Goal: Task Accomplishment & Management: Use online tool/utility

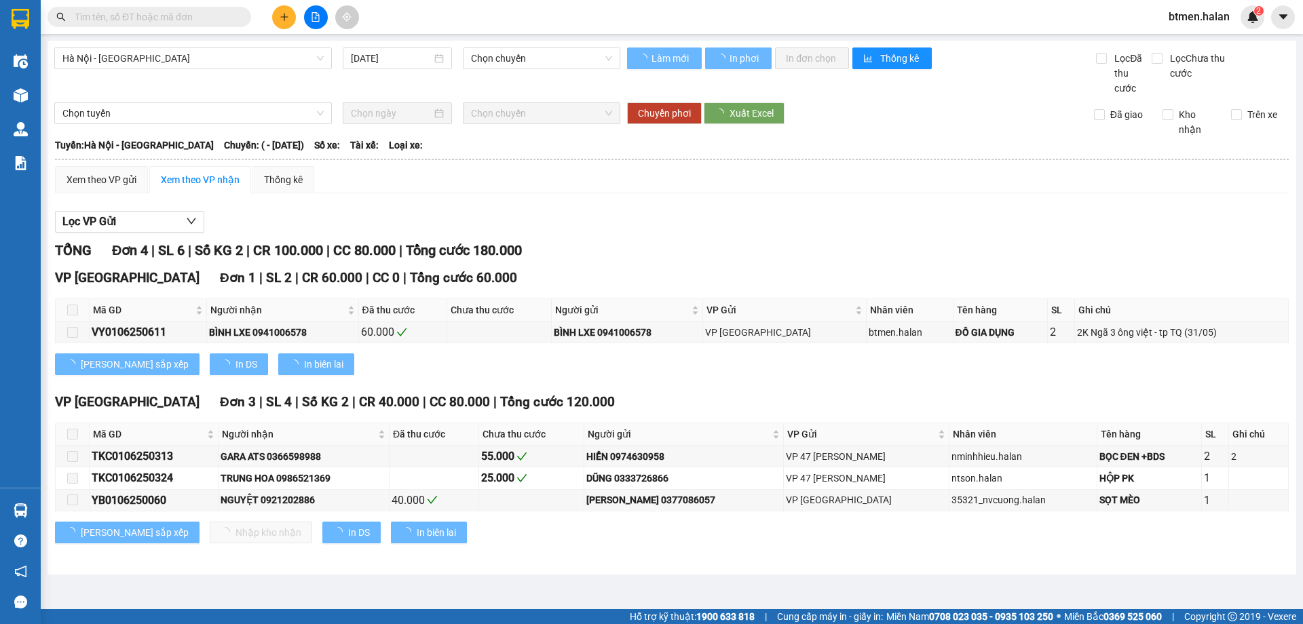
type input "[DATE]"
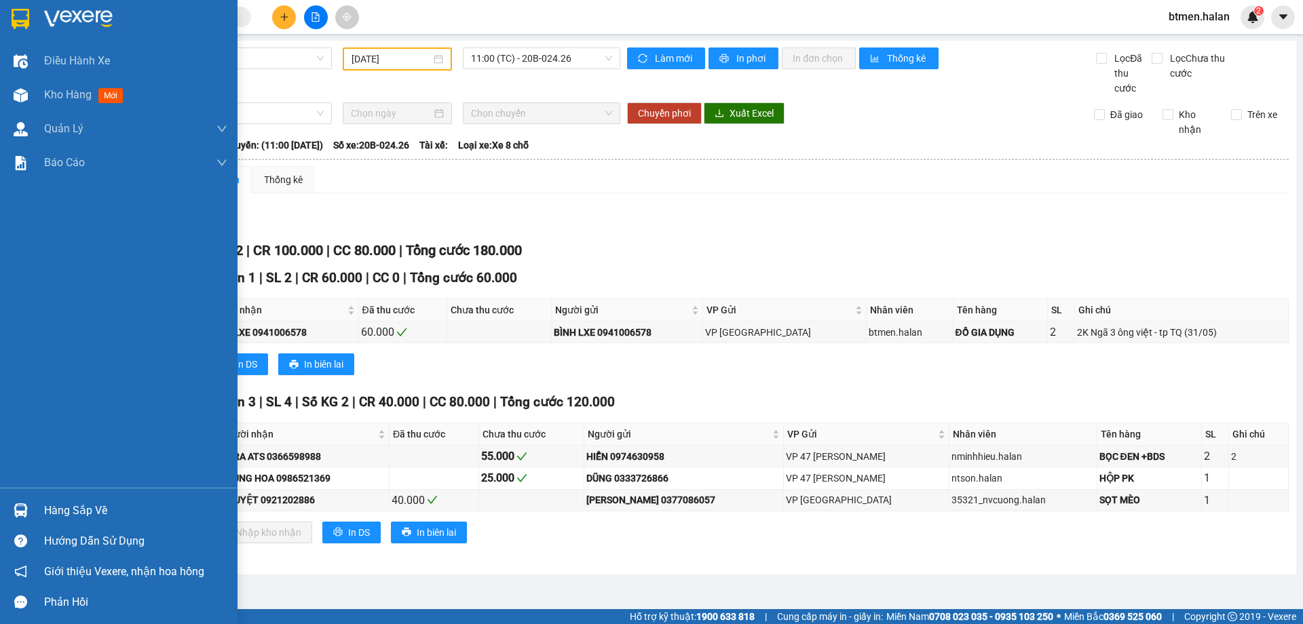
click at [52, 507] on div "Hàng sắp về" at bounding box center [135, 511] width 183 height 20
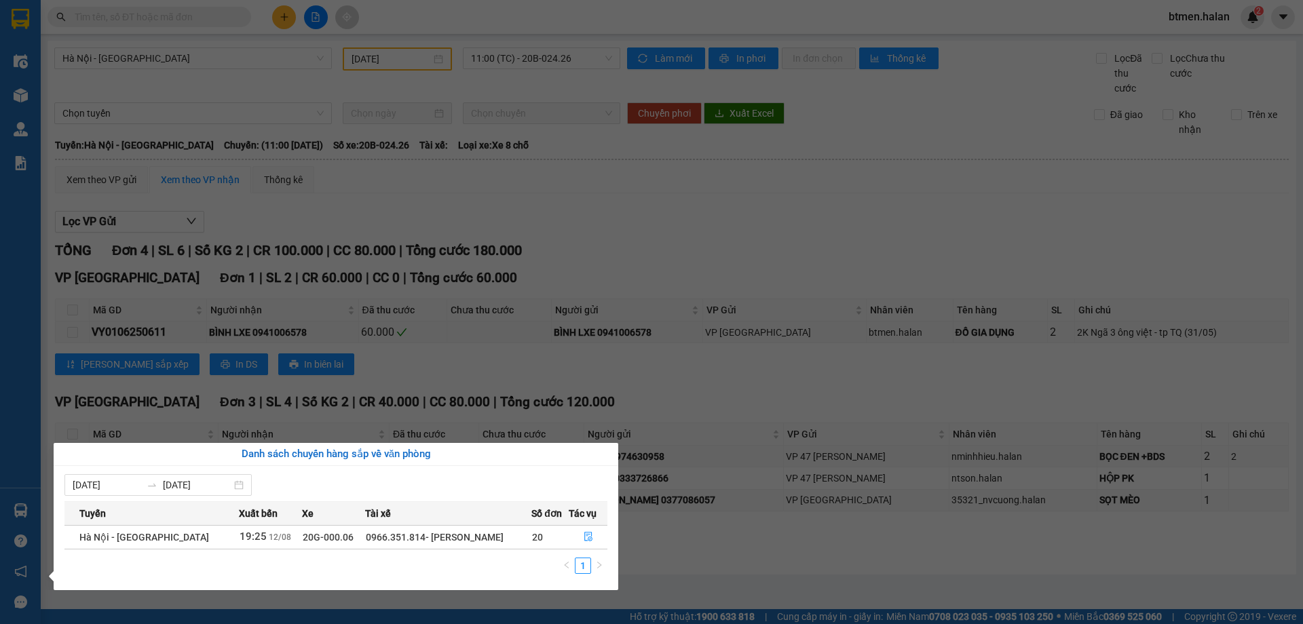
click at [634, 244] on section "Kết quả tìm kiếm ( 0 ) Bộ lọc No Data btmen.halan 2 Điều hành xe Kho hàng mới Q…" at bounding box center [651, 312] width 1303 height 624
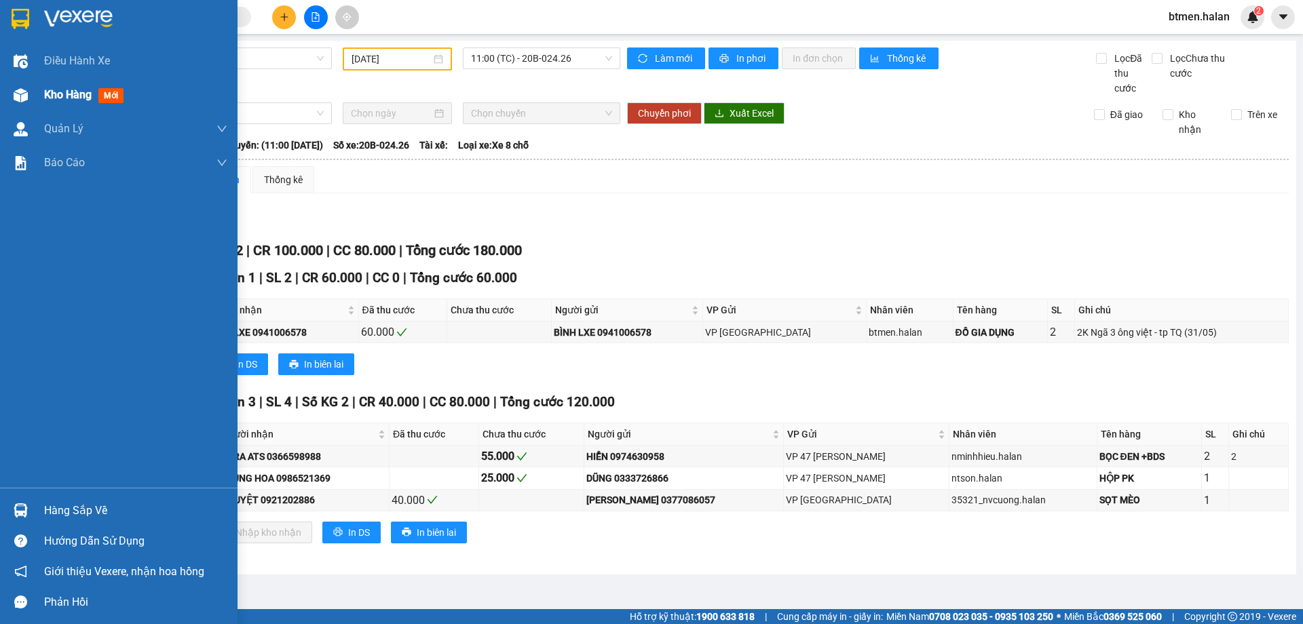
click at [59, 92] on span "Kho hàng" at bounding box center [67, 94] width 47 height 13
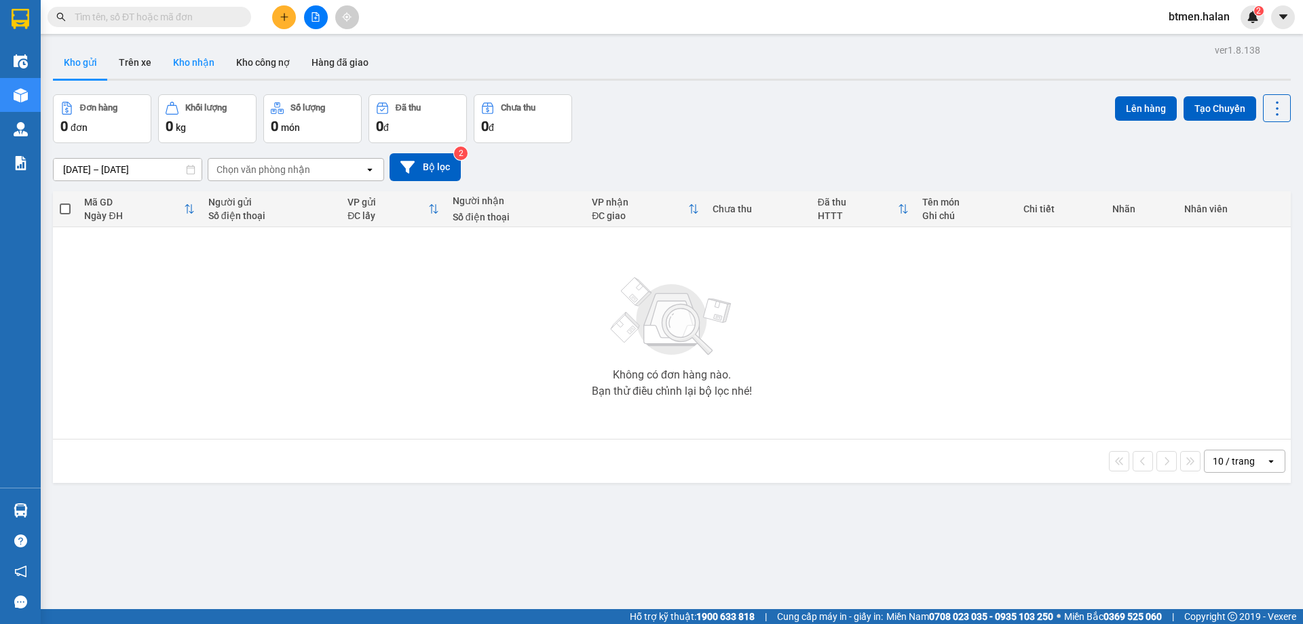
click at [175, 54] on button "Kho nhận" at bounding box center [193, 62] width 63 height 33
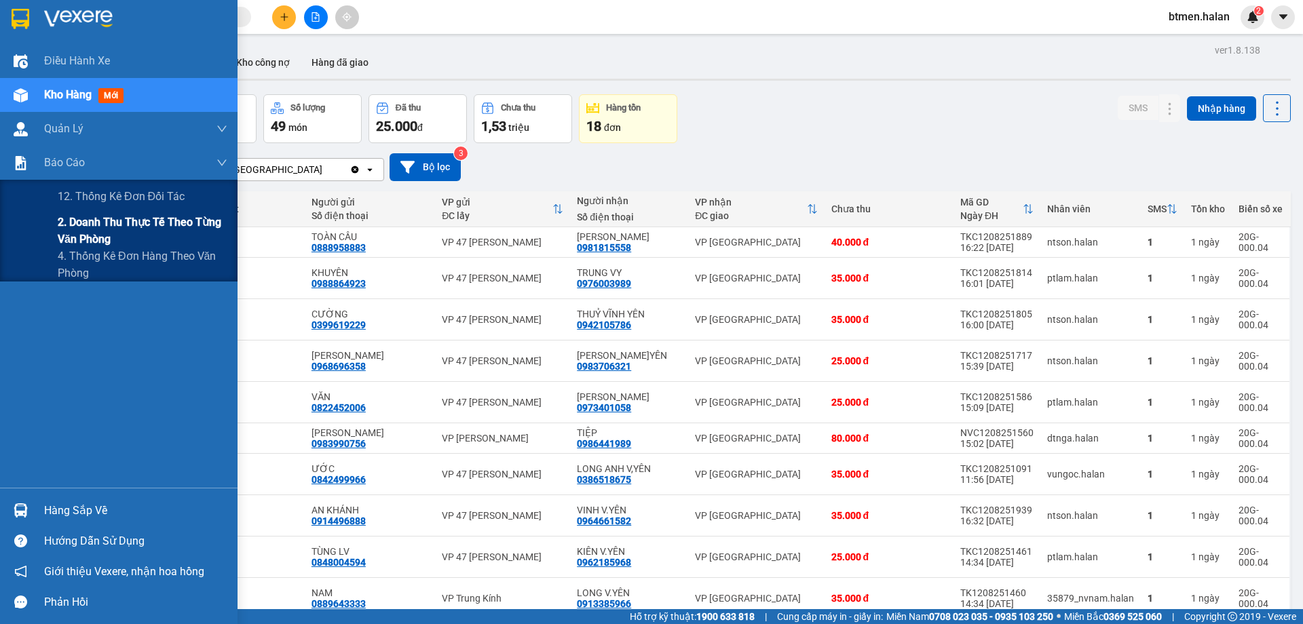
click at [68, 230] on span "2. Doanh thu thực tế theo từng văn phòng" at bounding box center [143, 231] width 170 height 34
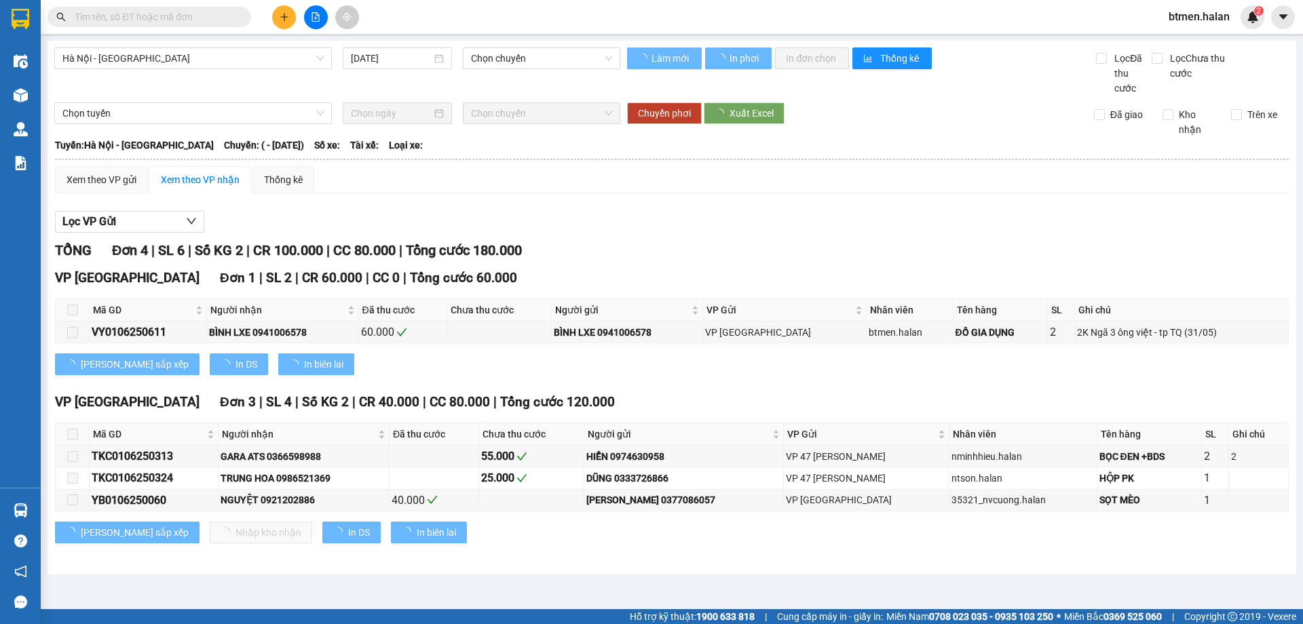
type input "[DATE]"
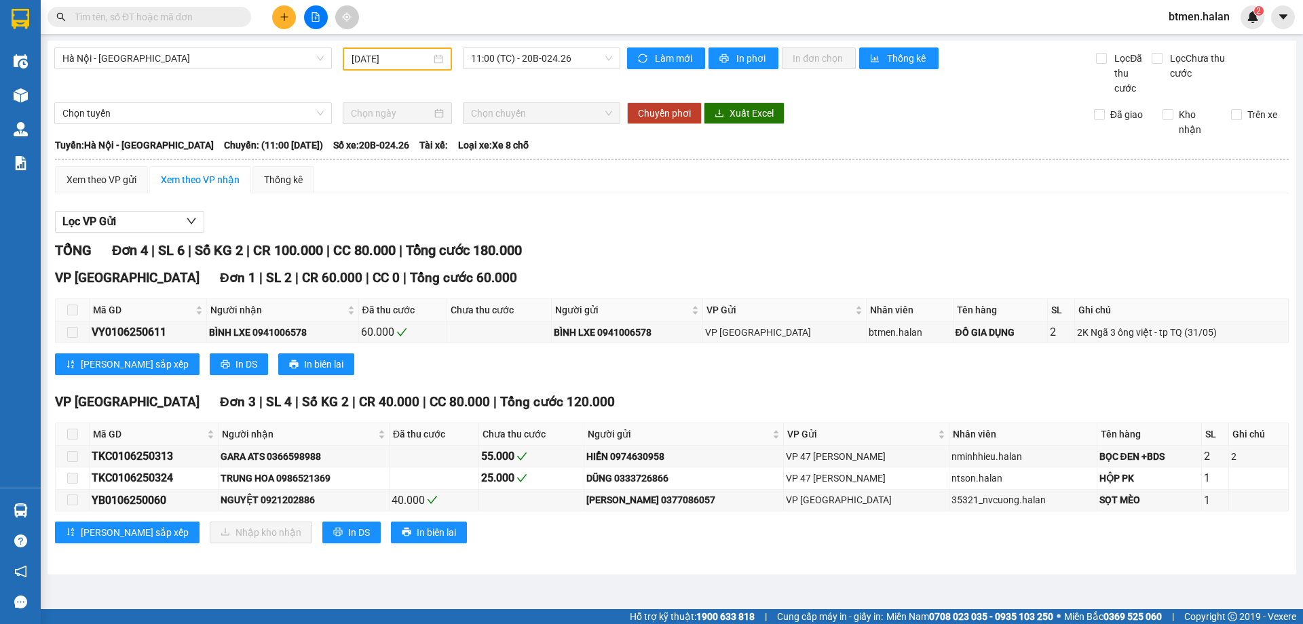
click at [117, 22] on input "text" at bounding box center [155, 16] width 160 height 15
paste input "VY1208250088"
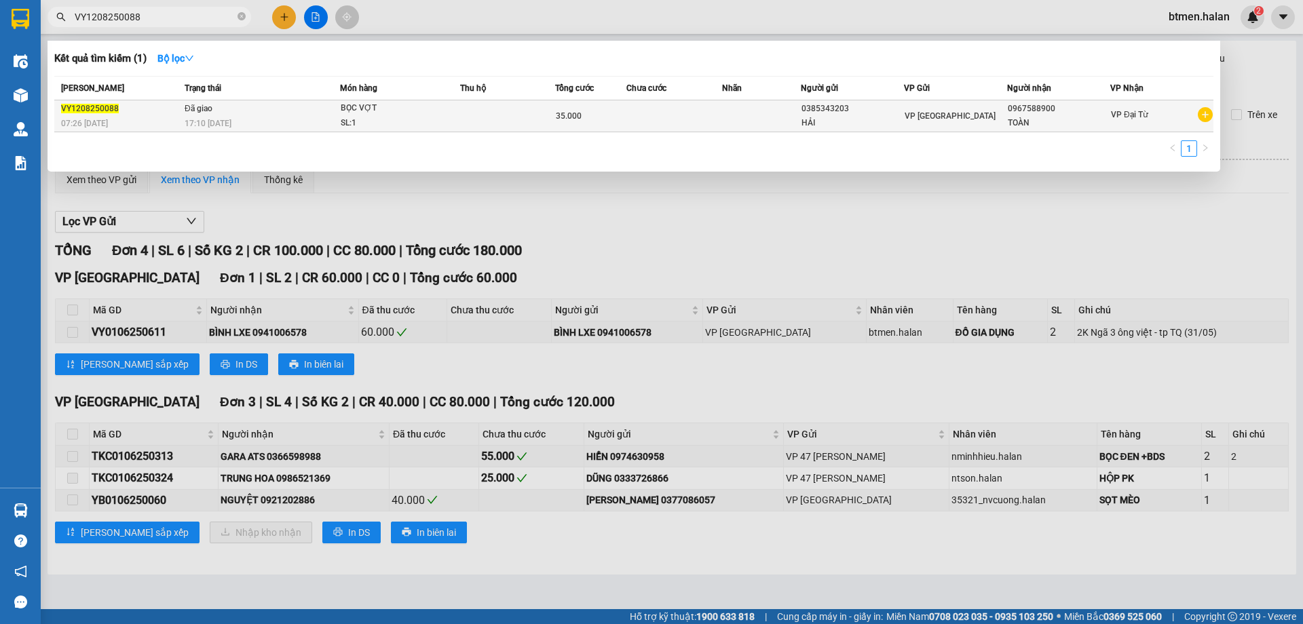
type input "VY1208250088"
click at [747, 109] on td at bounding box center [761, 116] width 79 height 32
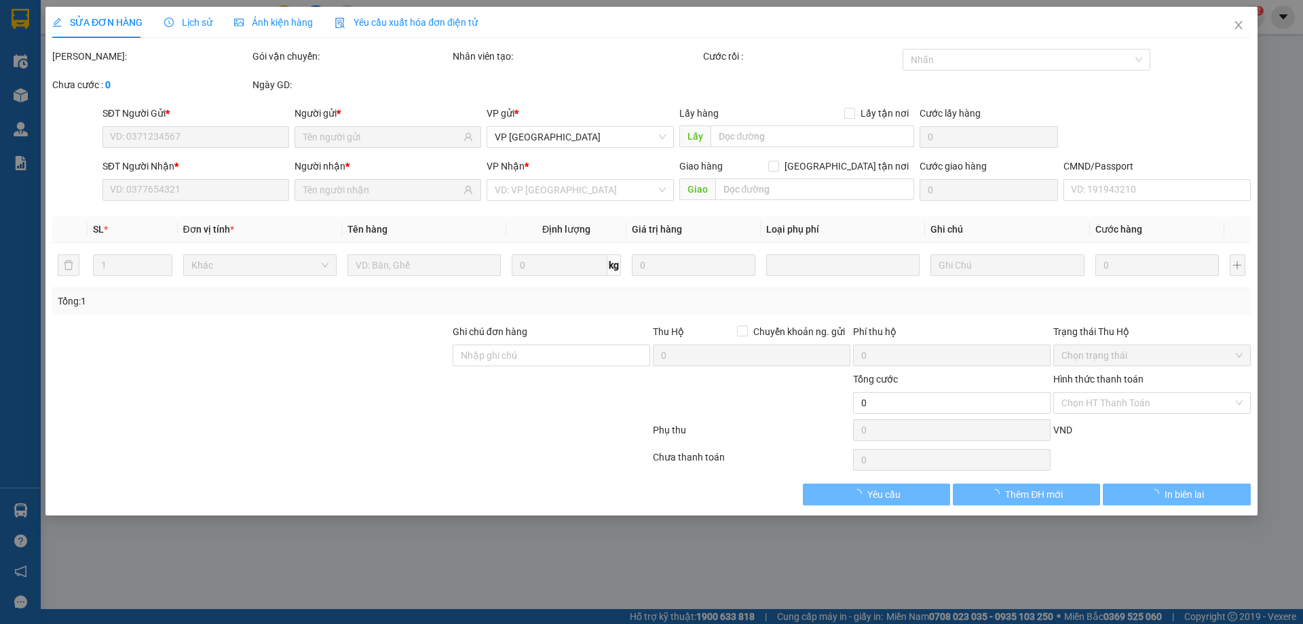
type input "0385343203"
type input "0967588900"
type input "35.000"
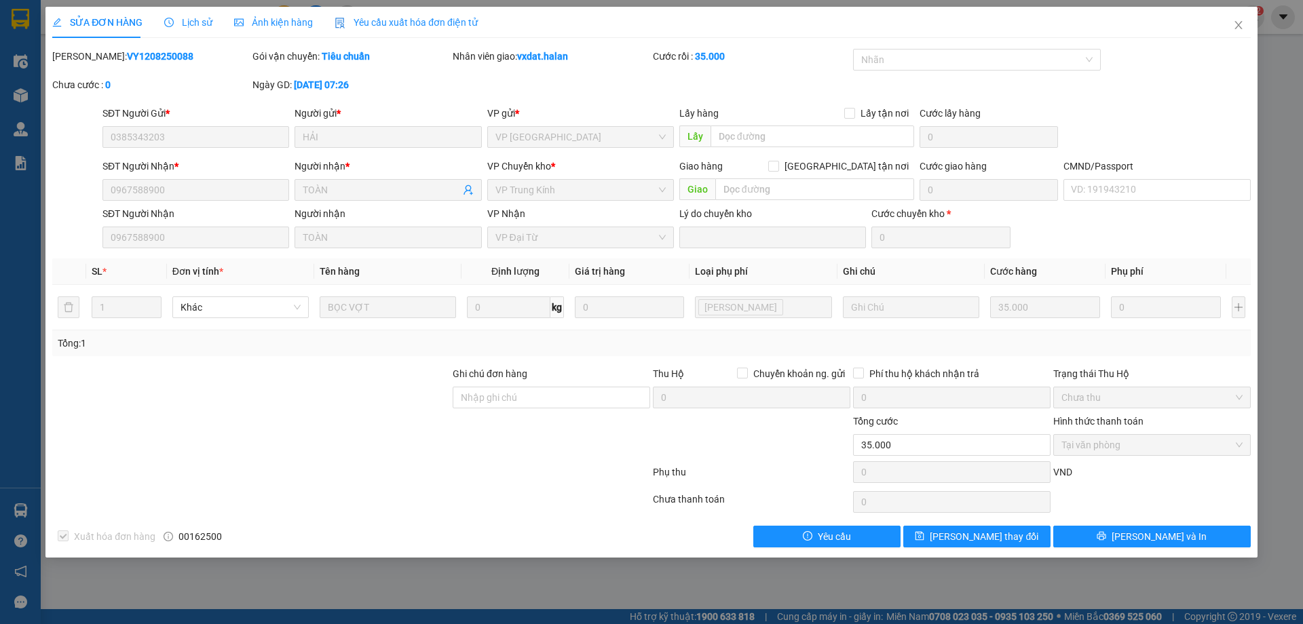
click at [200, 22] on span "Lịch sử" at bounding box center [188, 22] width 48 height 11
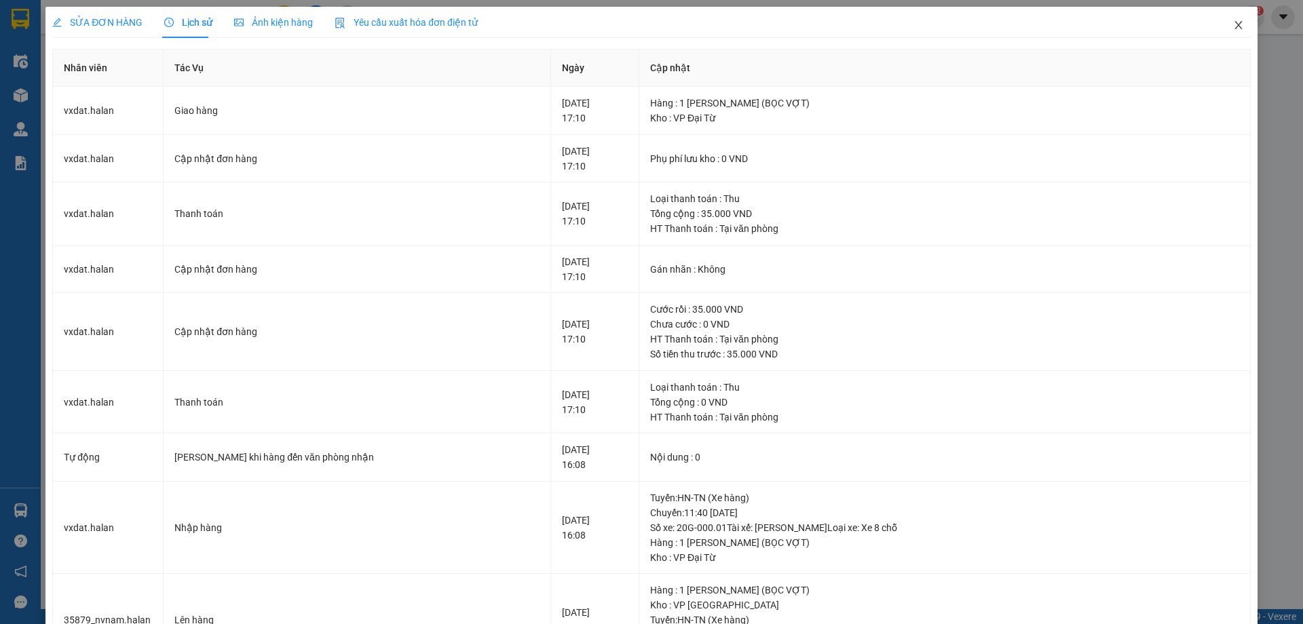
click at [1233, 21] on icon "close" at bounding box center [1238, 25] width 11 height 11
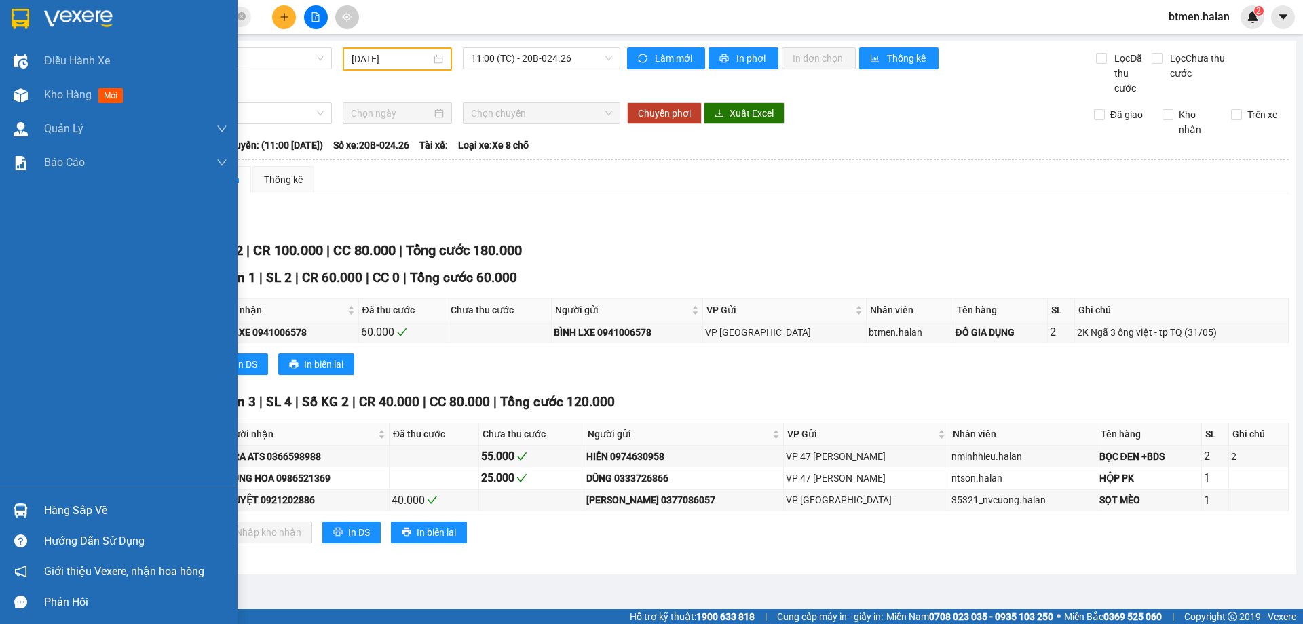
click at [35, 503] on div "Hàng sắp về" at bounding box center [118, 510] width 237 height 31
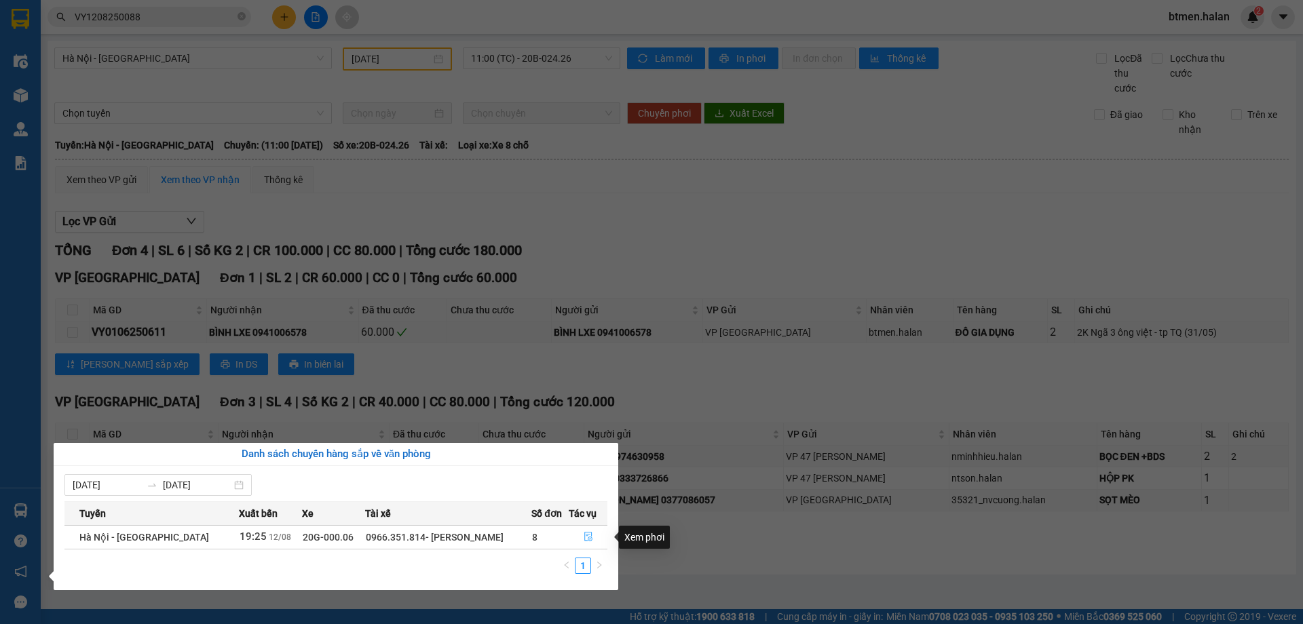
click at [584, 535] on icon "file-done" at bounding box center [588, 537] width 8 height 9
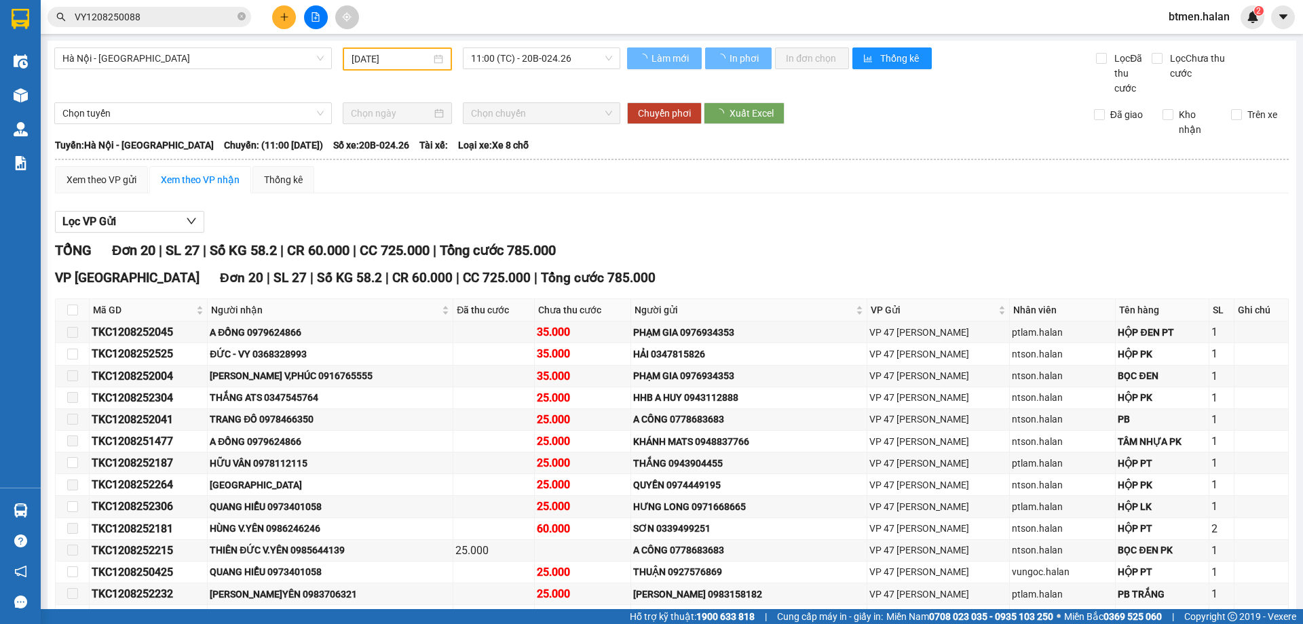
type input "[DATE]"
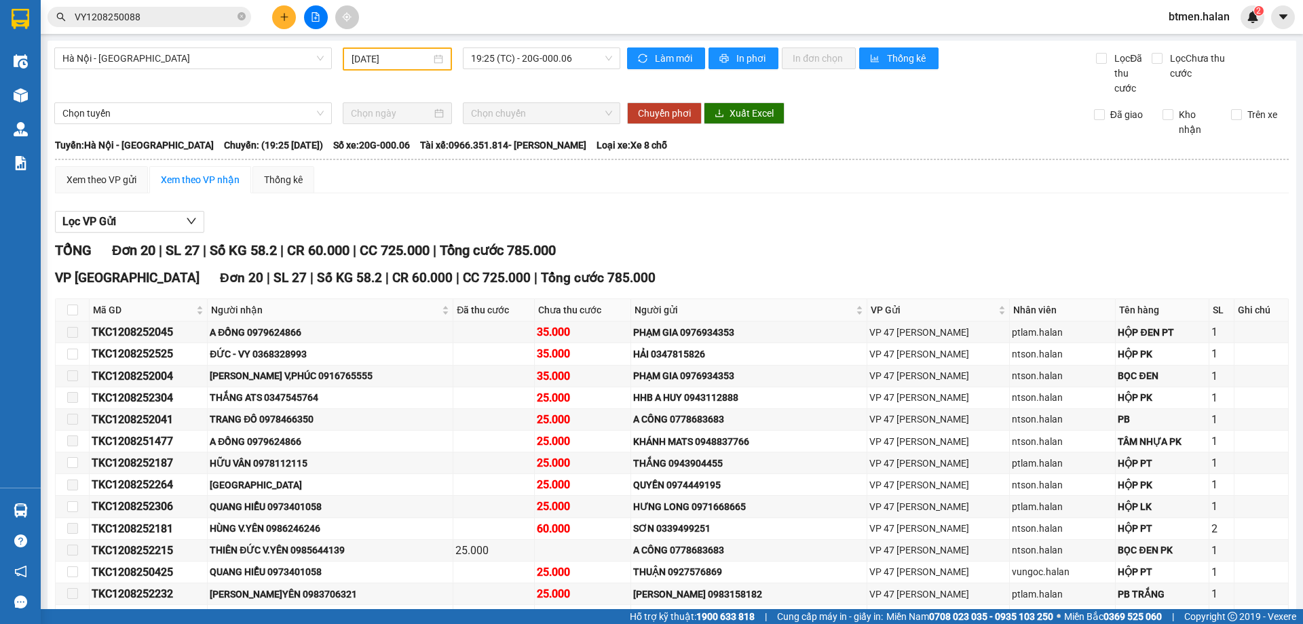
scroll to position [218, 0]
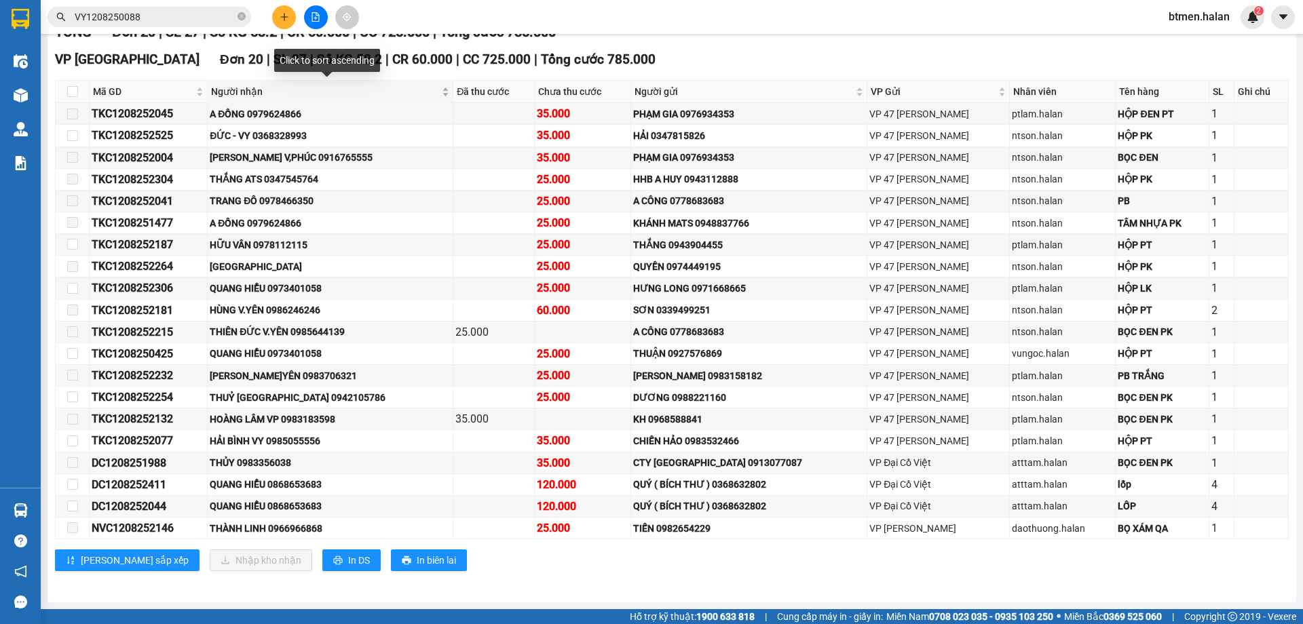
click at [266, 88] on span "Người nhận" at bounding box center [325, 91] width 228 height 15
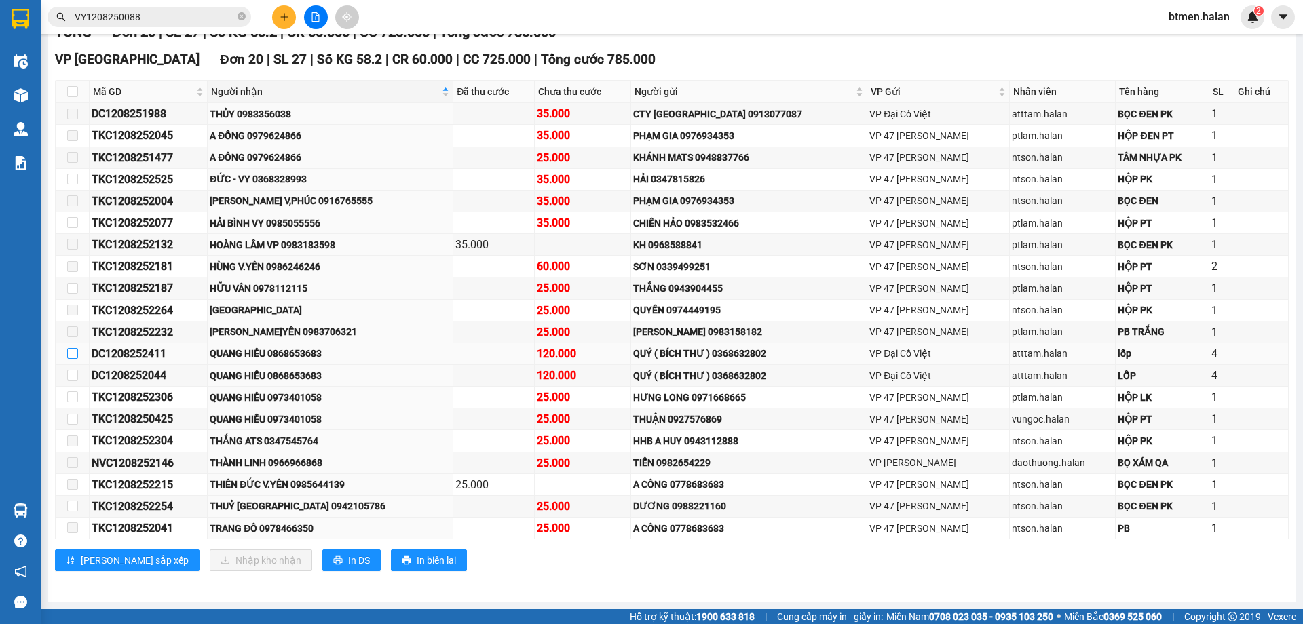
click at [73, 352] on input "checkbox" at bounding box center [72, 353] width 11 height 11
checkbox input "true"
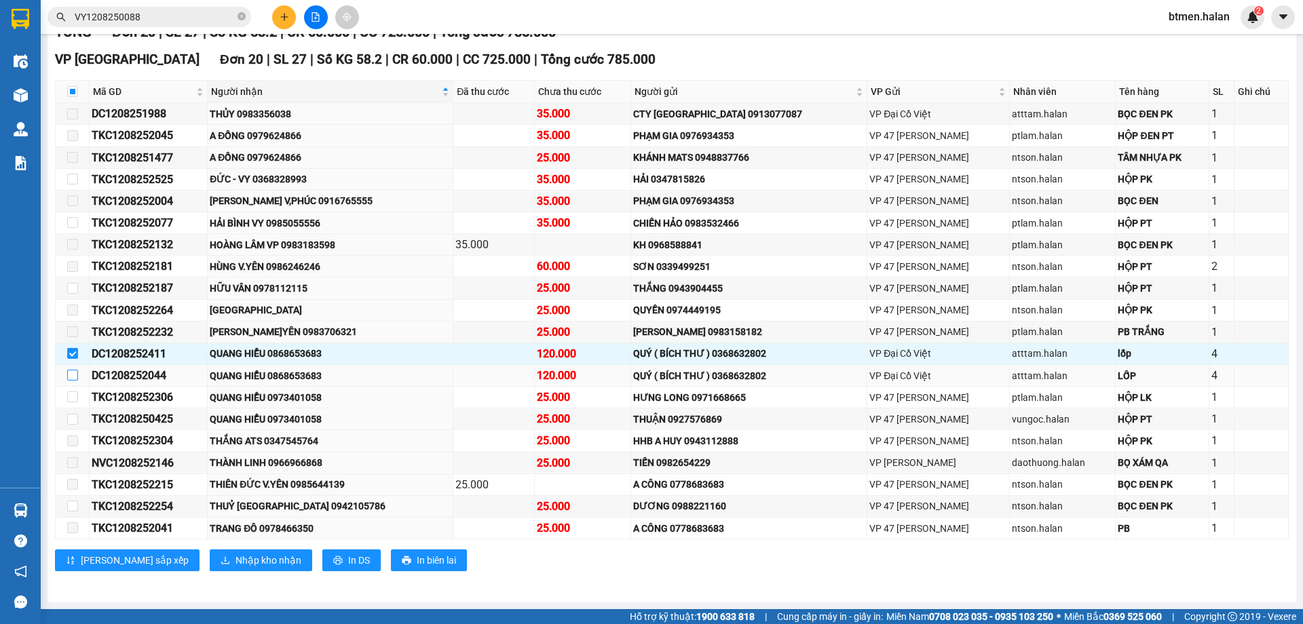
drag, startPoint x: 75, startPoint y: 372, endPoint x: 74, endPoint y: 380, distance: 7.5
click at [73, 374] on input "checkbox" at bounding box center [72, 375] width 11 height 11
checkbox input "true"
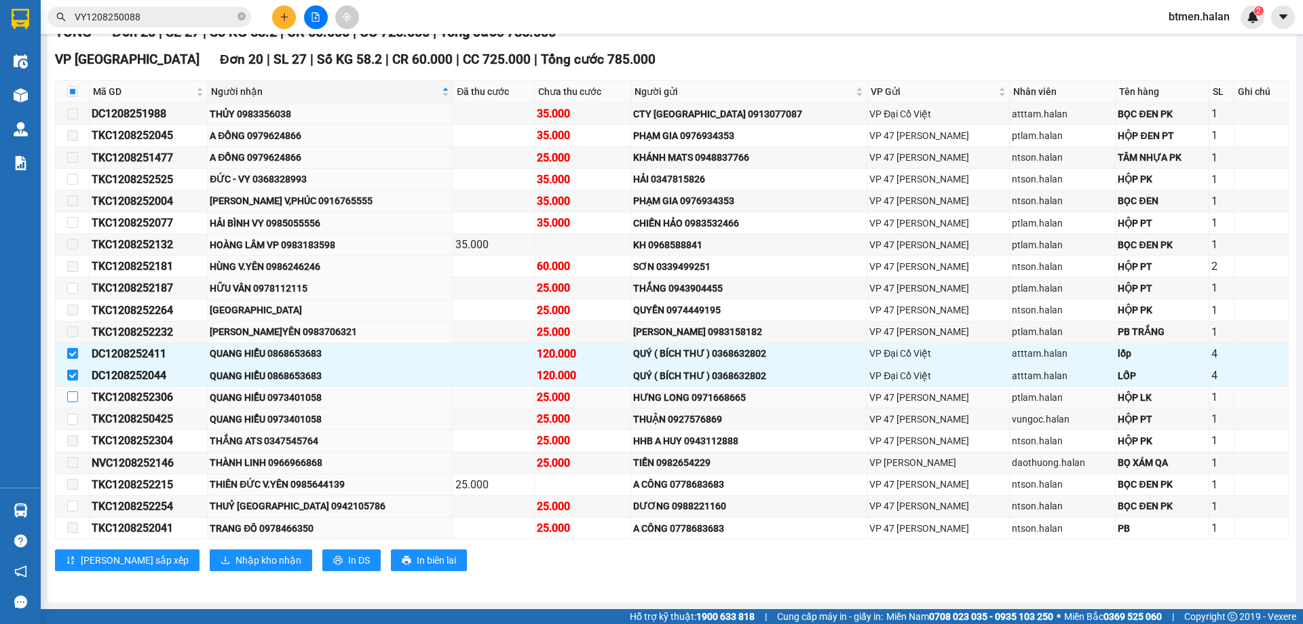
click at [76, 396] on input "checkbox" at bounding box center [72, 396] width 11 height 11
checkbox input "true"
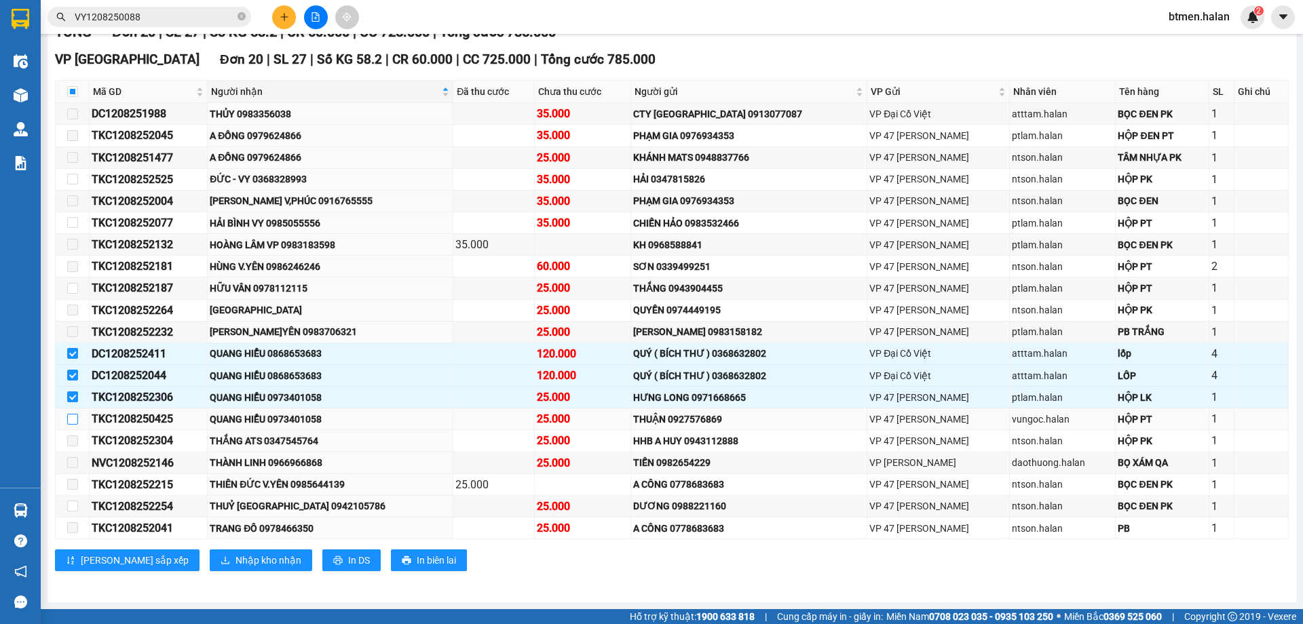
click at [73, 417] on input "checkbox" at bounding box center [72, 419] width 11 height 11
checkbox input "true"
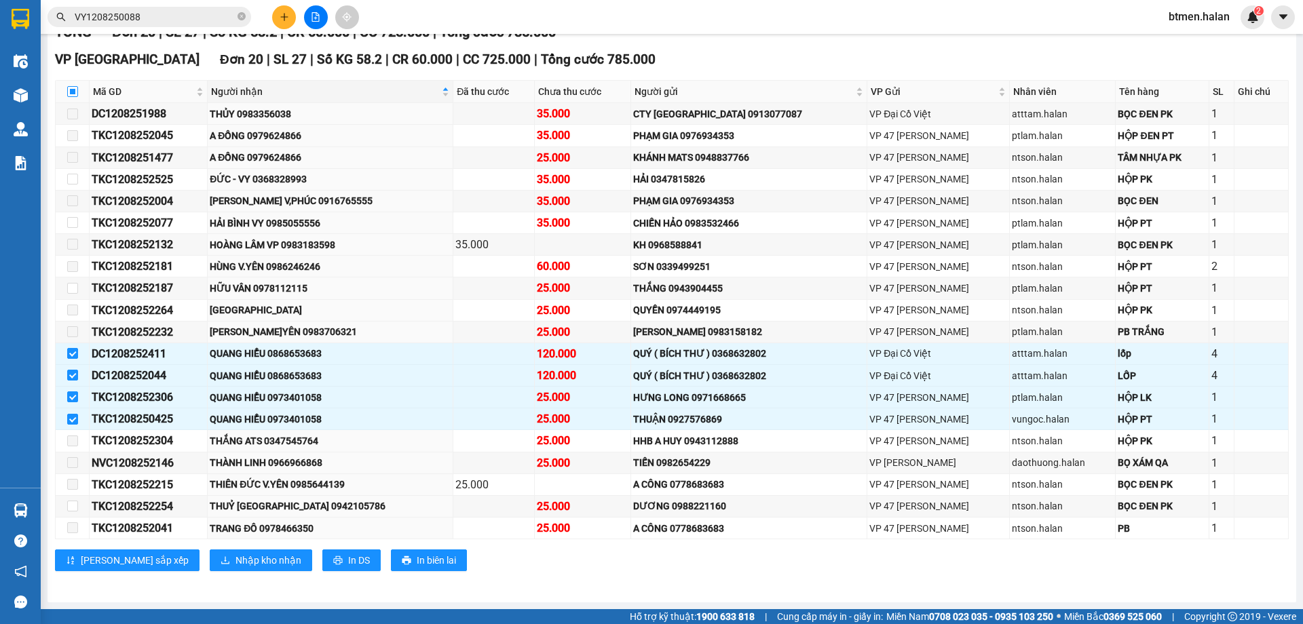
click at [75, 93] on input "checkbox" at bounding box center [72, 91] width 11 height 11
checkbox input "true"
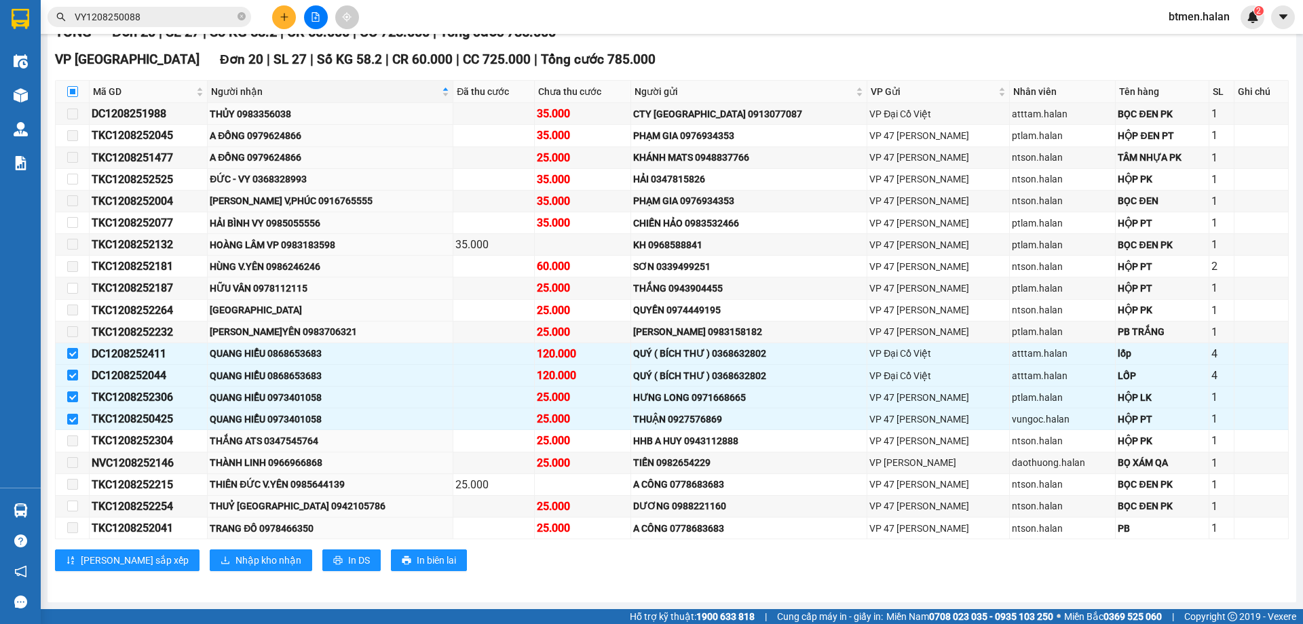
checkbox input "true"
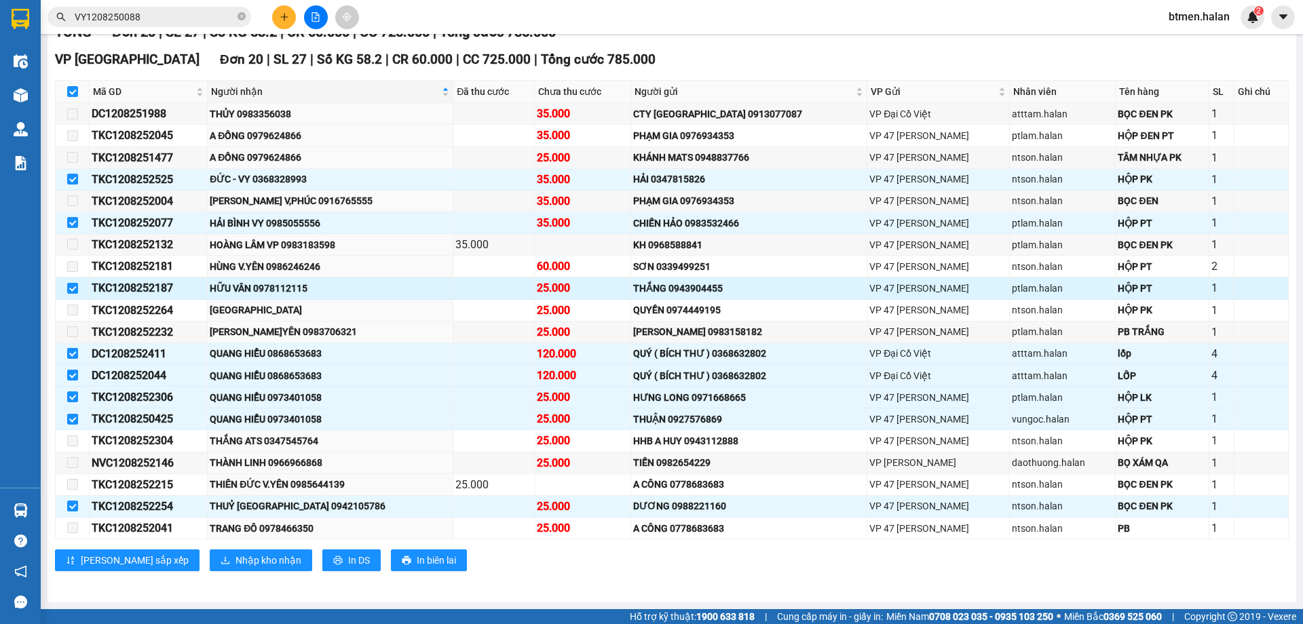
click at [300, 290] on div "HỮU VÂN 0978112115" at bounding box center [330, 288] width 241 height 15
copy div "0978112115"
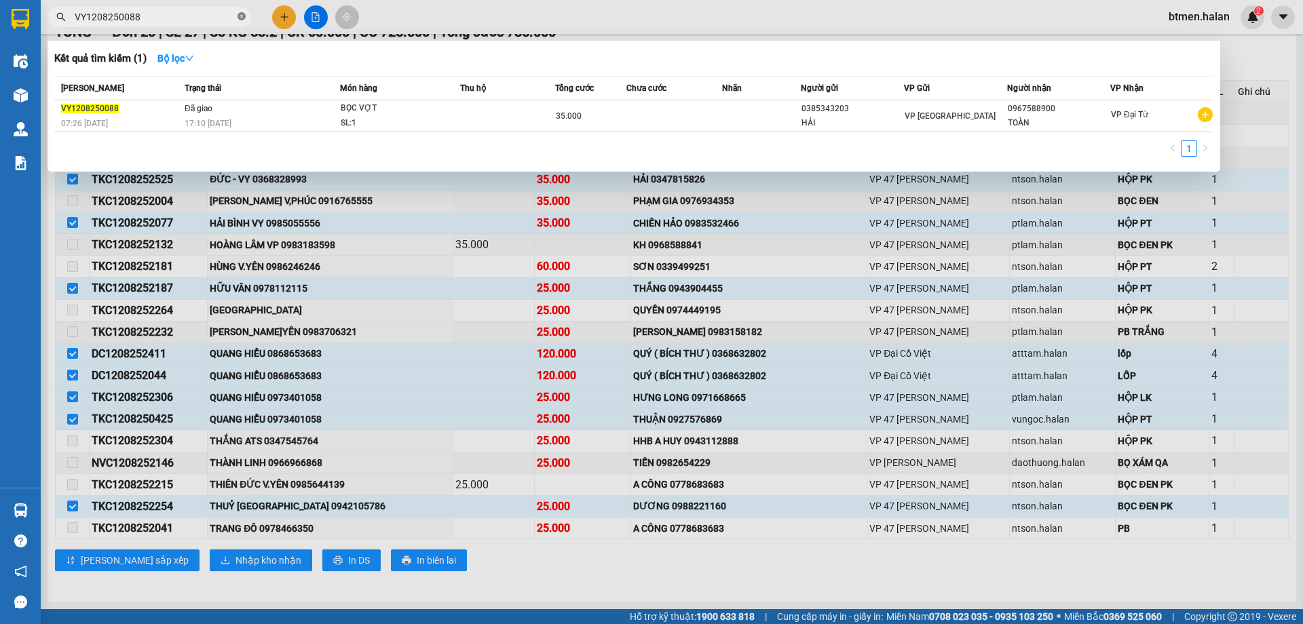
click at [237, 18] on icon "close-circle" at bounding box center [241, 16] width 8 height 8
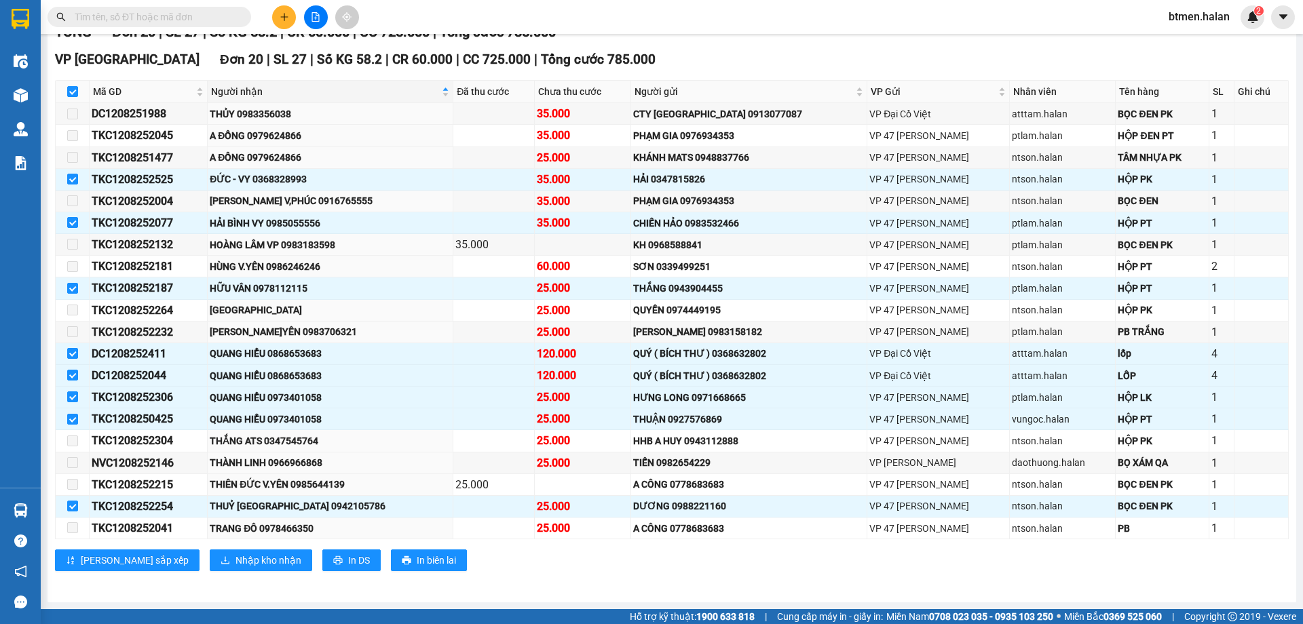
paste input "0978112115"
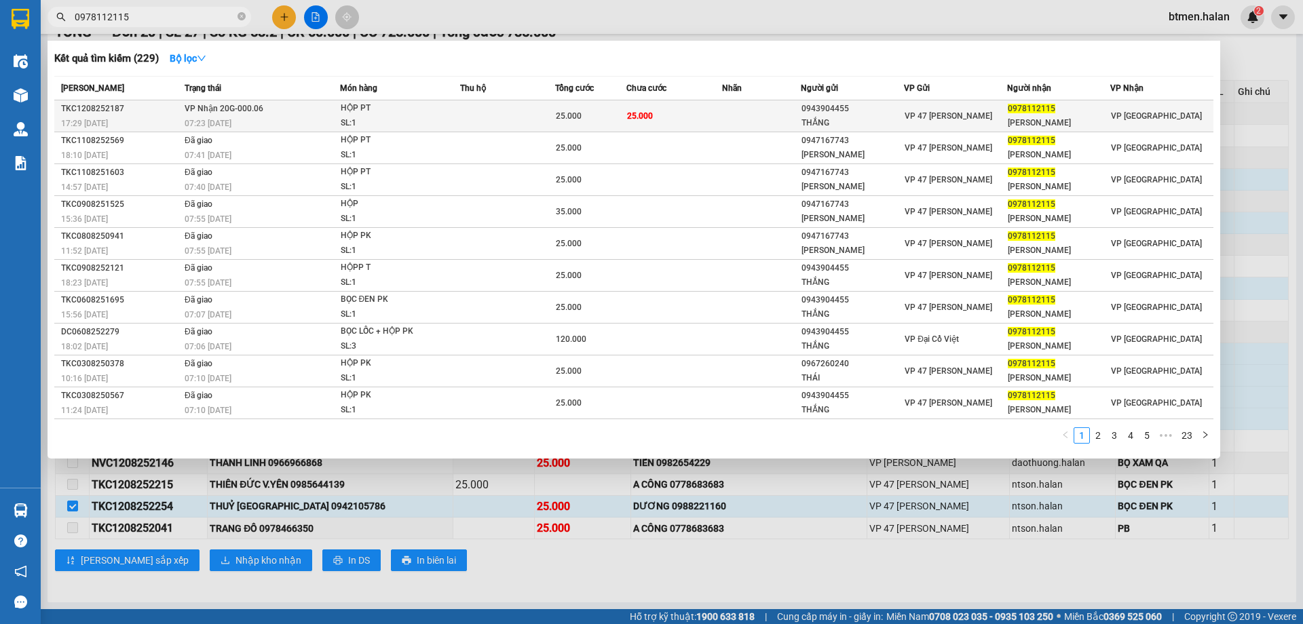
type input "0978112115"
click at [888, 126] on div "THẮNG" at bounding box center [852, 123] width 102 height 14
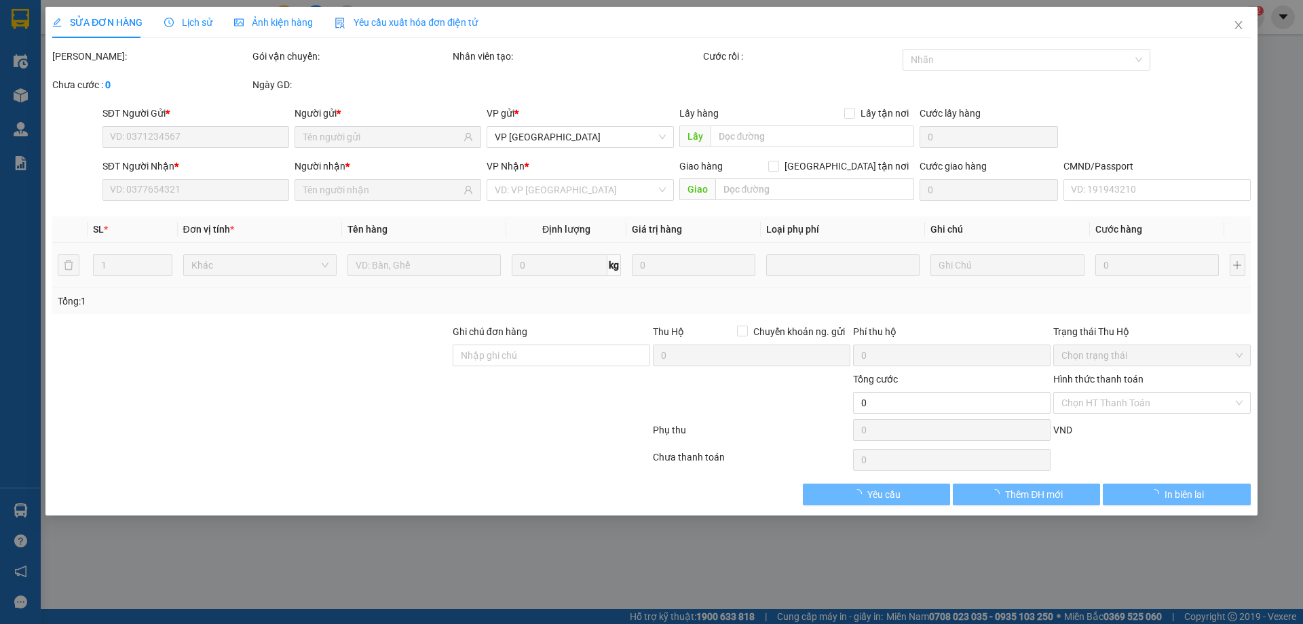
type input "0943904455"
type input "THẮNG"
type input "0978112115"
type input "[PERSON_NAME]"
type input "25.000"
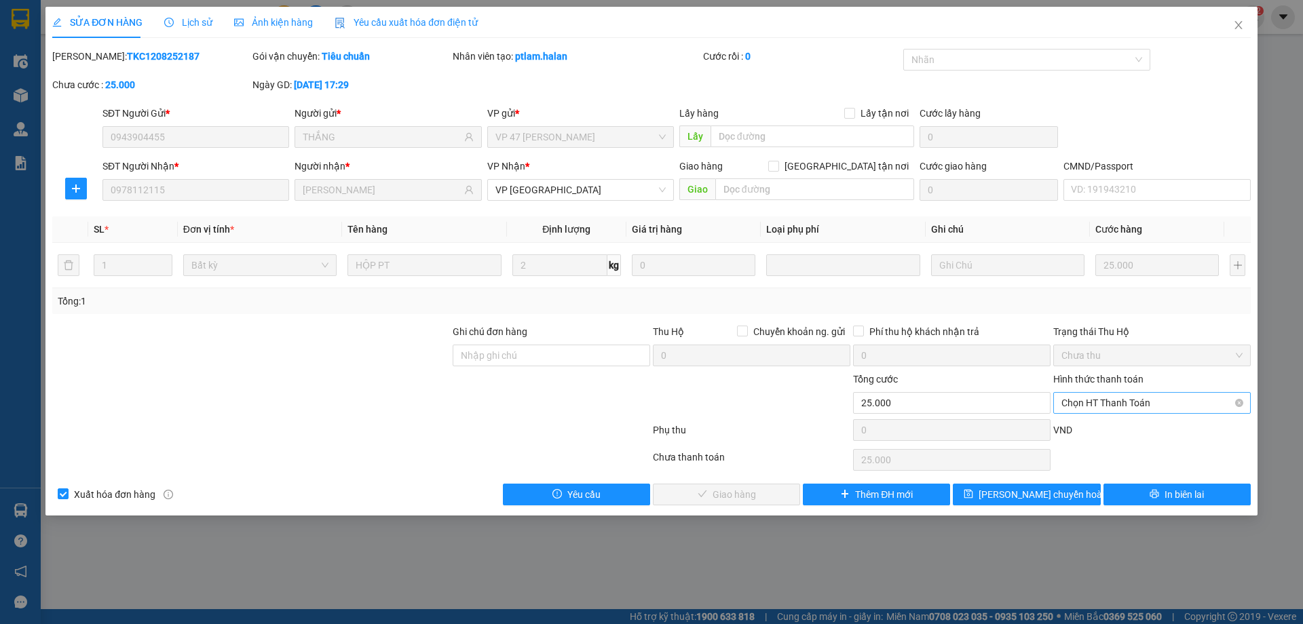
click at [1134, 404] on span "Chọn HT Thanh Toán" at bounding box center [1151, 403] width 181 height 20
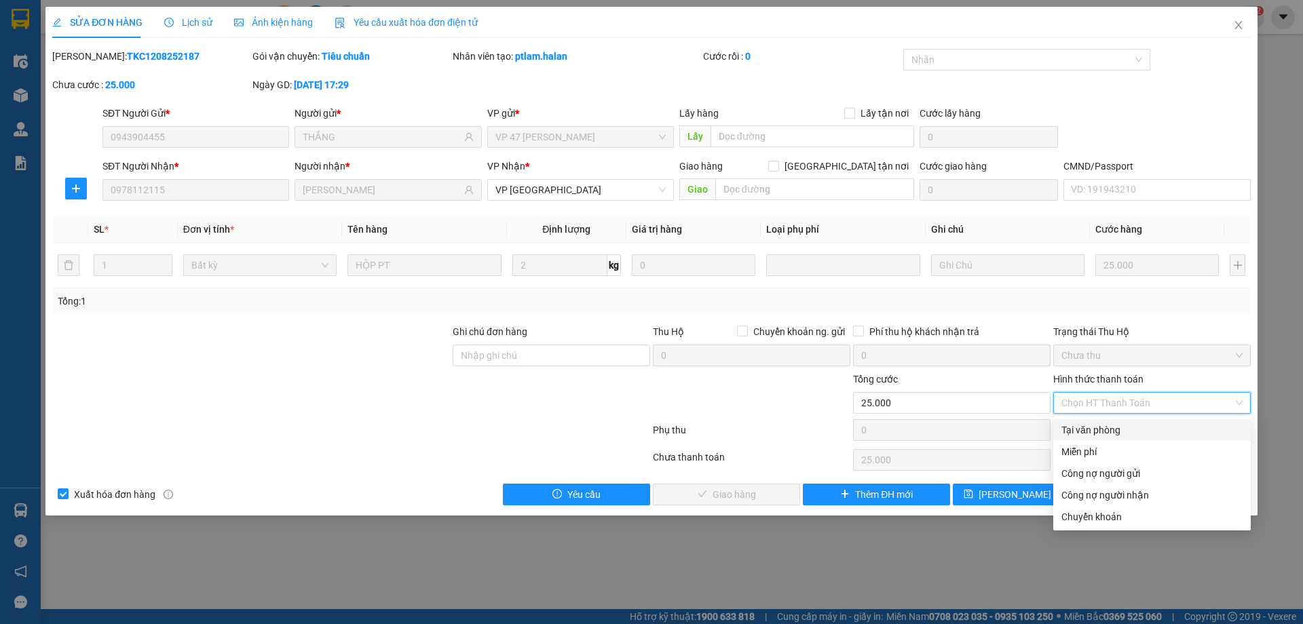
drag, startPoint x: 1127, startPoint y: 412, endPoint x: 649, endPoint y: 541, distance: 495.4
click at [1113, 434] on div "Tại văn phòng" at bounding box center [1151, 430] width 181 height 15
type input "0"
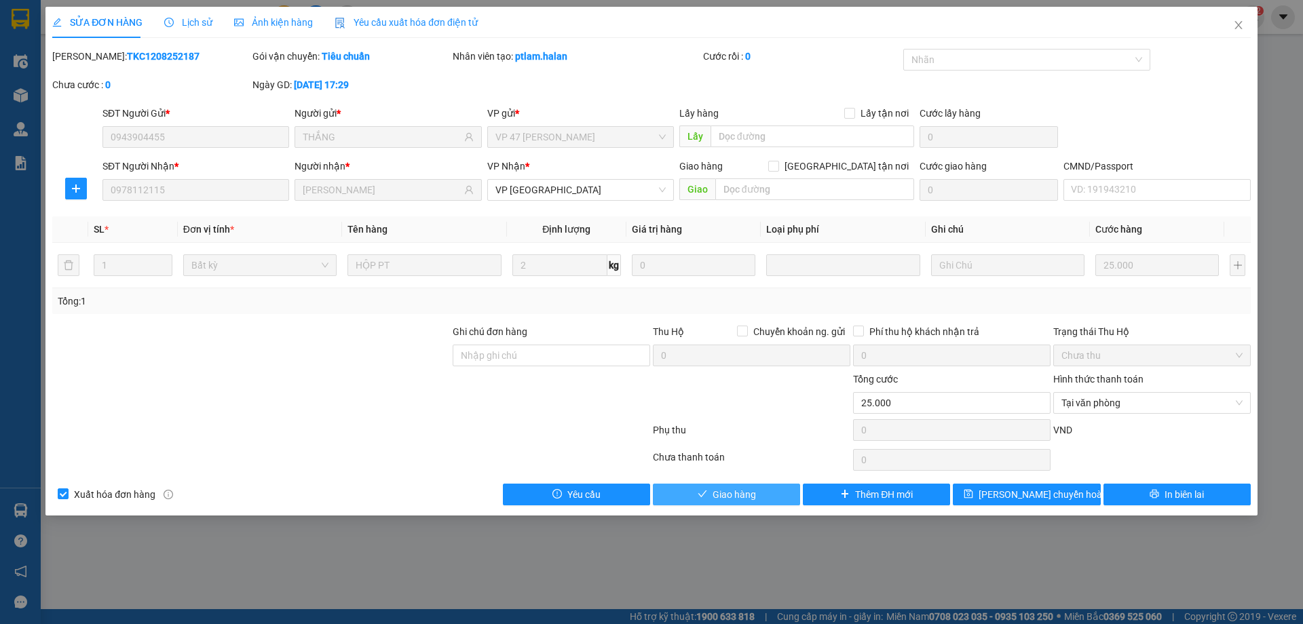
click at [730, 496] on span "Giao hàng" at bounding box center [733, 494] width 43 height 15
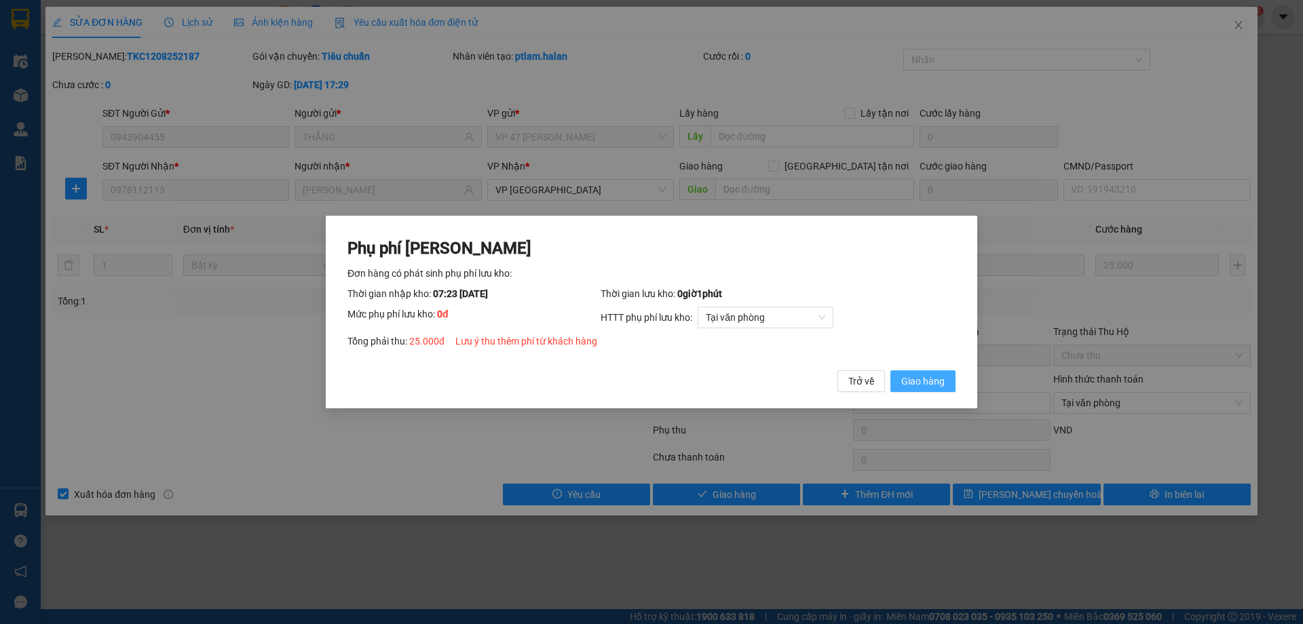
click at [911, 376] on span "Giao hàng" at bounding box center [922, 381] width 43 height 15
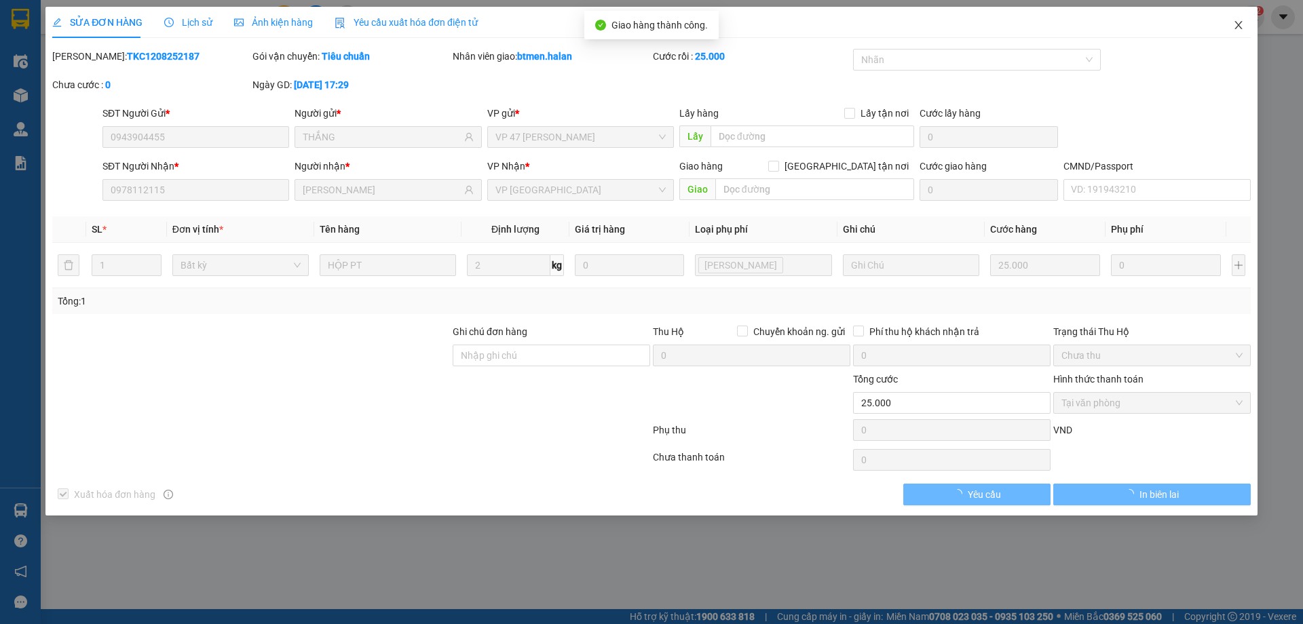
click at [1237, 26] on icon "close" at bounding box center [1237, 25] width 7 height 8
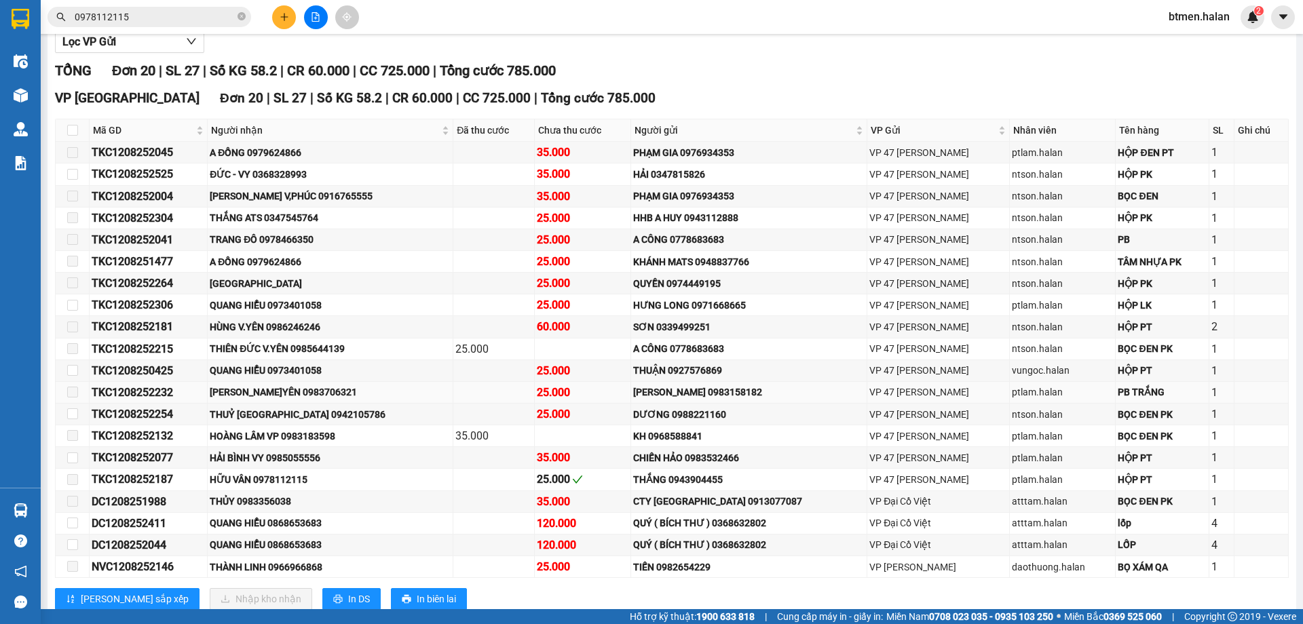
scroll to position [218, 0]
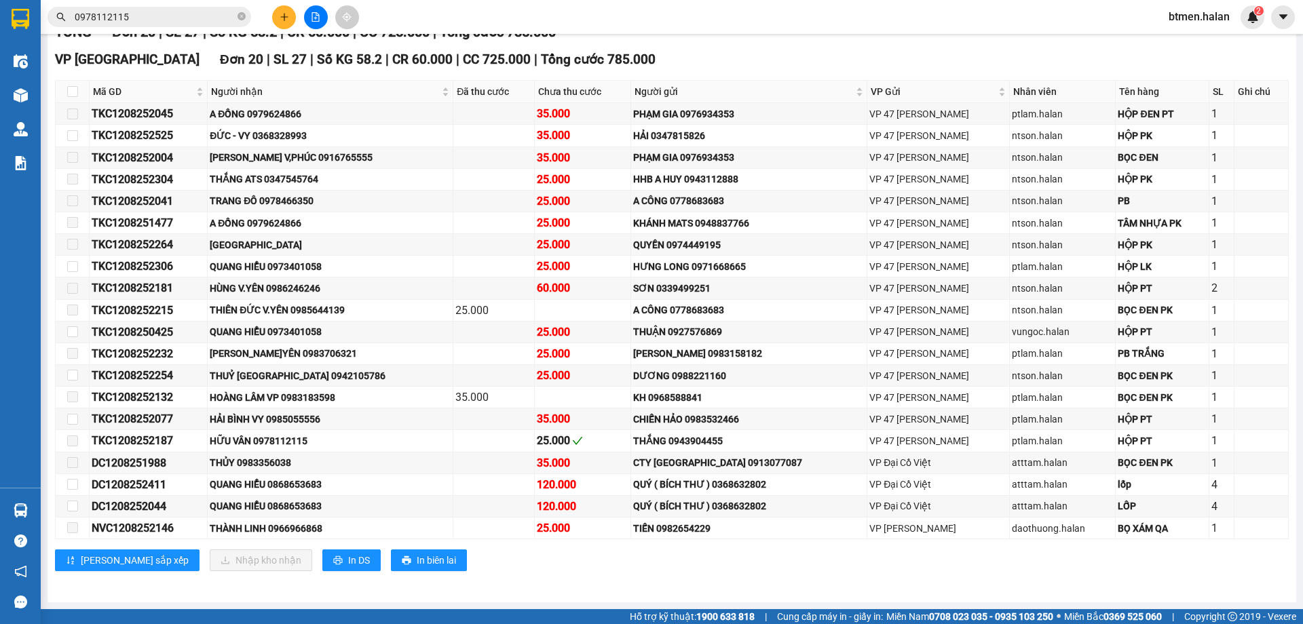
click at [1109, 69] on div "VP Vĩnh Yên Đơn 20 | SL 27 | Số KG 58.2 | CR 60.000 | CC 725.000 | Tổng cước 78…" at bounding box center [671, 60] width 1233 height 20
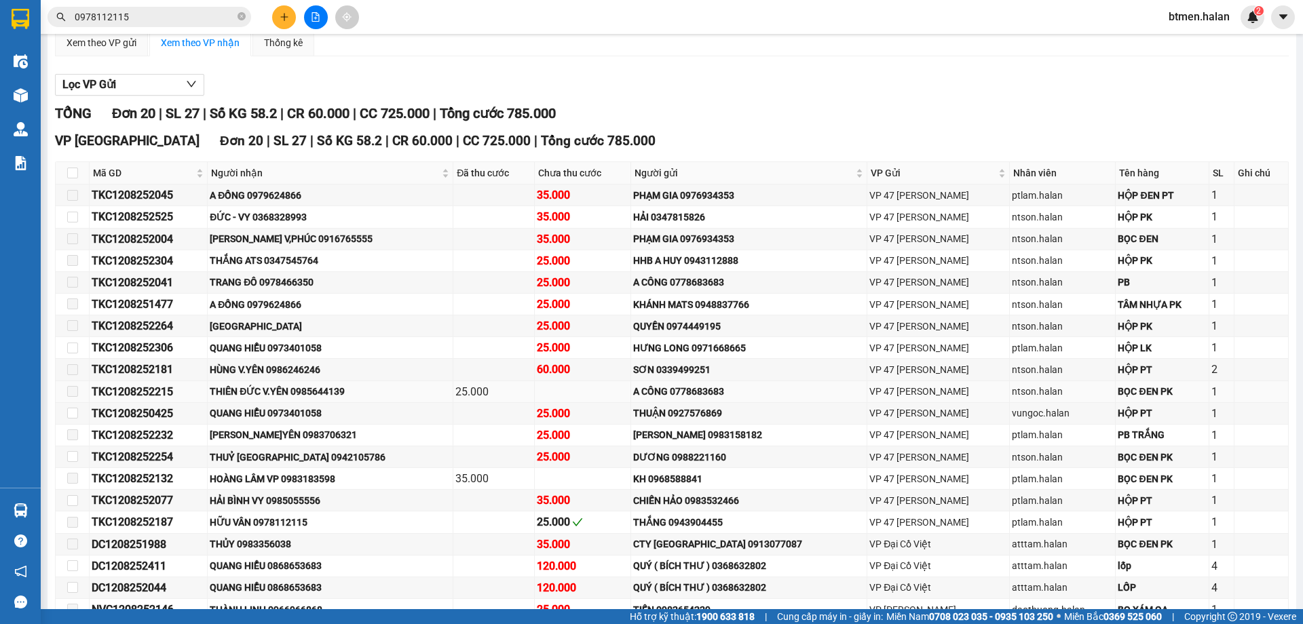
scroll to position [151, 0]
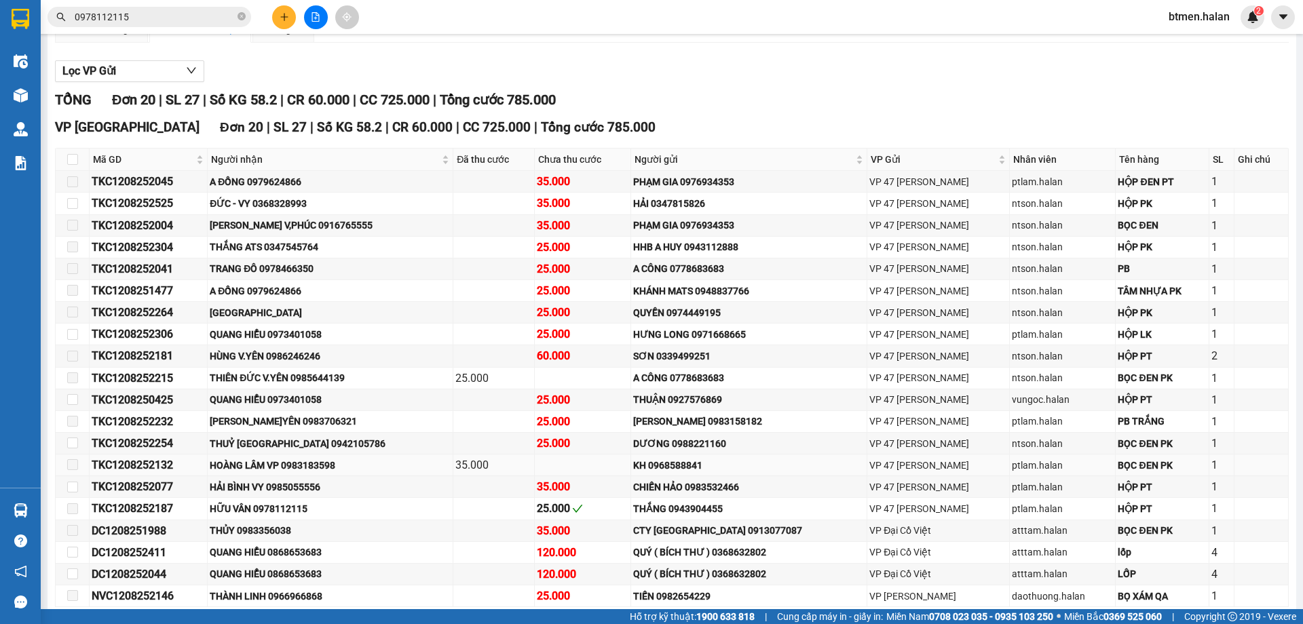
click at [326, 462] on div "HOÀNG LÂM VP 0983183598" at bounding box center [330, 465] width 241 height 15
copy div "0983183598"
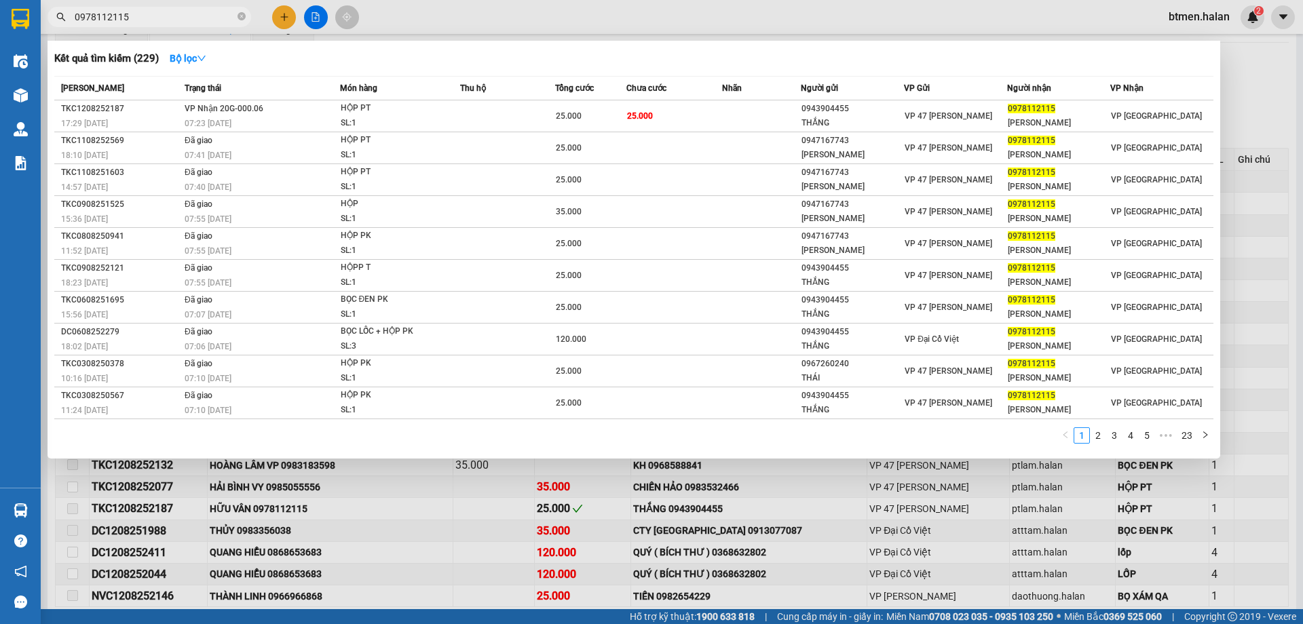
click at [151, 24] on input "0978112115" at bounding box center [155, 16] width 160 height 15
paste input "83183598"
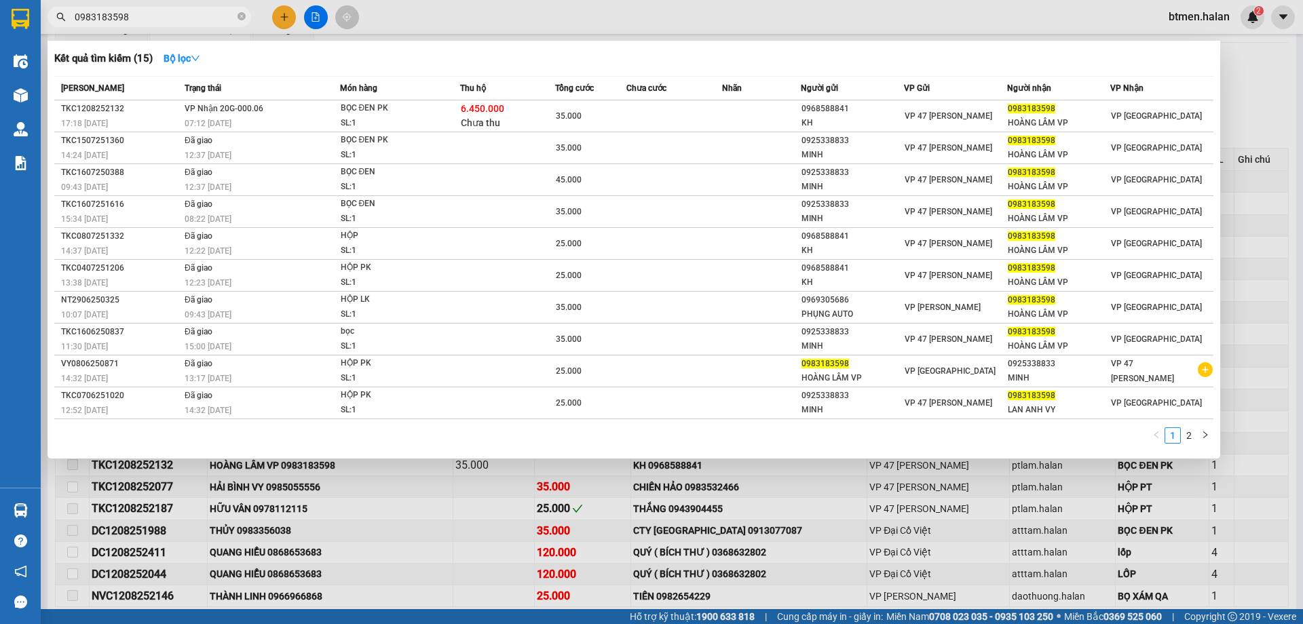
drag, startPoint x: 1252, startPoint y: 69, endPoint x: 1239, endPoint y: 64, distance: 13.5
click at [1251, 69] on div at bounding box center [651, 312] width 1303 height 624
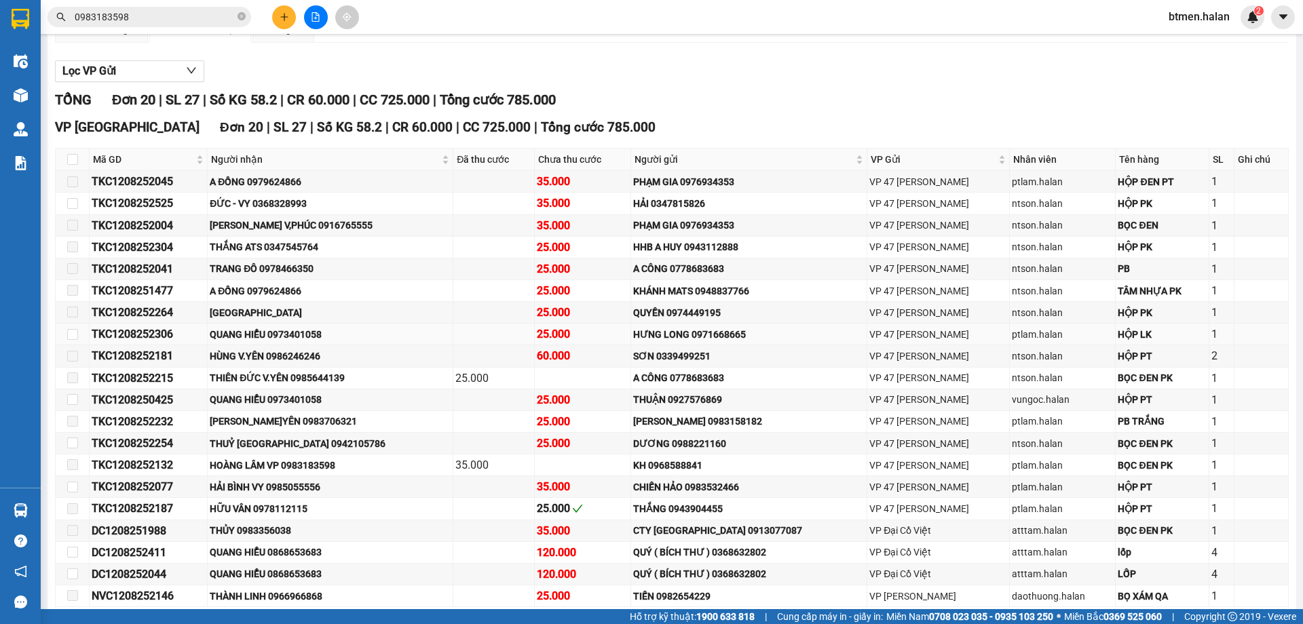
scroll to position [0, 0]
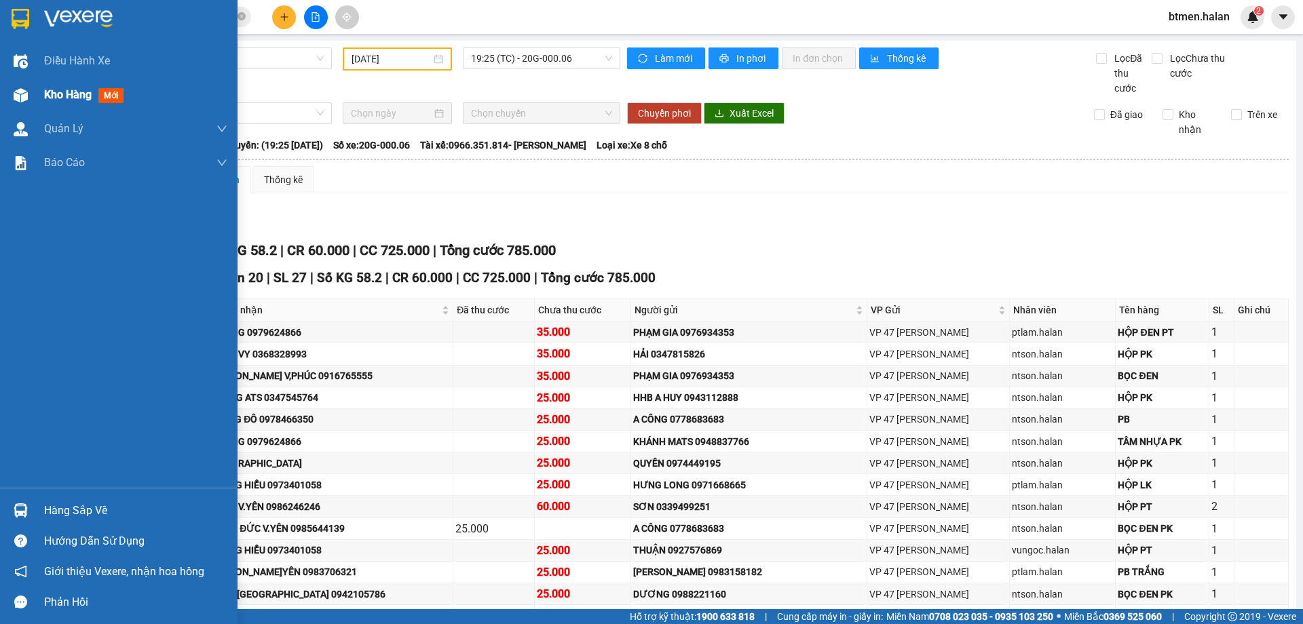
click at [64, 98] on span "Kho hàng" at bounding box center [67, 94] width 47 height 13
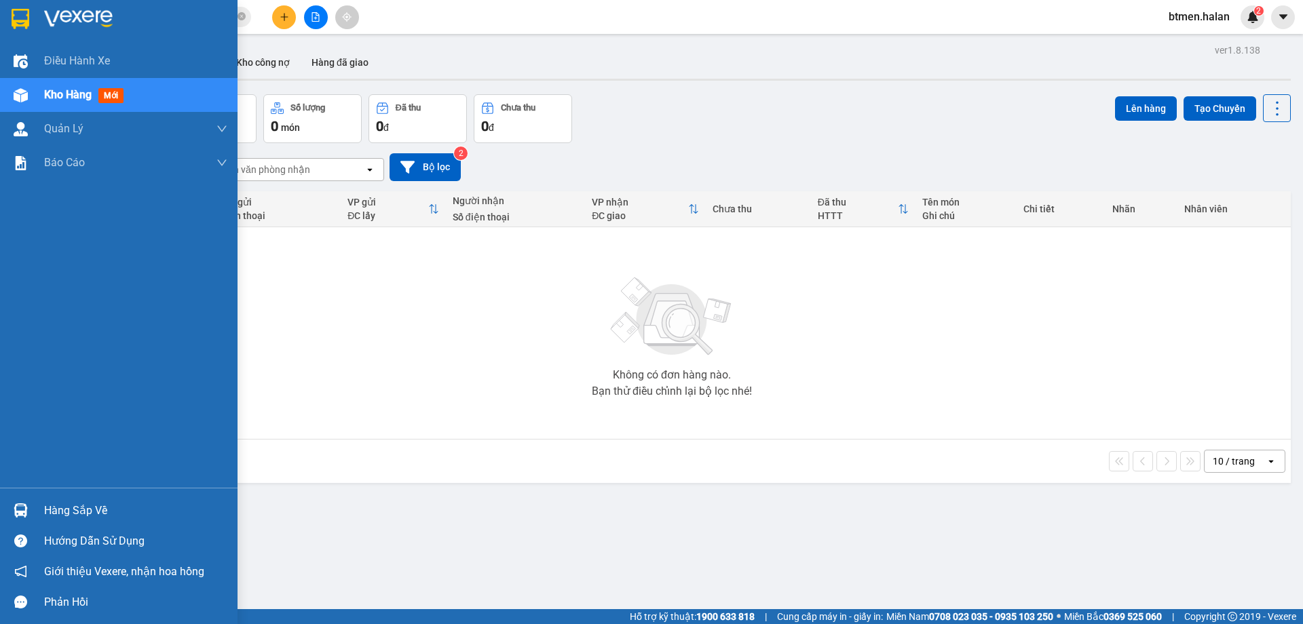
click at [68, 514] on div "Hàng sắp về" at bounding box center [135, 511] width 183 height 20
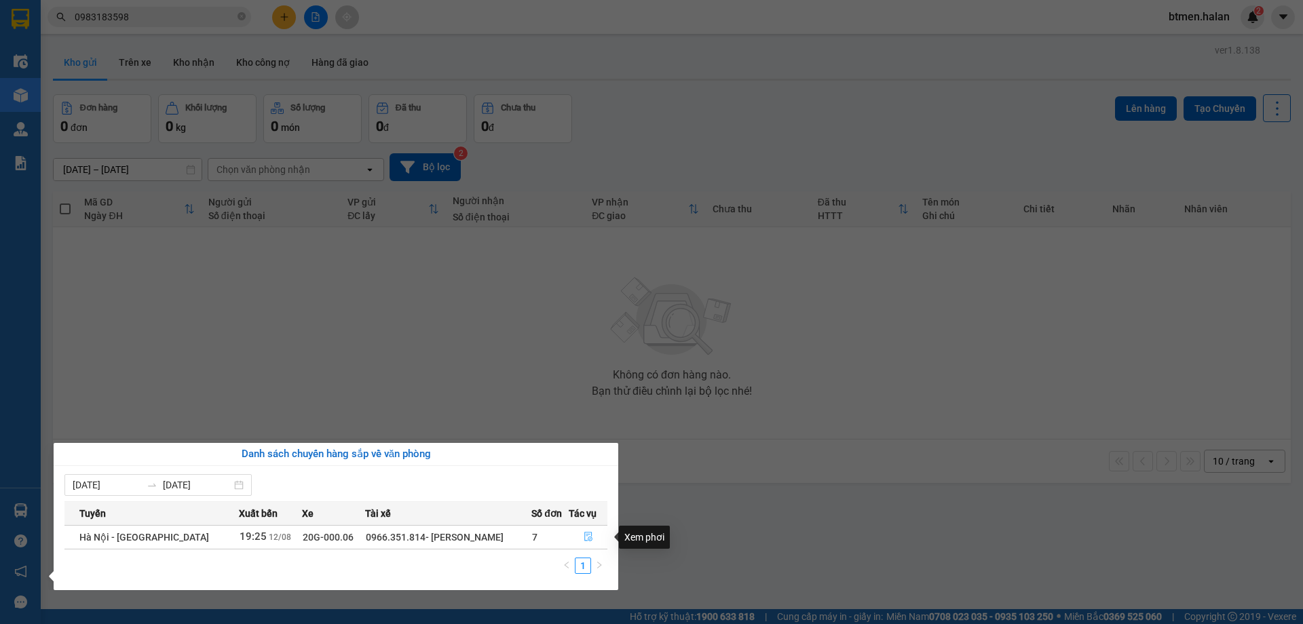
click at [591, 540] on button "button" at bounding box center [588, 537] width 38 height 22
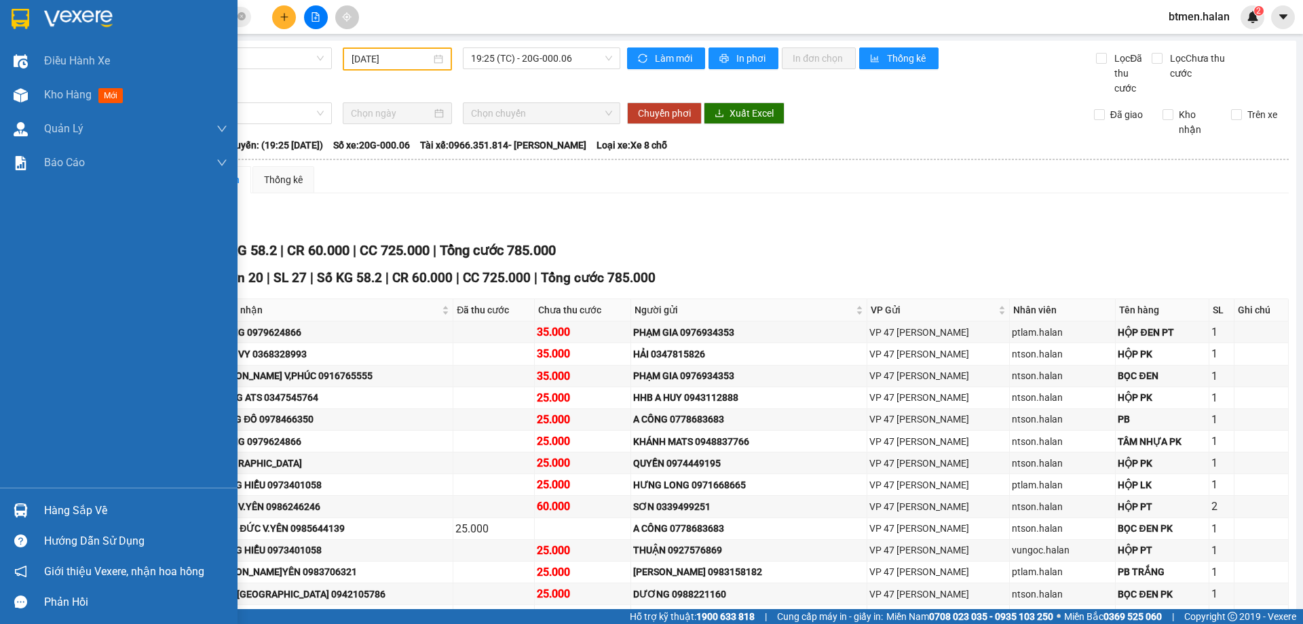
click at [49, 84] on div "Kho hàng mới" at bounding box center [135, 95] width 183 height 34
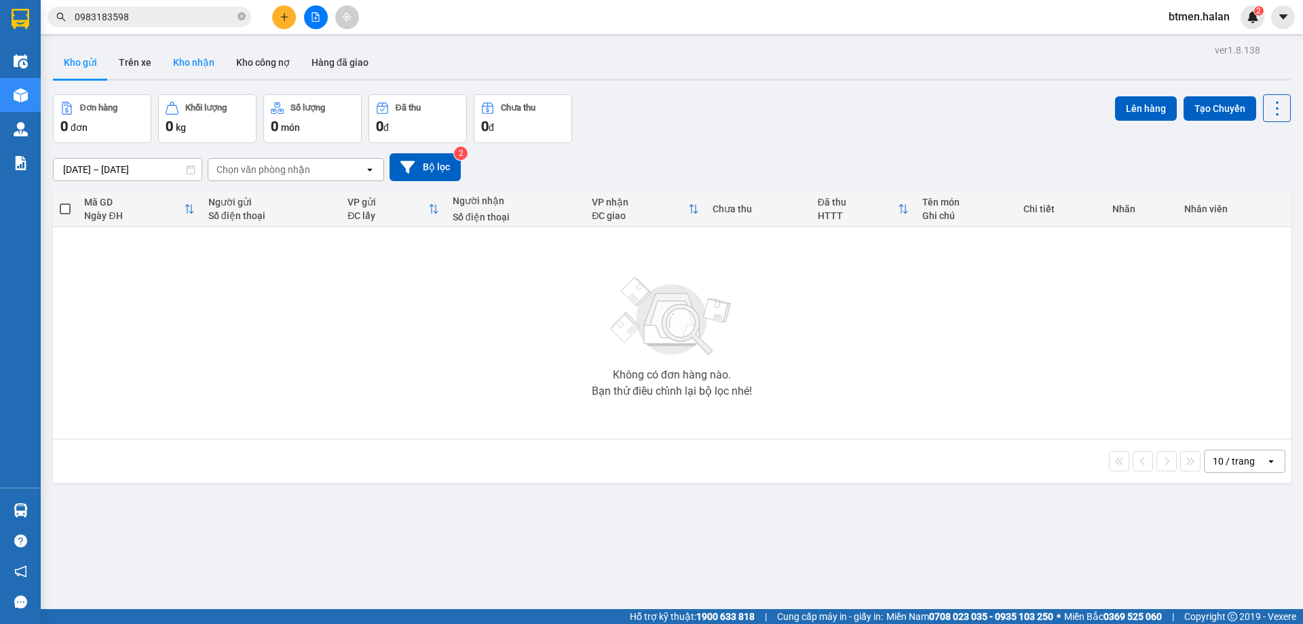
click at [184, 71] on button "Kho nhận" at bounding box center [193, 62] width 63 height 33
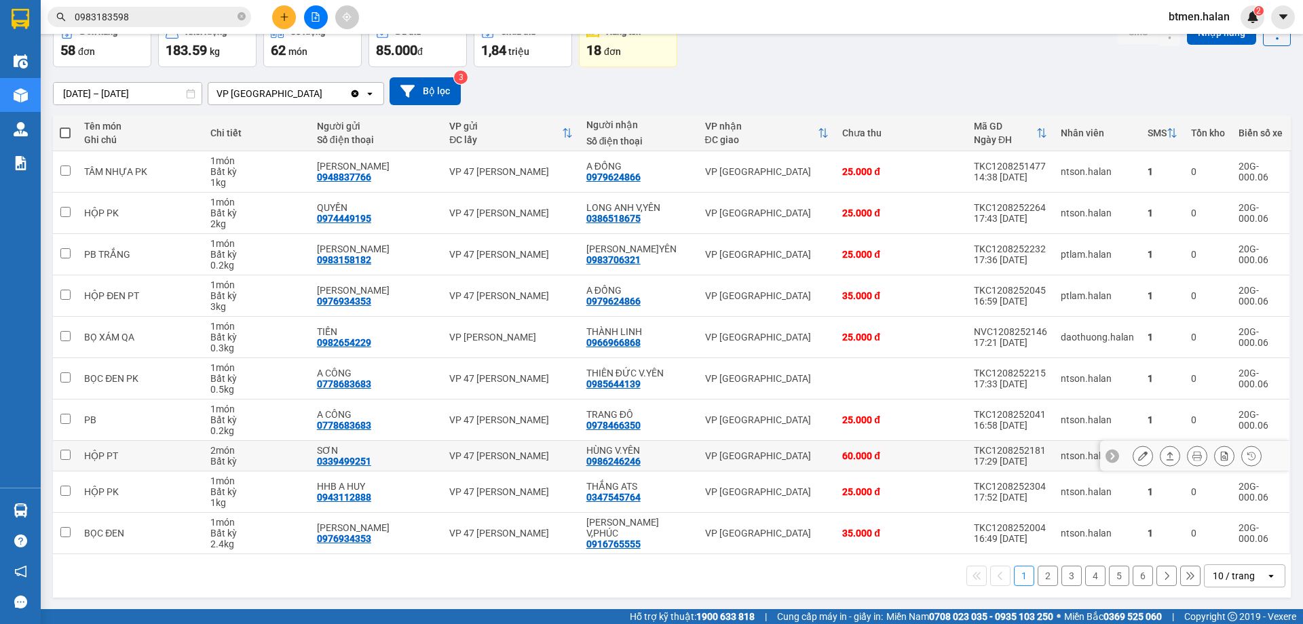
scroll to position [77, 0]
click at [1037, 573] on button "2" at bounding box center [1047, 575] width 20 height 20
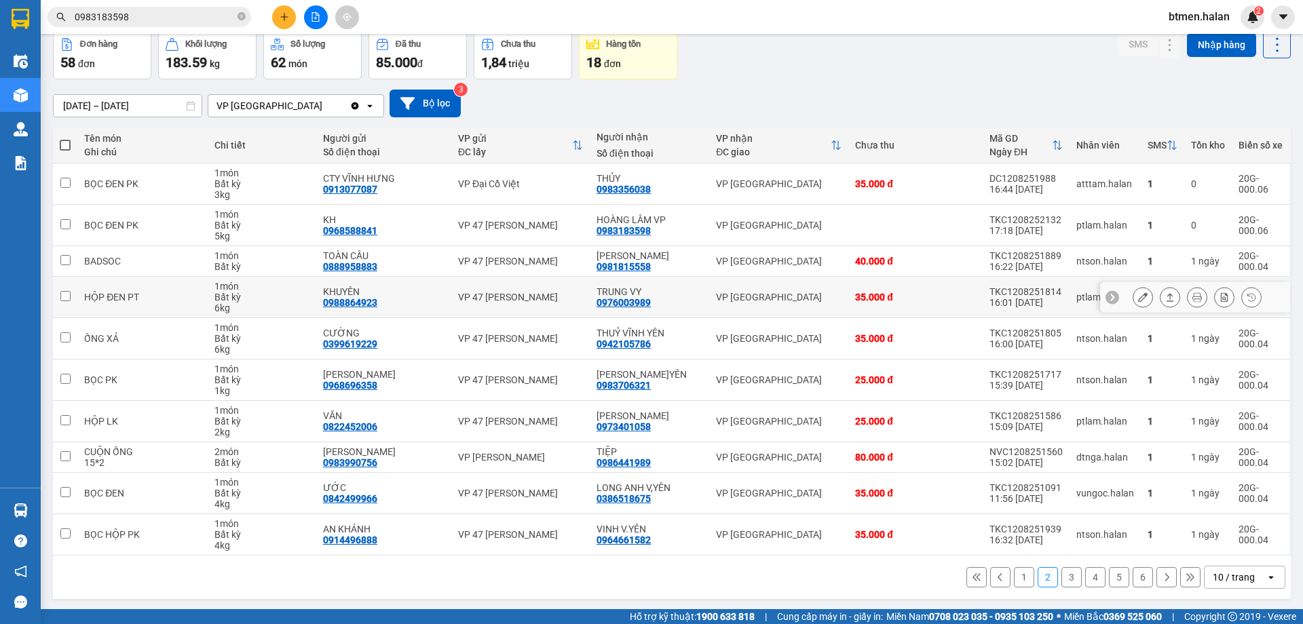
scroll to position [66, 0]
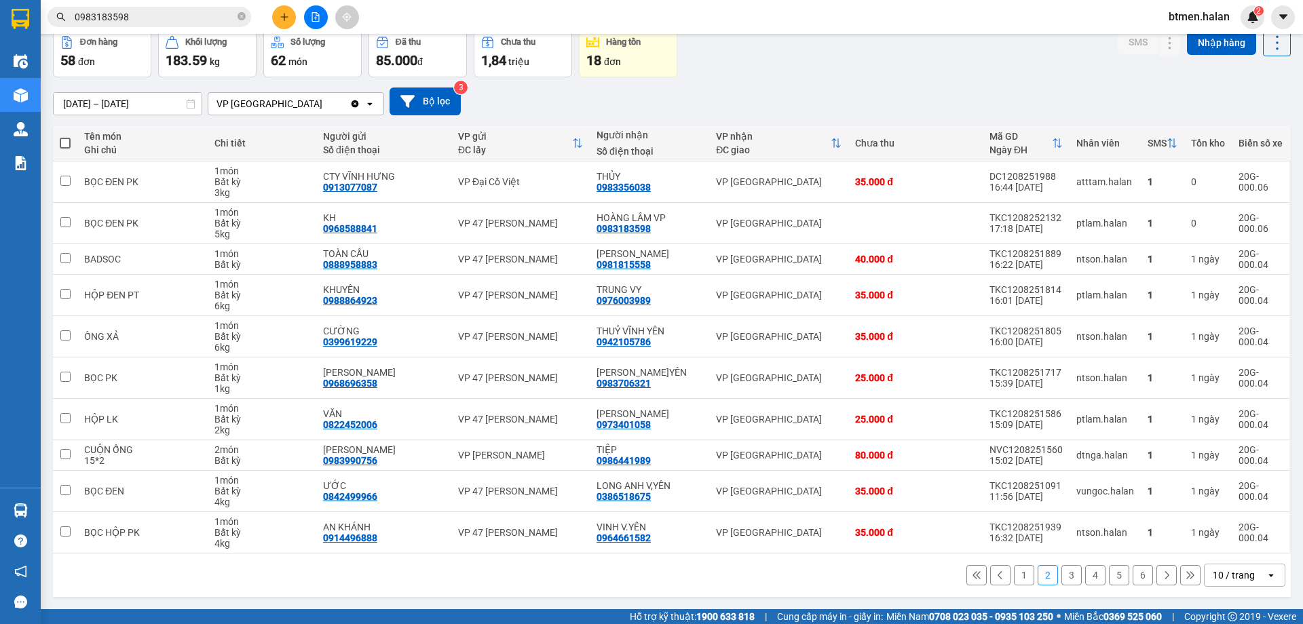
click at [1061, 577] on button "3" at bounding box center [1071, 575] width 20 height 20
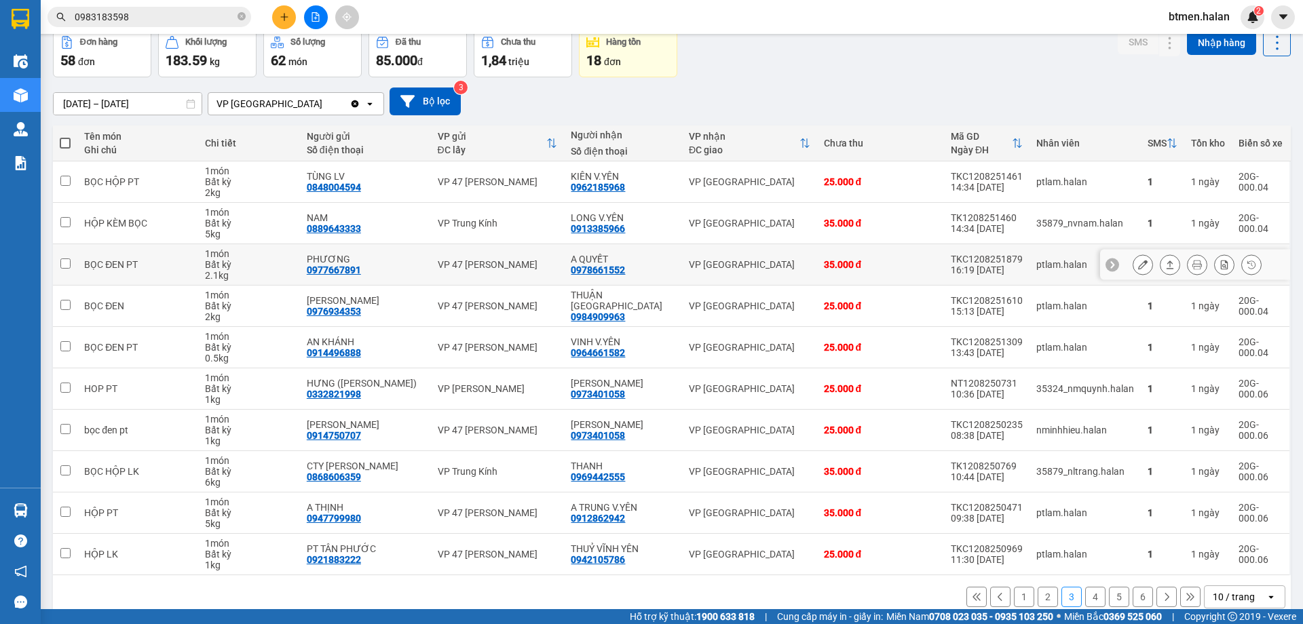
click at [607, 268] on div "0978661552" at bounding box center [598, 270] width 54 height 11
copy div "0978661552"
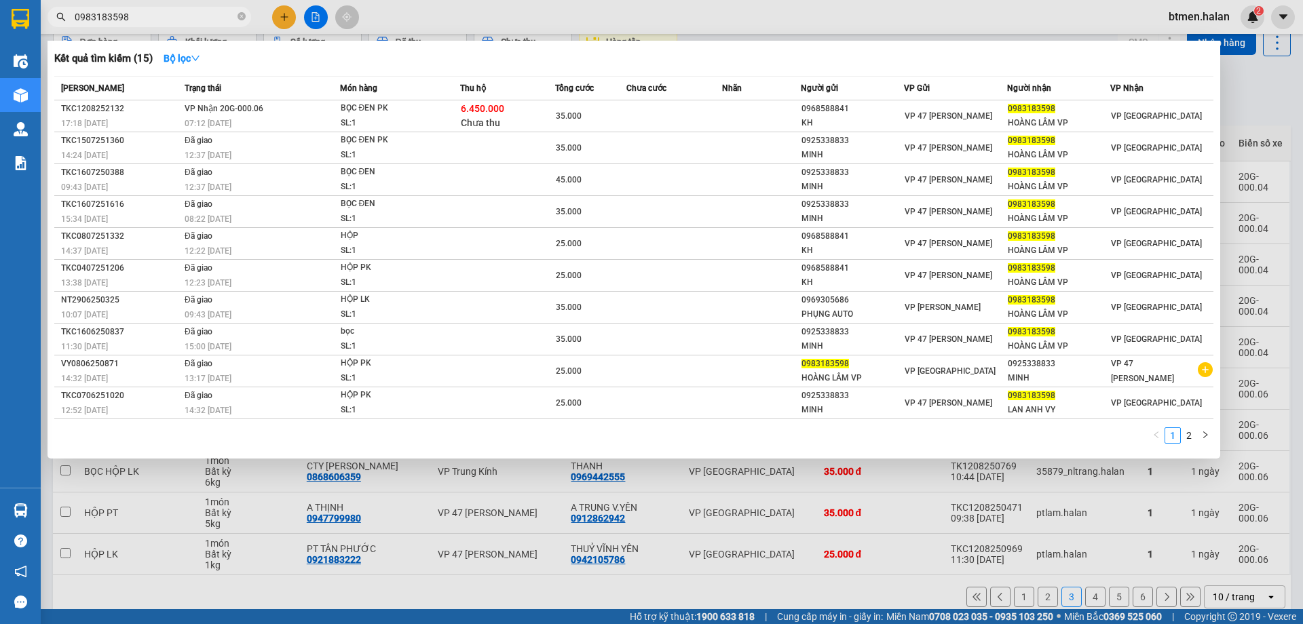
click at [174, 15] on input "0983183598" at bounding box center [155, 16] width 160 height 15
paste input "78661552"
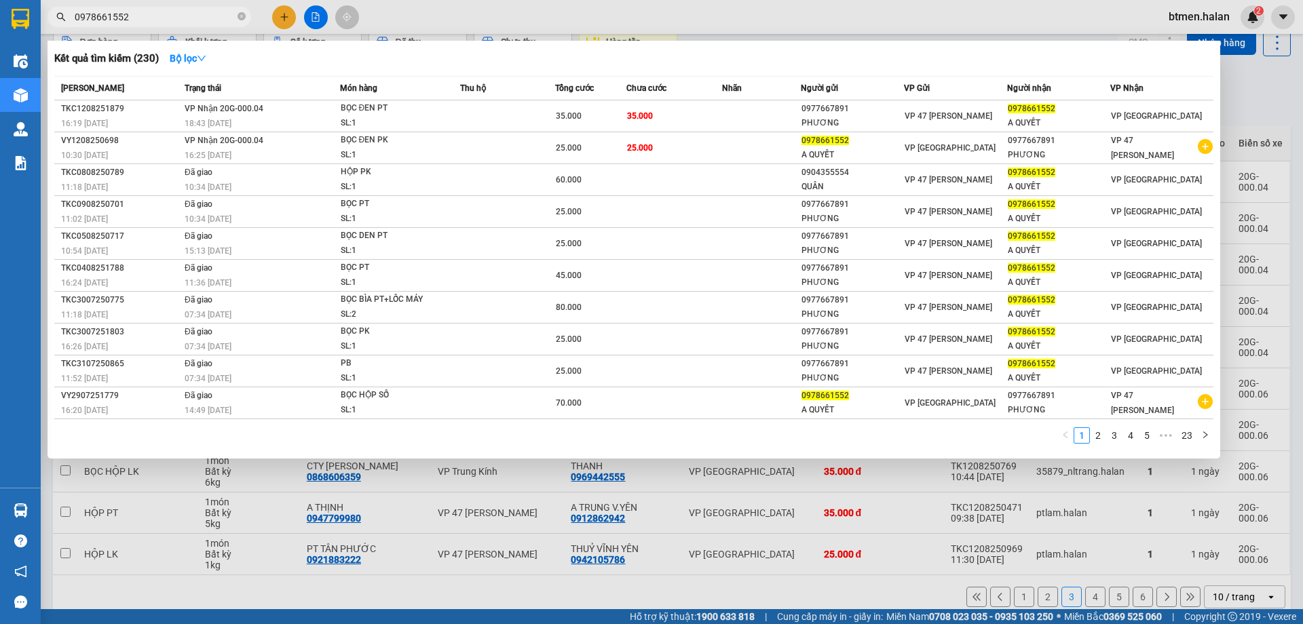
type input "0978661552"
click at [894, 516] on div at bounding box center [651, 312] width 1303 height 624
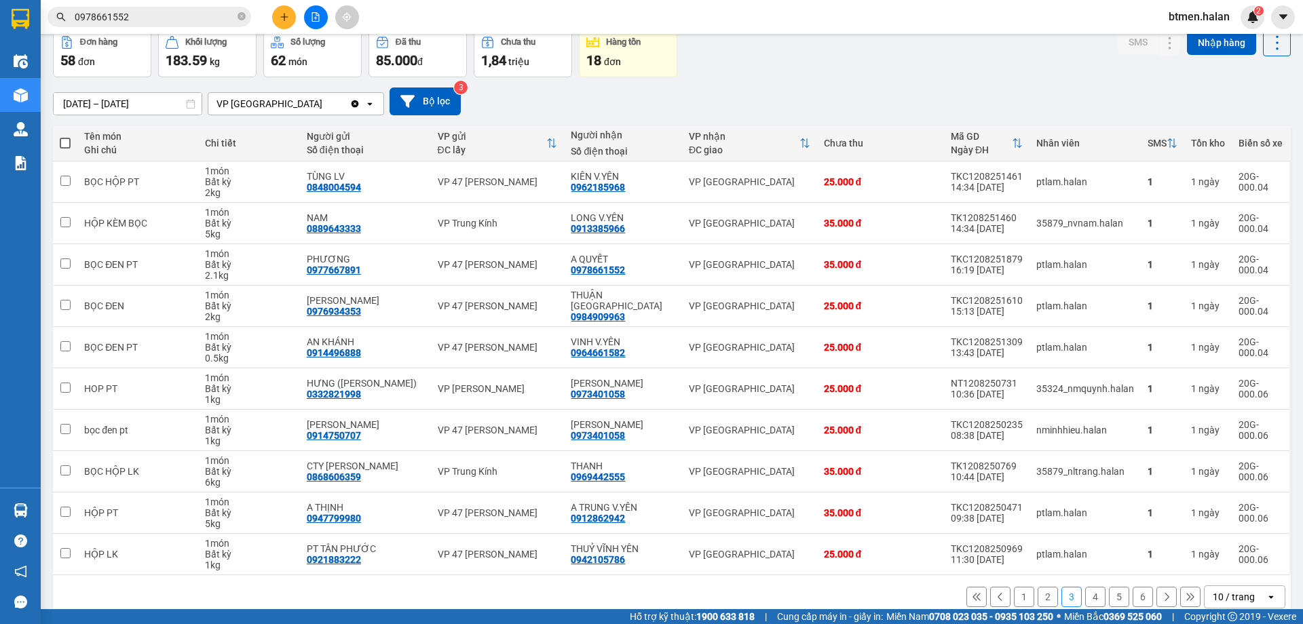
click at [1016, 590] on button "1" at bounding box center [1024, 597] width 20 height 20
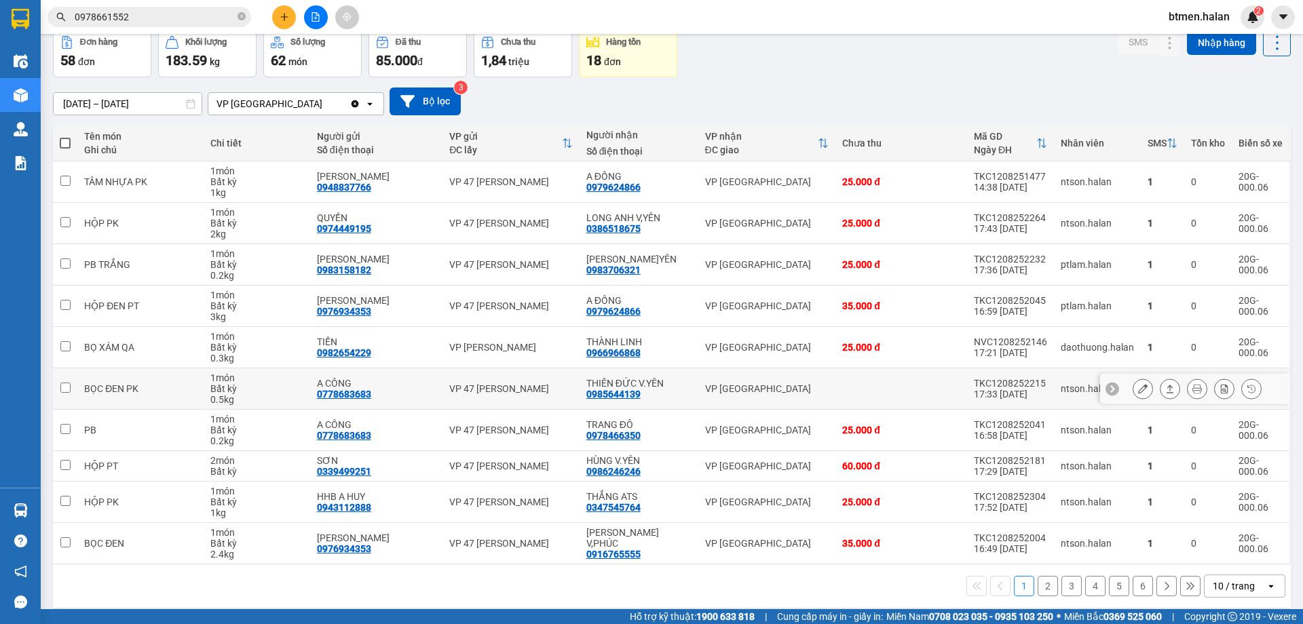
click at [1134, 395] on button at bounding box center [1142, 389] width 19 height 24
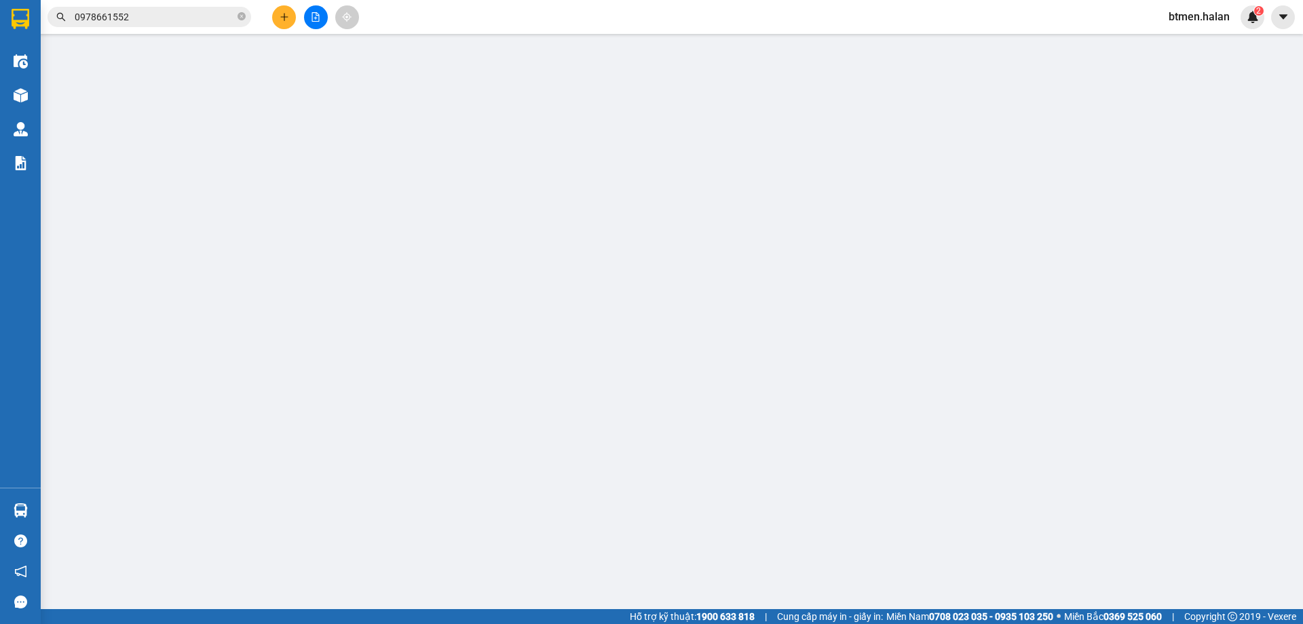
type input "0778683683"
type input "A CÔNG"
type input "0985644139"
type input "THIÊN ĐỨC V.YÊN"
type input "25.000"
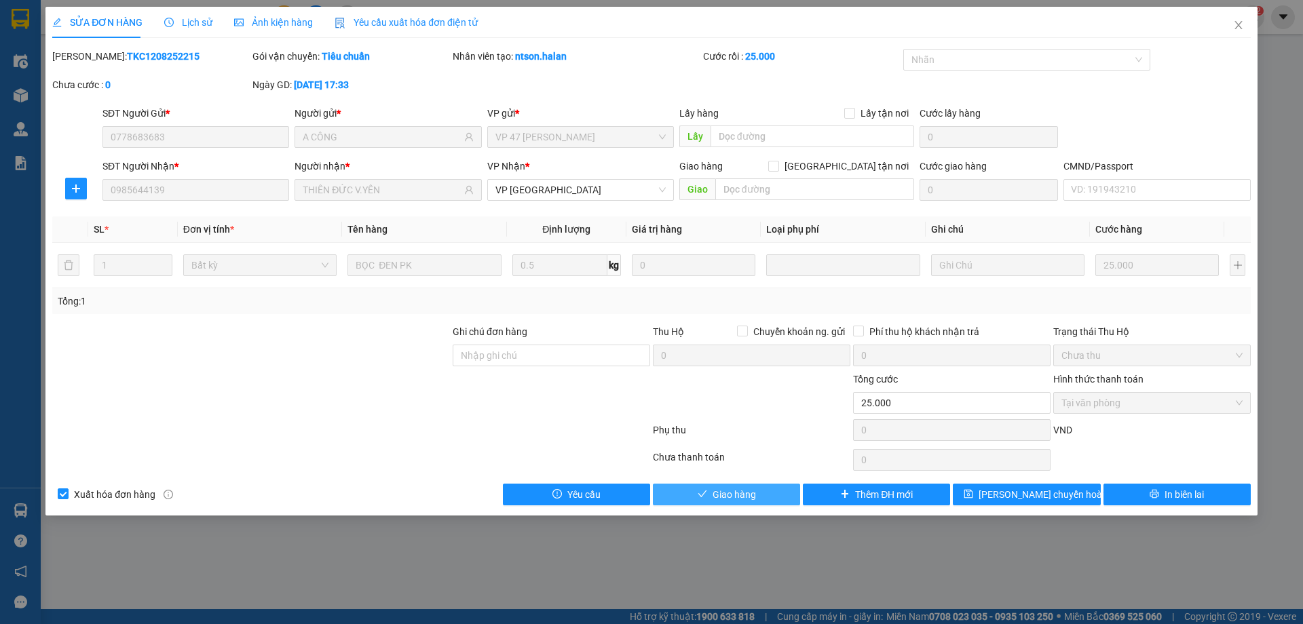
click at [768, 502] on button "Giao hàng" at bounding box center [726, 495] width 147 height 22
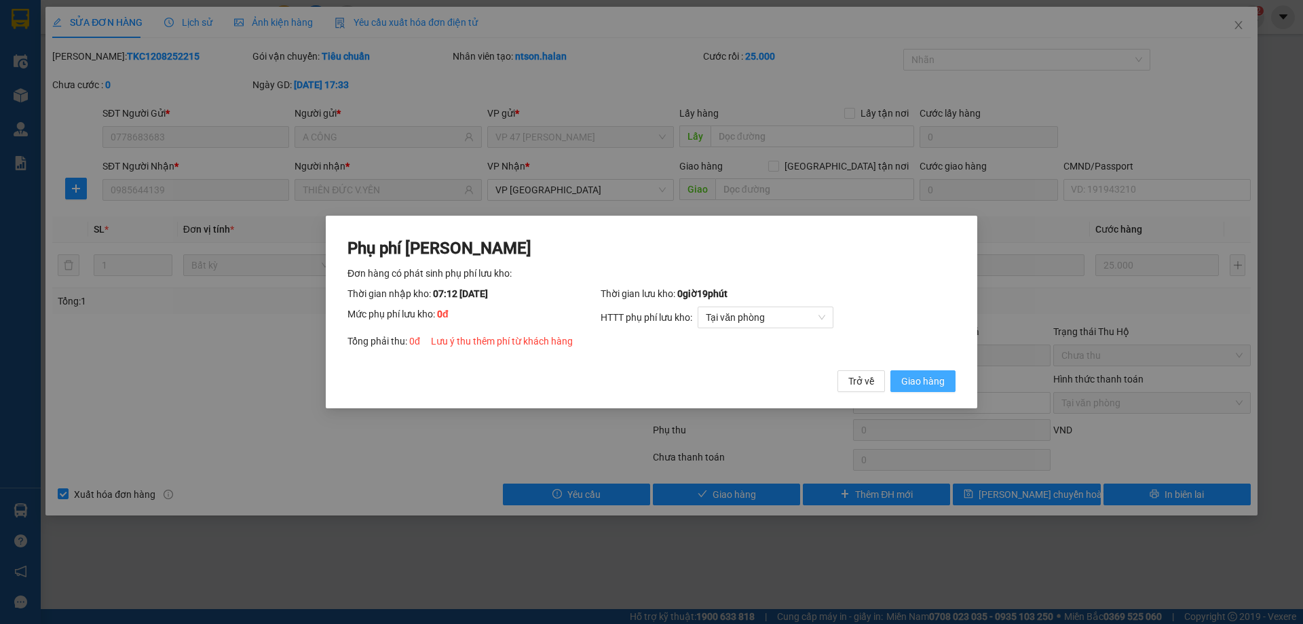
click at [908, 376] on span "Giao hàng" at bounding box center [922, 381] width 43 height 15
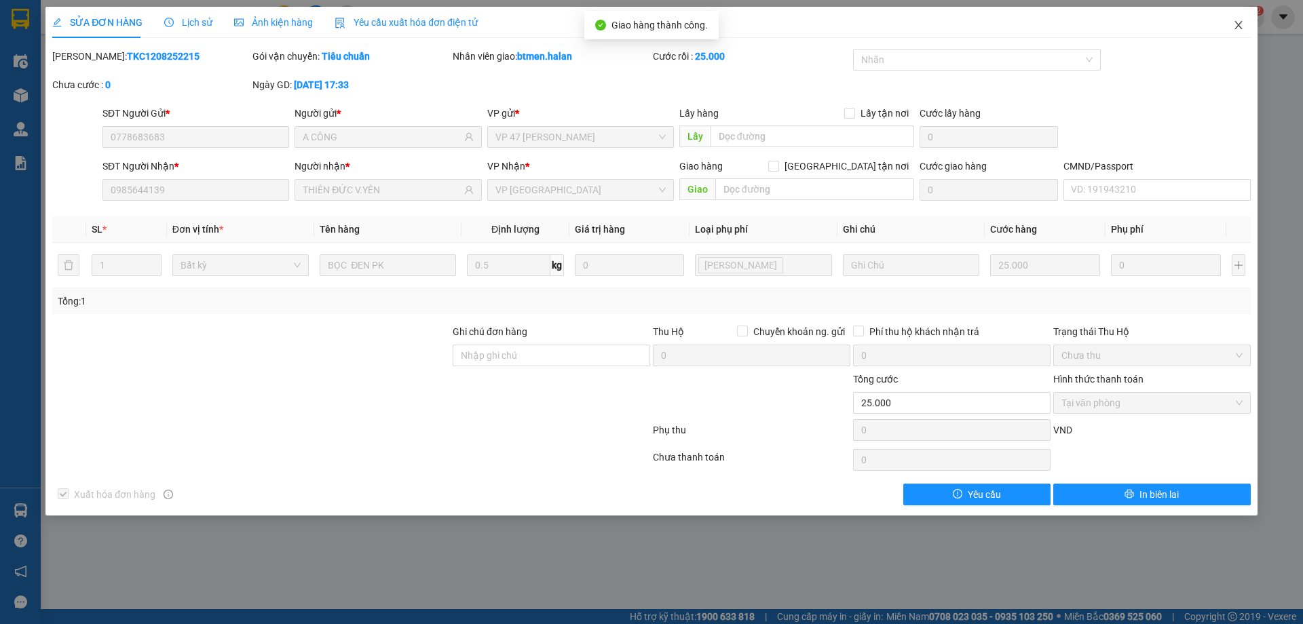
click at [1237, 20] on span "Close" at bounding box center [1238, 26] width 38 height 38
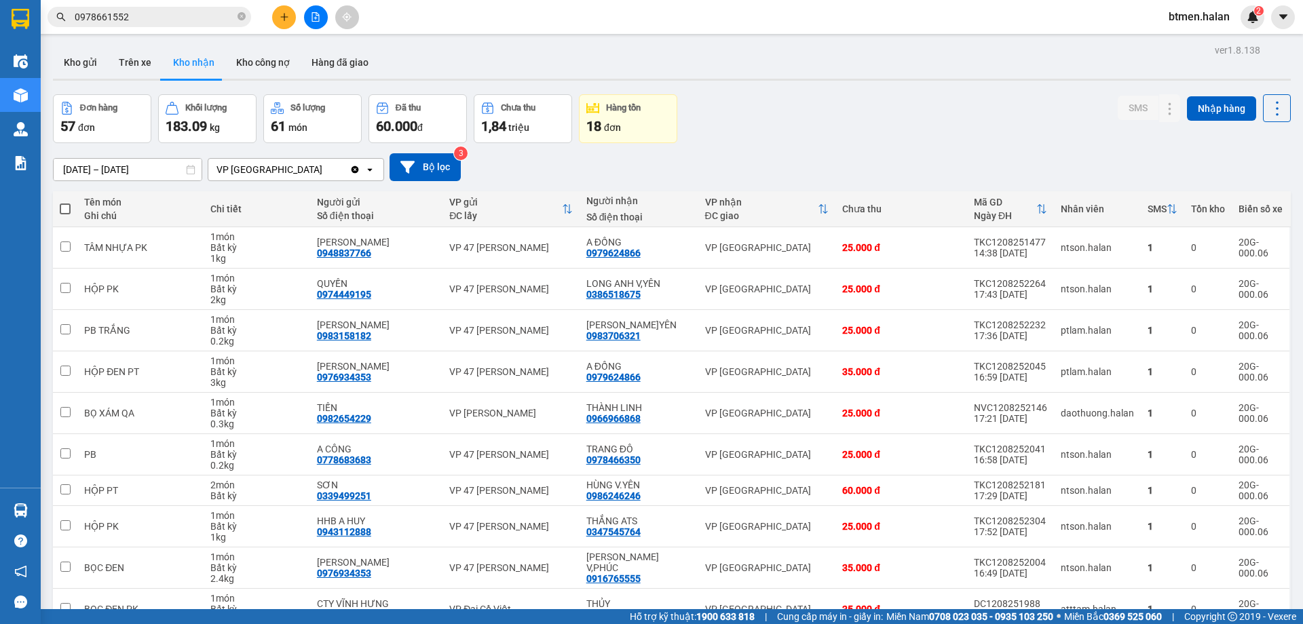
click at [942, 114] on div "Đơn hàng 57 đơn Khối lượng 183.09 kg Số lượng 61 món Đã thu 60.000 đ Chưa thu 1…" at bounding box center [671, 118] width 1237 height 49
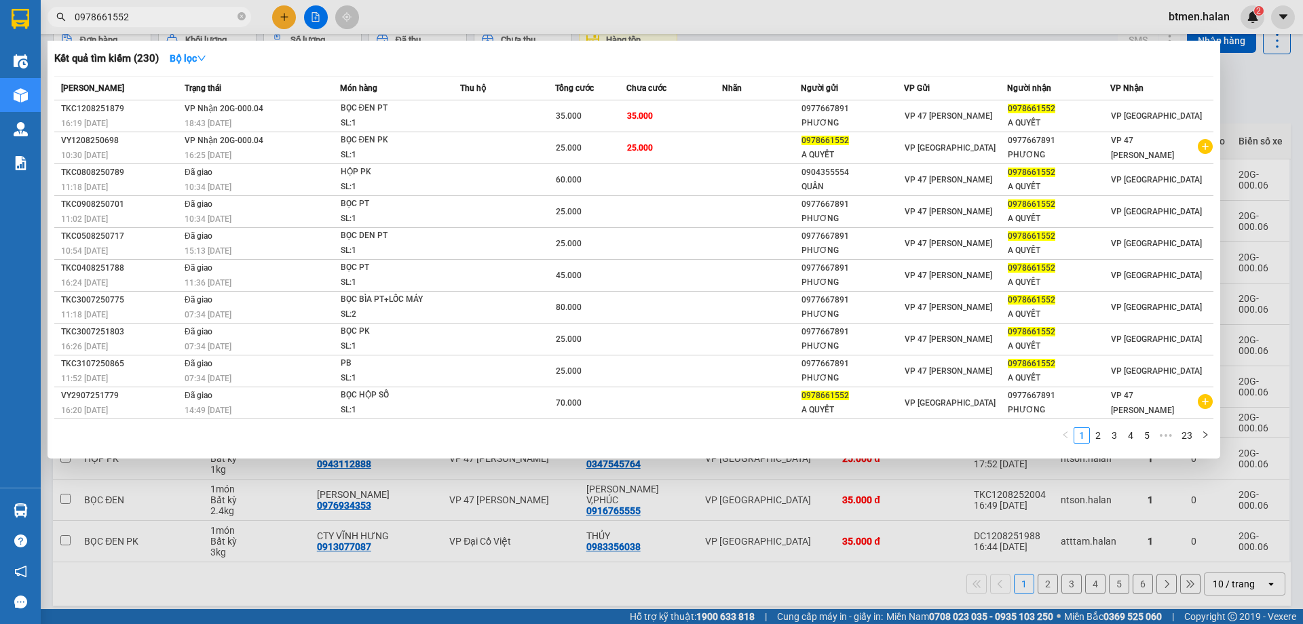
click at [138, 22] on input "0978661552" at bounding box center [155, 16] width 160 height 15
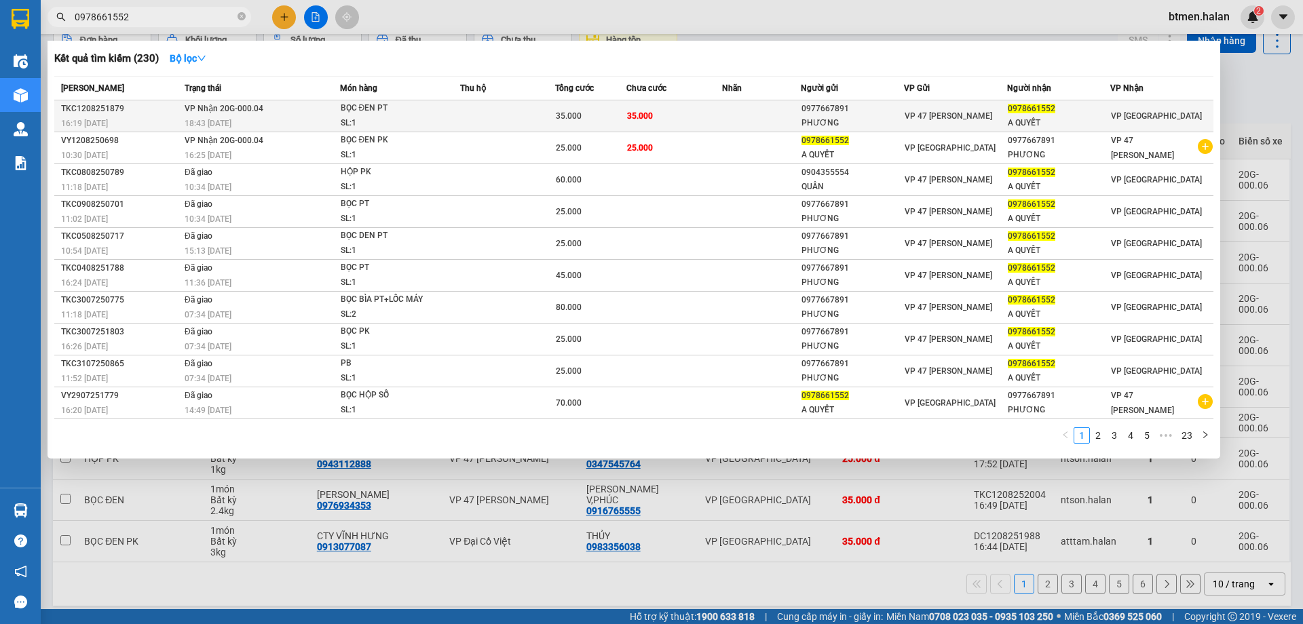
click at [809, 114] on div "0977667891" at bounding box center [852, 109] width 102 height 14
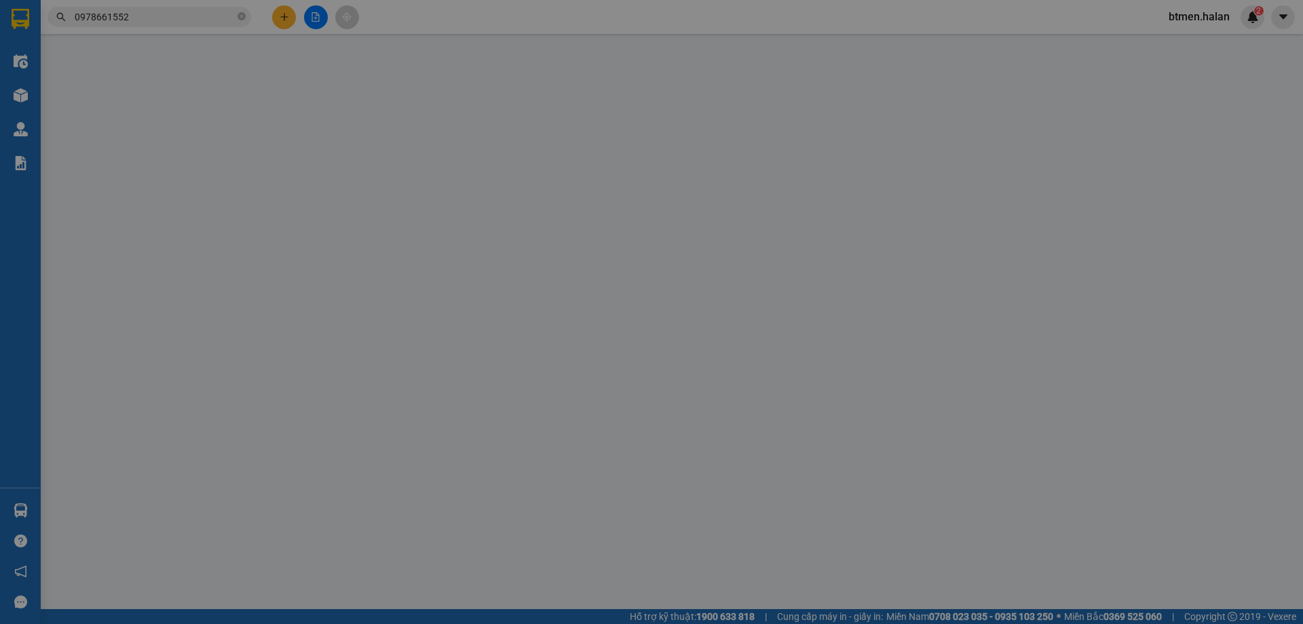
type input "0977667891"
type input "PHƯƠNG"
type input "0978661552"
type input "A QUYẾT"
type input "35.000"
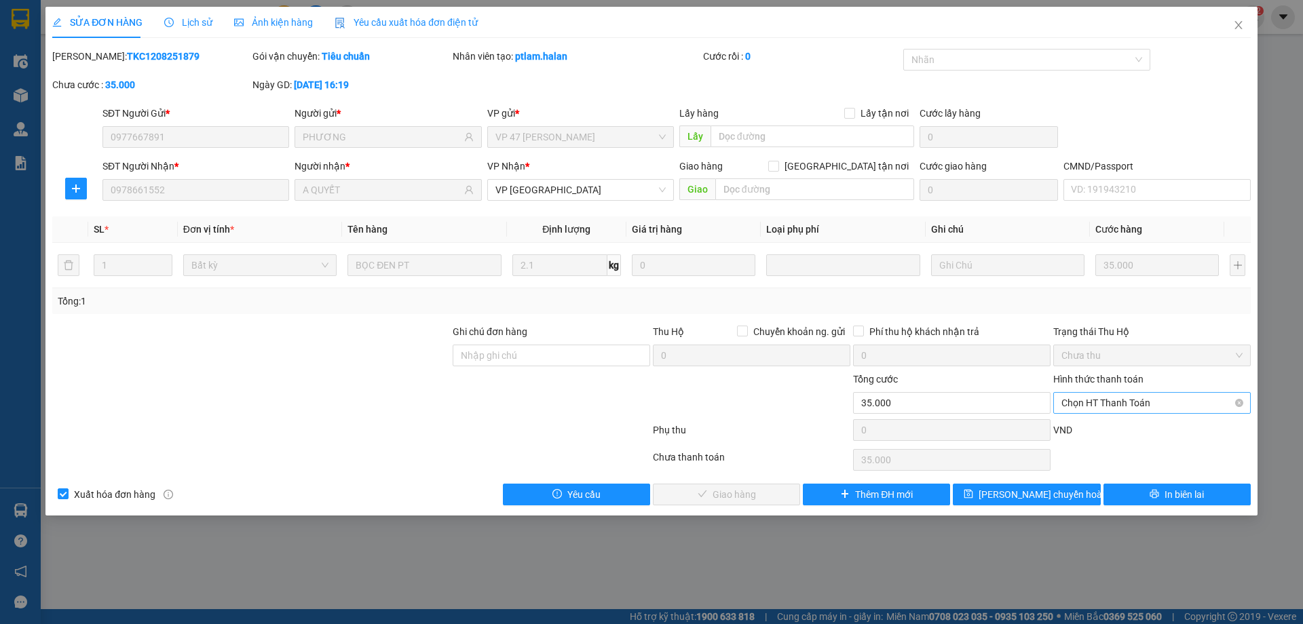
click at [1089, 397] on span "Chọn HT Thanh Toán" at bounding box center [1151, 403] width 181 height 20
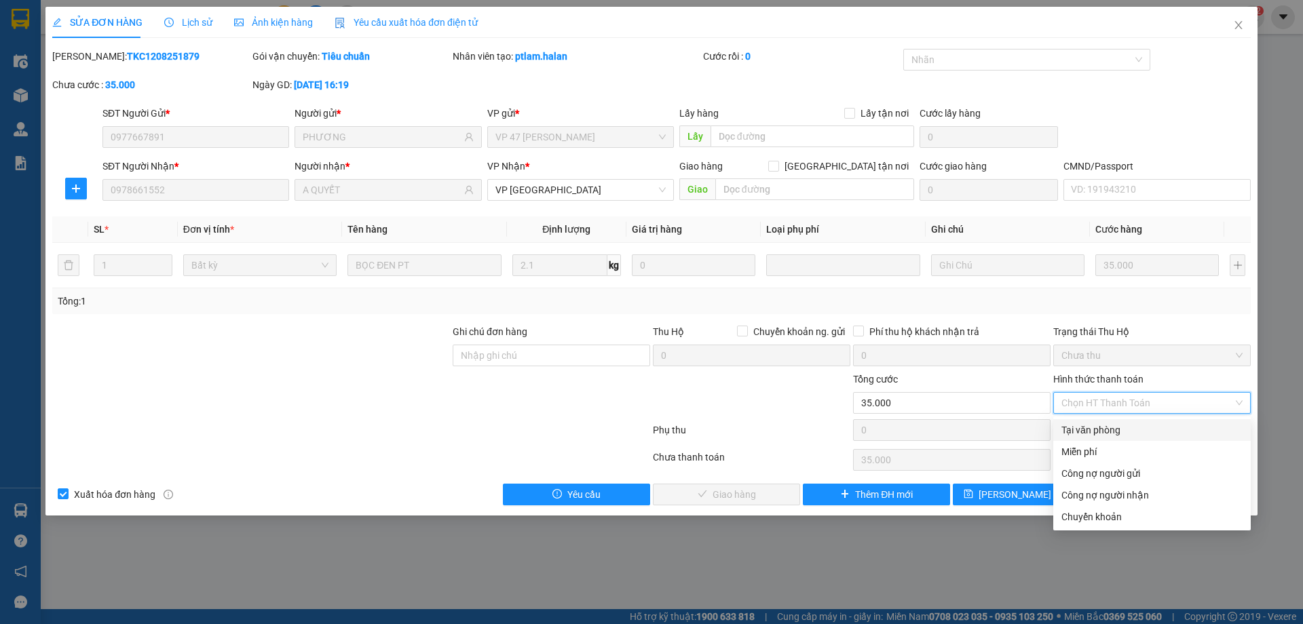
click at [1102, 436] on div "Tại văn phòng" at bounding box center [1151, 430] width 181 height 15
type input "0"
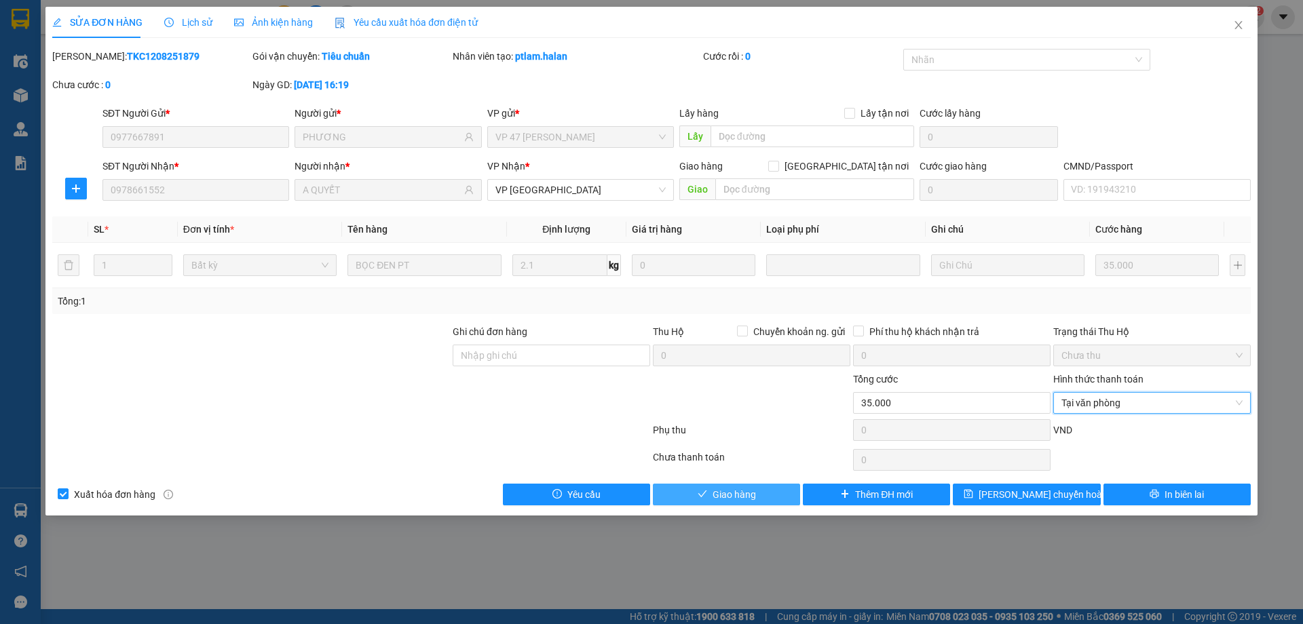
click at [740, 503] on button "Giao hàng" at bounding box center [726, 495] width 147 height 22
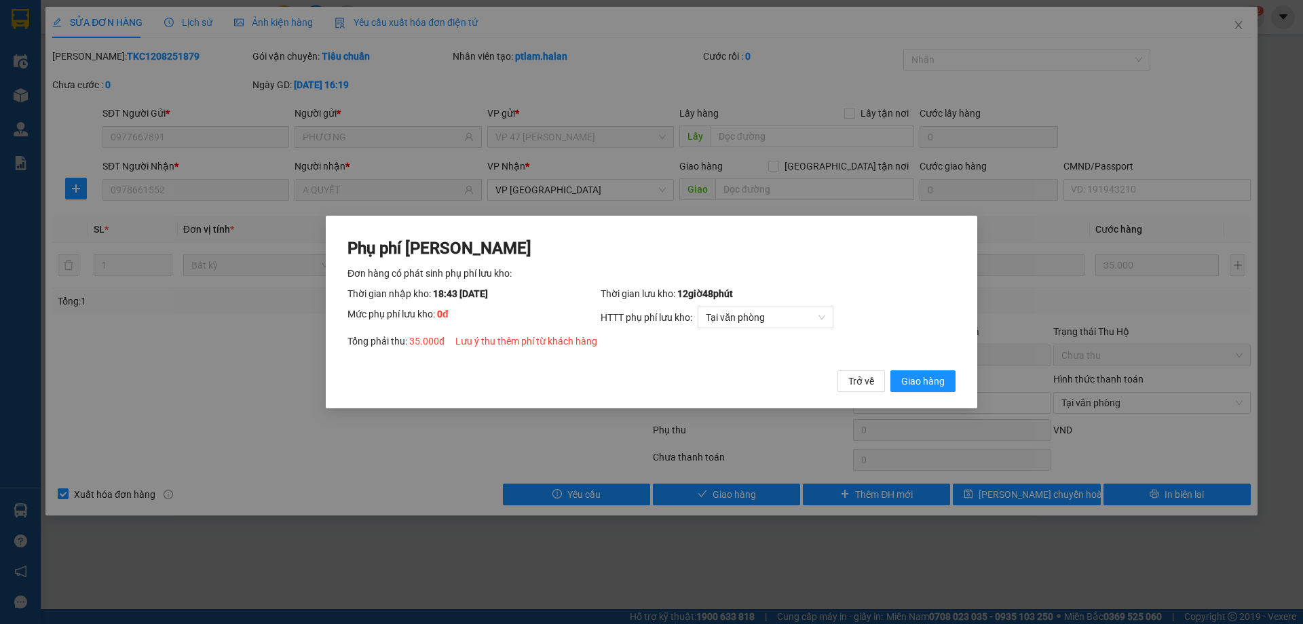
drag, startPoint x: 913, startPoint y: 366, endPoint x: 908, endPoint y: 371, distance: 7.2
click at [913, 368] on div "Phụ phí Lưu kho Đơn hàng có phát sinh phụ phí lưu kho: Thời gian nhập kho: 18:4…" at bounding box center [651, 314] width 608 height 155
click at [908, 374] on span "Giao hàng" at bounding box center [922, 381] width 43 height 15
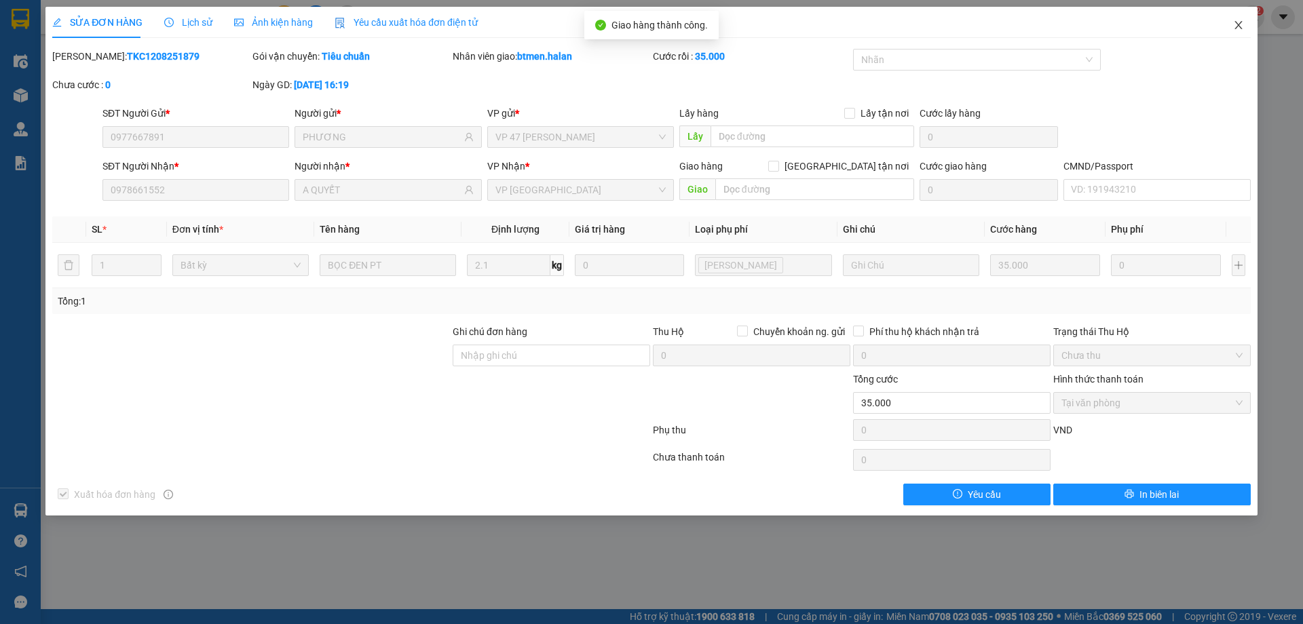
click at [1237, 25] on icon "close" at bounding box center [1238, 25] width 11 height 11
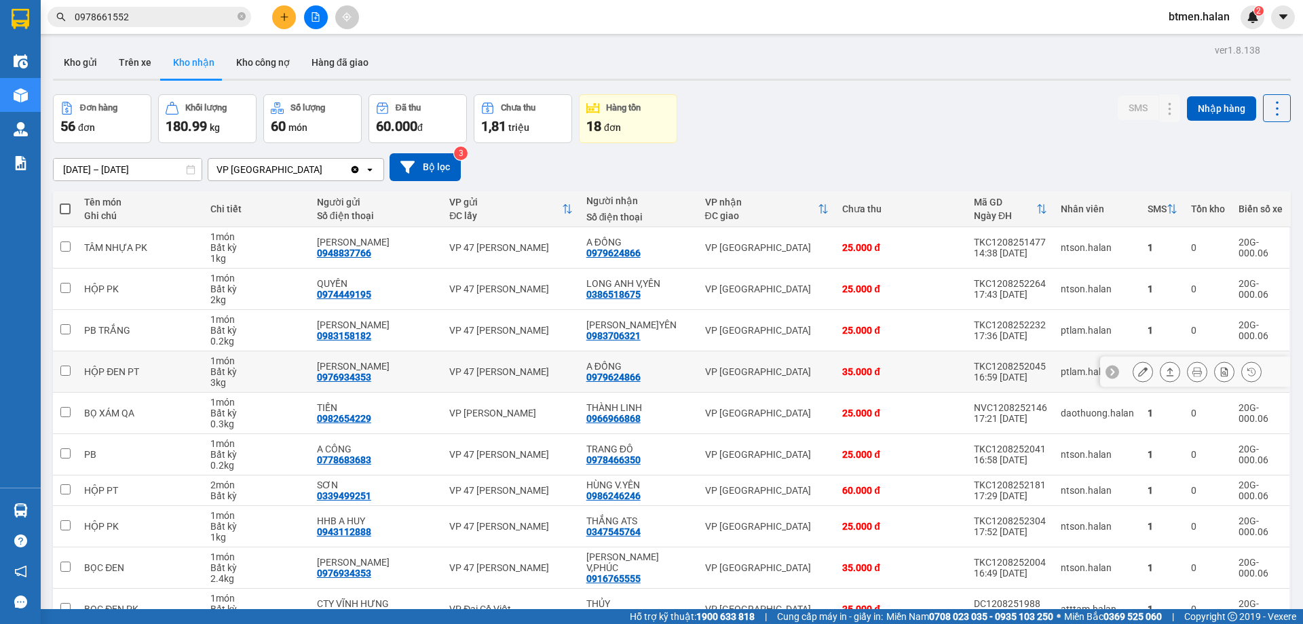
scroll to position [77, 0]
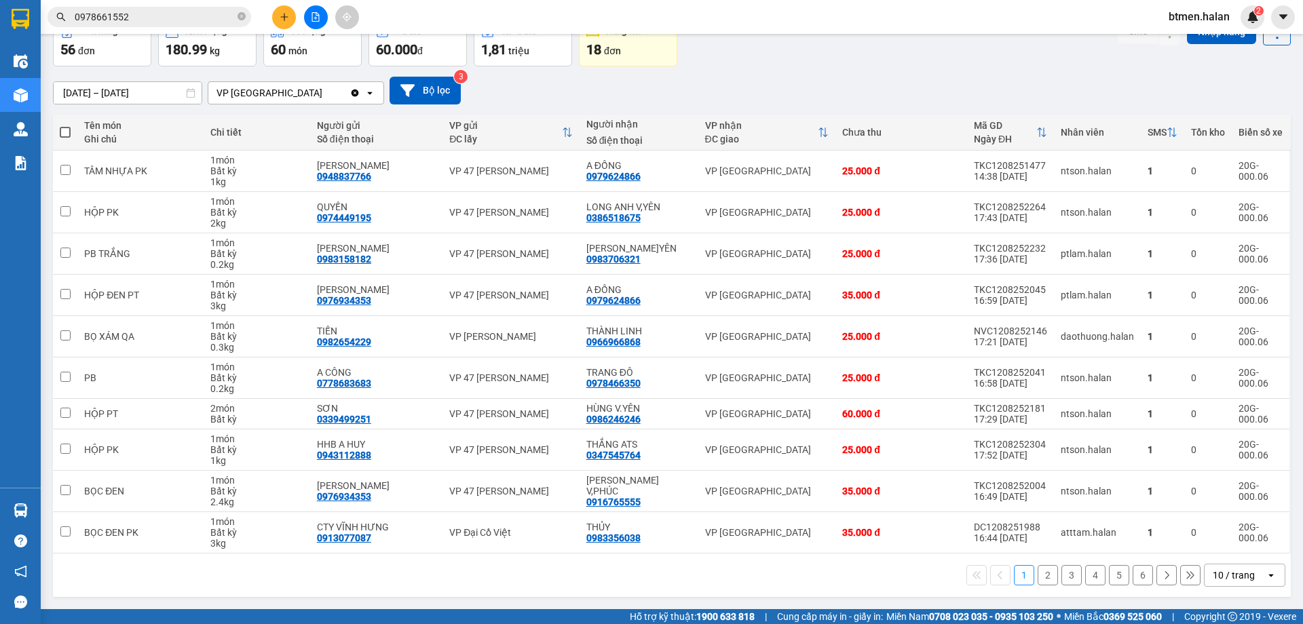
click at [1040, 577] on button "2" at bounding box center [1047, 575] width 20 height 20
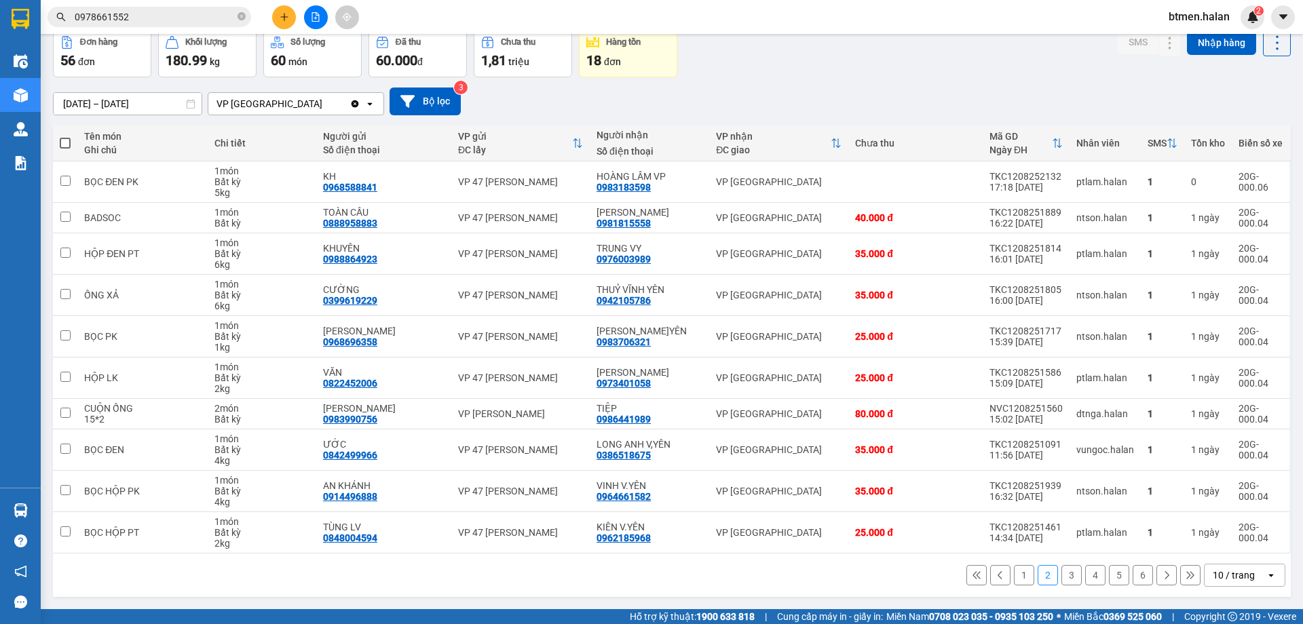
scroll to position [0, 0]
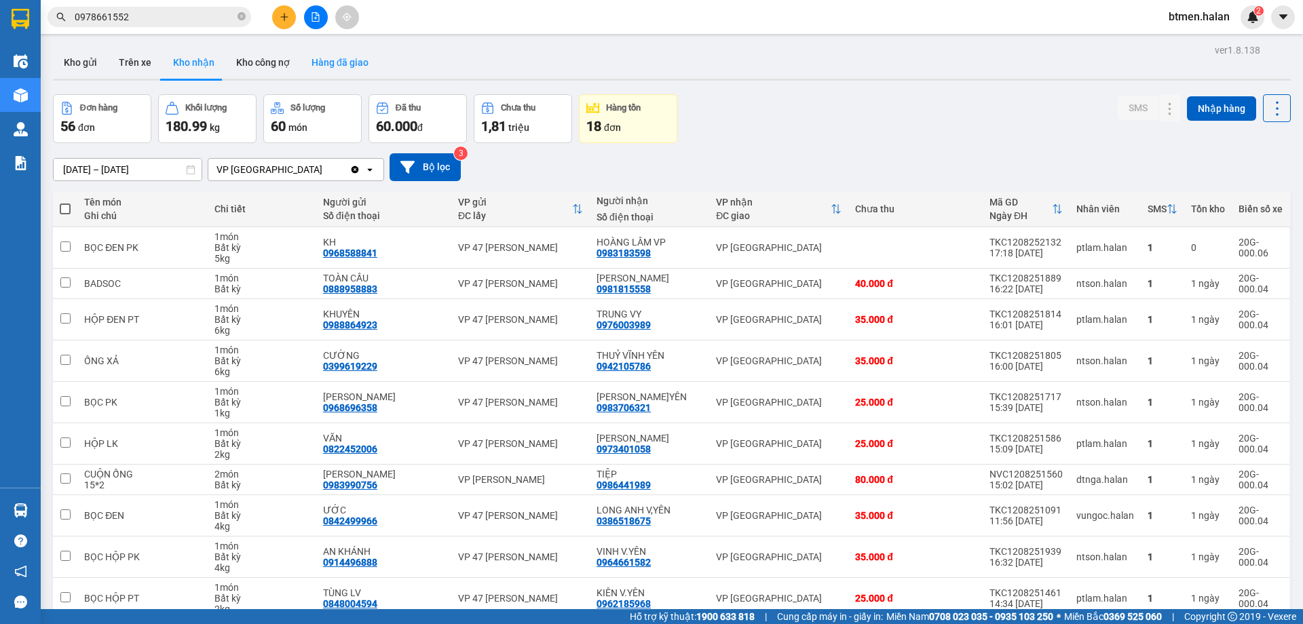
click at [358, 62] on button "Hàng đã giao" at bounding box center [340, 62] width 79 height 33
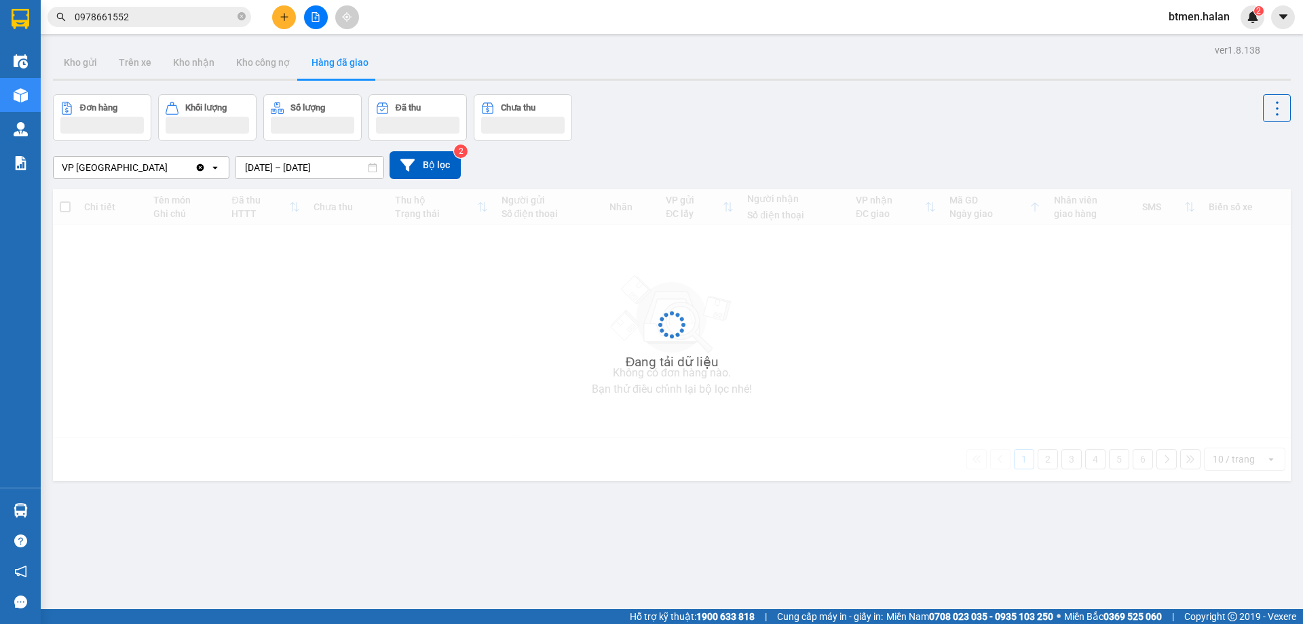
click at [362, 165] on input "11/08/2025 – 13/08/2025" at bounding box center [309, 168] width 148 height 22
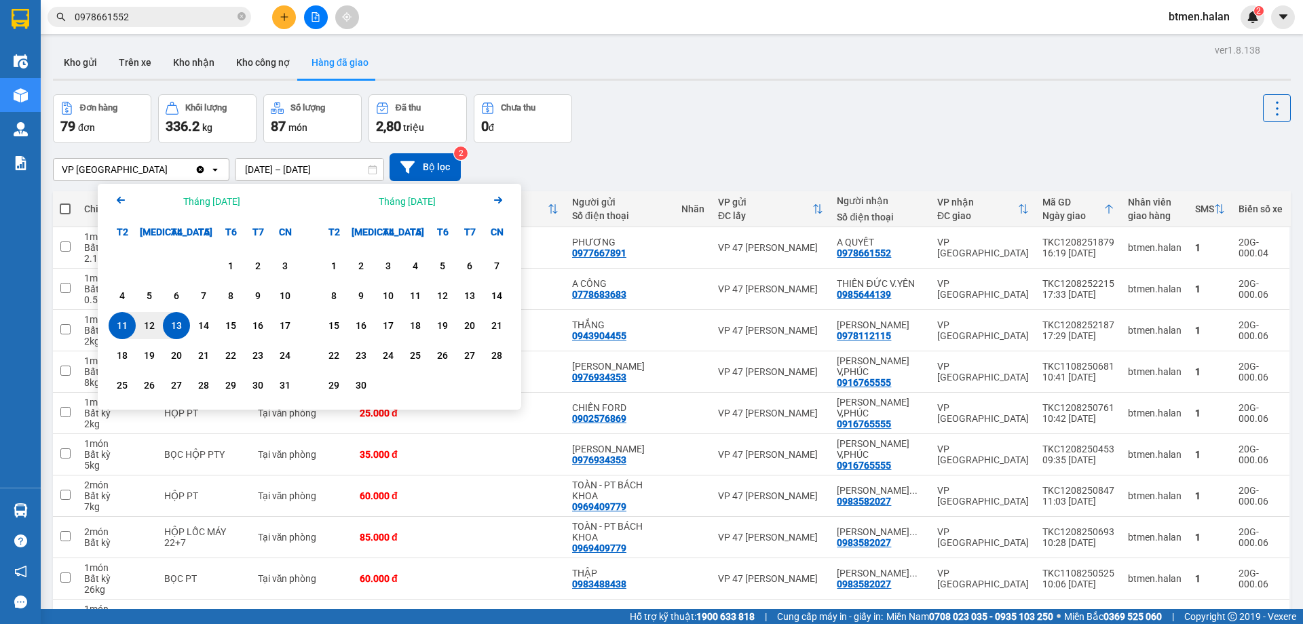
click at [172, 328] on div "13" at bounding box center [176, 326] width 19 height 16
type input "[DATE] – [DATE]"
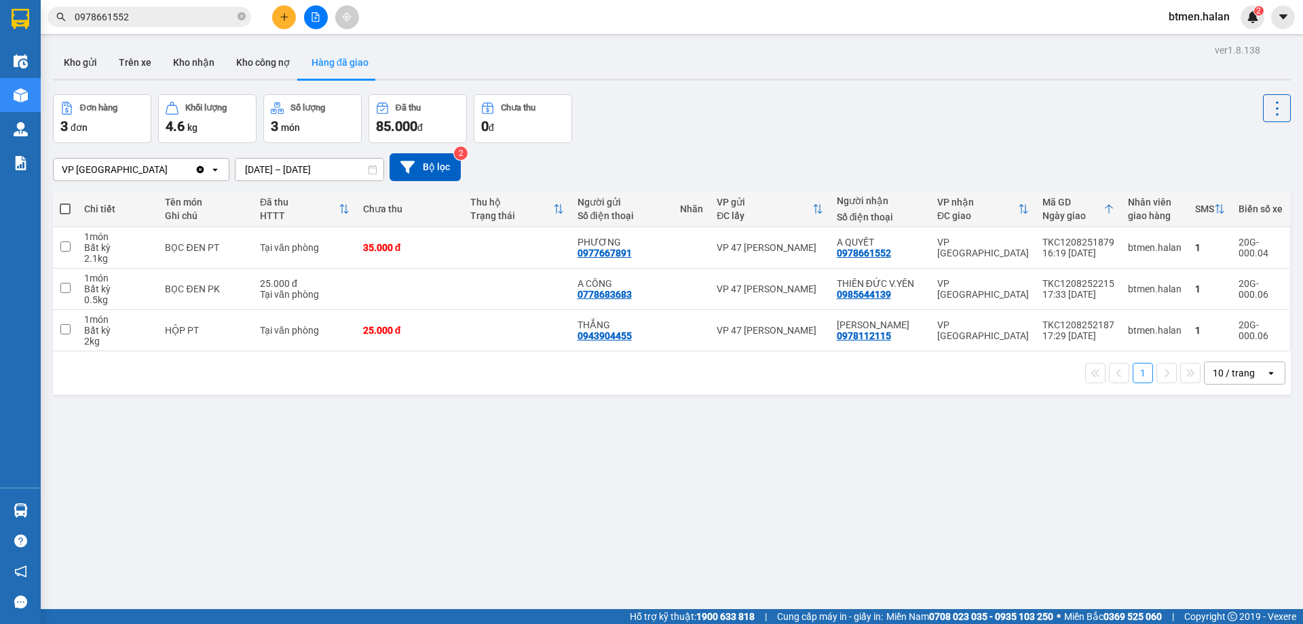
click at [841, 119] on div "Đơn hàng 3 đơn Khối lượng 4.6 kg Số lượng 3 món Đã thu 85.000 đ Chưa thu 0 đ" at bounding box center [671, 118] width 1237 height 49
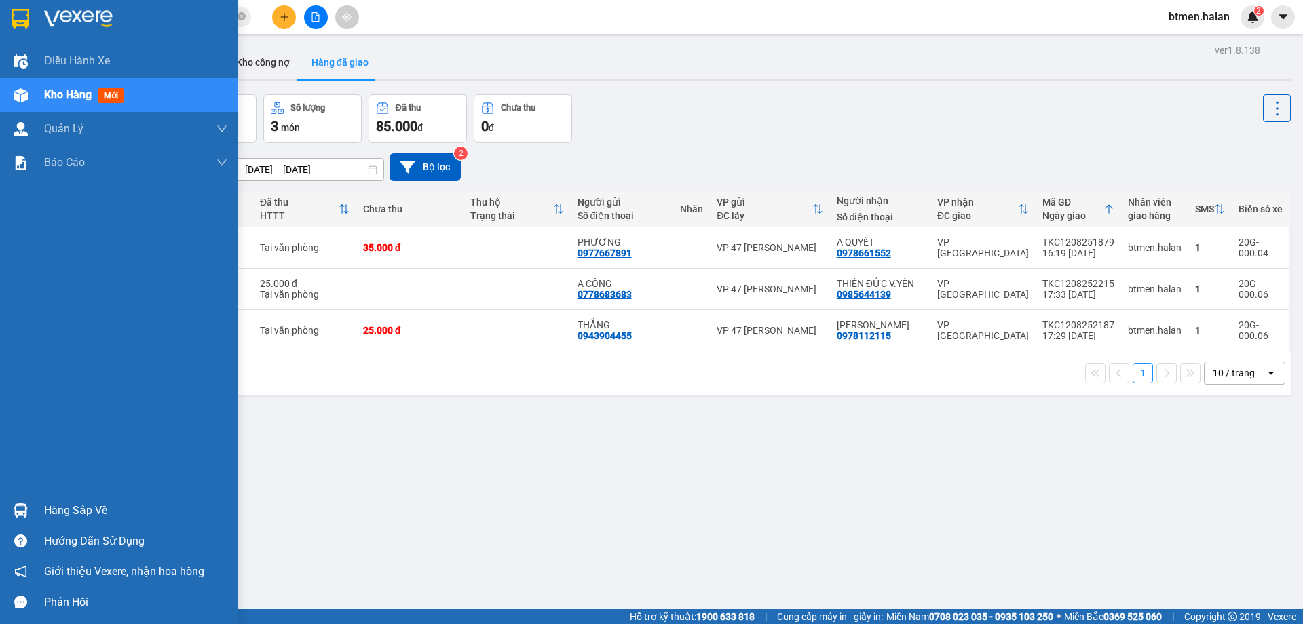
drag, startPoint x: 73, startPoint y: 514, endPoint x: 300, endPoint y: 529, distance: 227.8
click at [73, 514] on div "Hàng sắp về" at bounding box center [135, 511] width 183 height 20
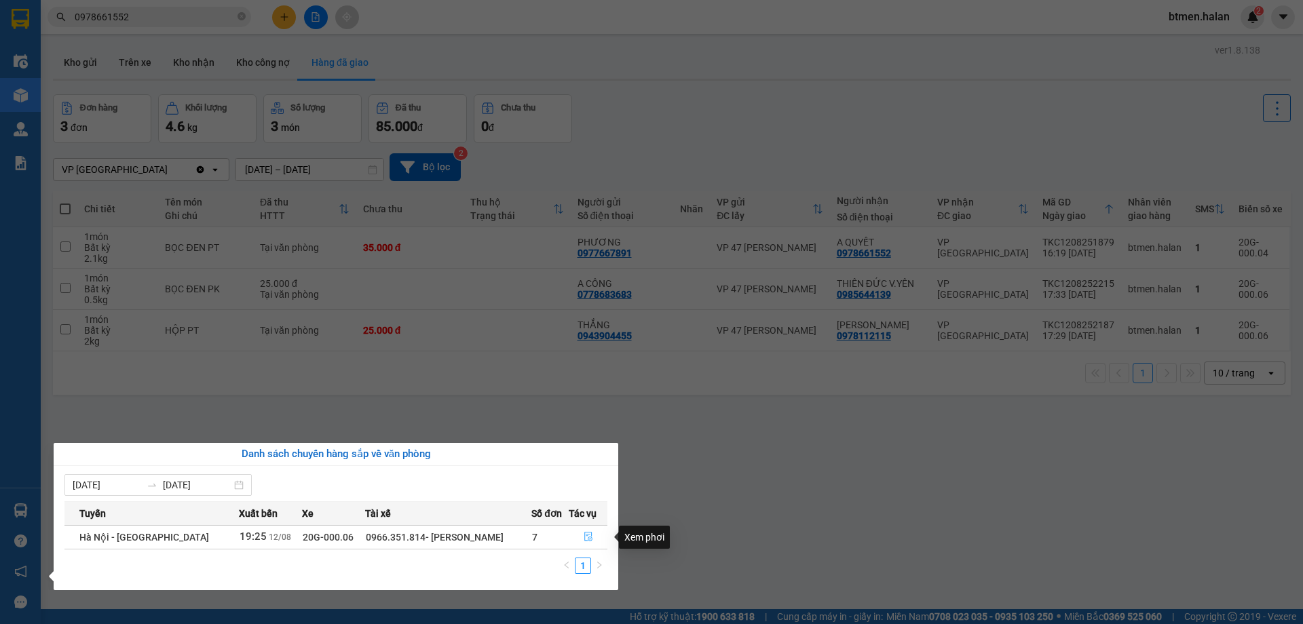
click at [583, 536] on icon "file-done" at bounding box center [587, 536] width 9 height 9
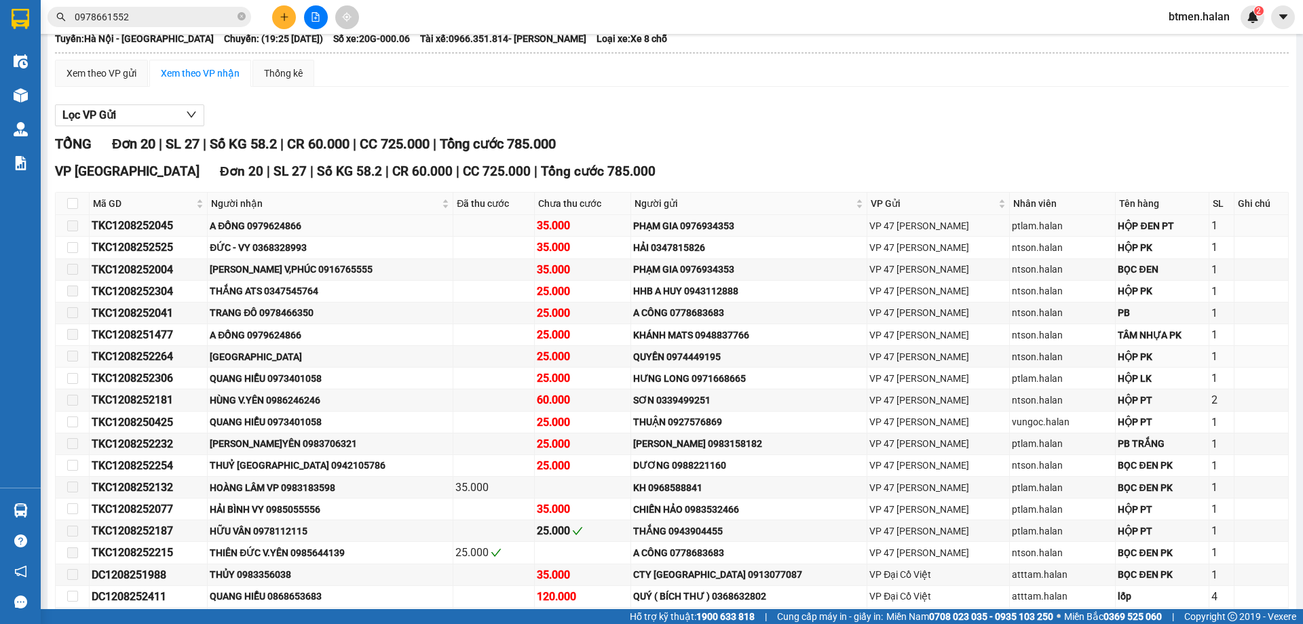
scroll to position [136, 0]
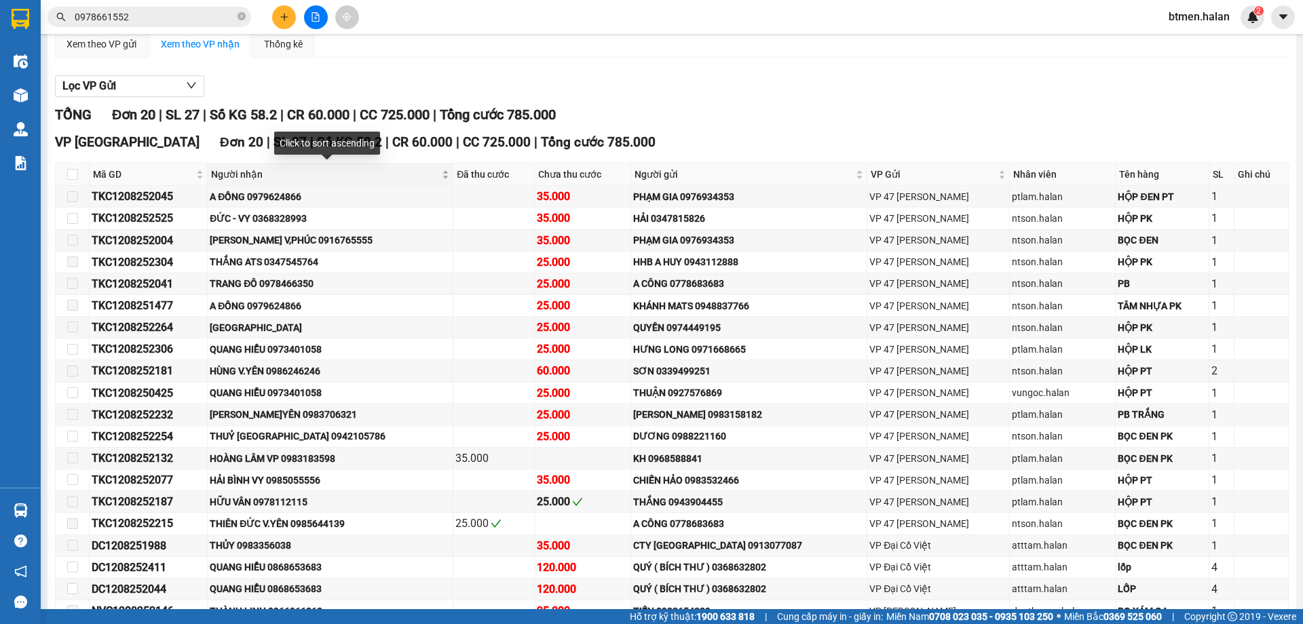
click at [251, 182] on span "Người nhận" at bounding box center [325, 174] width 228 height 15
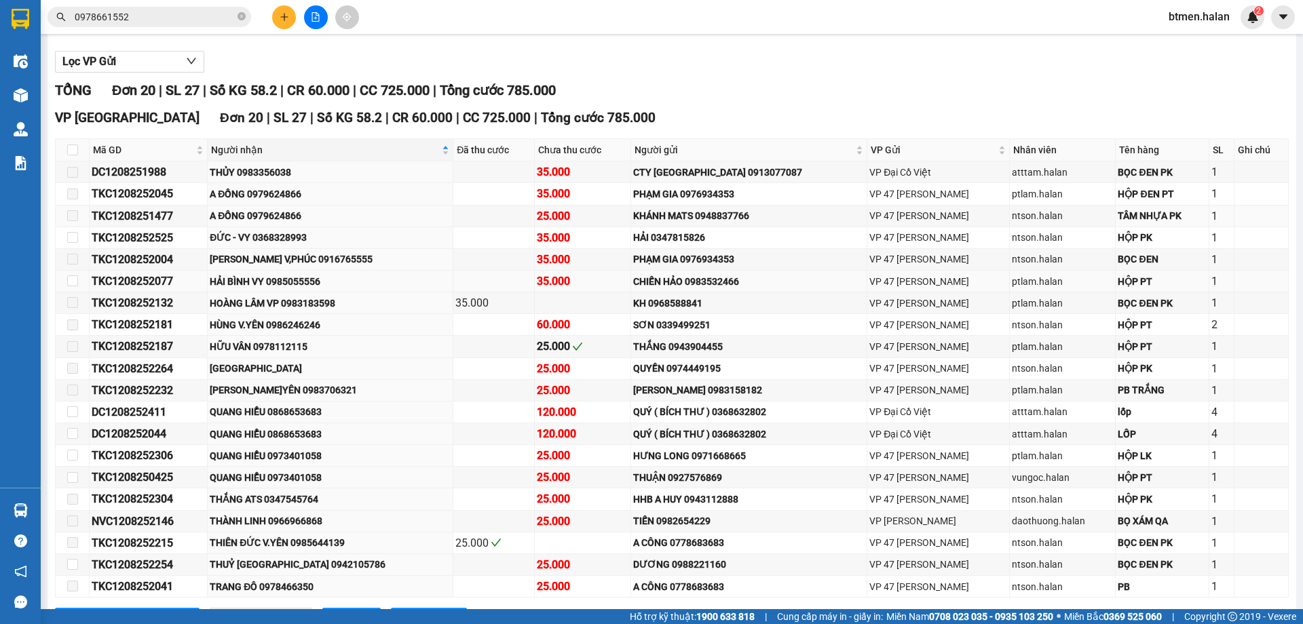
scroll to position [204, 0]
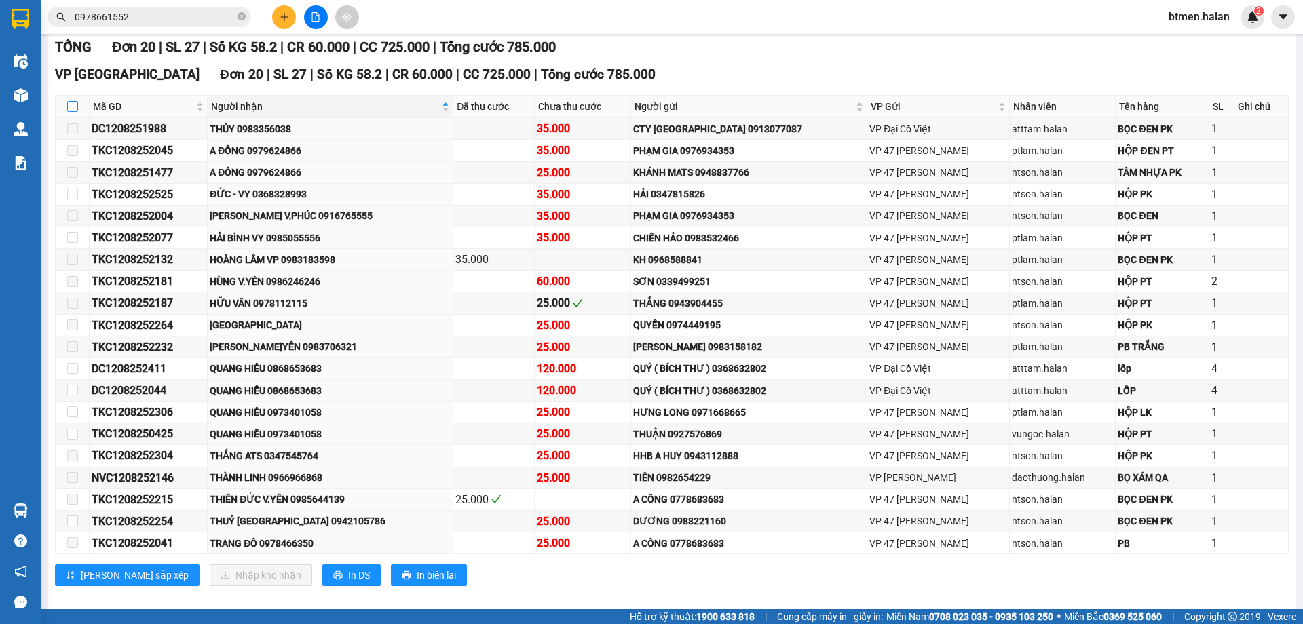
click at [72, 107] on input "checkbox" at bounding box center [72, 106] width 11 height 11
checkbox input "true"
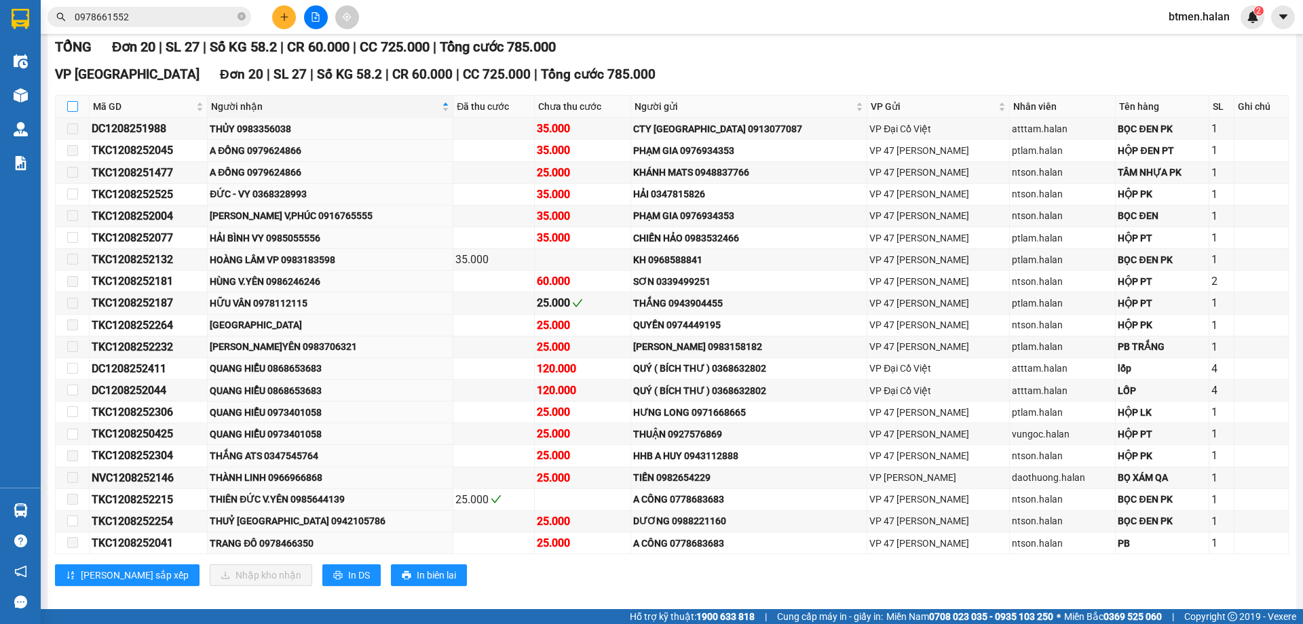
checkbox input "true"
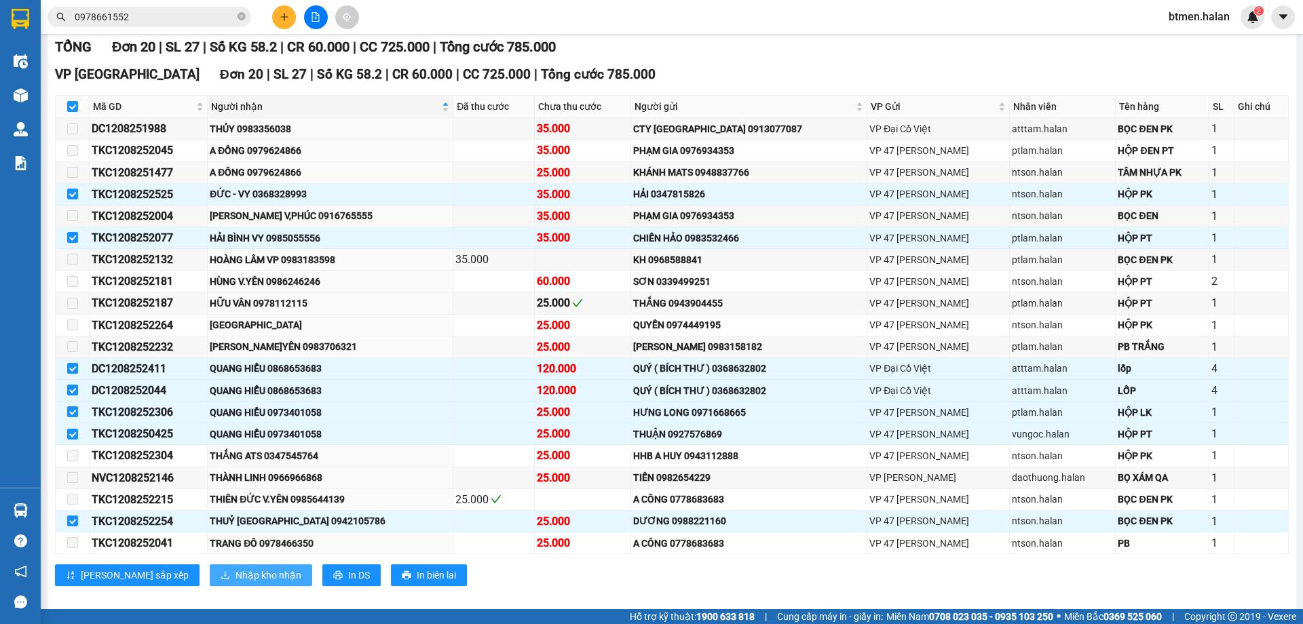
click at [235, 569] on span "Nhập kho nhận" at bounding box center [268, 575] width 66 height 15
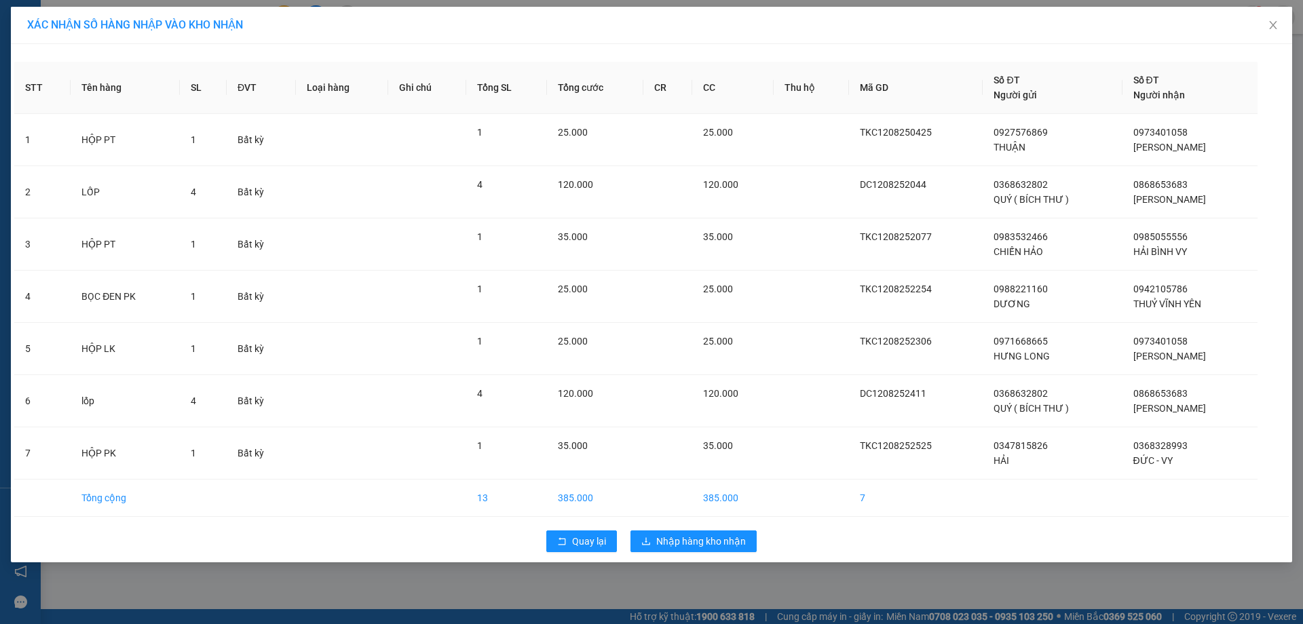
click at [689, 529] on div "Quay lại Nhập hàng kho nhận" at bounding box center [651, 541] width 1274 height 35
click at [692, 535] on span "Nhập hàng kho nhận" at bounding box center [701, 541] width 90 height 15
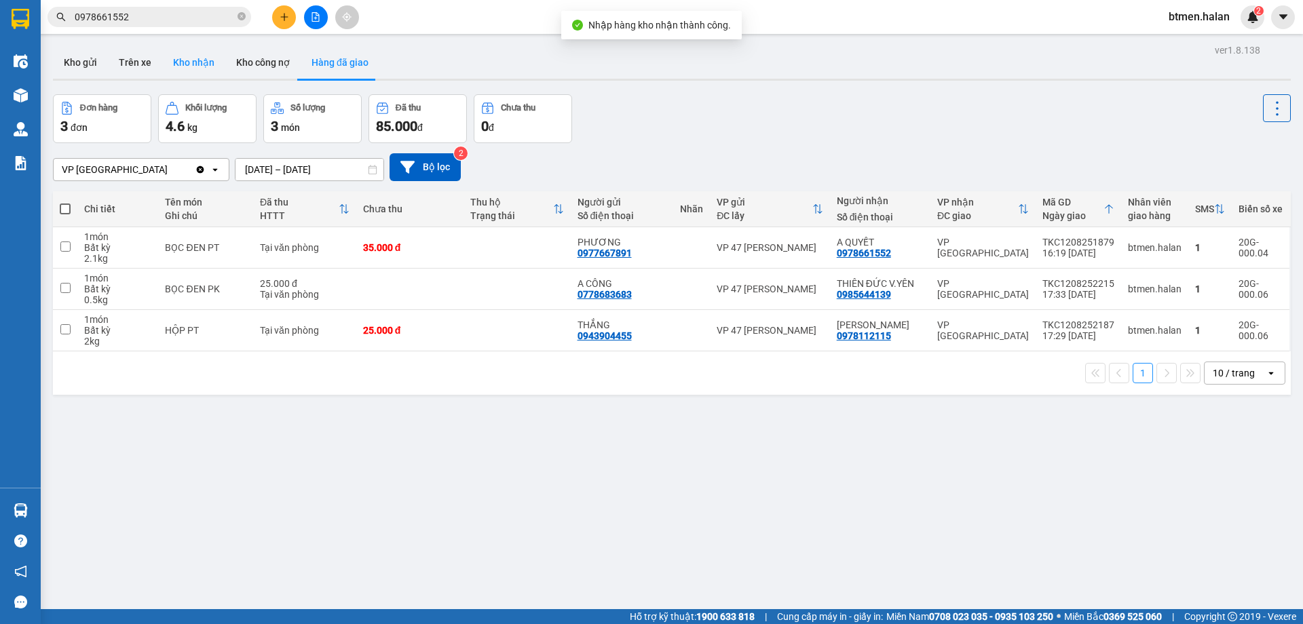
click at [190, 72] on button "Kho nhận" at bounding box center [193, 62] width 63 height 33
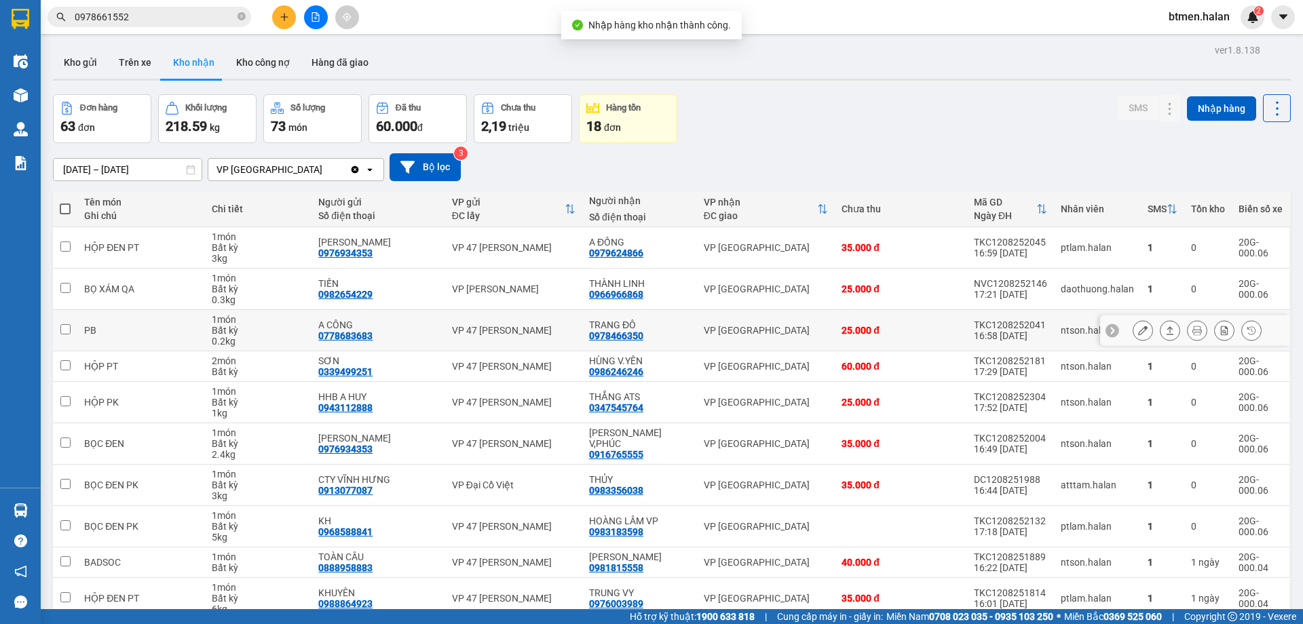
scroll to position [66, 0]
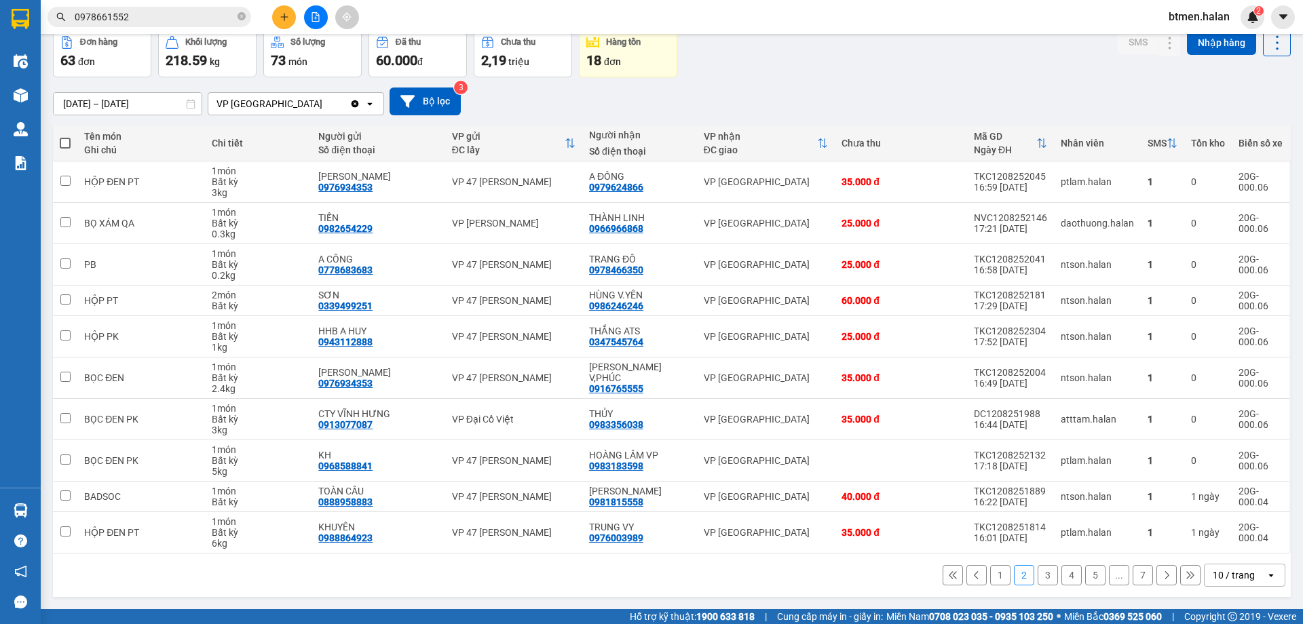
click at [994, 579] on button "1" at bounding box center [1000, 575] width 20 height 20
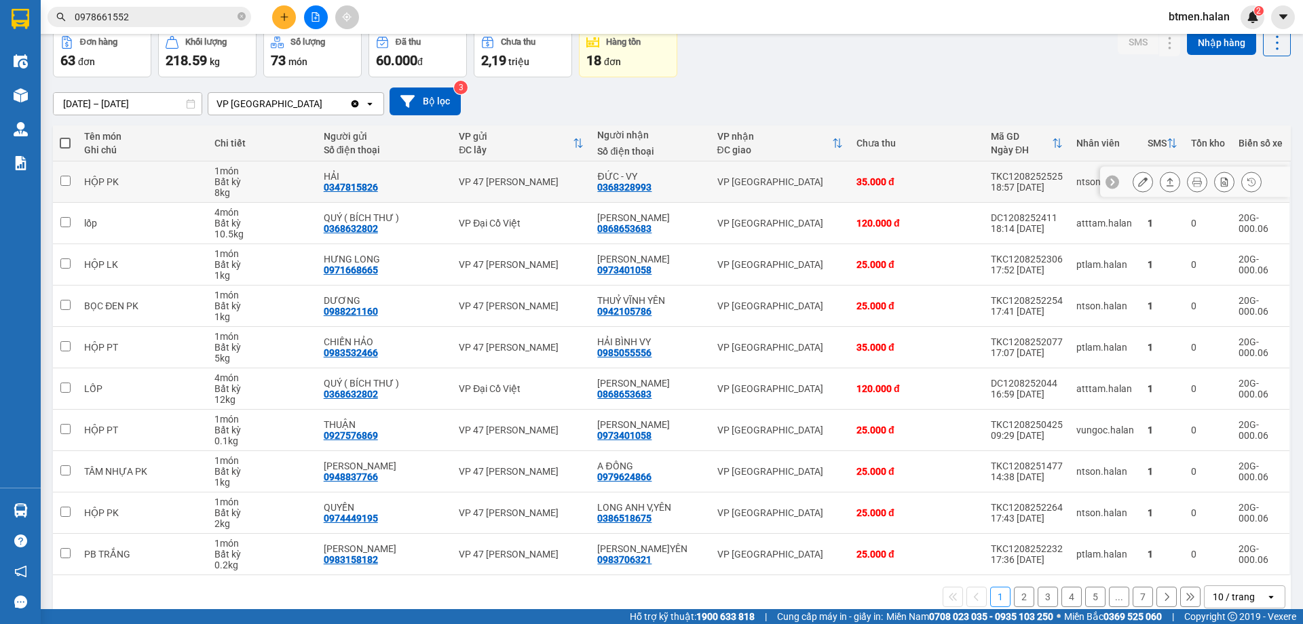
click at [1138, 187] on icon at bounding box center [1142, 181] width 9 height 9
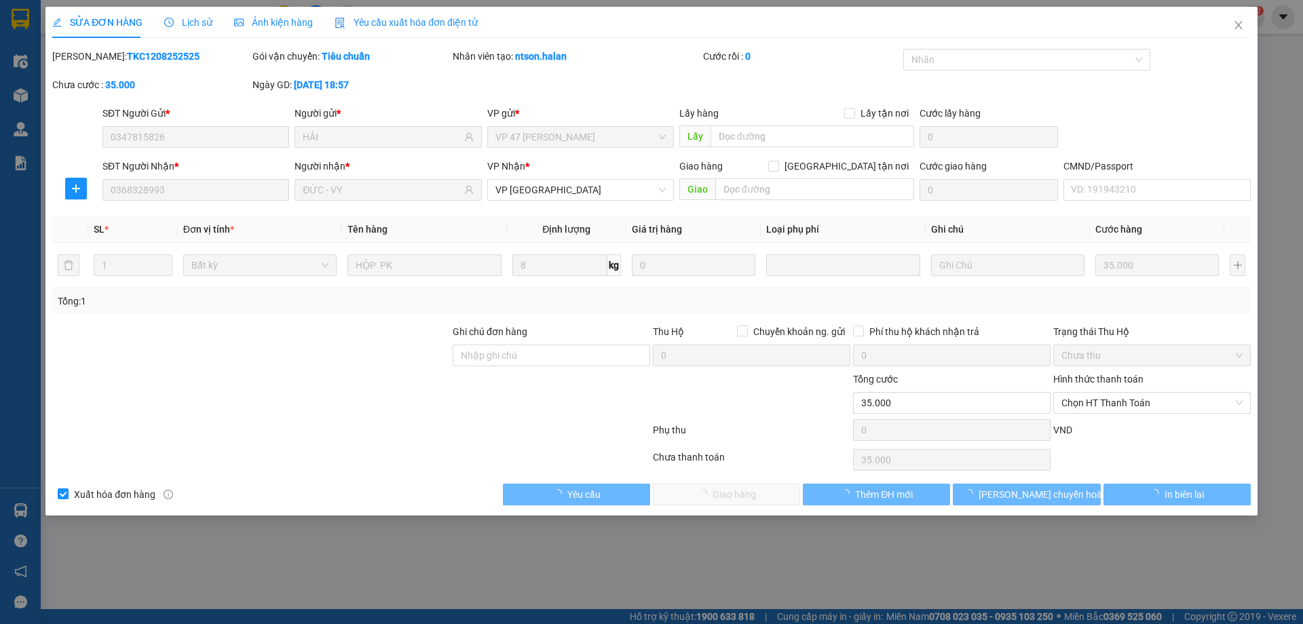
type input "0347815826"
type input "HẢI"
type input "0368328993"
type input "ĐỨC - VY"
type input "35.000"
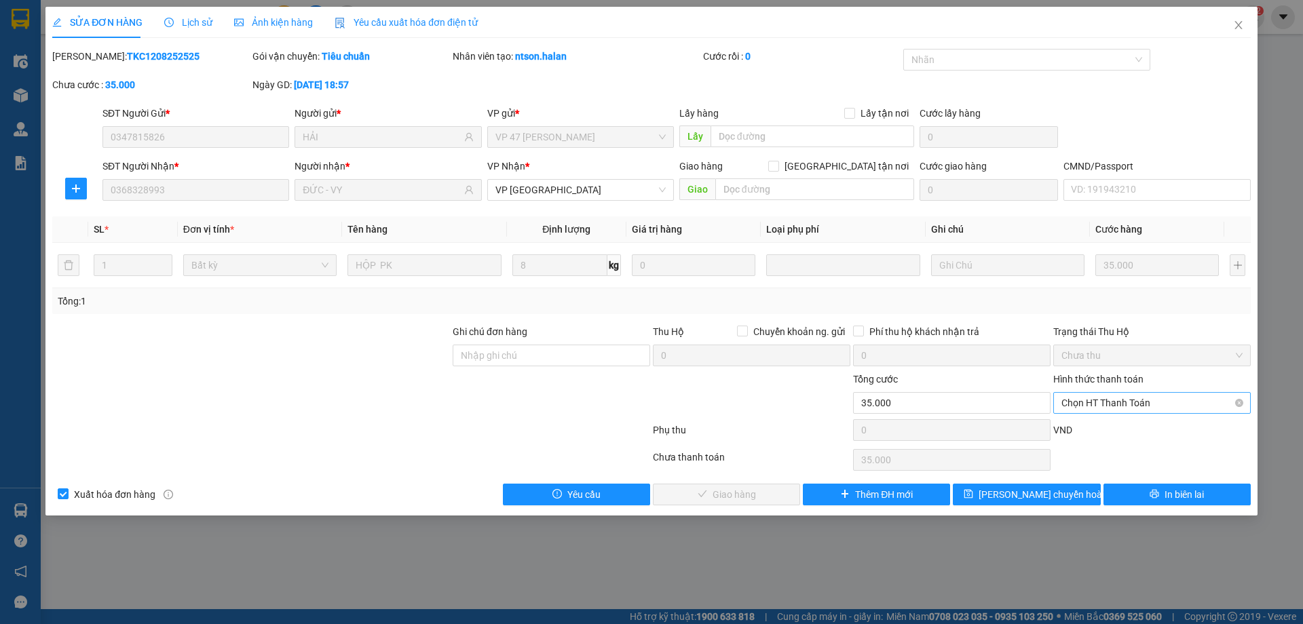
click at [1118, 402] on span "Chọn HT Thanh Toán" at bounding box center [1151, 403] width 181 height 20
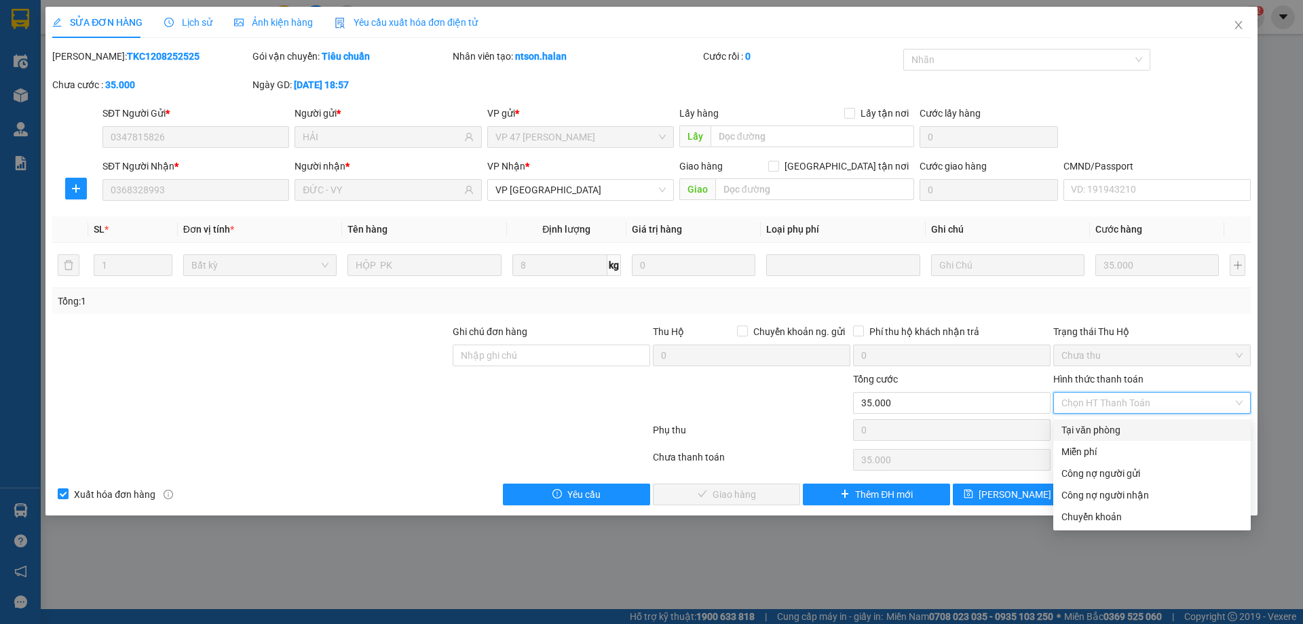
click at [1106, 435] on div "Tại văn phòng" at bounding box center [1151, 430] width 181 height 15
type input "0"
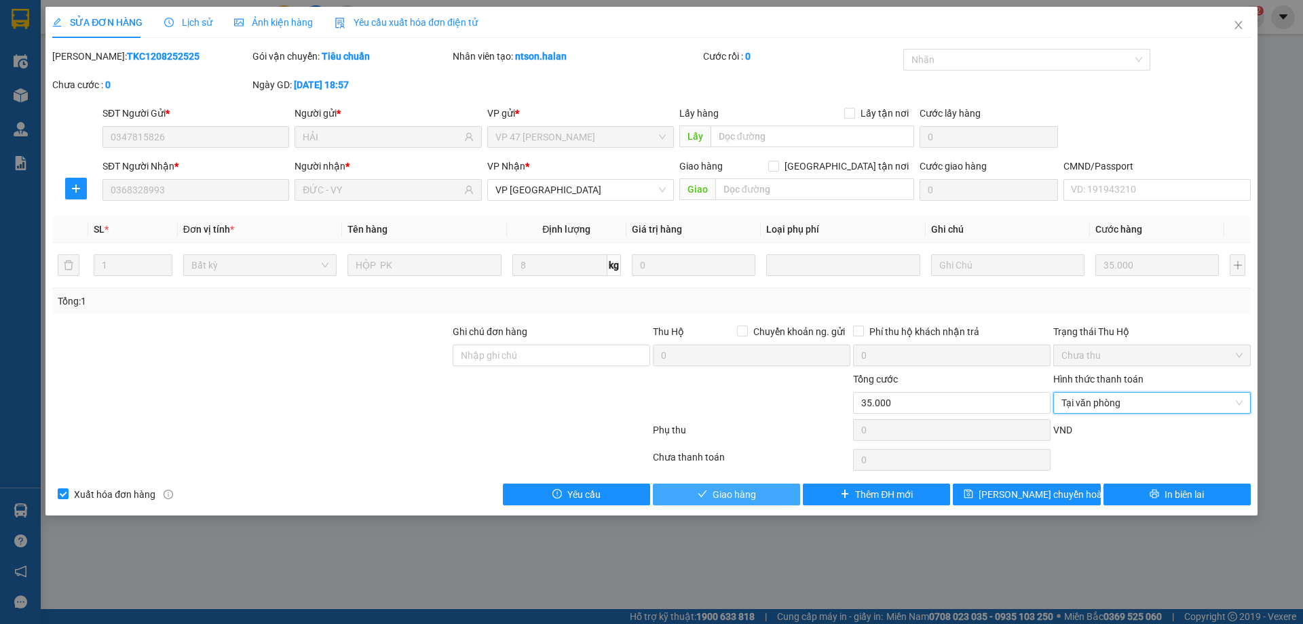
click at [714, 496] on span "Giao hàng" at bounding box center [733, 494] width 43 height 15
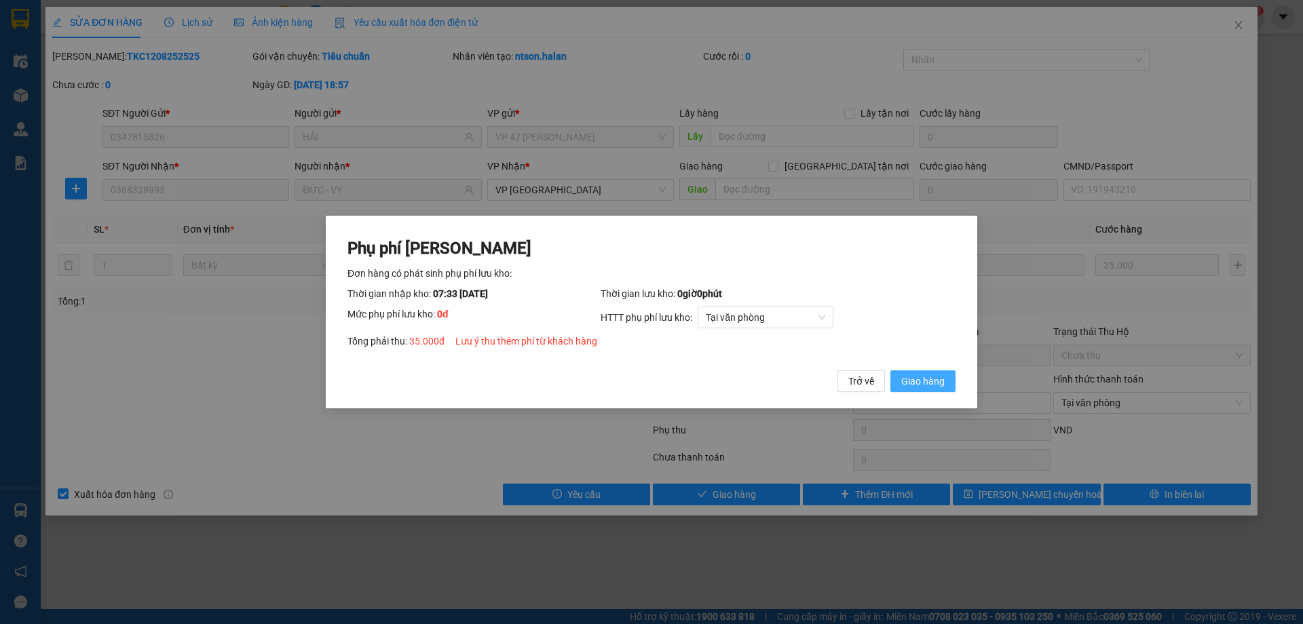
click at [900, 390] on button "Giao hàng" at bounding box center [922, 381] width 65 height 22
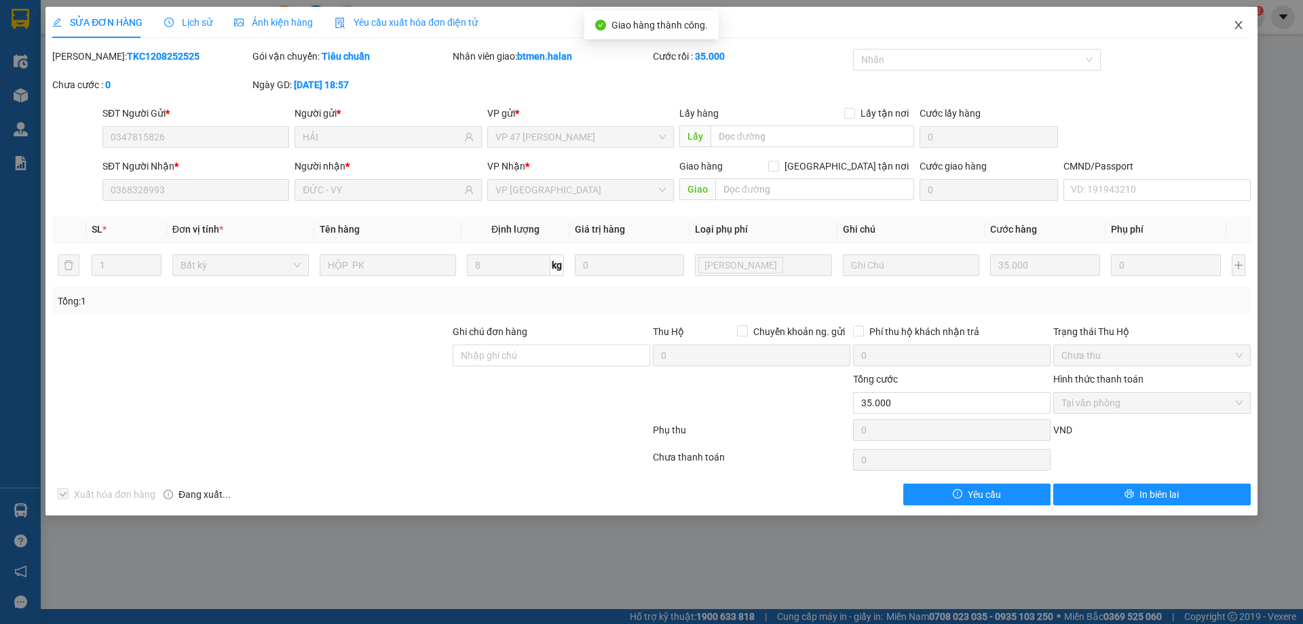
click at [1237, 28] on icon "close" at bounding box center [1238, 25] width 11 height 11
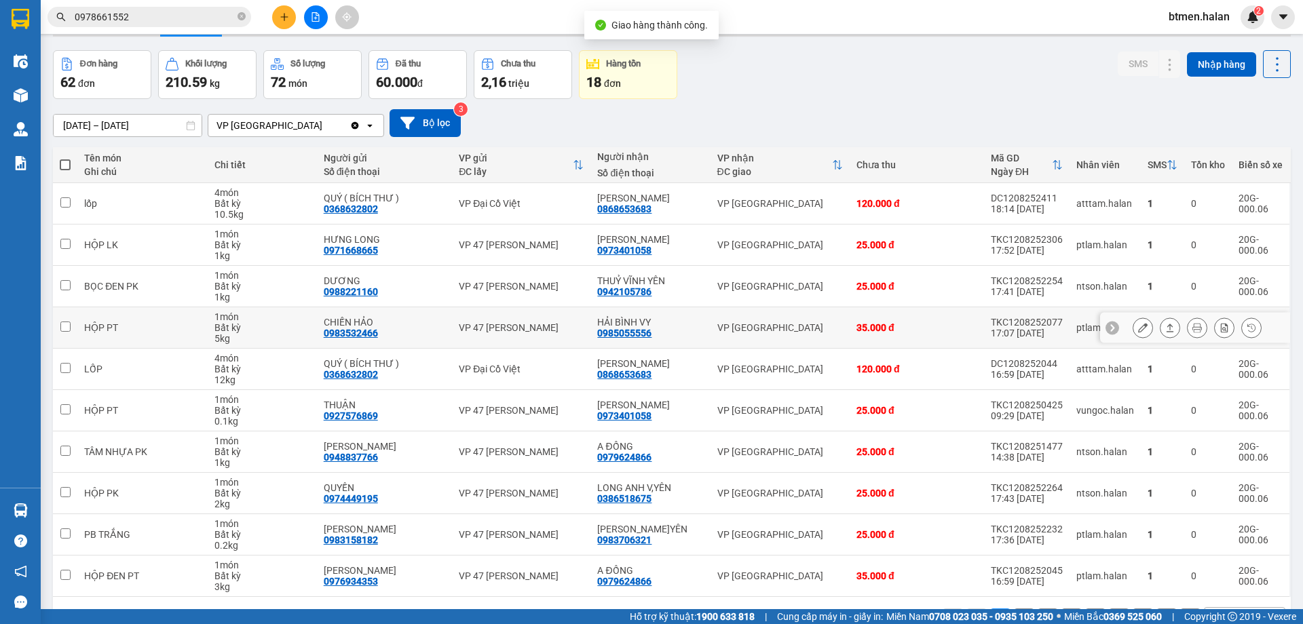
scroll to position [68, 0]
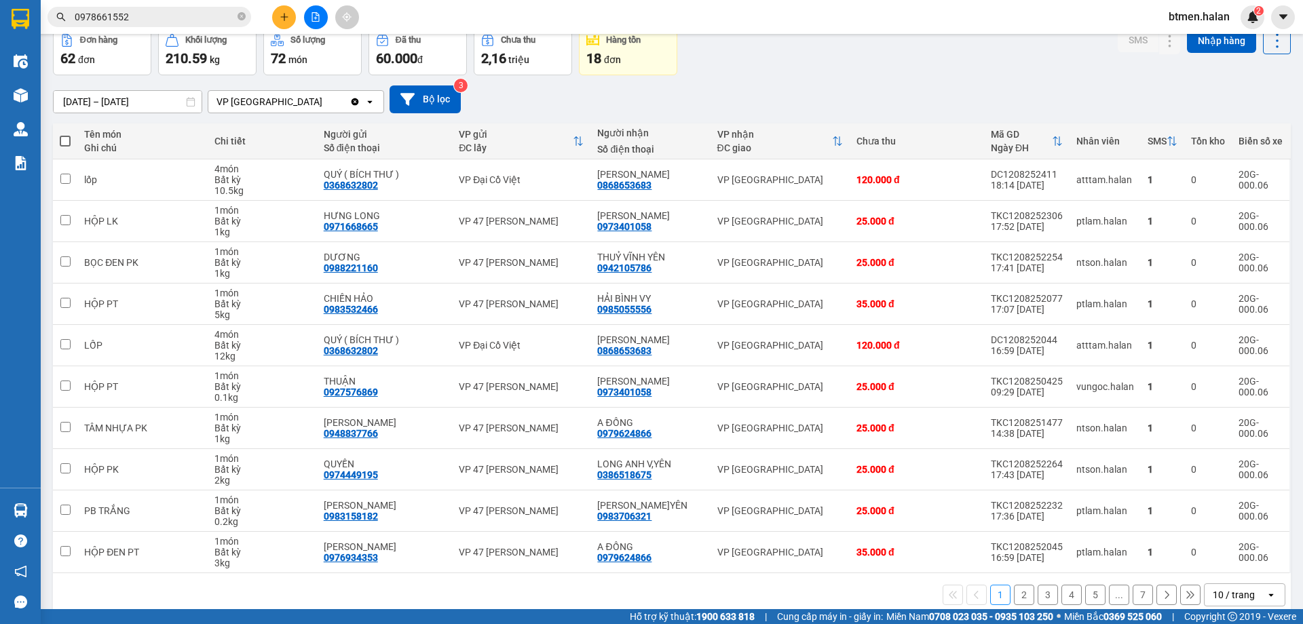
click at [1016, 592] on button "2" at bounding box center [1024, 595] width 20 height 20
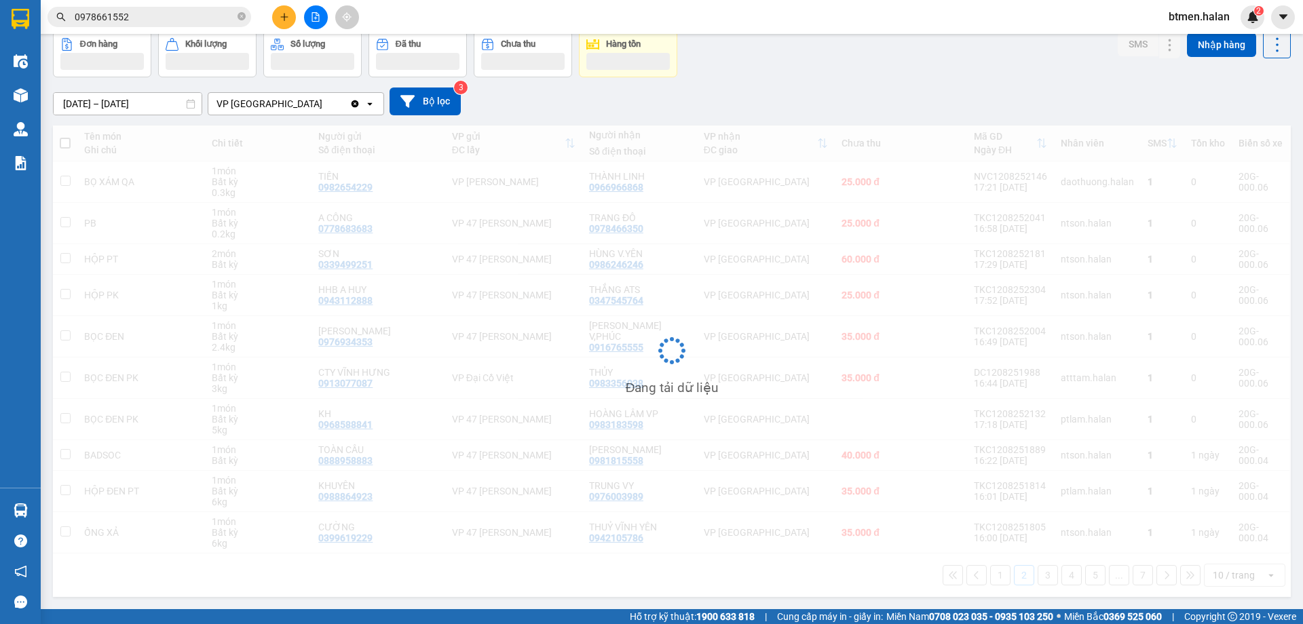
scroll to position [66, 0]
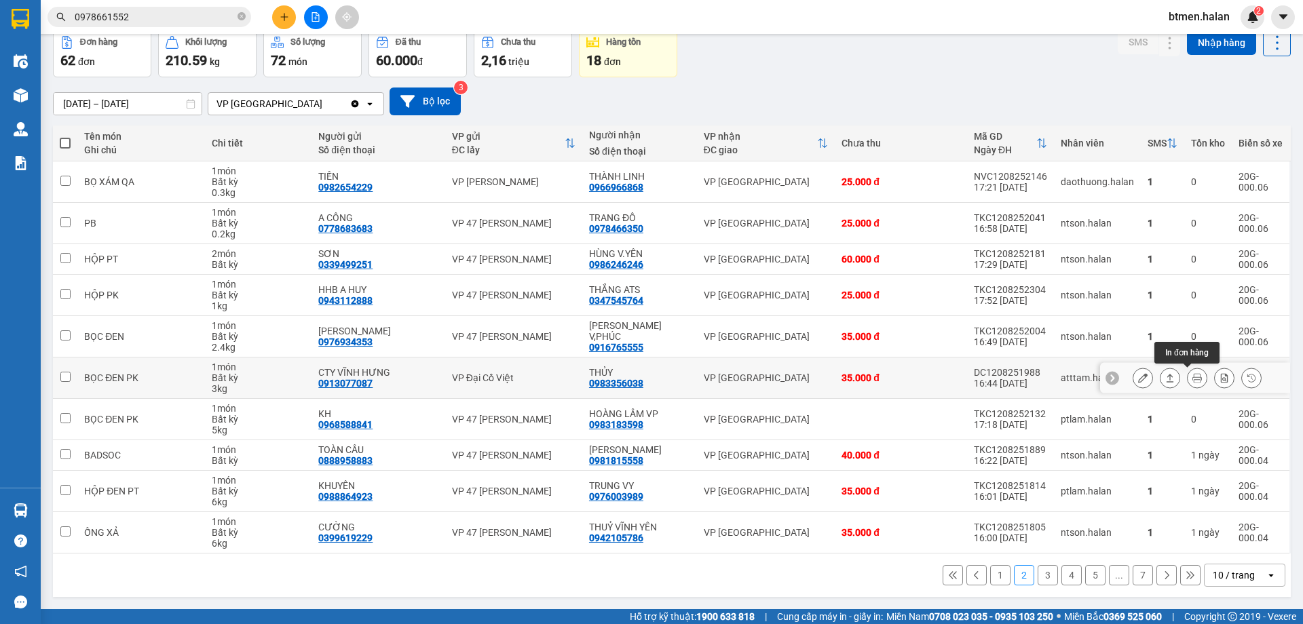
click at [1192, 381] on icon at bounding box center [1196, 377] width 9 height 9
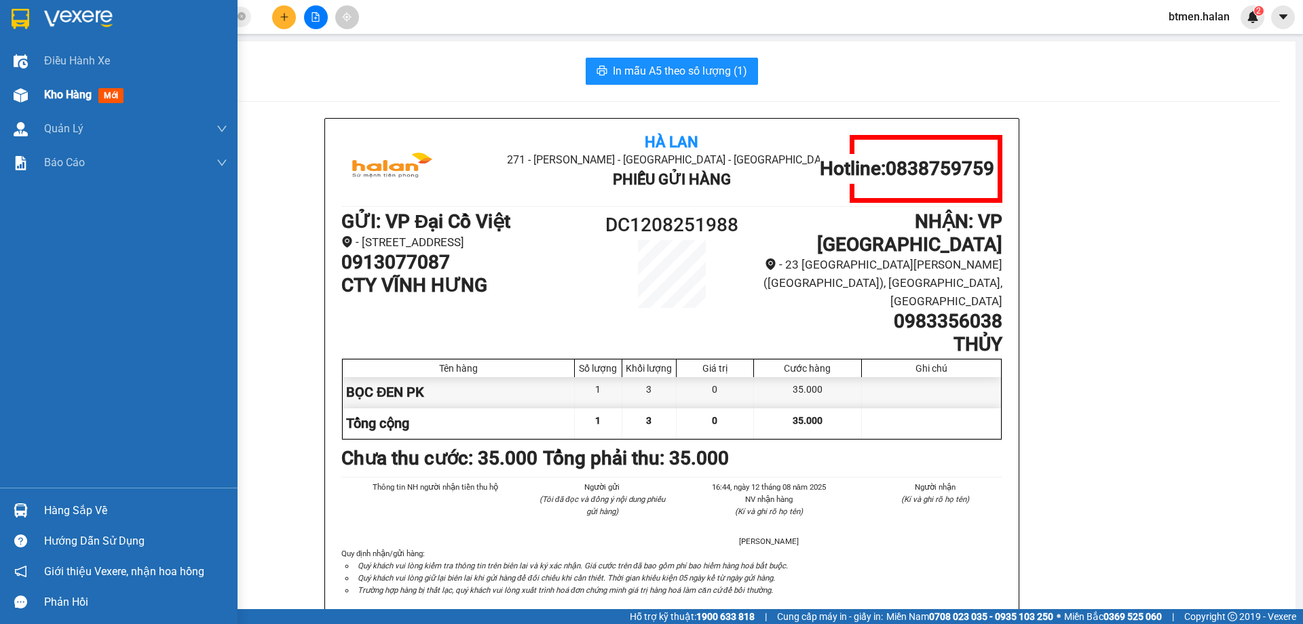
click at [100, 102] on span "mới" at bounding box center [110, 95] width 25 height 15
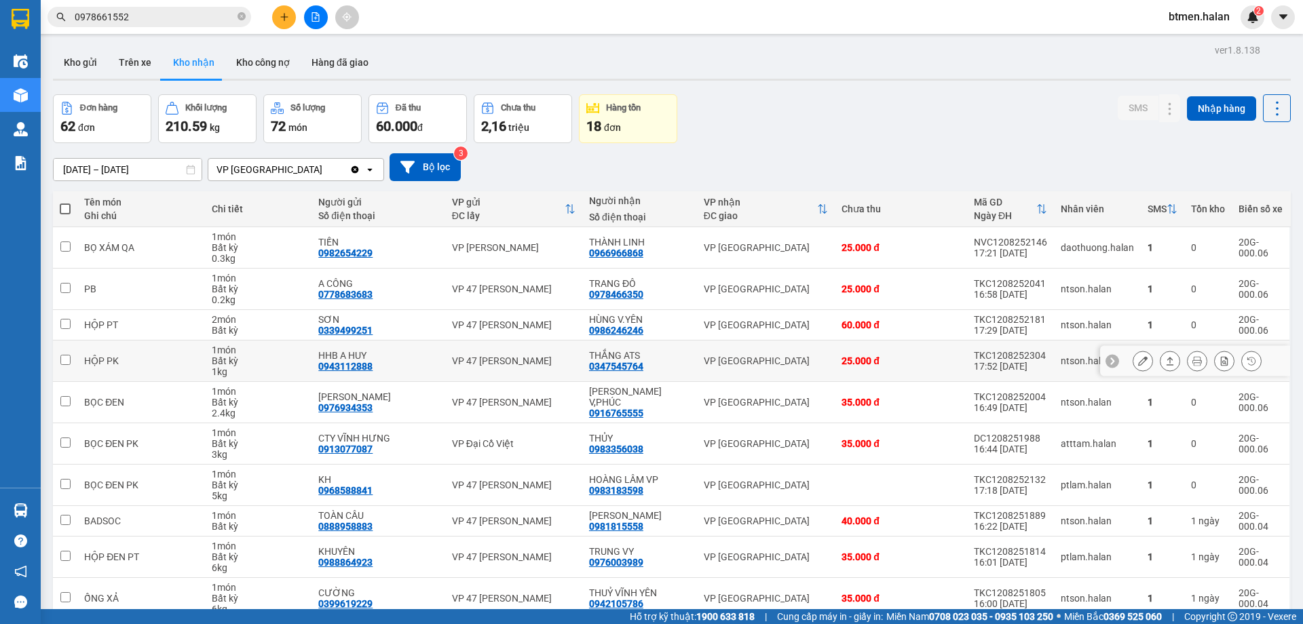
scroll to position [66, 0]
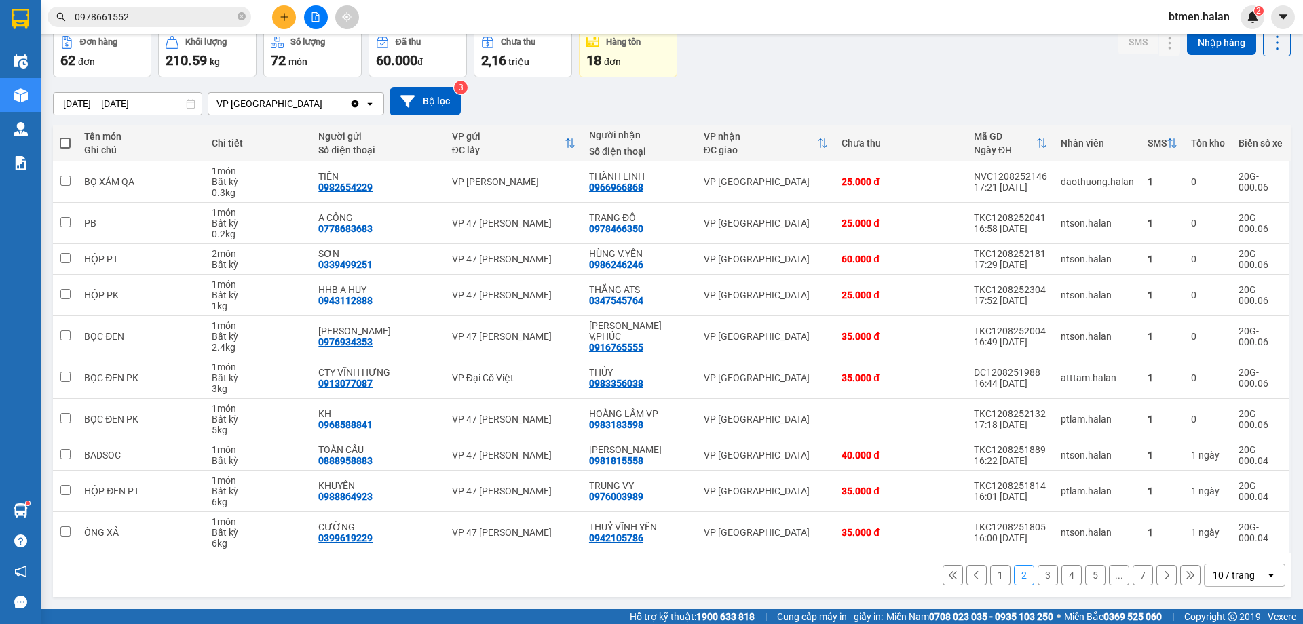
click at [1041, 574] on button "3" at bounding box center [1047, 575] width 20 height 20
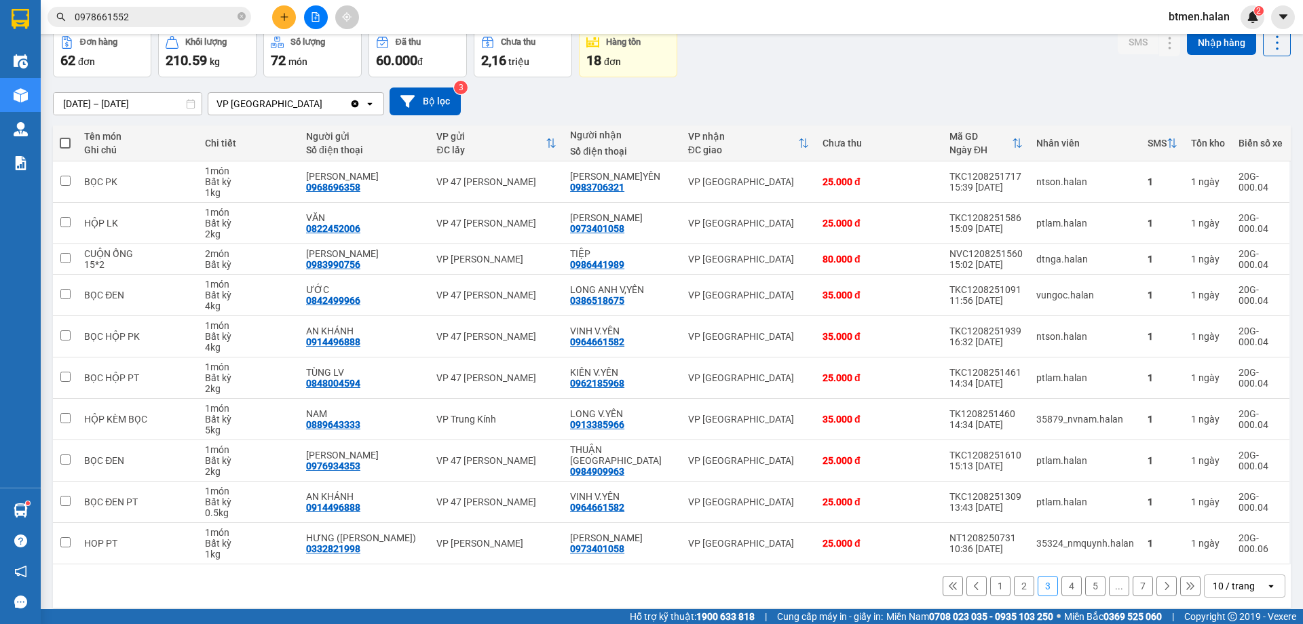
click at [990, 582] on button "1" at bounding box center [1000, 586] width 20 height 20
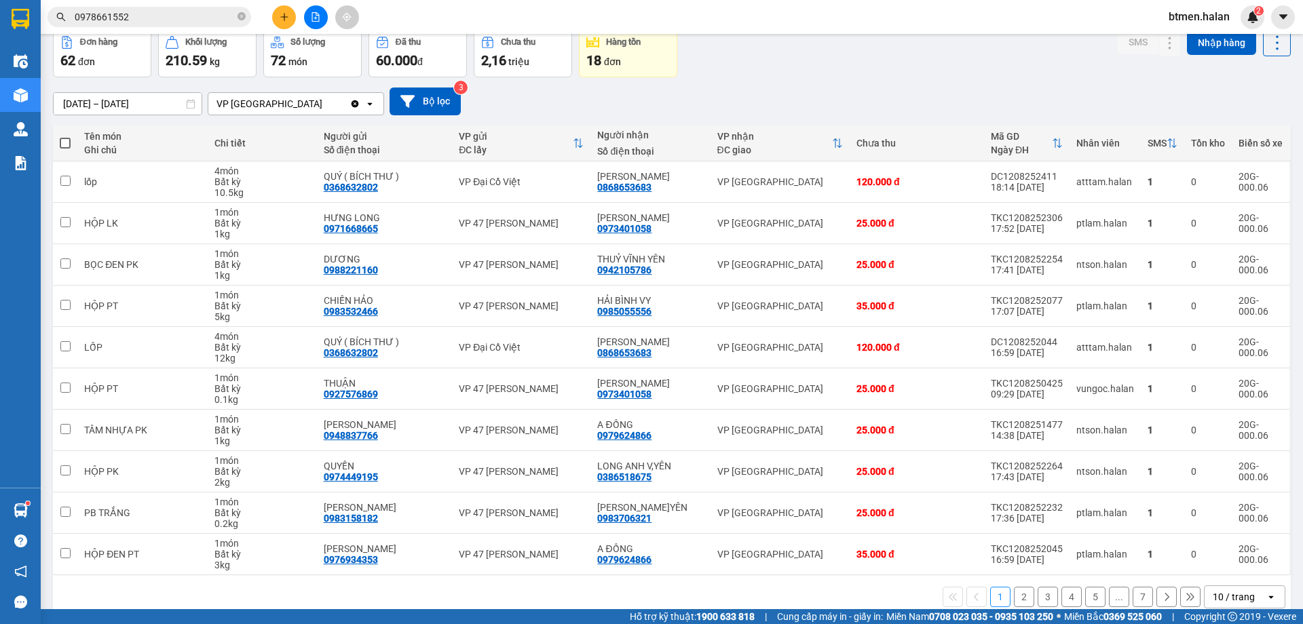
click at [1013, 586] on div "1 2 3 4 5 ... 7 10 / trang open" at bounding box center [671, 597] width 1227 height 23
click at [1014, 588] on button "2" at bounding box center [1024, 597] width 20 height 20
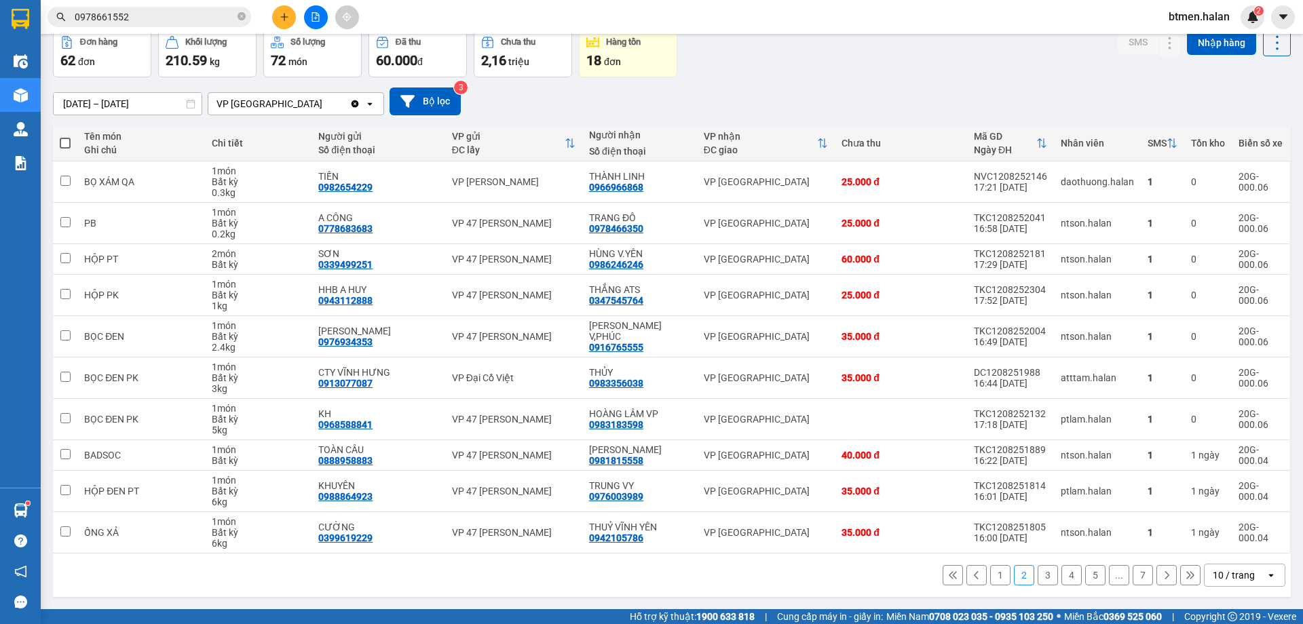
click at [1039, 580] on button "3" at bounding box center [1047, 575] width 20 height 20
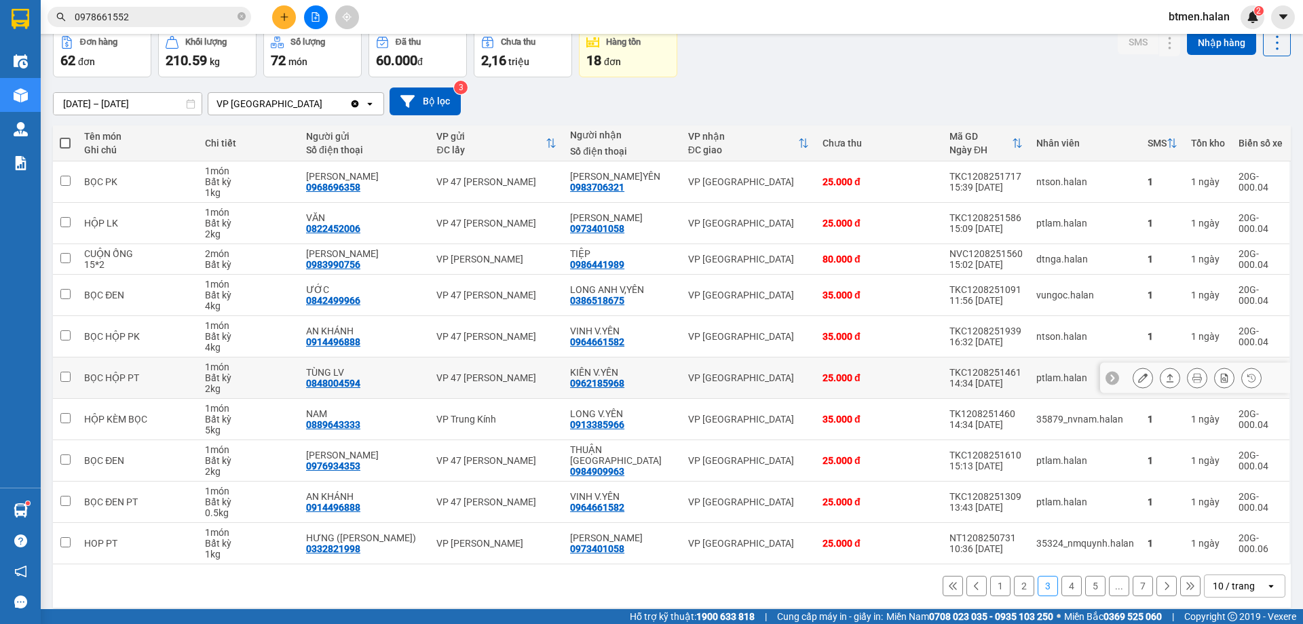
click at [1138, 383] on icon at bounding box center [1142, 377] width 9 height 9
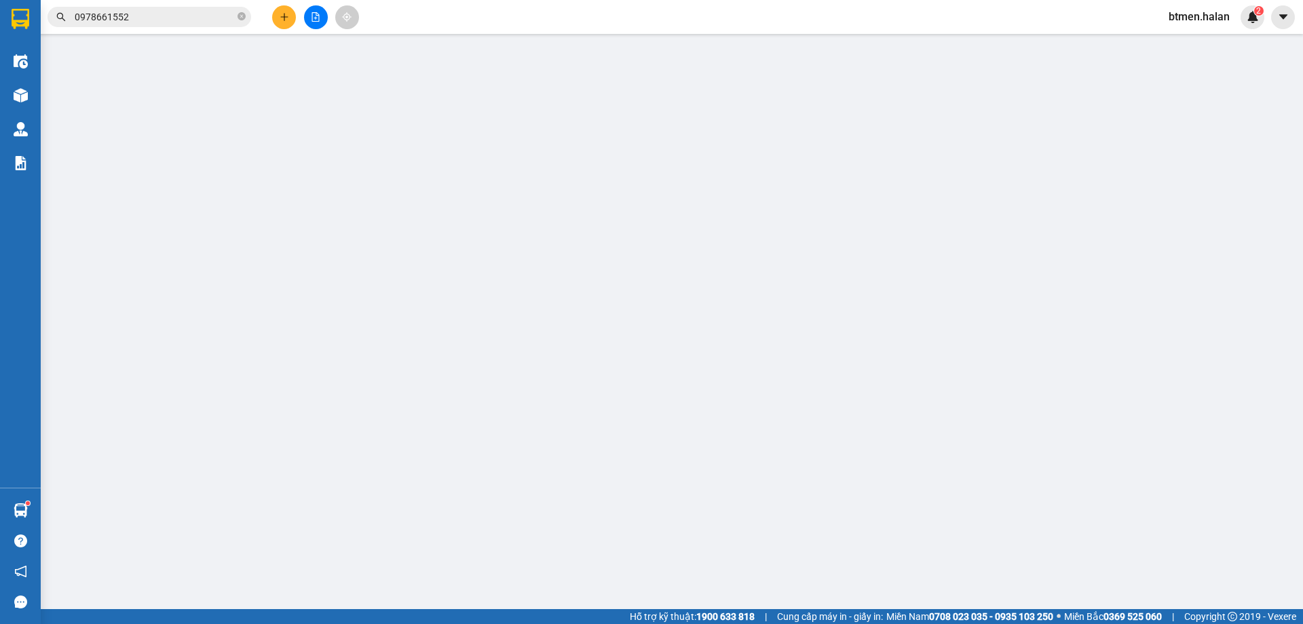
type input "0848004594"
type input "TÙNG LV"
type input "0962185968"
type input "KIÊN V.YÊN"
type input "046092015079"
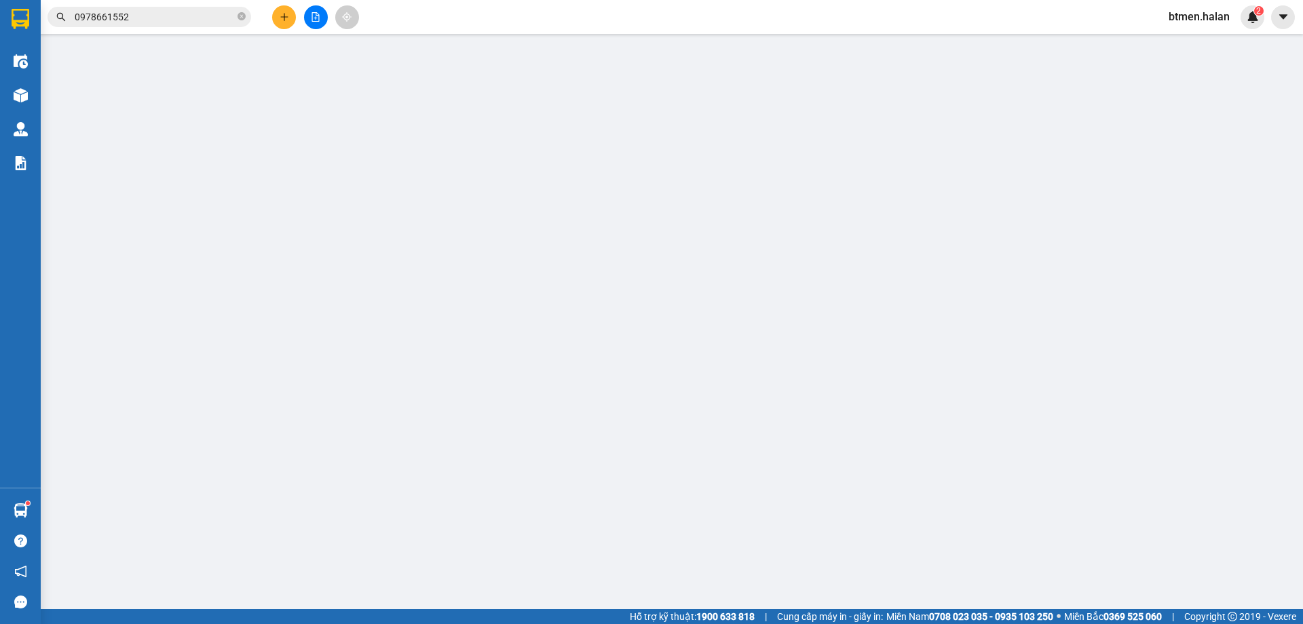
type input "25.000"
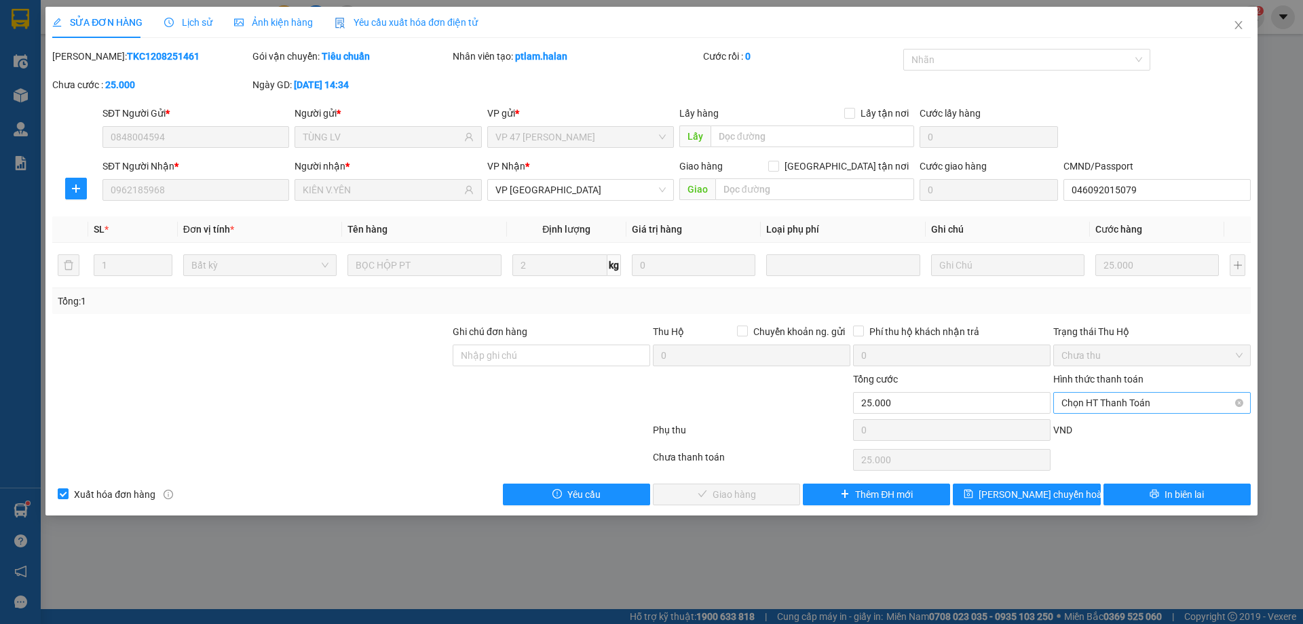
click at [1124, 396] on span "Chọn HT Thanh Toán" at bounding box center [1151, 403] width 181 height 20
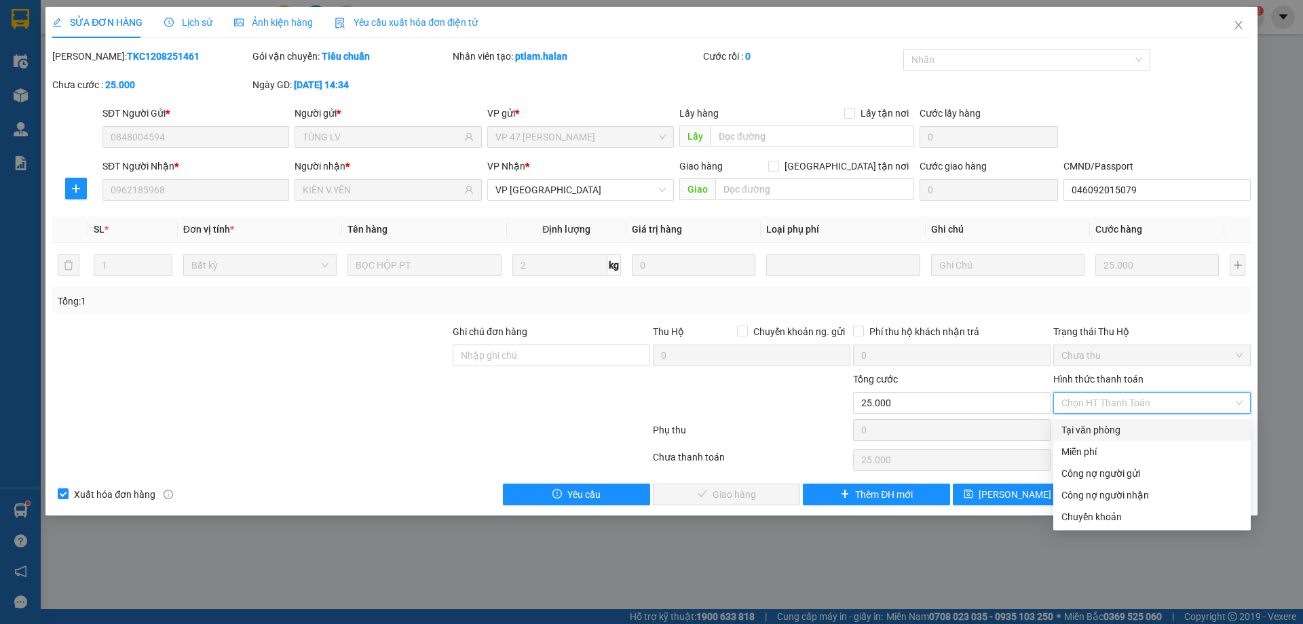
click at [1109, 423] on div "Tại văn phòng" at bounding box center [1151, 430] width 181 height 15
type input "0"
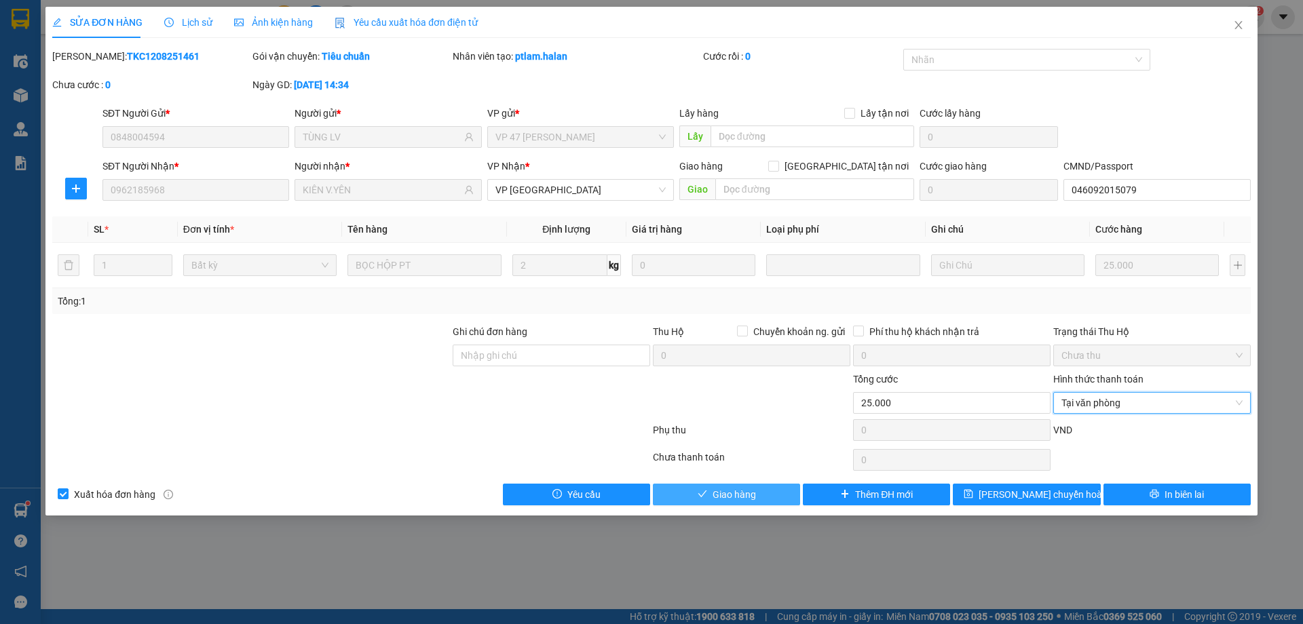
click at [754, 488] on span "Giao hàng" at bounding box center [733, 494] width 43 height 15
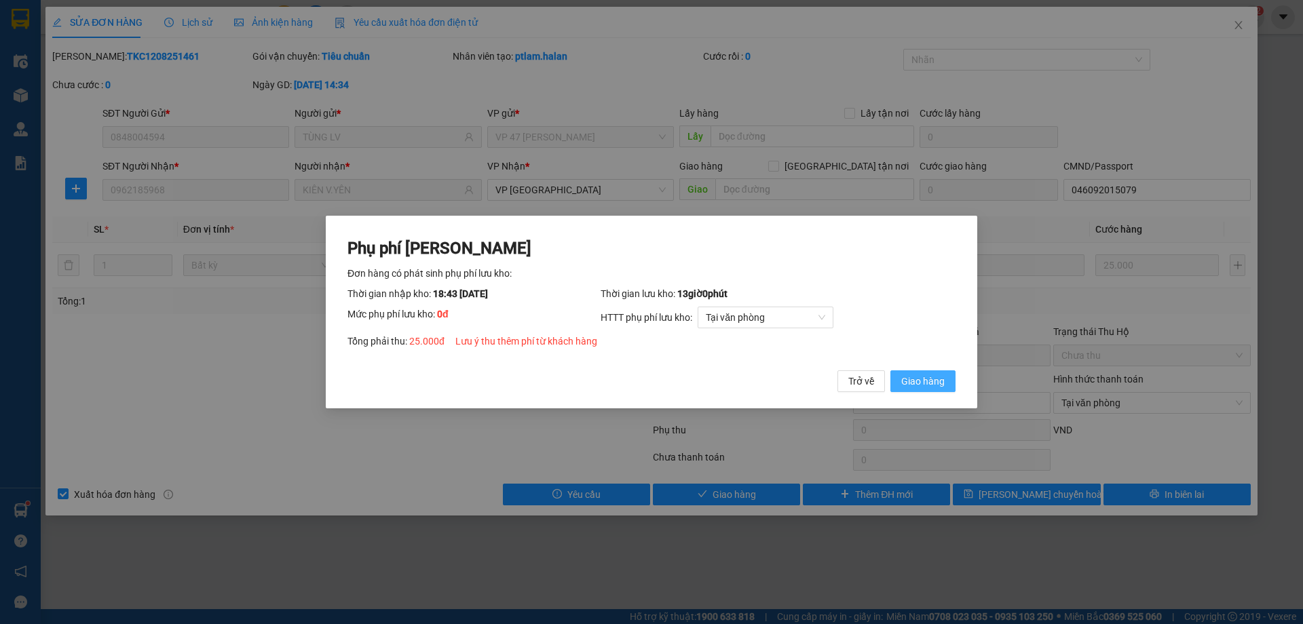
click at [939, 388] on span "Giao hàng" at bounding box center [922, 381] width 43 height 15
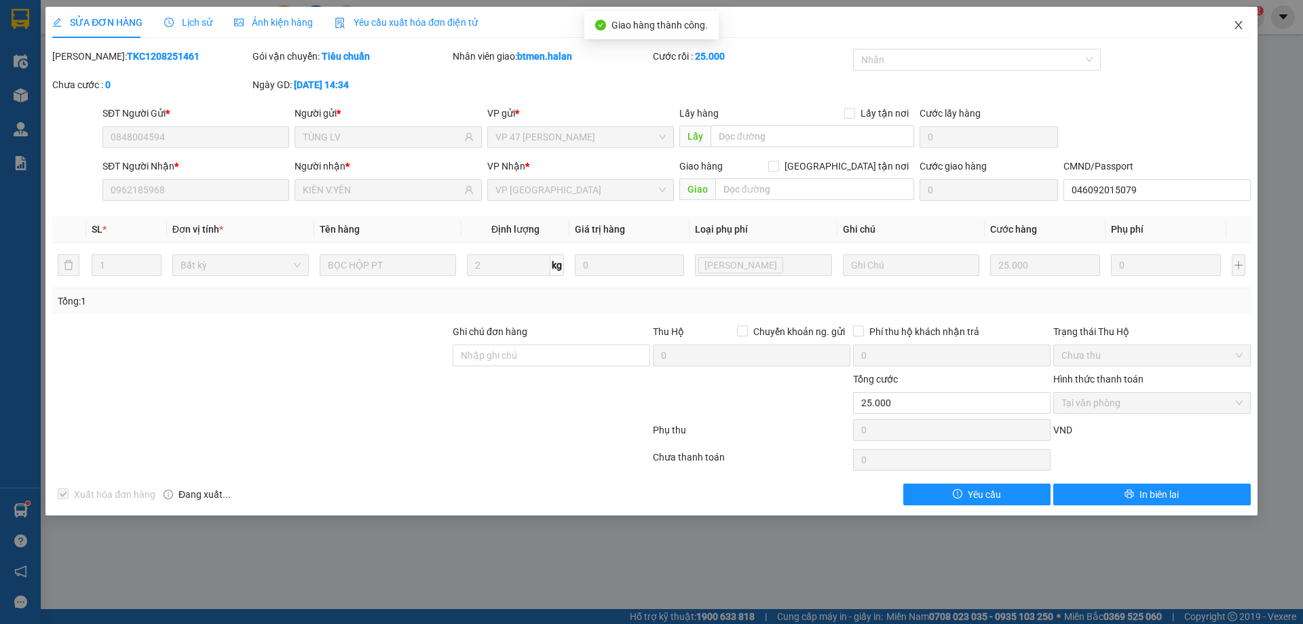
click at [1240, 26] on icon "close" at bounding box center [1238, 25] width 11 height 11
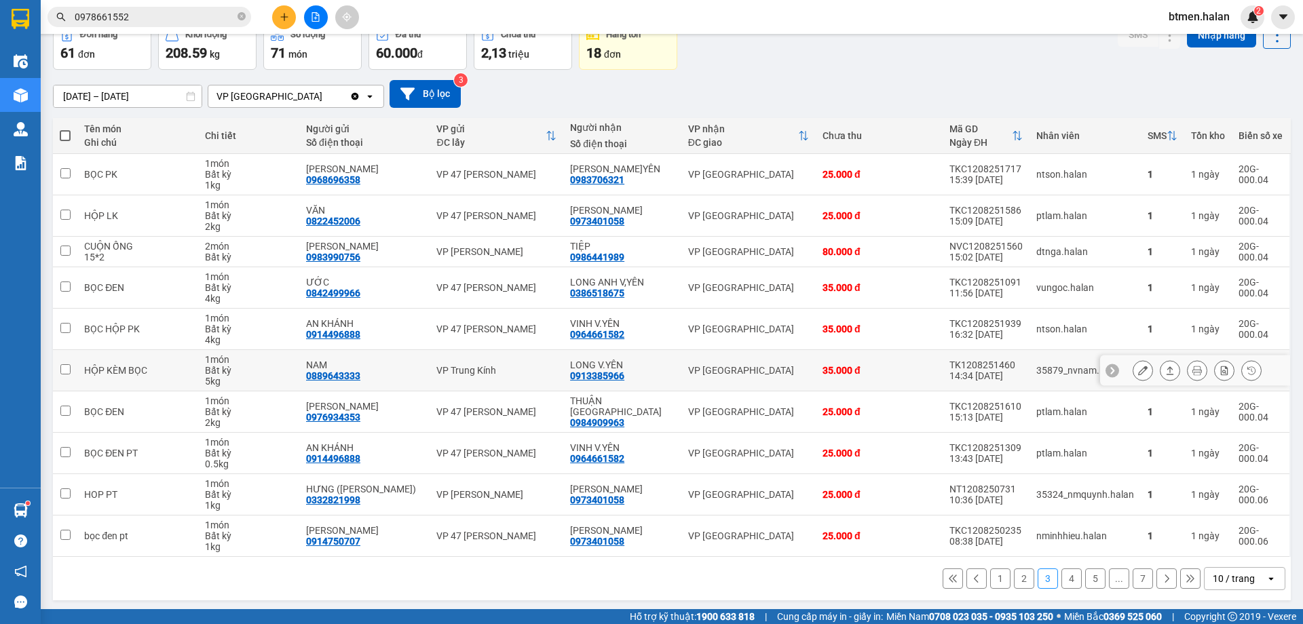
scroll to position [77, 0]
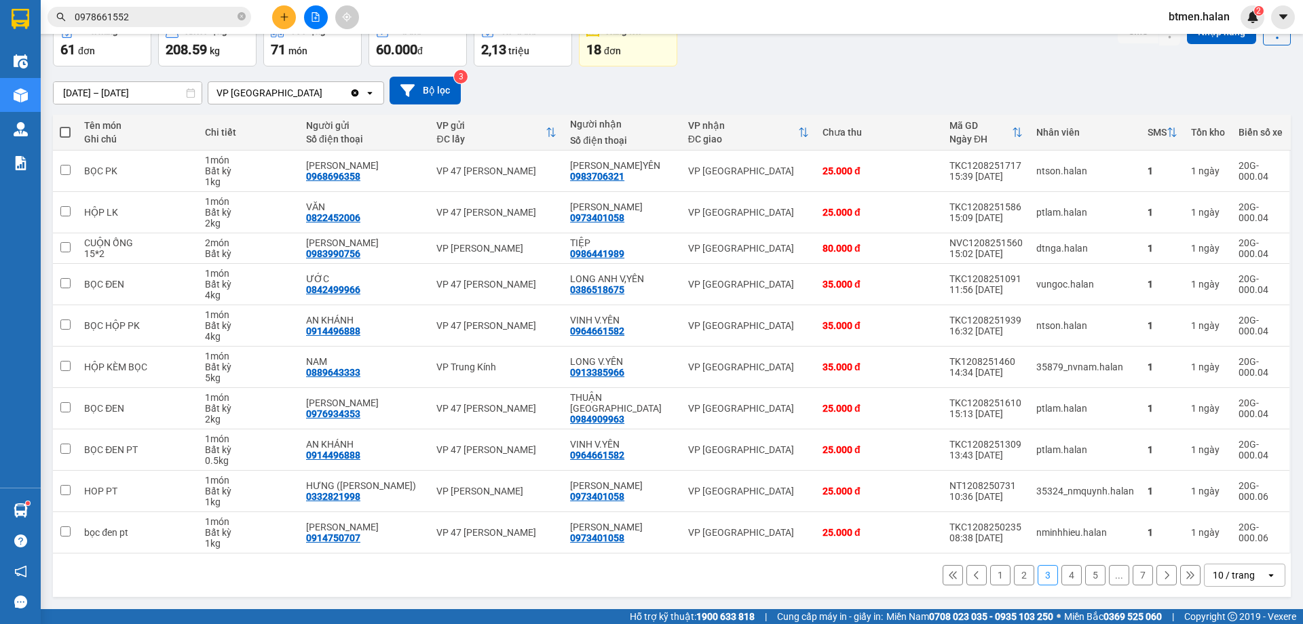
click at [993, 571] on button "1" at bounding box center [1000, 575] width 20 height 20
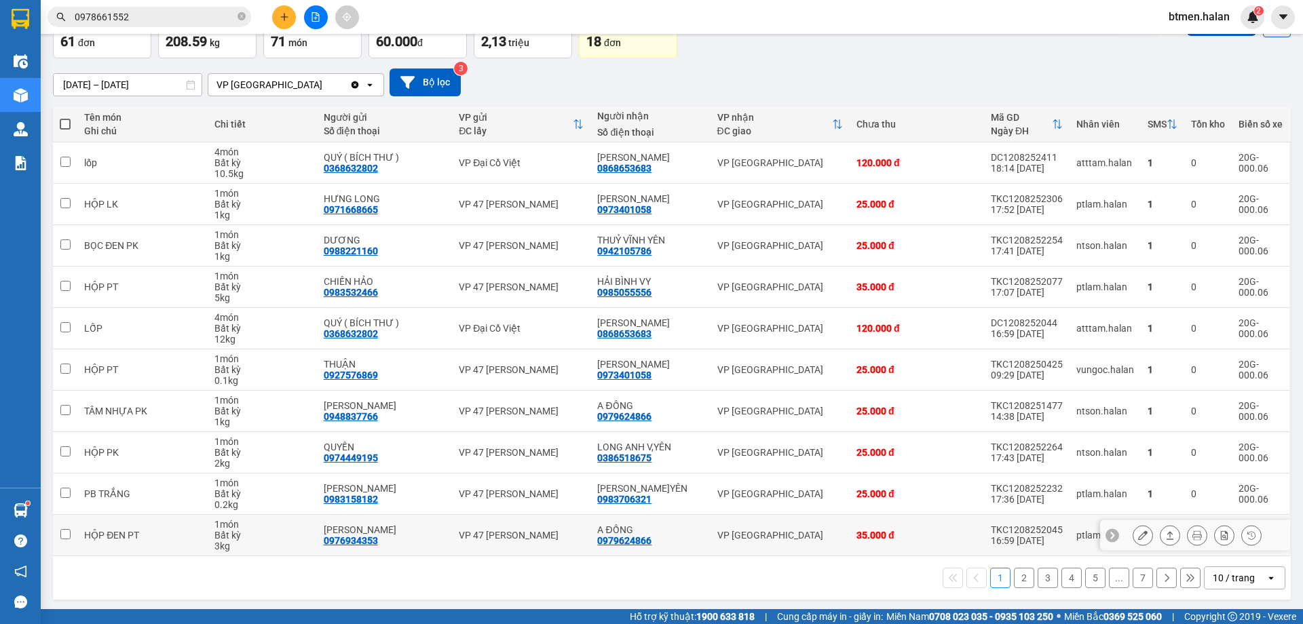
scroll to position [88, 0]
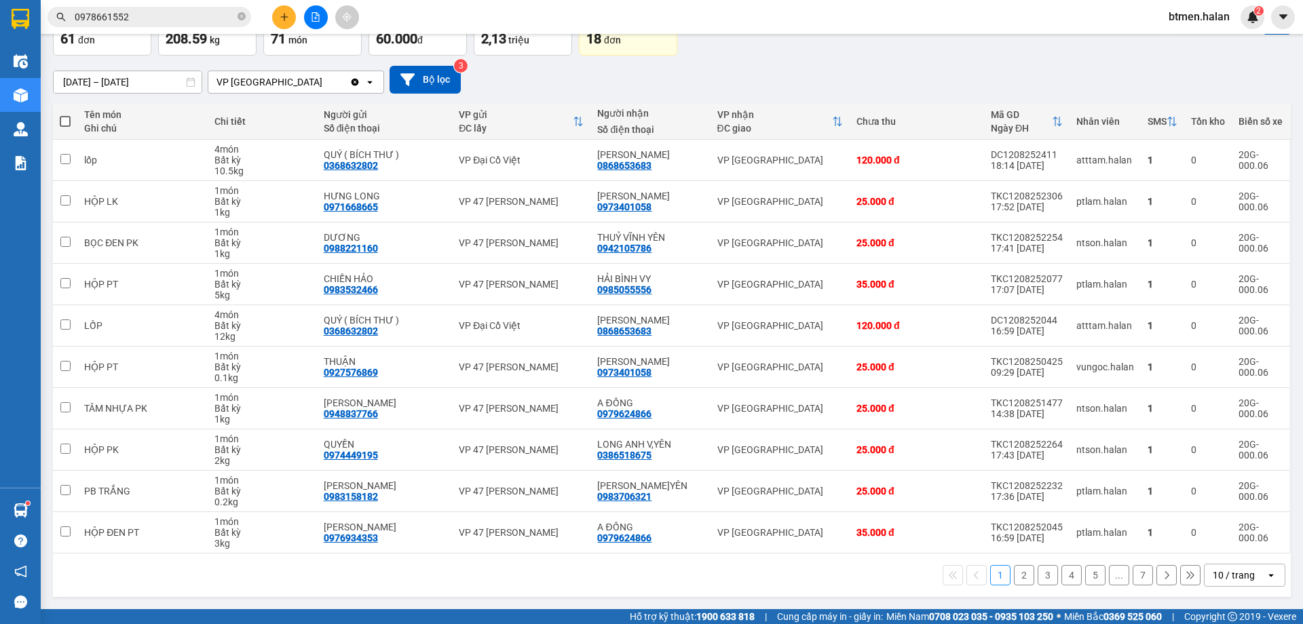
click at [1014, 578] on button "2" at bounding box center [1024, 575] width 20 height 20
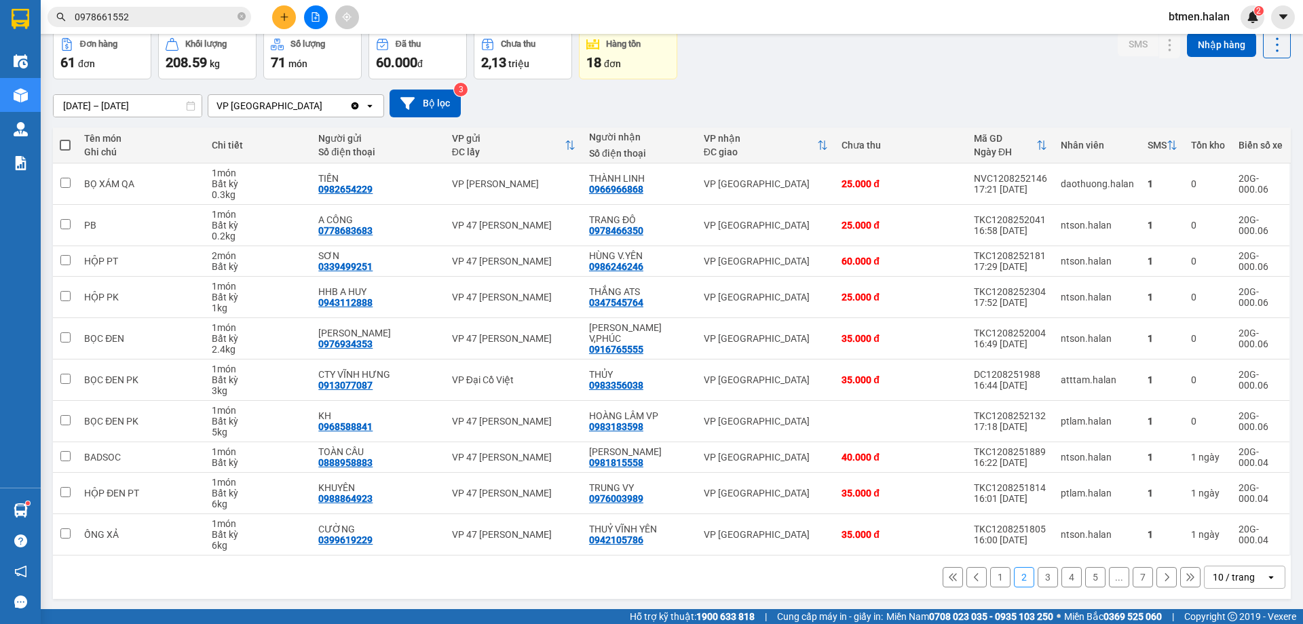
scroll to position [66, 0]
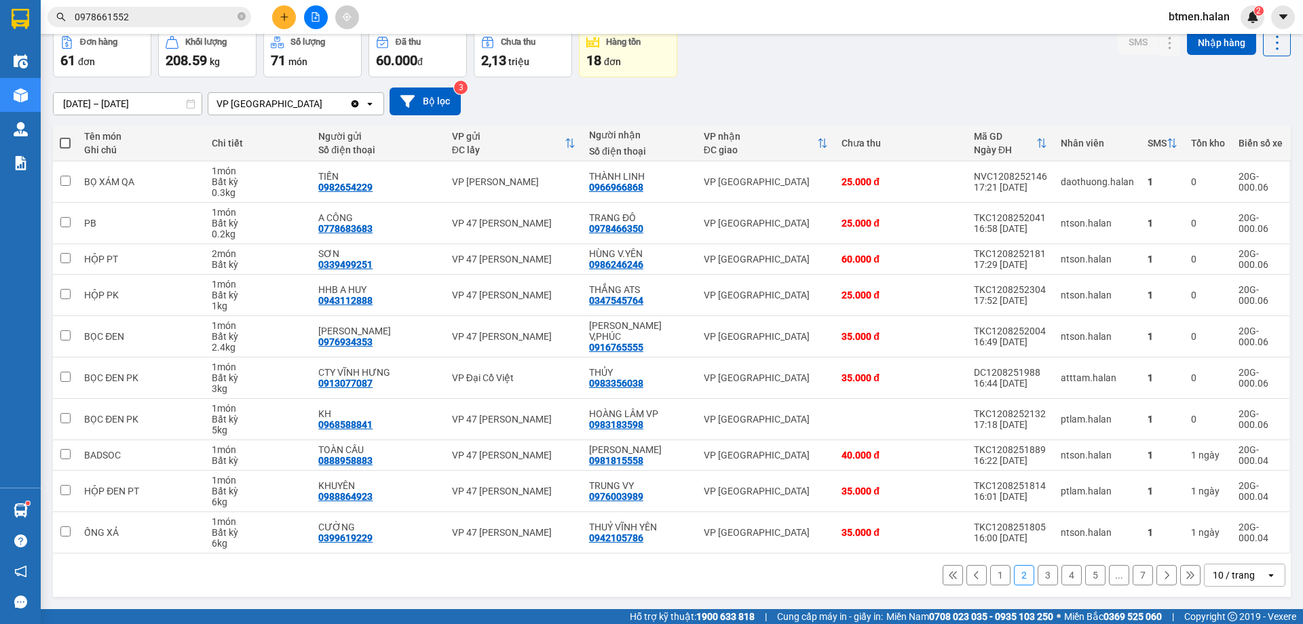
click at [1043, 580] on button "3" at bounding box center [1047, 575] width 20 height 20
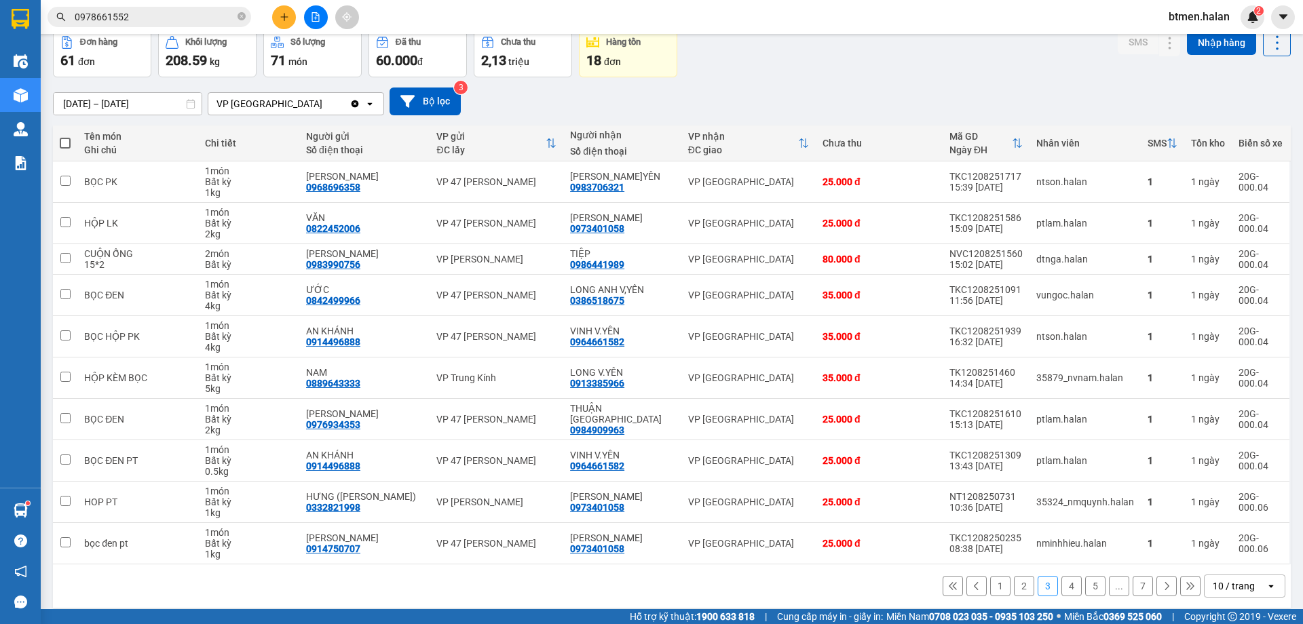
click at [1016, 591] on button "2" at bounding box center [1024, 586] width 20 height 20
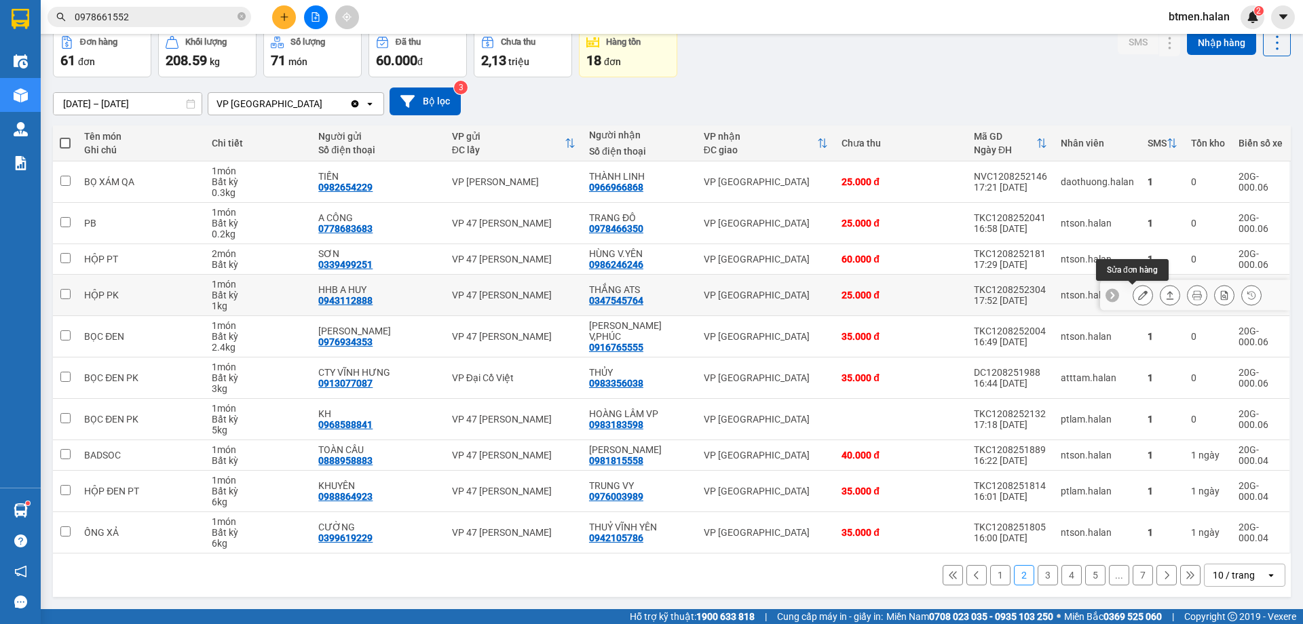
click at [1138, 296] on button at bounding box center [1142, 296] width 19 height 24
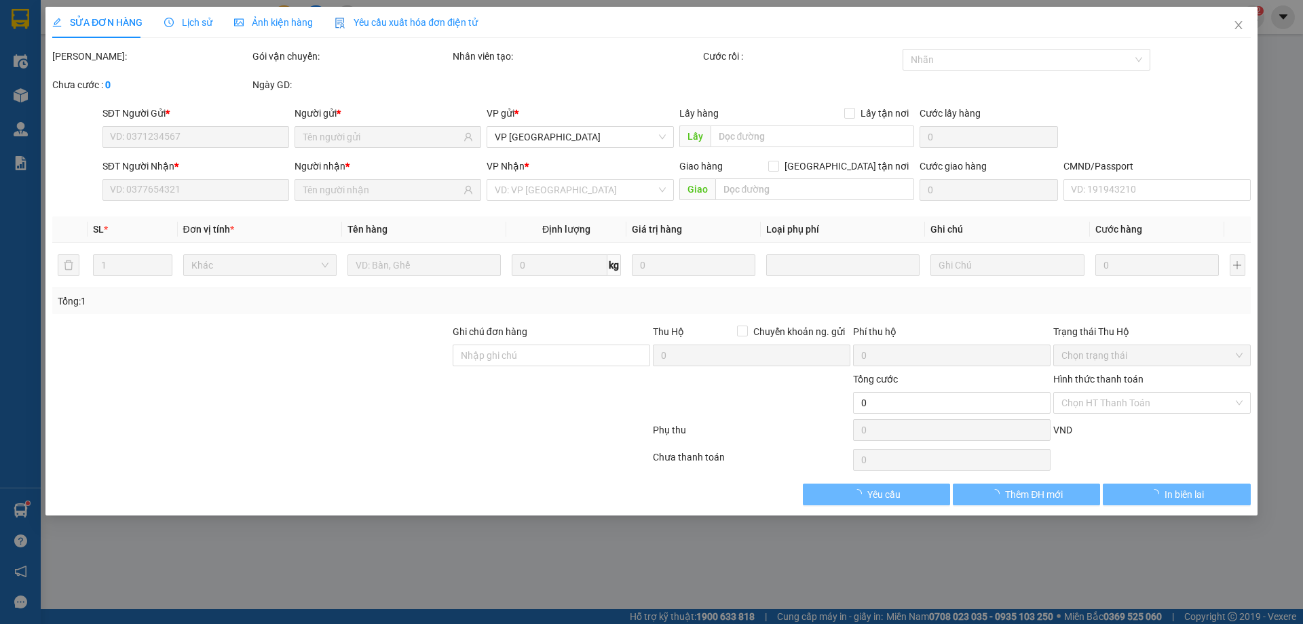
type input "0943112888"
type input "HHB A HUY"
type input "0347545764"
type input "THẮNG ATS"
type input "25.000"
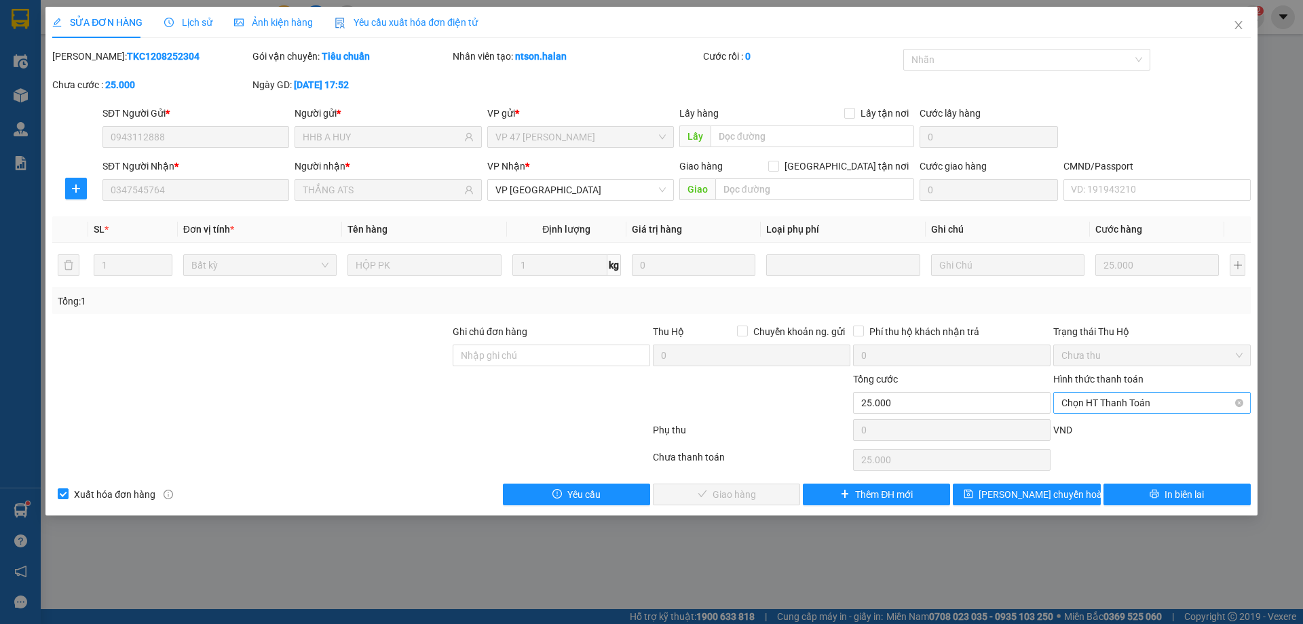
click at [1122, 406] on span "Chọn HT Thanh Toán" at bounding box center [1151, 403] width 181 height 20
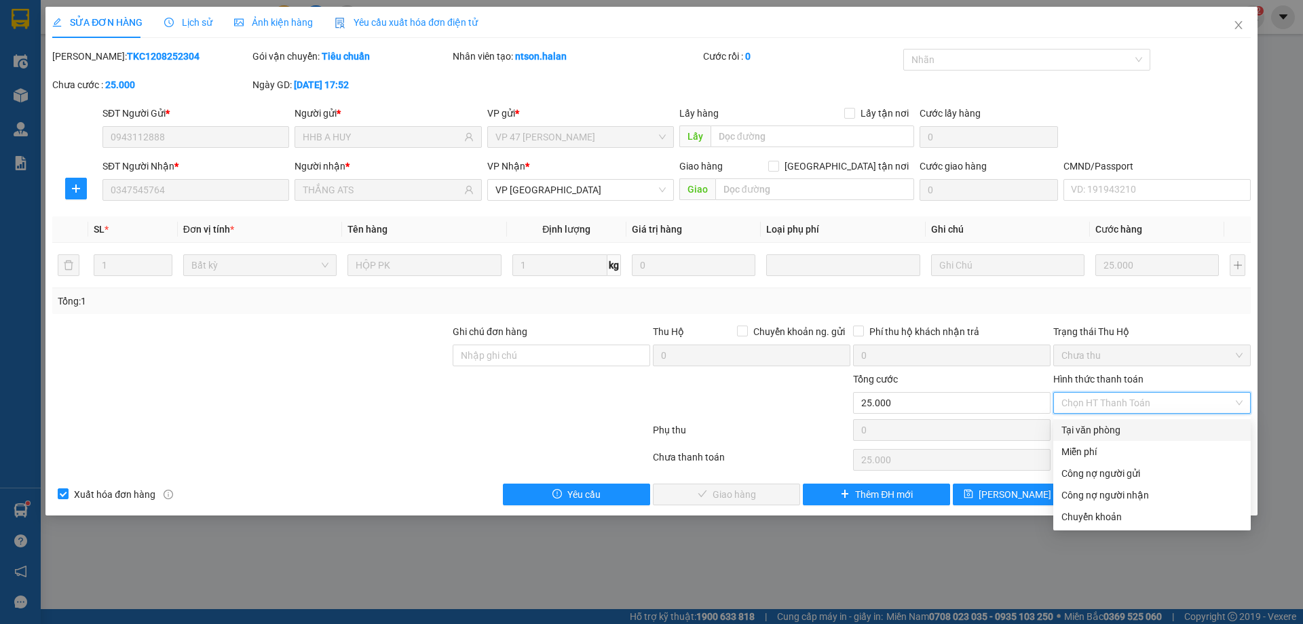
drag, startPoint x: 1101, startPoint y: 430, endPoint x: 1001, endPoint y: 457, distance: 104.0
click at [1100, 431] on div "Tại văn phòng" at bounding box center [1151, 430] width 181 height 15
type input "0"
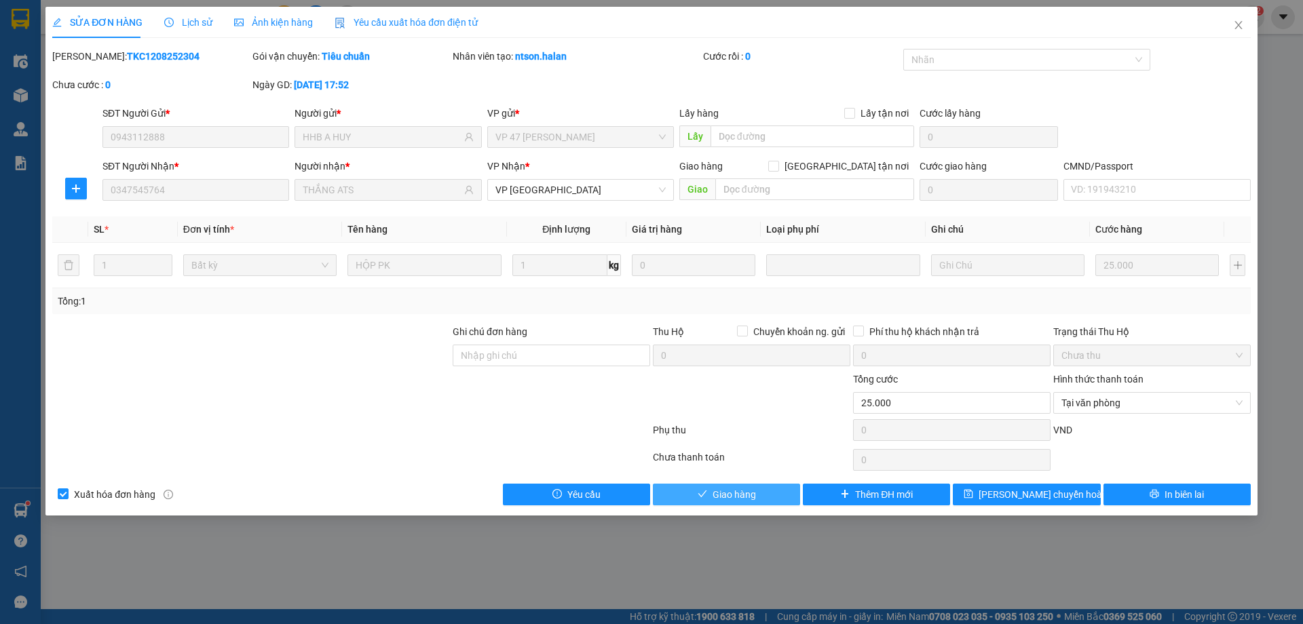
click at [710, 496] on button "Giao hàng" at bounding box center [726, 495] width 147 height 22
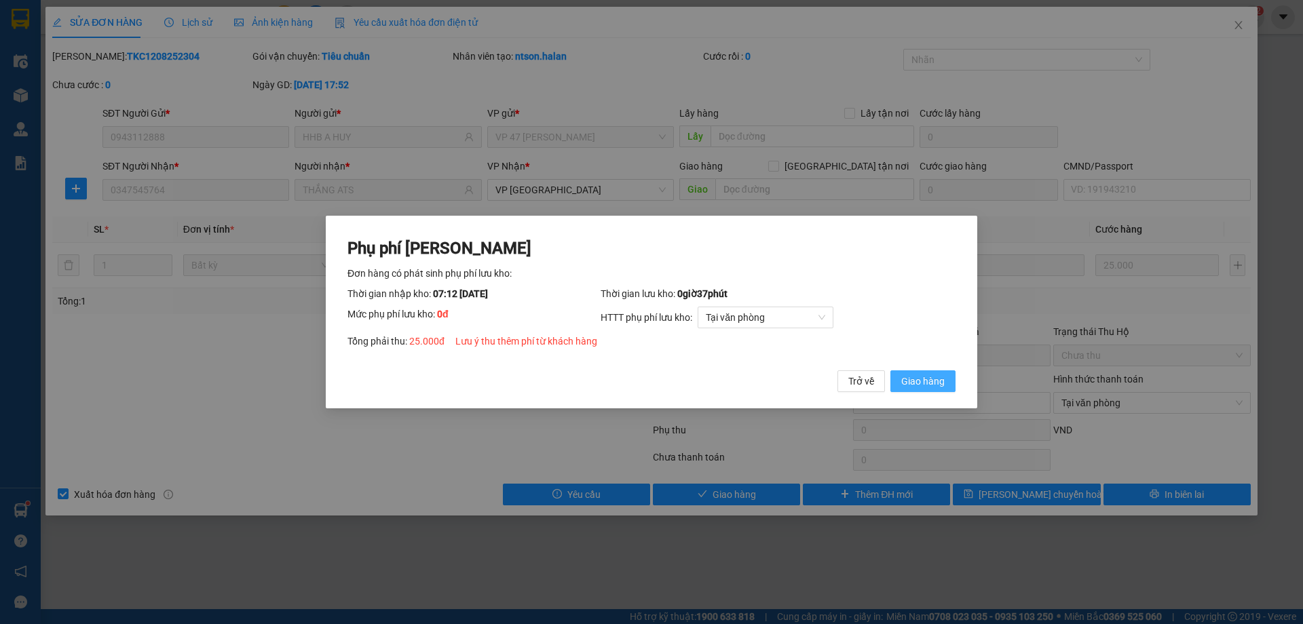
click at [941, 385] on span "Giao hàng" at bounding box center [922, 381] width 43 height 15
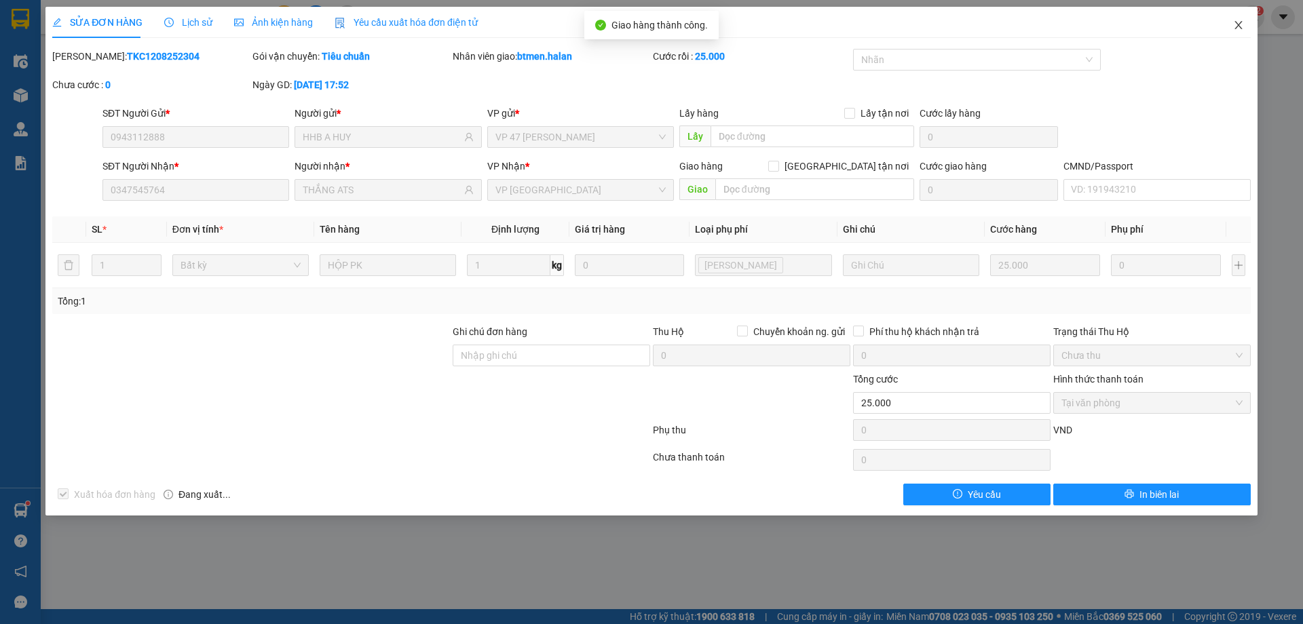
click at [1234, 25] on icon "close" at bounding box center [1238, 25] width 11 height 11
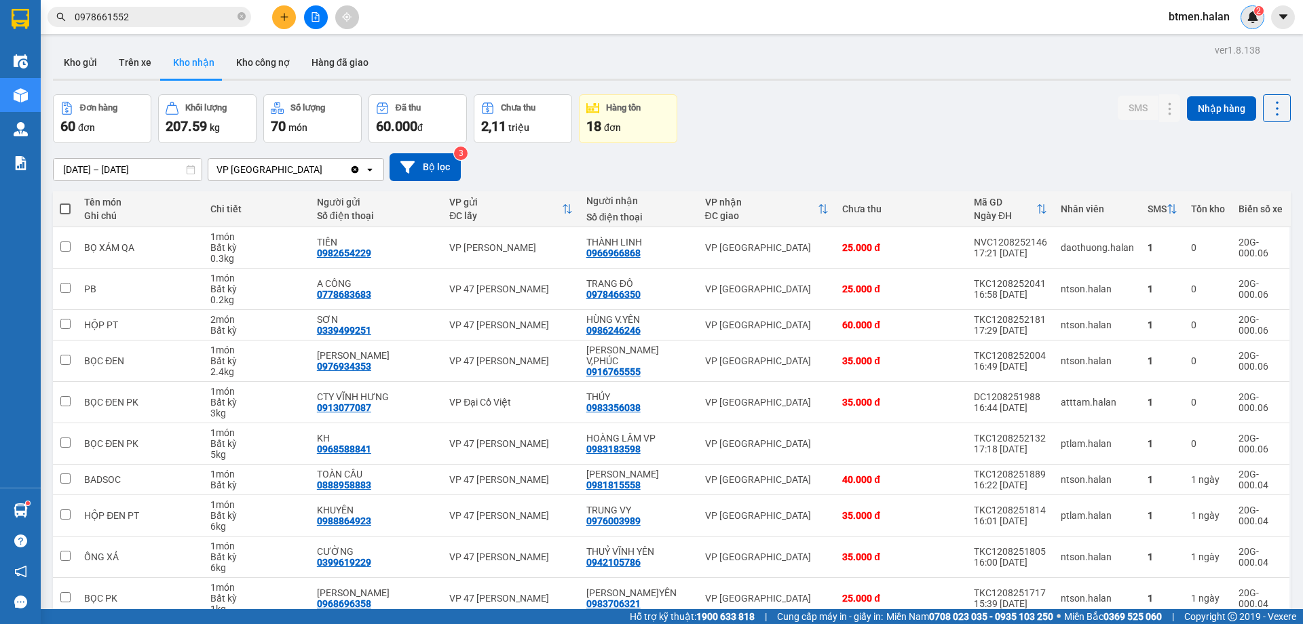
click at [1254, 18] on img at bounding box center [1252, 17] width 12 height 12
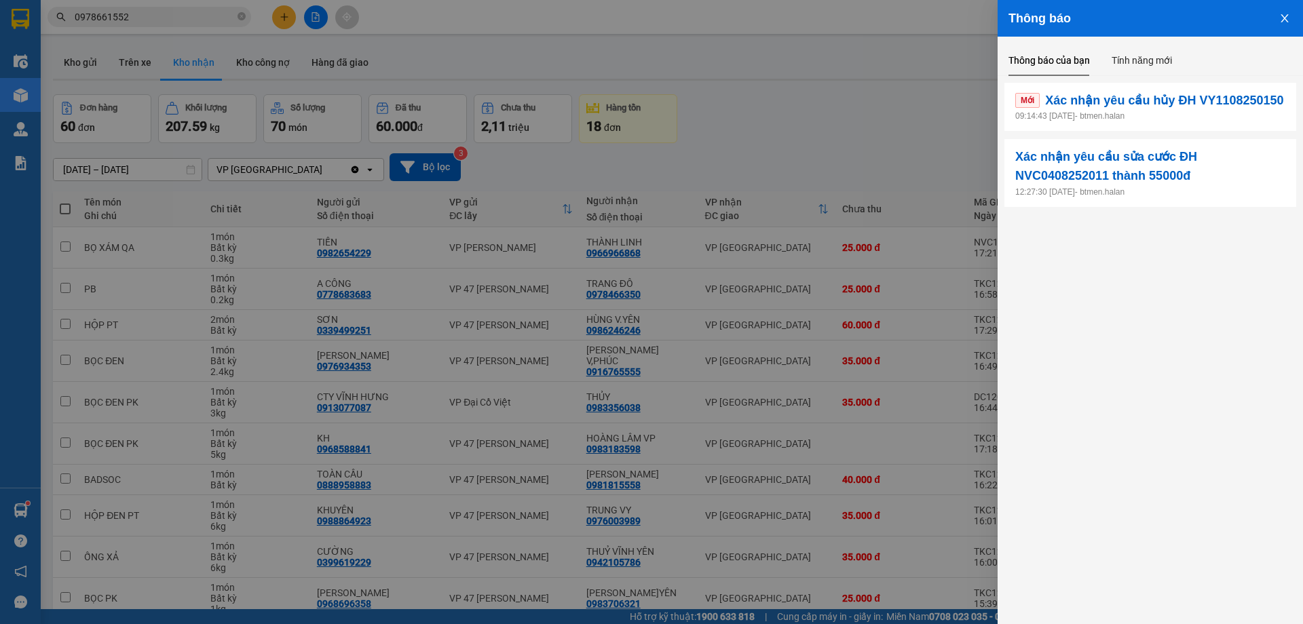
click at [830, 90] on div at bounding box center [651, 312] width 1303 height 624
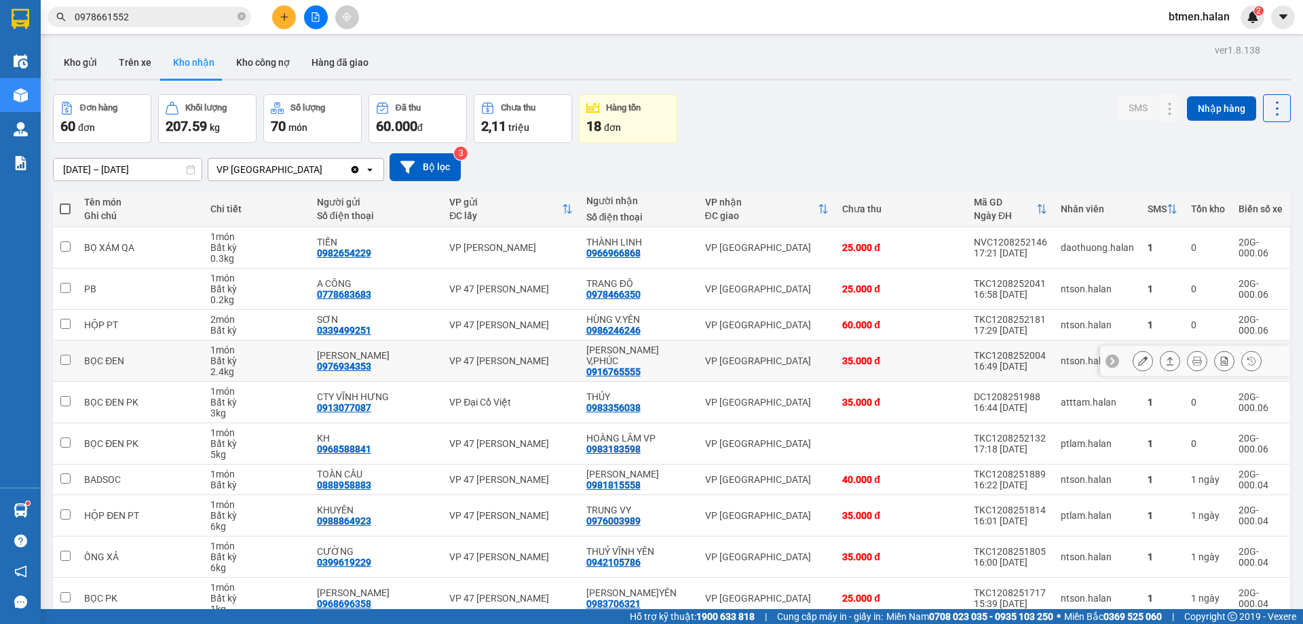
click at [612, 369] on div "0916765555" at bounding box center [613, 371] width 54 height 11
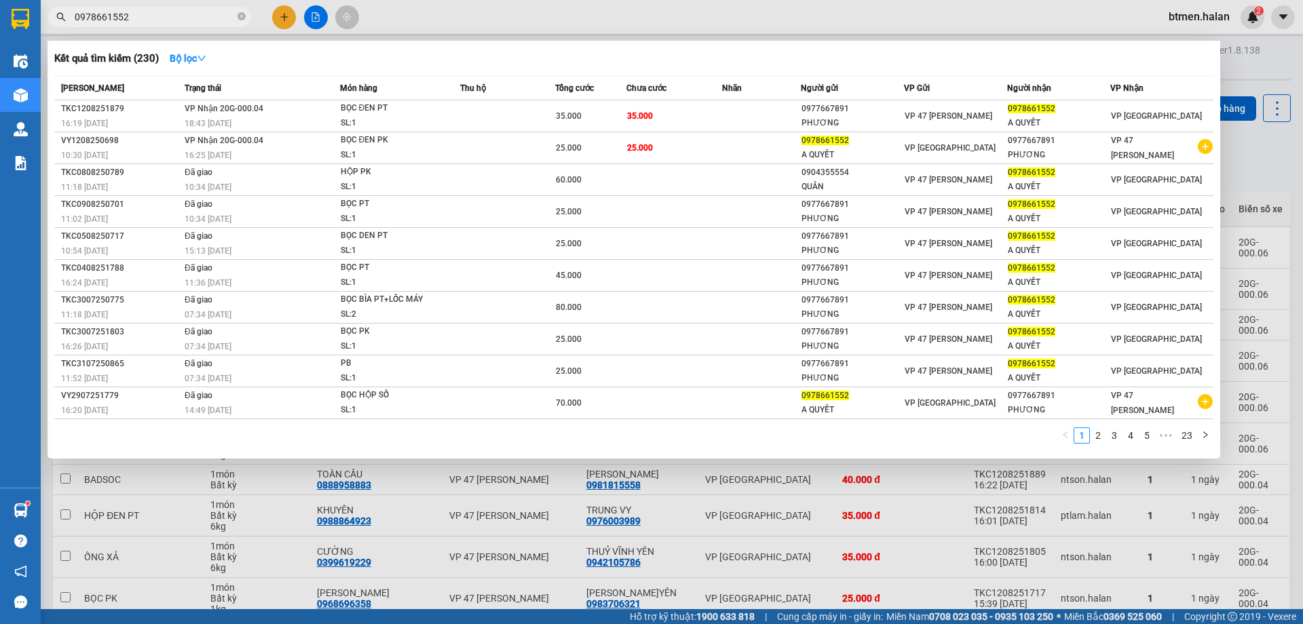
drag, startPoint x: 612, startPoint y: 369, endPoint x: 243, endPoint y: 16, distance: 511.0
click at [241, 16] on icon "close-circle" at bounding box center [241, 16] width 8 height 8
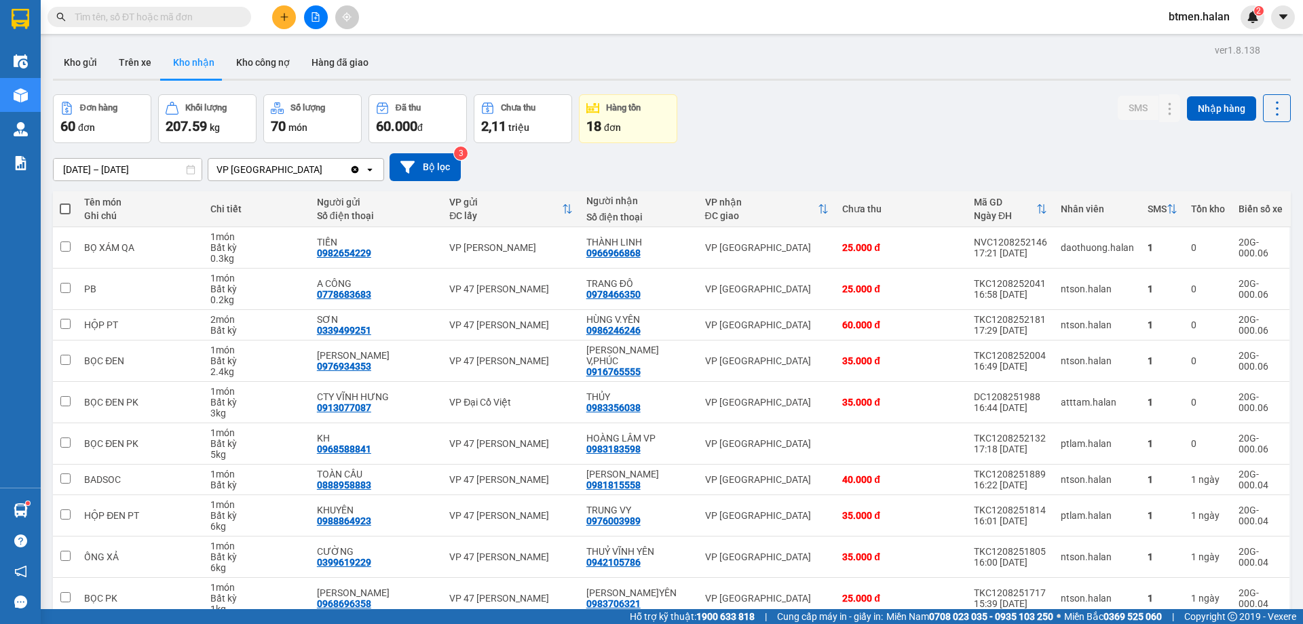
drag, startPoint x: 235, startPoint y: 16, endPoint x: 159, endPoint y: 13, distance: 76.1
click at [208, 17] on input "text" at bounding box center [155, 16] width 160 height 15
click at [607, 366] on div "0916765555" at bounding box center [613, 371] width 54 height 11
copy div "0916765555"
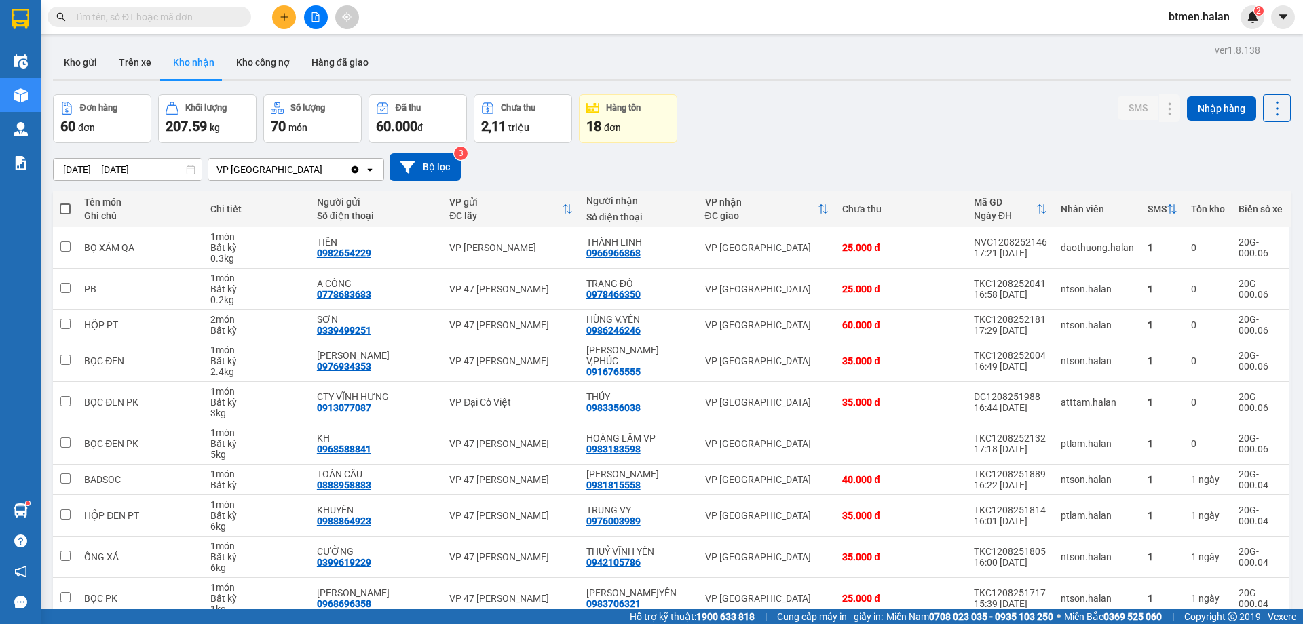
click at [101, 19] on input "text" at bounding box center [155, 16] width 160 height 15
paste input "0916765555"
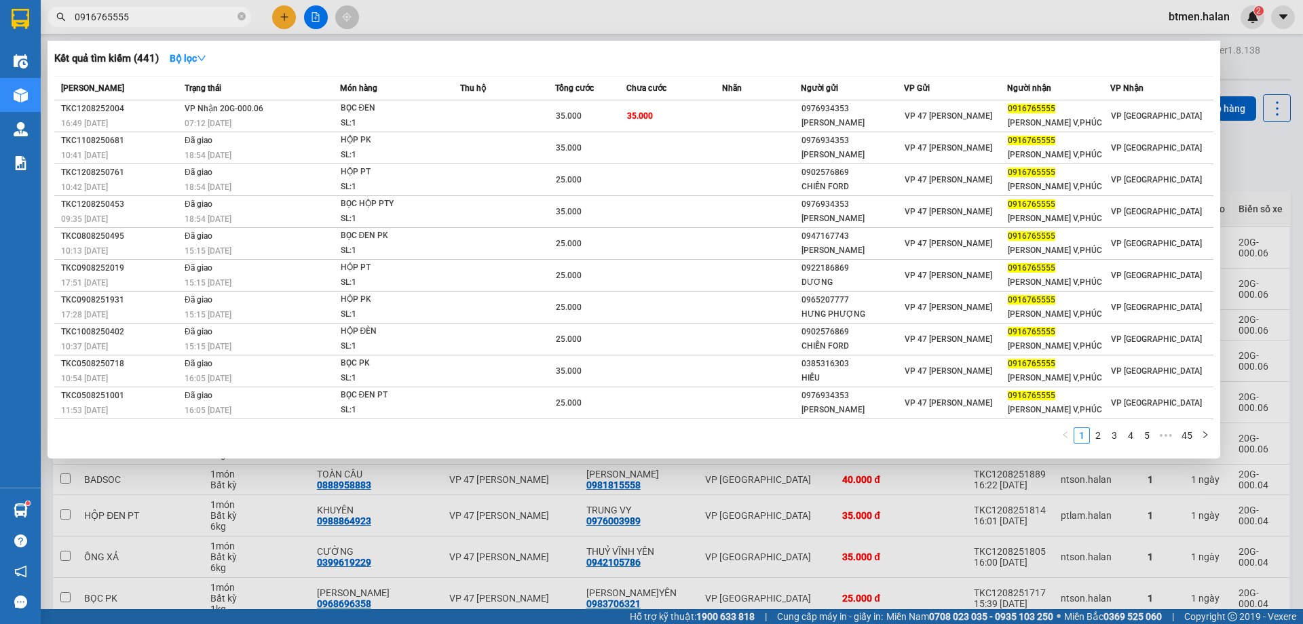
type input "0916765555"
click at [1233, 88] on div at bounding box center [651, 312] width 1303 height 624
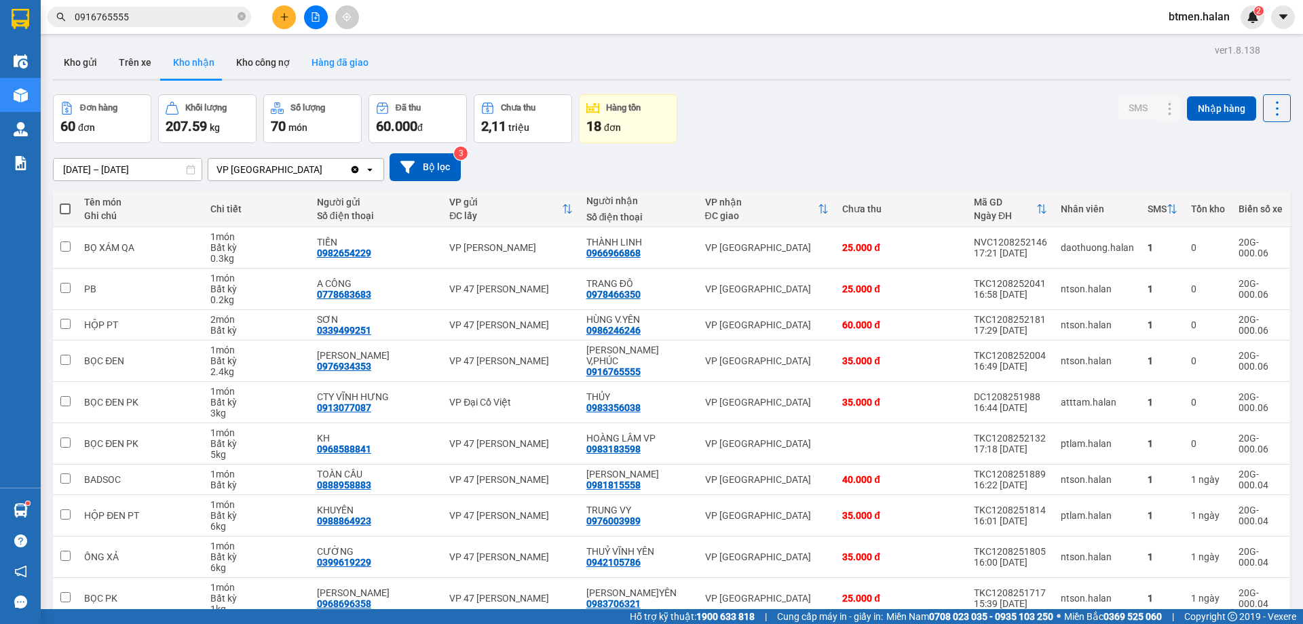
click at [351, 69] on button "Hàng đã giao" at bounding box center [340, 62] width 79 height 33
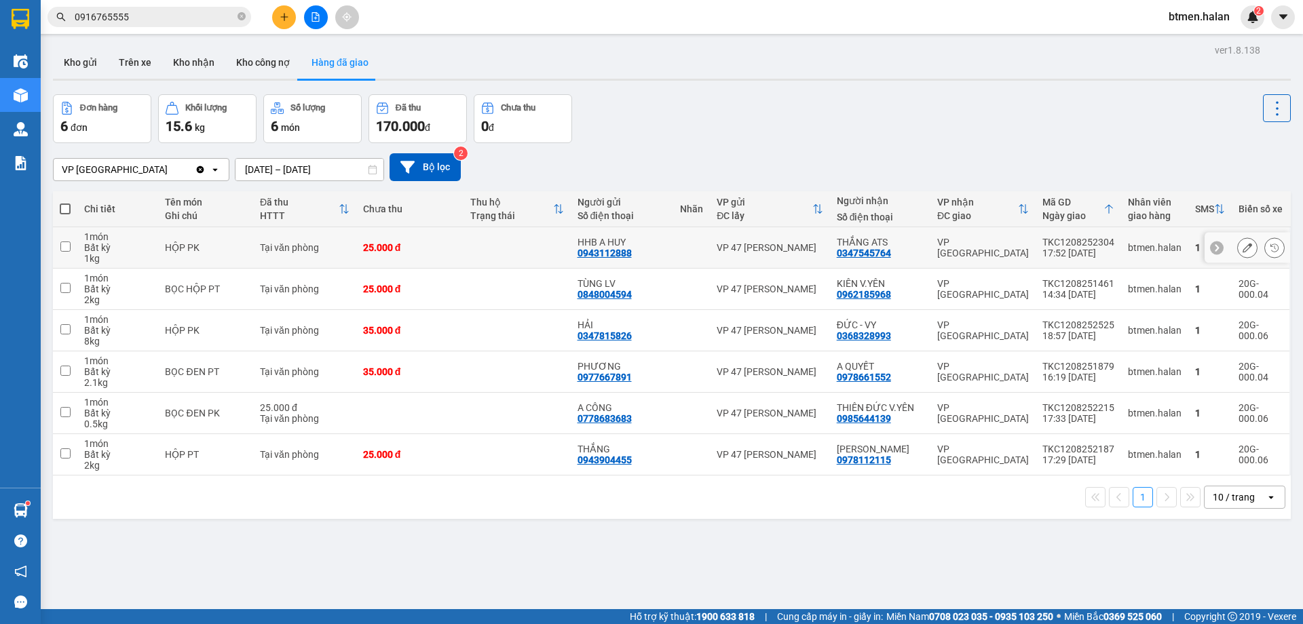
click at [301, 46] on button "Hàng đã giao" at bounding box center [340, 62] width 79 height 33
click at [212, 63] on button "Kho nhận" at bounding box center [193, 62] width 63 height 33
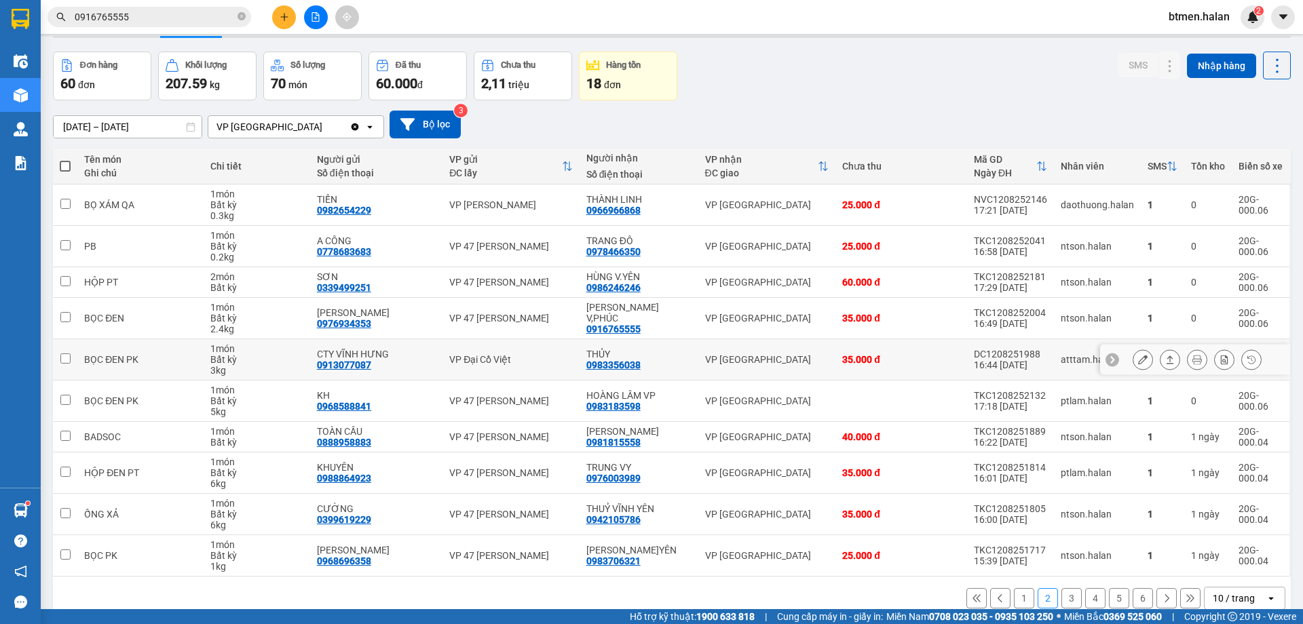
scroll to position [66, 0]
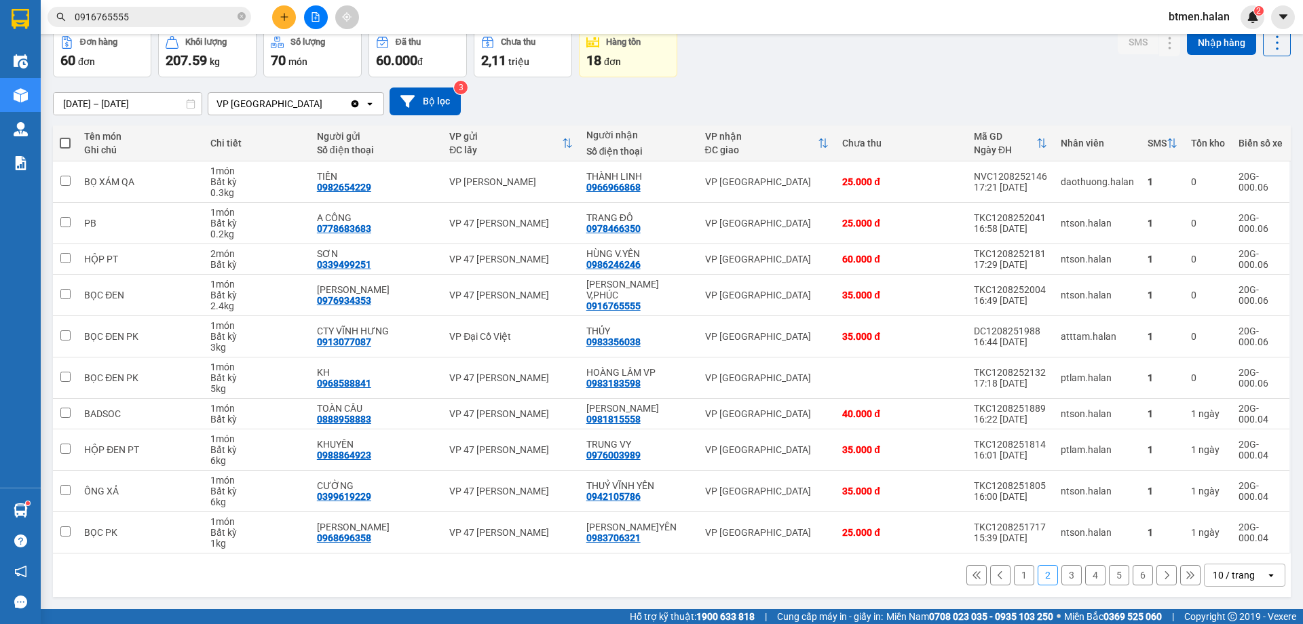
click at [1018, 582] on button "1" at bounding box center [1024, 575] width 20 height 20
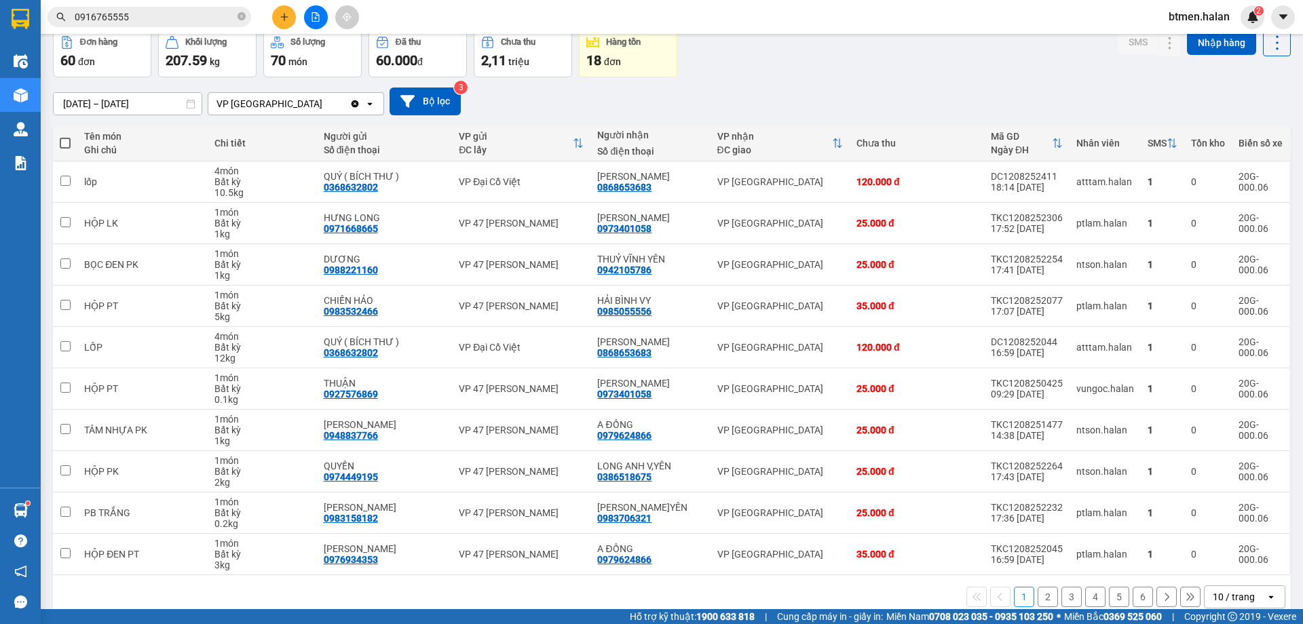
click at [1037, 595] on button "2" at bounding box center [1047, 597] width 20 height 20
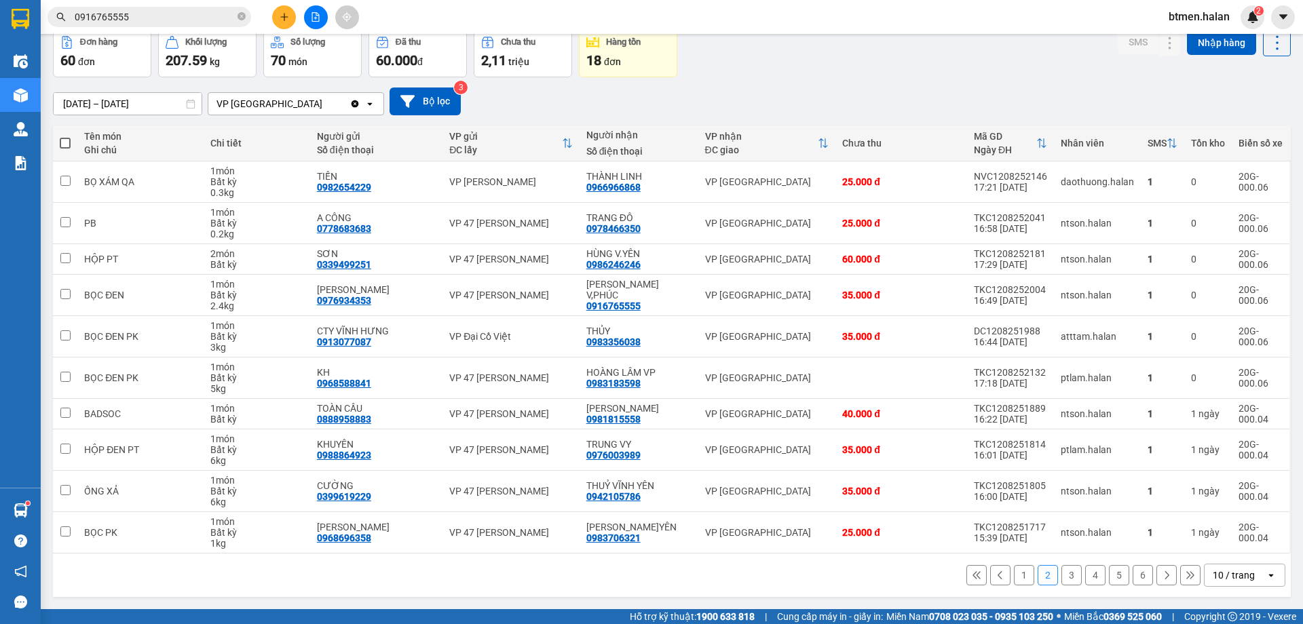
click at [1061, 579] on button "3" at bounding box center [1071, 575] width 20 height 20
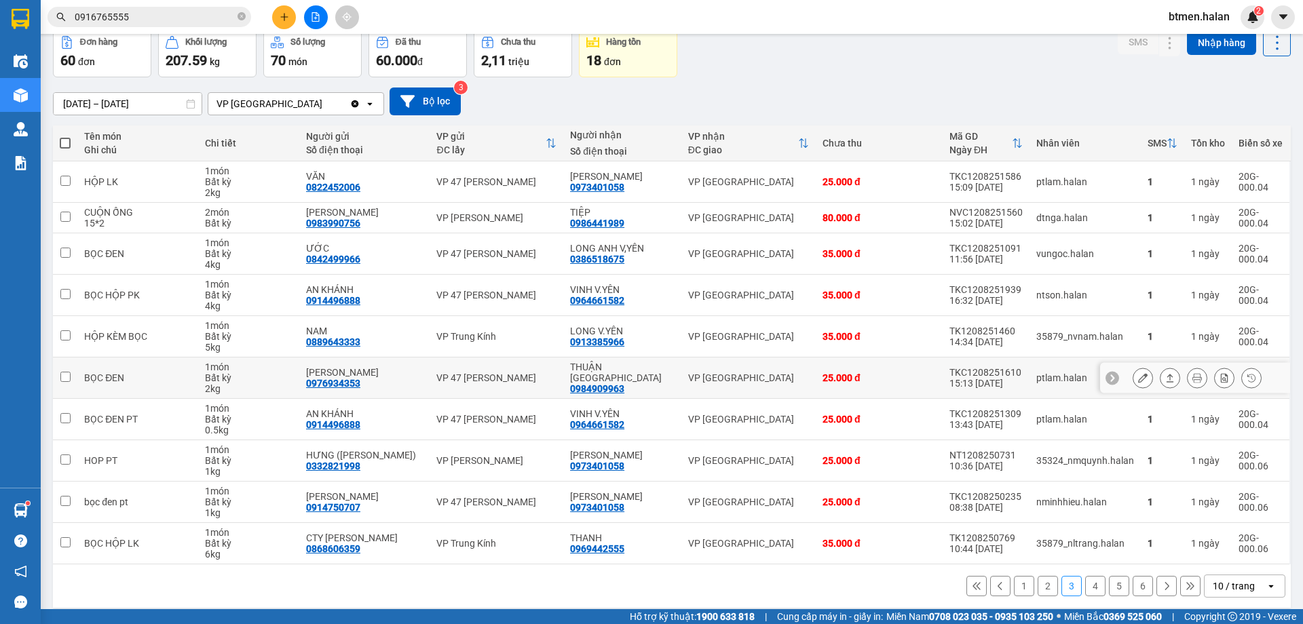
click at [1138, 381] on icon at bounding box center [1142, 377] width 9 height 9
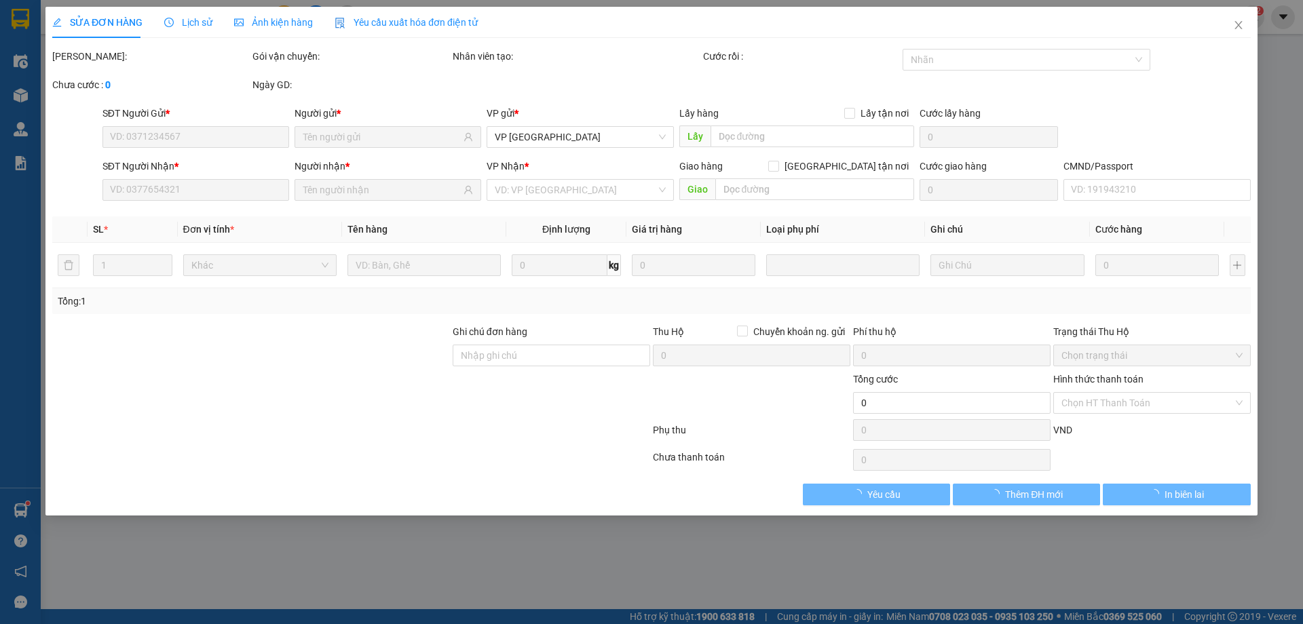
type input "0976934353"
type input "[PERSON_NAME]"
type input "0984909963"
type input "THUẬN [GEOGRAPHIC_DATA]"
type input "25.000"
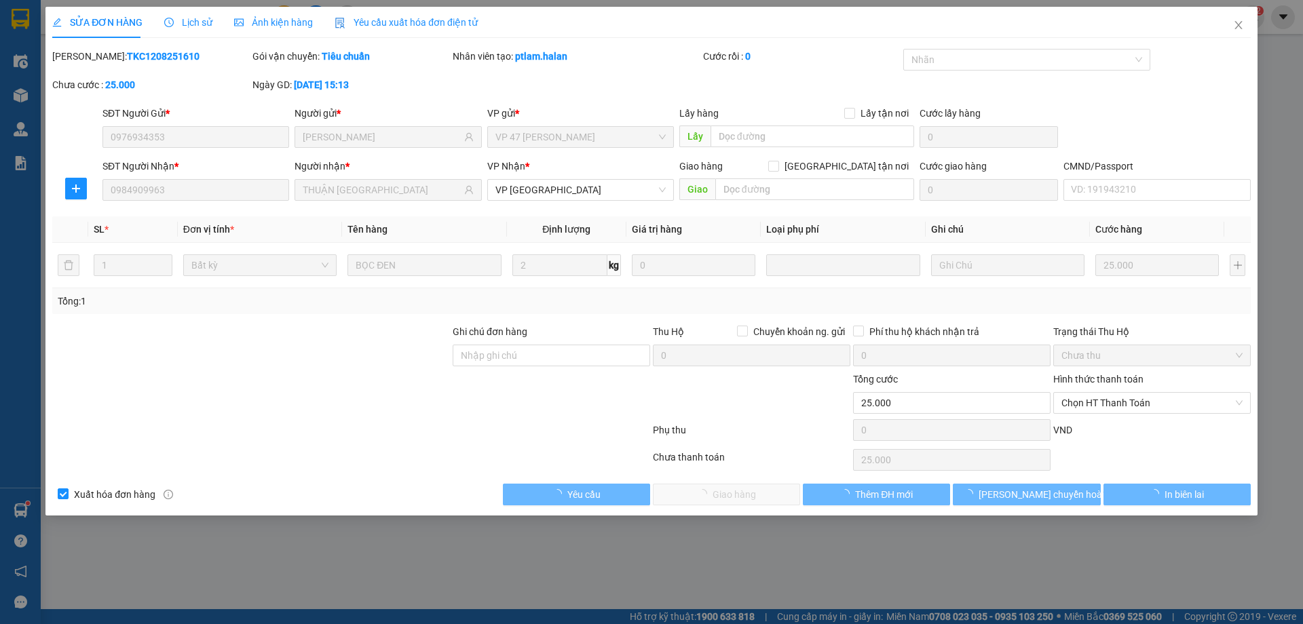
click at [1107, 396] on span "Chọn HT Thanh Toán" at bounding box center [1151, 403] width 181 height 20
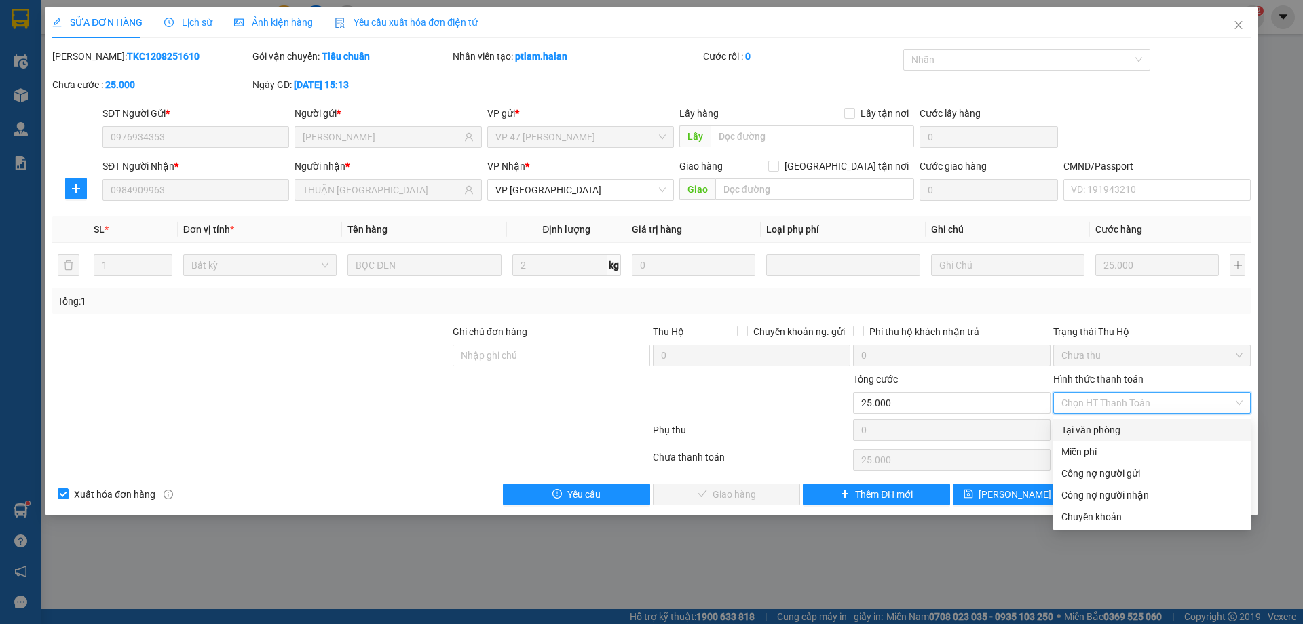
drag, startPoint x: 1095, startPoint y: 420, endPoint x: 844, endPoint y: 518, distance: 269.4
click at [1094, 421] on div "Tại văn phòng" at bounding box center [1151, 430] width 197 height 22
type input "0"
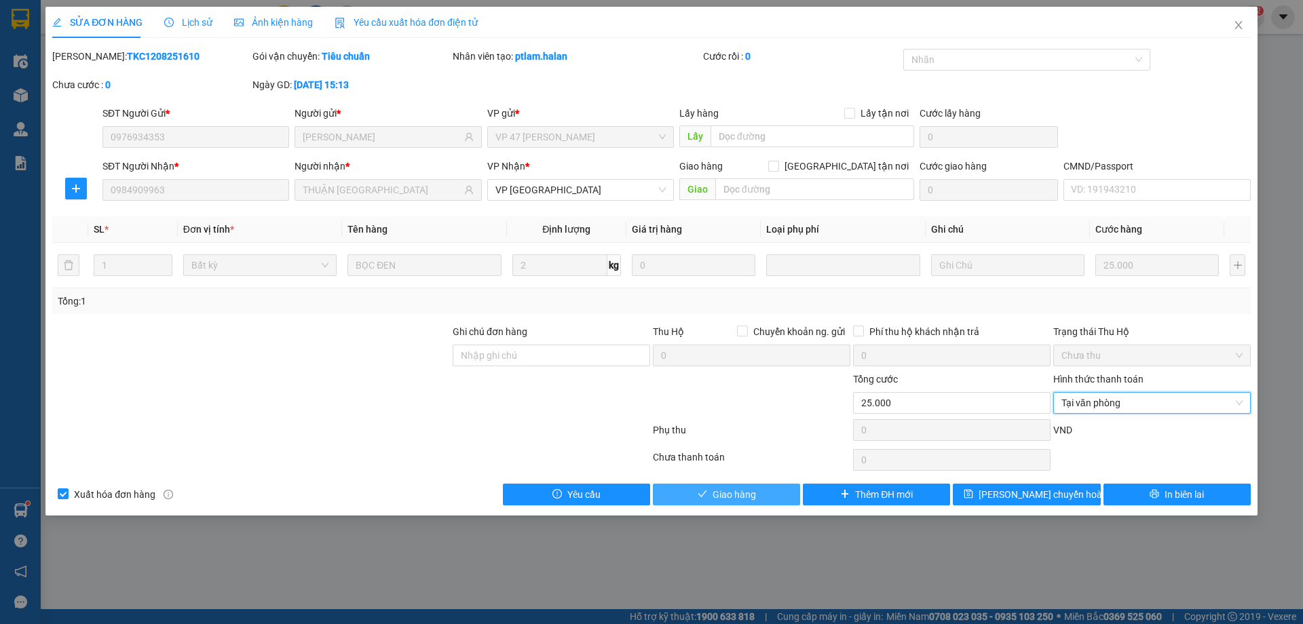
click at [767, 499] on button "Giao hàng" at bounding box center [726, 495] width 147 height 22
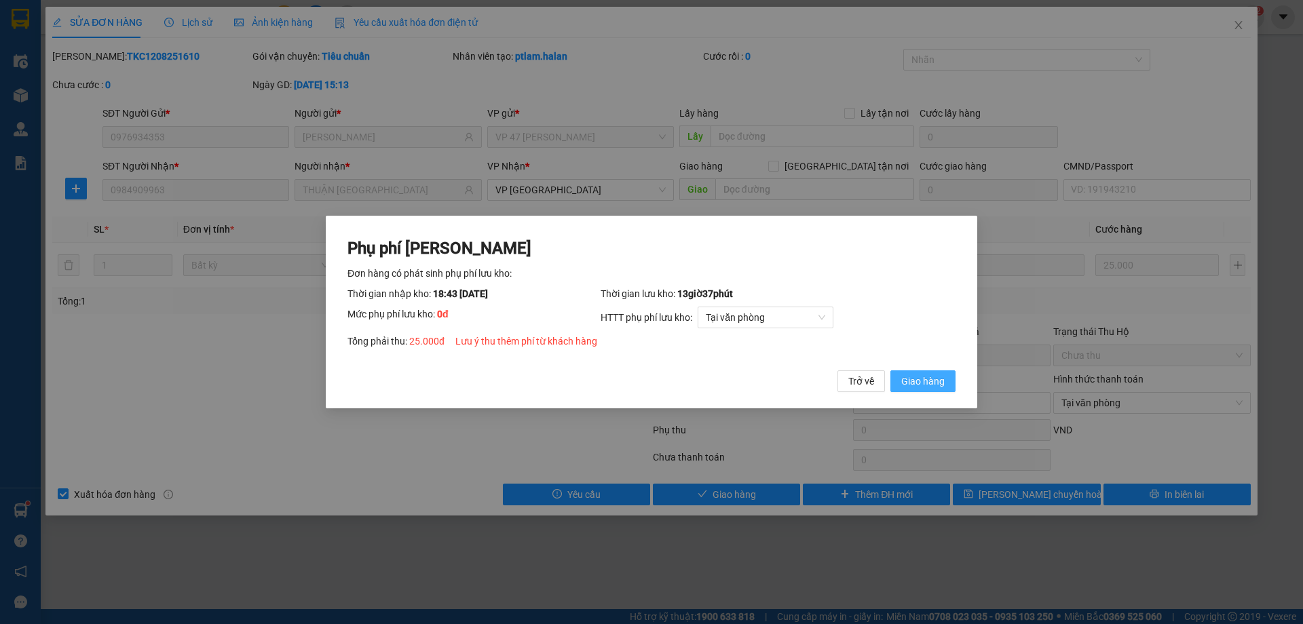
click at [948, 374] on button "Giao hàng" at bounding box center [922, 381] width 65 height 22
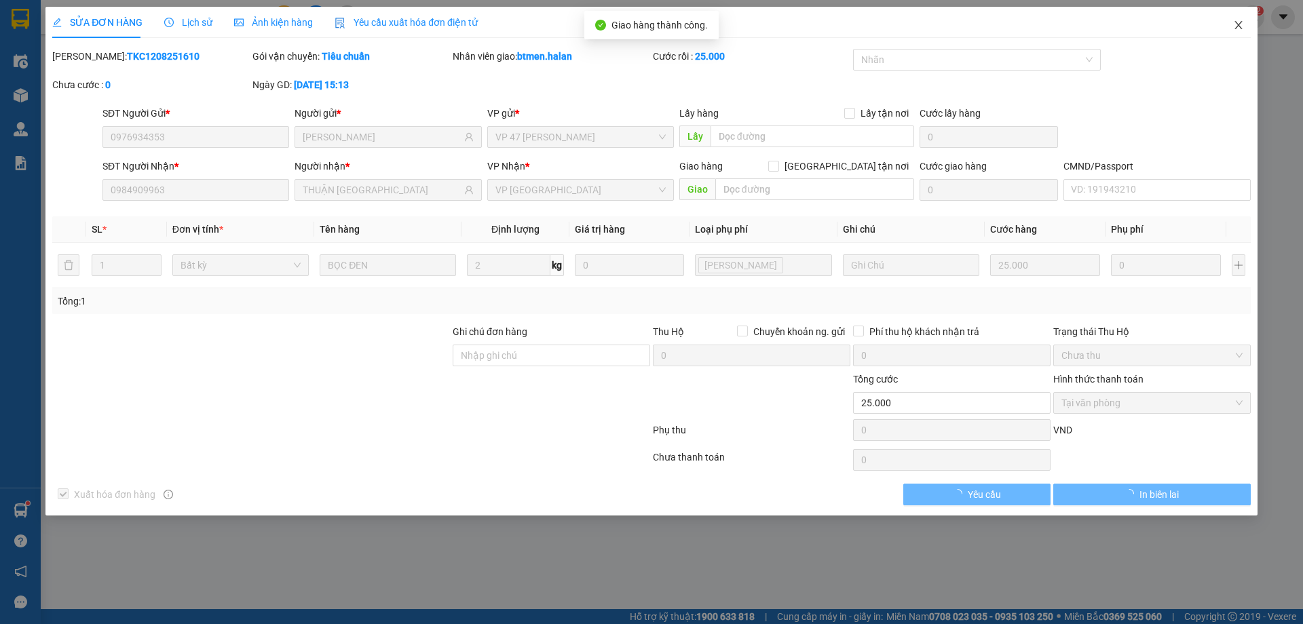
click at [1239, 30] on icon "close" at bounding box center [1238, 25] width 11 height 11
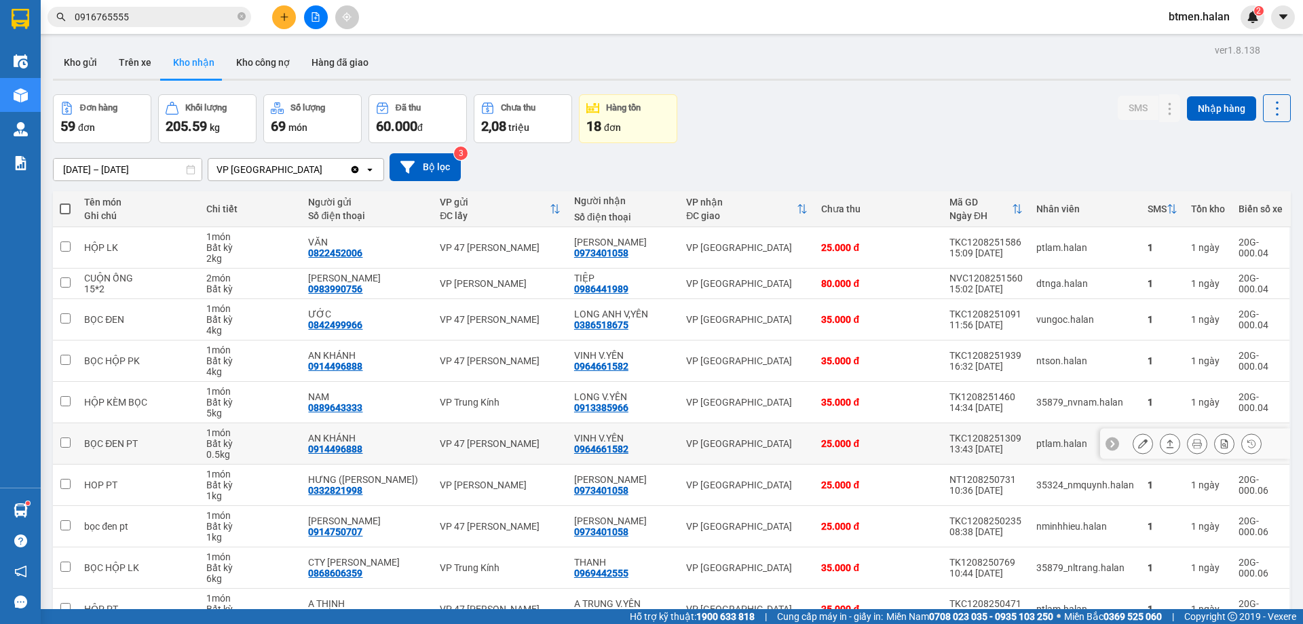
scroll to position [77, 0]
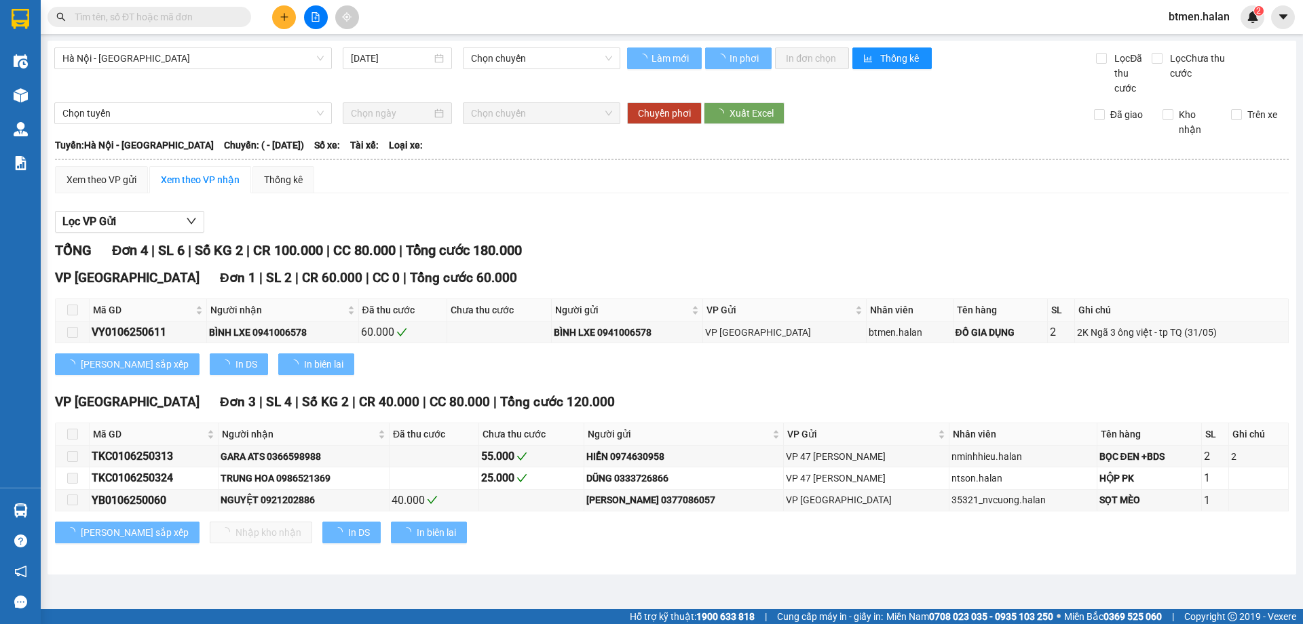
type input "01/06/2025"
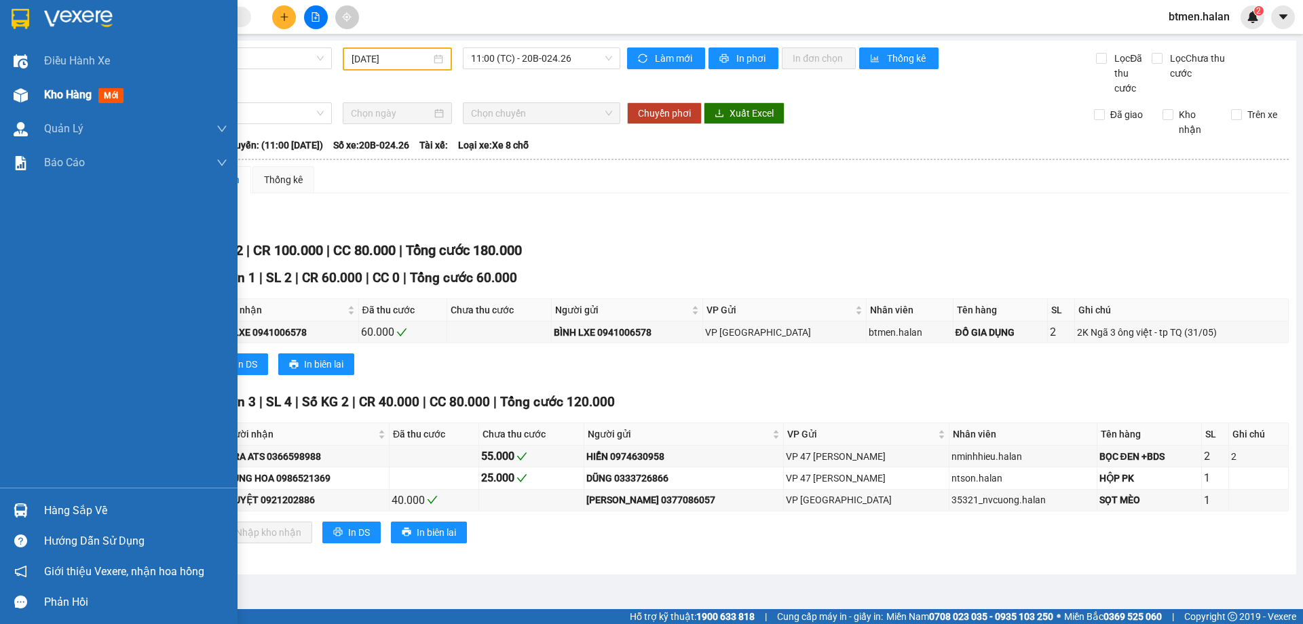
click at [58, 97] on span "Kho hàng" at bounding box center [67, 94] width 47 height 13
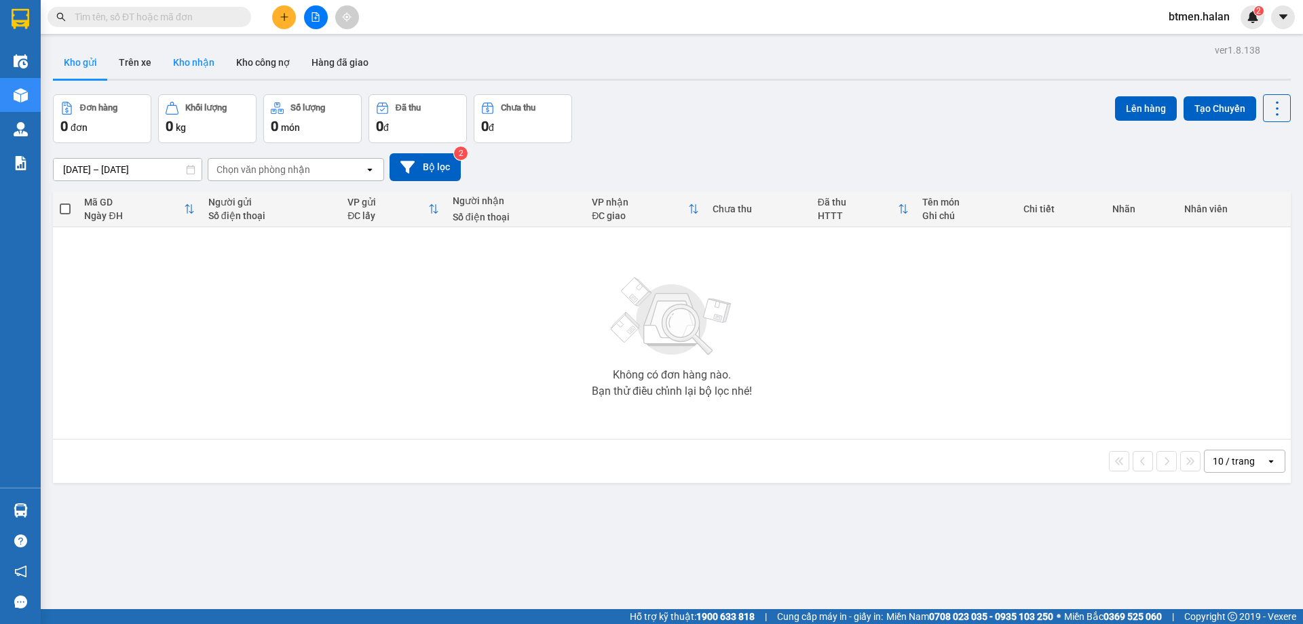
click at [173, 66] on button "Kho nhận" at bounding box center [193, 62] width 63 height 33
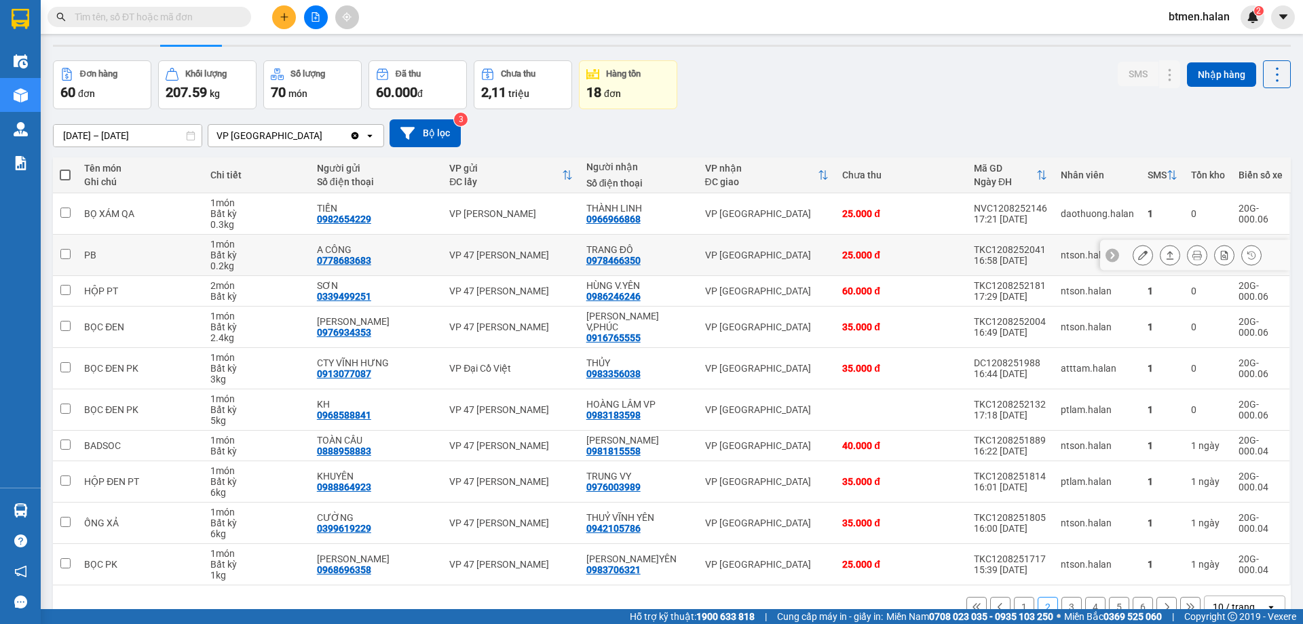
scroll to position [66, 0]
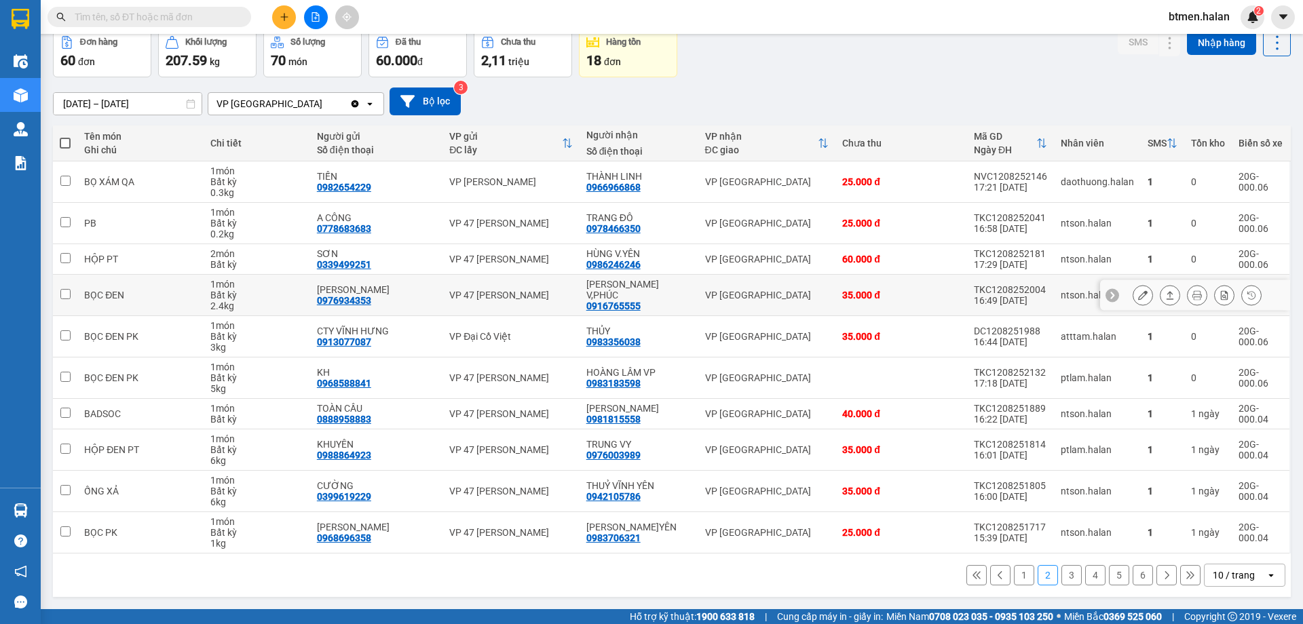
click at [512, 282] on td "VP 47 [PERSON_NAME]" at bounding box center [510, 295] width 136 height 41
checkbox input "true"
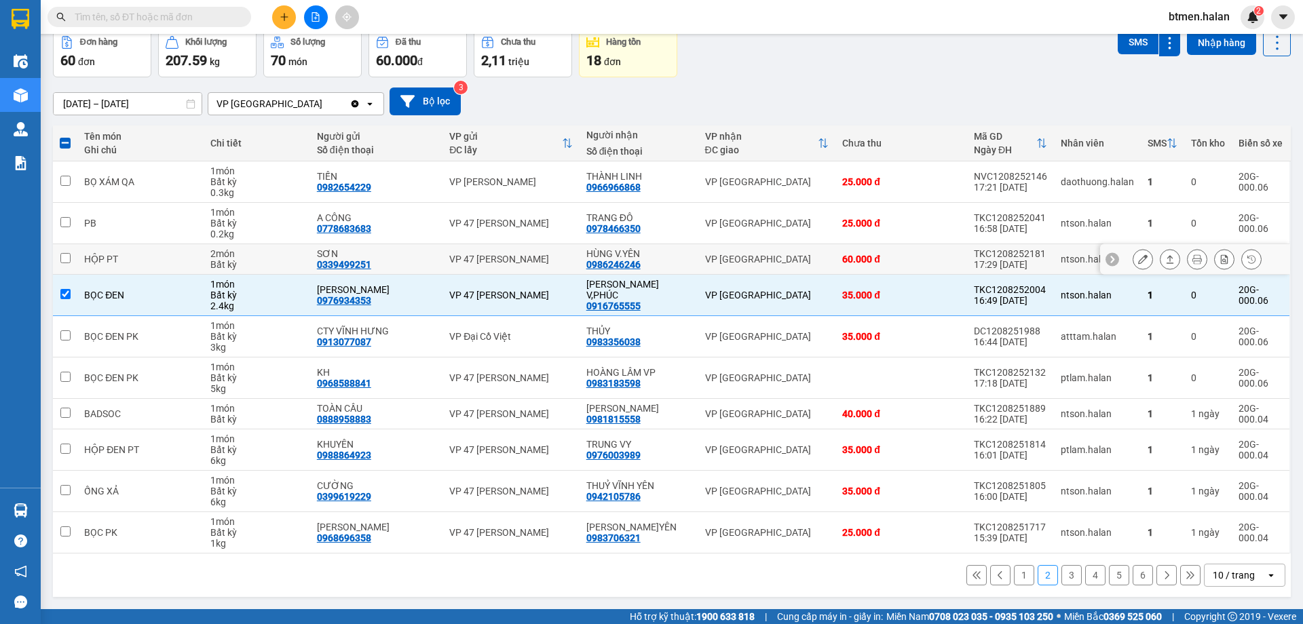
click at [1192, 263] on icon at bounding box center [1196, 258] width 9 height 9
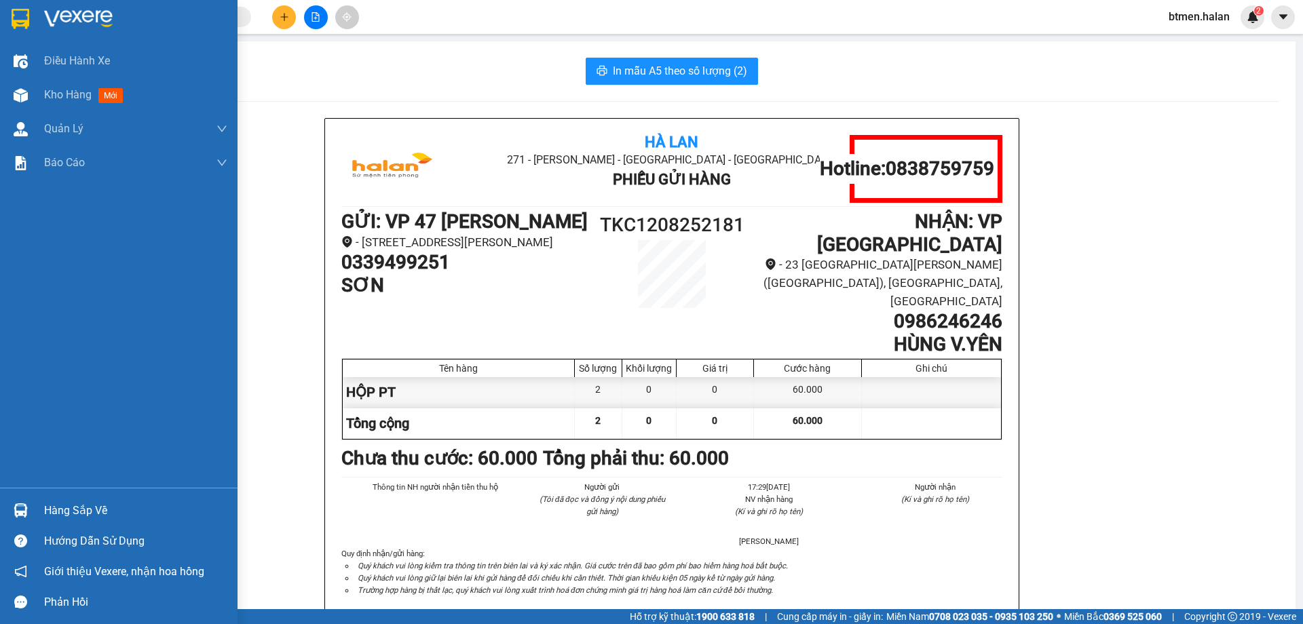
click at [102, 514] on div "Hàng sắp về" at bounding box center [135, 511] width 183 height 20
click at [77, 510] on div "Hàng sắp về" at bounding box center [135, 511] width 183 height 20
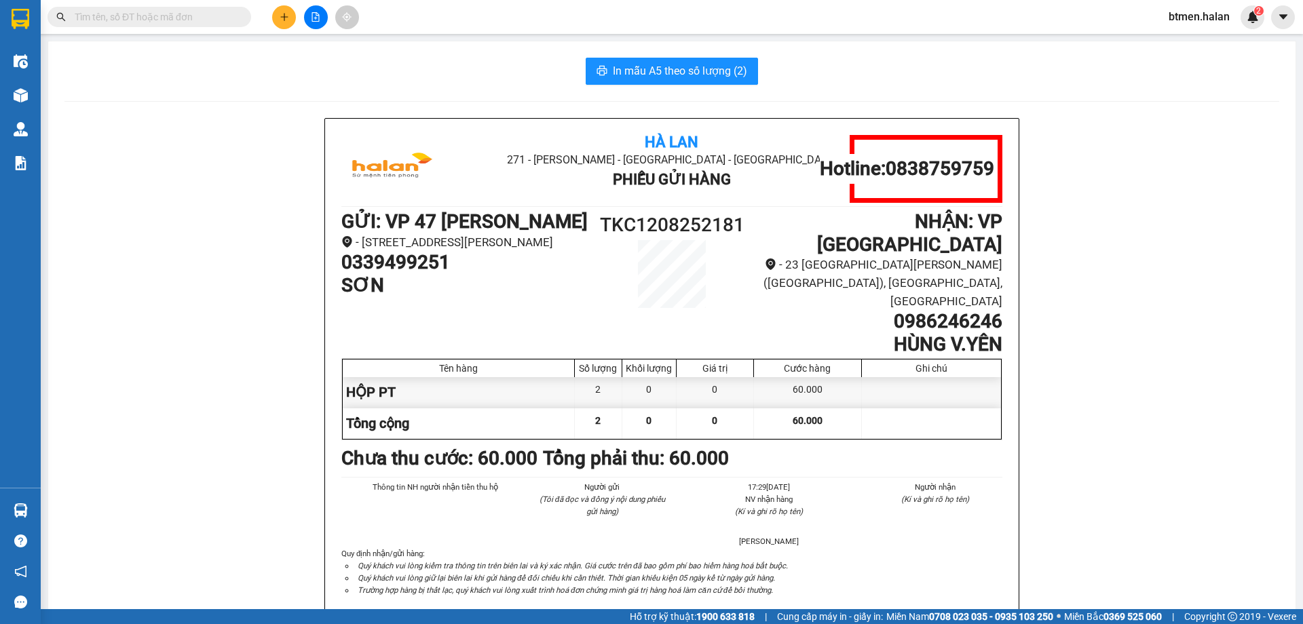
click at [1072, 321] on section "Kết quả tìm kiếm ( 0 ) Bộ lọc No Data btmen.halan 2 Điều hành xe Kho hàng mới Q…" at bounding box center [651, 312] width 1303 height 624
drag, startPoint x: 401, startPoint y: 289, endPoint x: 378, endPoint y: 322, distance: 39.9
click at [401, 274] on h1 "0339499251" at bounding box center [465, 262] width 248 height 23
click at [68, 237] on div "Hà Lan 271 - [GEOGRAPHIC_DATA] - [GEOGRAPHIC_DATA] Long - [GEOGRAPHIC_DATA] Phi…" at bounding box center [671, 386] width 1214 height 536
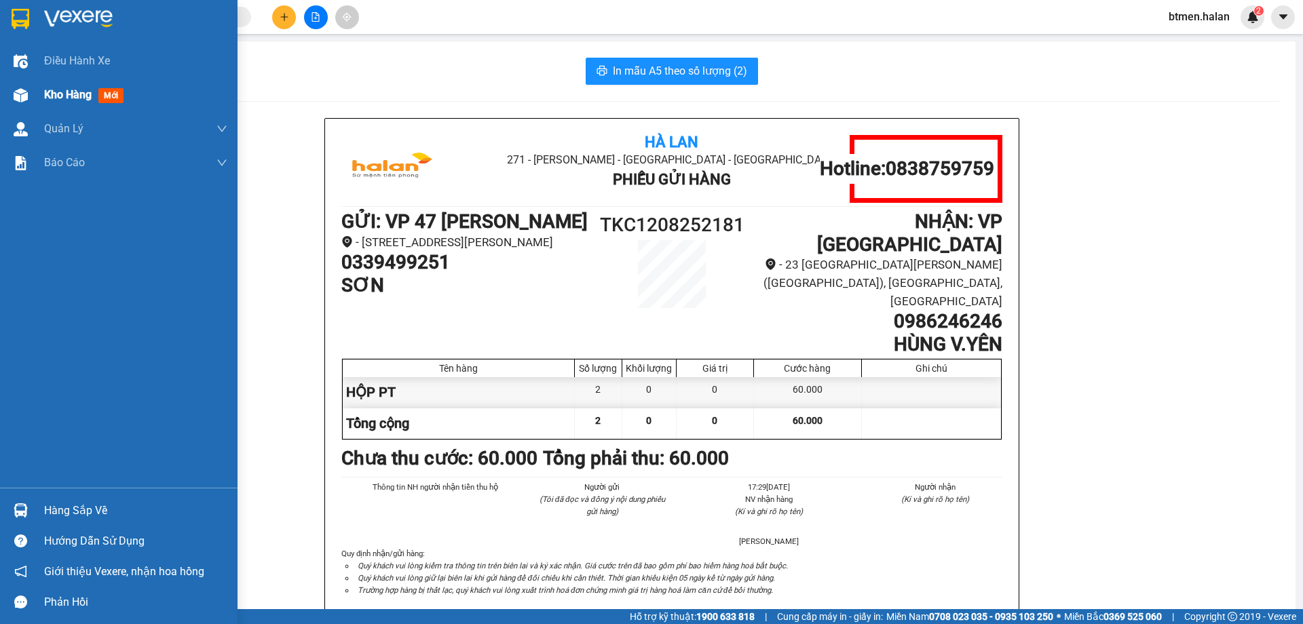
click at [32, 83] on div at bounding box center [21, 95] width 24 height 24
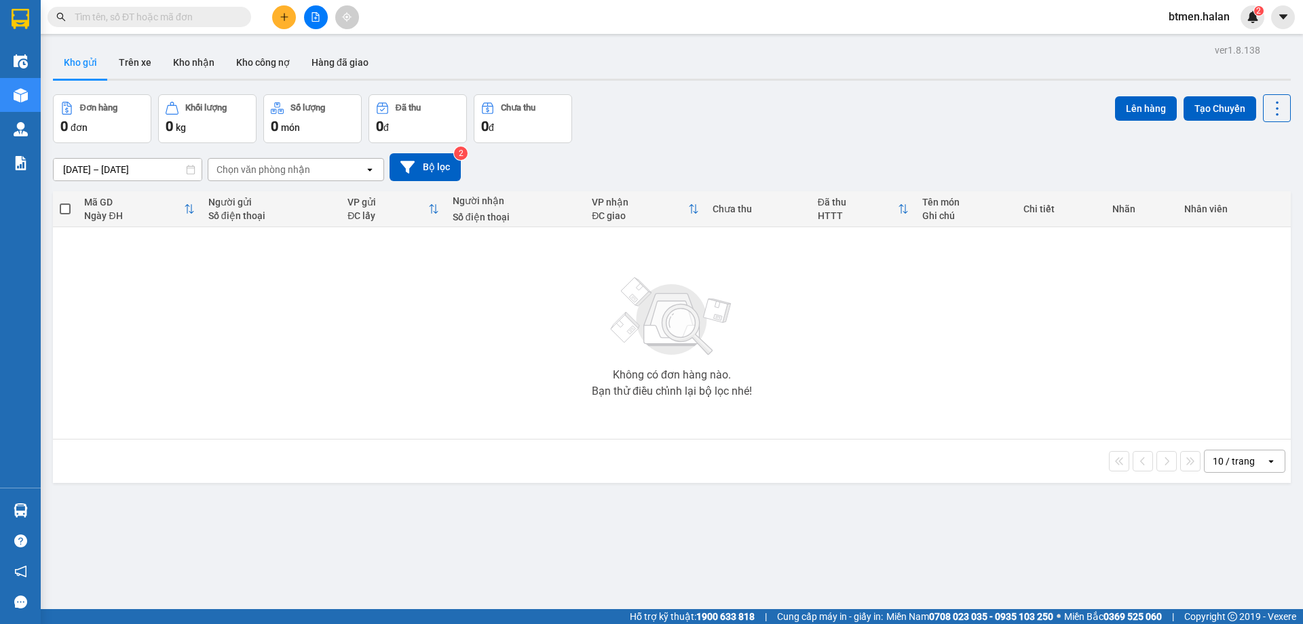
click at [961, 563] on div "ver 1.8.138 Kho gửi Trên xe Kho nhận Kho công nợ Hàng đã giao Đơn hàng 0 đơn Kh…" at bounding box center [671, 353] width 1248 height 624
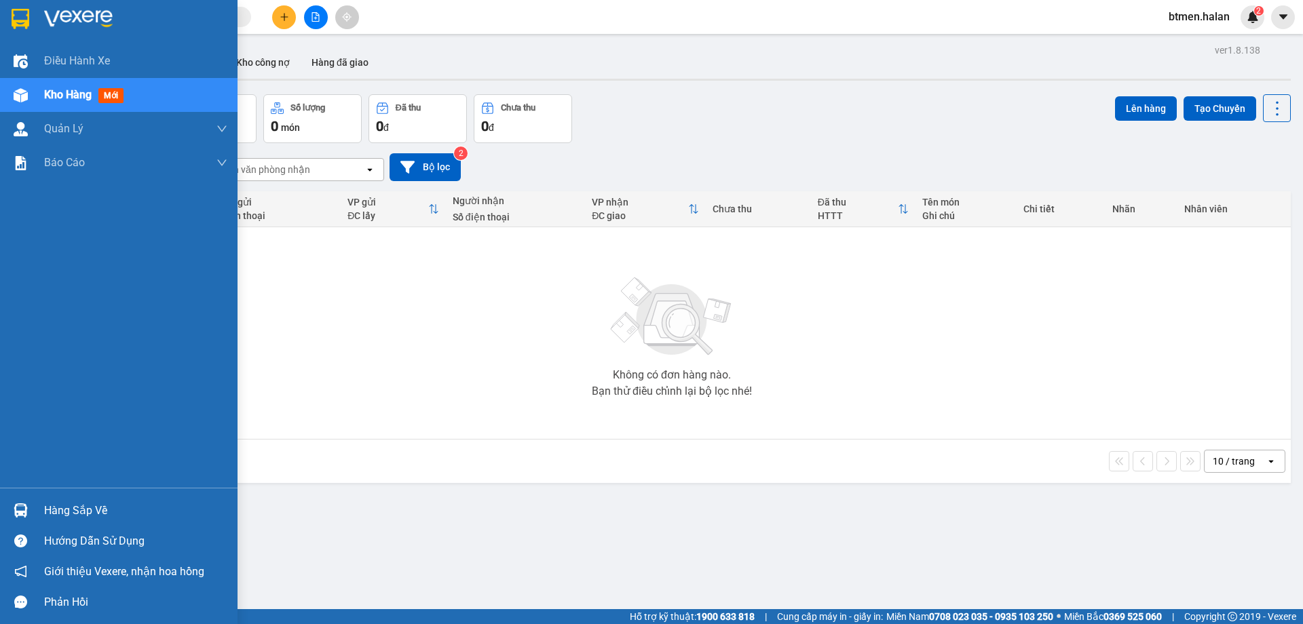
drag, startPoint x: 73, startPoint y: 512, endPoint x: 131, endPoint y: 512, distance: 58.3
click at [73, 512] on div "Hàng sắp về" at bounding box center [135, 511] width 183 height 20
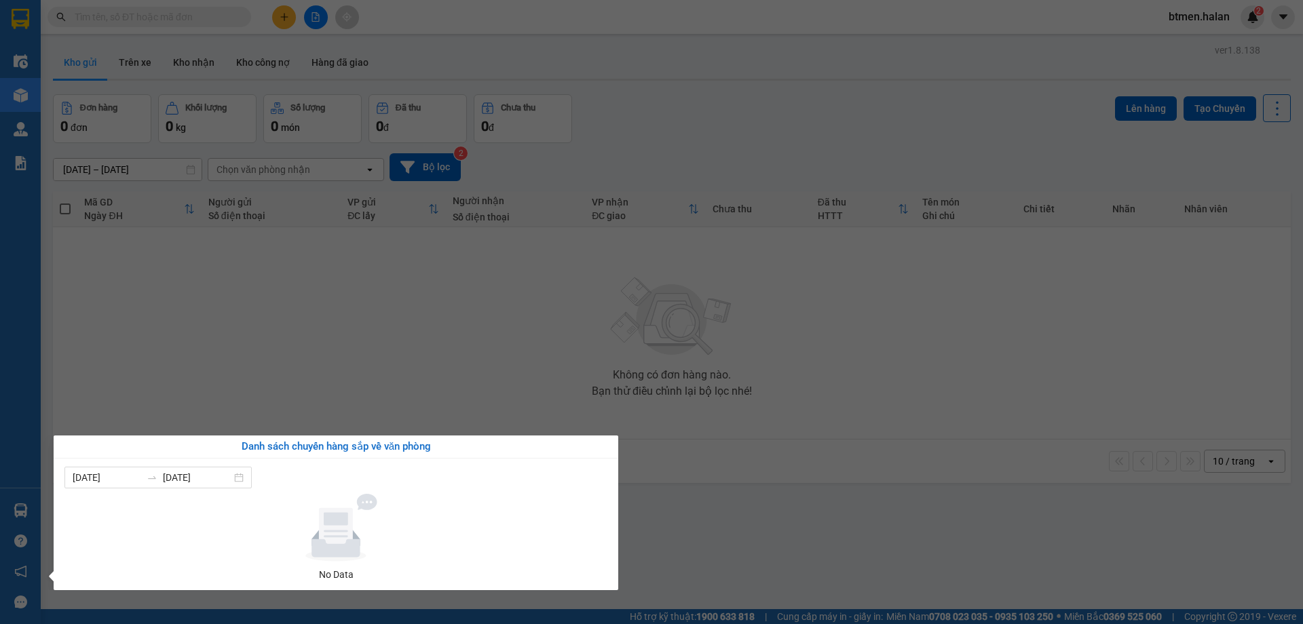
click at [900, 465] on section "Kết quả tìm kiếm ( 0 ) Bộ lọc No Data btmen.halan 2 Điều hành xe Kho hàng mới Q…" at bounding box center [651, 312] width 1303 height 624
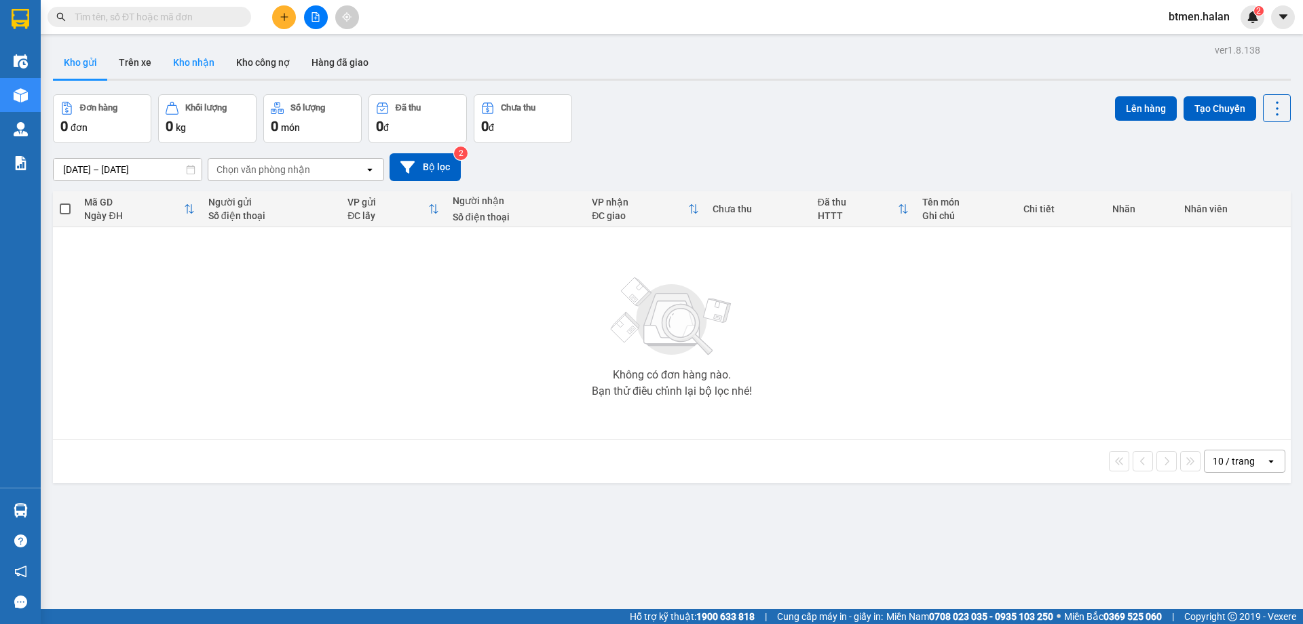
click at [183, 58] on button "Kho nhận" at bounding box center [193, 62] width 63 height 33
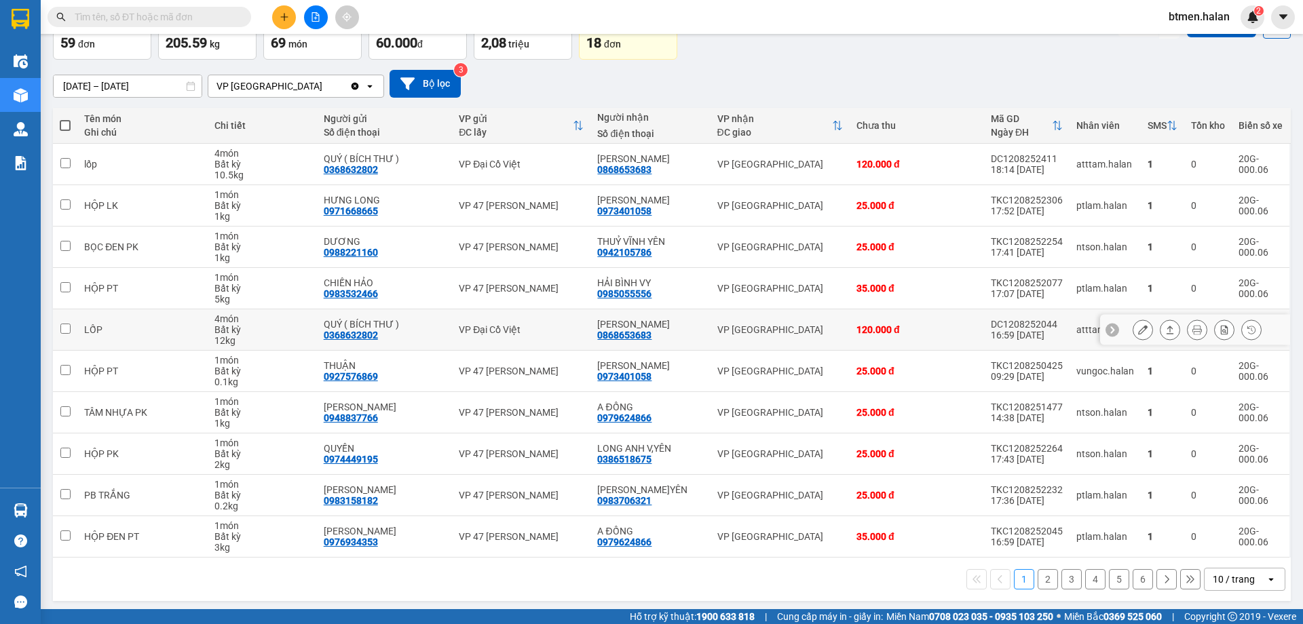
scroll to position [88, 0]
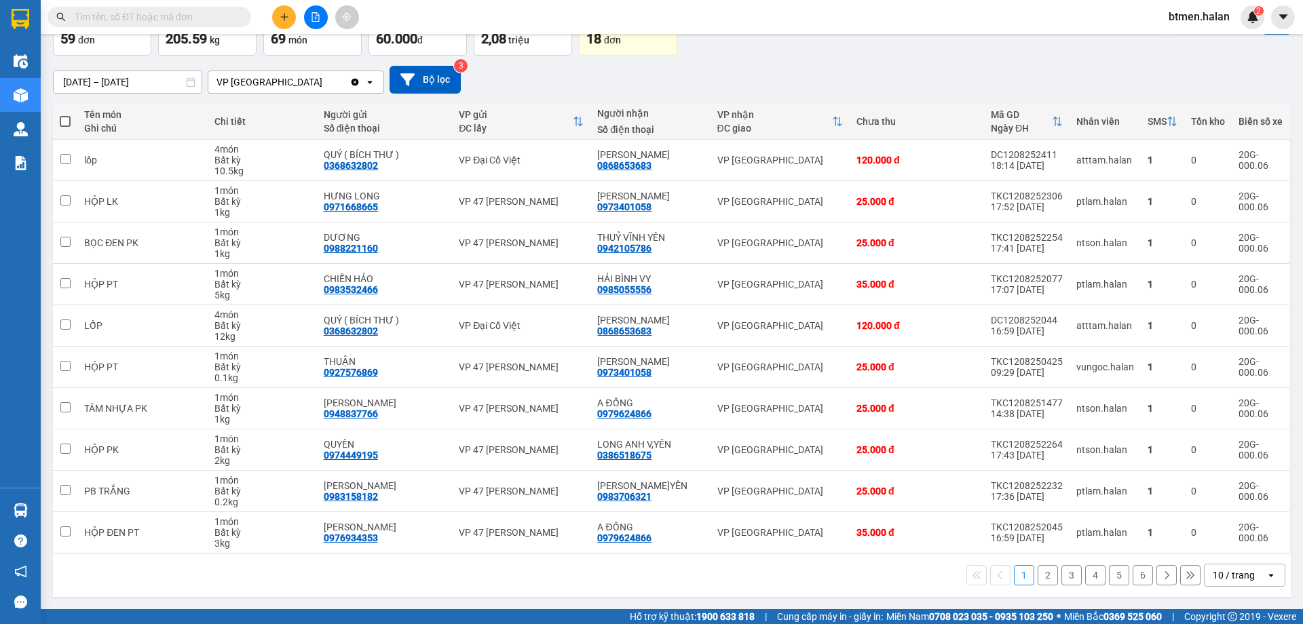
click at [280, 18] on icon "plus" at bounding box center [284, 16] width 9 height 9
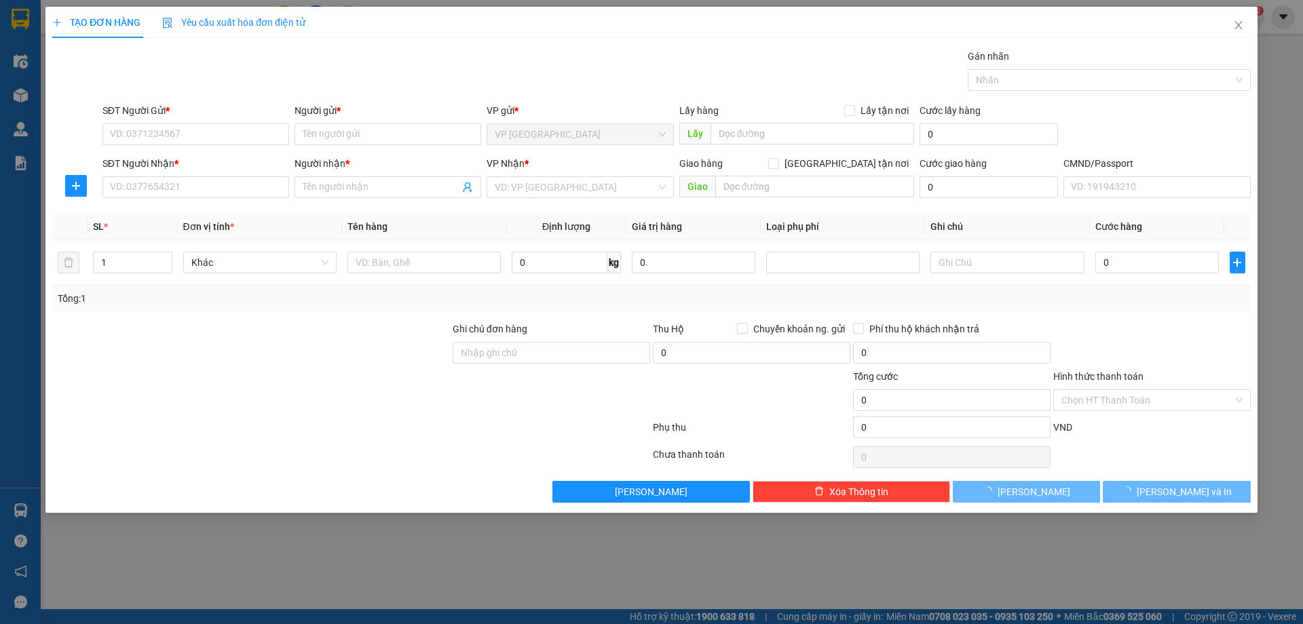
click at [185, 25] on span "Yêu cầu xuất hóa đơn điện tử" at bounding box center [233, 22] width 143 height 11
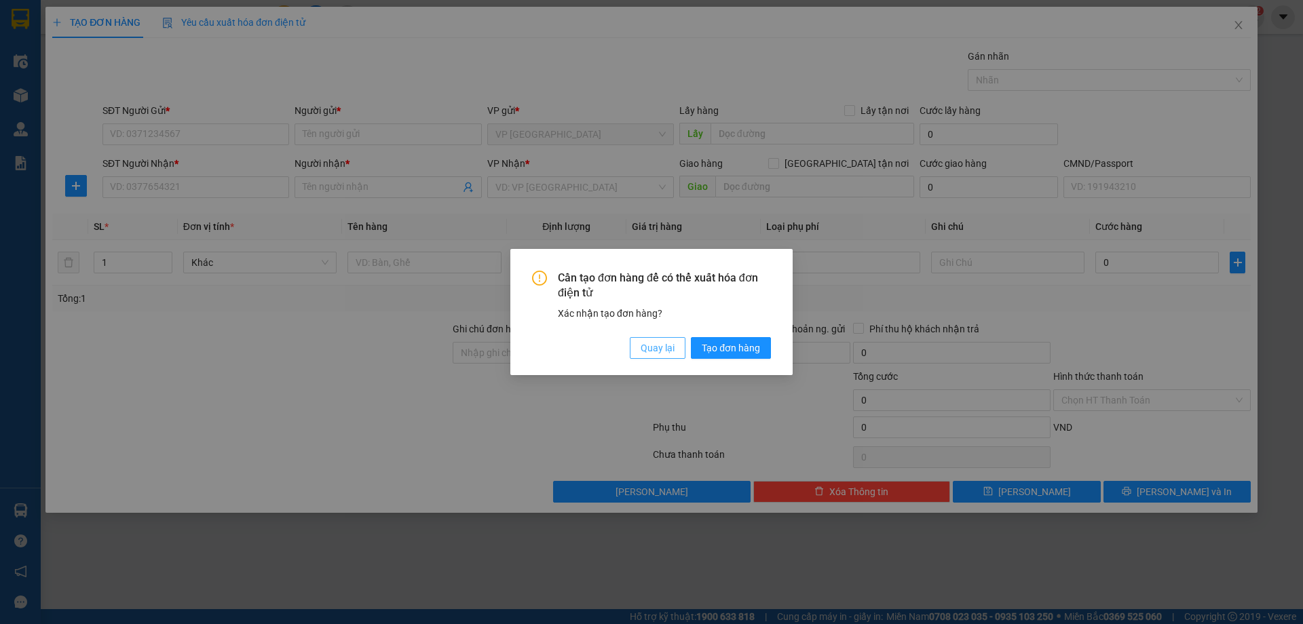
click at [672, 350] on span "Quay lại" at bounding box center [657, 348] width 34 height 15
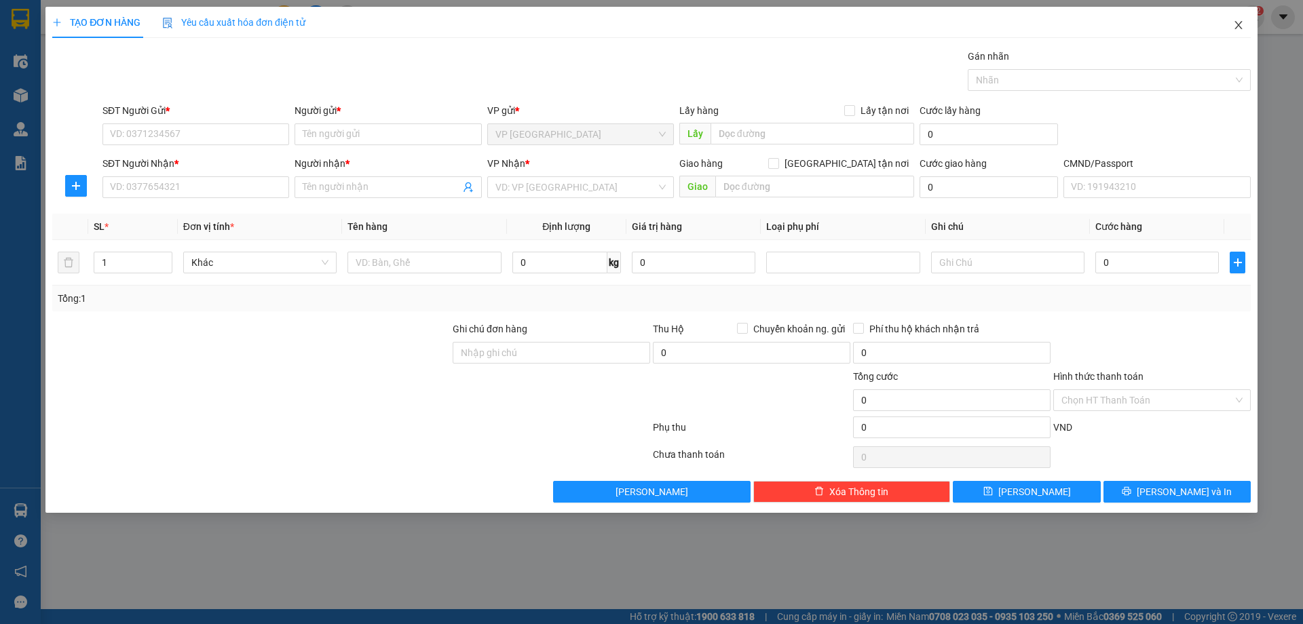
click at [1235, 24] on icon "close" at bounding box center [1238, 25] width 11 height 11
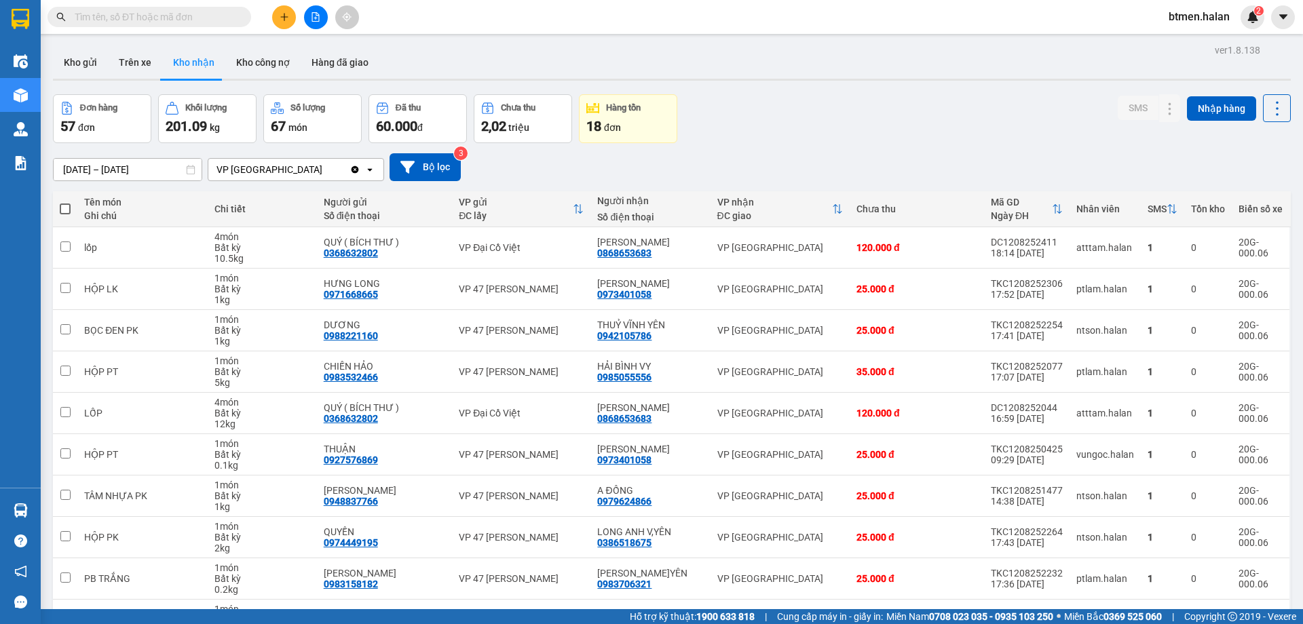
click at [172, 21] on input "text" at bounding box center [155, 16] width 160 height 15
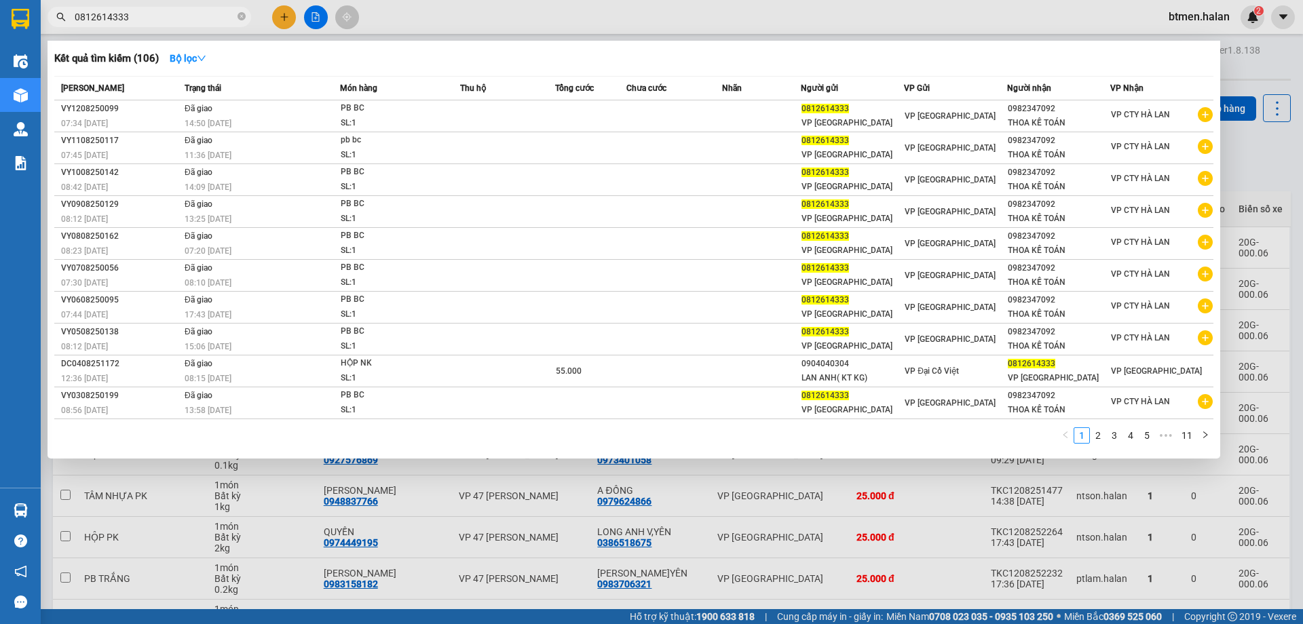
click at [155, 15] on input "0812614333" at bounding box center [155, 16] width 160 height 15
paste input "988900284"
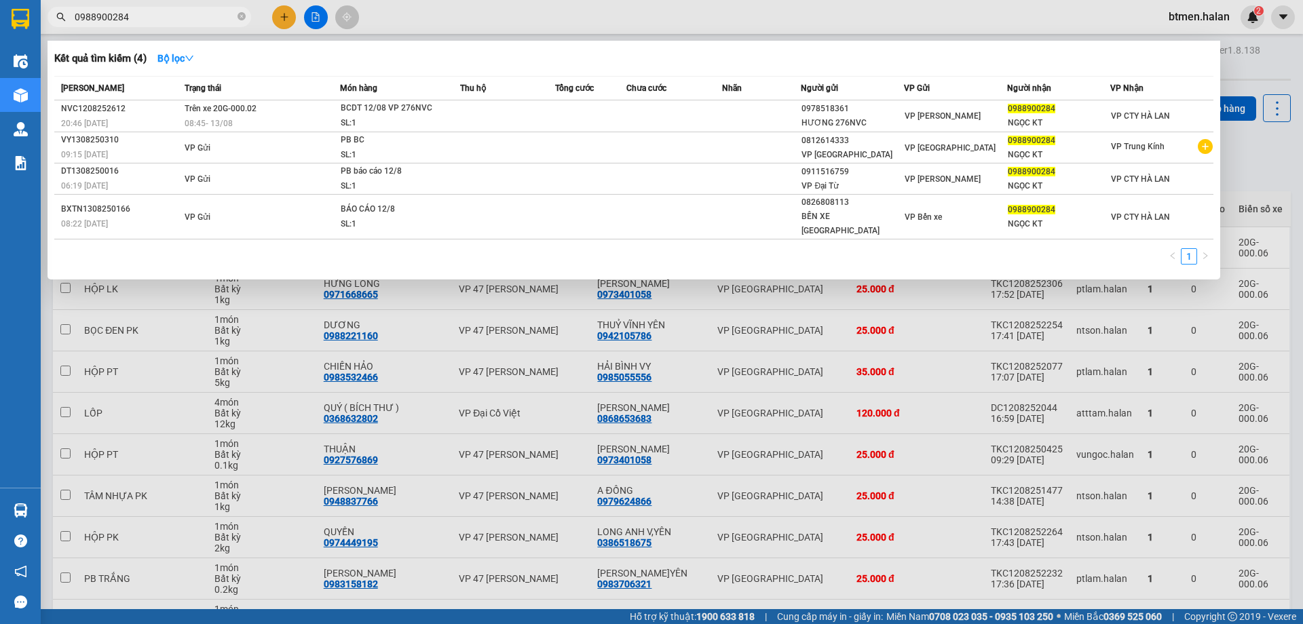
type input "0988900284"
click at [1265, 52] on div at bounding box center [651, 312] width 1303 height 624
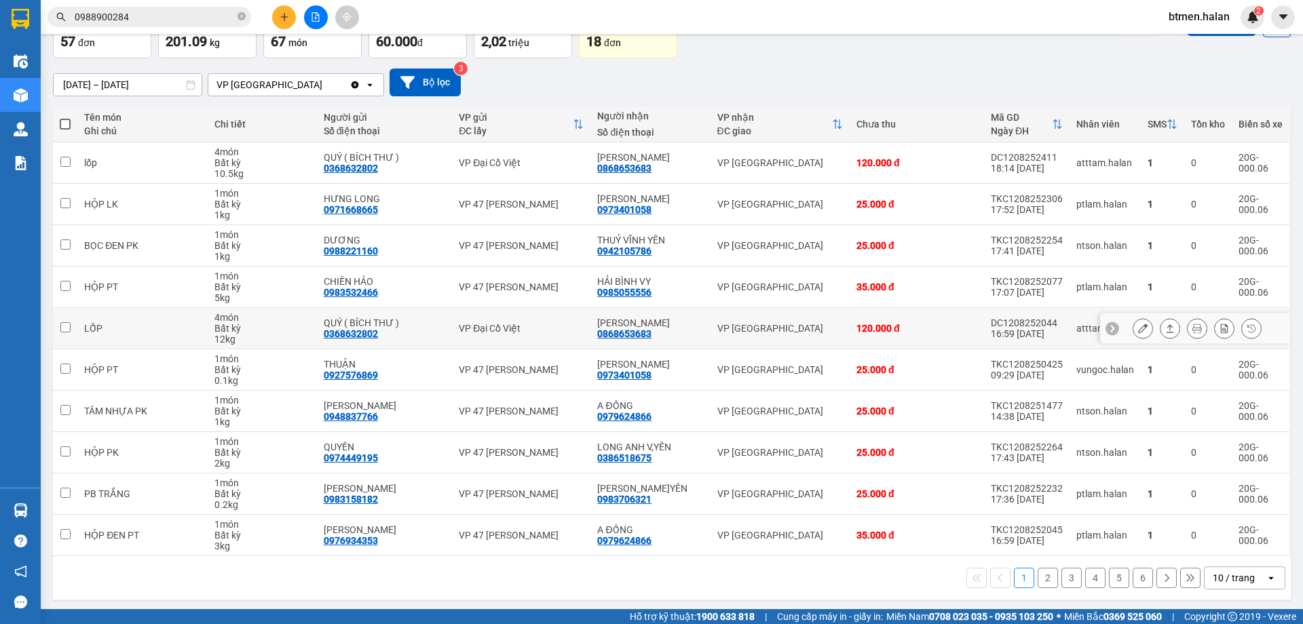
scroll to position [88, 0]
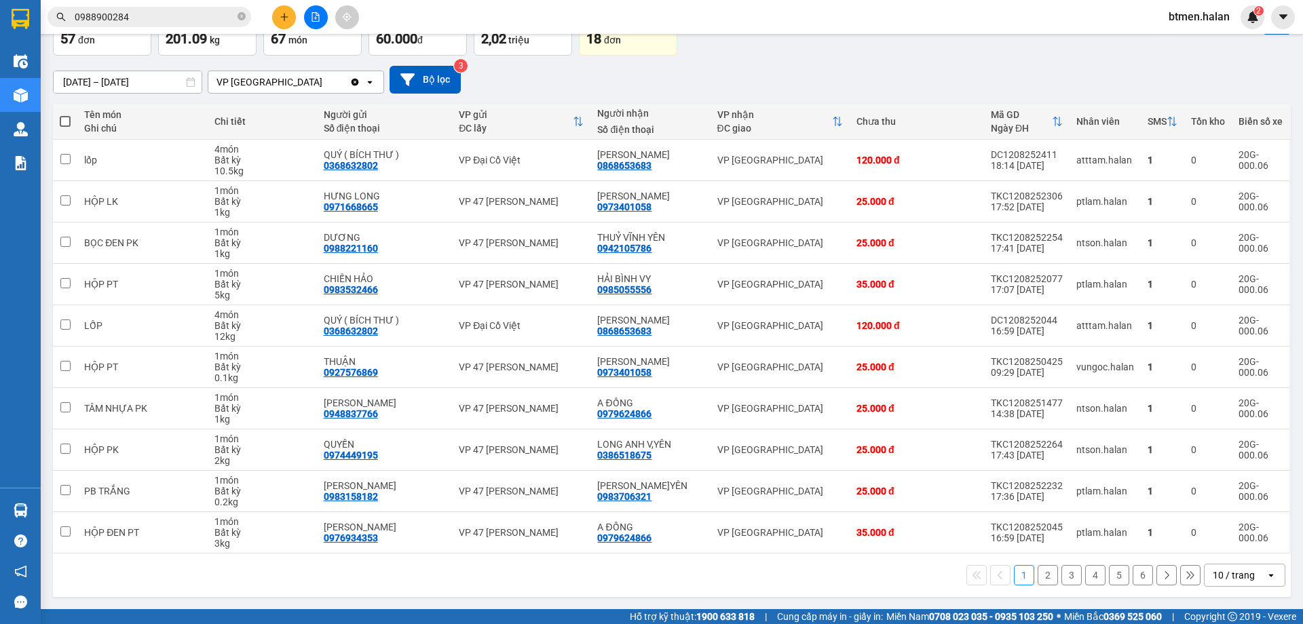
click at [1037, 577] on button "2" at bounding box center [1047, 575] width 20 height 20
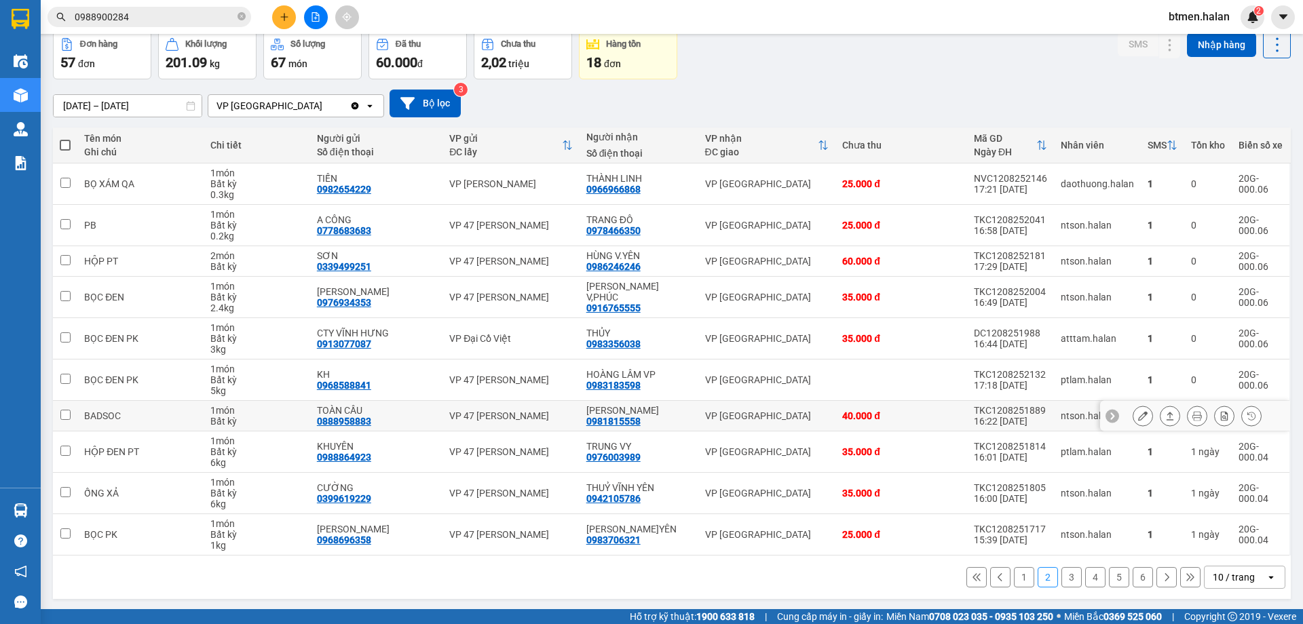
scroll to position [66, 0]
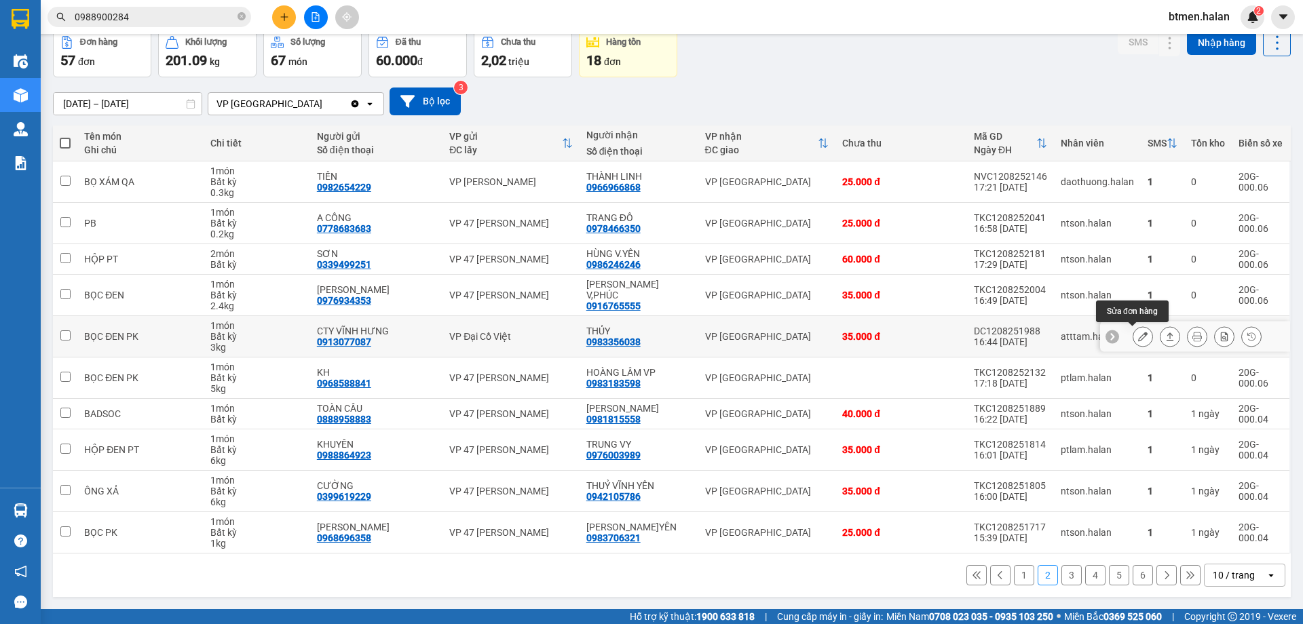
click at [1137, 337] on button at bounding box center [1142, 337] width 19 height 24
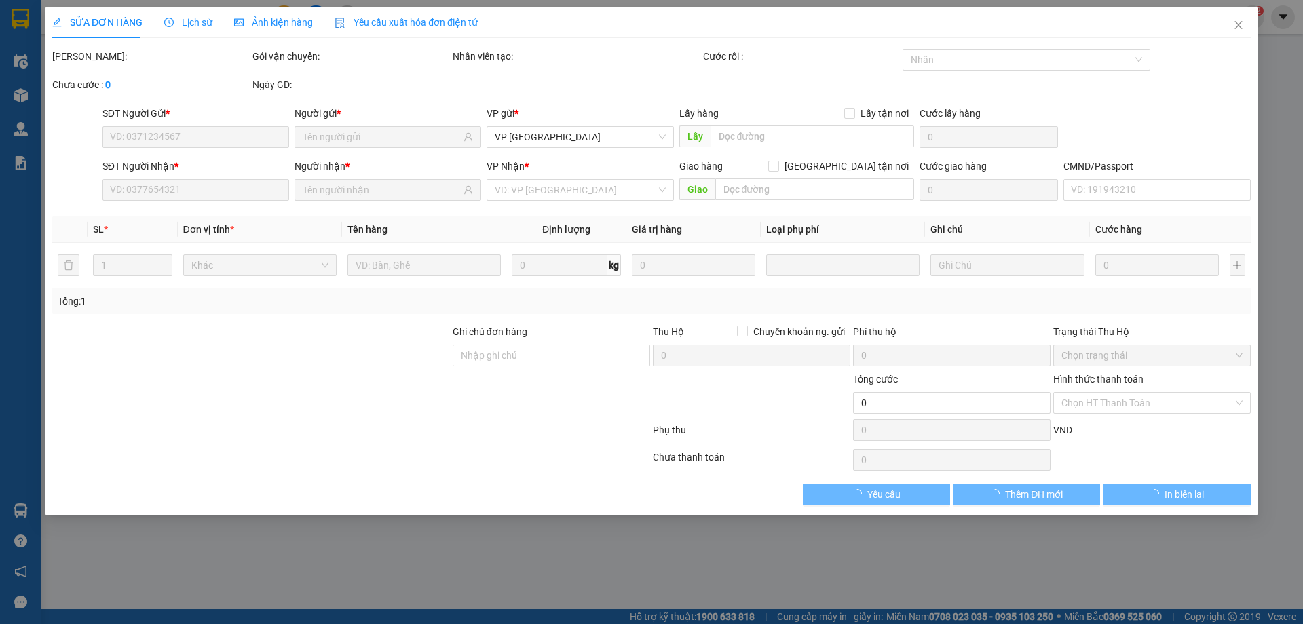
type input "0913077087"
type input "CTY VĨNH HƯNG"
type input "0983356038"
type input "THỦY"
type input "35.000"
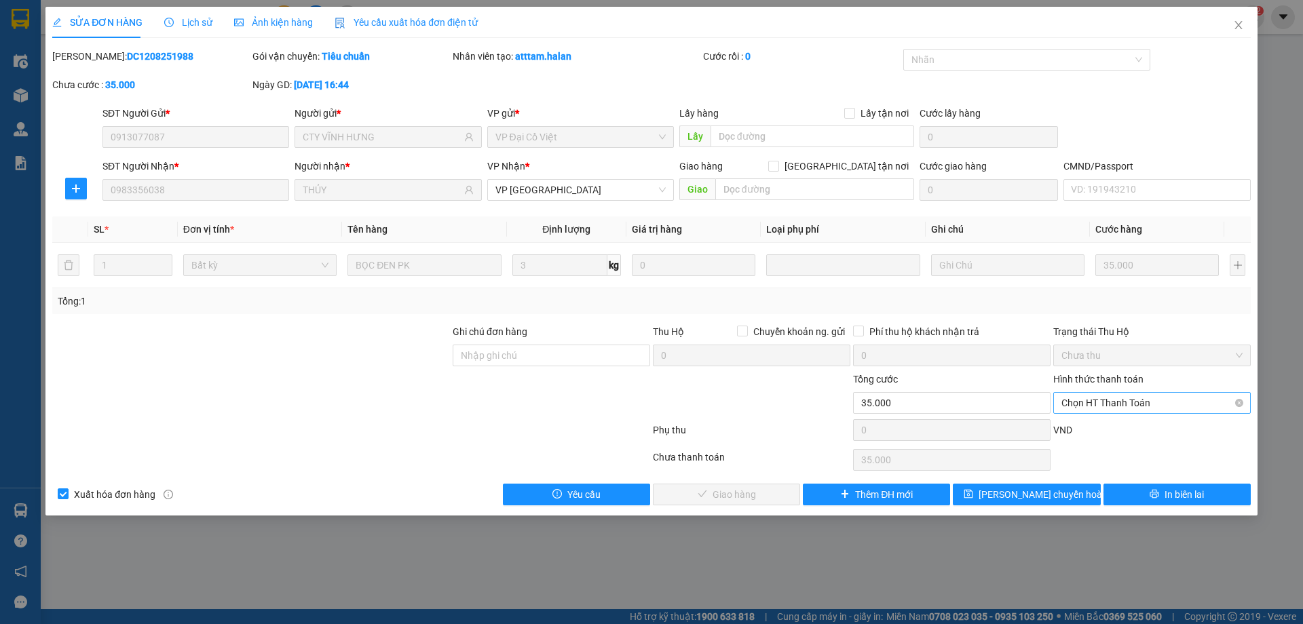
click at [1117, 405] on span "Chọn HT Thanh Toán" at bounding box center [1151, 403] width 181 height 20
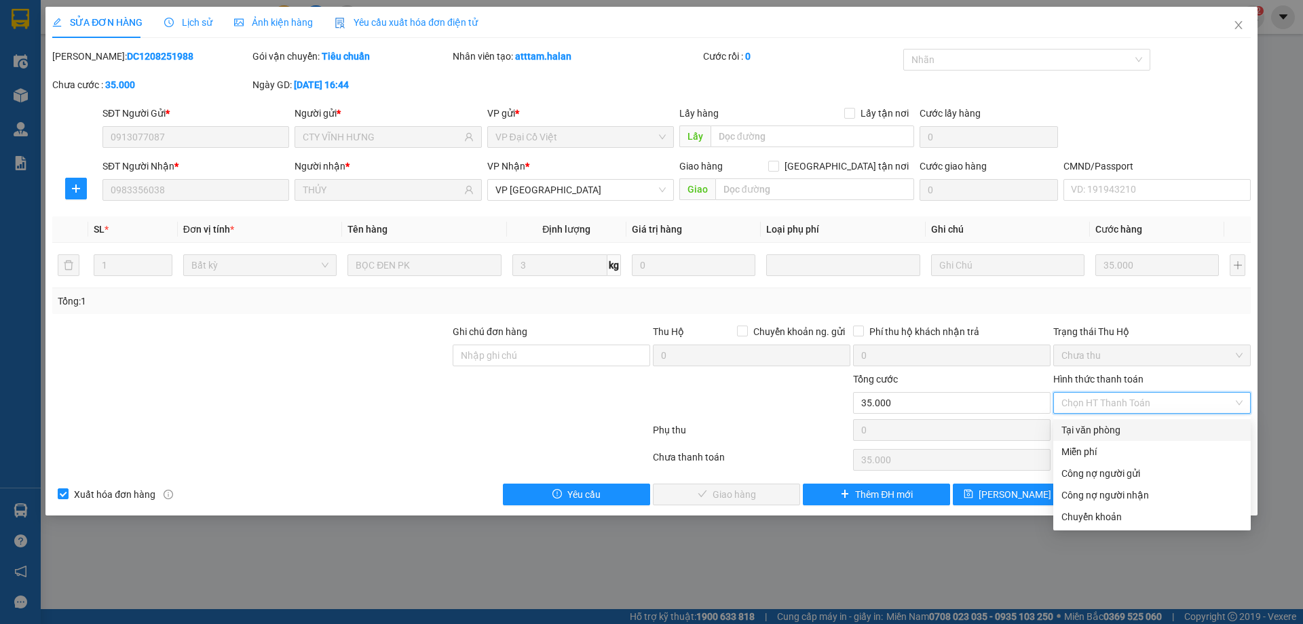
click at [1056, 432] on div "Tại văn phòng" at bounding box center [1151, 430] width 197 height 22
type input "0"
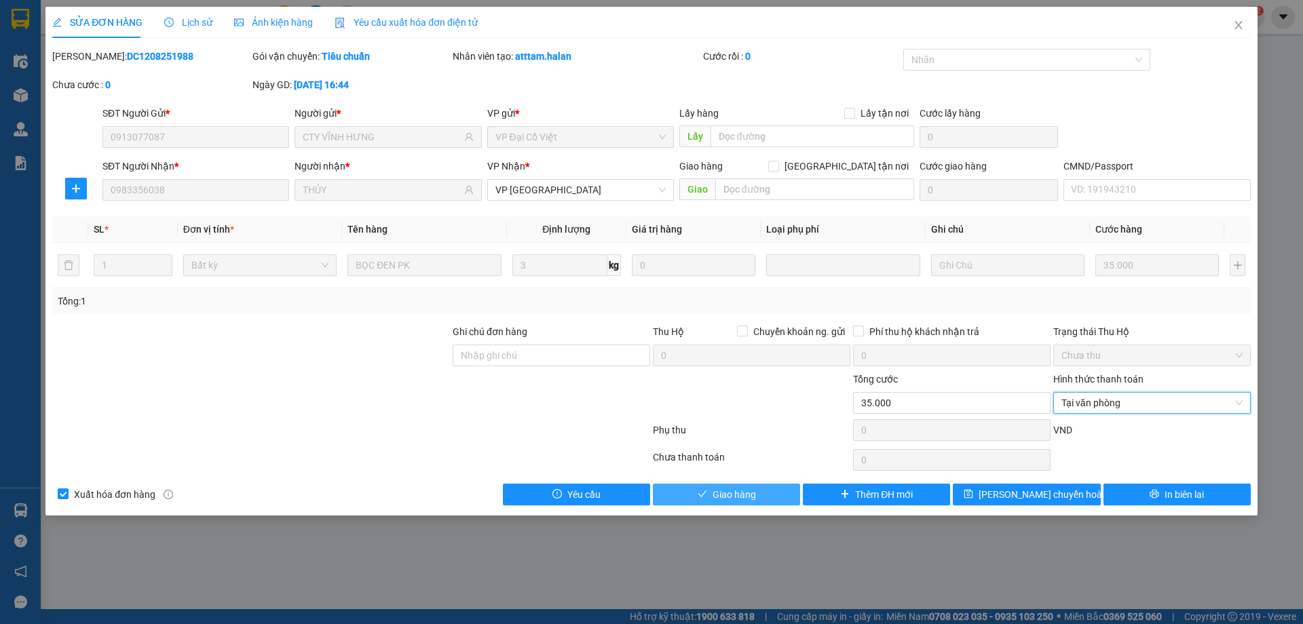
click at [683, 499] on button "Giao hàng" at bounding box center [726, 495] width 147 height 22
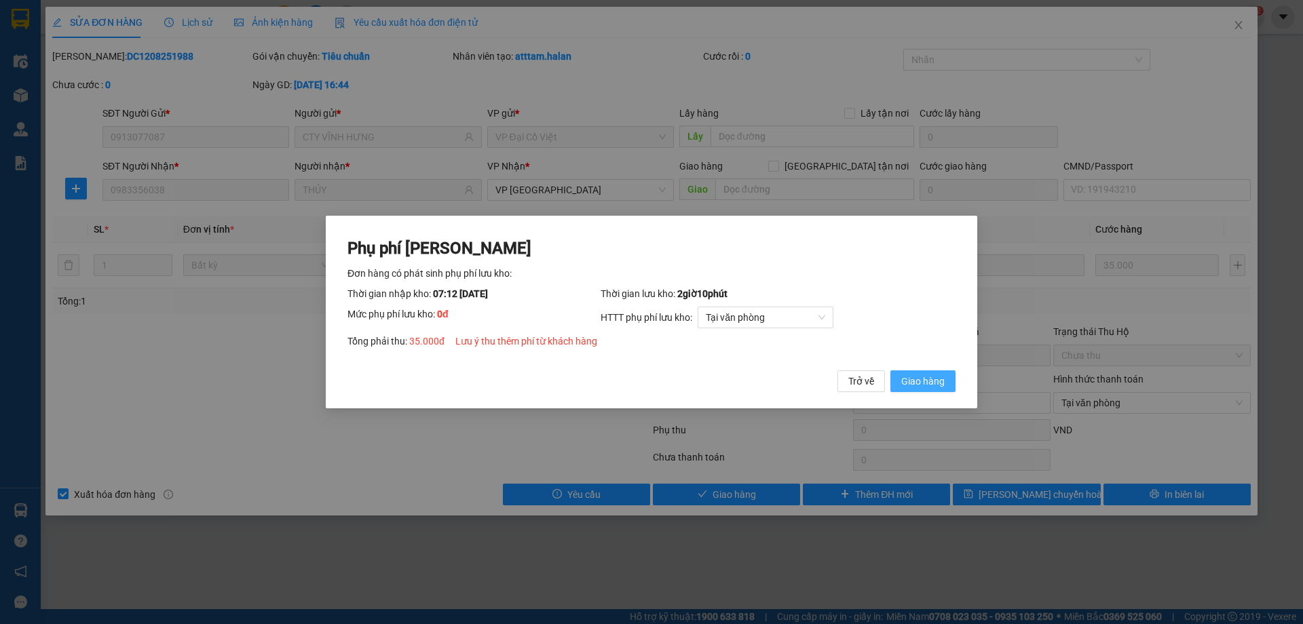
click at [932, 388] on span "Giao hàng" at bounding box center [922, 381] width 43 height 15
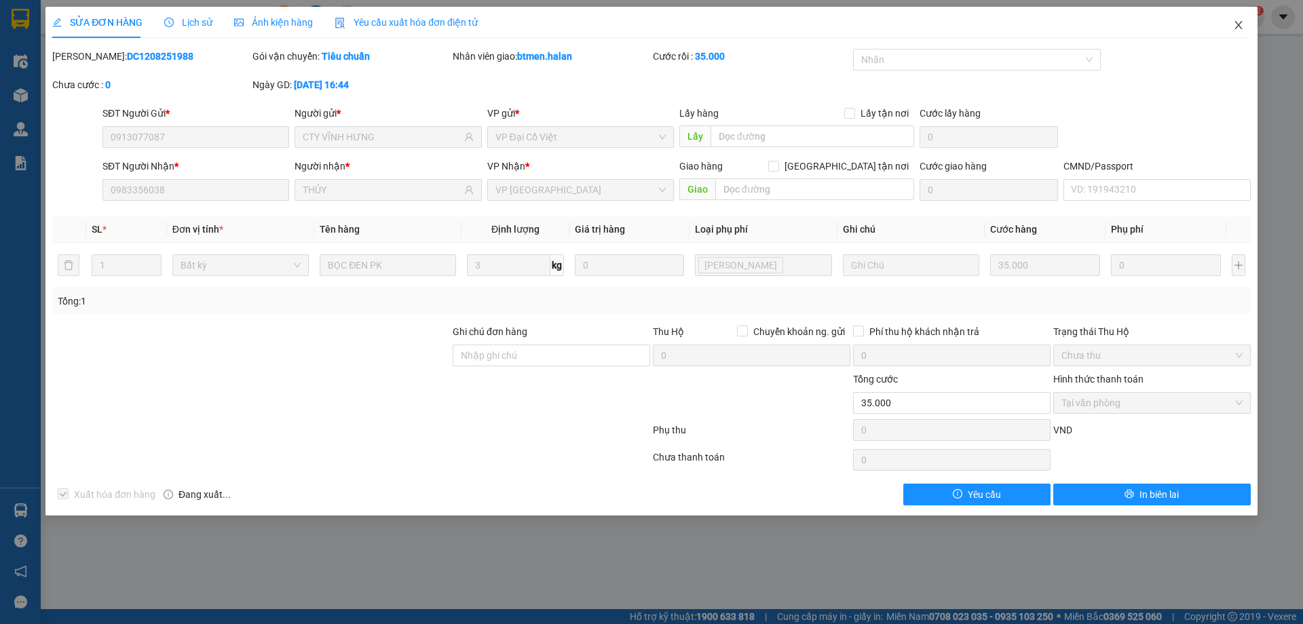
drag, startPoint x: 1245, startPoint y: 22, endPoint x: 152, endPoint y: 5, distance: 1093.1
click at [1242, 21] on span "Close" at bounding box center [1238, 26] width 38 height 38
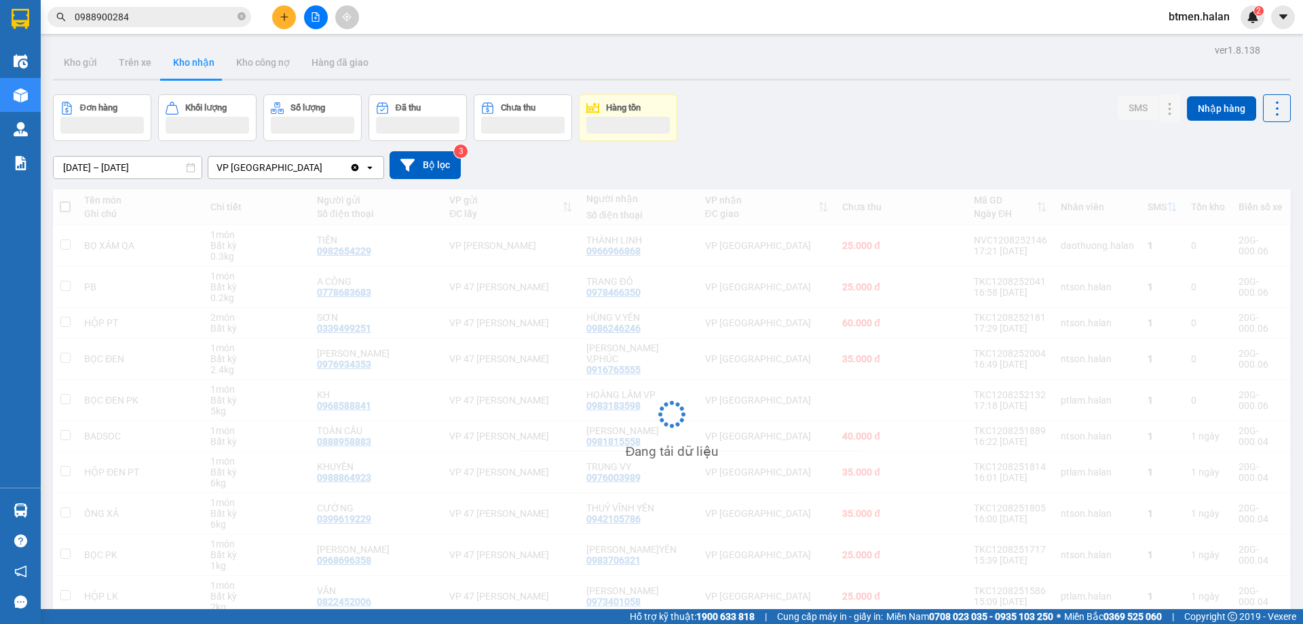
click at [164, 22] on input "0988900284" at bounding box center [155, 16] width 160 height 15
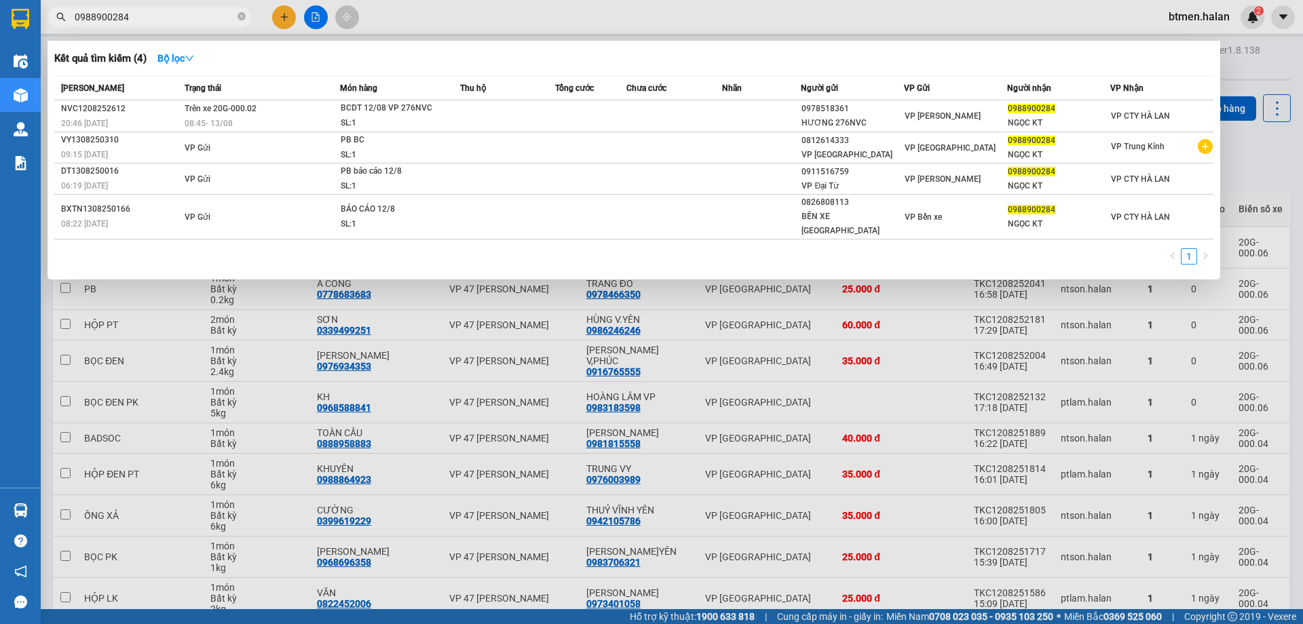
click at [164, 22] on input "0988900284" at bounding box center [155, 16] width 160 height 15
paste input "62192088"
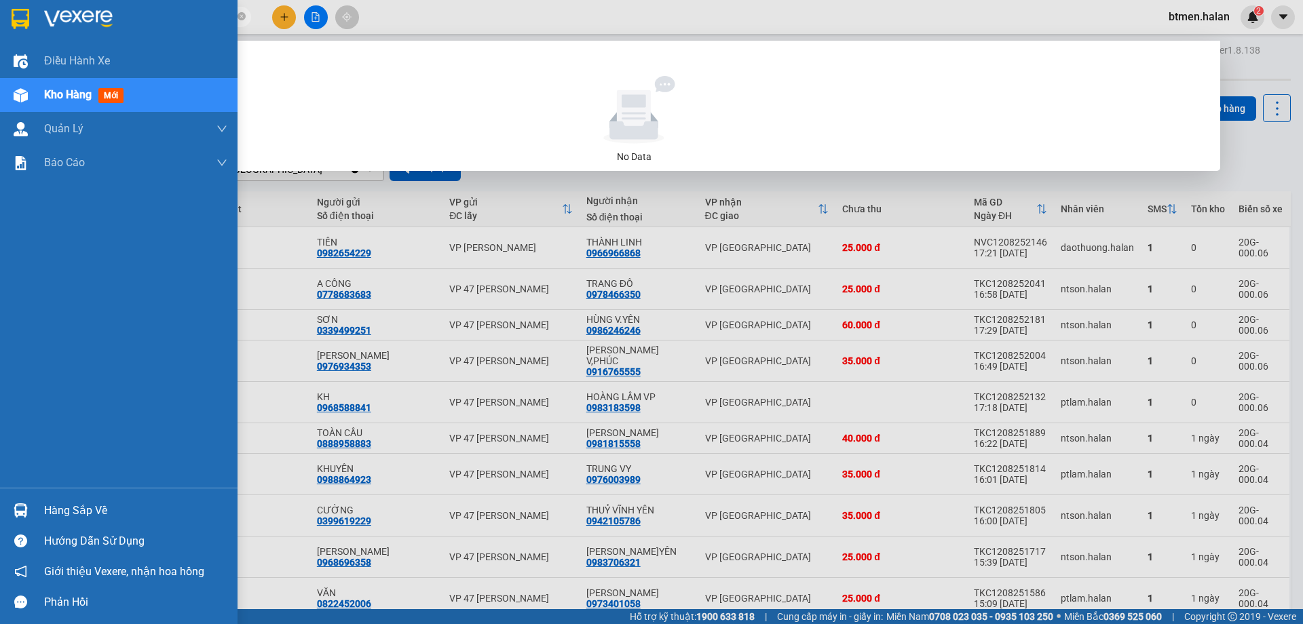
click at [20, 474] on div "Điều hành xe Kho hàng mới Quản Lý Quản lý chuyến Quản lý kiểm kho Báo cáo 12. T…" at bounding box center [118, 266] width 237 height 444
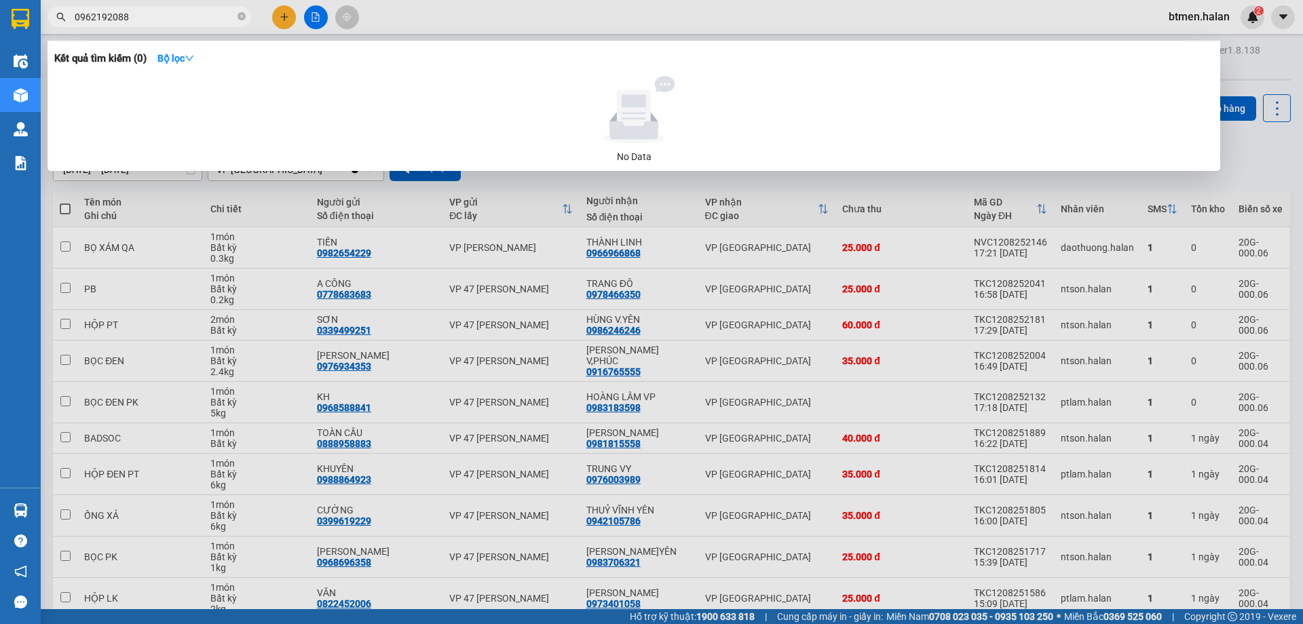
click at [1237, 161] on div at bounding box center [651, 312] width 1303 height 624
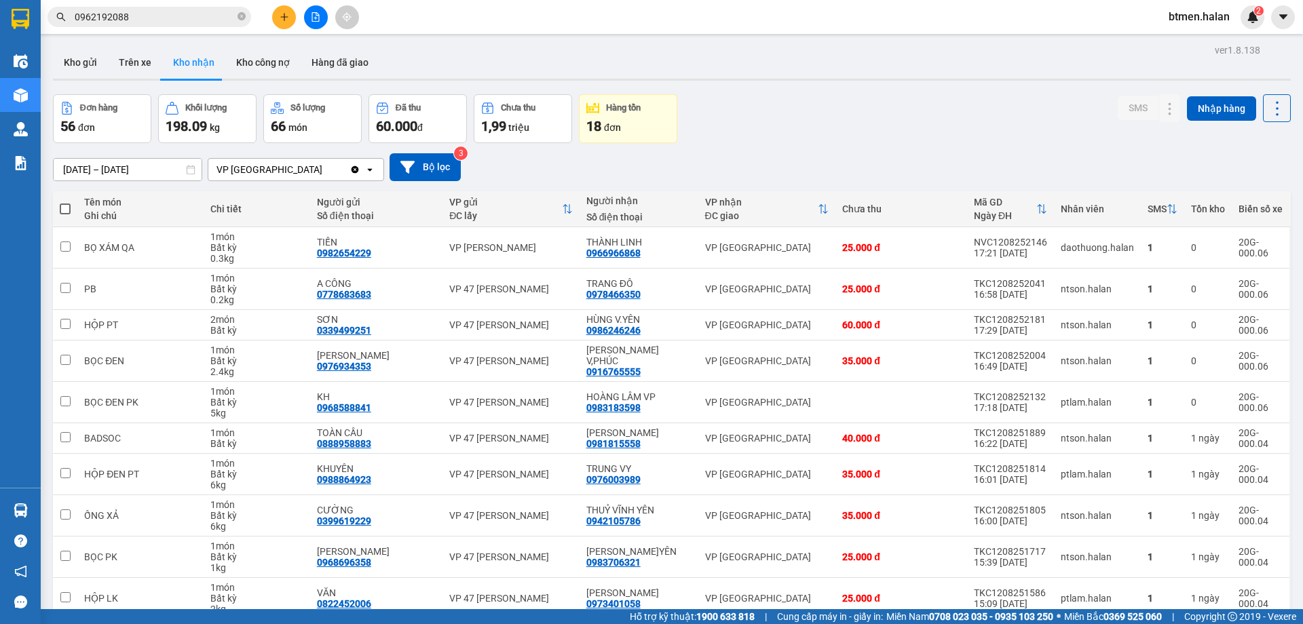
click at [1237, 161] on div "[DATE] – [DATE] Press the down arrow key to interact with the calendar and sele…" at bounding box center [671, 167] width 1237 height 28
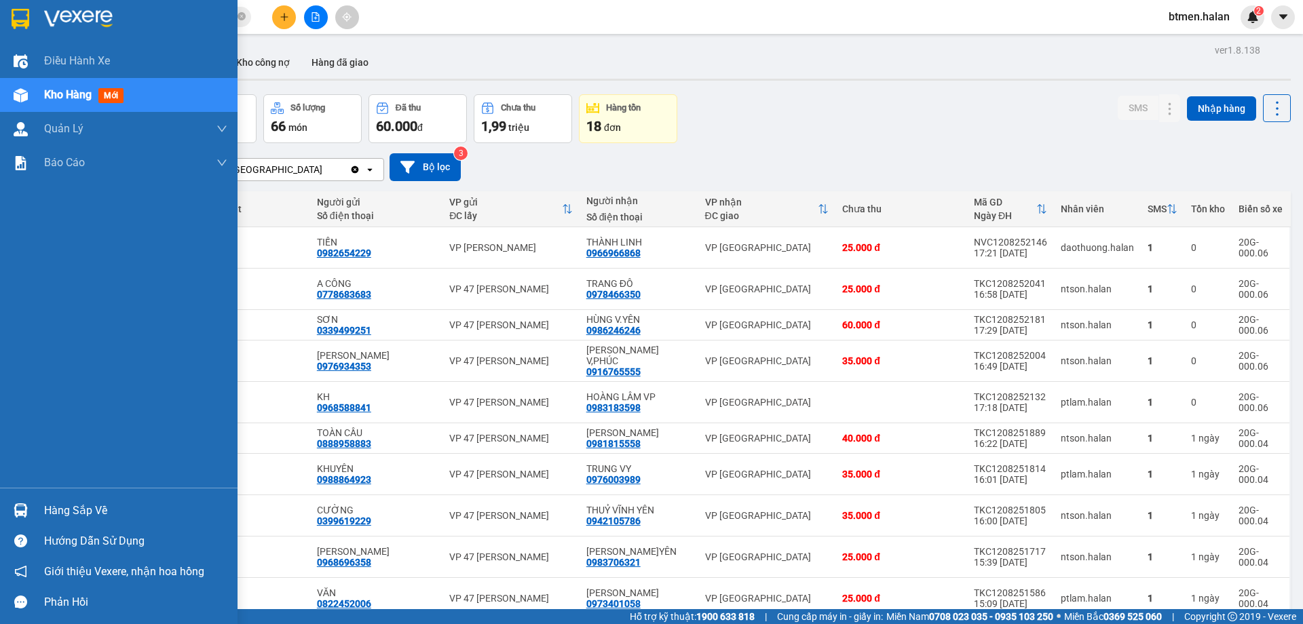
drag, startPoint x: 38, startPoint y: 514, endPoint x: 167, endPoint y: 512, distance: 128.9
click at [43, 516] on div "Hàng sắp về" at bounding box center [118, 510] width 237 height 31
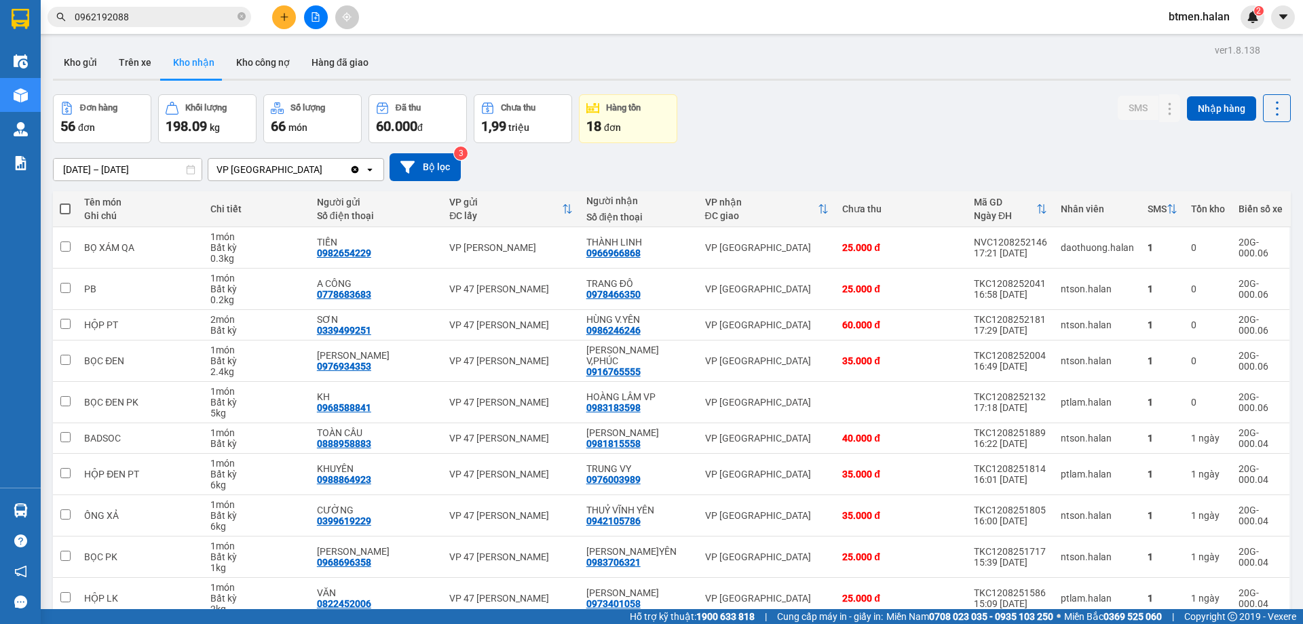
click at [824, 163] on section "Kết quả tìm kiếm ( 0 ) Bộ lọc No Data 0962192088 btmen.halan 2 Điều hành xe Kho…" at bounding box center [651, 312] width 1303 height 624
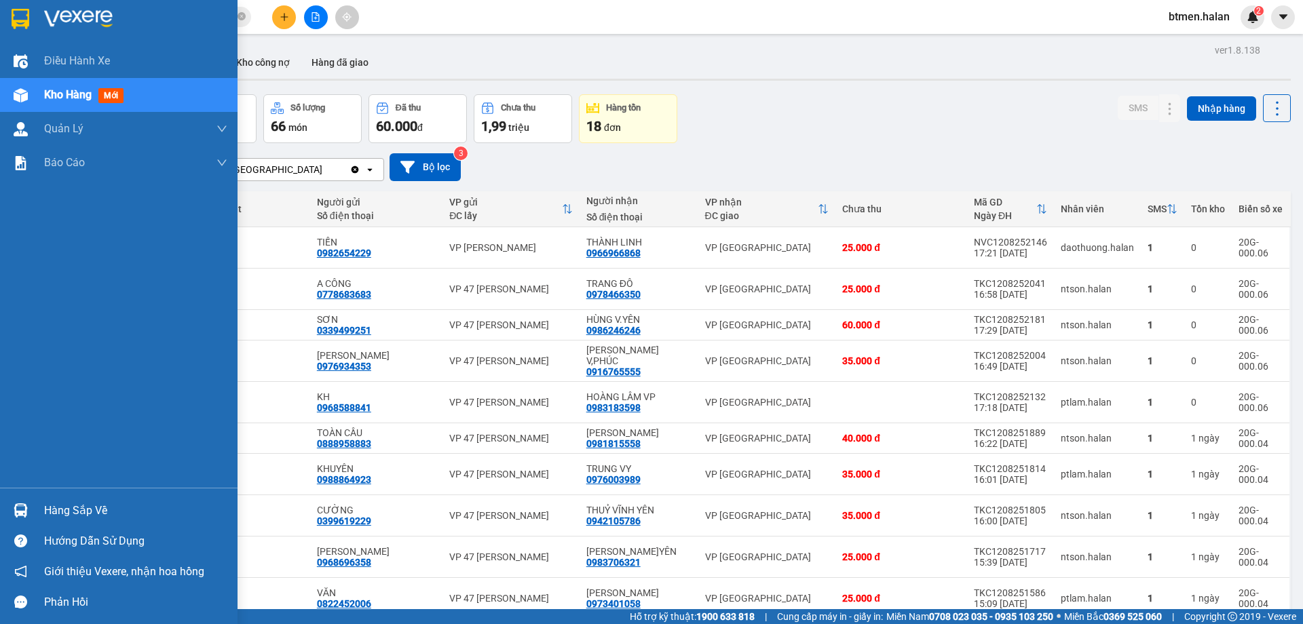
click at [74, 501] on div "Hàng sắp về" at bounding box center [135, 511] width 183 height 20
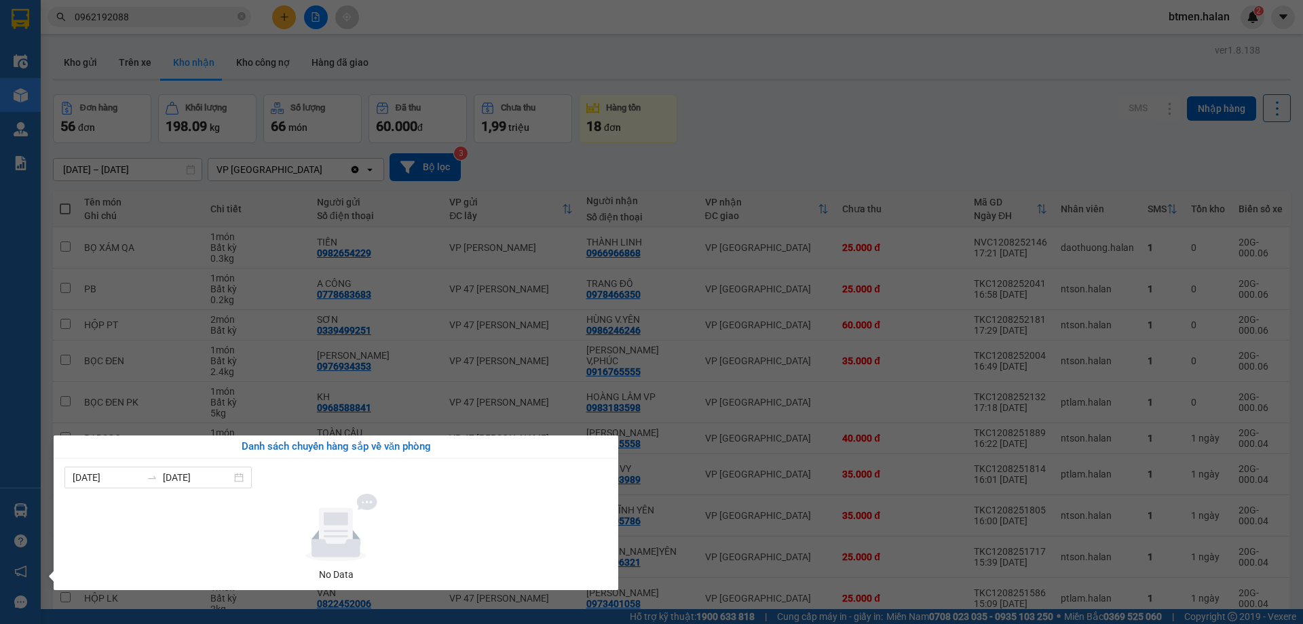
click at [811, 115] on section "Kết quả tìm kiếm ( 0 ) Bộ lọc No Data 0962192088 btmen.halan 2 Điều hành xe Kho…" at bounding box center [651, 312] width 1303 height 624
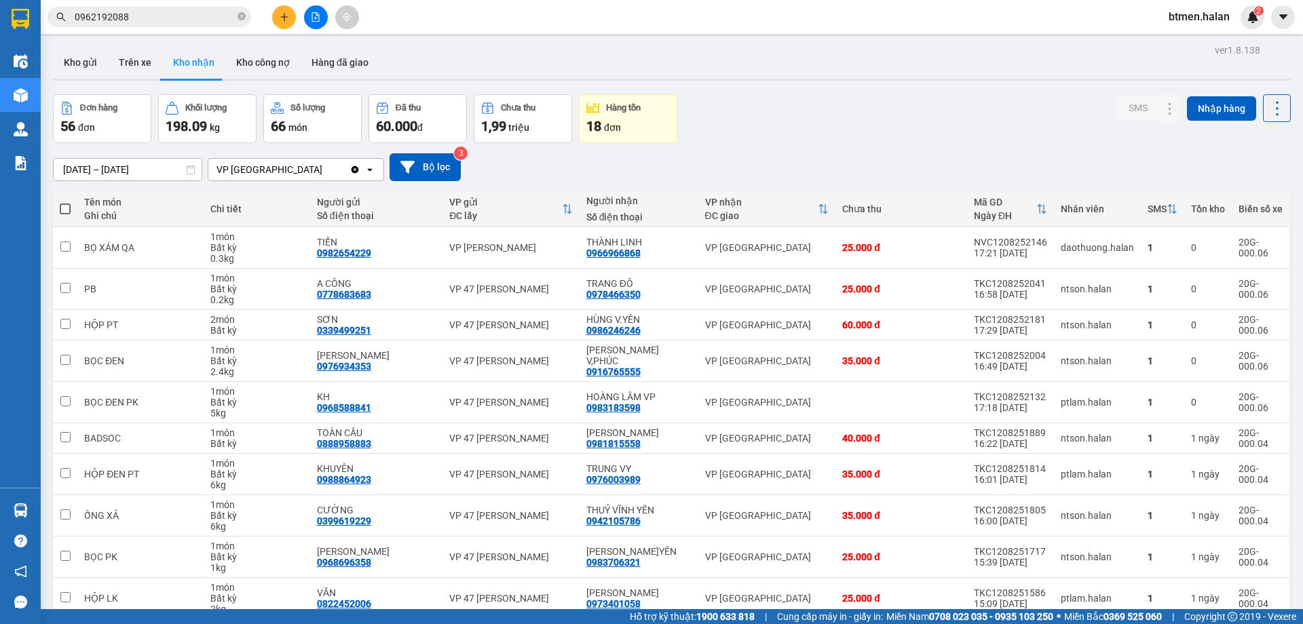
click at [88, 57] on button "Kho gửi" at bounding box center [80, 62] width 55 height 33
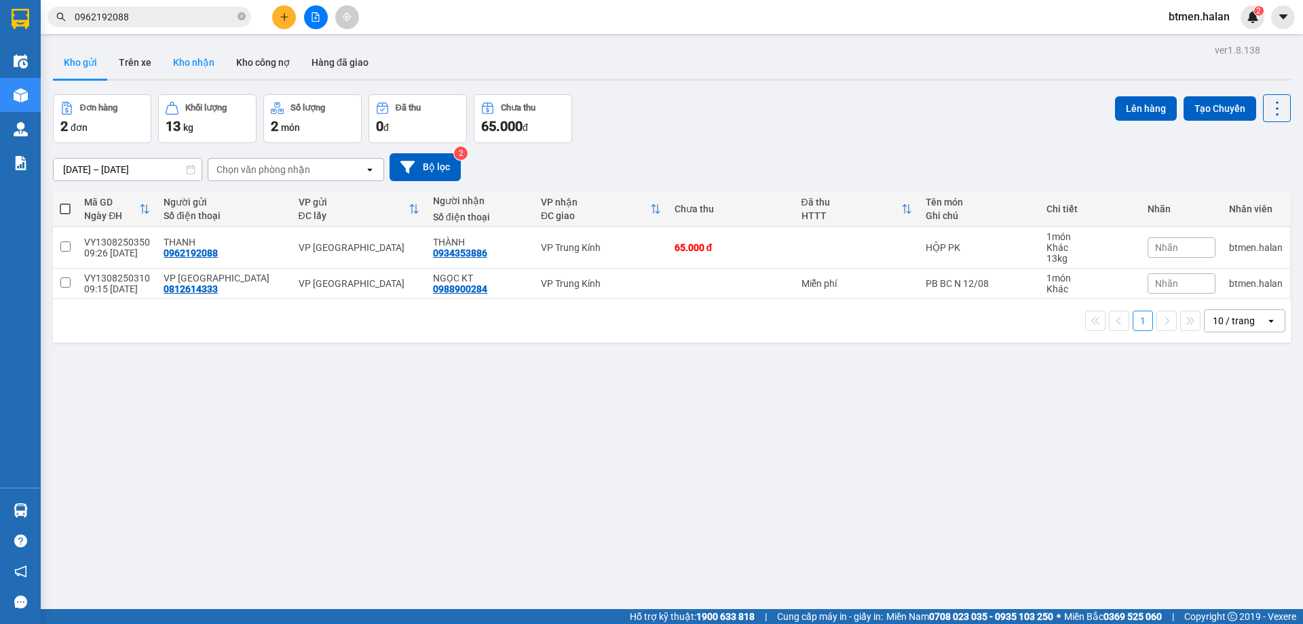
click at [194, 64] on button "Kho nhận" at bounding box center [193, 62] width 63 height 33
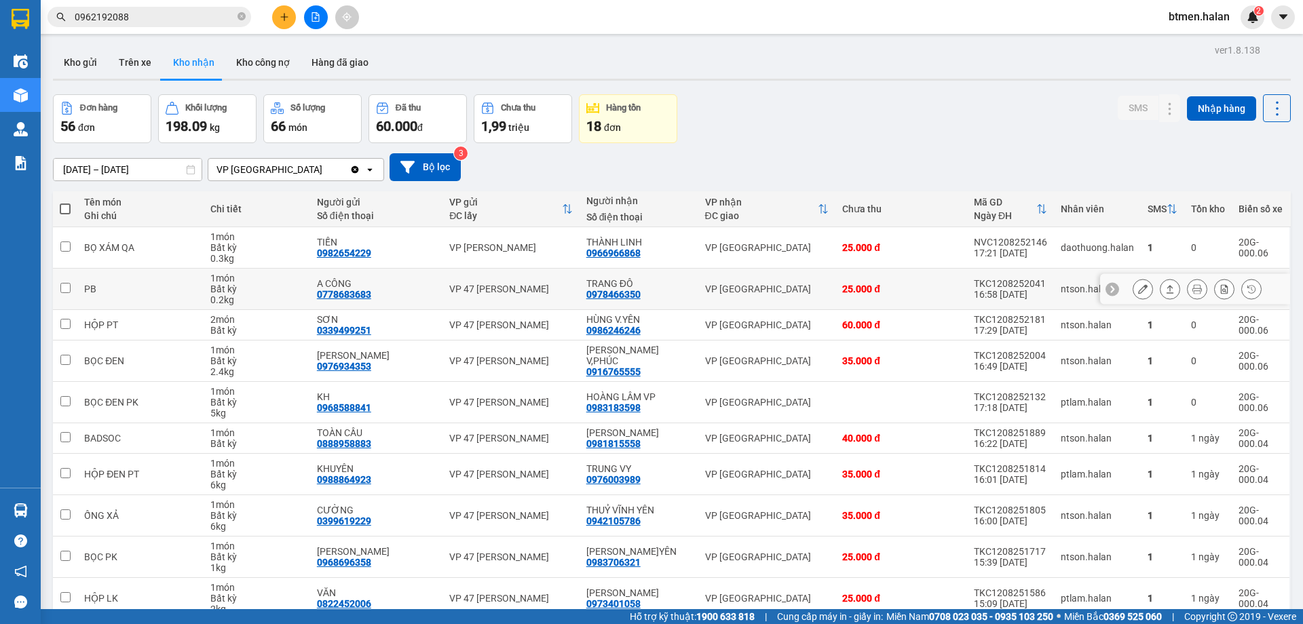
scroll to position [66, 0]
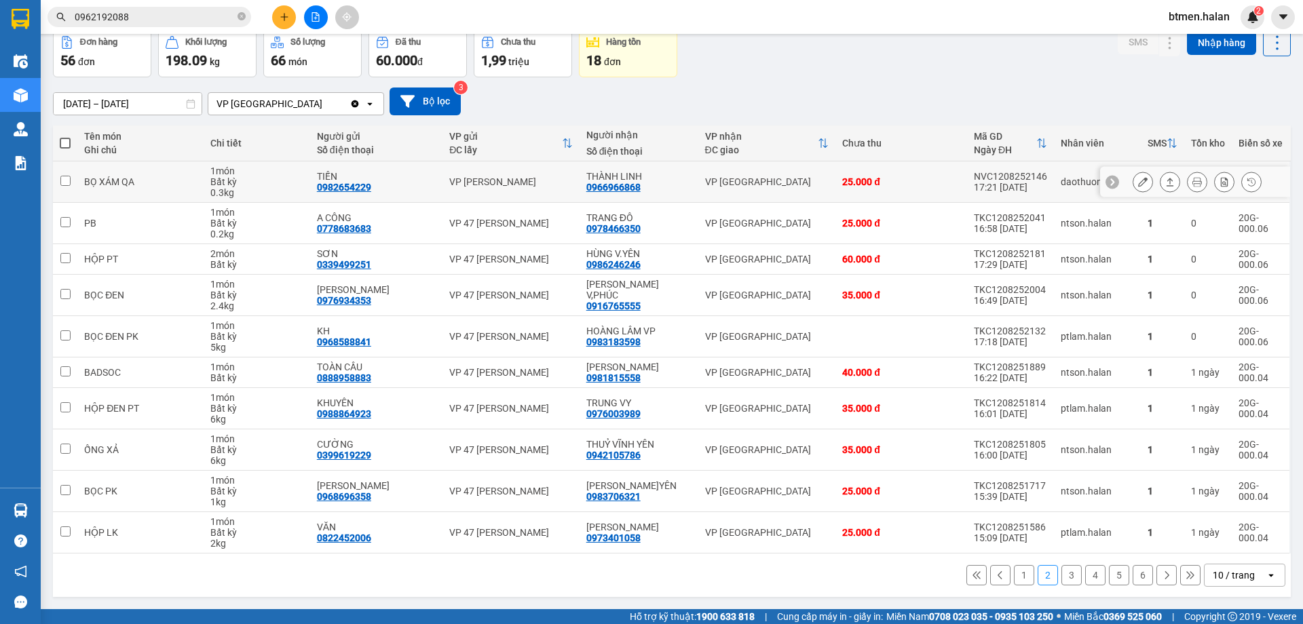
click at [638, 185] on div "0966966868" at bounding box center [613, 187] width 54 height 11
click at [525, 104] on div "[DATE] – [DATE] Press the down arrow key to interact with the calendar and sele…" at bounding box center [671, 102] width 1237 height 28
click at [630, 182] on div "0966966868" at bounding box center [613, 187] width 54 height 11
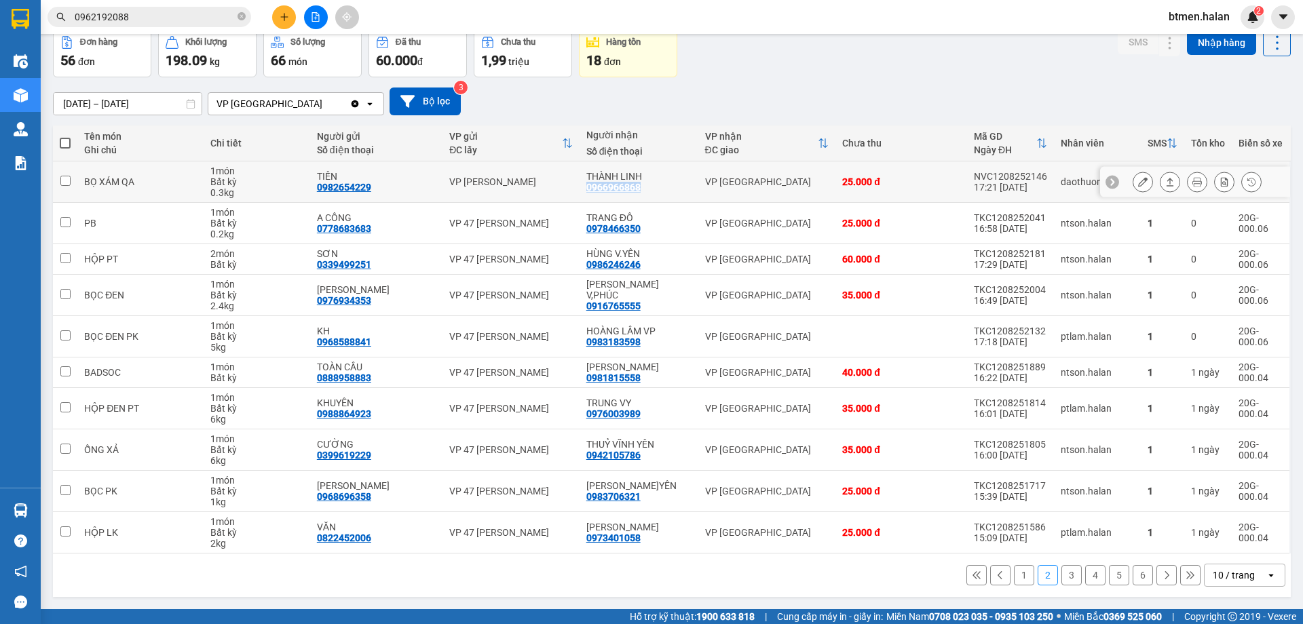
copy div "0966966868"
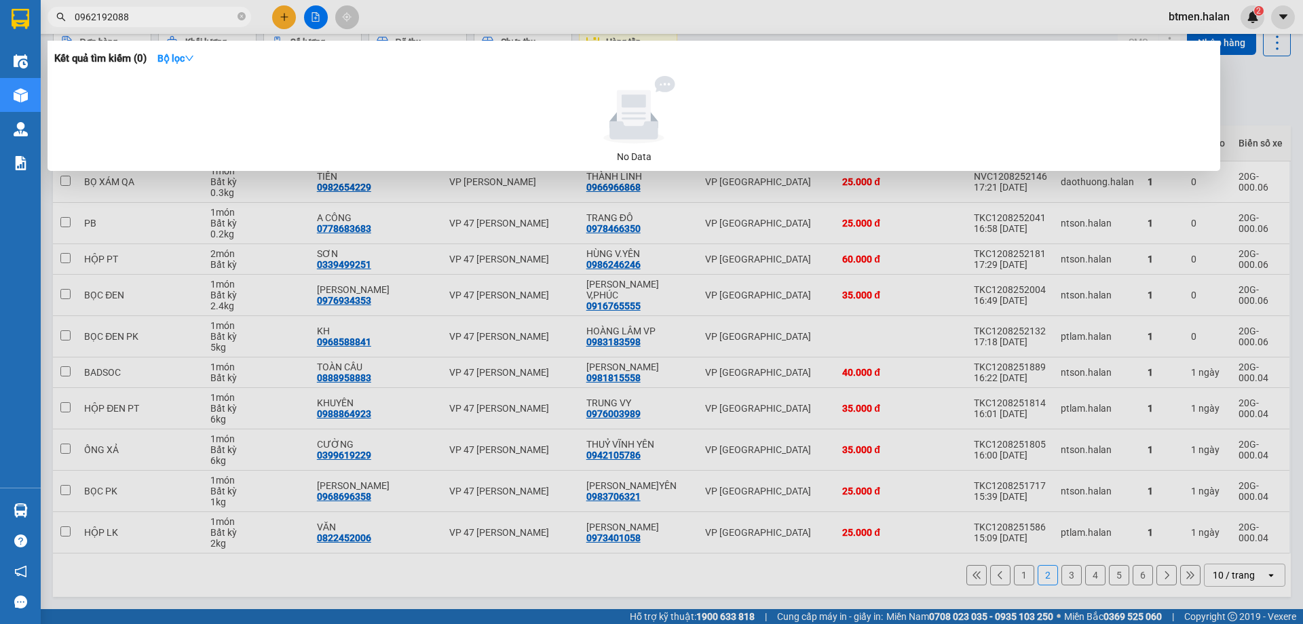
click at [208, 12] on input "0962192088" at bounding box center [155, 16] width 160 height 15
paste input "696686"
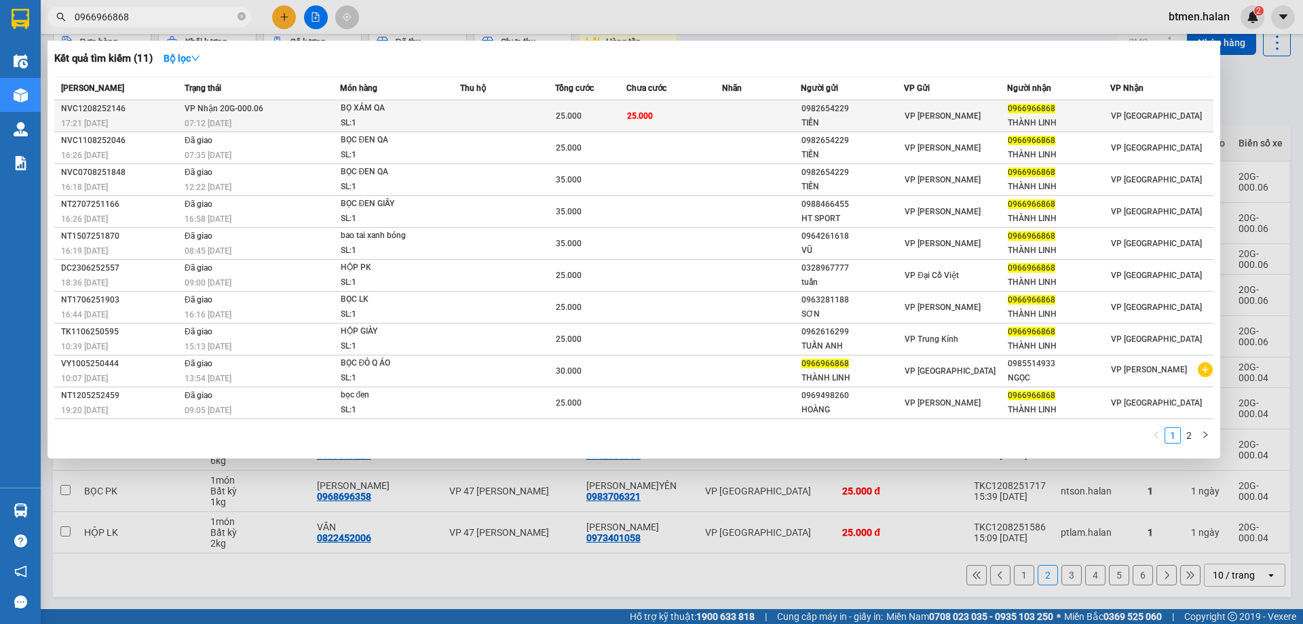
type input "0966966868"
click at [693, 119] on td "25.000" at bounding box center [673, 116] width 95 height 32
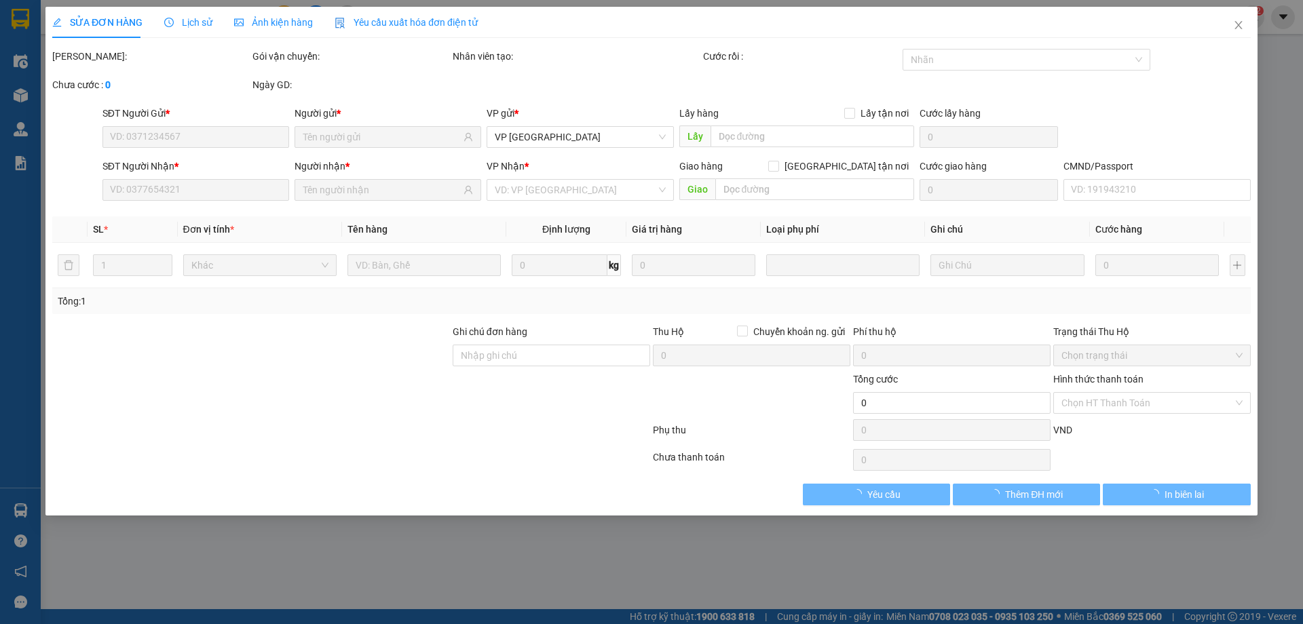
type input "0982654229"
type input "TIẾN"
type input "0966966868"
type input "THÀNH LINH"
type input "25.000"
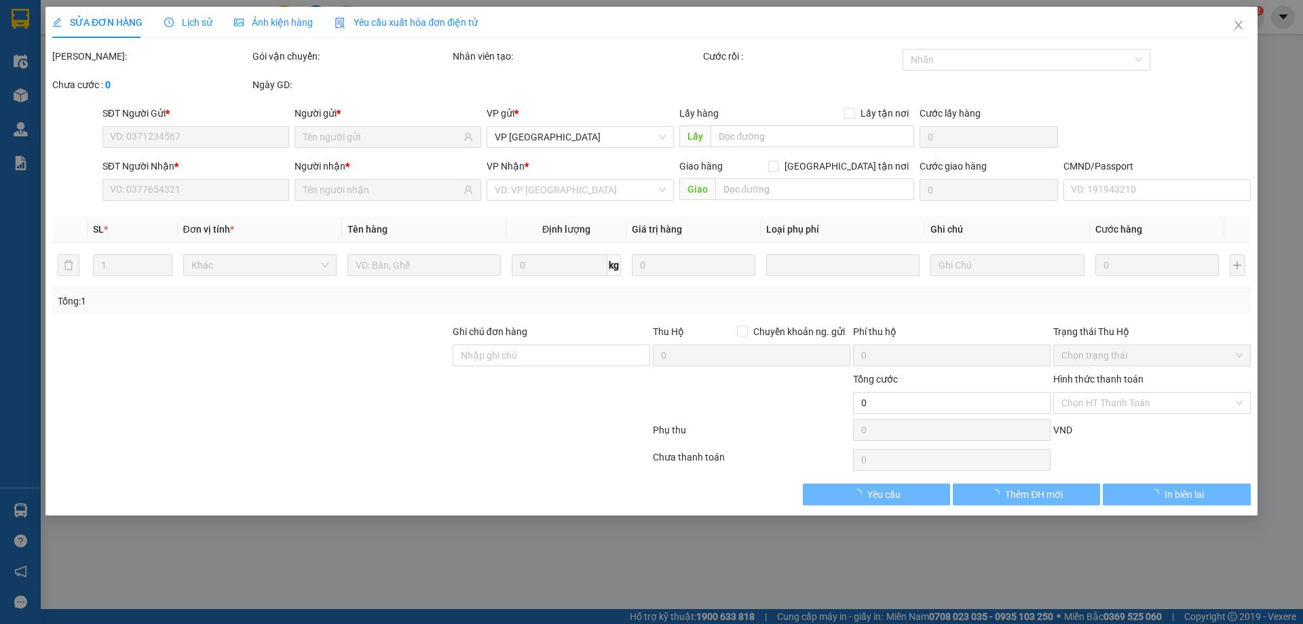
type input "25.000"
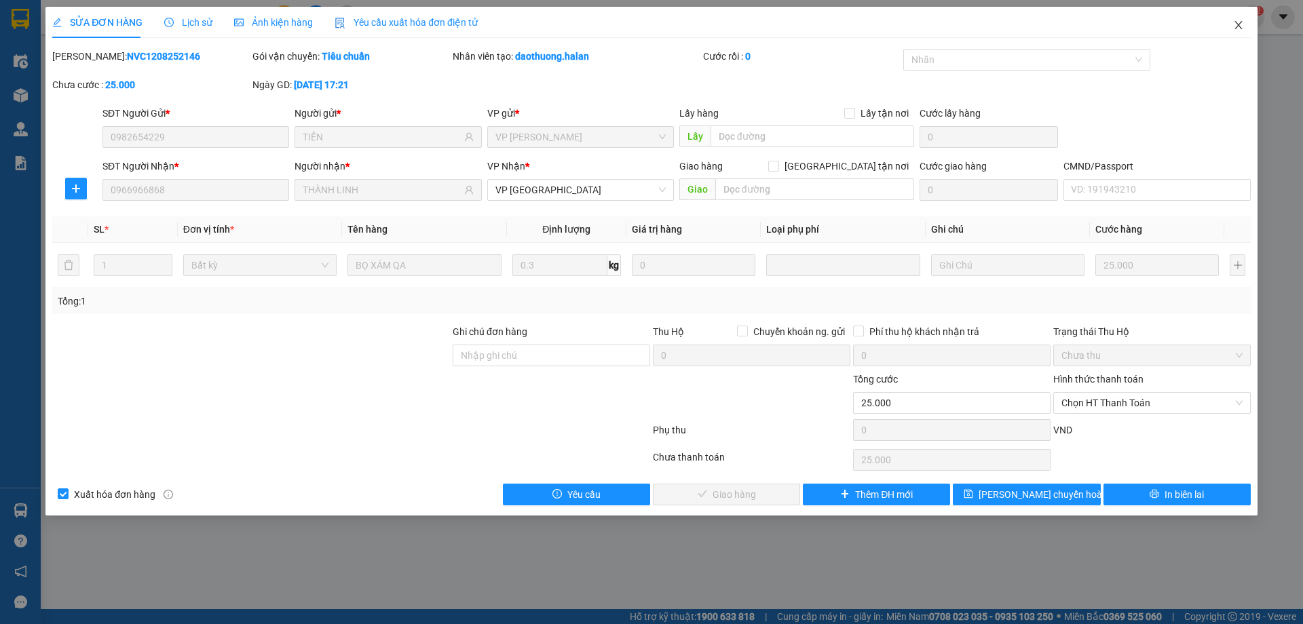
click at [1242, 24] on icon "close" at bounding box center [1238, 25] width 11 height 11
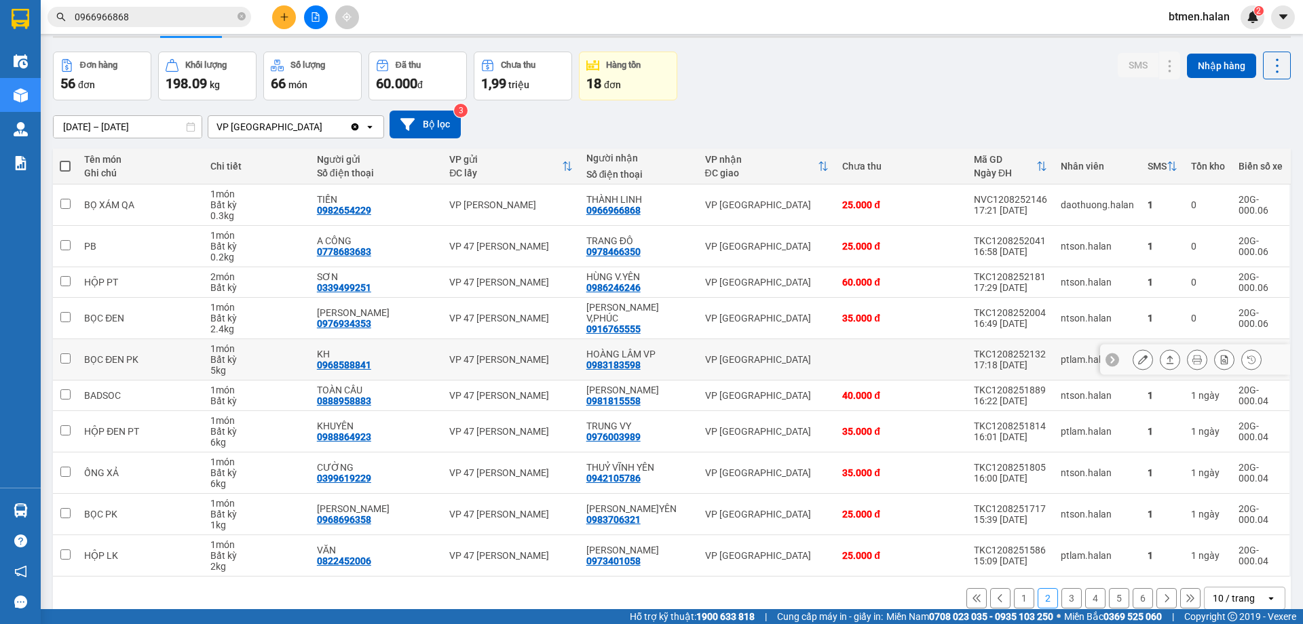
scroll to position [66, 0]
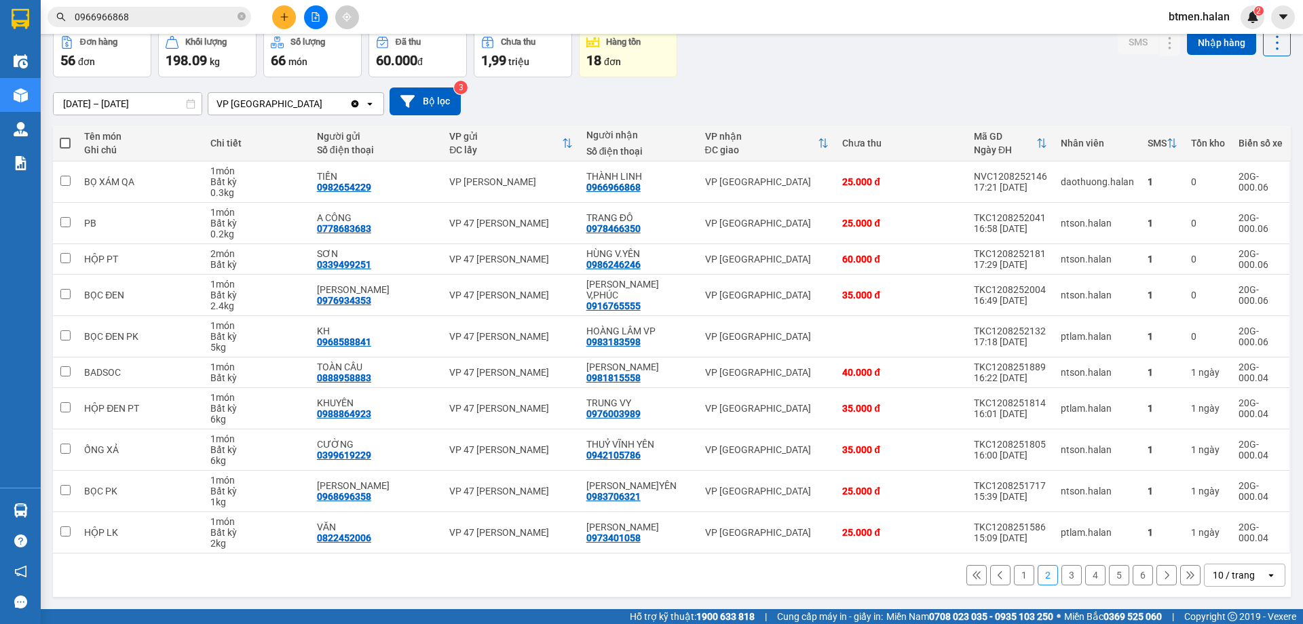
click at [1014, 579] on button "1" at bounding box center [1024, 575] width 20 height 20
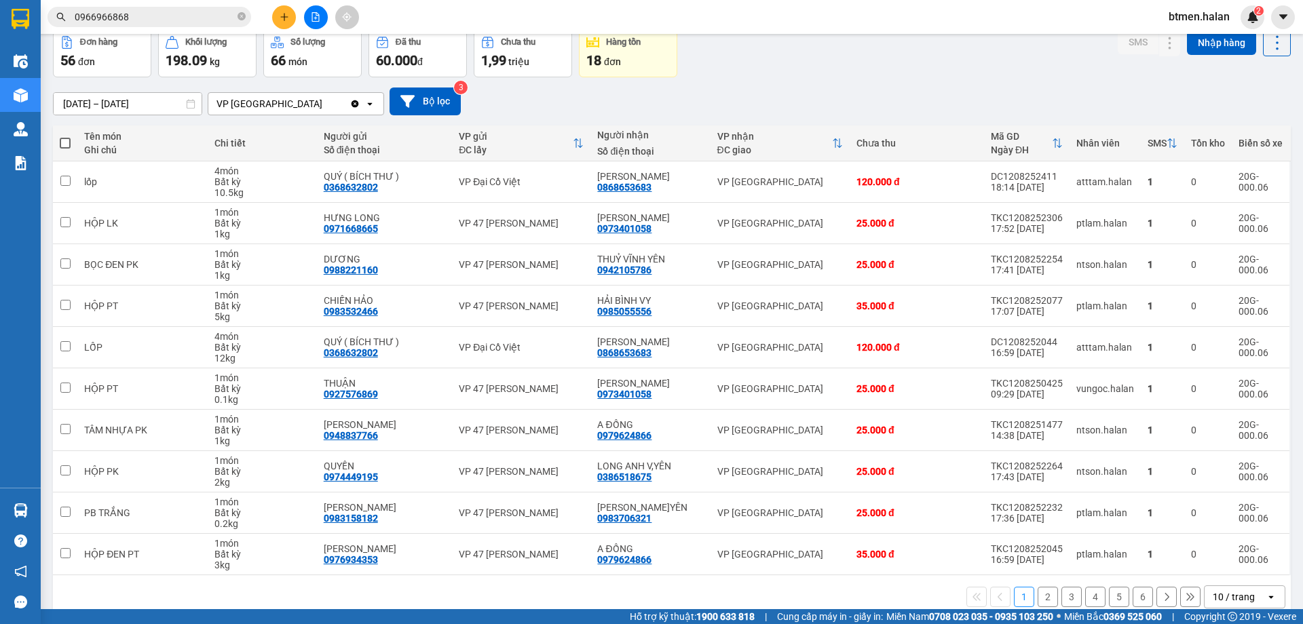
click at [1037, 594] on button "2" at bounding box center [1047, 597] width 20 height 20
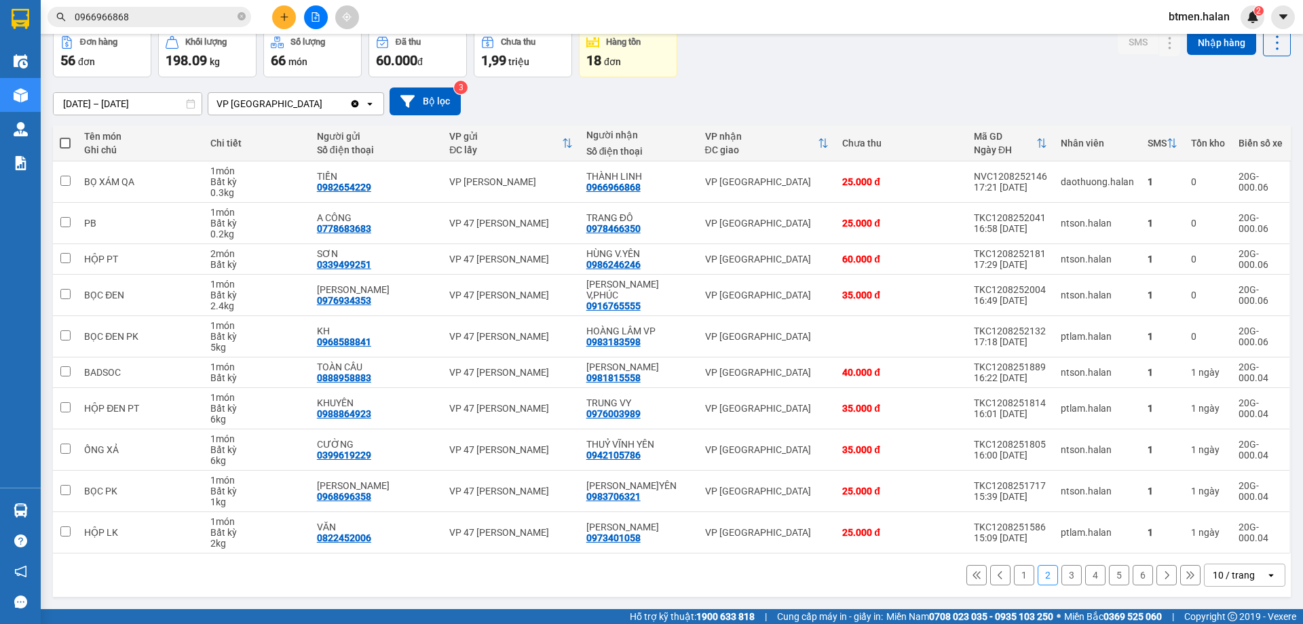
click at [1065, 565] on button "3" at bounding box center [1071, 575] width 20 height 20
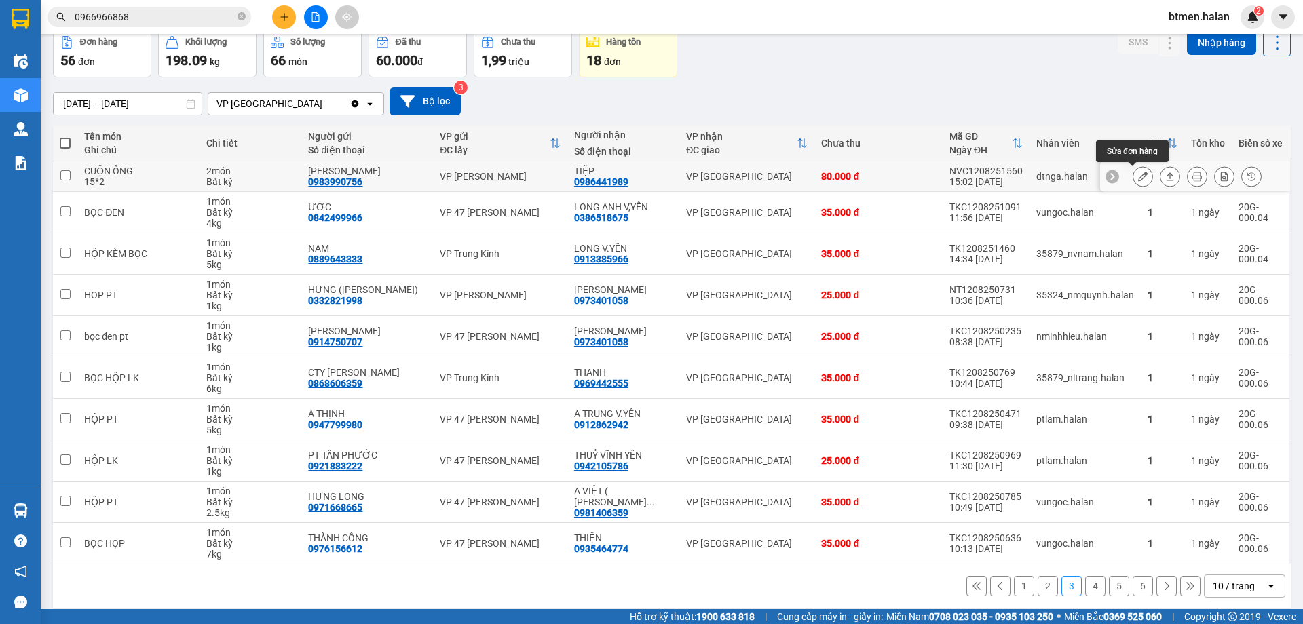
click at [1138, 172] on icon at bounding box center [1142, 176] width 9 height 9
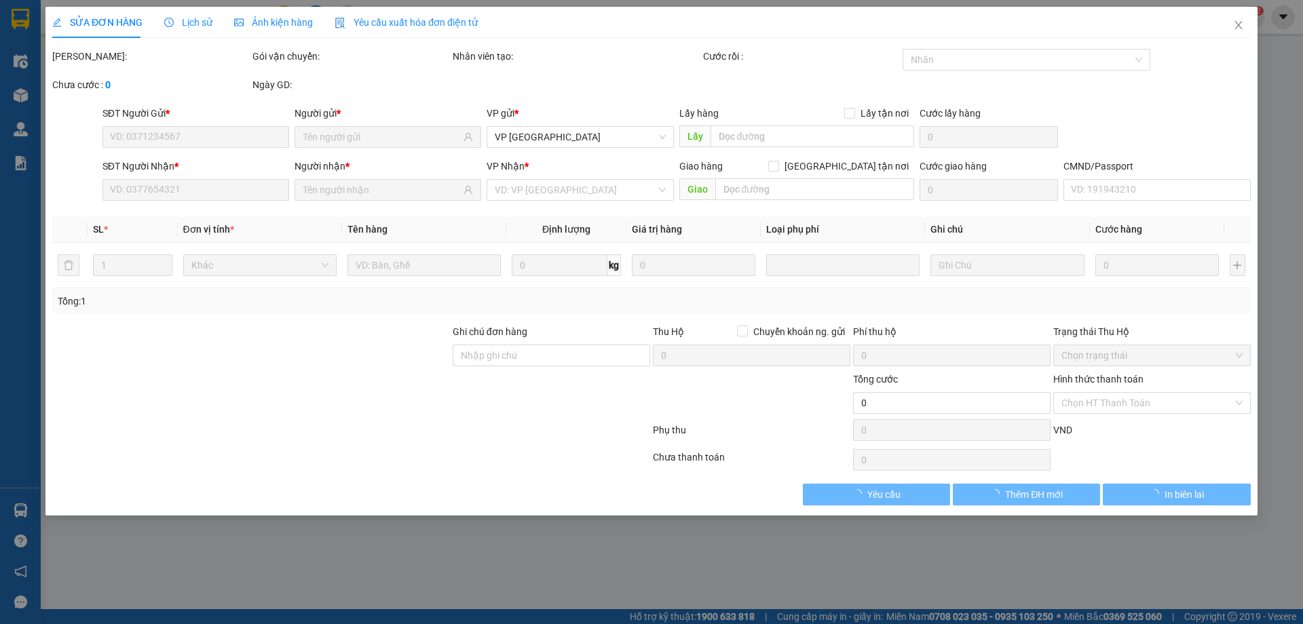
type input "0983990756"
type input "[PERSON_NAME]"
type input "0986441989"
type input "TIỆP"
type input "80.000"
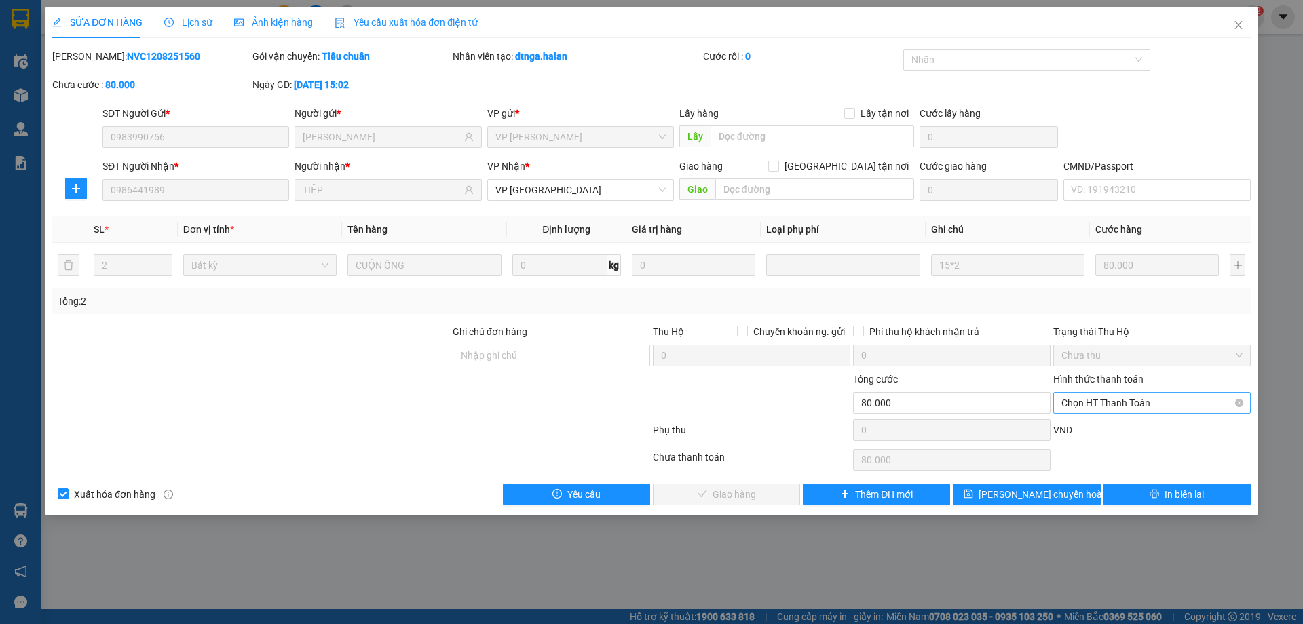
click at [1124, 402] on span "Chọn HT Thanh Toán" at bounding box center [1151, 403] width 181 height 20
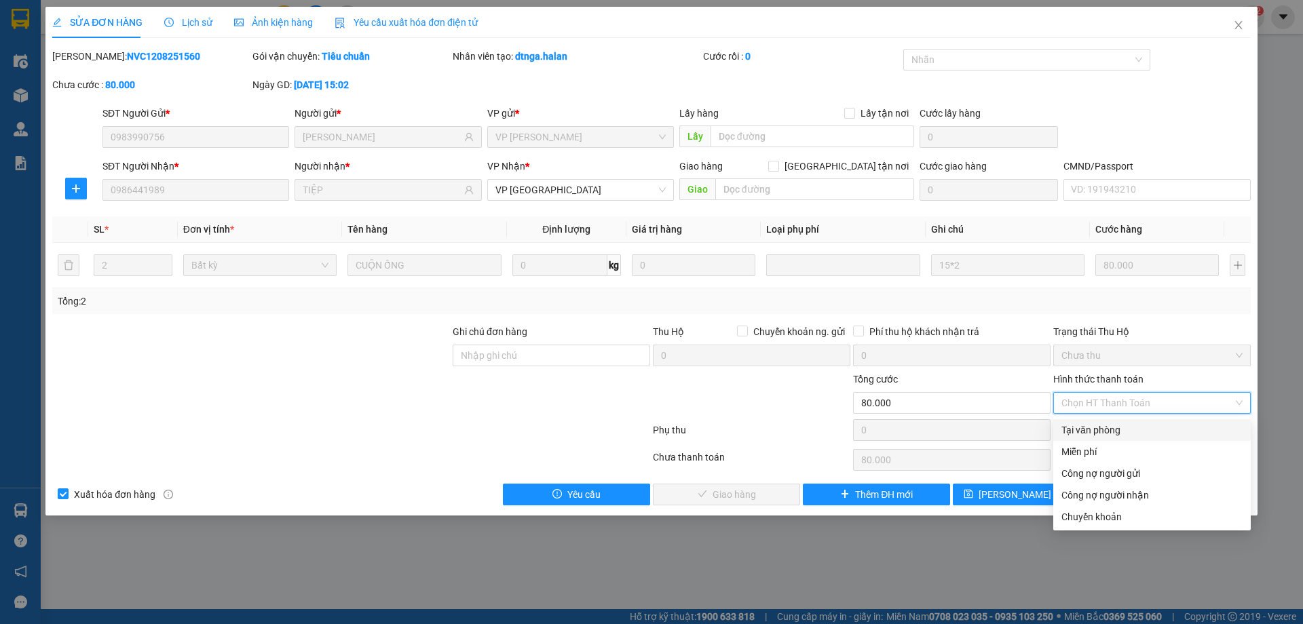
click at [1107, 429] on div "Tại văn phòng" at bounding box center [1151, 430] width 181 height 15
type input "0"
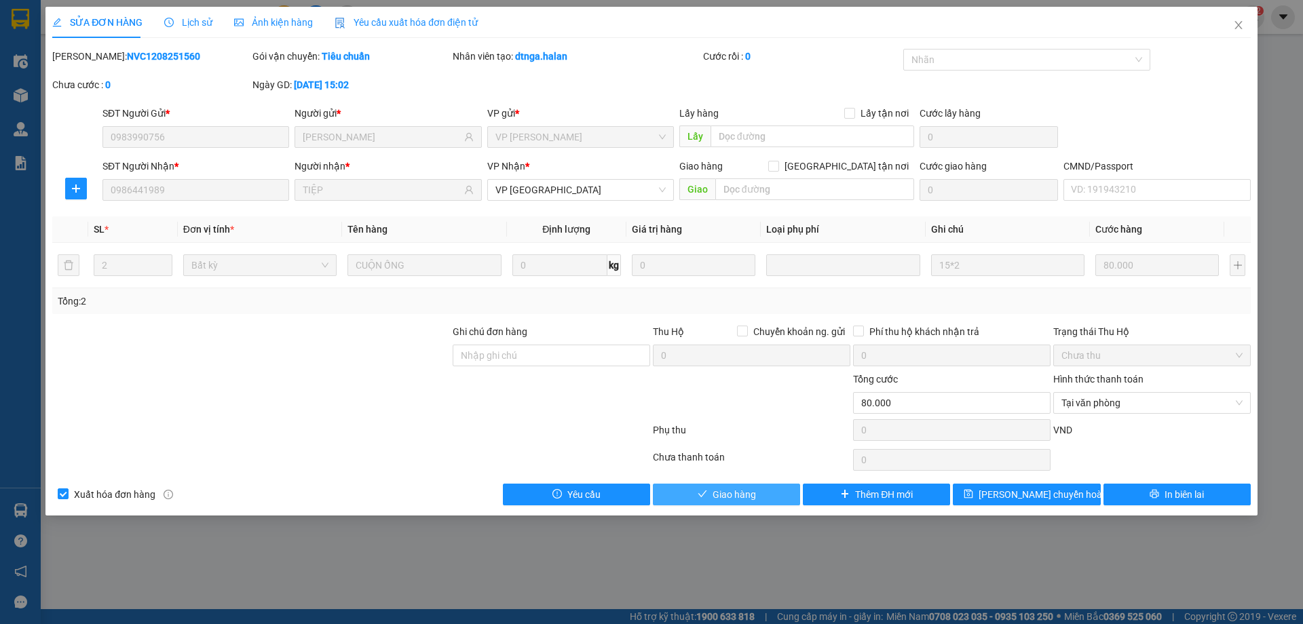
click at [769, 491] on button "Giao hàng" at bounding box center [726, 495] width 147 height 22
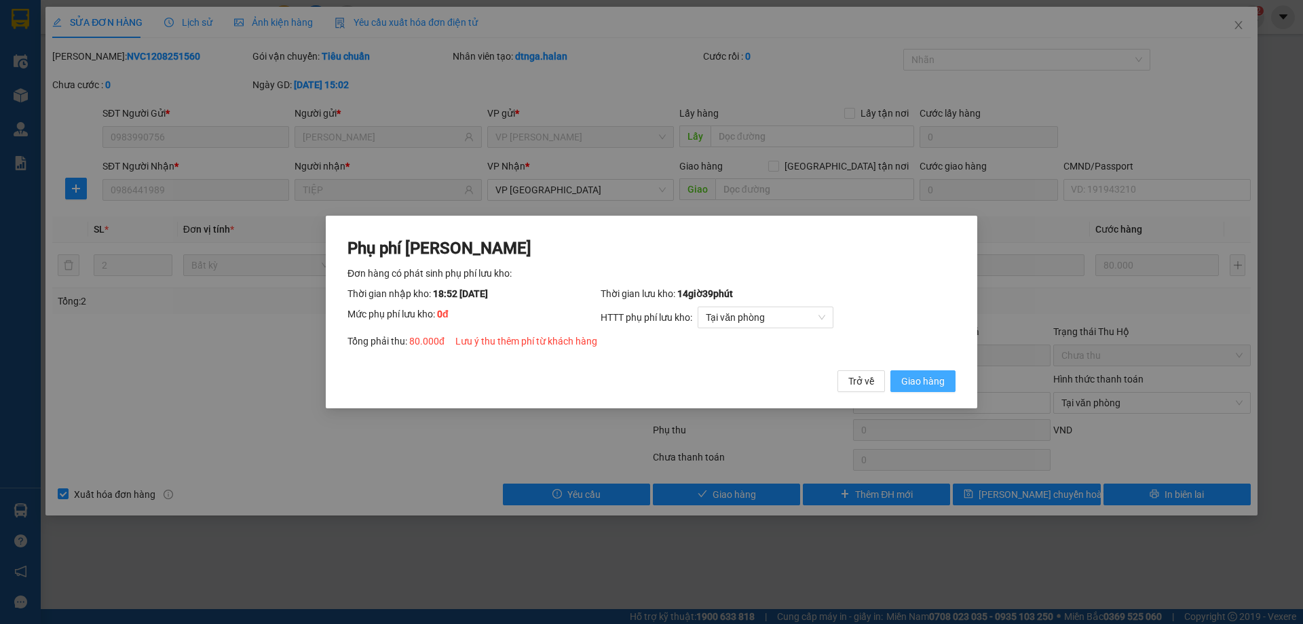
click at [905, 380] on span "Giao hàng" at bounding box center [922, 381] width 43 height 15
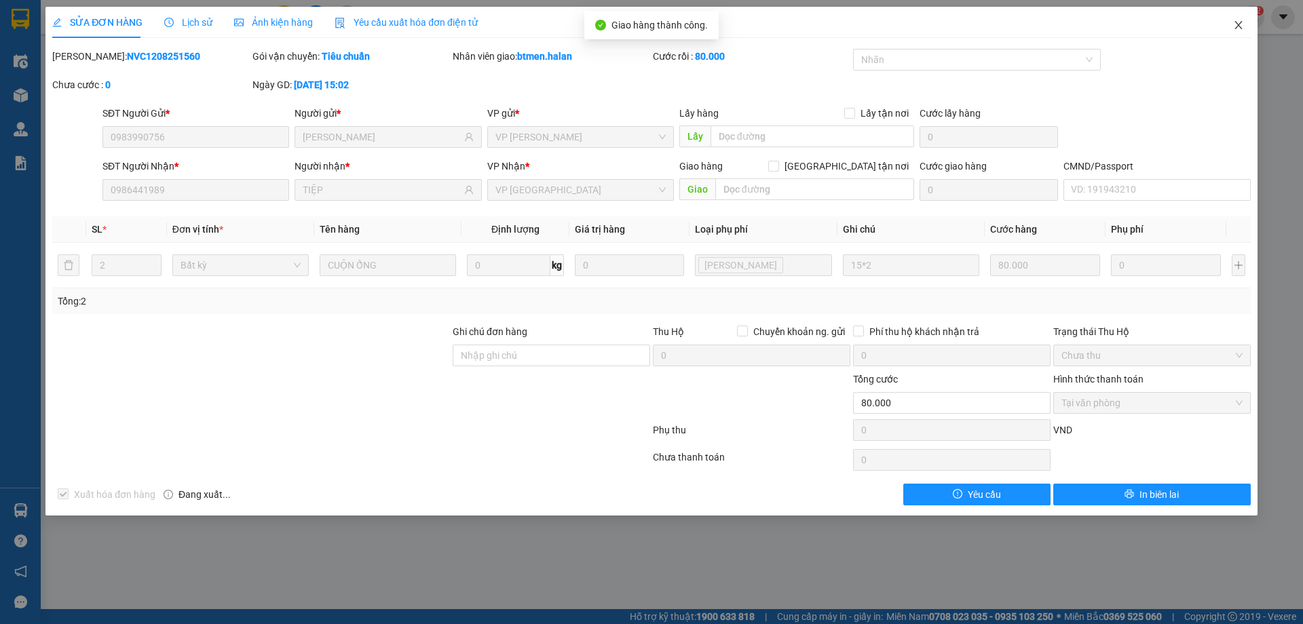
click at [1240, 36] on span "Close" at bounding box center [1238, 26] width 38 height 38
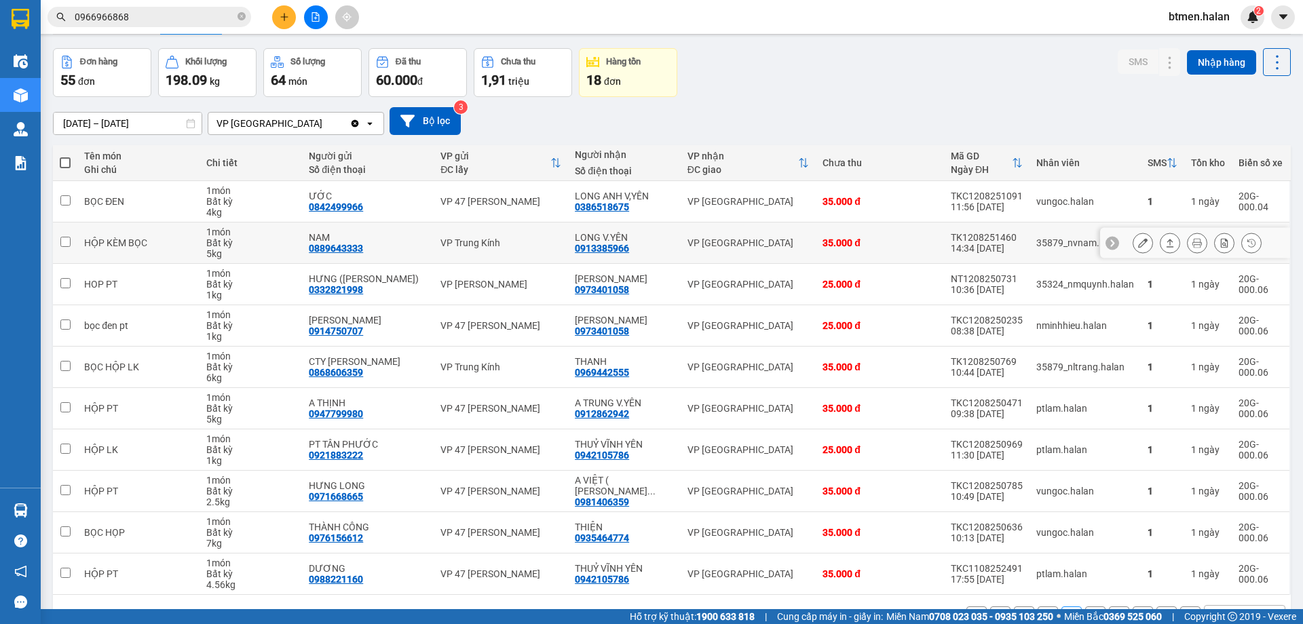
scroll to position [68, 0]
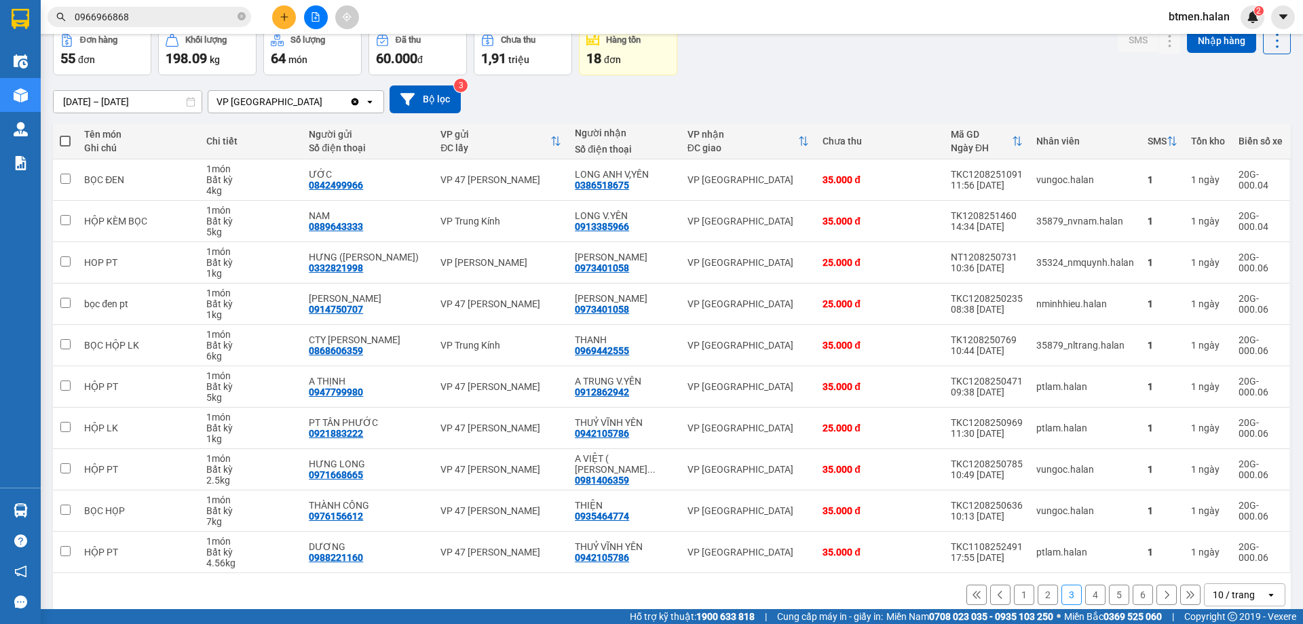
click at [1085, 596] on button "4" at bounding box center [1095, 595] width 20 height 20
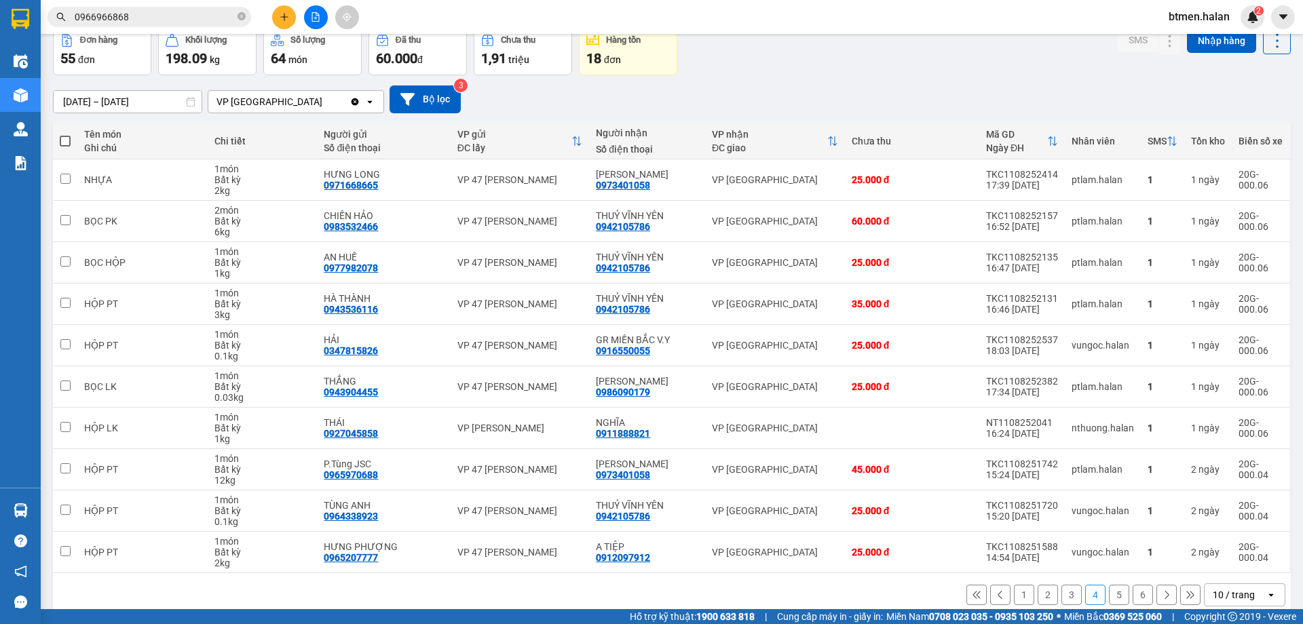
click at [1109, 598] on button "5" at bounding box center [1119, 595] width 20 height 20
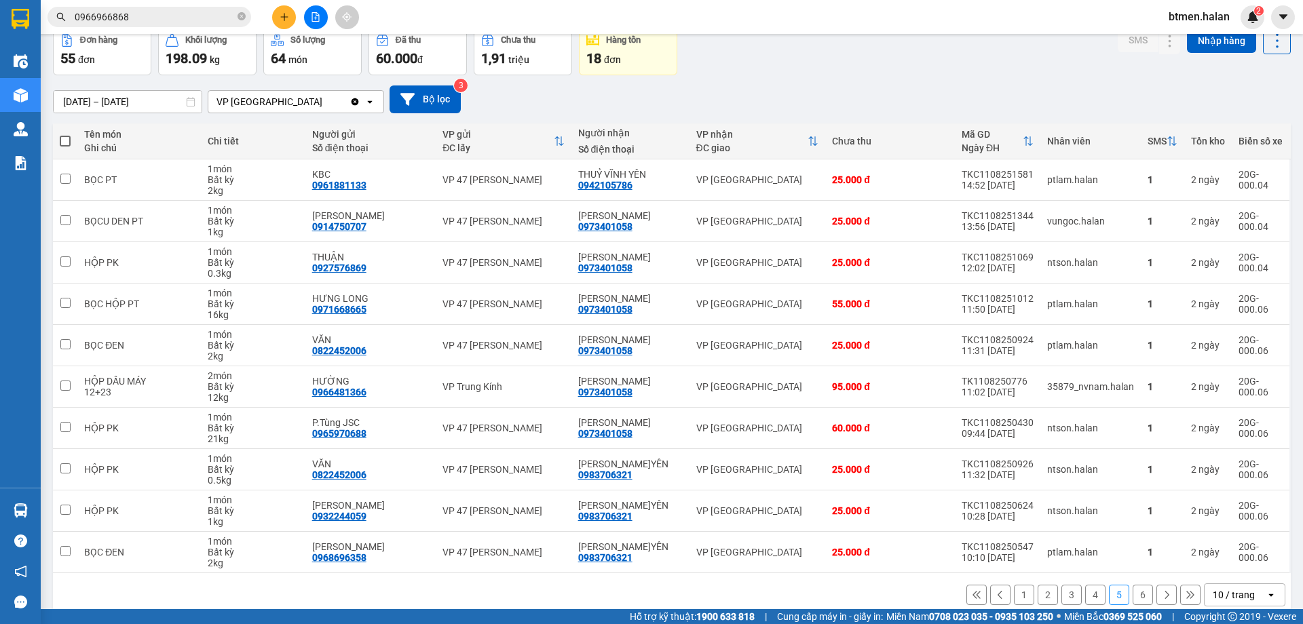
click at [1134, 594] on button "6" at bounding box center [1142, 595] width 20 height 20
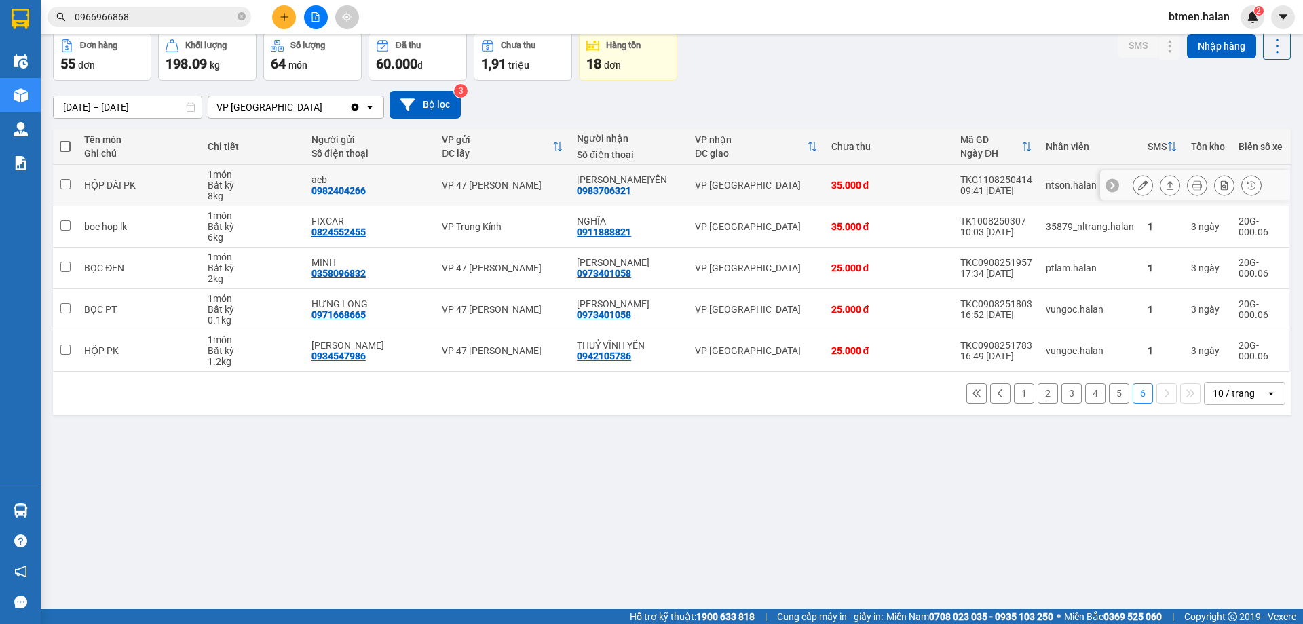
scroll to position [0, 0]
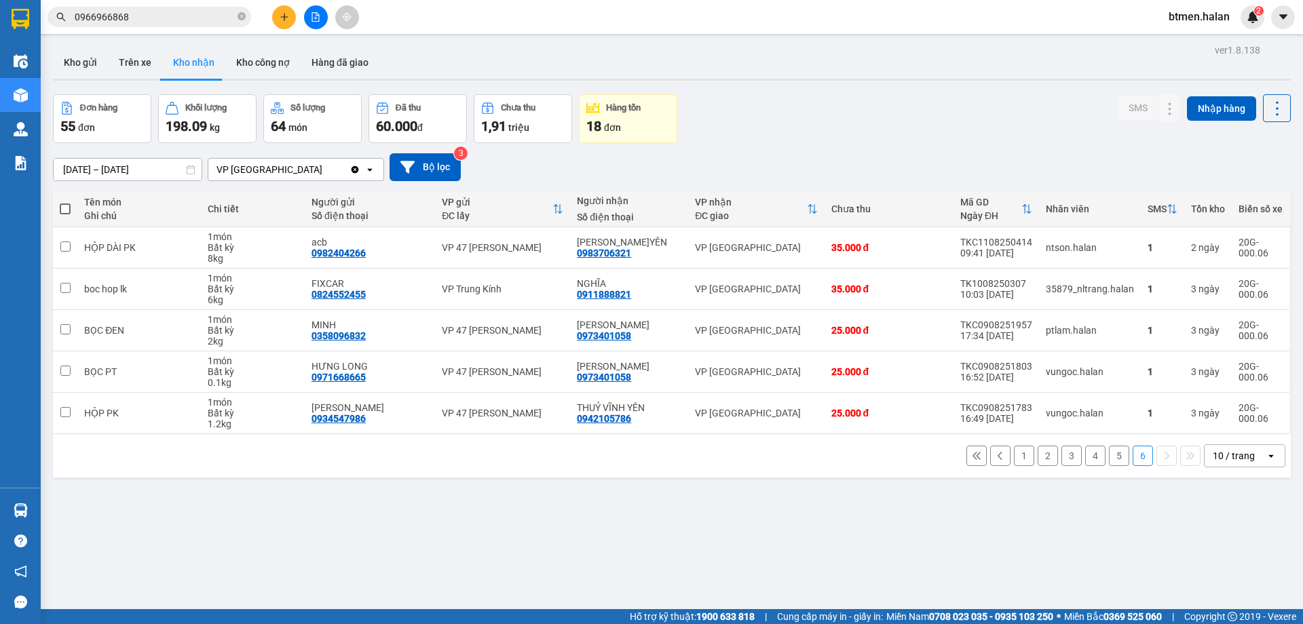
click at [1019, 460] on button "1" at bounding box center [1024, 456] width 20 height 20
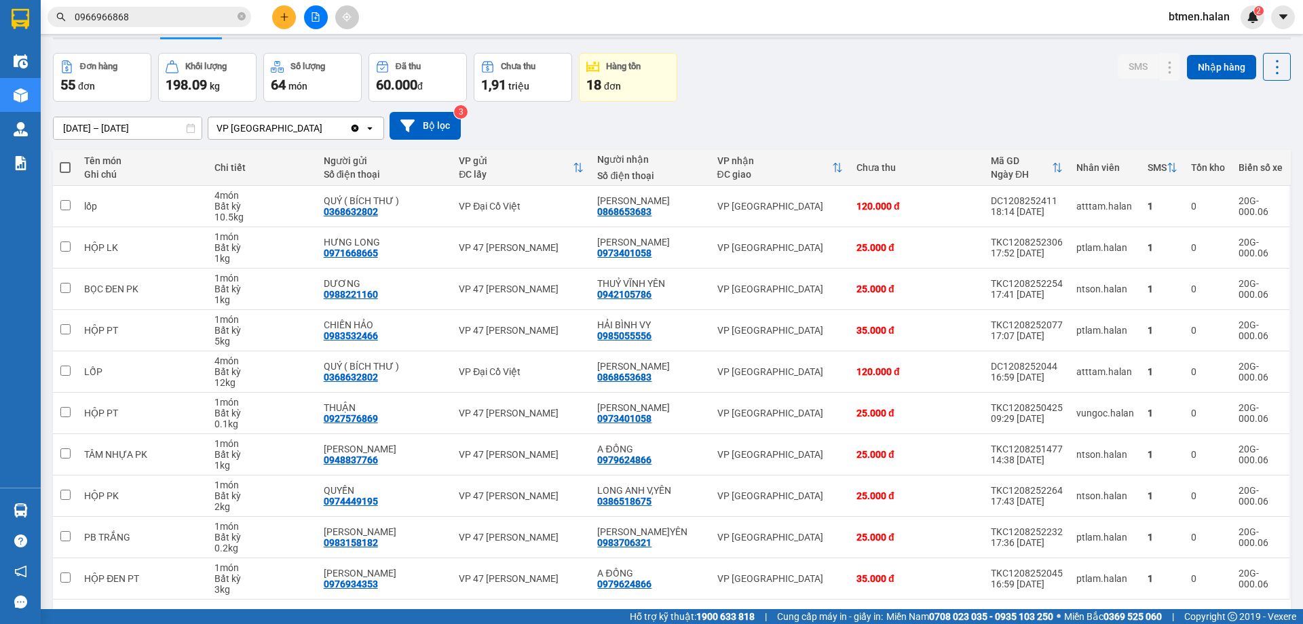
scroll to position [88, 0]
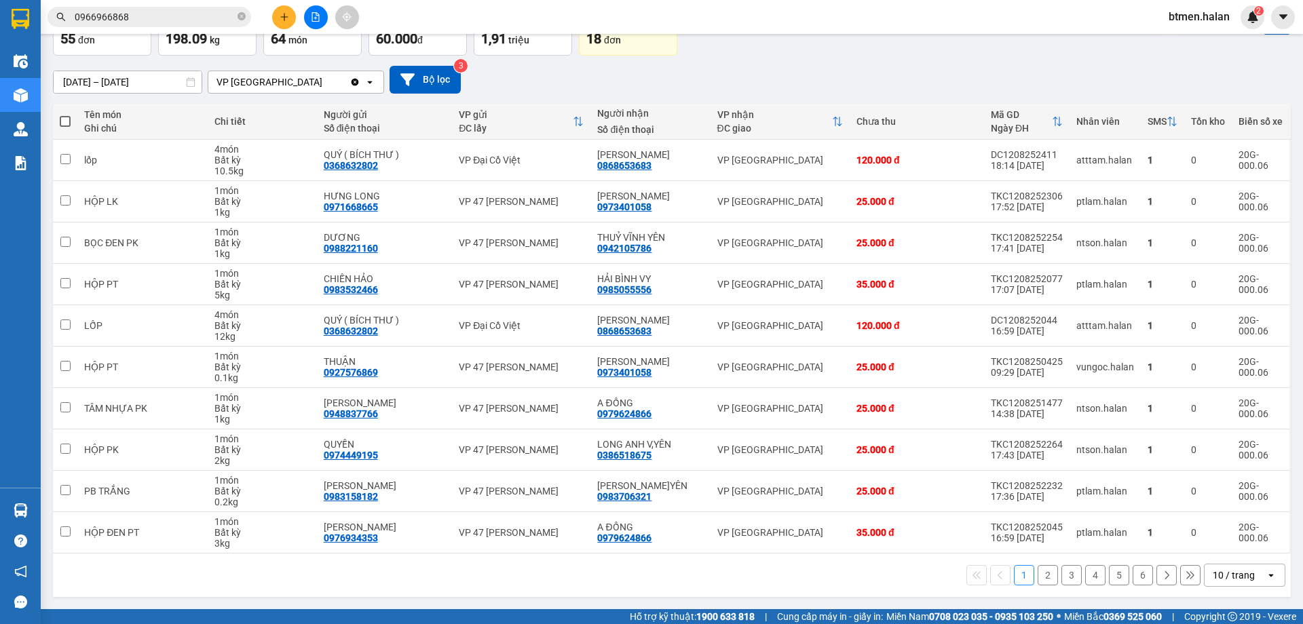
click at [1043, 575] on button "2" at bounding box center [1047, 575] width 20 height 20
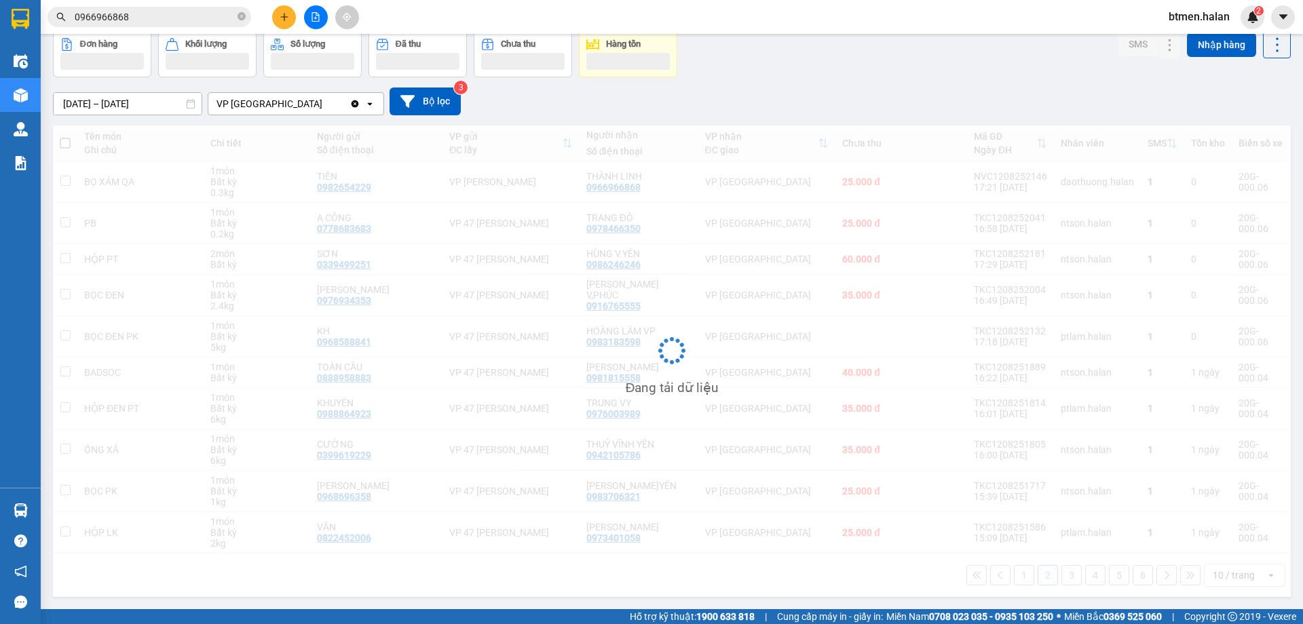
scroll to position [66, 0]
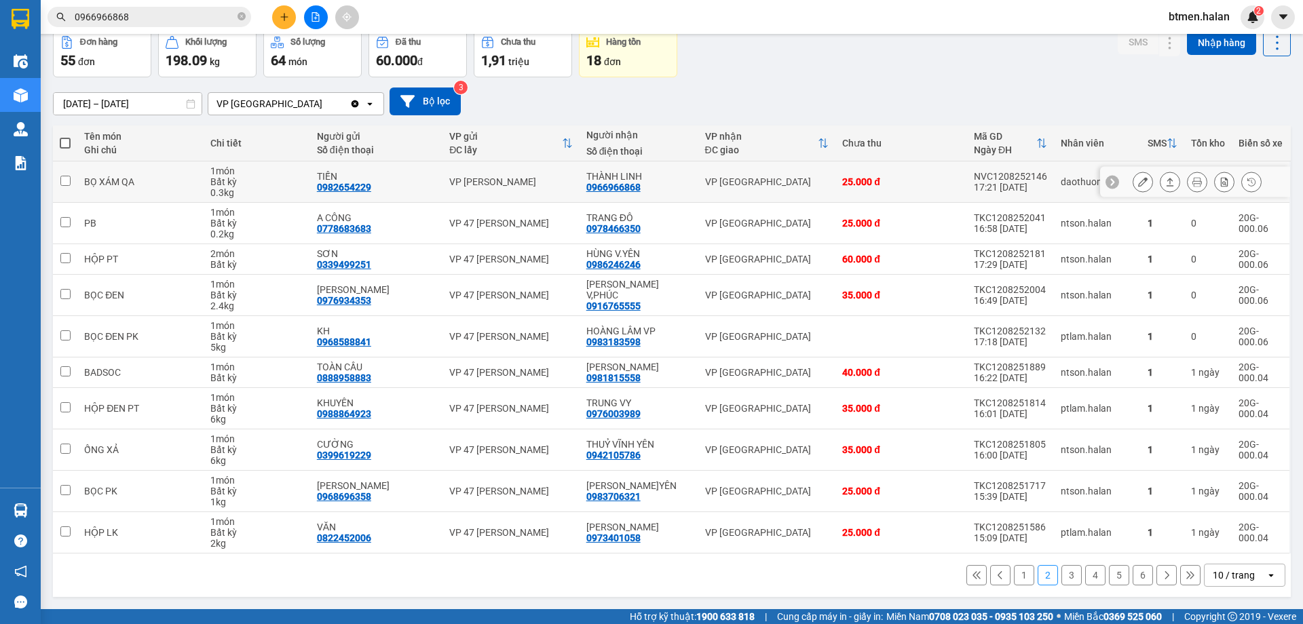
click at [1192, 180] on icon at bounding box center [1196, 181] width 9 height 9
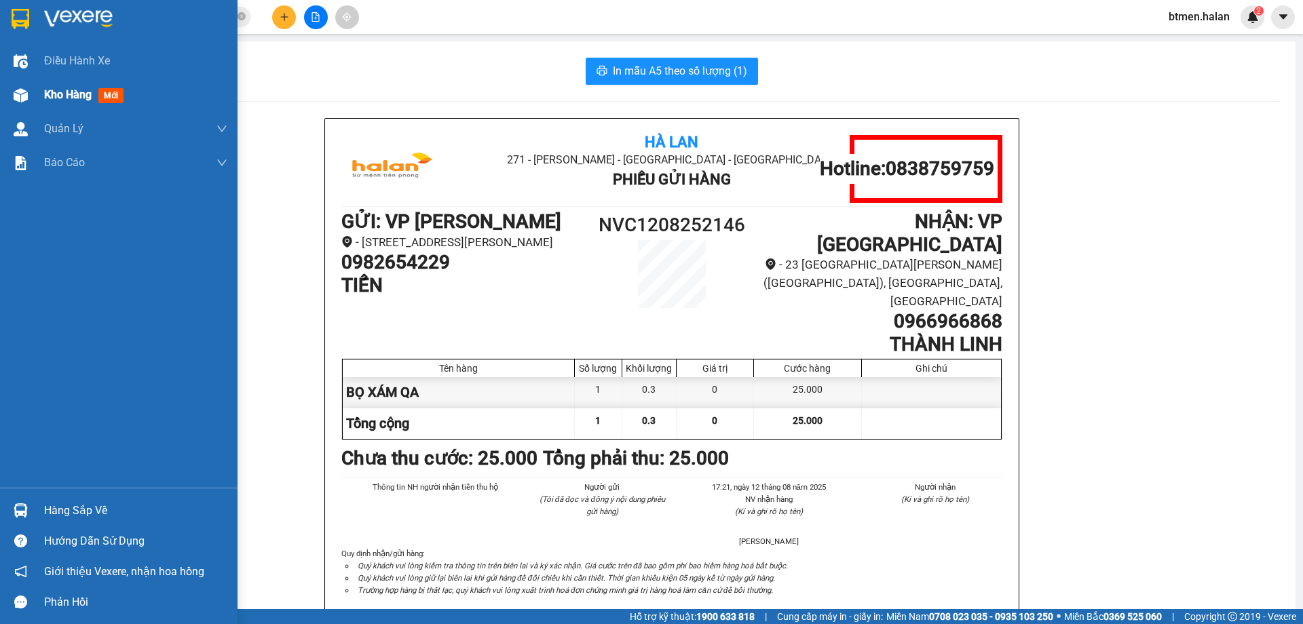
click at [37, 92] on div "Kho hàng mới" at bounding box center [118, 95] width 237 height 34
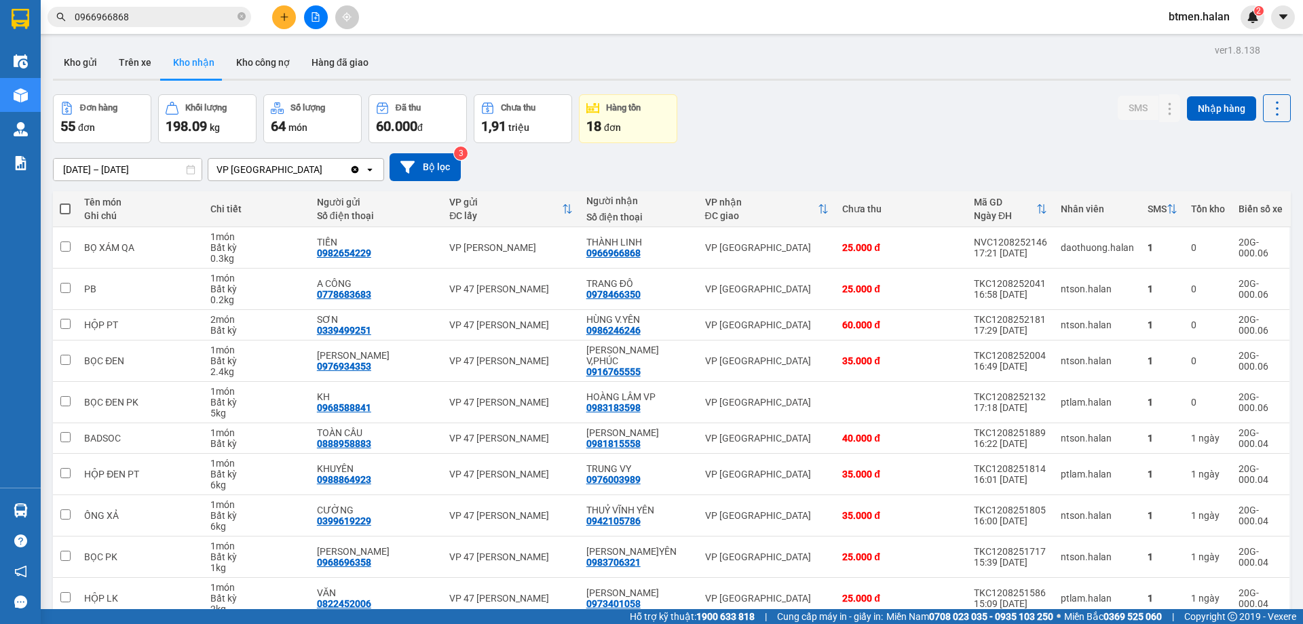
click at [868, 120] on div "Đơn hàng 55 đơn Khối lượng 198.09 kg Số lượng 64 món Đã thu 60.000 đ Chưa thu 1…" at bounding box center [671, 118] width 1237 height 49
click at [1138, 285] on icon at bounding box center [1142, 288] width 9 height 9
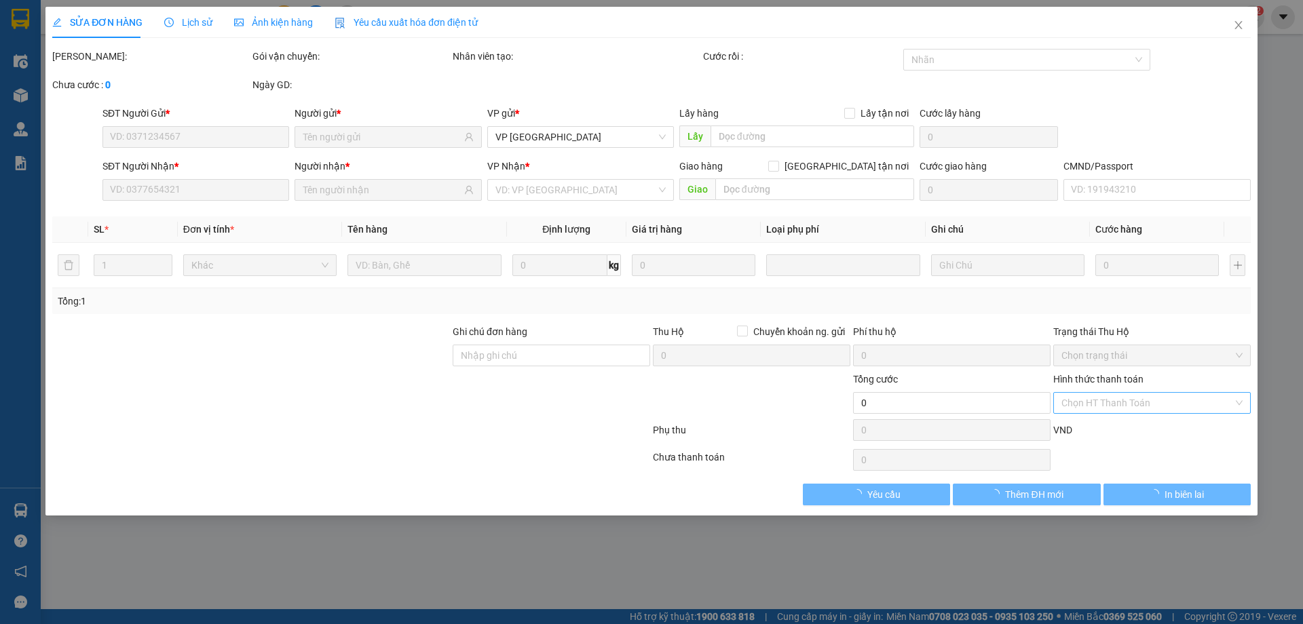
type input "0778683683"
type input "A CÔNG"
type input "0978466350"
type input "TRANG ĐÔ"
type input "25.000"
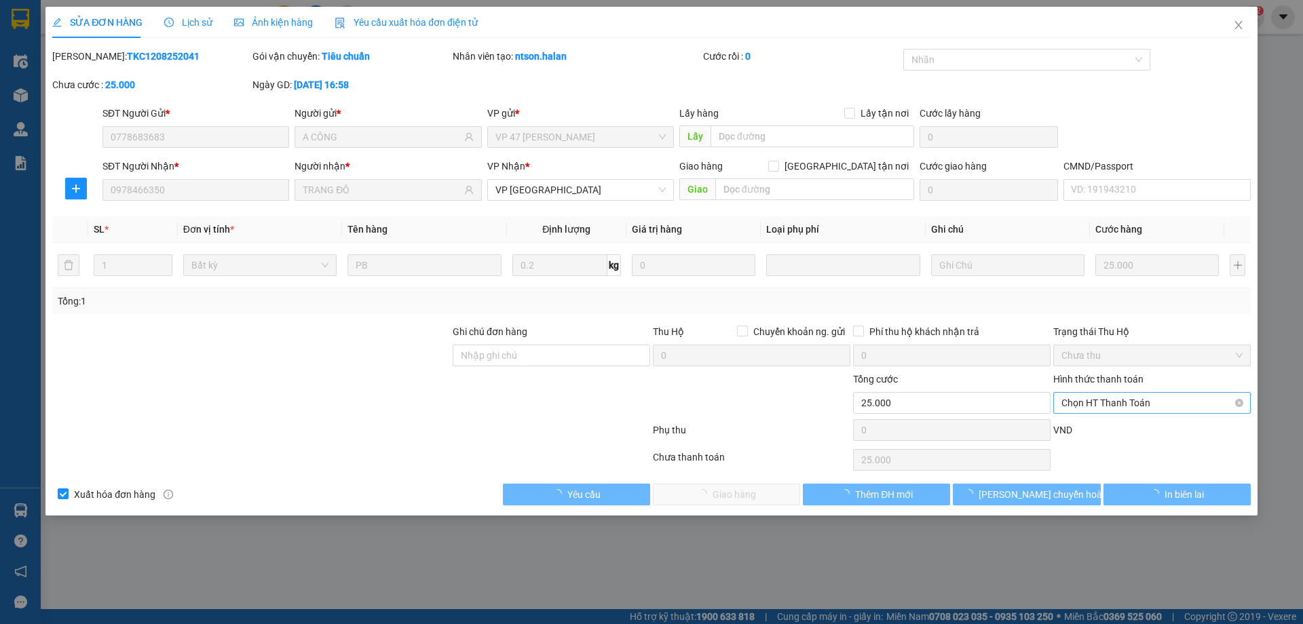
click at [1151, 403] on span "Chọn HT Thanh Toán" at bounding box center [1151, 403] width 181 height 20
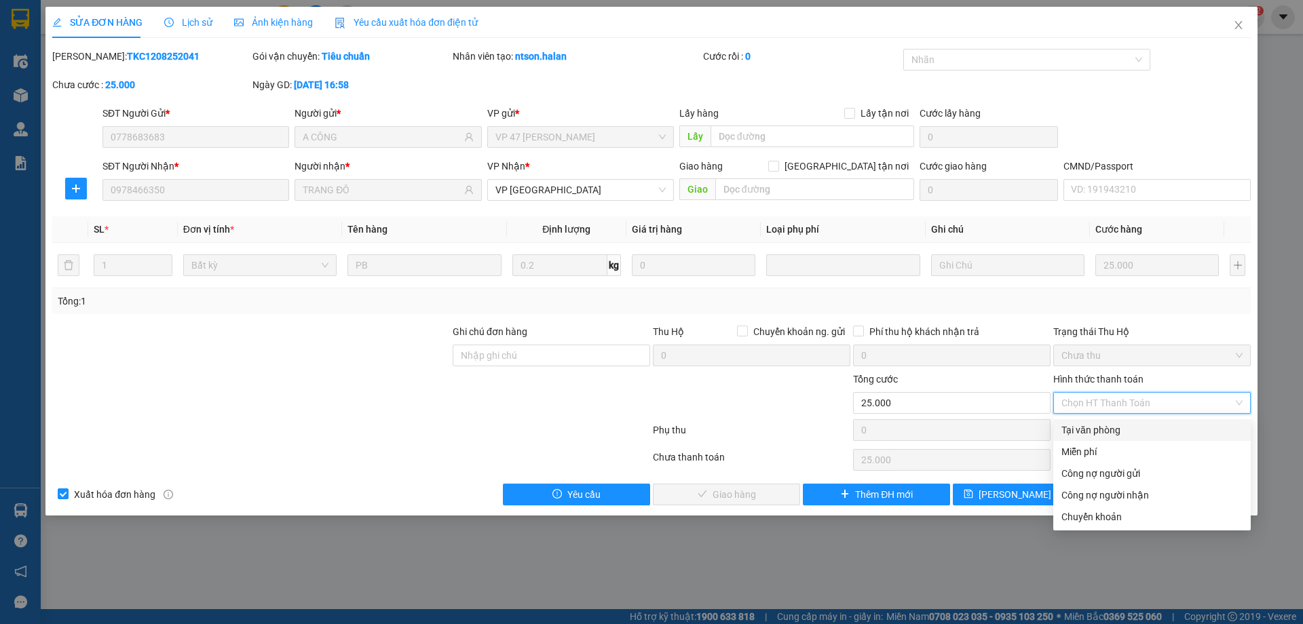
drag, startPoint x: 1117, startPoint y: 435, endPoint x: 864, endPoint y: 472, distance: 255.0
click at [1116, 435] on div "Tại văn phòng" at bounding box center [1151, 430] width 181 height 15
type input "0"
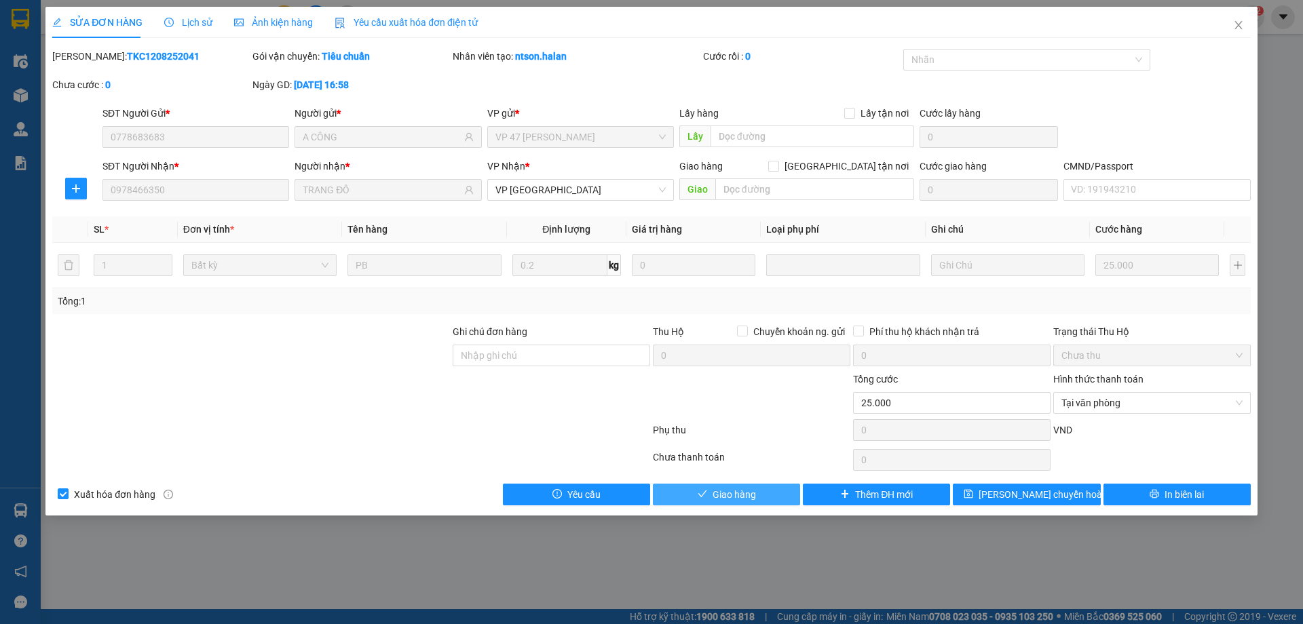
click at [776, 493] on button "Giao hàng" at bounding box center [726, 495] width 147 height 22
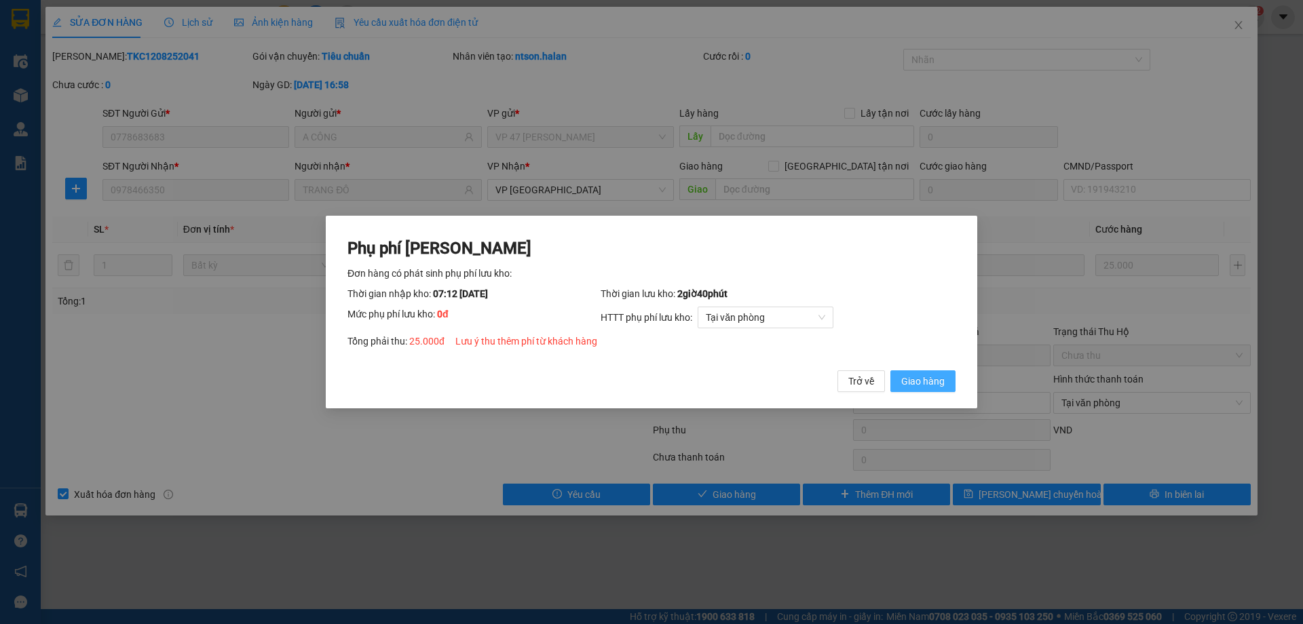
drag, startPoint x: 919, startPoint y: 387, endPoint x: 966, endPoint y: 352, distance: 58.6
click at [919, 387] on span "Giao hàng" at bounding box center [922, 381] width 43 height 15
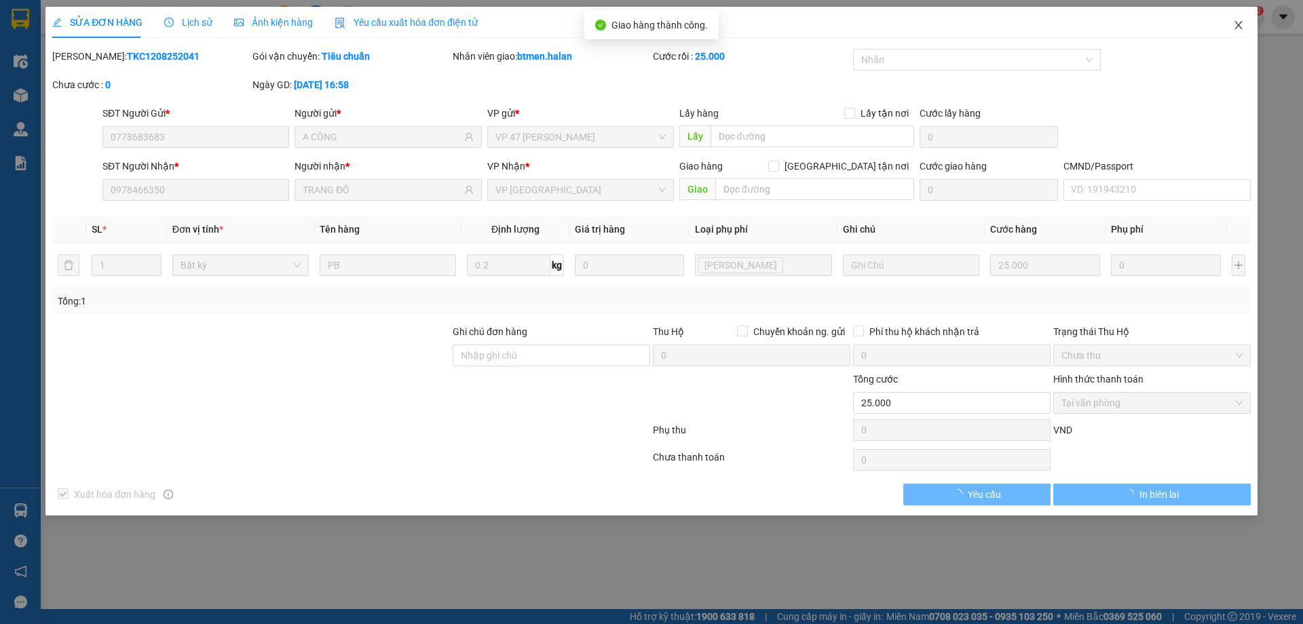
click at [1240, 23] on icon "close" at bounding box center [1237, 25] width 7 height 8
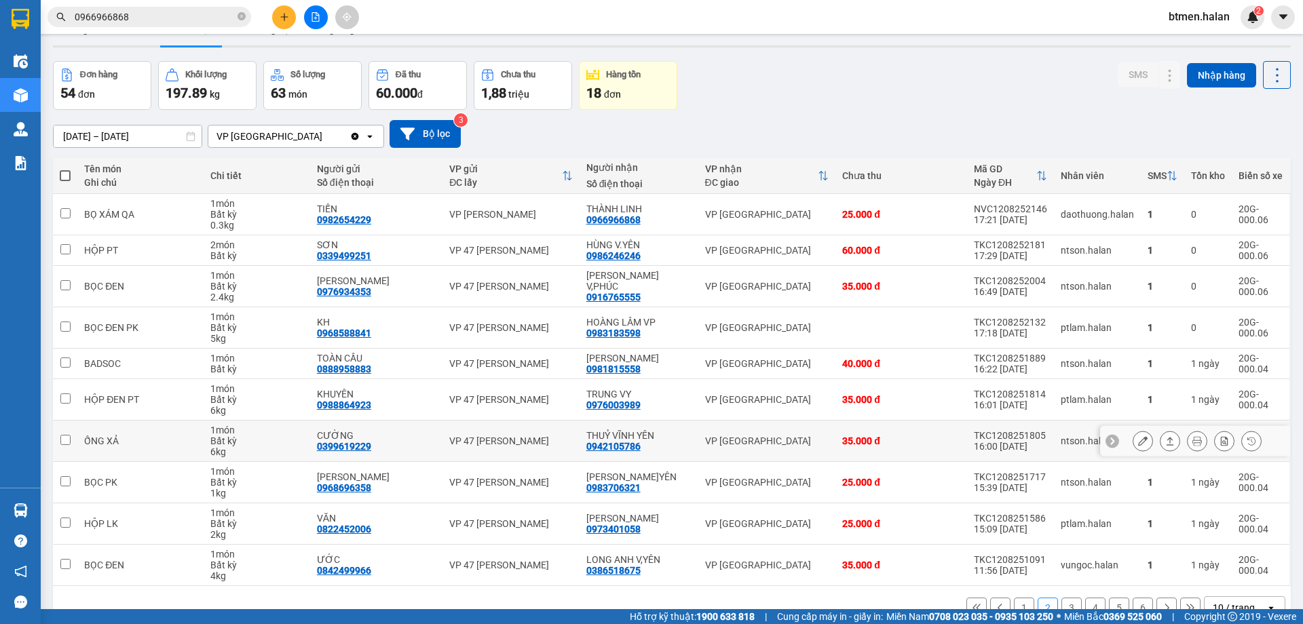
scroll to position [66, 0]
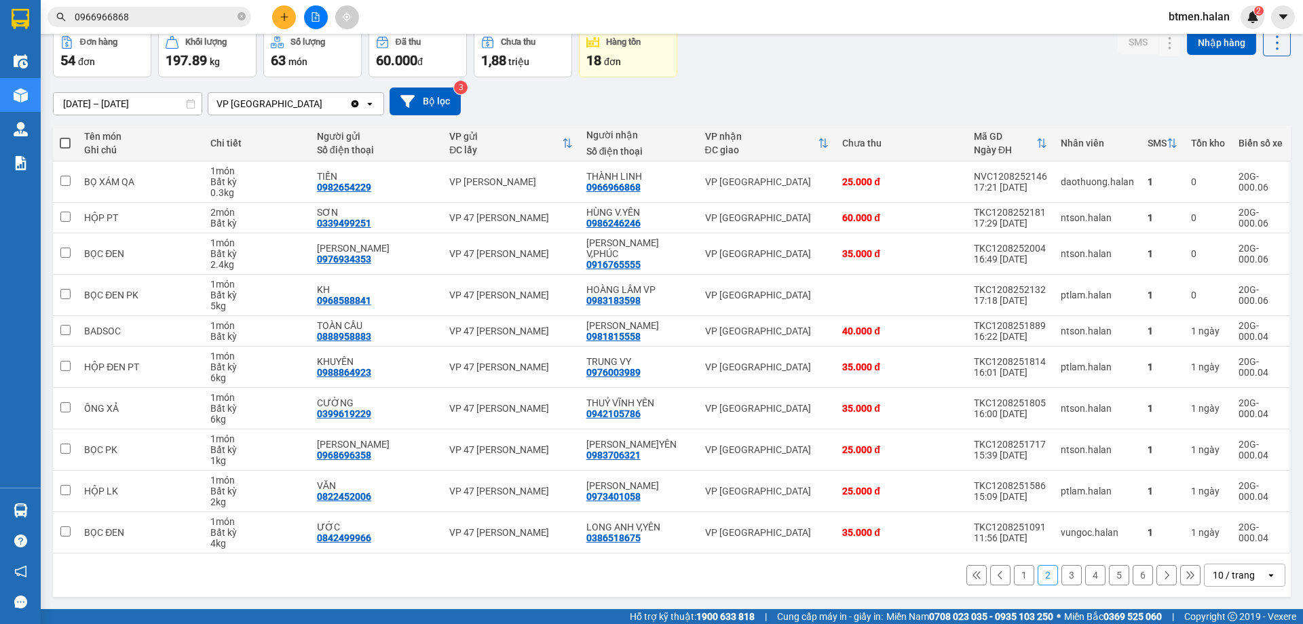
click at [1138, 575] on button "6" at bounding box center [1142, 575] width 20 height 20
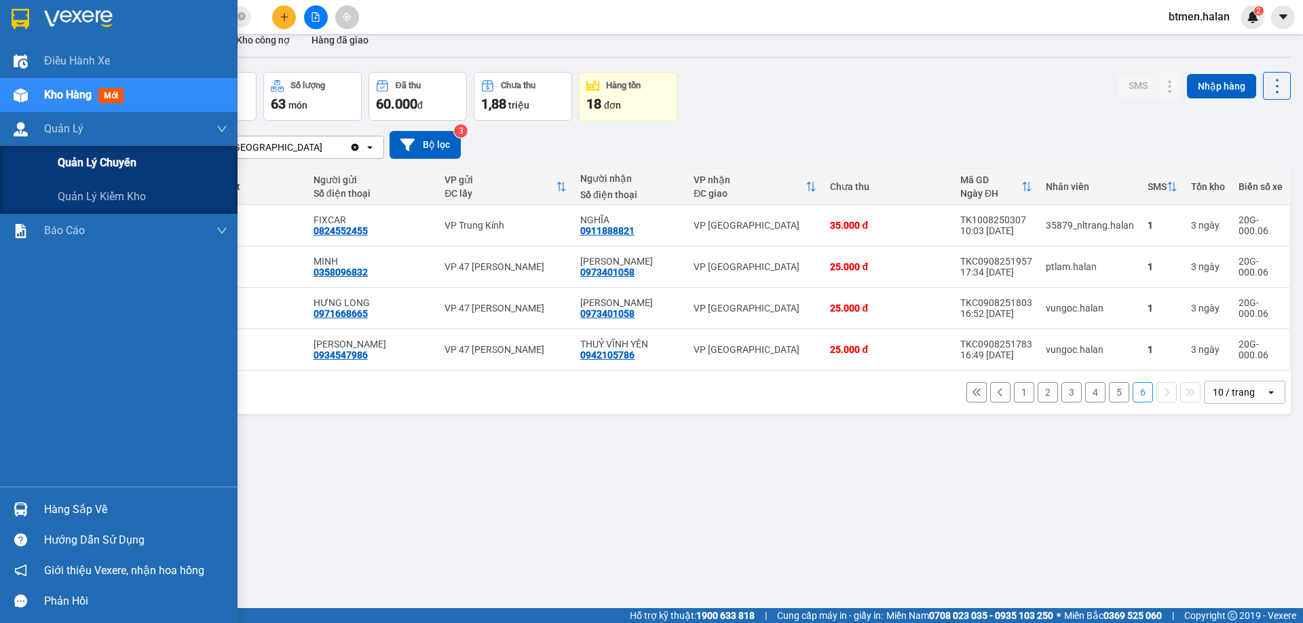
scroll to position [0, 0]
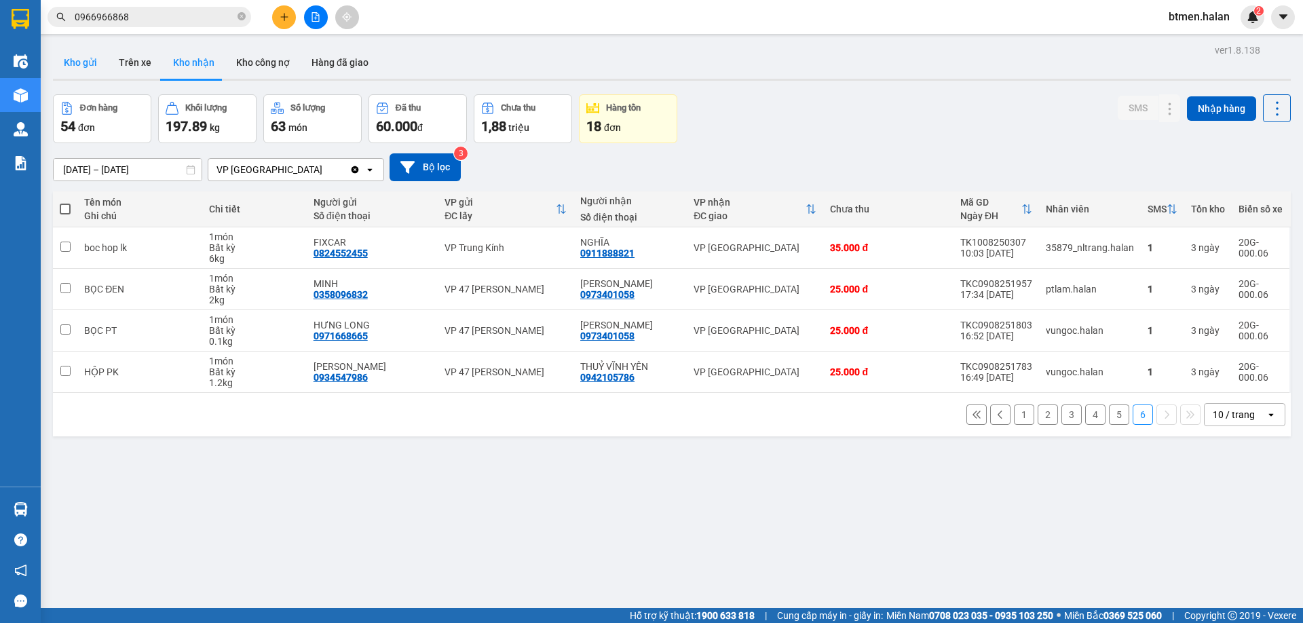
click at [85, 56] on button "Kho gửi" at bounding box center [80, 62] width 55 height 33
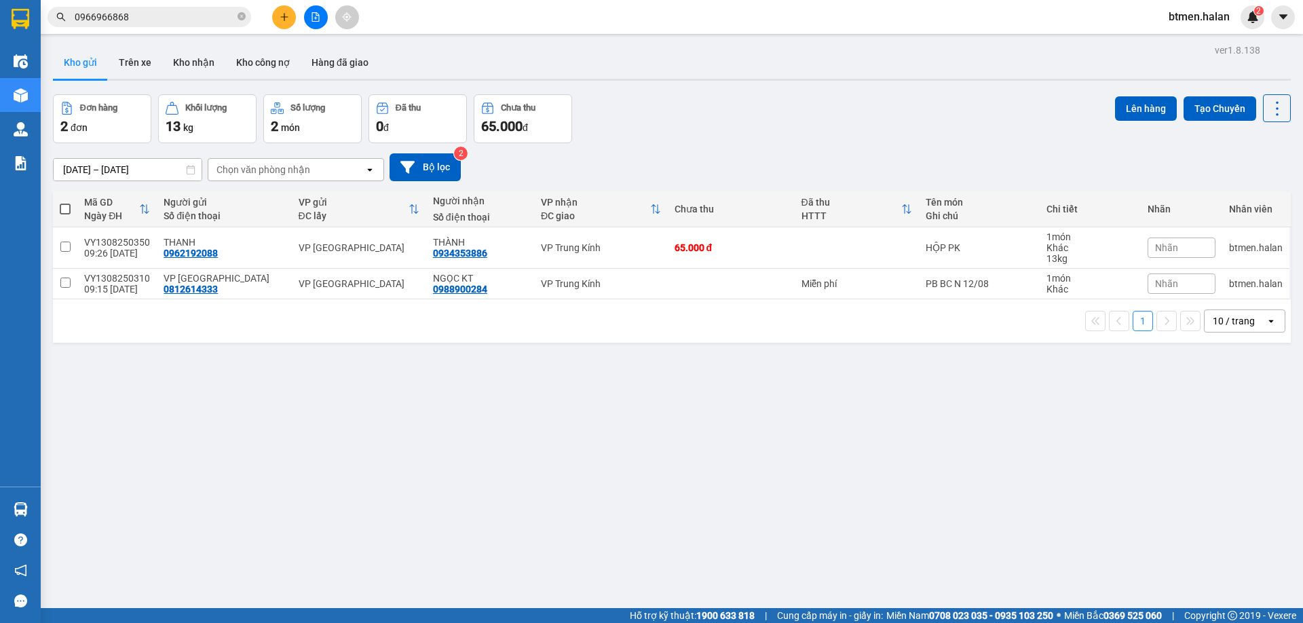
click at [63, 205] on span at bounding box center [65, 209] width 11 height 11
click at [65, 202] on input "checkbox" at bounding box center [65, 202] width 0 height 0
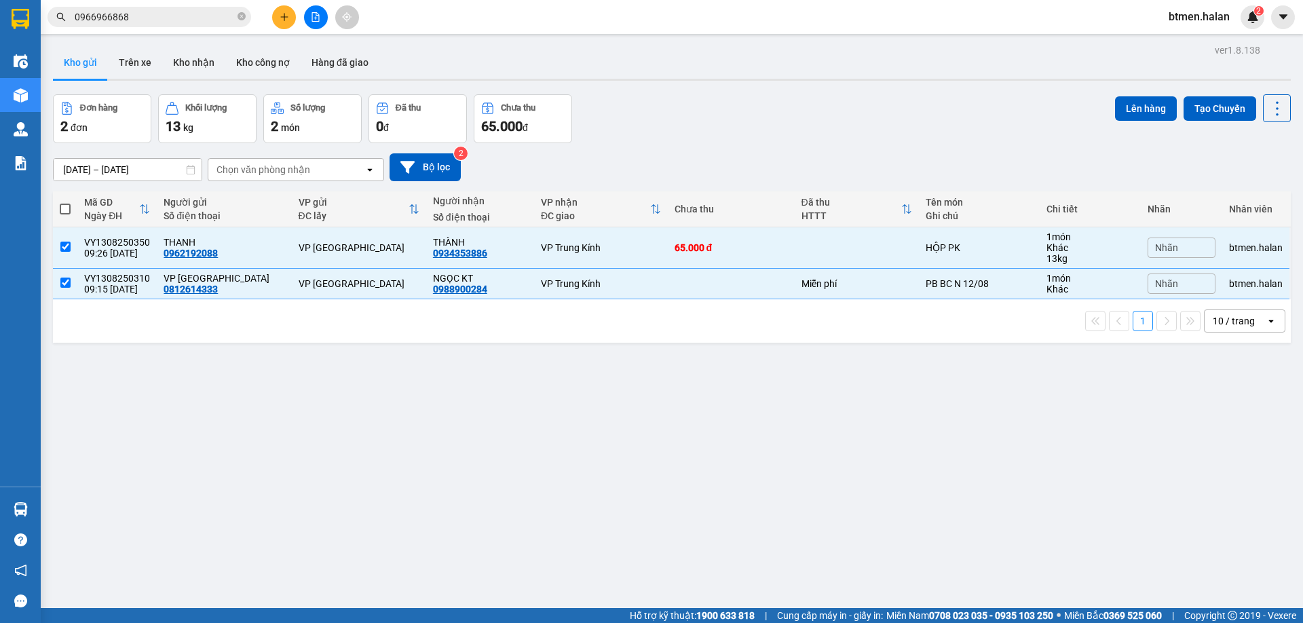
checkbox input "true"
click at [1130, 115] on button "Lên hàng" at bounding box center [1146, 108] width 62 height 24
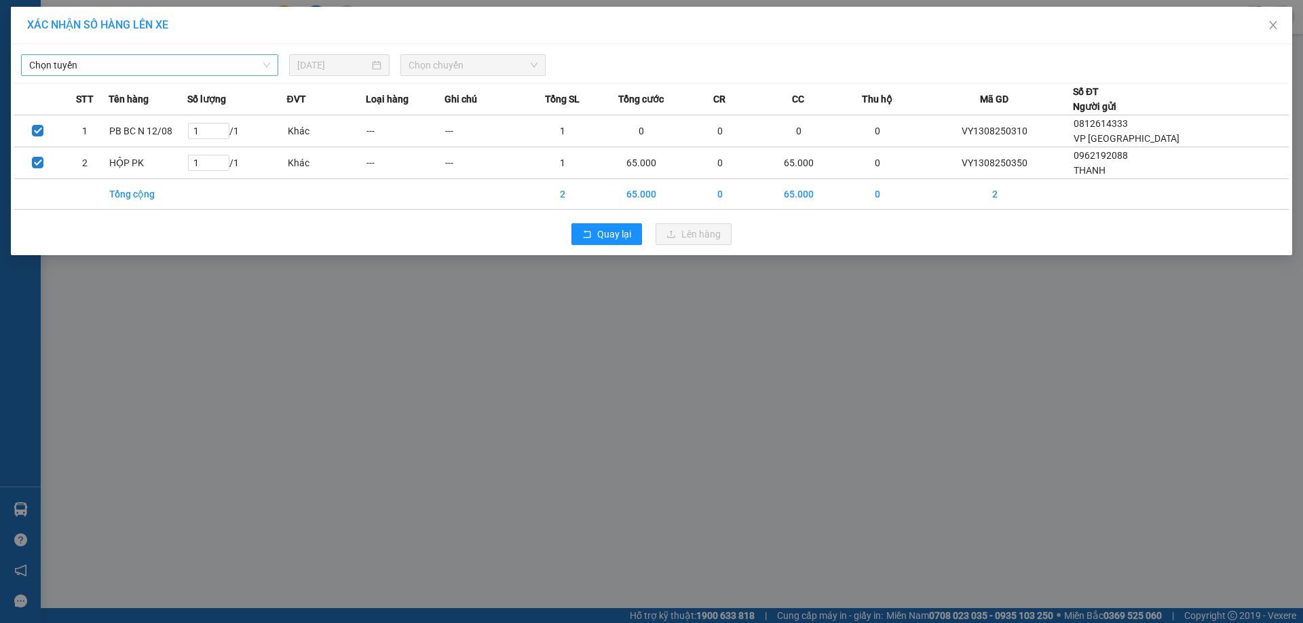
click at [157, 54] on div "Chọn tuyến" at bounding box center [149, 65] width 257 height 22
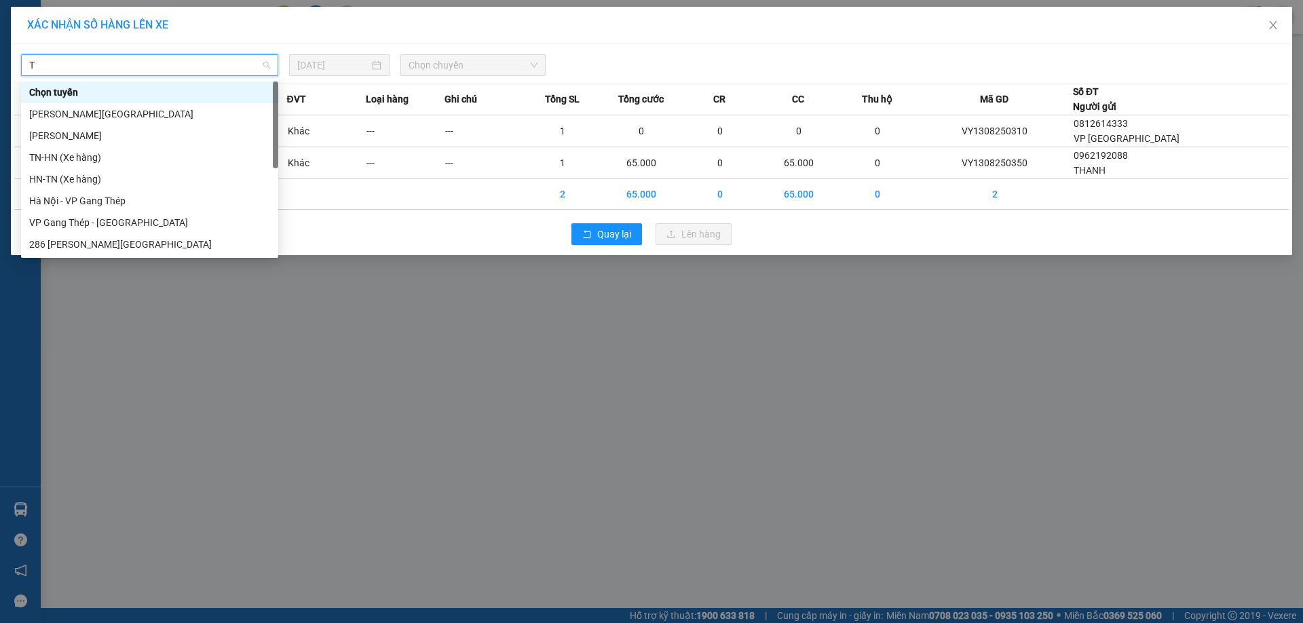
type input "TQ"
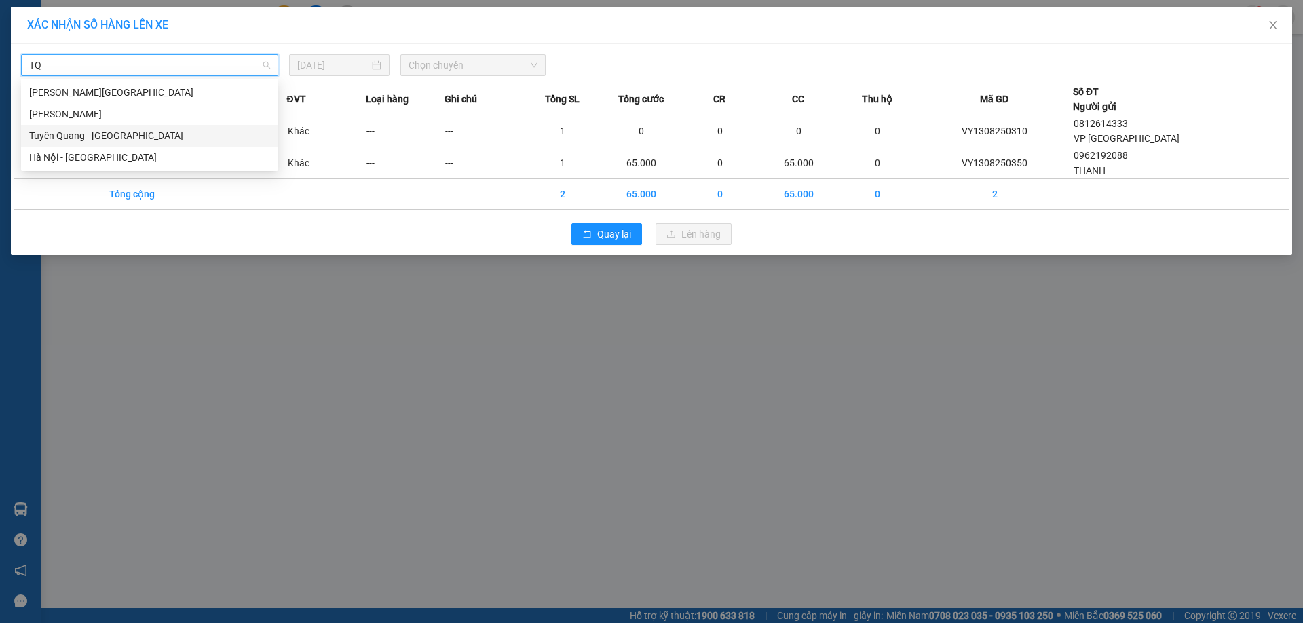
click at [148, 136] on div "Tuyên Quang - Hà Nội" at bounding box center [149, 135] width 241 height 15
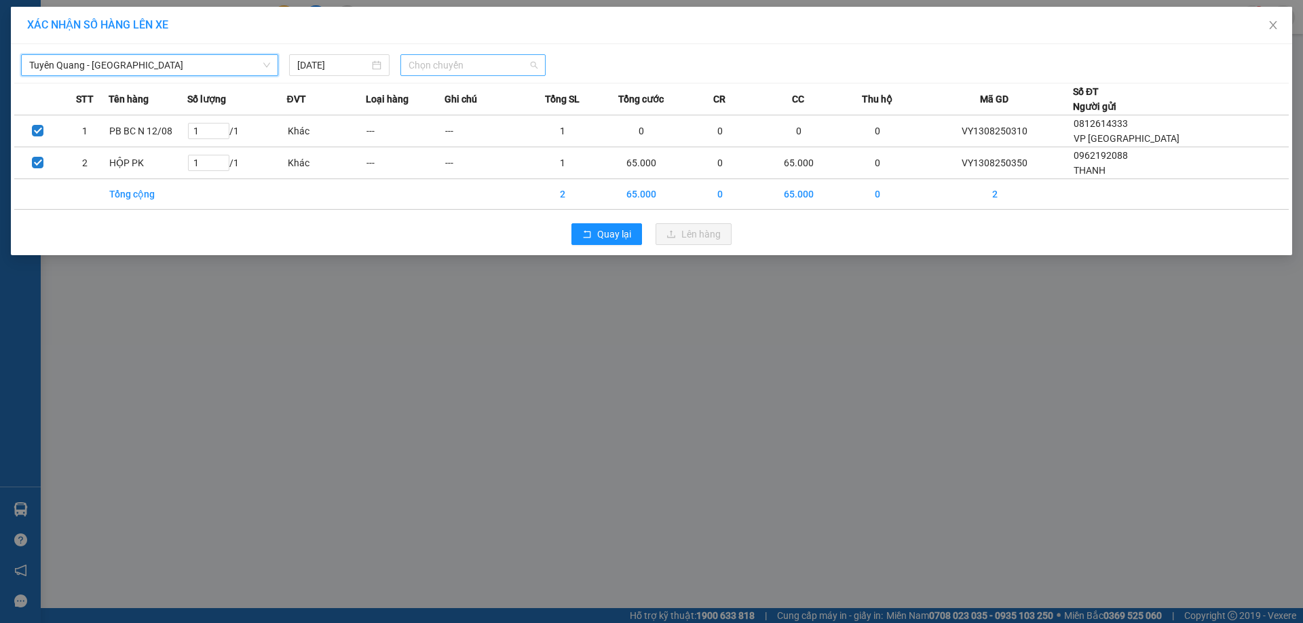
click at [516, 66] on span "Chọn chuyến" at bounding box center [472, 65] width 129 height 20
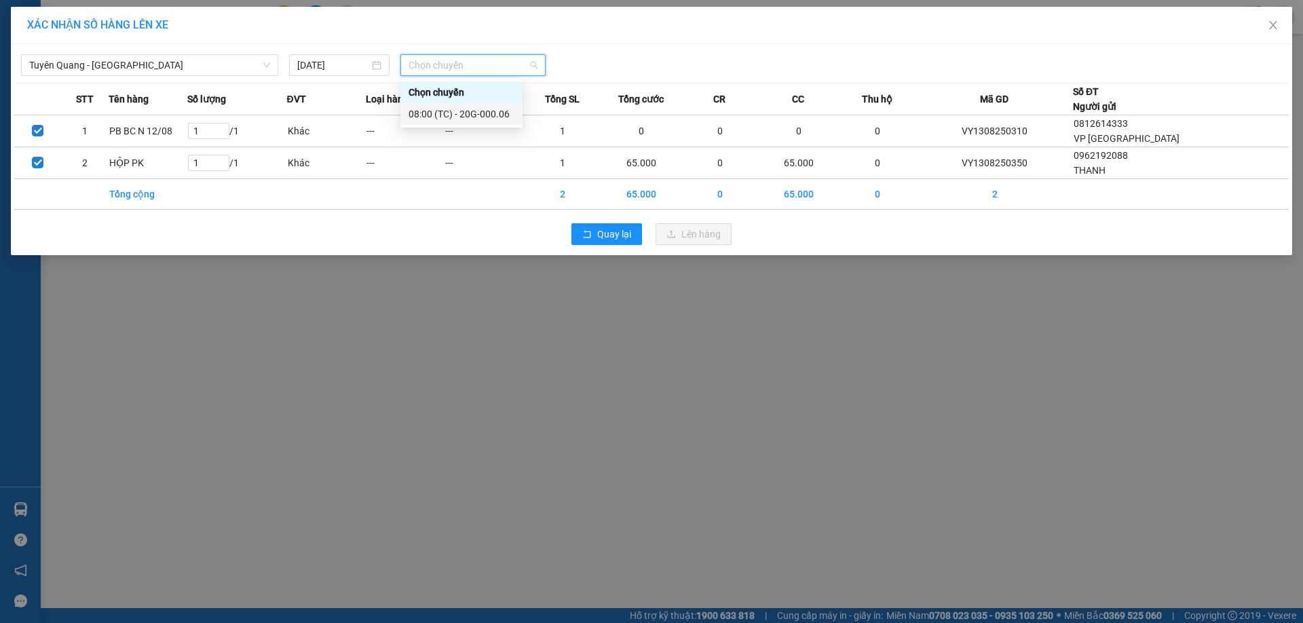
click at [499, 107] on div "08:00 (TC) - 20G-000.06" at bounding box center [461, 114] width 106 height 15
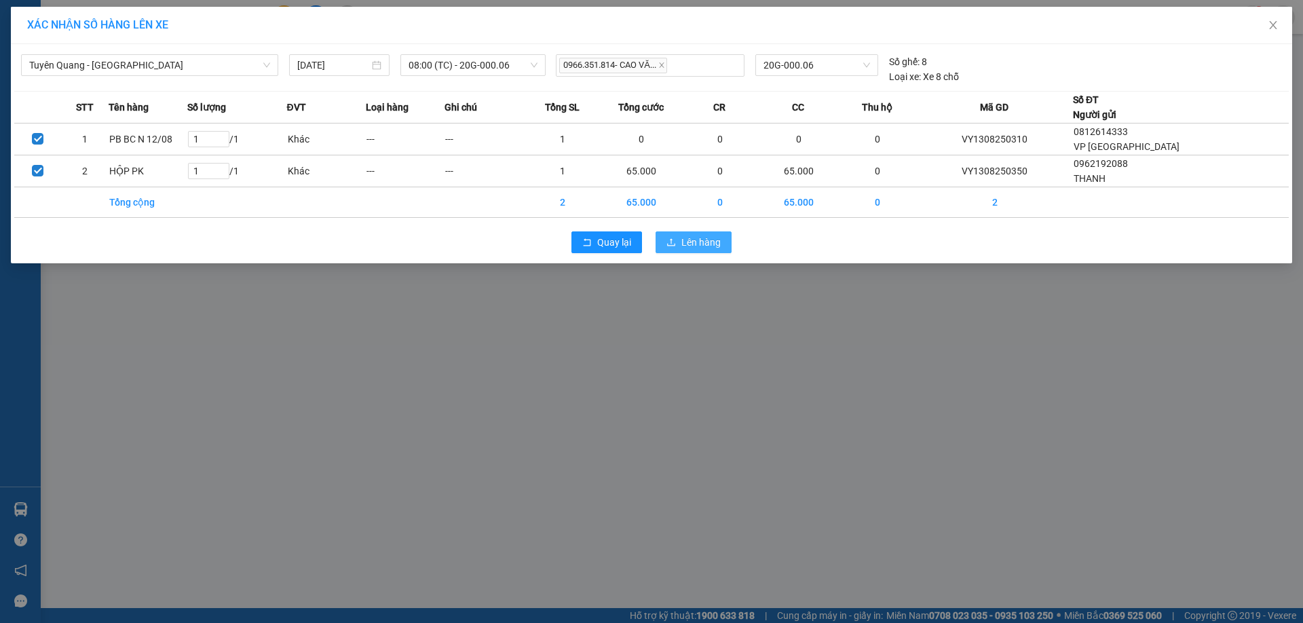
click at [721, 244] on button "Lên hàng" at bounding box center [693, 242] width 76 height 22
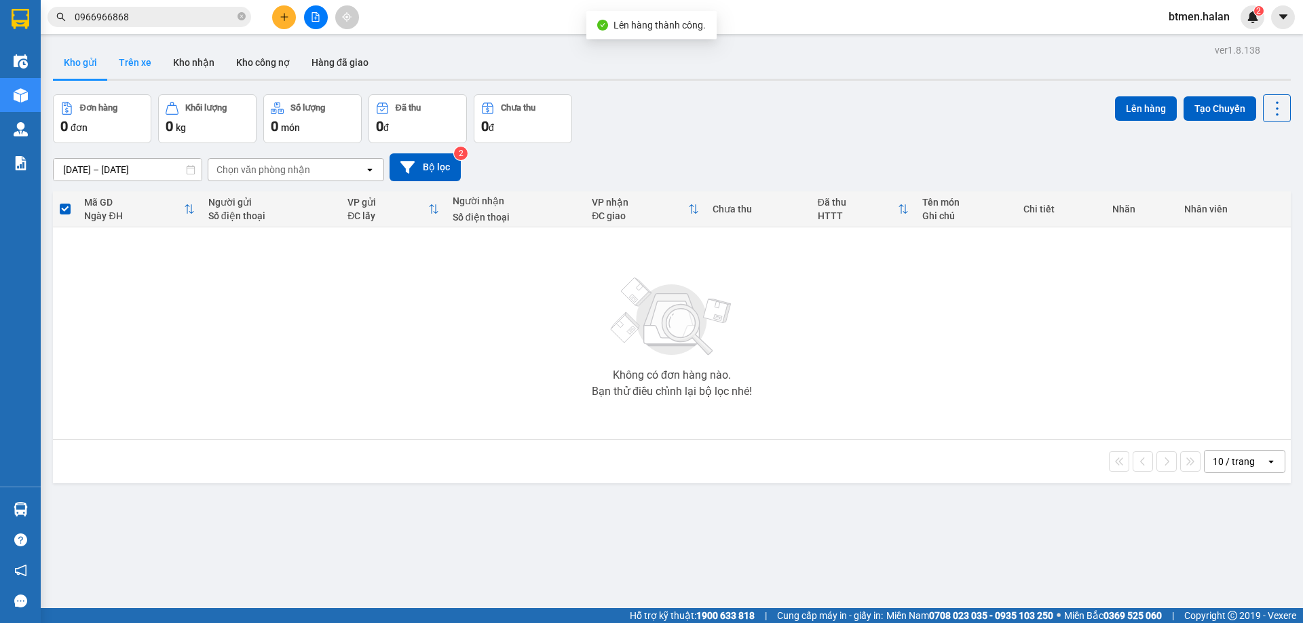
click at [114, 71] on button "Trên xe" at bounding box center [135, 62] width 54 height 33
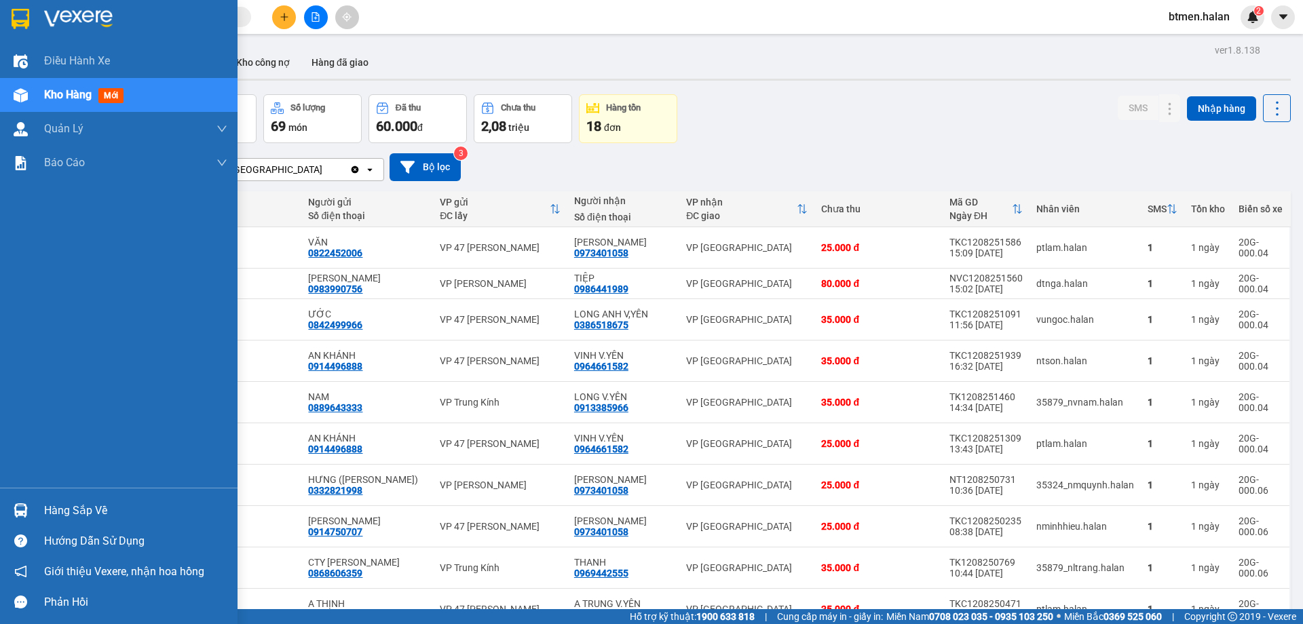
click at [57, 497] on div "Hàng sắp về" at bounding box center [118, 510] width 237 height 31
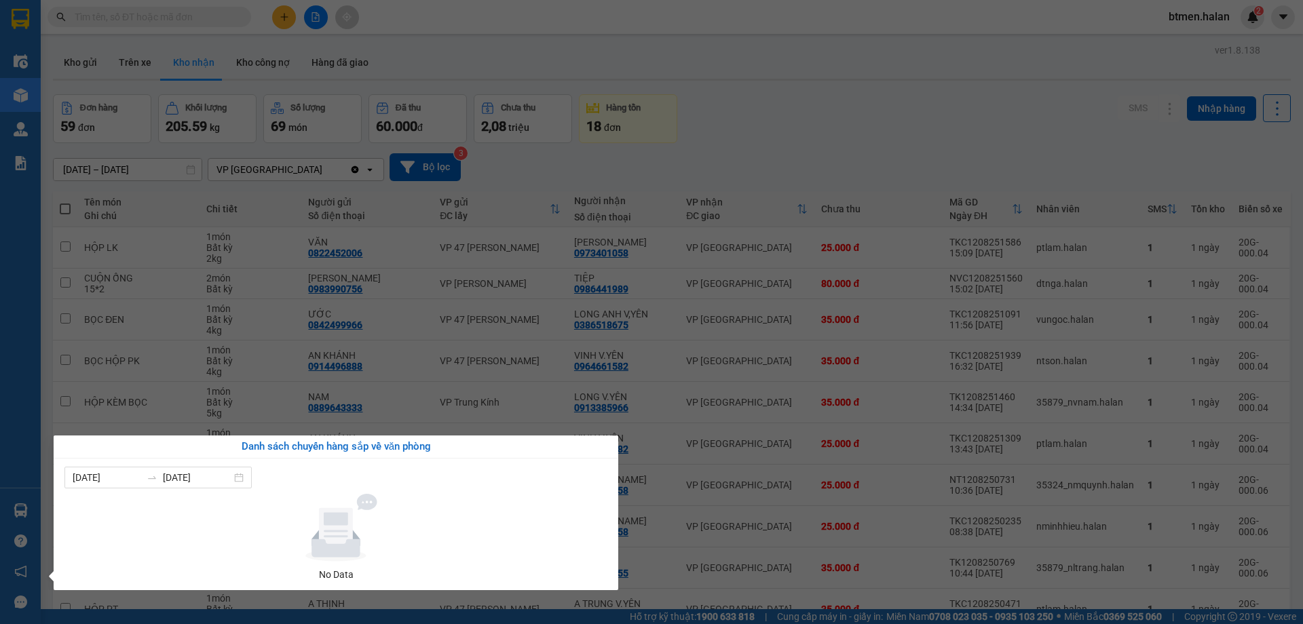
click at [522, 196] on section "Kết quả tìm kiếm ( 0 ) Bộ lọc No Data btmen.halan 2 Điều hành xe Kho hàng mới Q…" at bounding box center [651, 312] width 1303 height 624
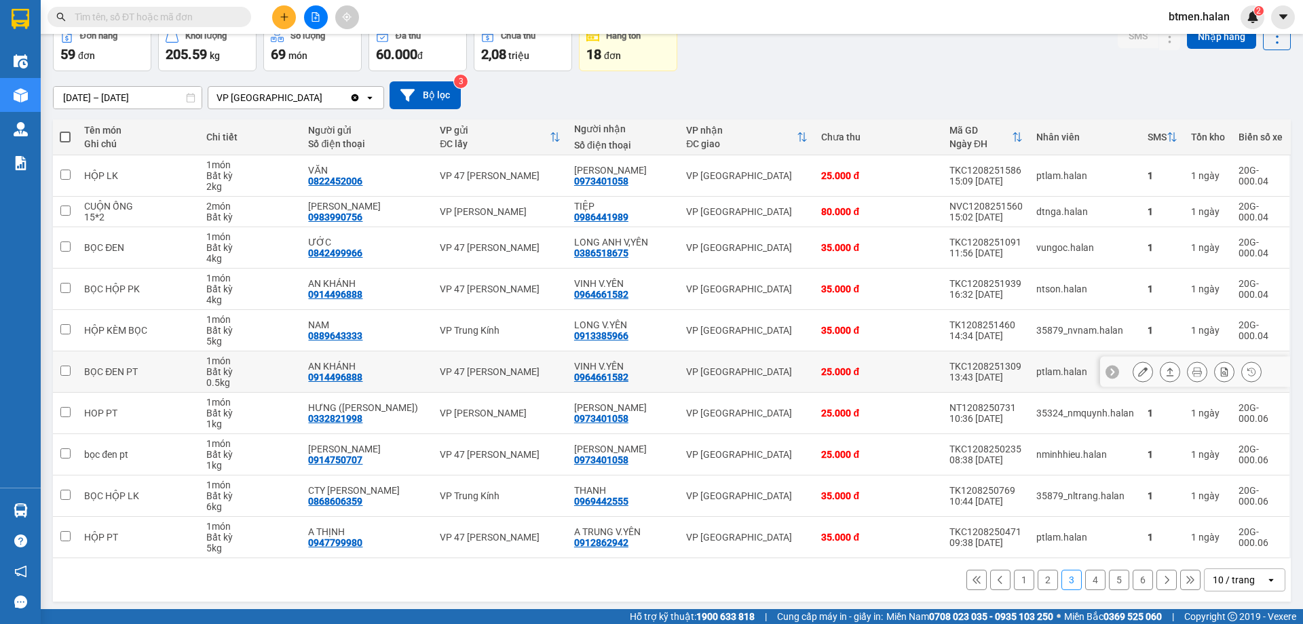
scroll to position [77, 0]
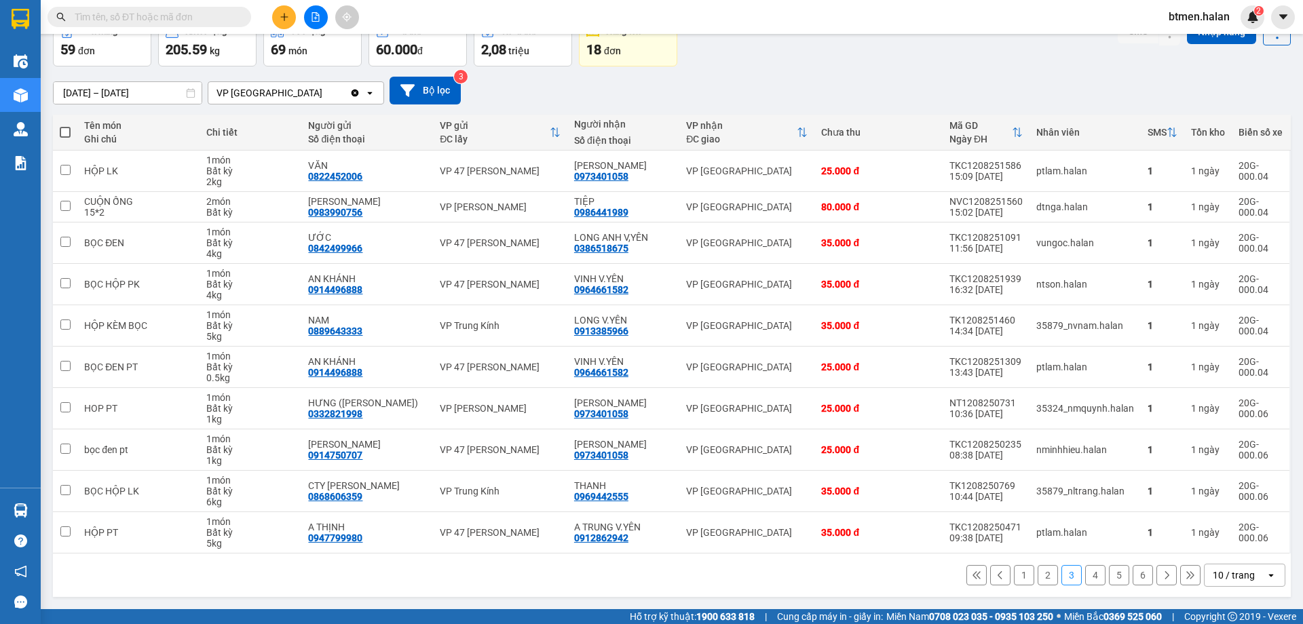
click at [1014, 580] on button "1" at bounding box center [1024, 575] width 20 height 20
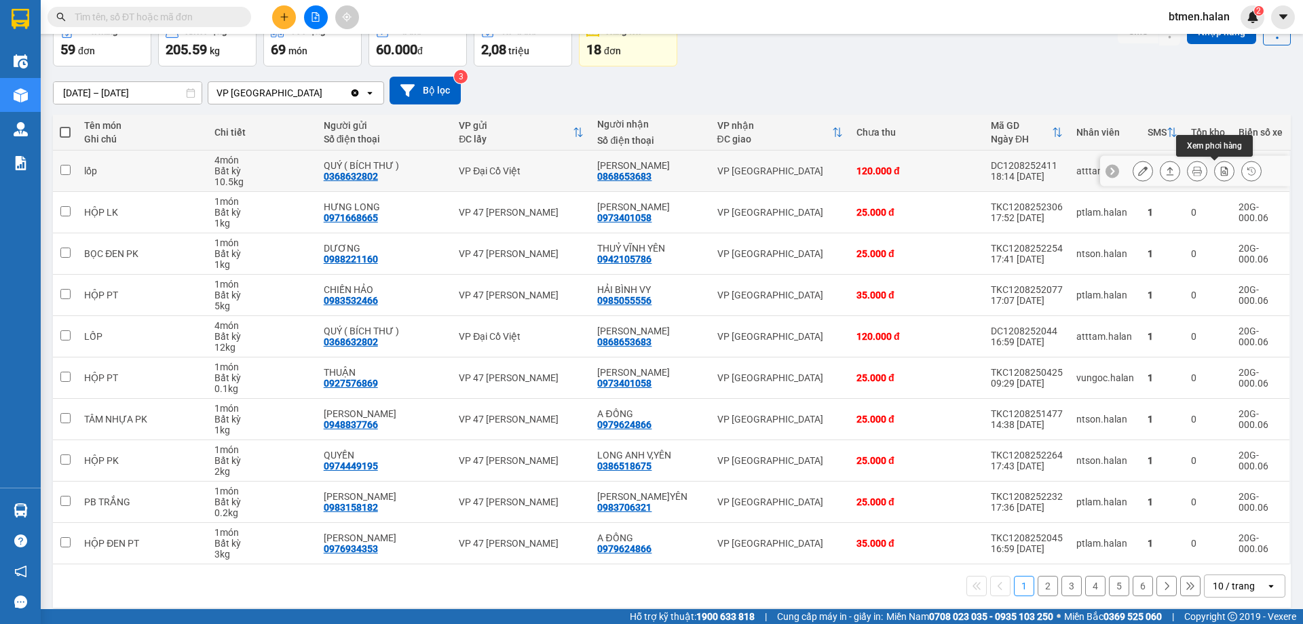
click at [1221, 173] on icon at bounding box center [1224, 170] width 7 height 9
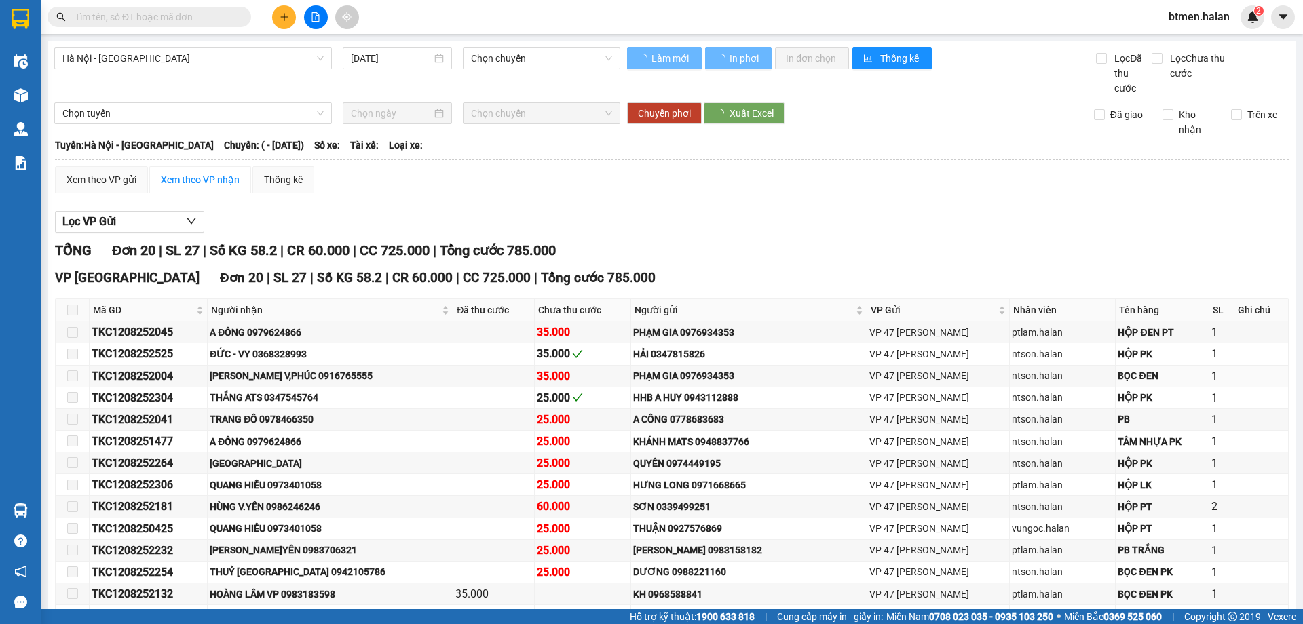
type input "[DATE]"
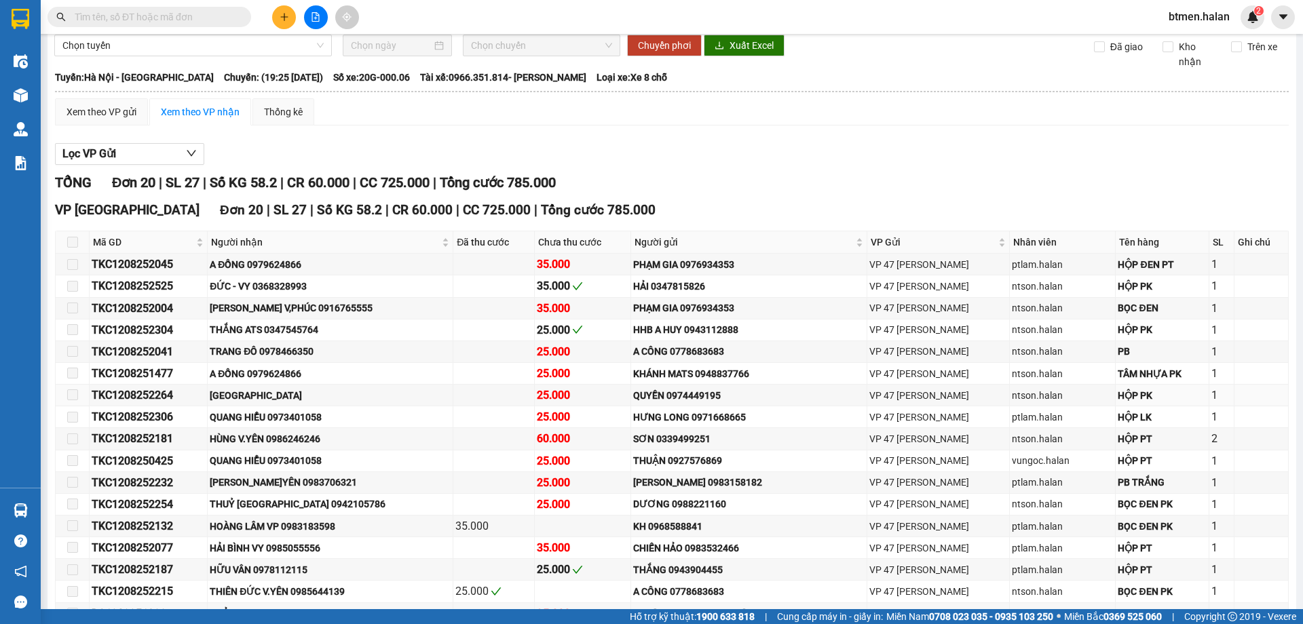
scroll to position [218, 0]
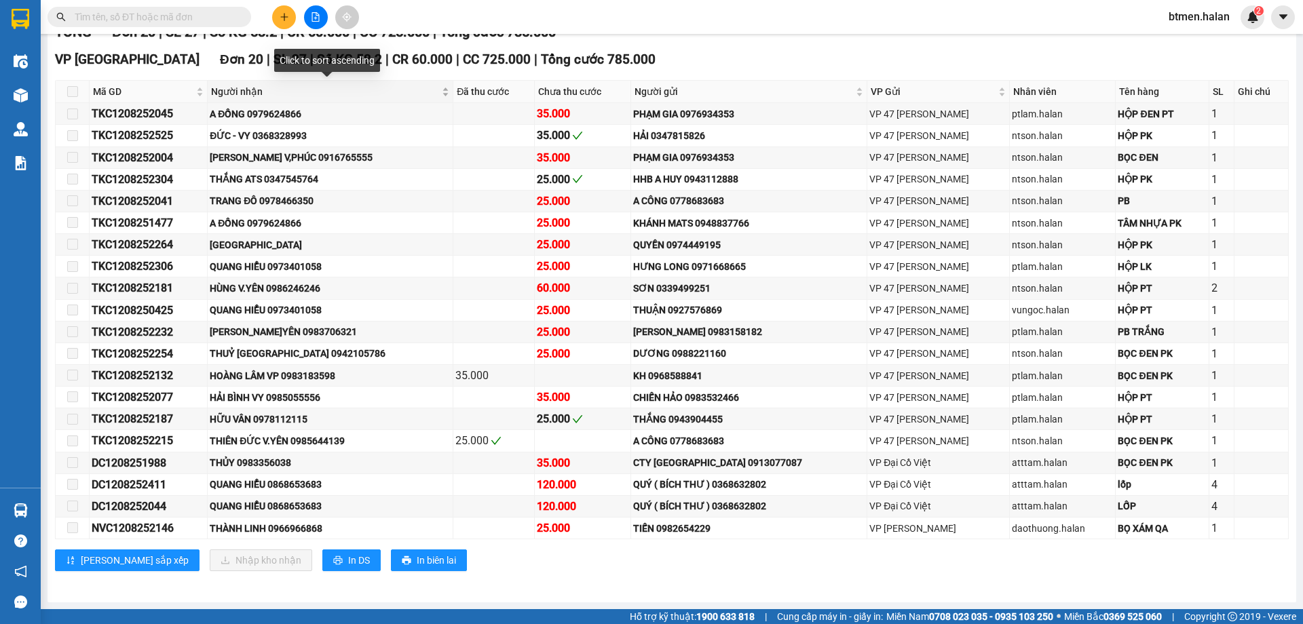
click at [266, 89] on span "Người nhận" at bounding box center [325, 91] width 228 height 15
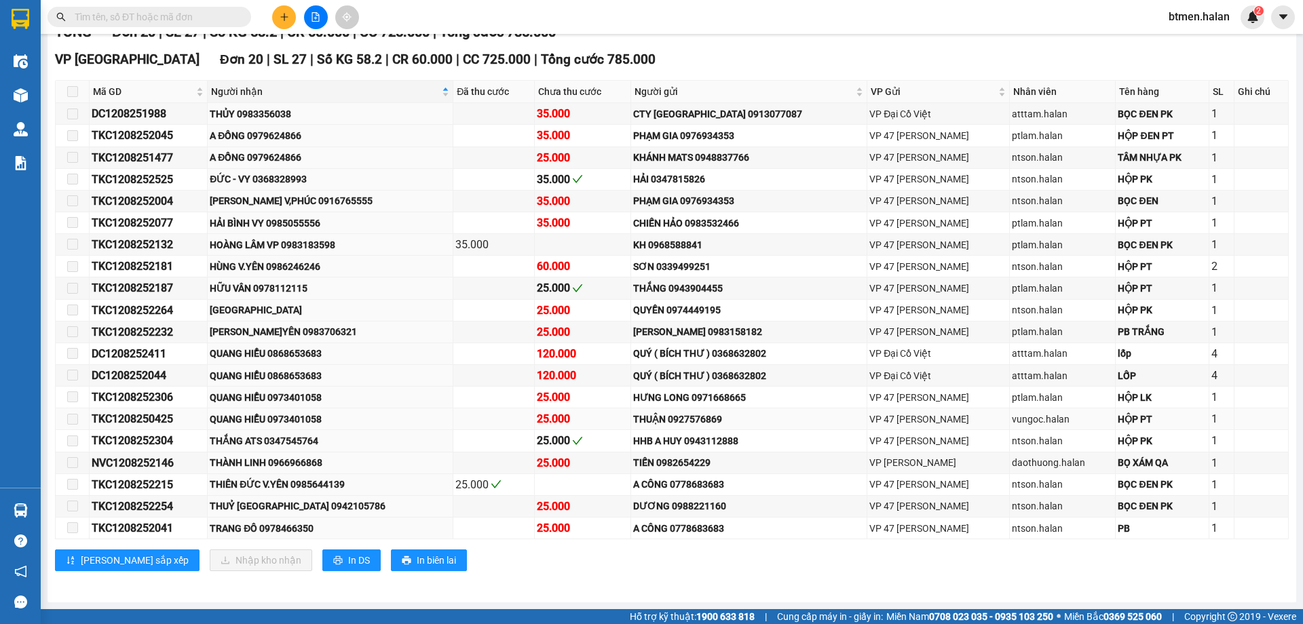
click at [356, 422] on div "QUANG HIỂU 0973401058" at bounding box center [330, 419] width 241 height 15
click at [77, 421] on span at bounding box center [72, 419] width 11 height 11
click at [205, 418] on div "TKC1208250425" at bounding box center [148, 418] width 113 height 17
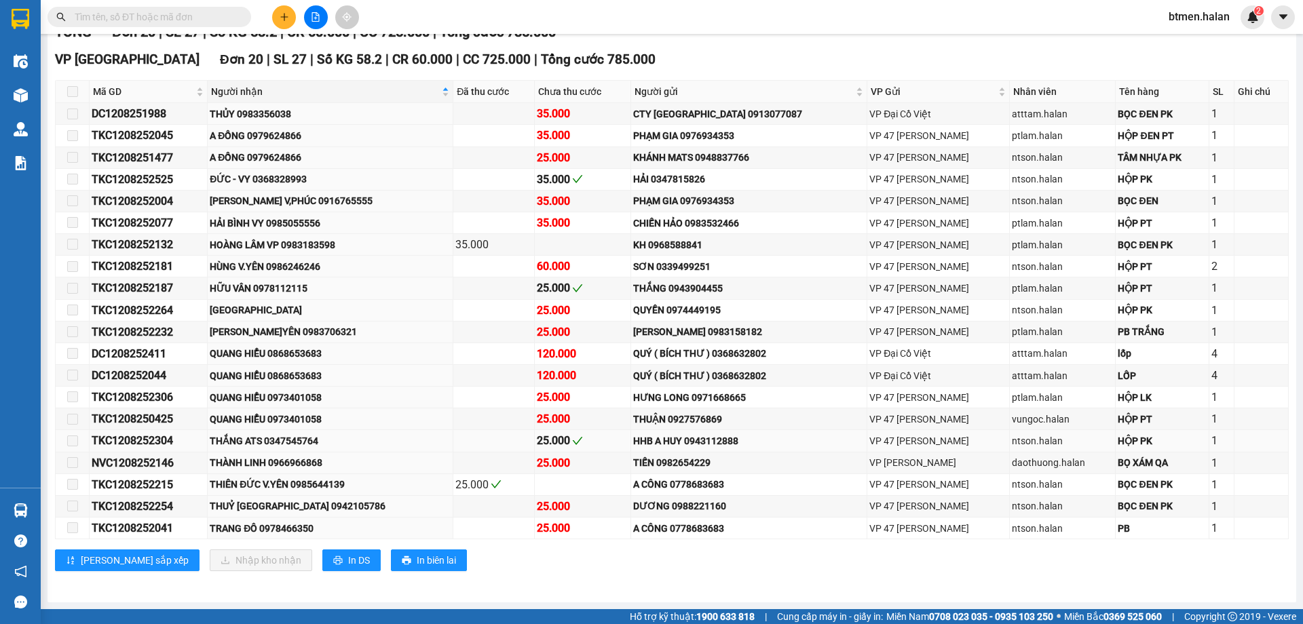
click at [572, 440] on icon "check" at bounding box center [577, 441] width 11 height 11
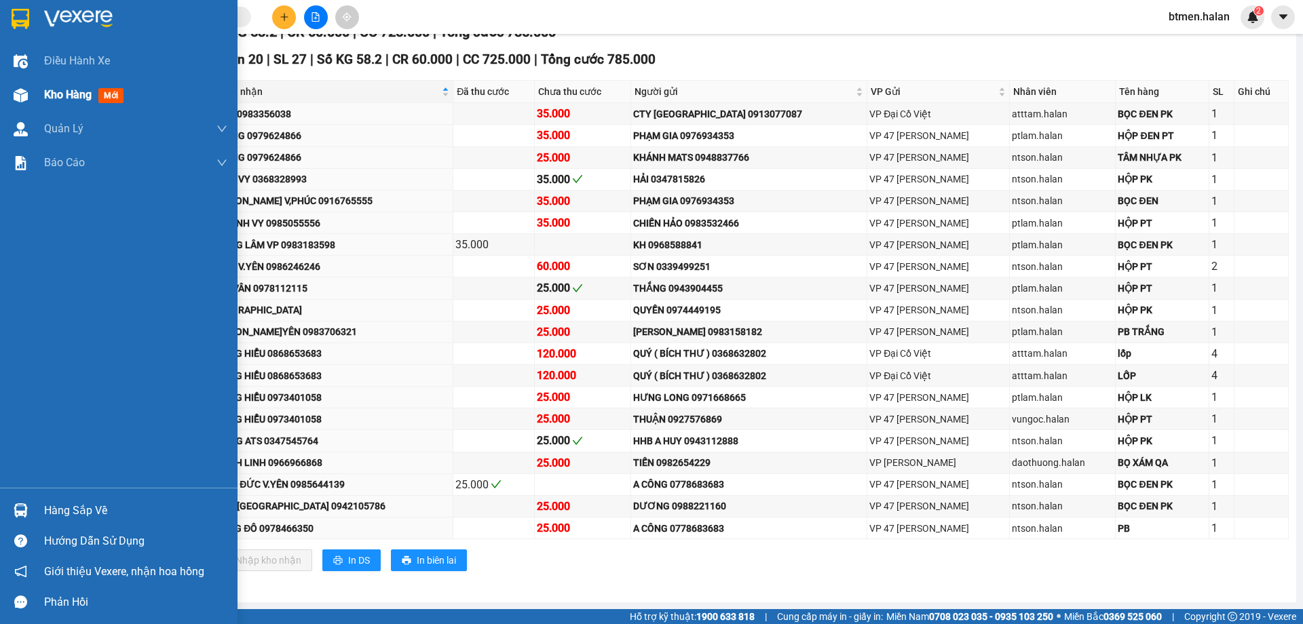
click at [22, 92] on img at bounding box center [21, 95] width 14 height 14
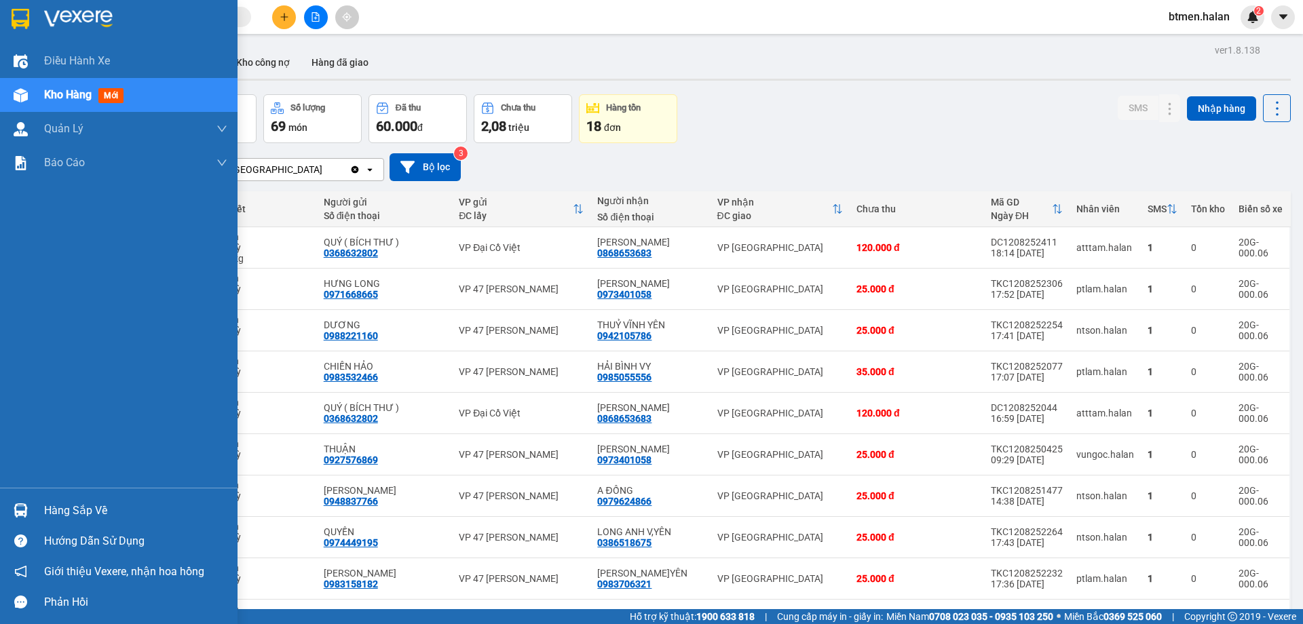
click at [72, 511] on div "Hàng sắp về" at bounding box center [135, 511] width 183 height 20
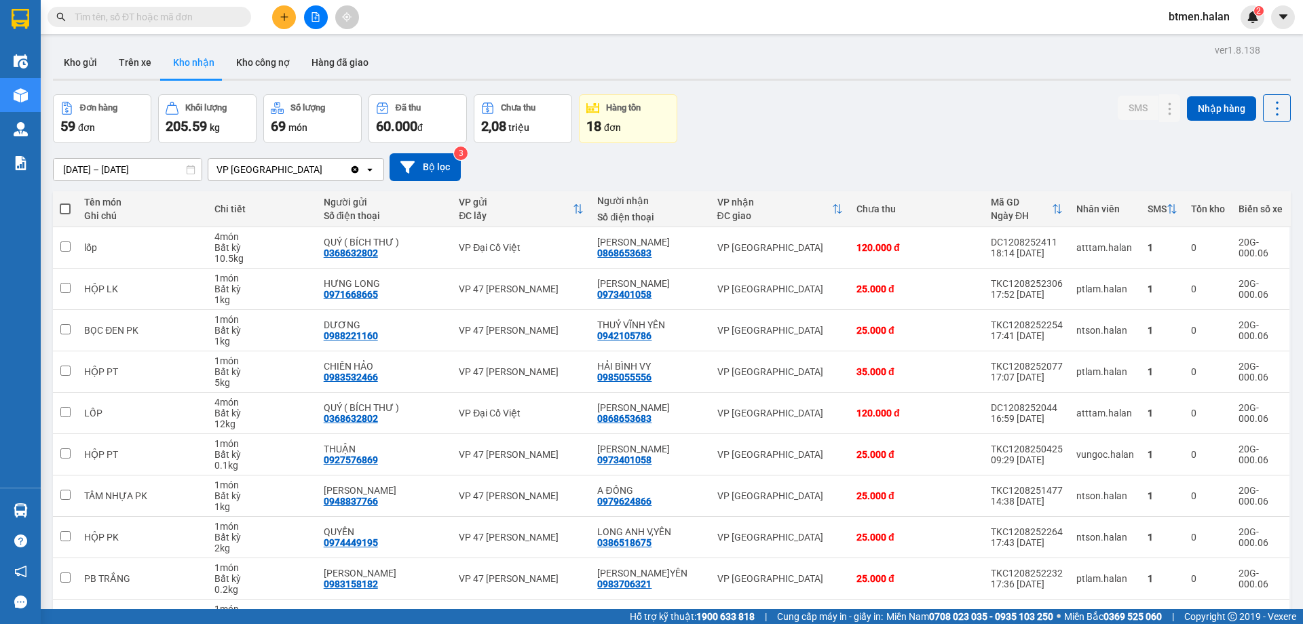
click at [775, 166] on section "Kết quả tìm kiếm ( 0 ) Bộ lọc No Data btmen.halan 2 Điều hành xe Kho hàng mới Q…" at bounding box center [651, 312] width 1303 height 624
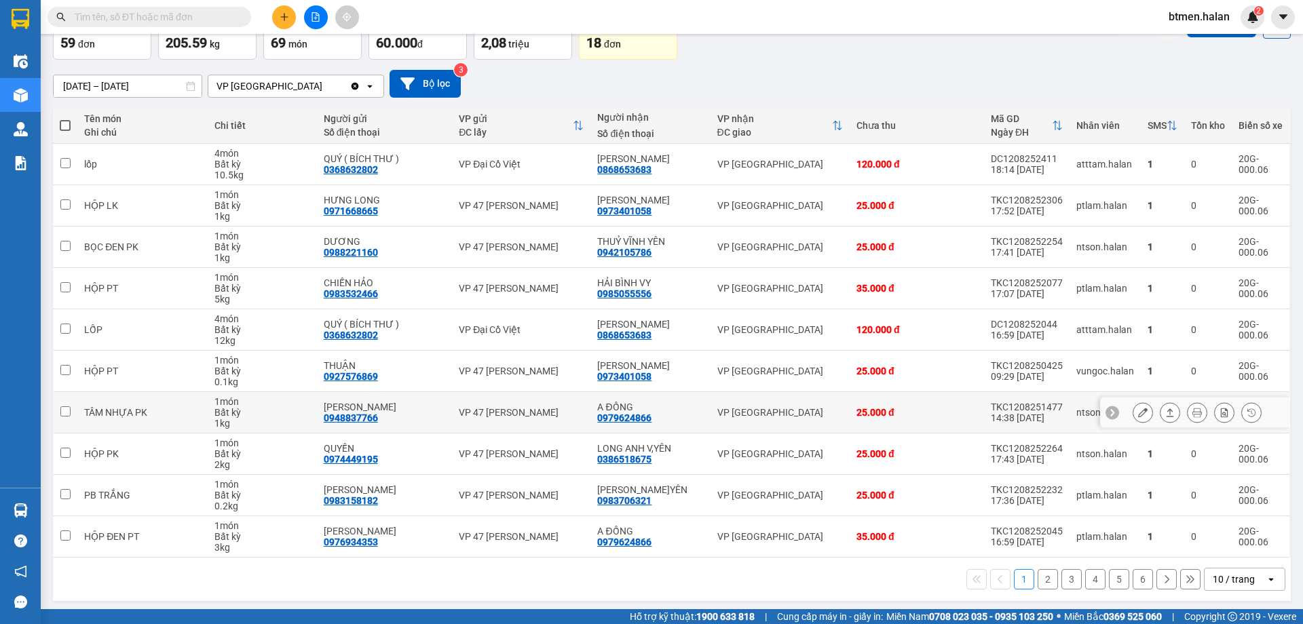
scroll to position [88, 0]
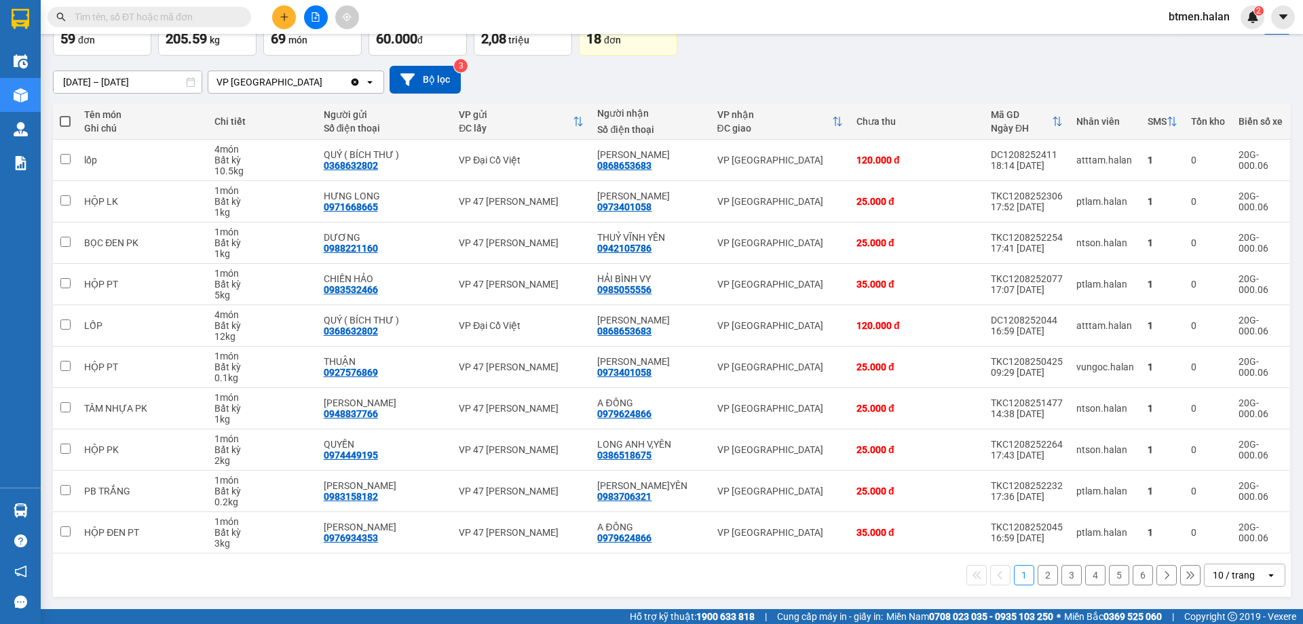
click at [1037, 571] on button "2" at bounding box center [1047, 575] width 20 height 20
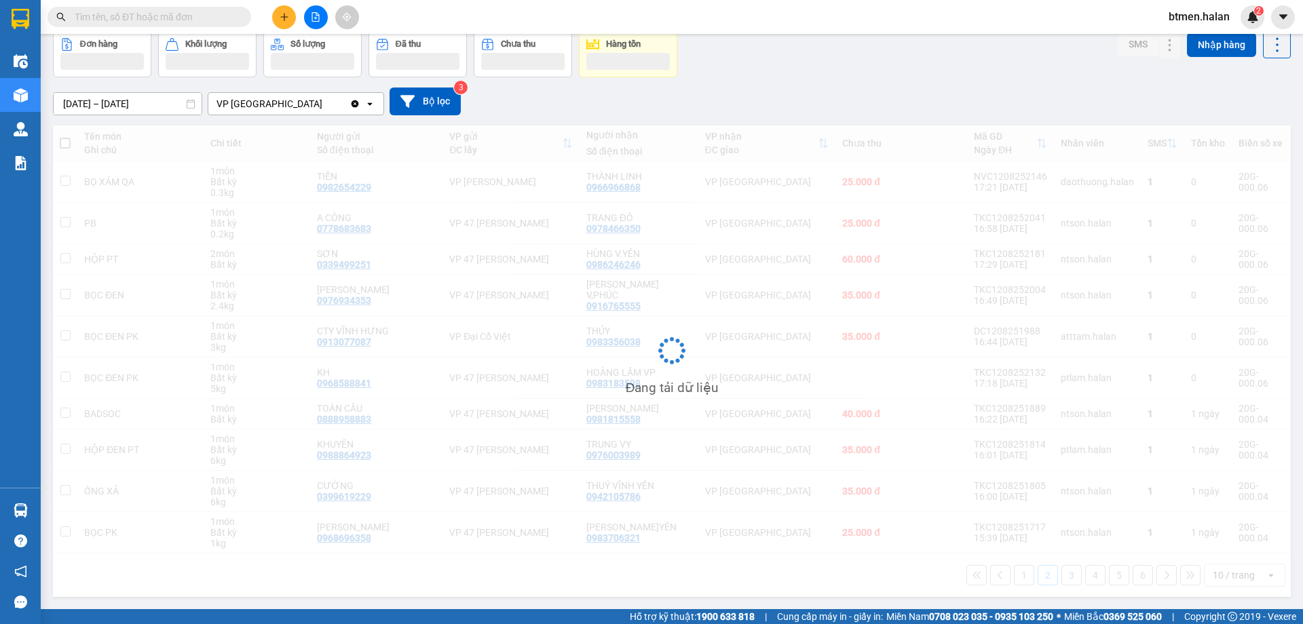
scroll to position [66, 0]
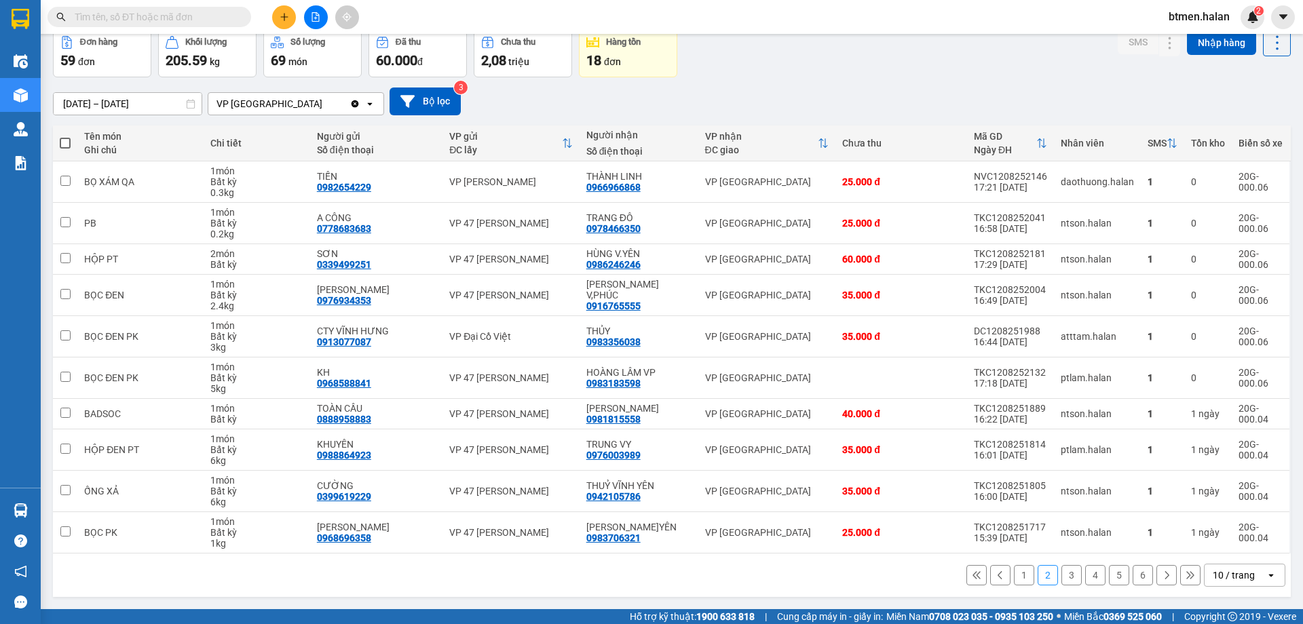
click at [1014, 576] on button "1" at bounding box center [1024, 575] width 20 height 20
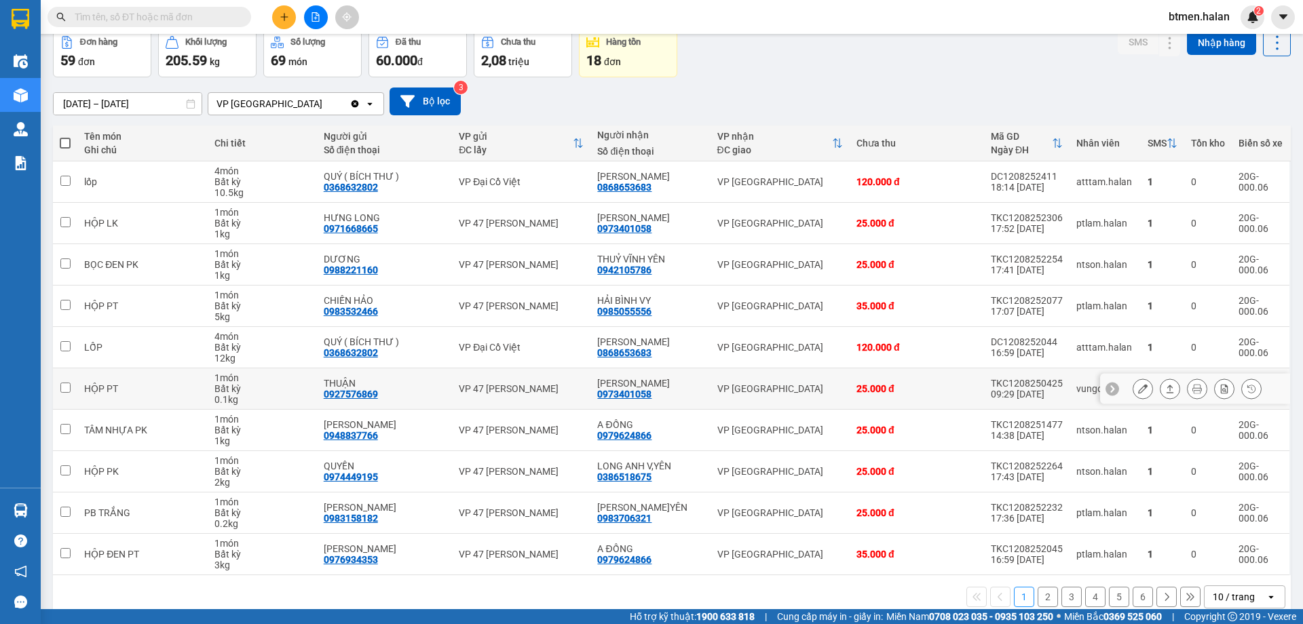
click at [1138, 391] on icon at bounding box center [1142, 388] width 9 height 9
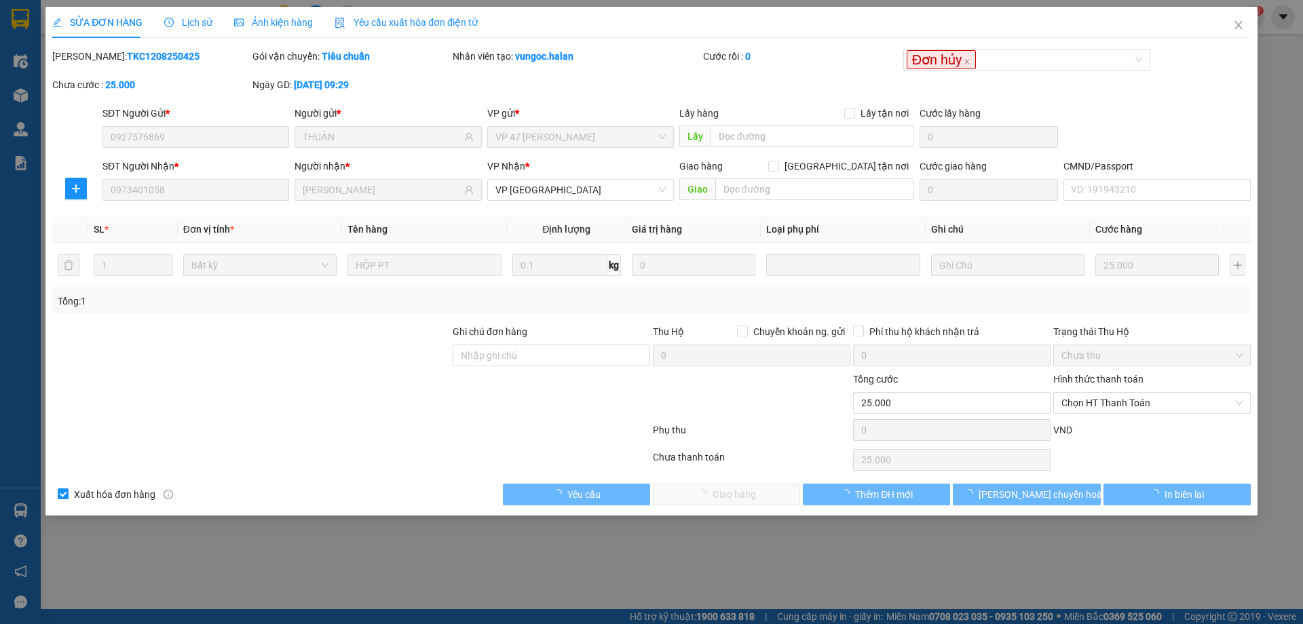
type input "0927576869"
type input "THUẬN"
type input "0973401058"
type input "[PERSON_NAME]"
type input "25.000"
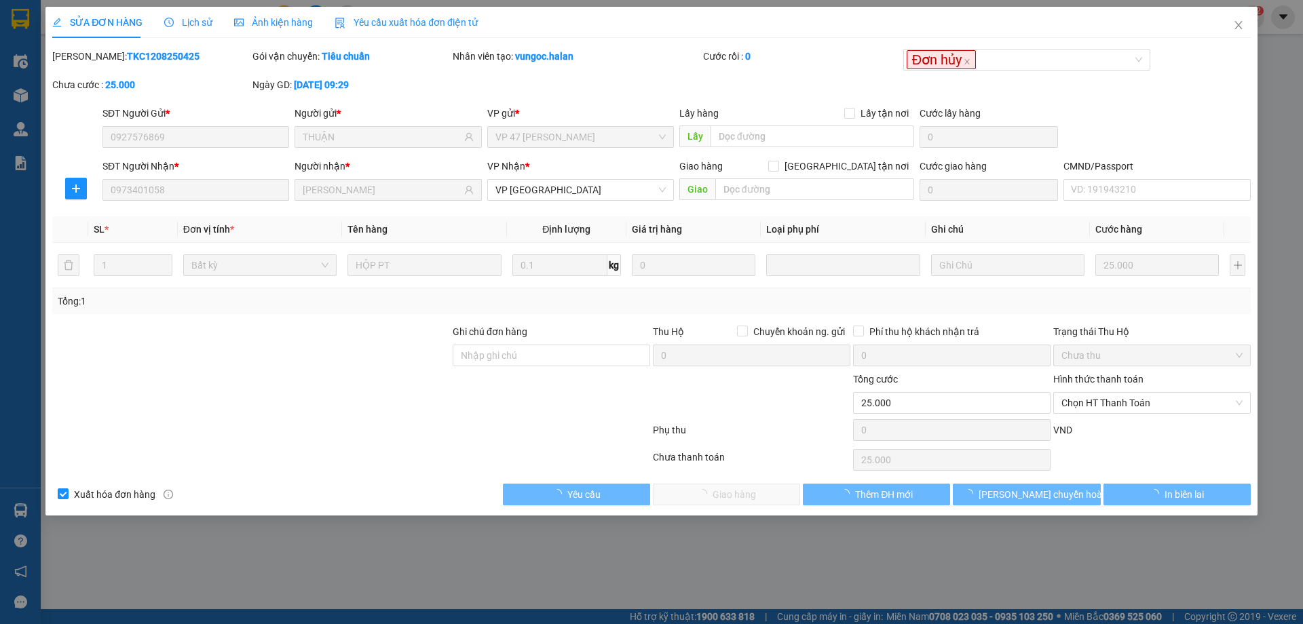
type input "25.000"
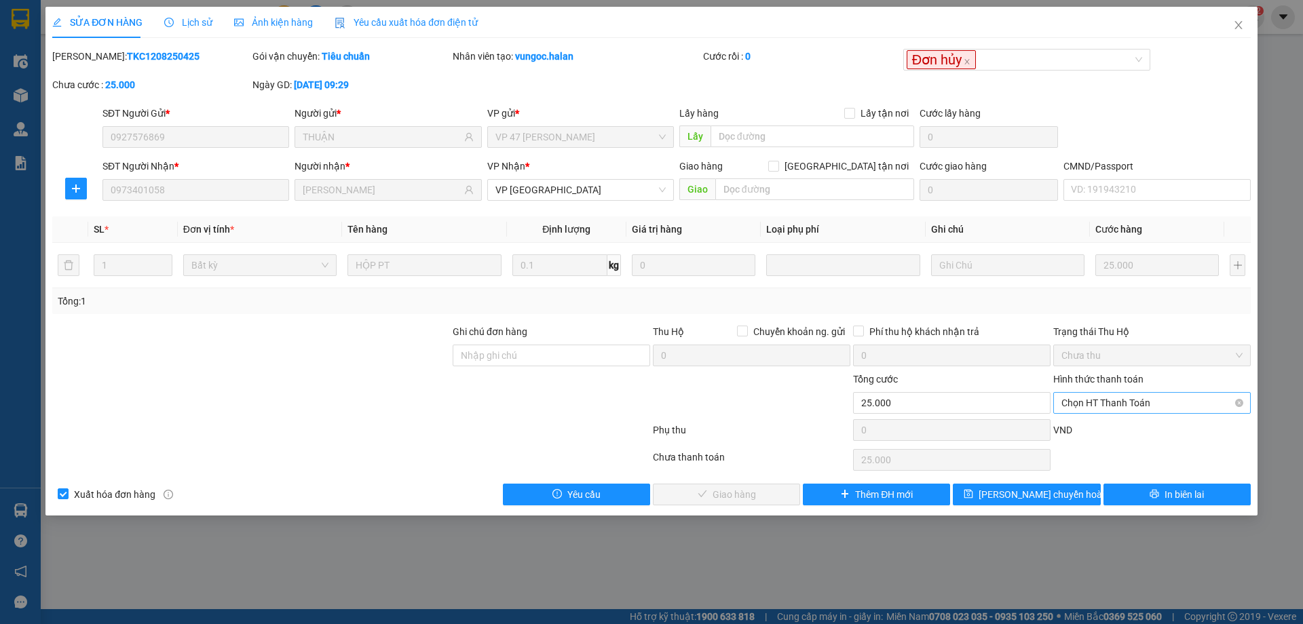
click at [1093, 398] on span "Chọn HT Thanh Toán" at bounding box center [1151, 403] width 181 height 20
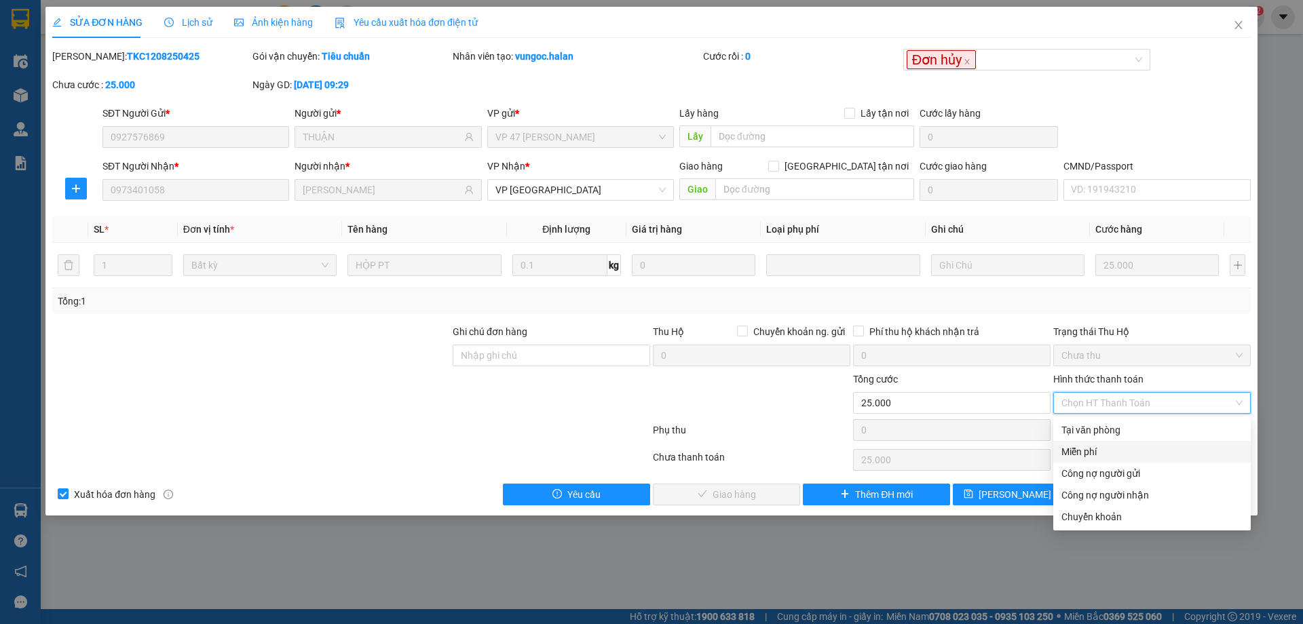
click at [1086, 454] on div "Miễn phí" at bounding box center [1151, 451] width 181 height 15
type input "0"
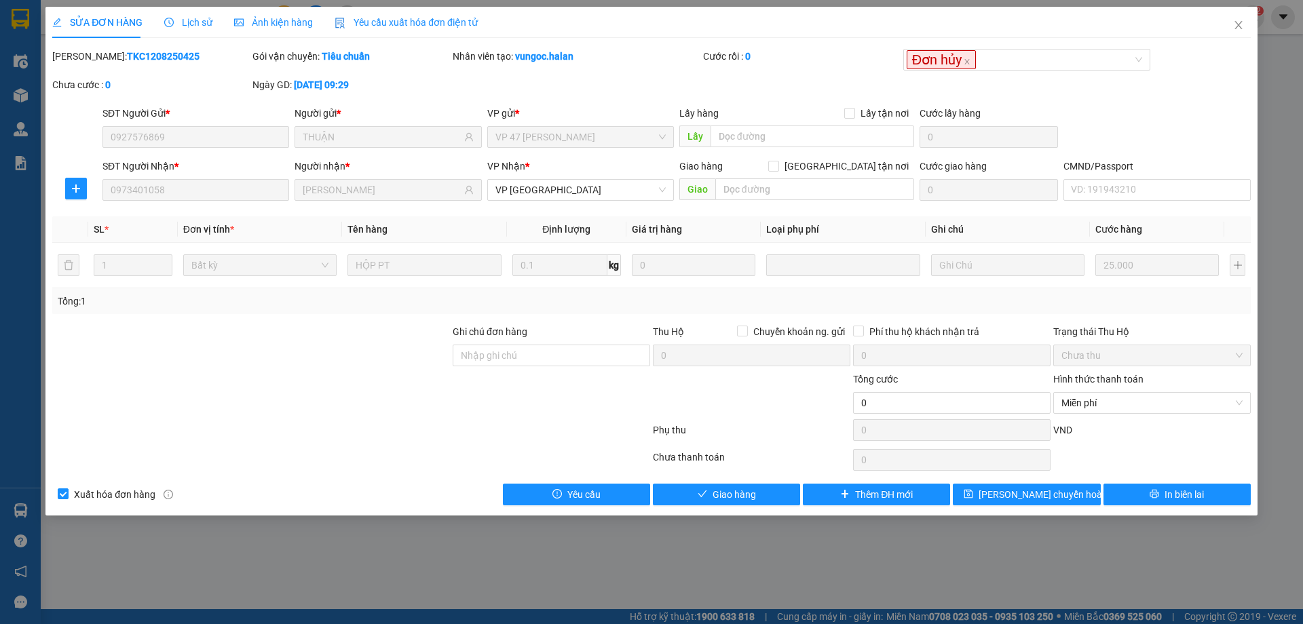
click at [194, 24] on span "Lịch sử" at bounding box center [188, 22] width 48 height 11
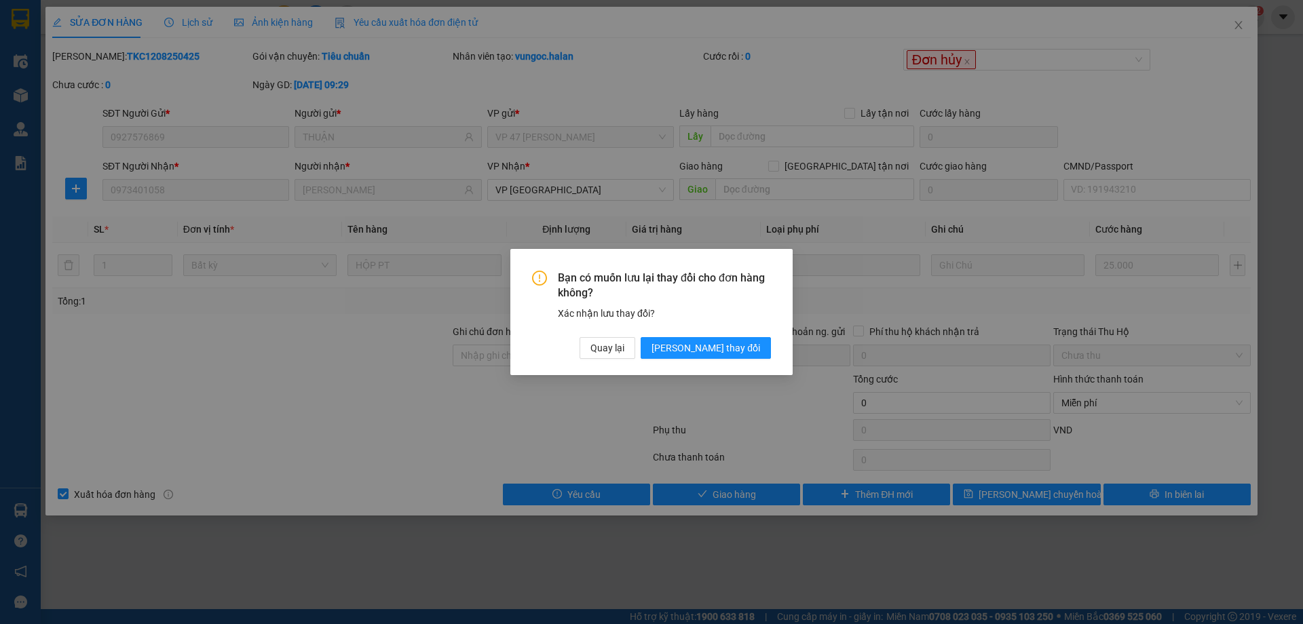
drag, startPoint x: 1160, startPoint y: 233, endPoint x: 1275, endPoint y: 93, distance: 181.3
click at [1164, 221] on div "Bạn có muốn lưu lại thay đổi cho đơn hàng không? Xác nhận lưu thay đổi? Quay lạ…" at bounding box center [651, 312] width 1303 height 624
click at [1241, 26] on div "Bạn có muốn lưu lại thay đổi cho đơn hàng không? Xác nhận lưu thay đổi? Quay lạ…" at bounding box center [651, 312] width 1303 height 624
click at [624, 346] on span "Quay lại" at bounding box center [607, 348] width 34 height 15
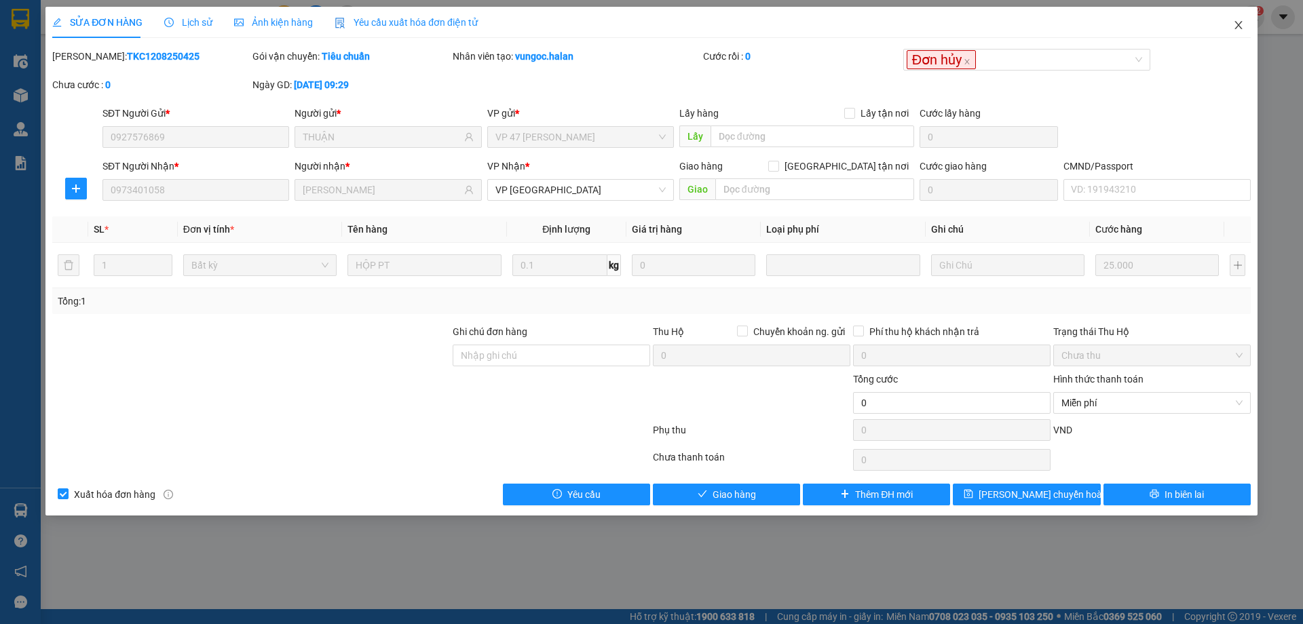
click at [1244, 22] on span "Close" at bounding box center [1238, 26] width 38 height 38
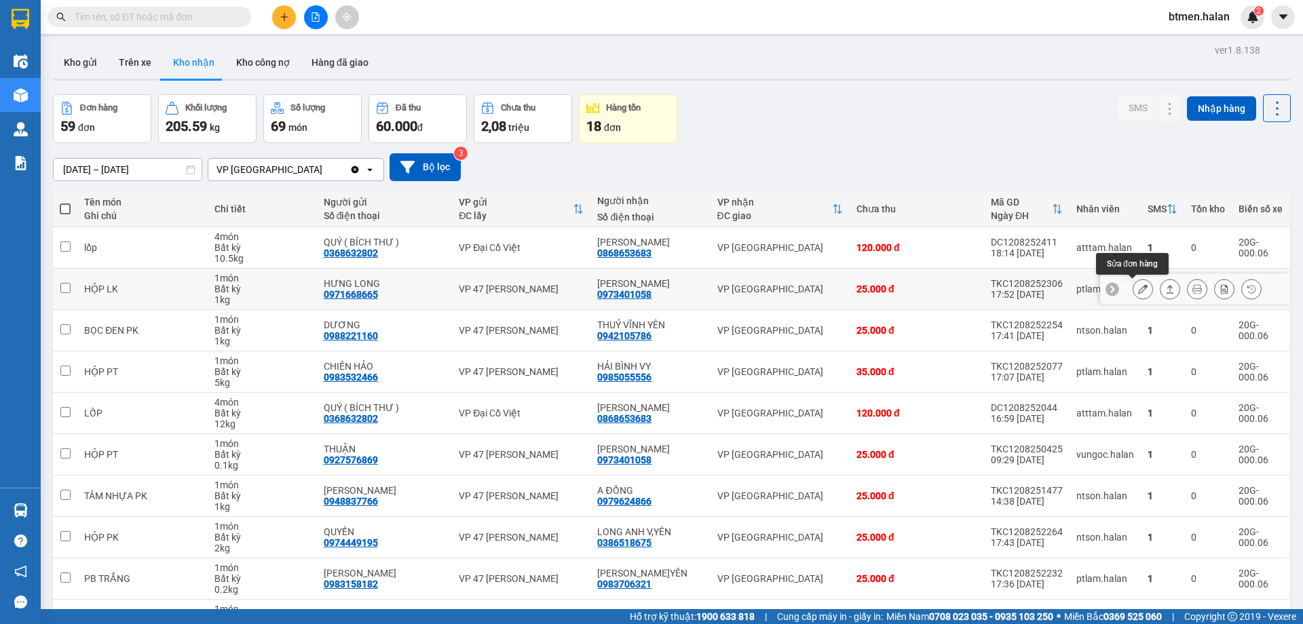
click at [1138, 289] on icon at bounding box center [1142, 288] width 9 height 9
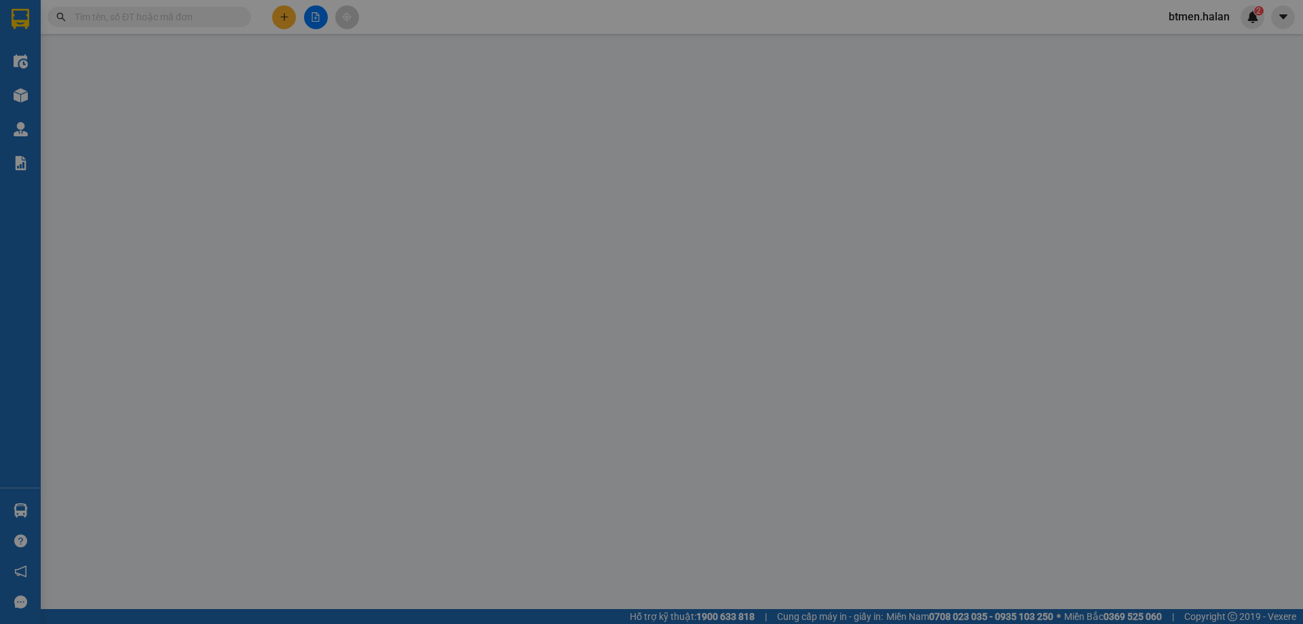
type input "0971668665"
type input "HƯNG LONG"
type input "0973401058"
type input "[PERSON_NAME]"
type input "25.000"
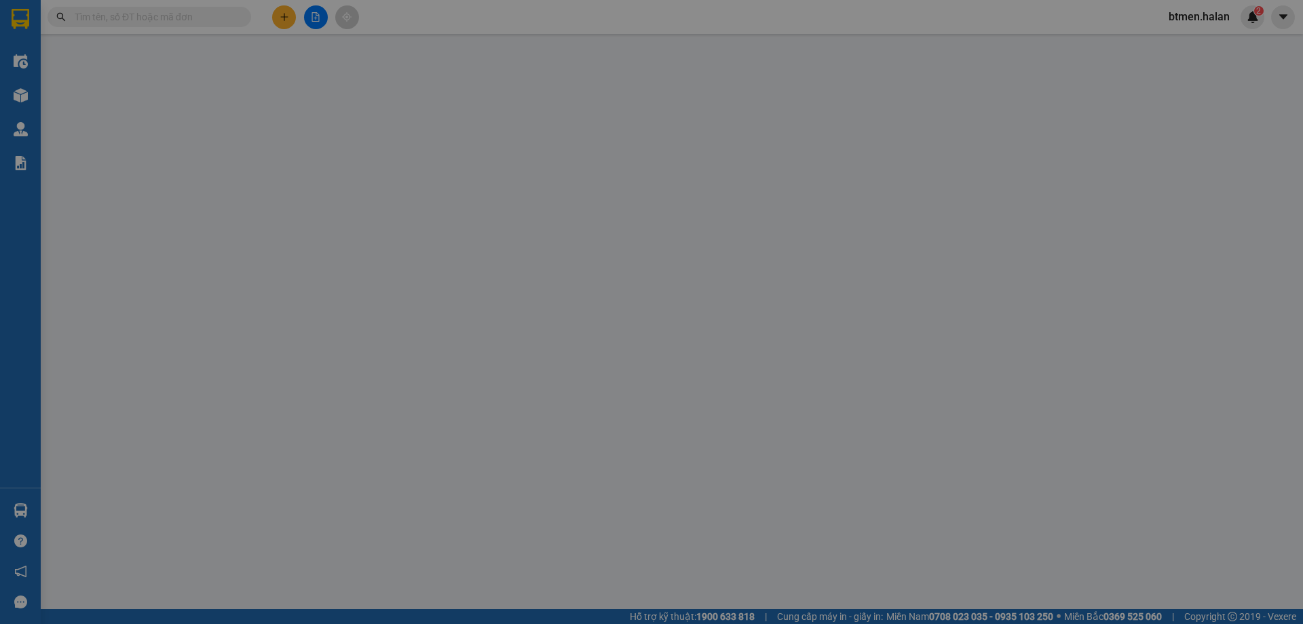
type input "25.000"
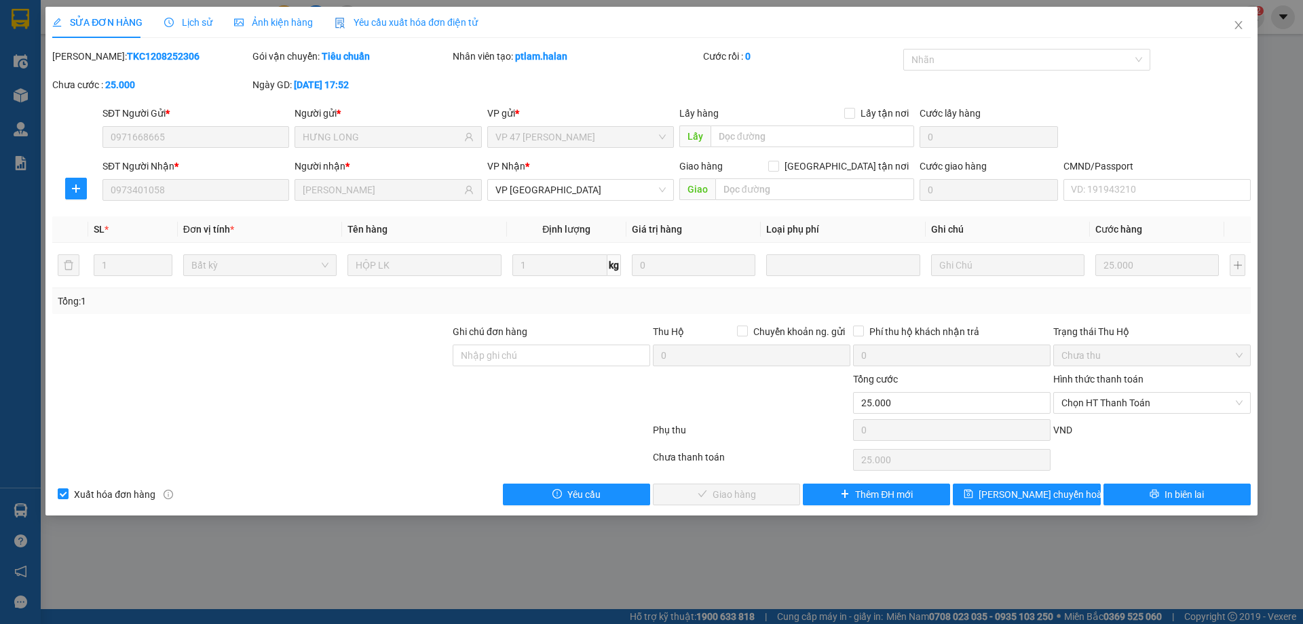
click at [197, 20] on span "Lịch sử" at bounding box center [188, 22] width 48 height 11
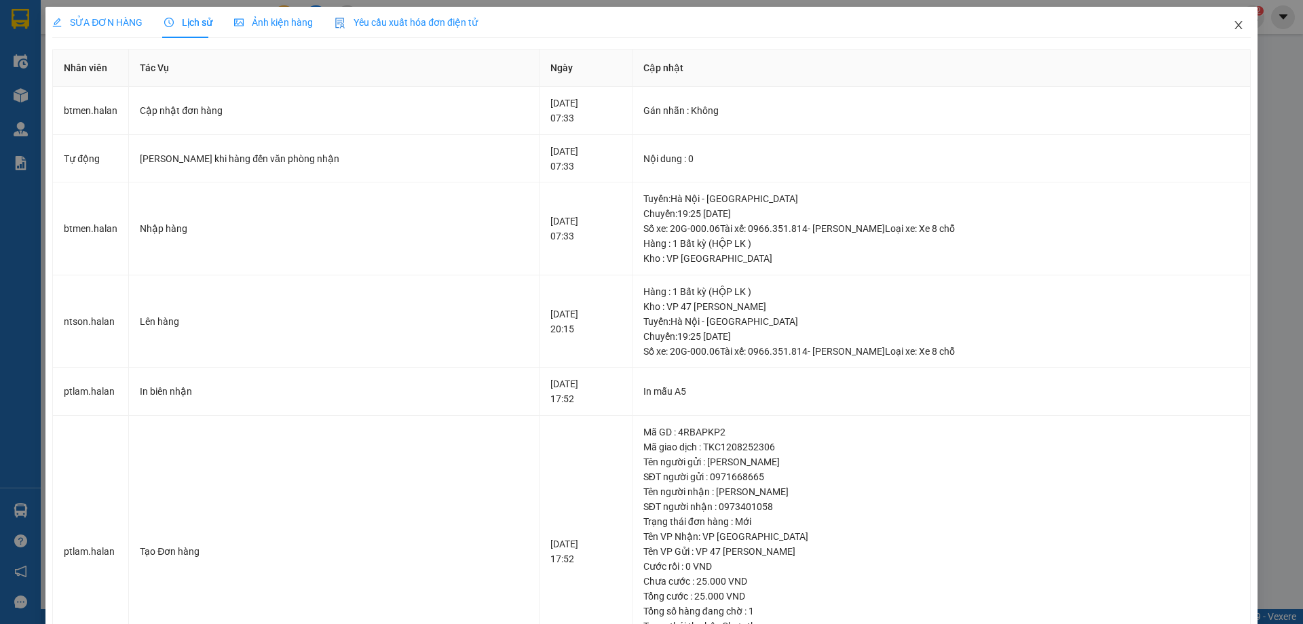
click at [1224, 18] on span "Close" at bounding box center [1238, 26] width 38 height 38
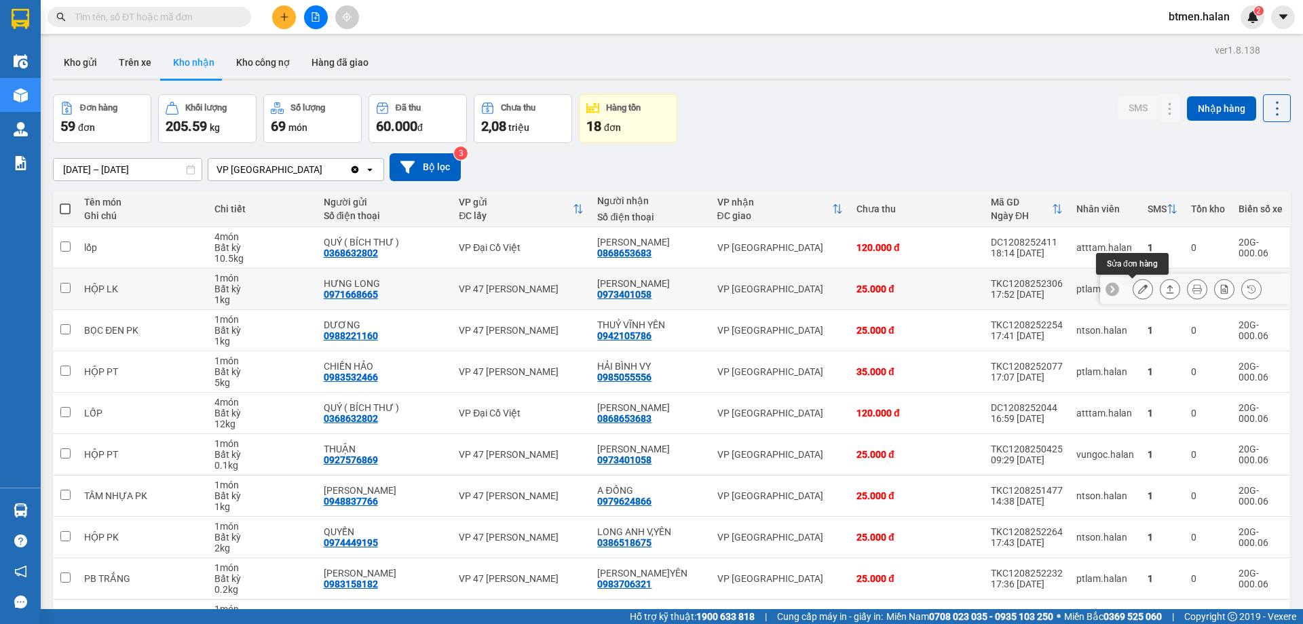
click at [1138, 291] on button at bounding box center [1142, 289] width 19 height 24
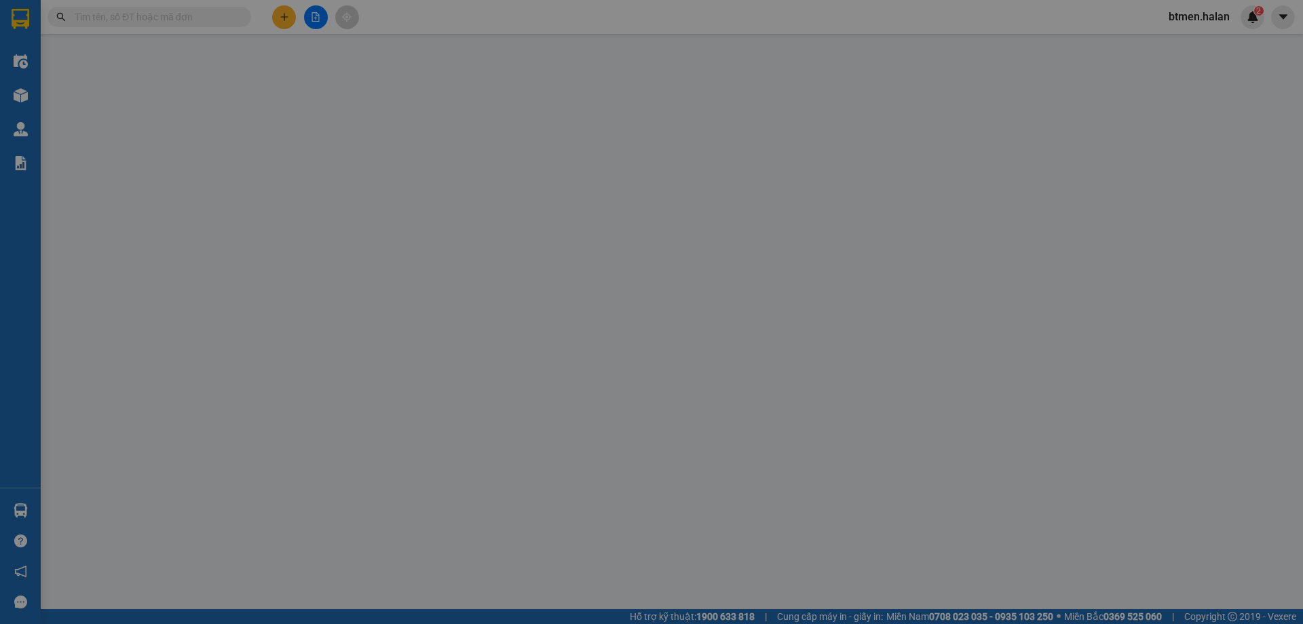
type input "0971668665"
type input "HƯNG LONG"
type input "0973401058"
type input "[PERSON_NAME]"
type input "25.000"
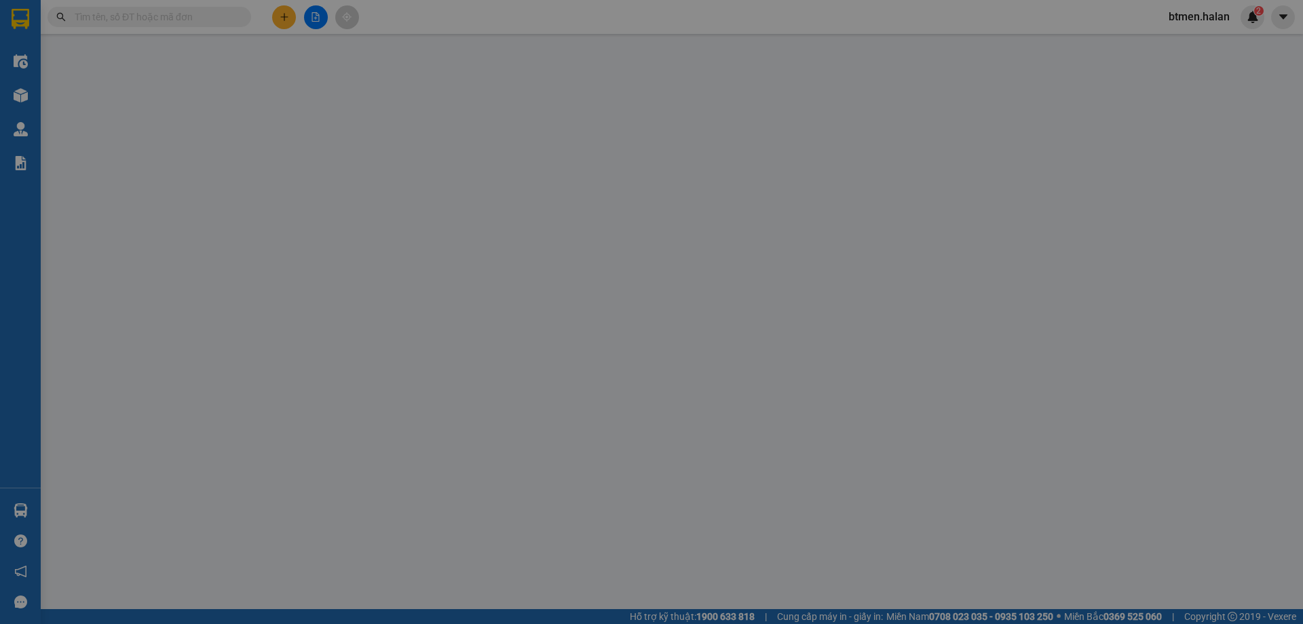
type input "25.000"
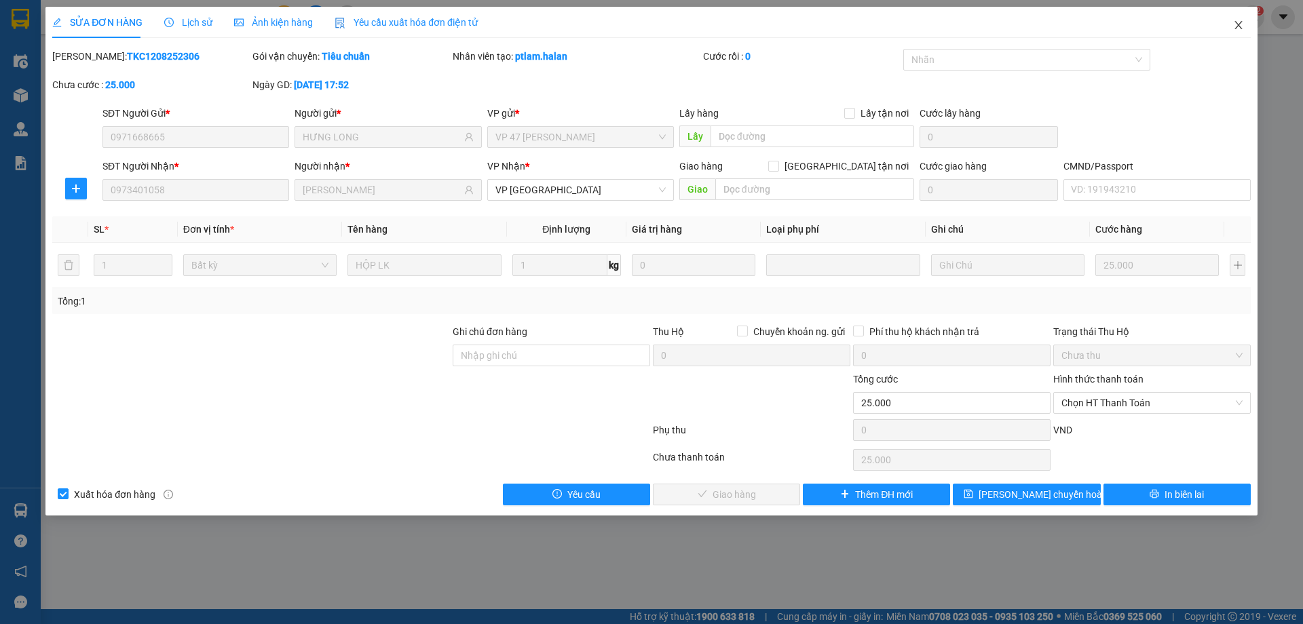
click at [1236, 20] on span "Close" at bounding box center [1238, 26] width 38 height 38
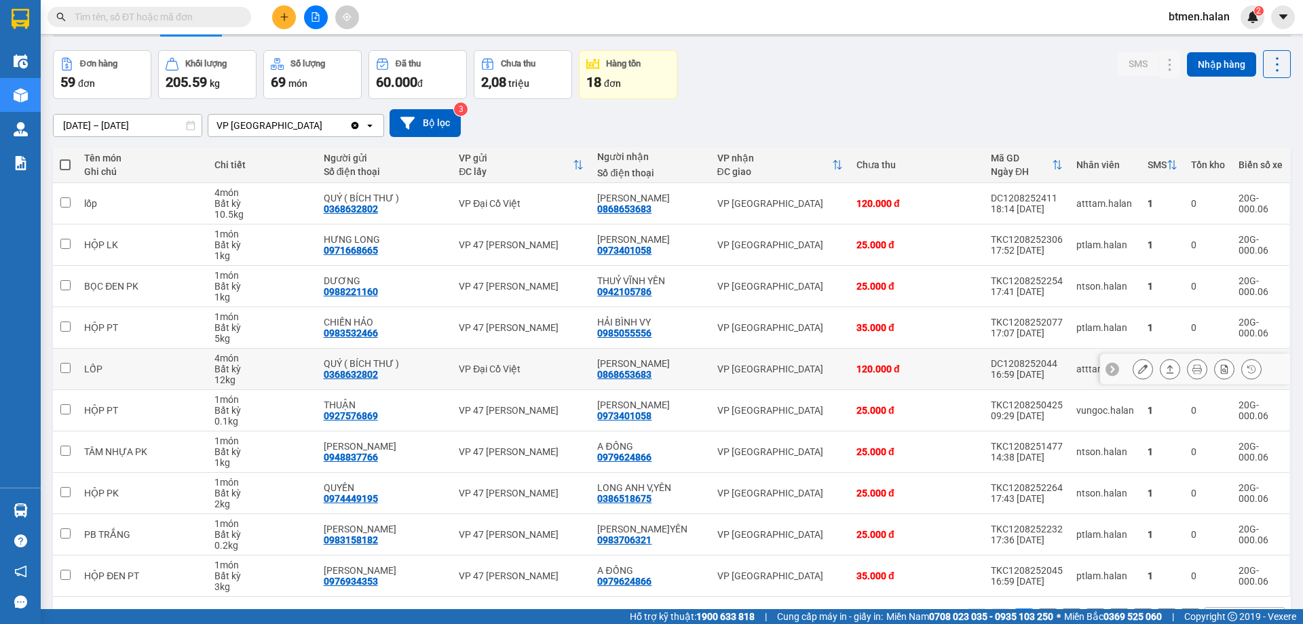
scroll to position [68, 0]
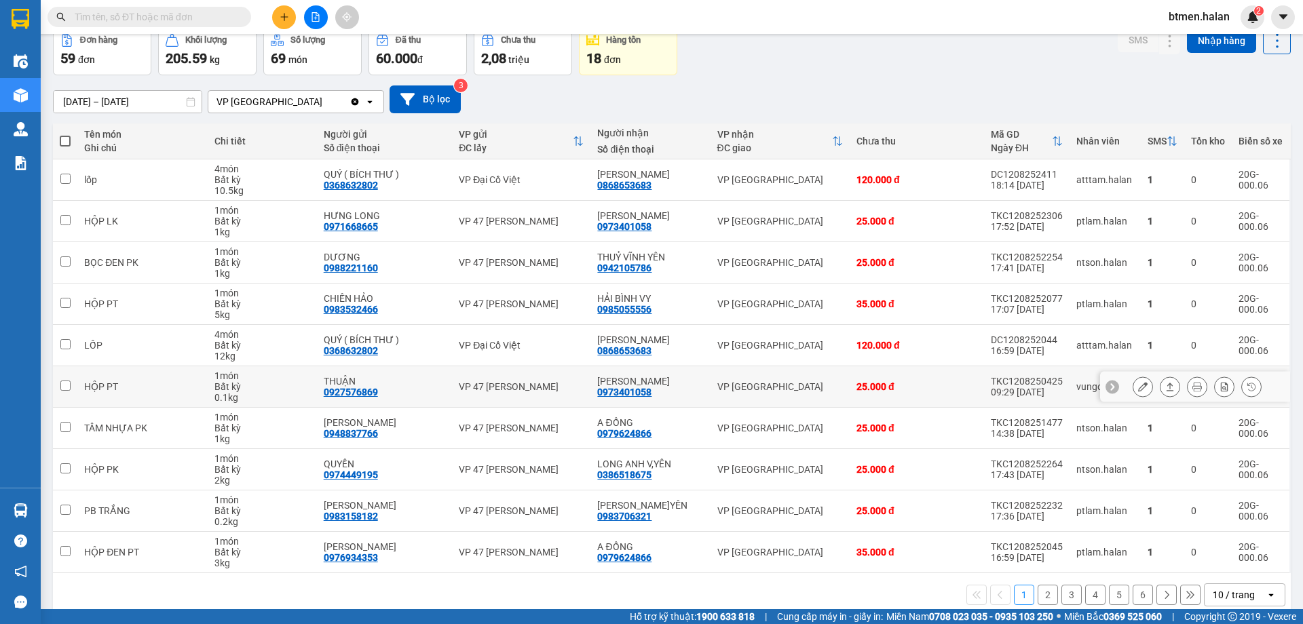
click at [1133, 383] on button at bounding box center [1142, 387] width 19 height 24
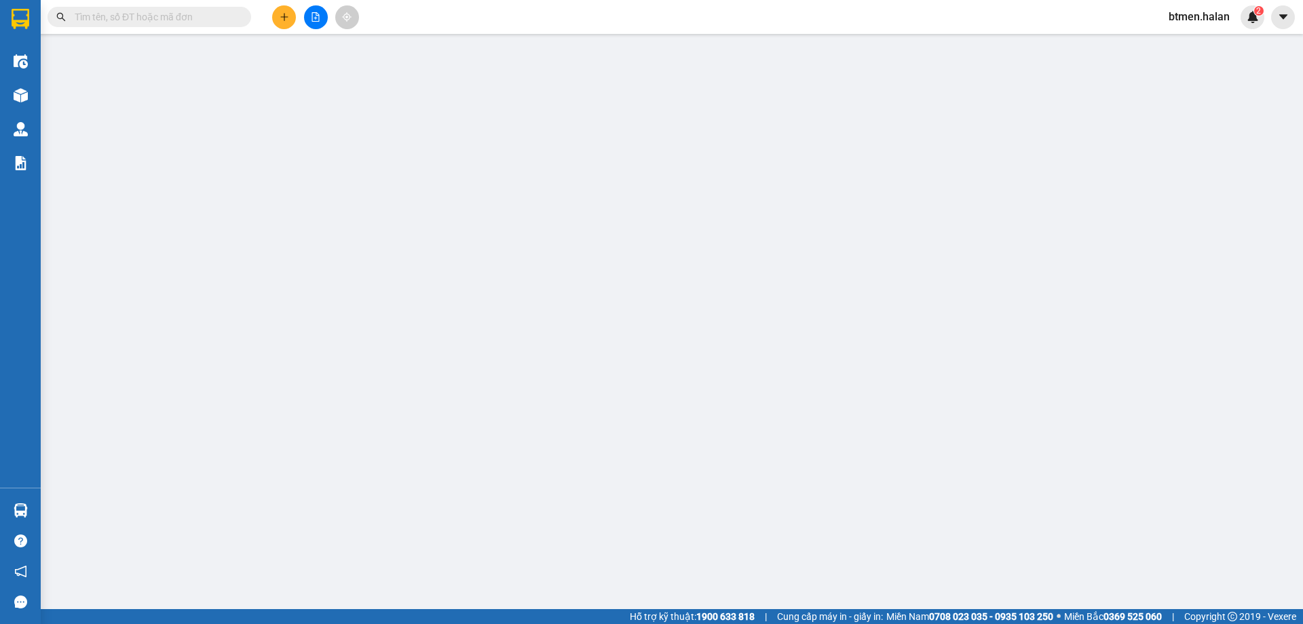
type input "0927576869"
type input "THUẬN"
type input "0973401058"
type input "[PERSON_NAME]"
type input "25.000"
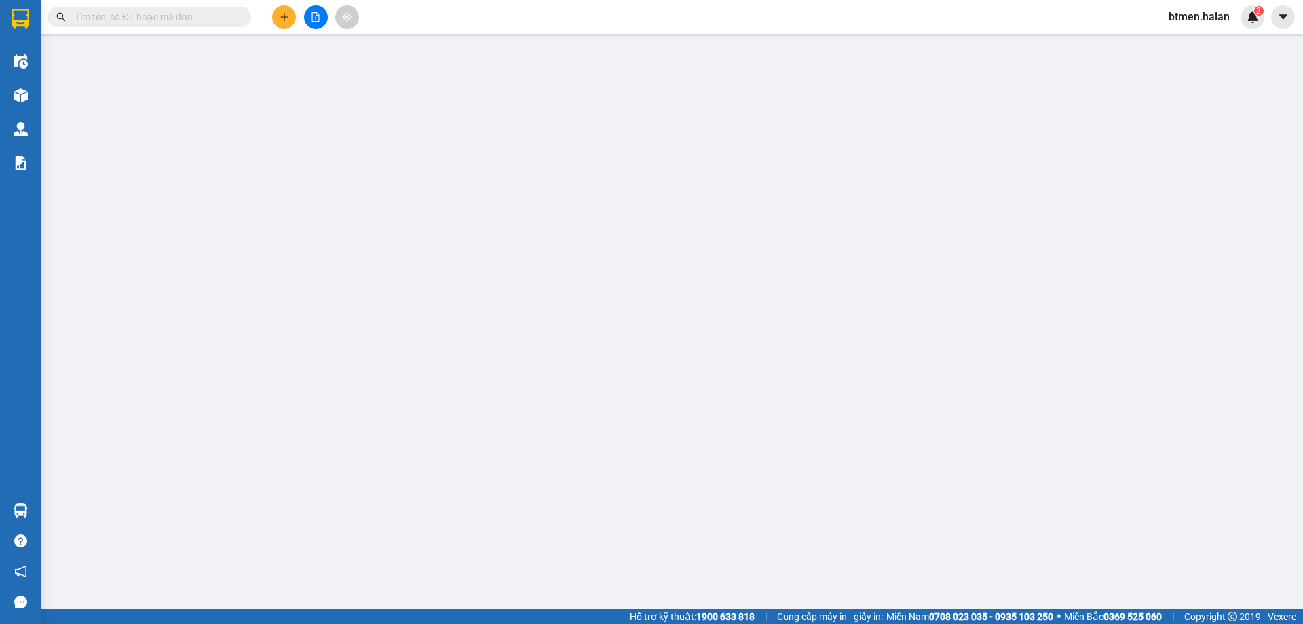
type input "25.000"
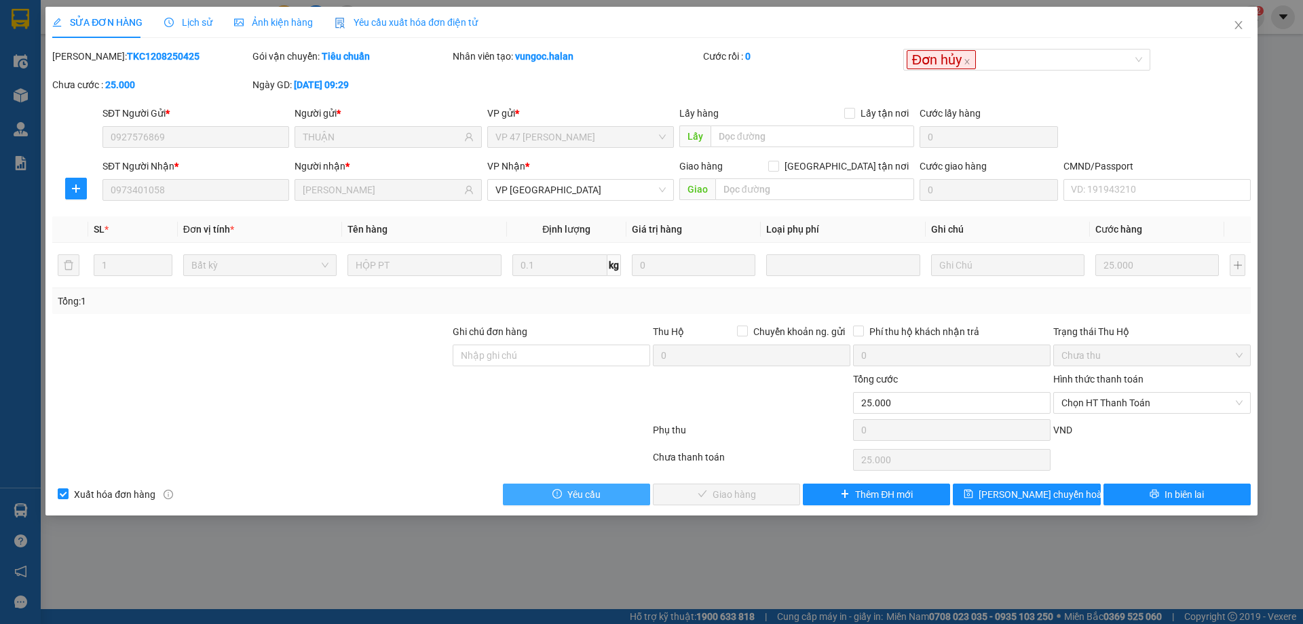
click at [640, 499] on button "Yêu cầu" at bounding box center [576, 495] width 147 height 22
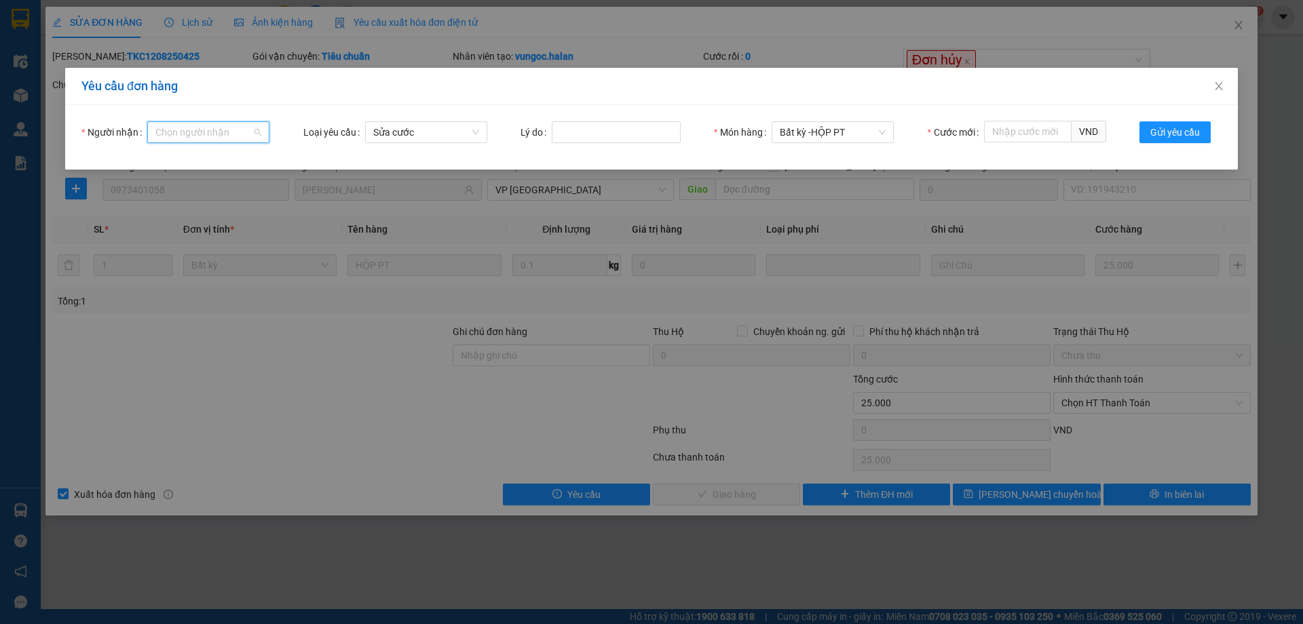
click at [199, 129] on input "Người nhận" at bounding box center [203, 132] width 96 height 20
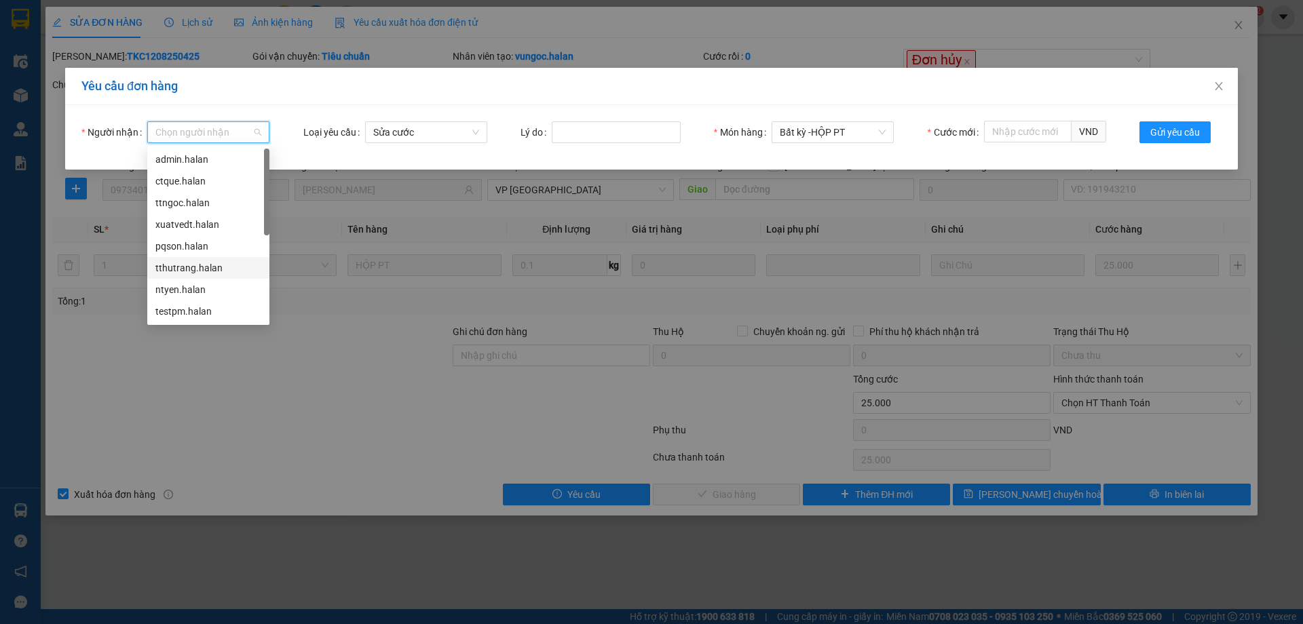
click at [192, 269] on div "tthutrang.halan" at bounding box center [208, 268] width 106 height 15
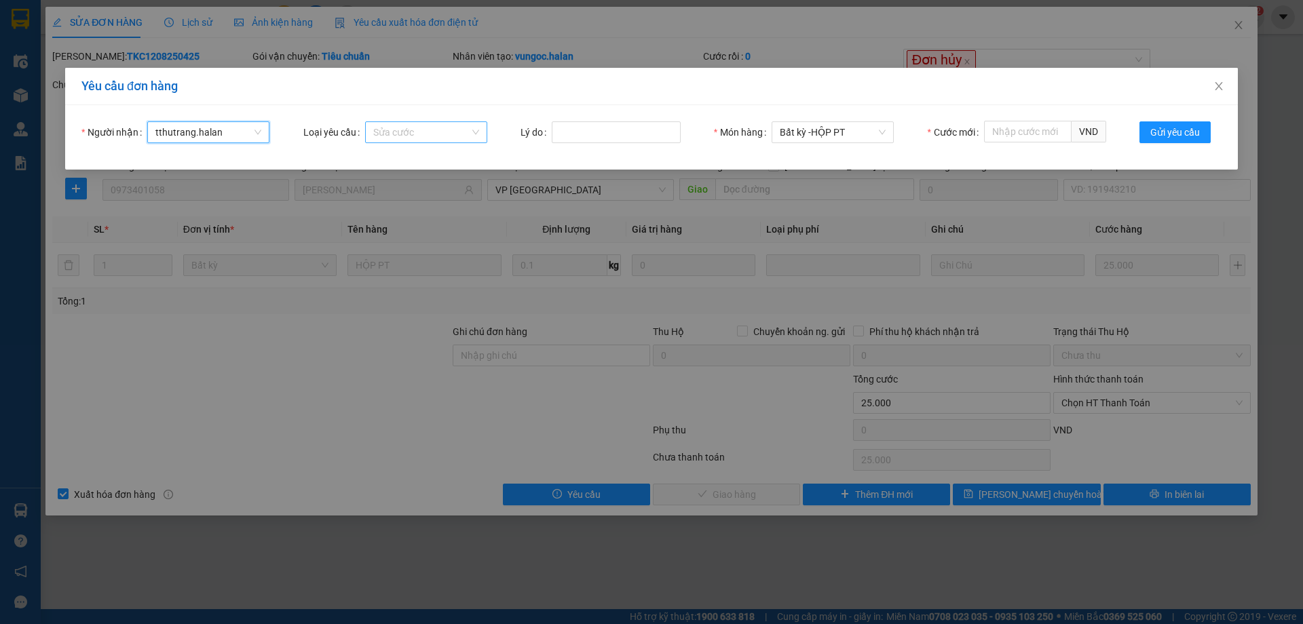
click at [450, 134] on span "Sửa cước" at bounding box center [426, 132] width 106 height 20
click at [465, 139] on span "Sửa cước" at bounding box center [426, 132] width 106 height 20
click at [438, 130] on span "Sửa cước" at bounding box center [426, 132] width 106 height 20
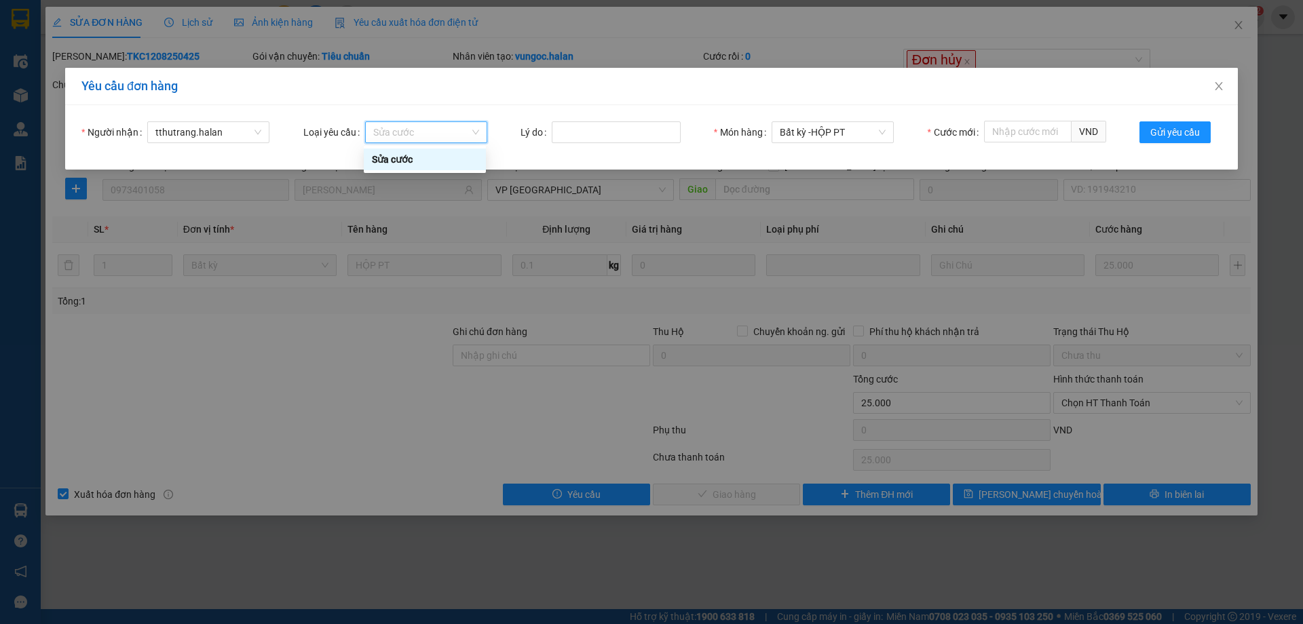
click at [438, 130] on span "Sửa cước" at bounding box center [426, 132] width 106 height 20
click at [613, 134] on input "Lý do" at bounding box center [616, 132] width 129 height 22
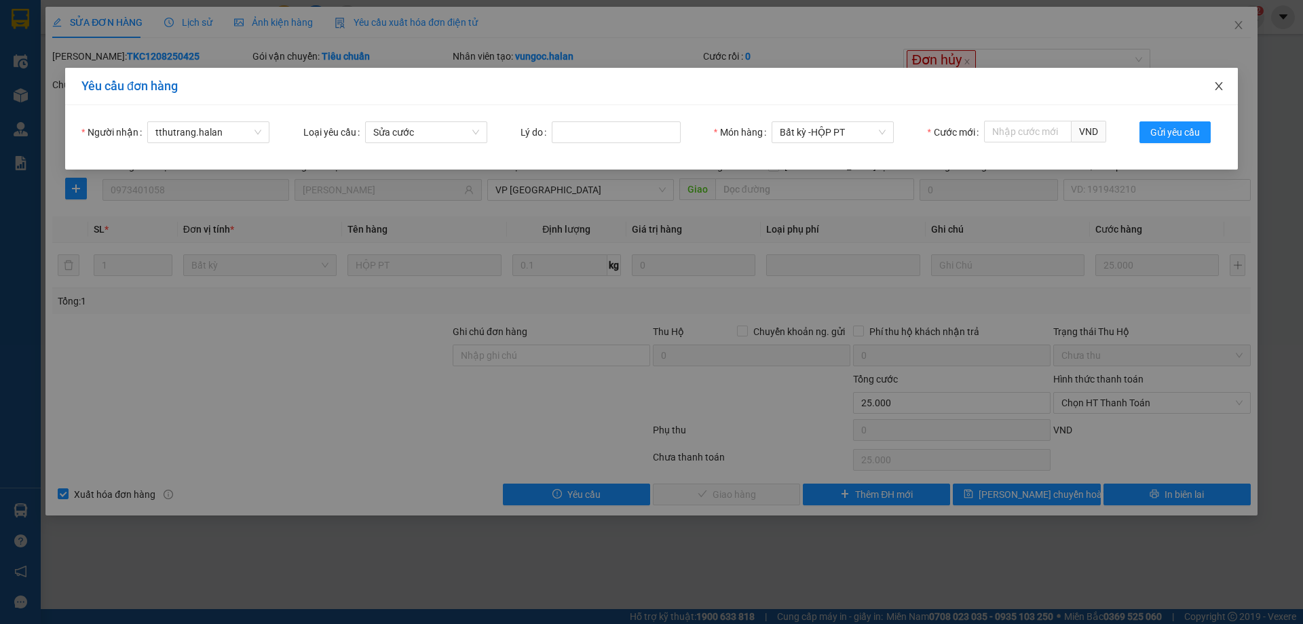
click at [1216, 88] on icon "close" at bounding box center [1218, 86] width 11 height 11
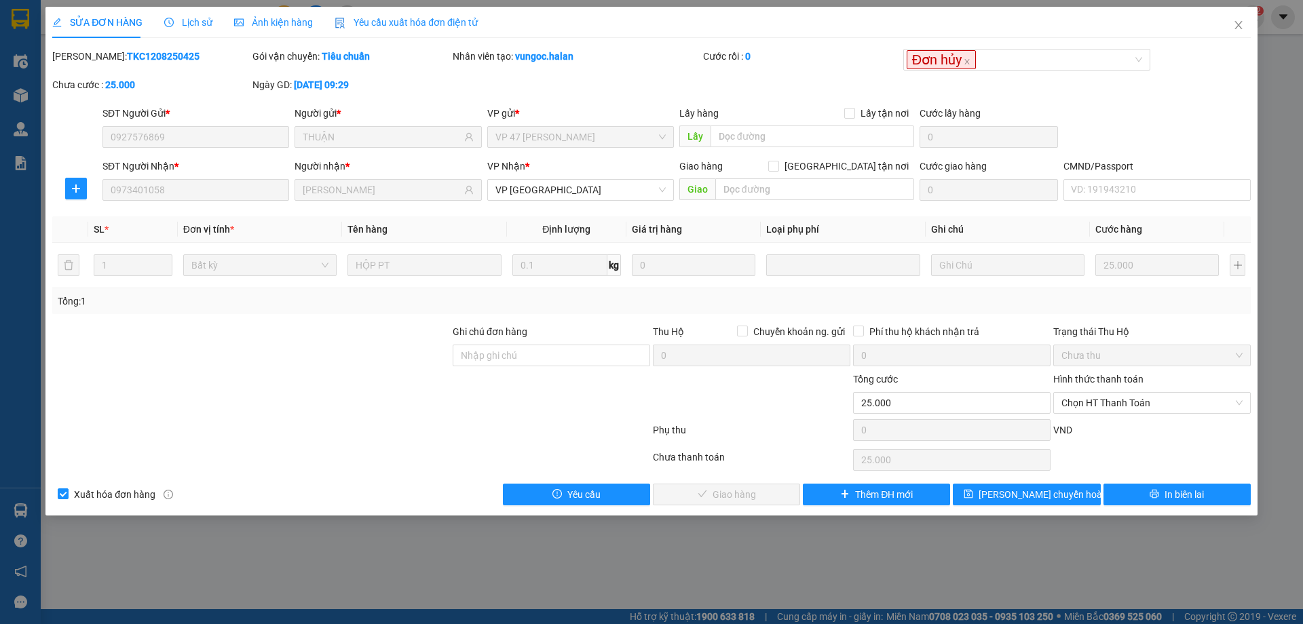
click at [193, 19] on span "Lịch sử" at bounding box center [188, 22] width 48 height 11
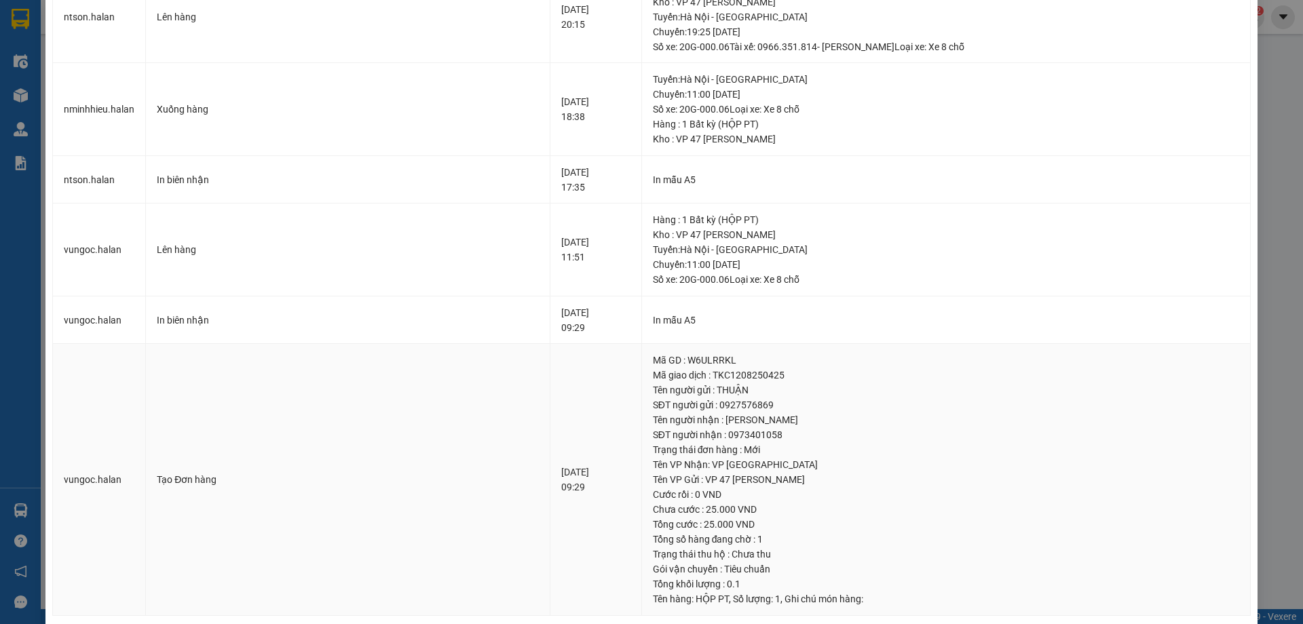
scroll to position [323, 0]
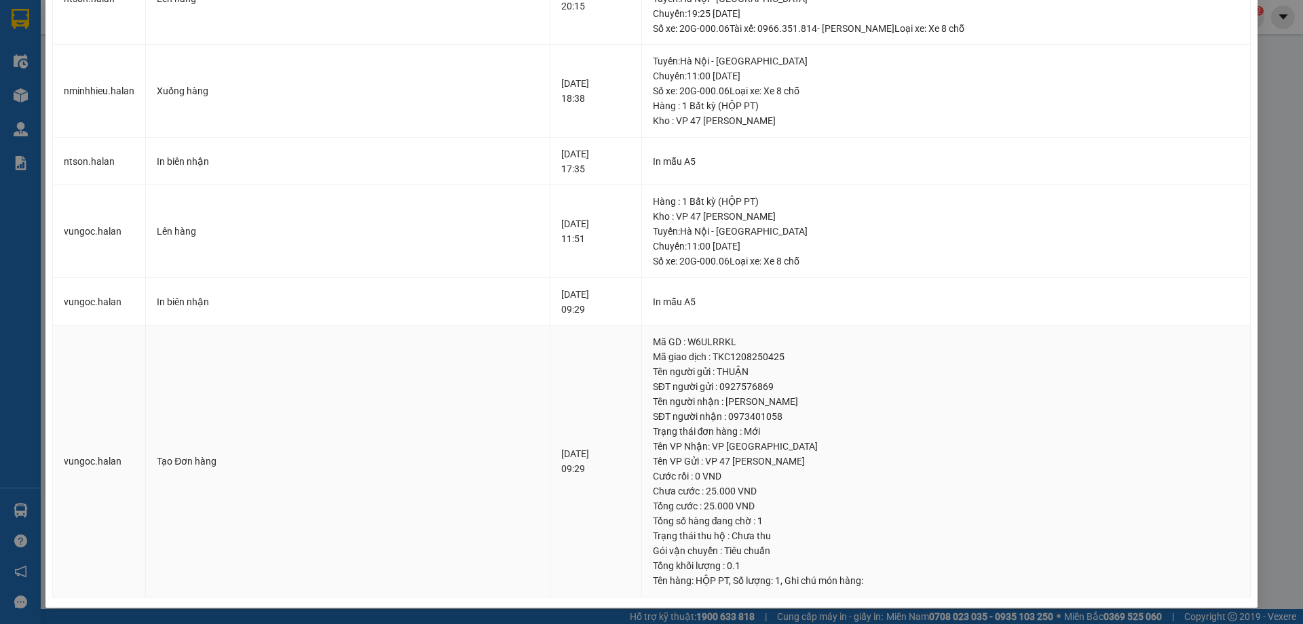
click at [729, 360] on div "Mã giao dịch : TKC1208250425" at bounding box center [946, 356] width 586 height 15
copy div "TKC1208250425"
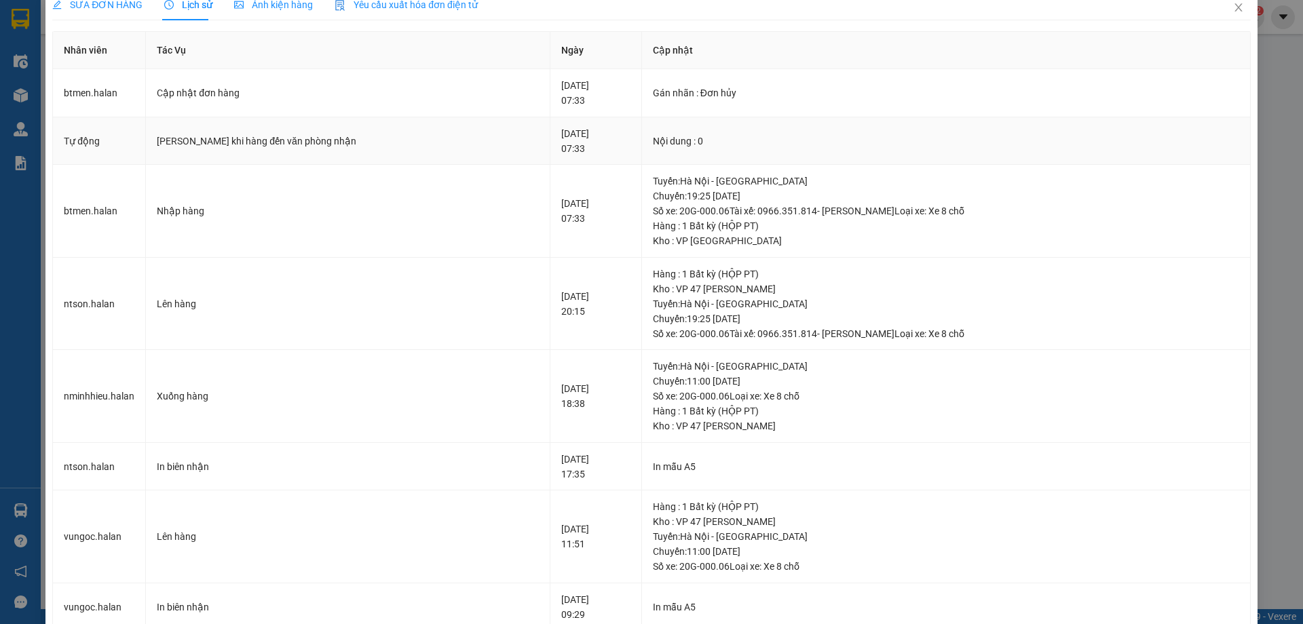
scroll to position [0, 0]
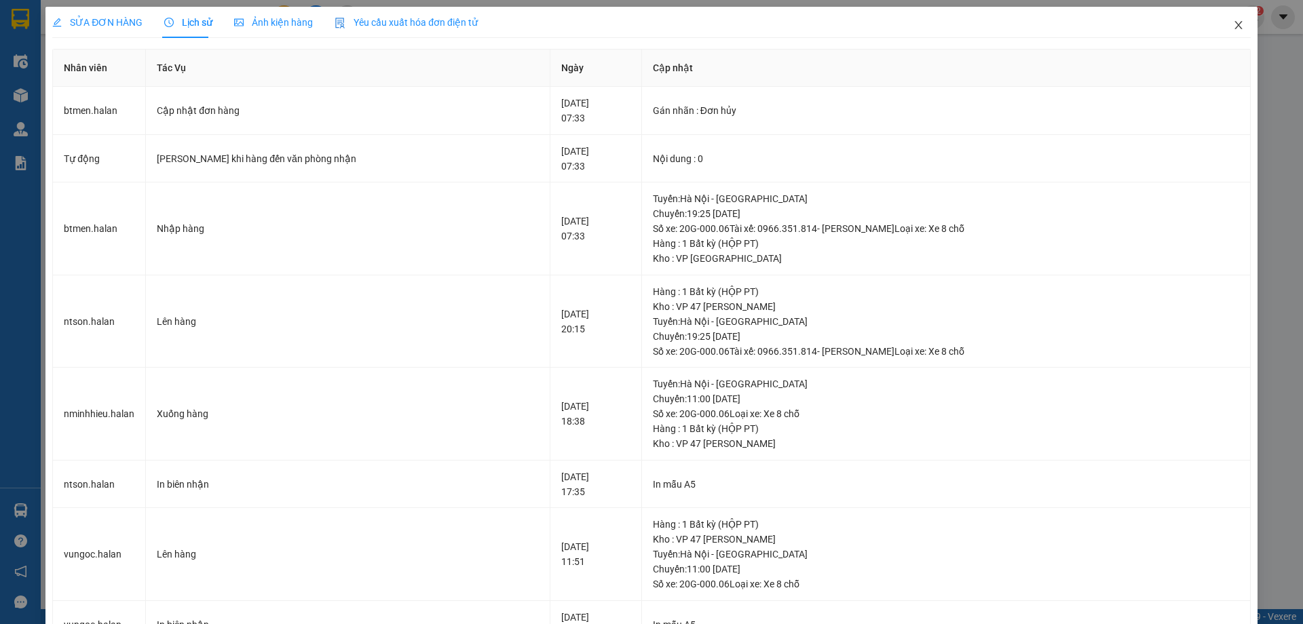
click at [1234, 29] on icon "close" at bounding box center [1237, 25] width 7 height 8
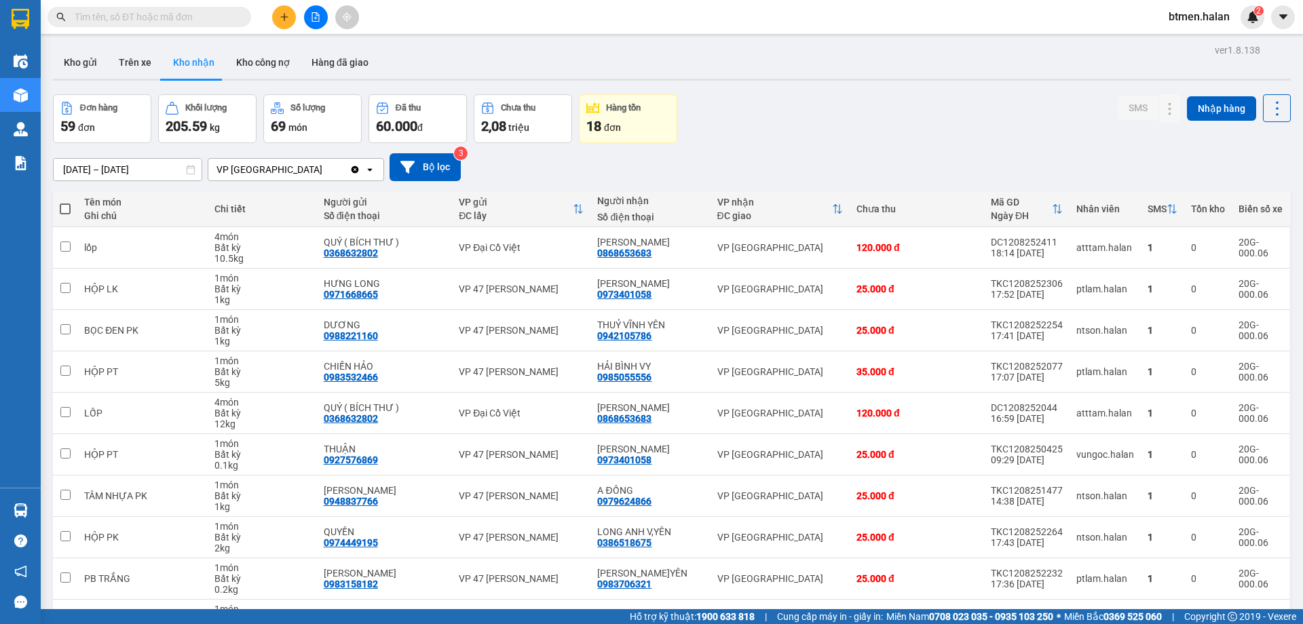
click at [138, 14] on input "text" at bounding box center [155, 16] width 160 height 15
paste input "TKC1208250425"
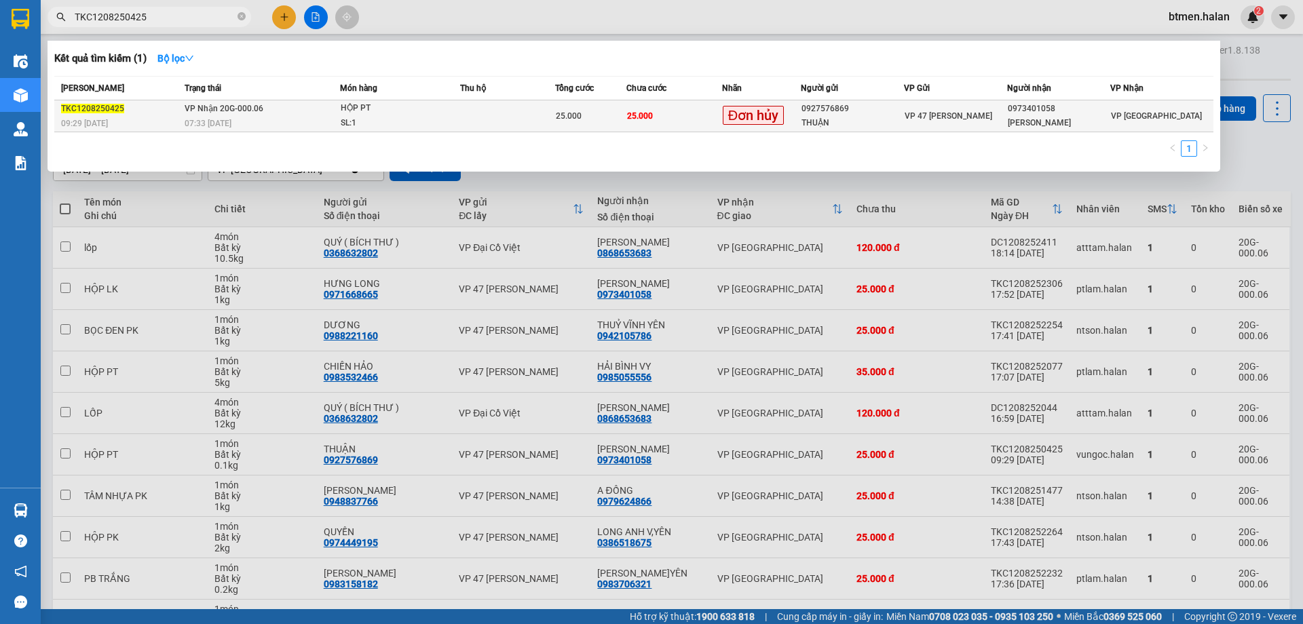
type input "TKC1208250425"
click at [598, 110] on div "25.000" at bounding box center [591, 116] width 70 height 15
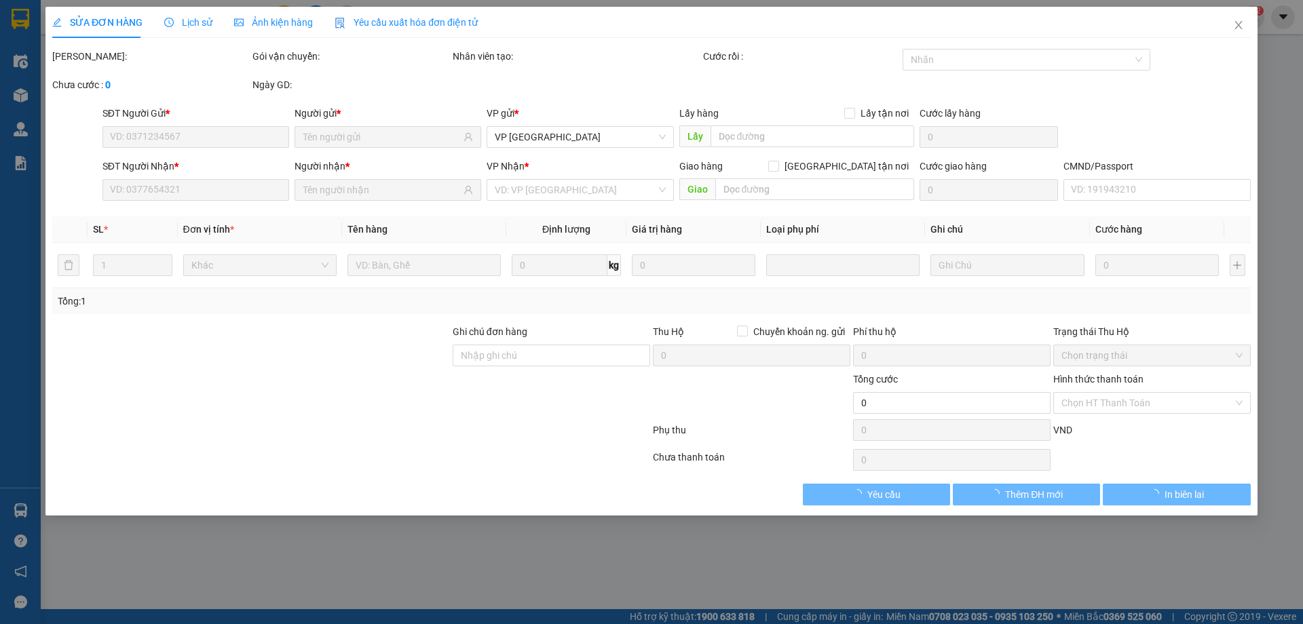
type input "0927576869"
type input "THUẬN"
type input "0973401058"
type input "[PERSON_NAME]"
type input "25.000"
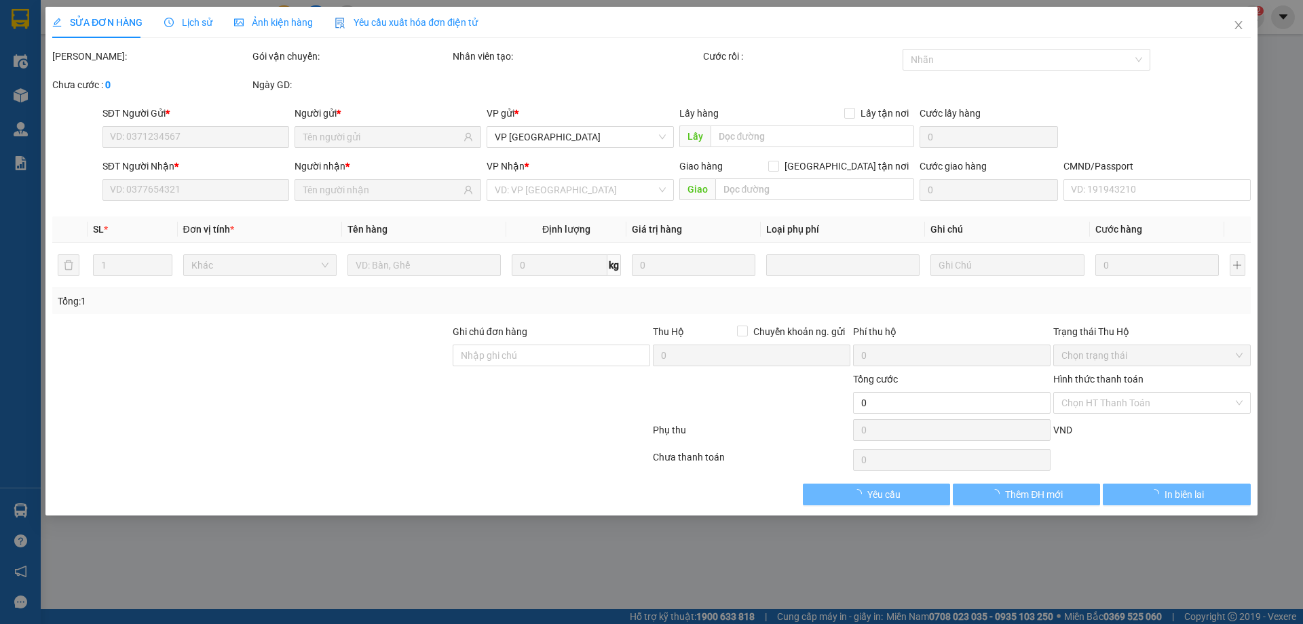
type input "25.000"
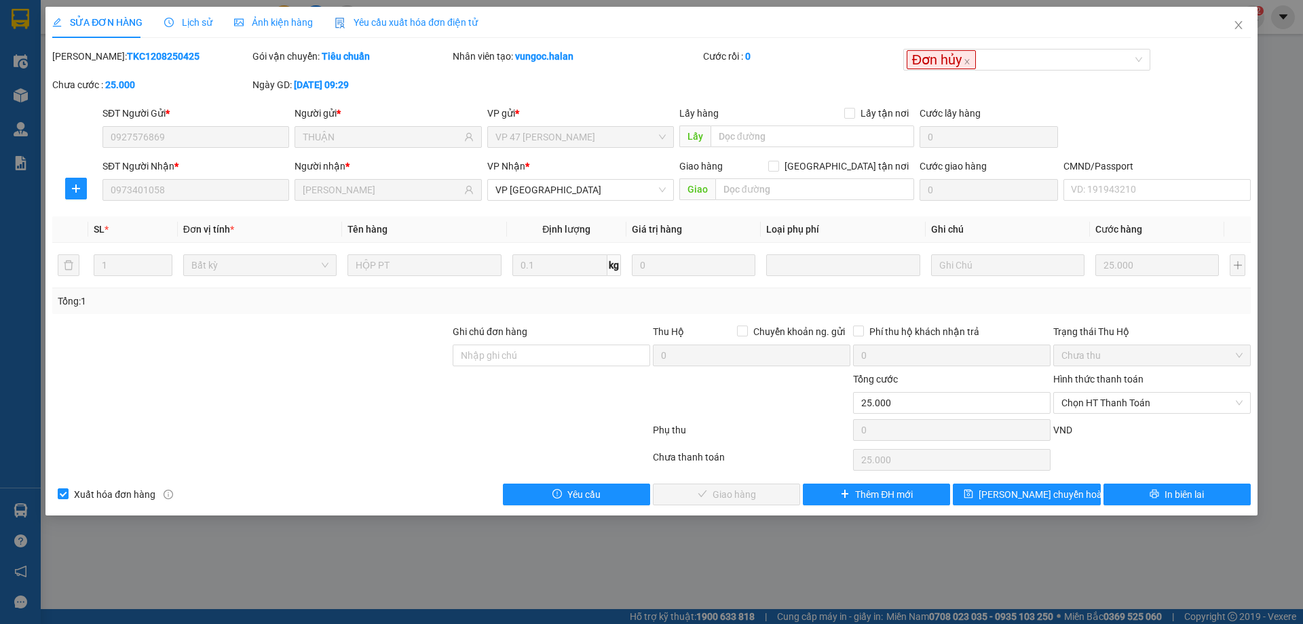
click at [199, 12] on div "Lịch sử" at bounding box center [188, 22] width 48 height 31
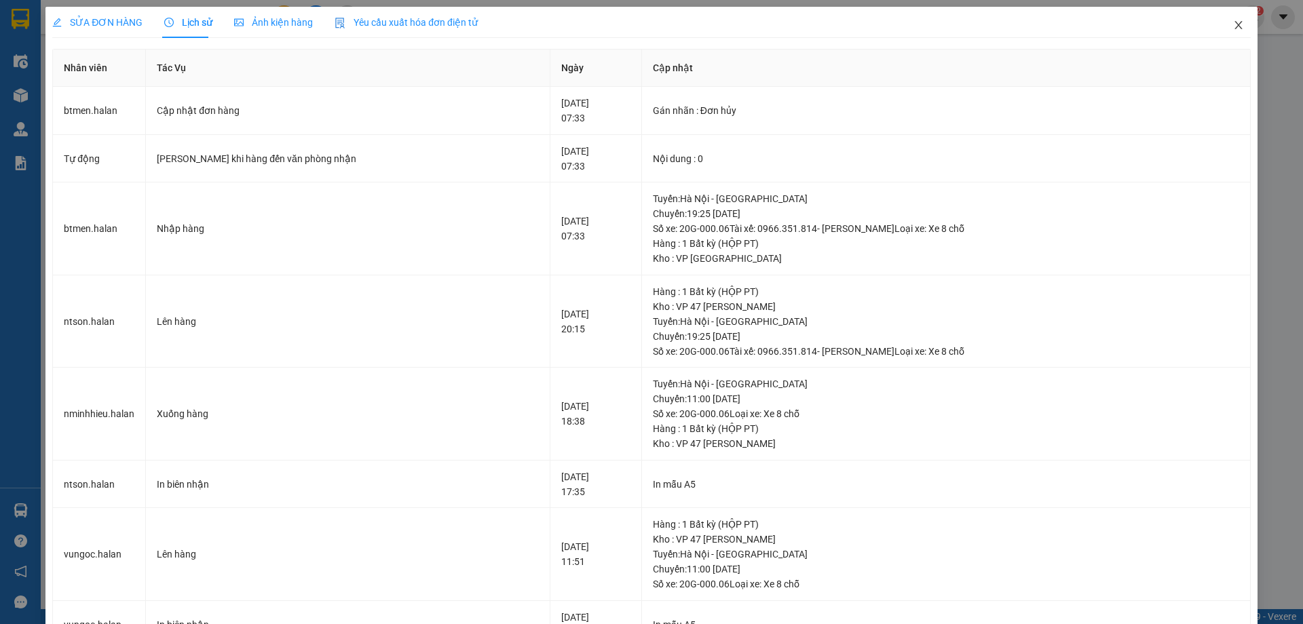
click at [1232, 19] on span "Close" at bounding box center [1238, 26] width 38 height 38
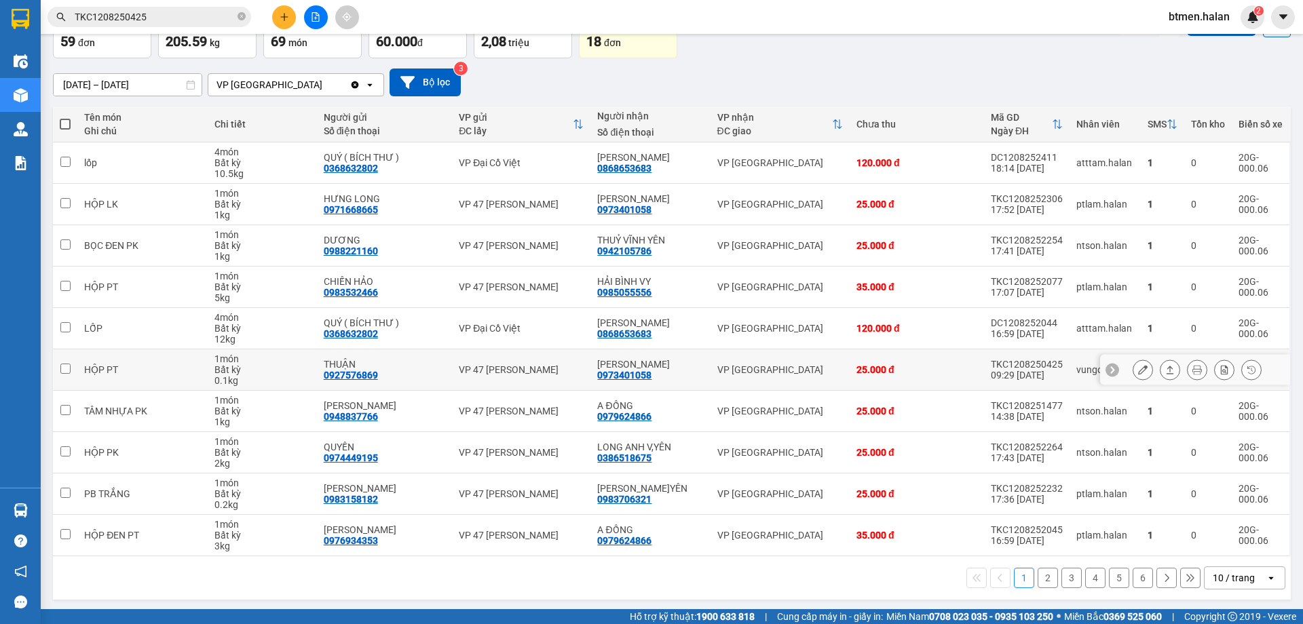
scroll to position [88, 0]
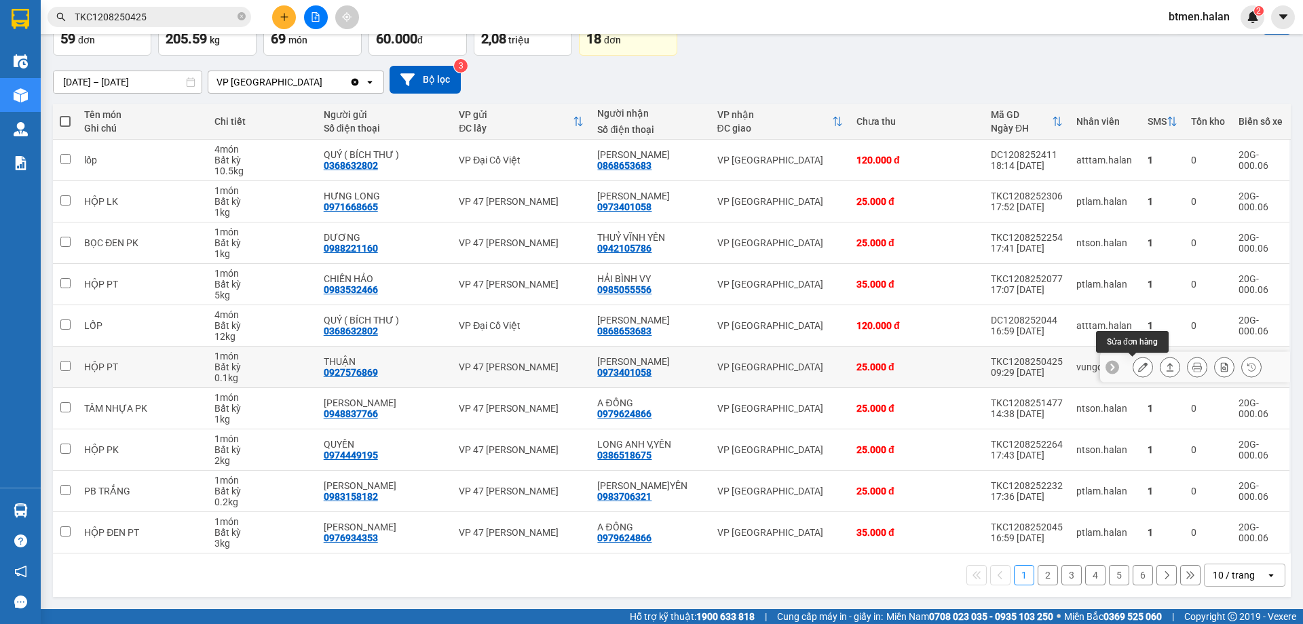
click at [1138, 364] on icon at bounding box center [1142, 366] width 9 height 9
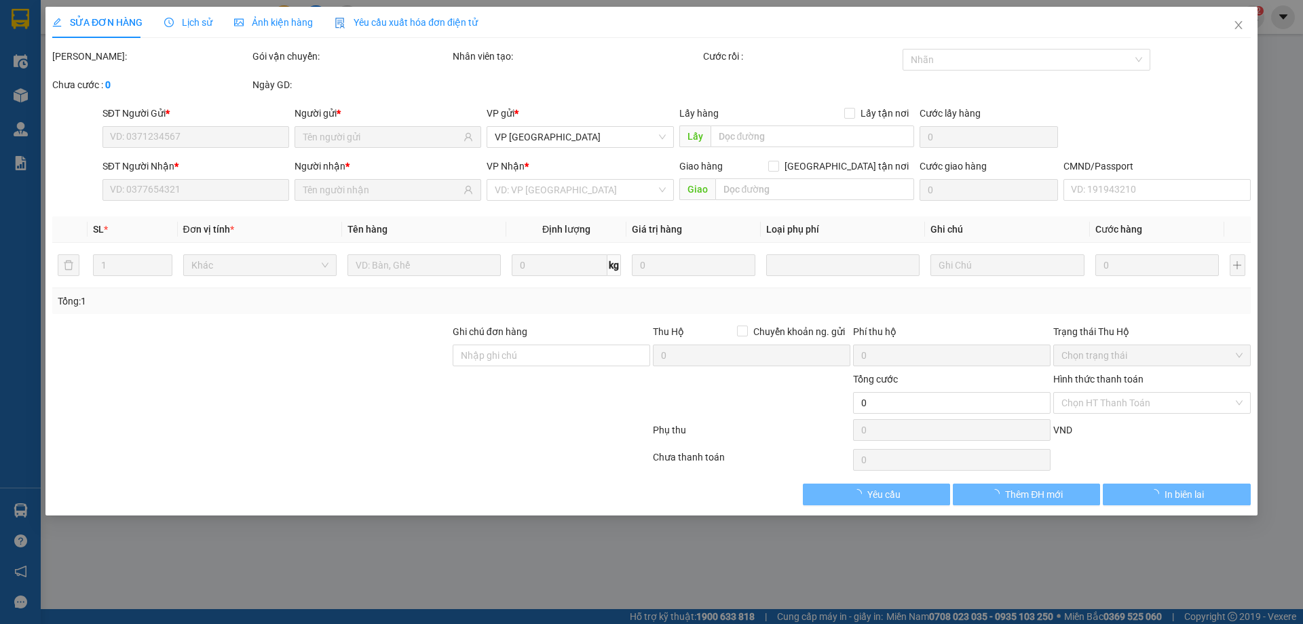
type input "0927576869"
type input "THUẬN"
type input "0973401058"
type input "[PERSON_NAME]"
type input "25.000"
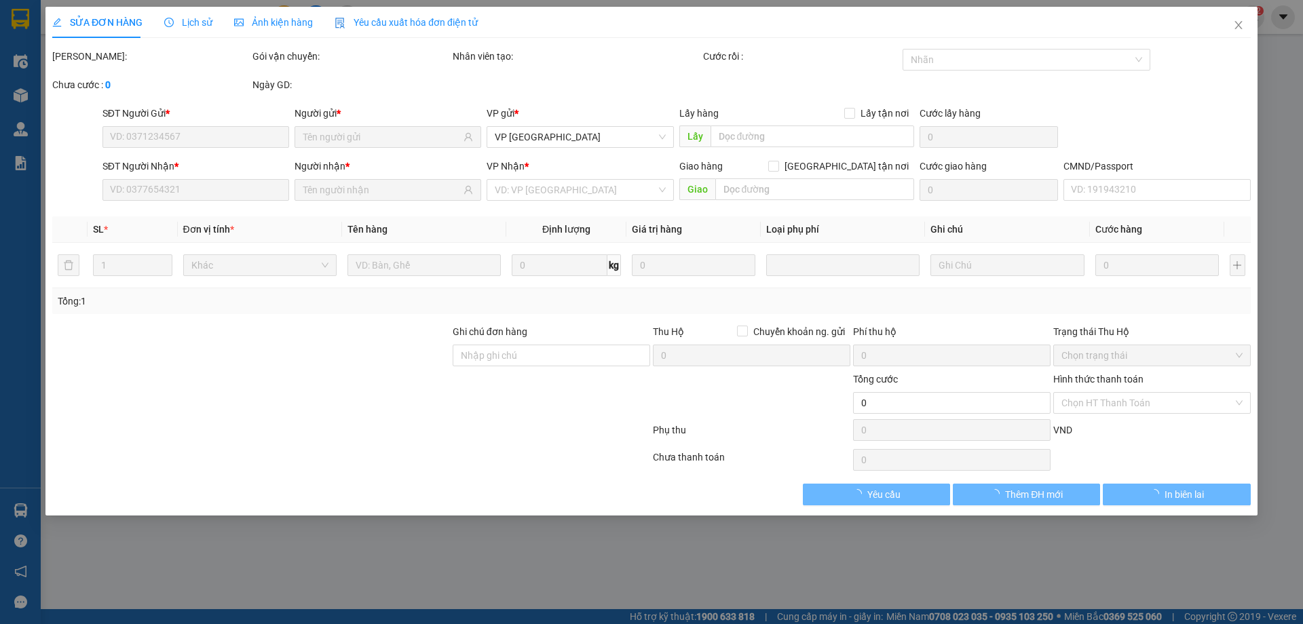
type input "25.000"
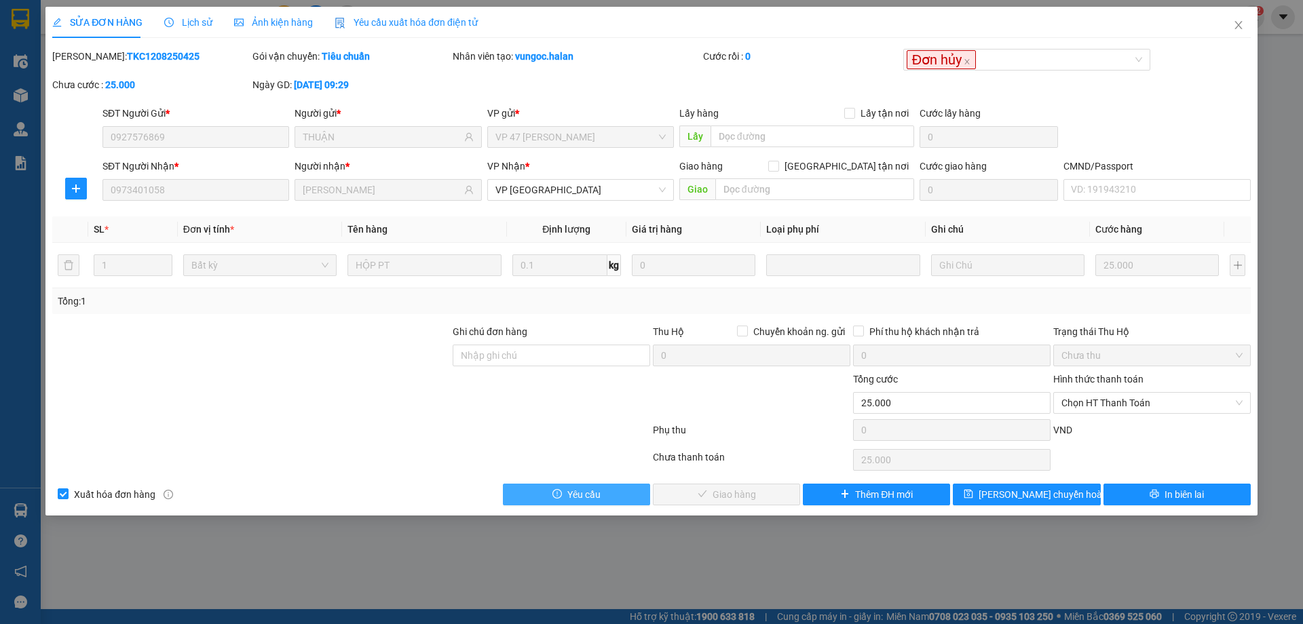
click at [596, 492] on span "Yêu cầu" at bounding box center [583, 494] width 33 height 15
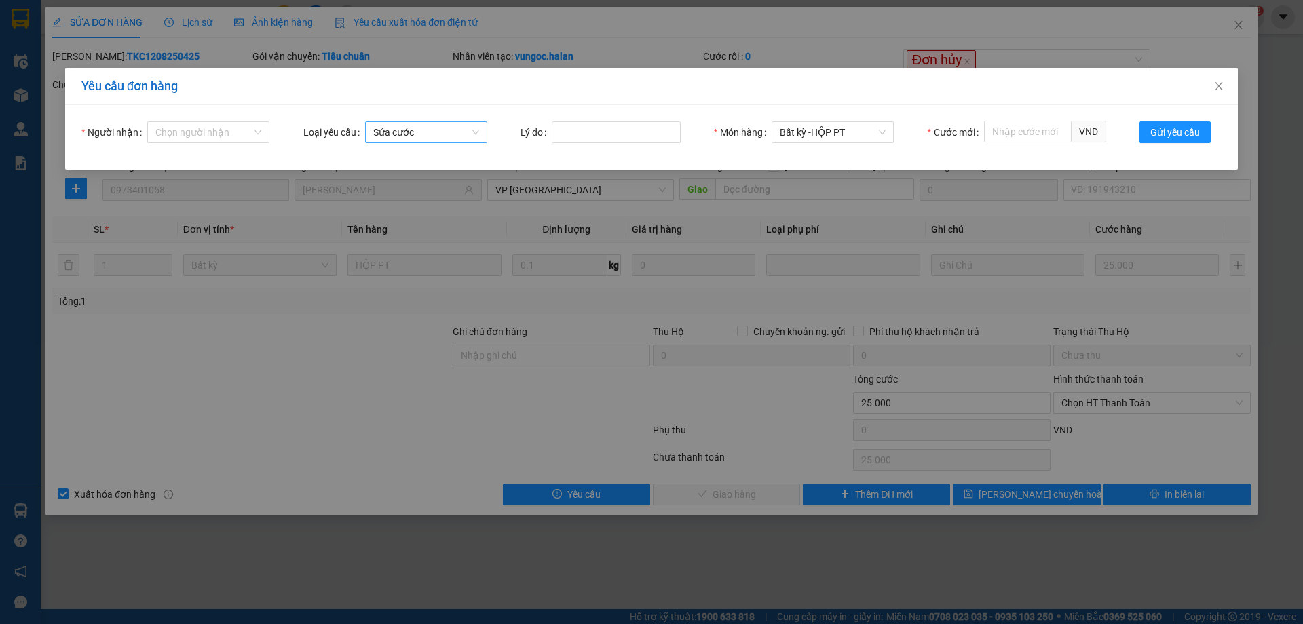
click at [456, 140] on span "Sửa cước" at bounding box center [426, 132] width 106 height 20
click at [1214, 81] on span "Close" at bounding box center [1219, 87] width 38 height 38
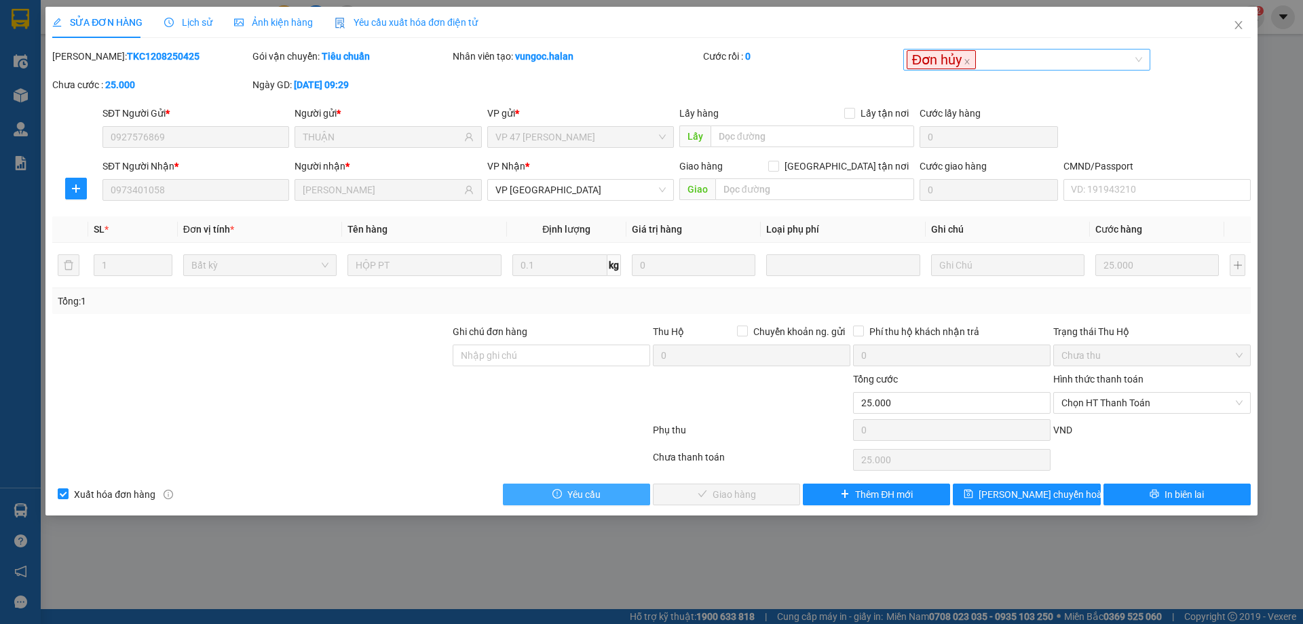
click at [968, 69] on span "Đơn hủy" at bounding box center [940, 59] width 69 height 19
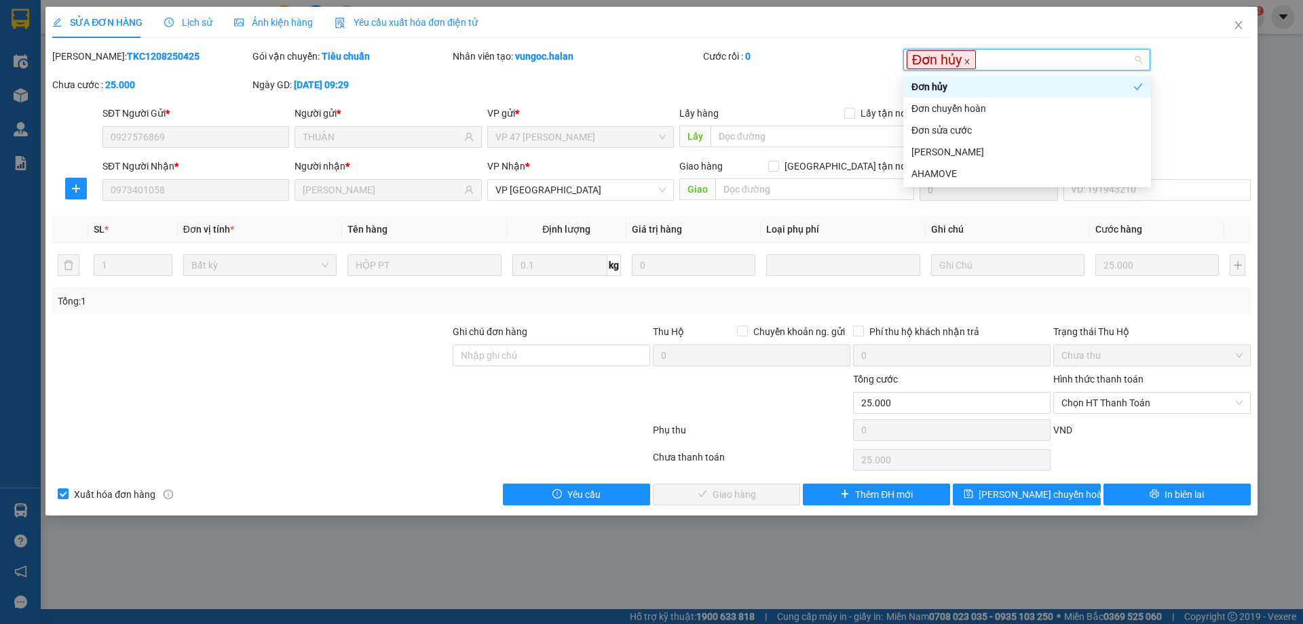
click at [967, 62] on icon "close" at bounding box center [967, 62] width 5 height 5
click at [959, 94] on div "Đơn hủy" at bounding box center [1026, 86] width 231 height 15
click at [600, 498] on button "Yêu cầu" at bounding box center [576, 495] width 147 height 22
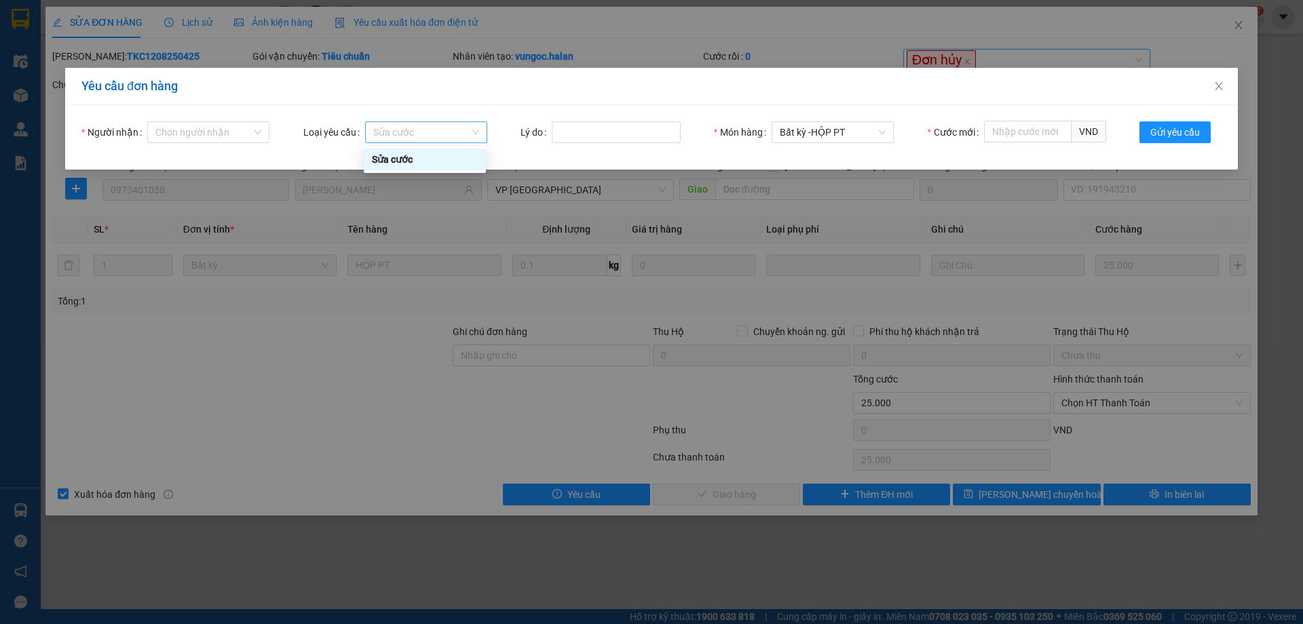
click at [469, 130] on span "Sửa cước" at bounding box center [426, 132] width 106 height 20
click at [235, 135] on input "Người nhận" at bounding box center [203, 132] width 96 height 20
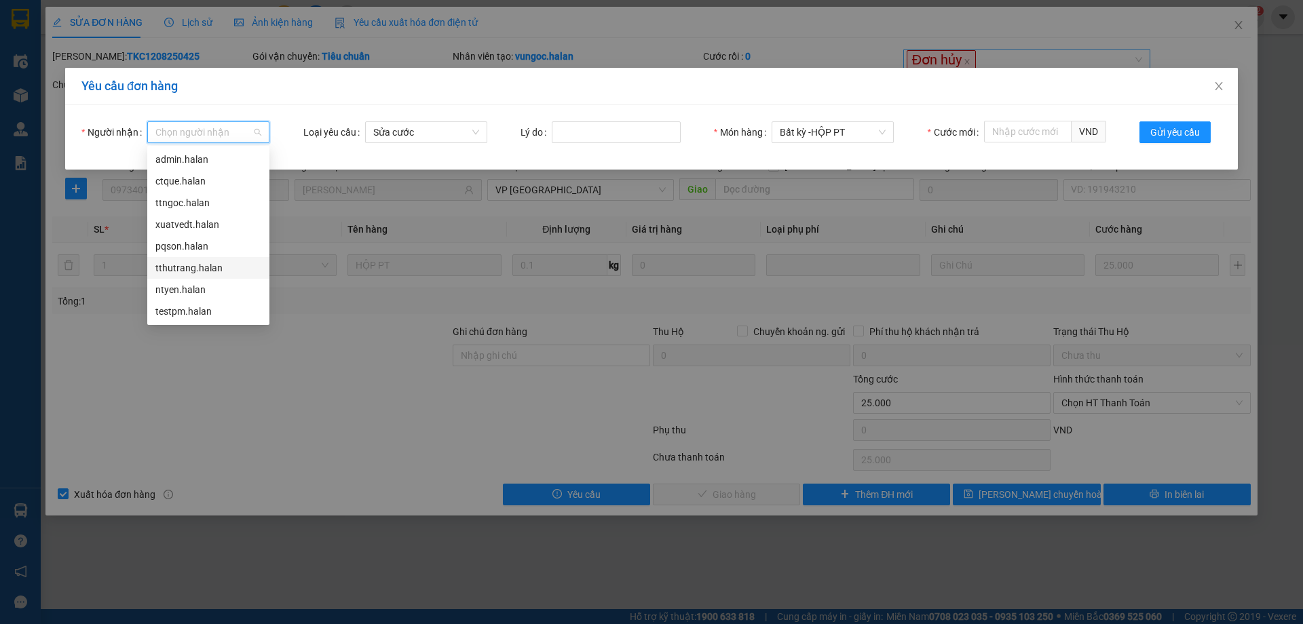
click at [199, 271] on div "tthutrang.halan" at bounding box center [208, 268] width 106 height 15
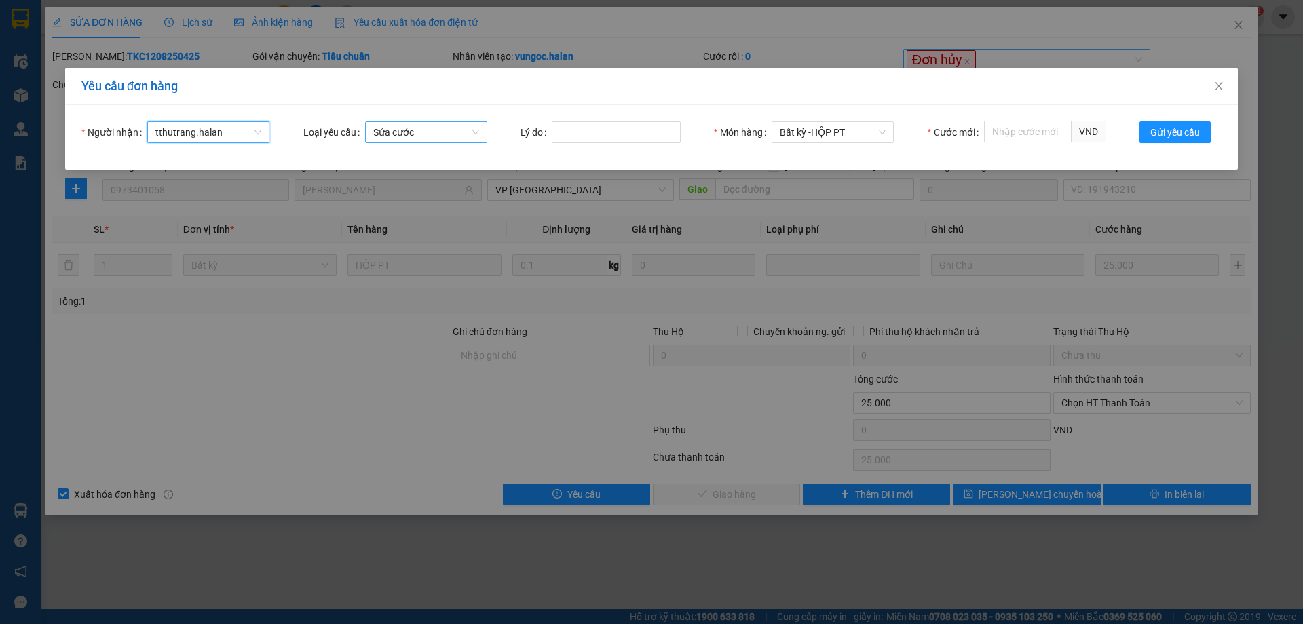
click at [453, 137] on span "Sửa cước" at bounding box center [426, 132] width 106 height 20
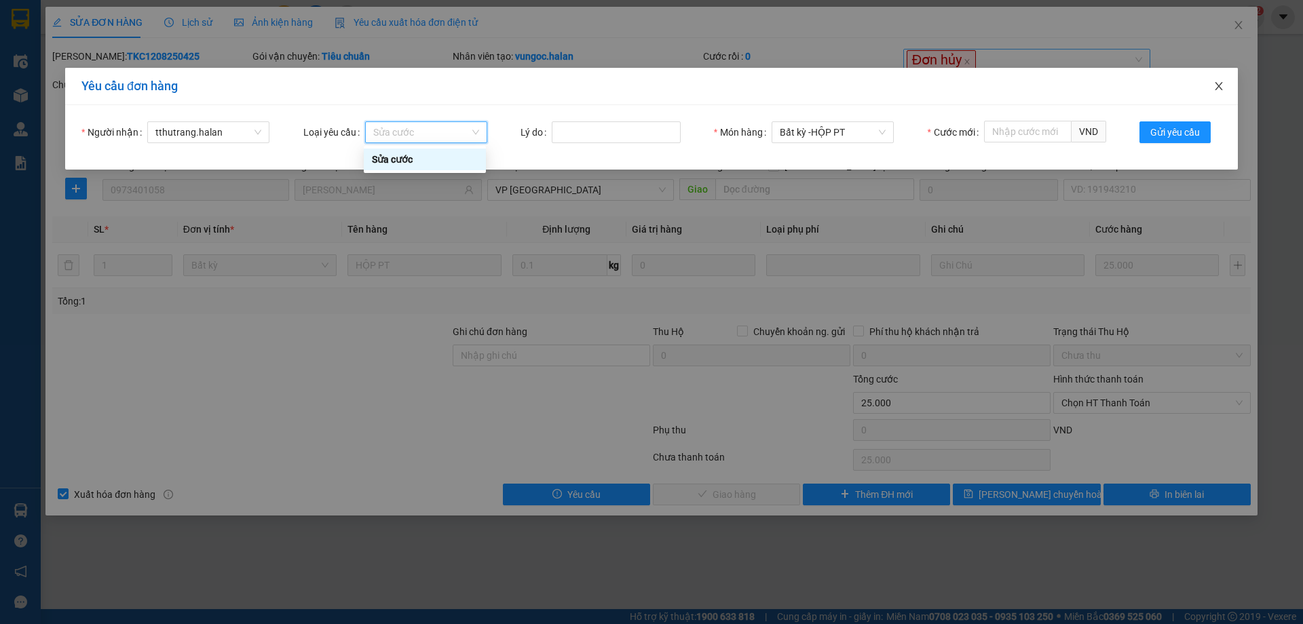
click at [1219, 88] on icon "close" at bounding box center [1217, 86] width 7 height 8
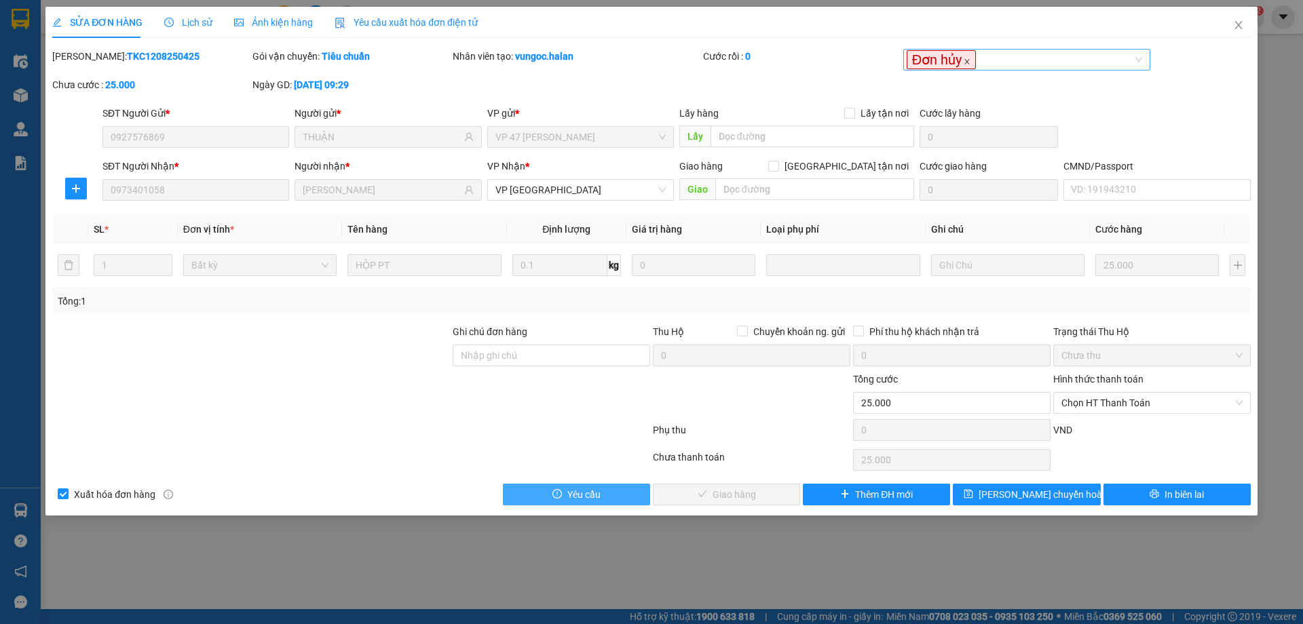
click at [970, 63] on icon "close" at bounding box center [966, 61] width 7 height 7
click at [1235, 26] on icon "close" at bounding box center [1238, 25] width 11 height 11
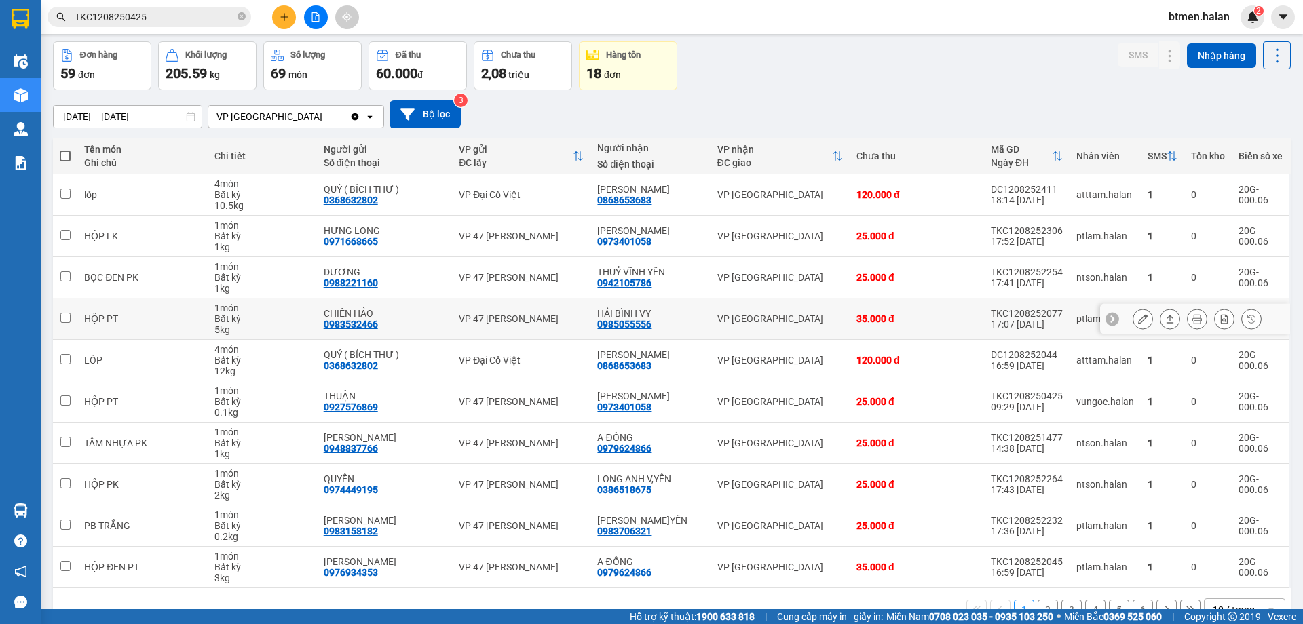
scroll to position [68, 0]
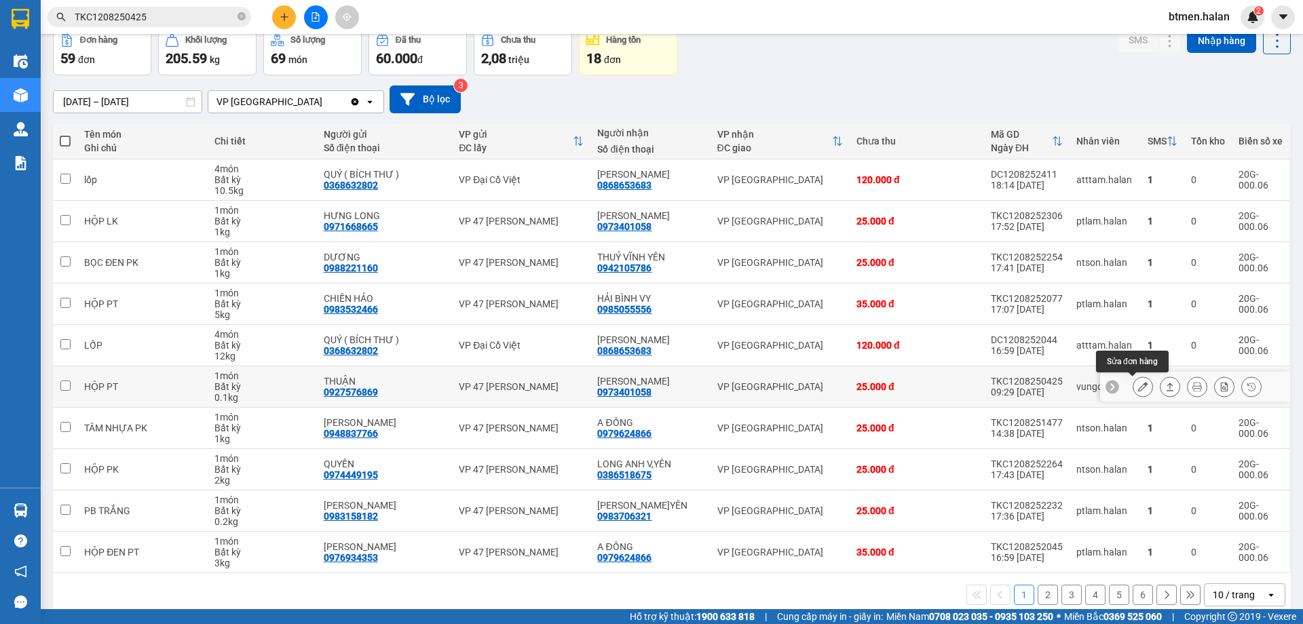
click at [1139, 386] on button at bounding box center [1142, 387] width 19 height 24
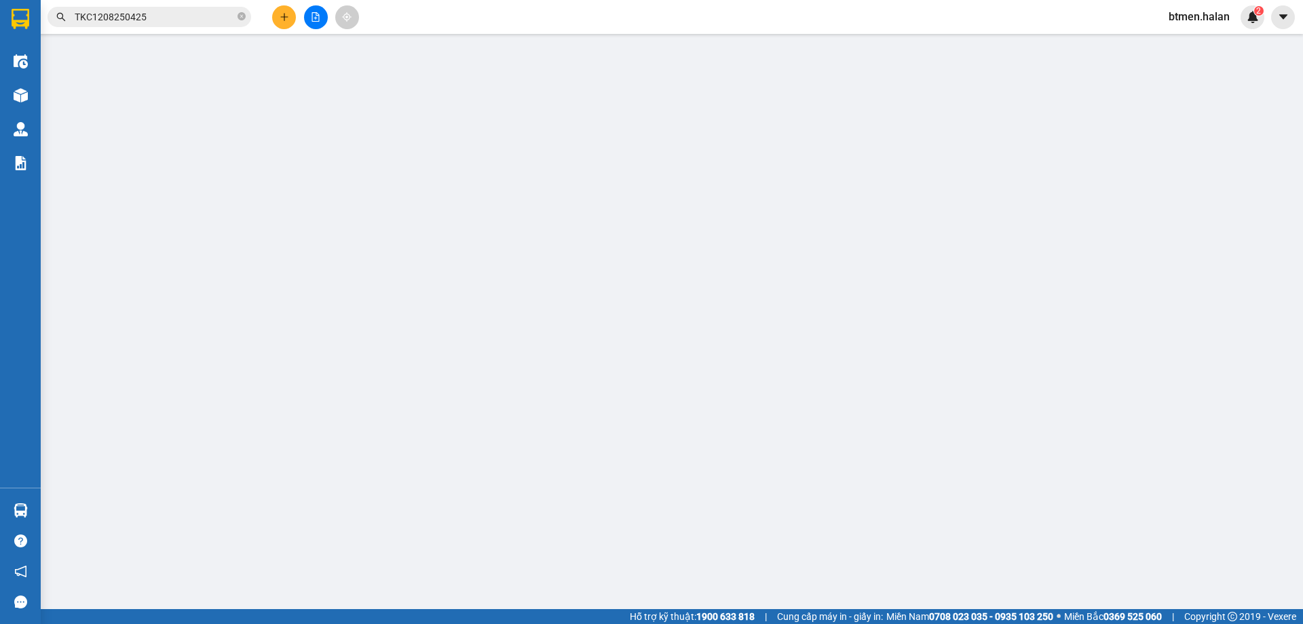
type input "0927576869"
type input "THUẬN"
type input "0973401058"
type input "[PERSON_NAME]"
type input "25.000"
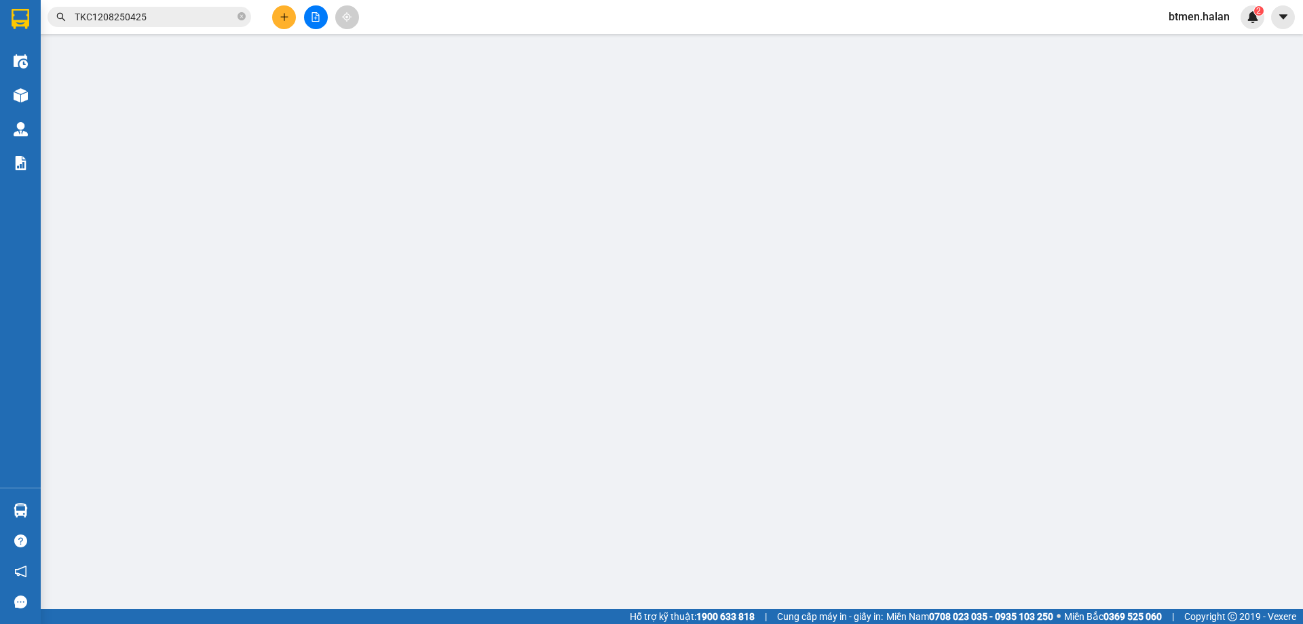
type input "25.000"
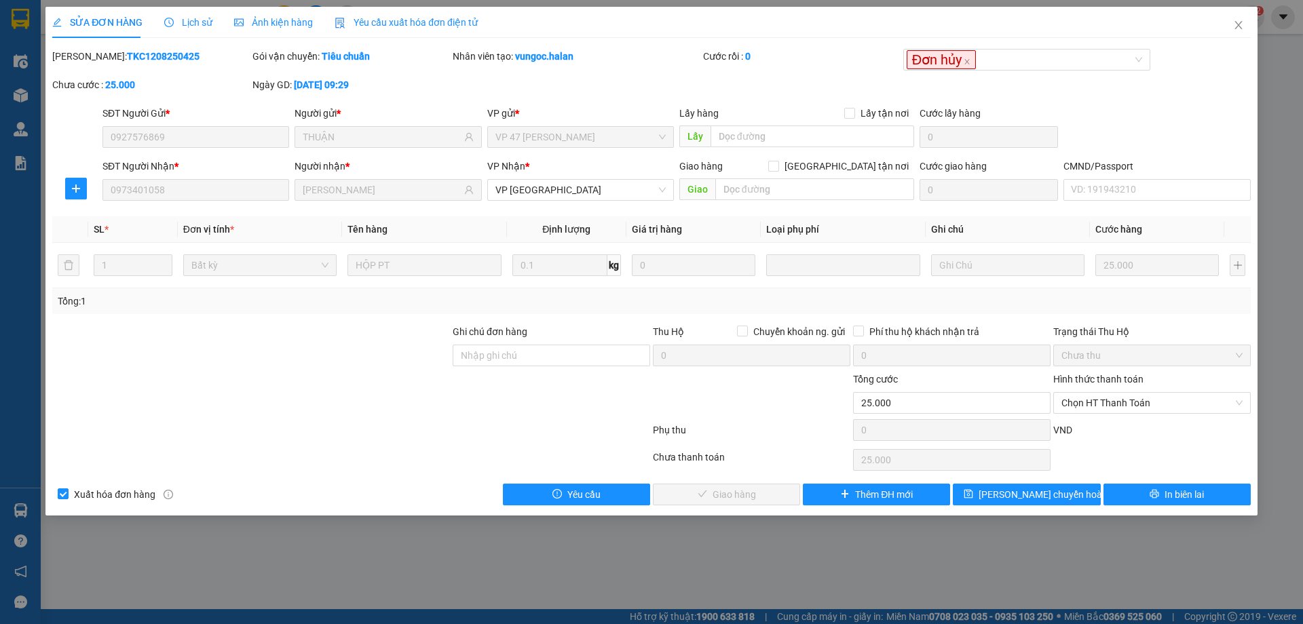
click at [193, 22] on span "Lịch sử" at bounding box center [188, 22] width 48 height 11
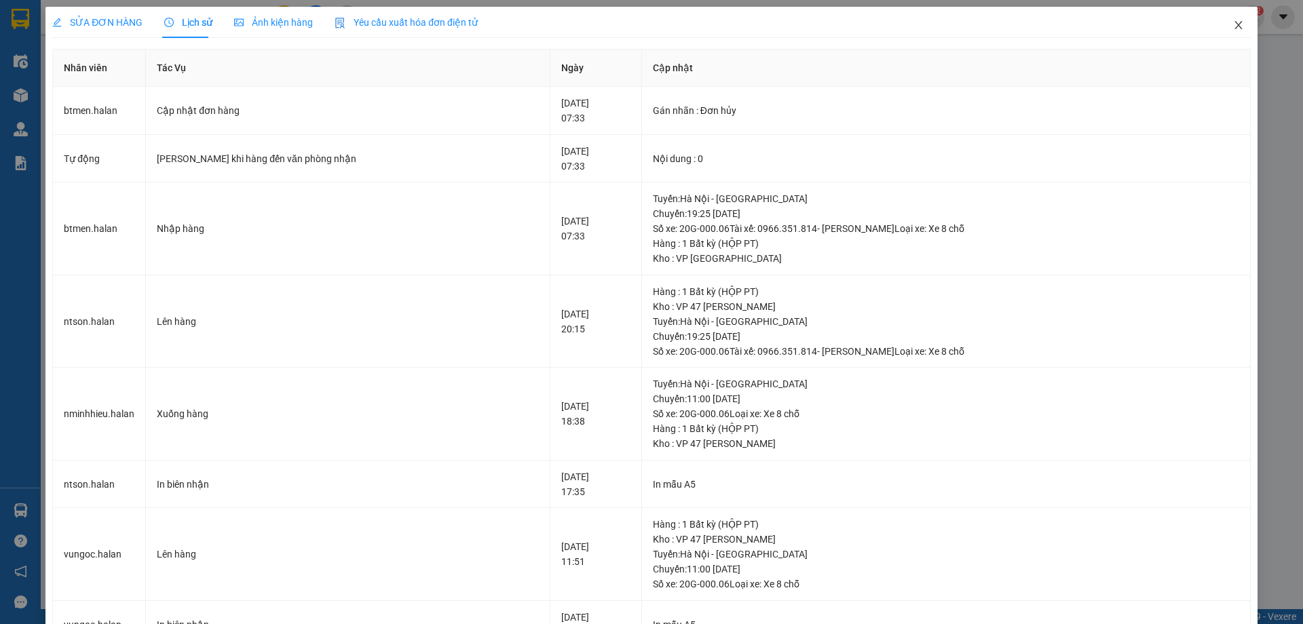
click at [1233, 25] on icon "close" at bounding box center [1238, 25] width 11 height 11
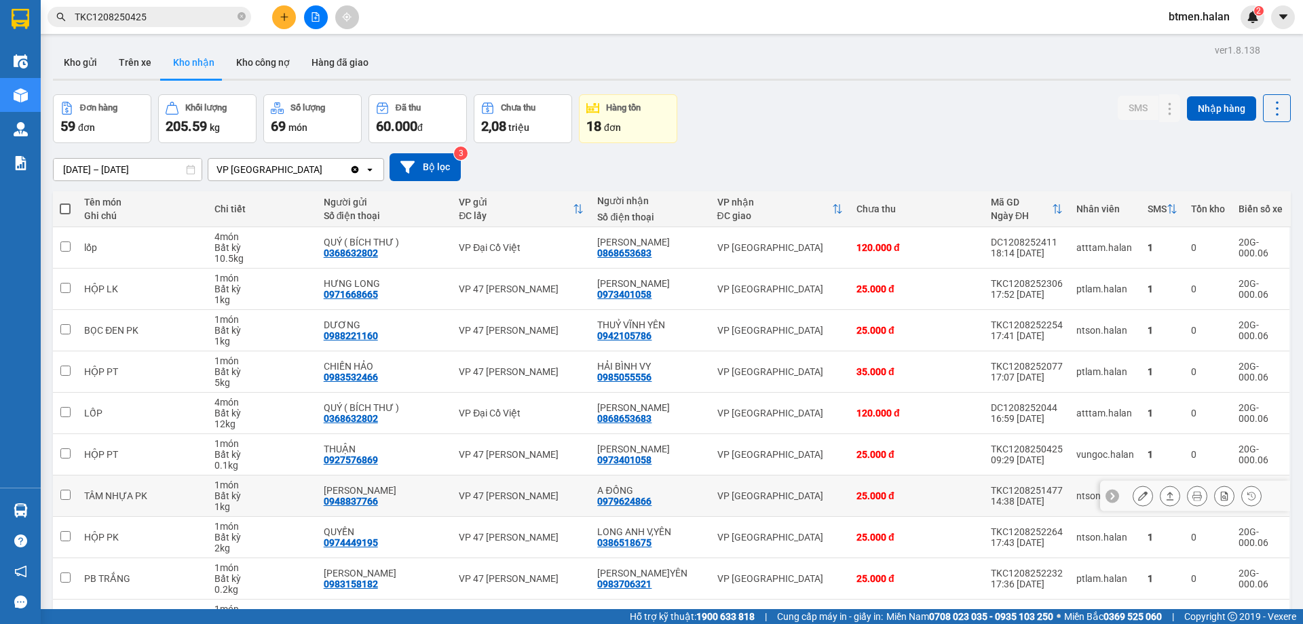
scroll to position [68, 0]
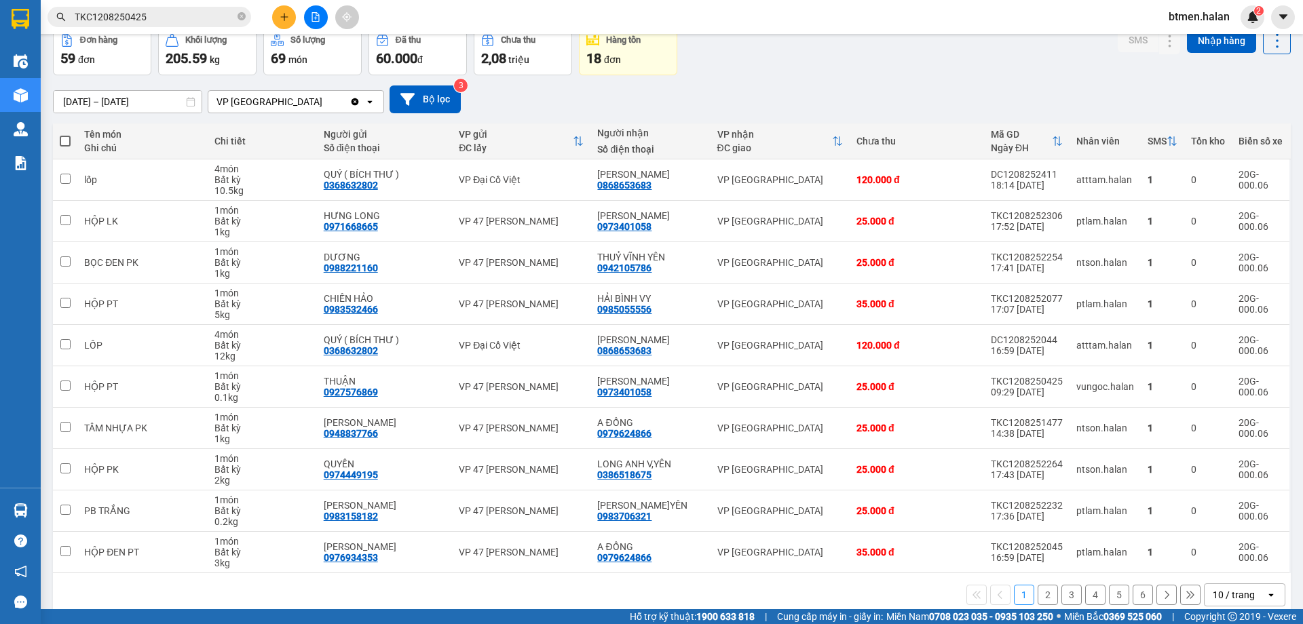
click at [1039, 598] on button "2" at bounding box center [1047, 595] width 20 height 20
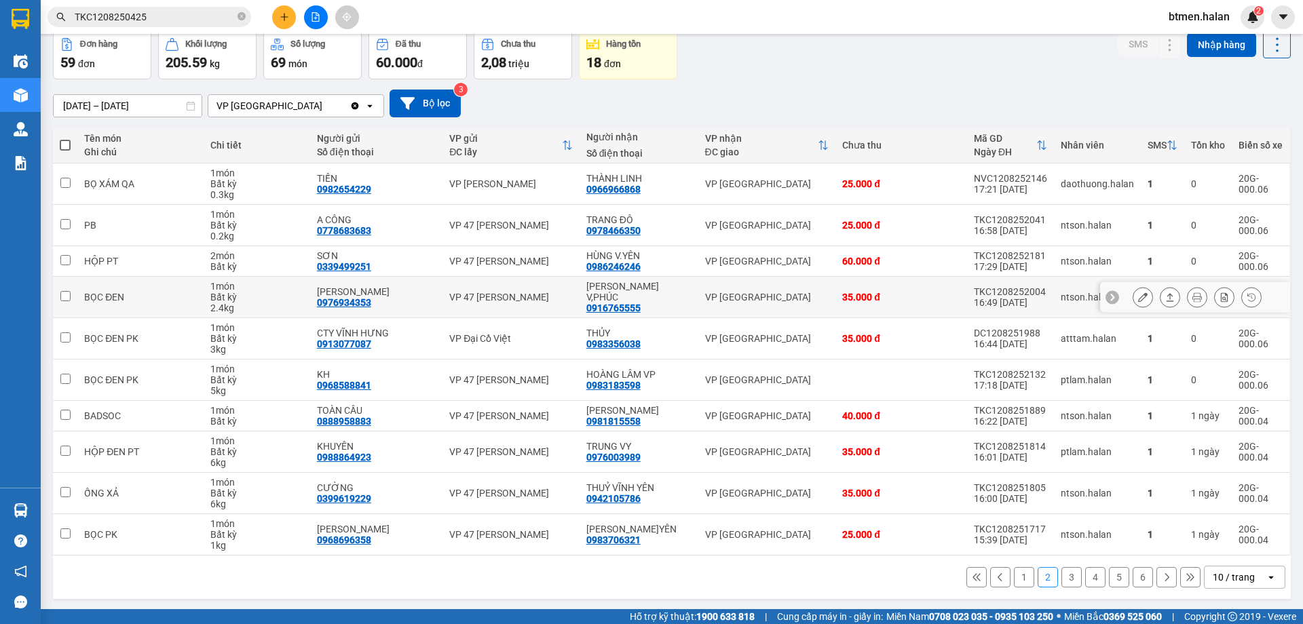
scroll to position [66, 0]
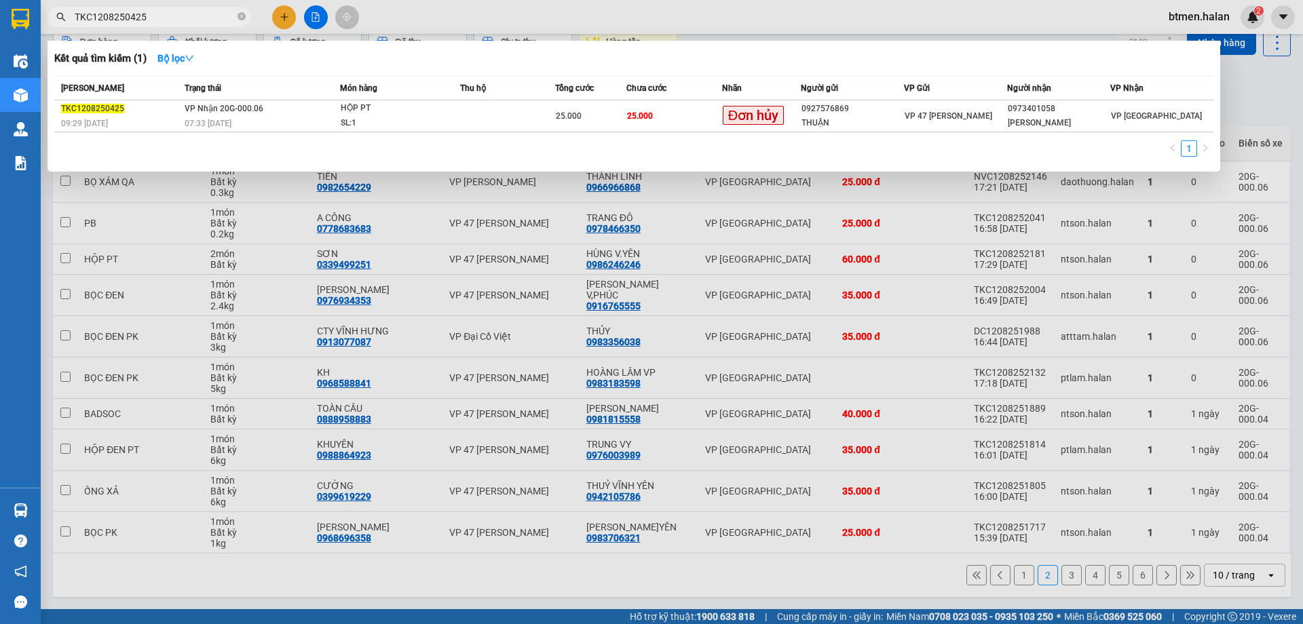
click at [204, 18] on input "TKC1208250425" at bounding box center [155, 16] width 160 height 15
click at [1171, 109] on div "VP [GEOGRAPHIC_DATA]" at bounding box center [1162, 116] width 102 height 15
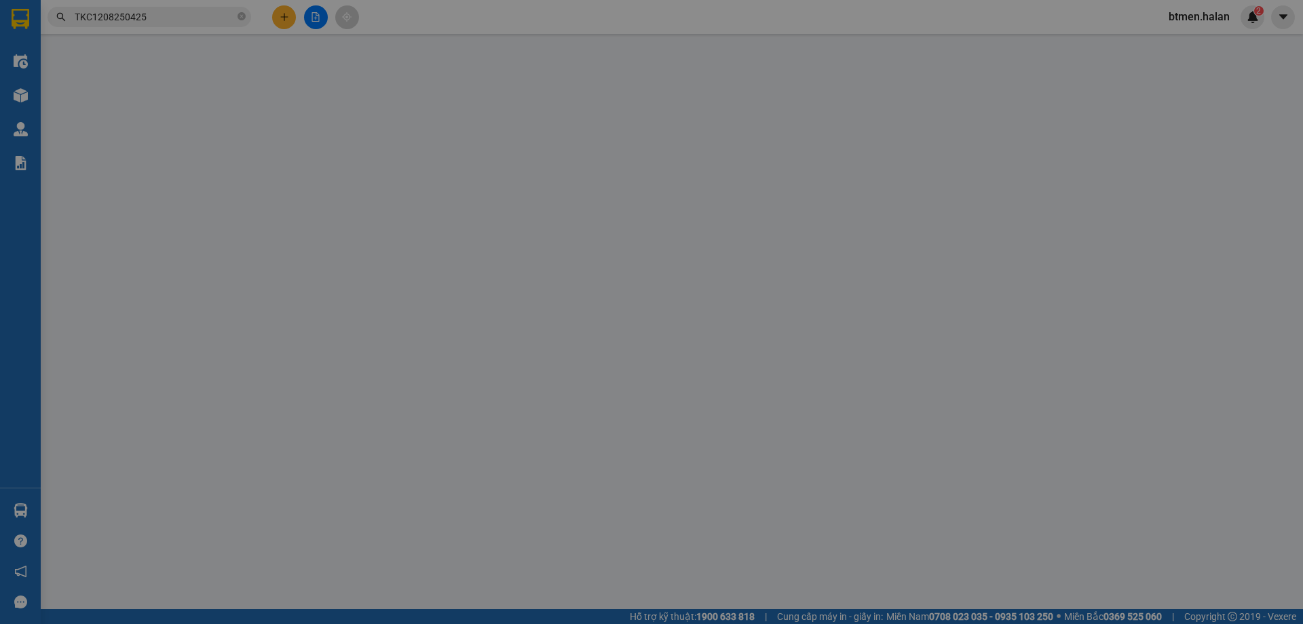
type input "0927576869"
type input "THUẬN"
type input "0973401058"
type input "[PERSON_NAME]"
type input "25.000"
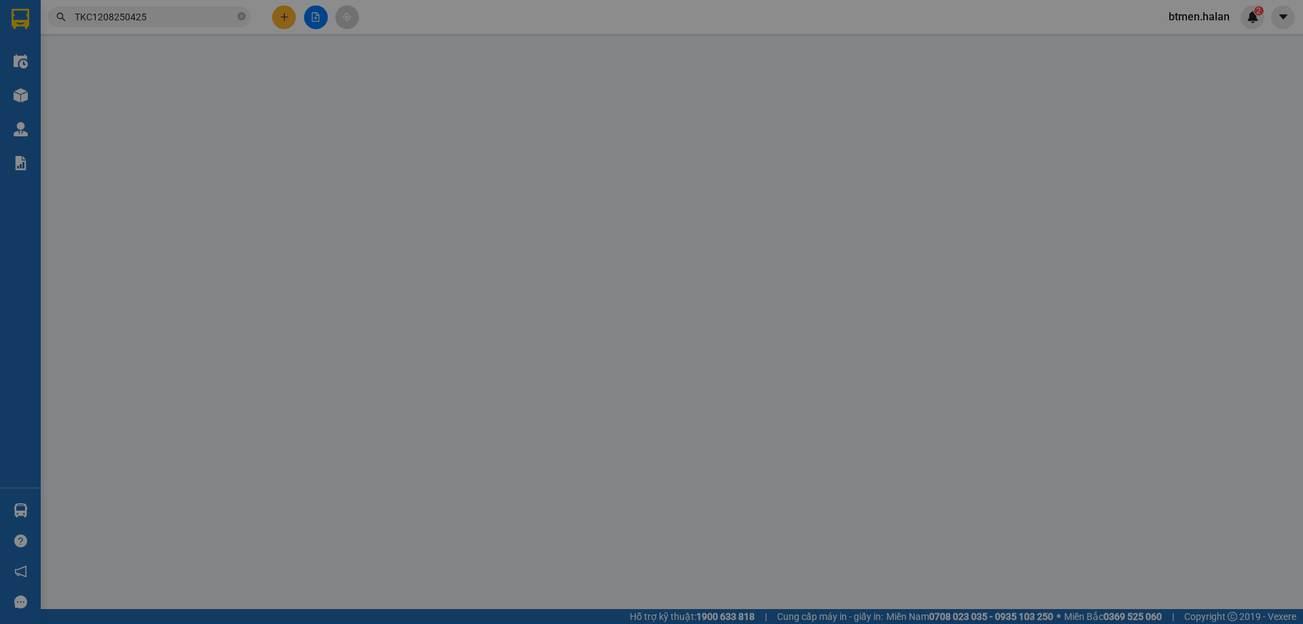
type input "25.000"
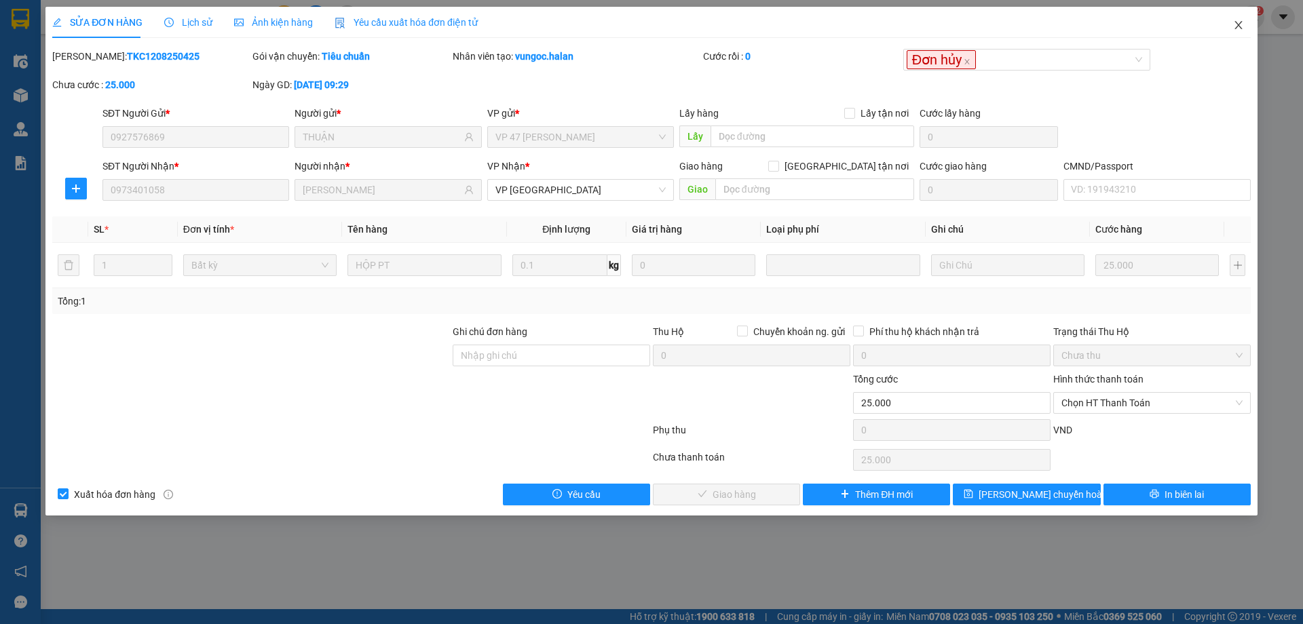
click at [1238, 27] on icon "close" at bounding box center [1238, 25] width 11 height 11
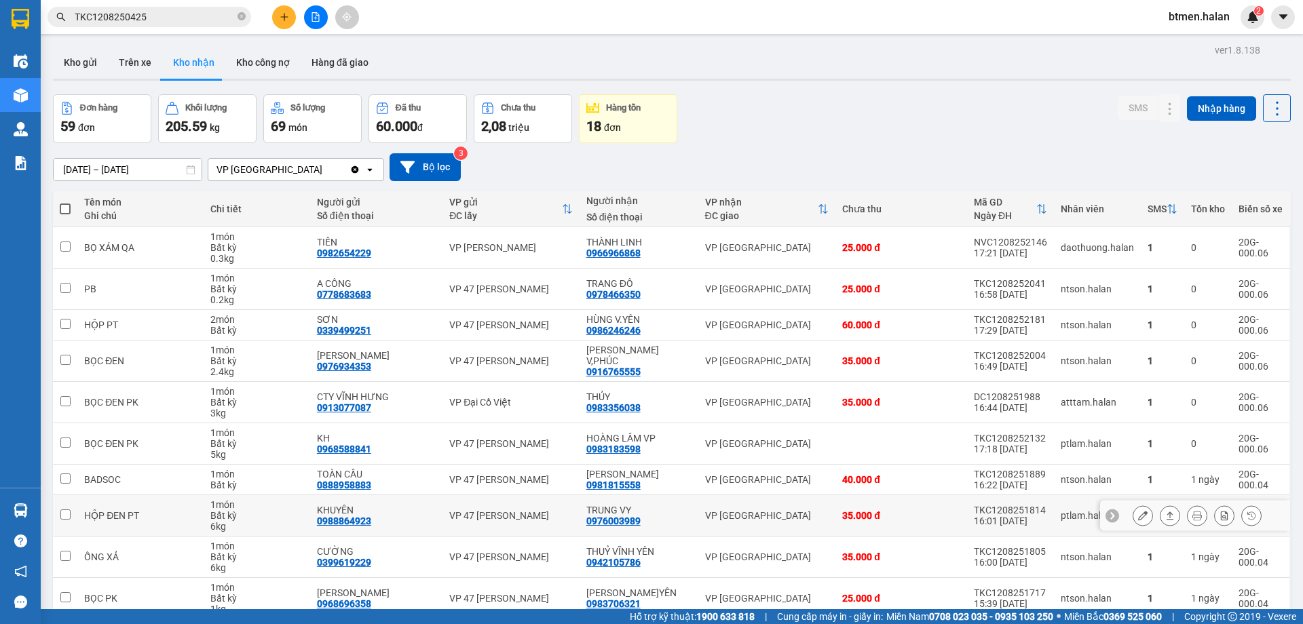
scroll to position [66, 0]
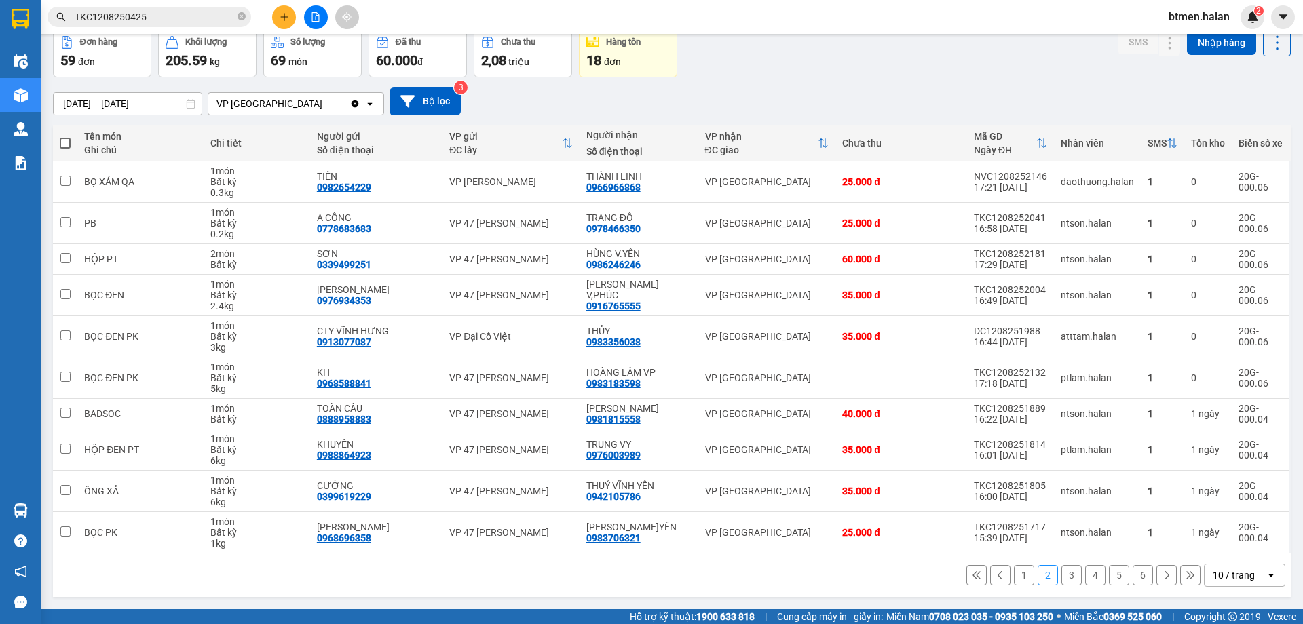
click at [1016, 577] on button "1" at bounding box center [1024, 575] width 20 height 20
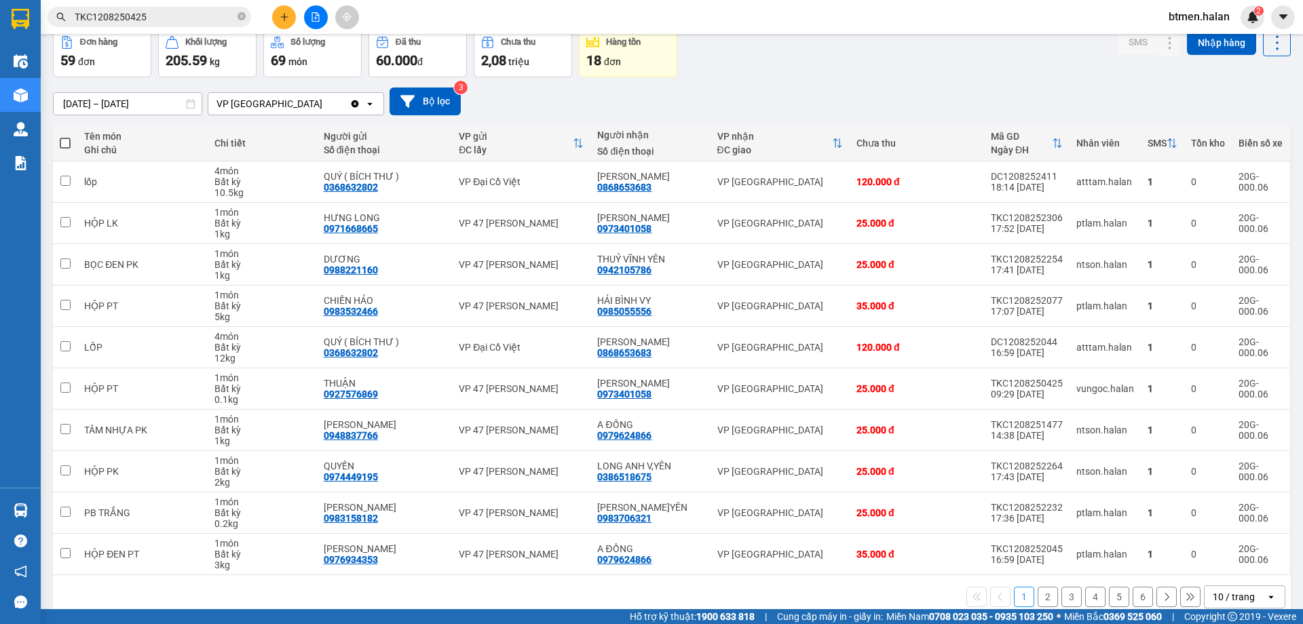
click at [904, 100] on div "[DATE] – [DATE] Press the down arrow key to interact with the calendar and sele…" at bounding box center [671, 102] width 1237 height 28
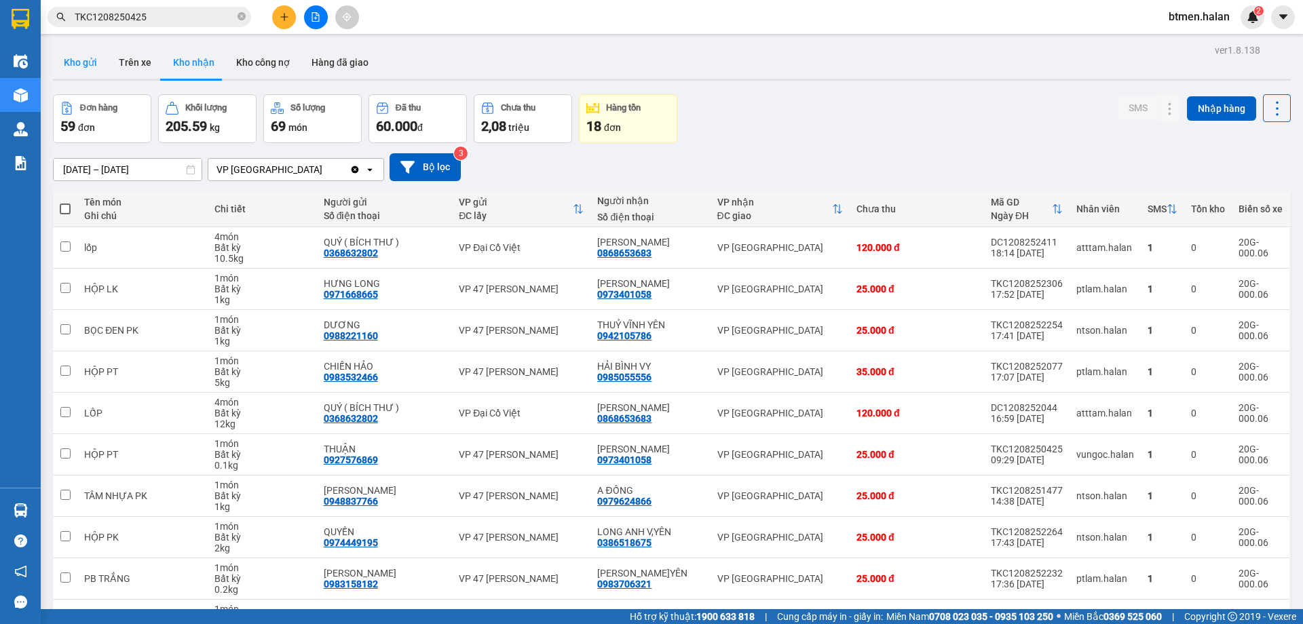
click at [90, 62] on button "Kho gửi" at bounding box center [80, 62] width 55 height 33
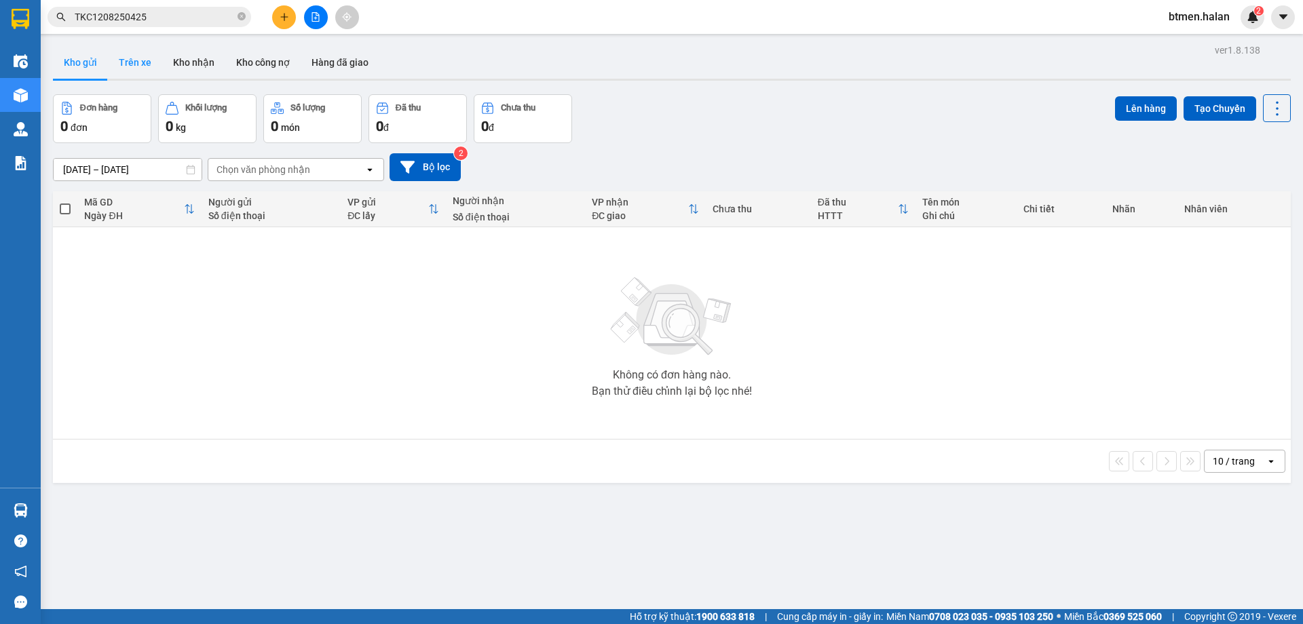
click at [126, 67] on button "Trên xe" at bounding box center [135, 62] width 54 height 33
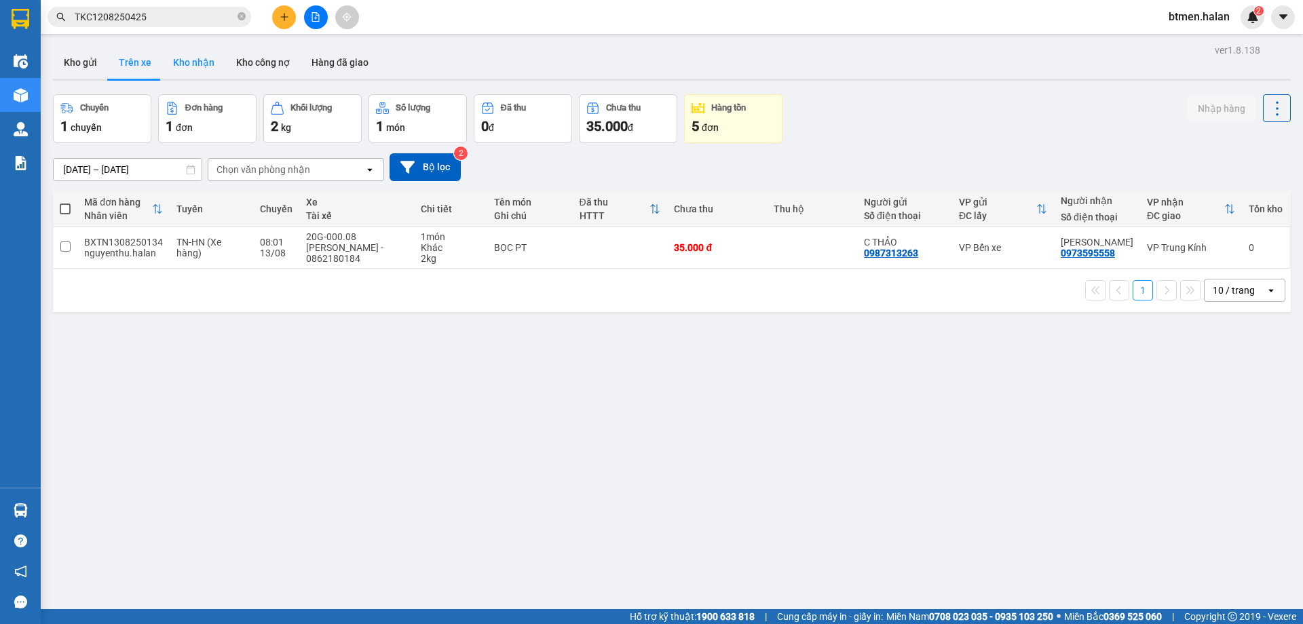
click at [179, 69] on button "Kho nhận" at bounding box center [193, 62] width 63 height 33
type input "[DATE] – [DATE]"
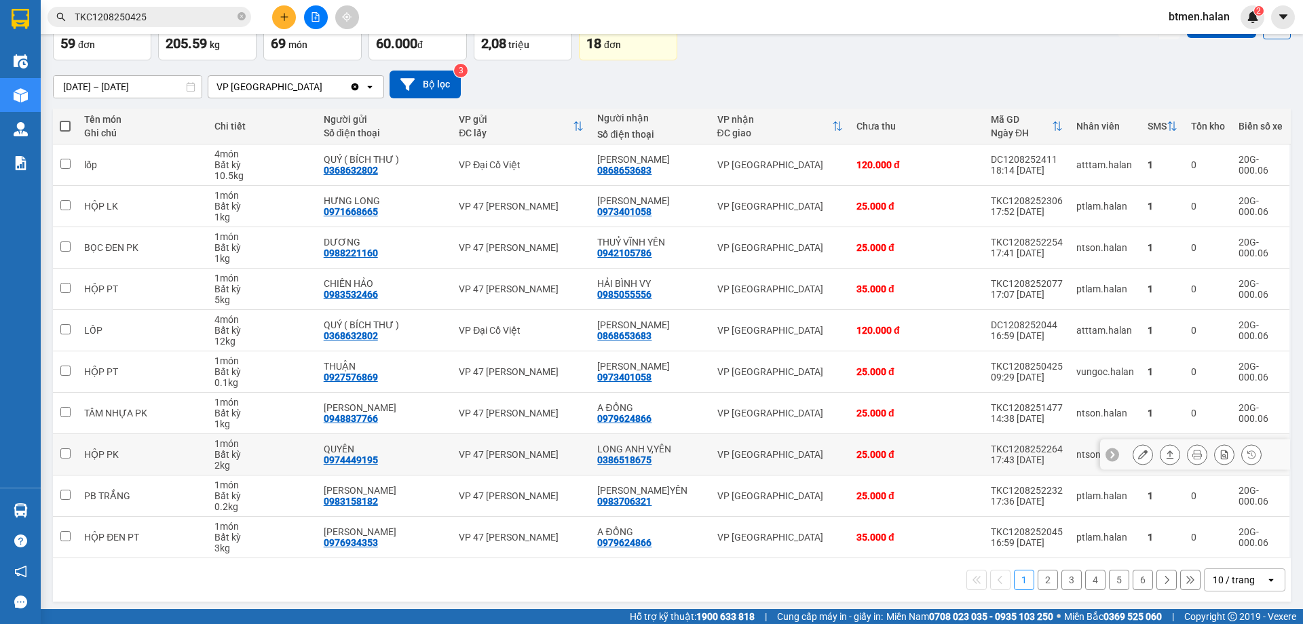
scroll to position [88, 0]
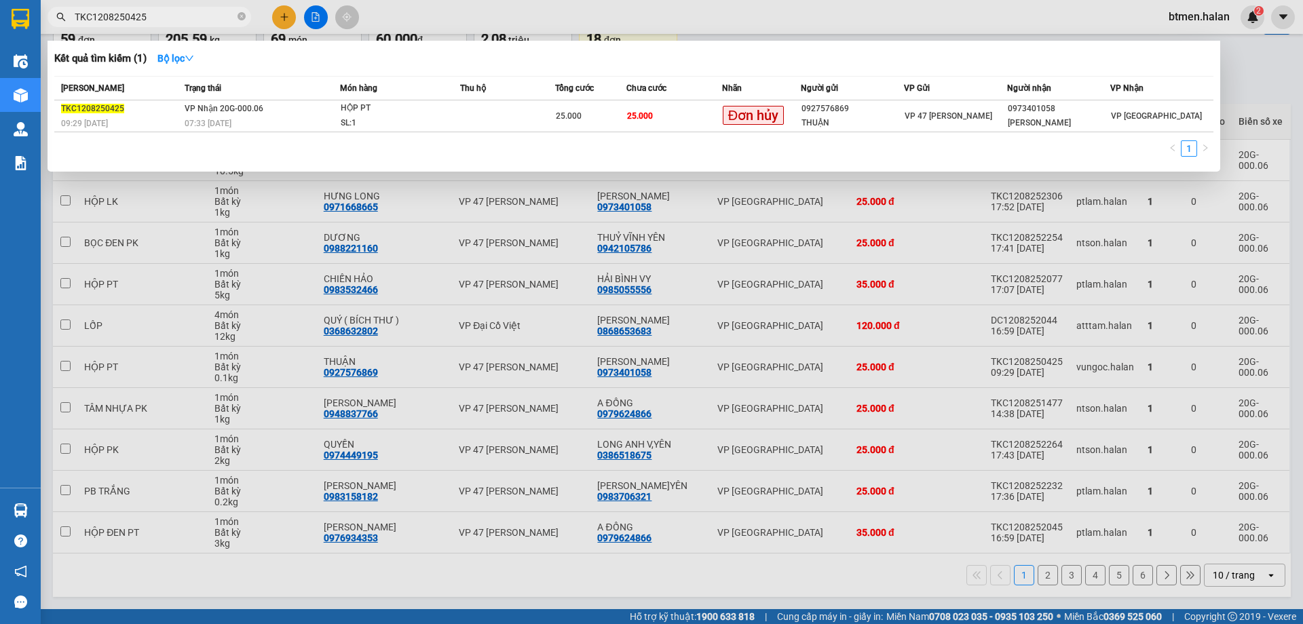
click at [216, 10] on input "TKC1208250425" at bounding box center [155, 16] width 160 height 15
click at [841, 118] on div "THUẬN" at bounding box center [852, 123] width 102 height 14
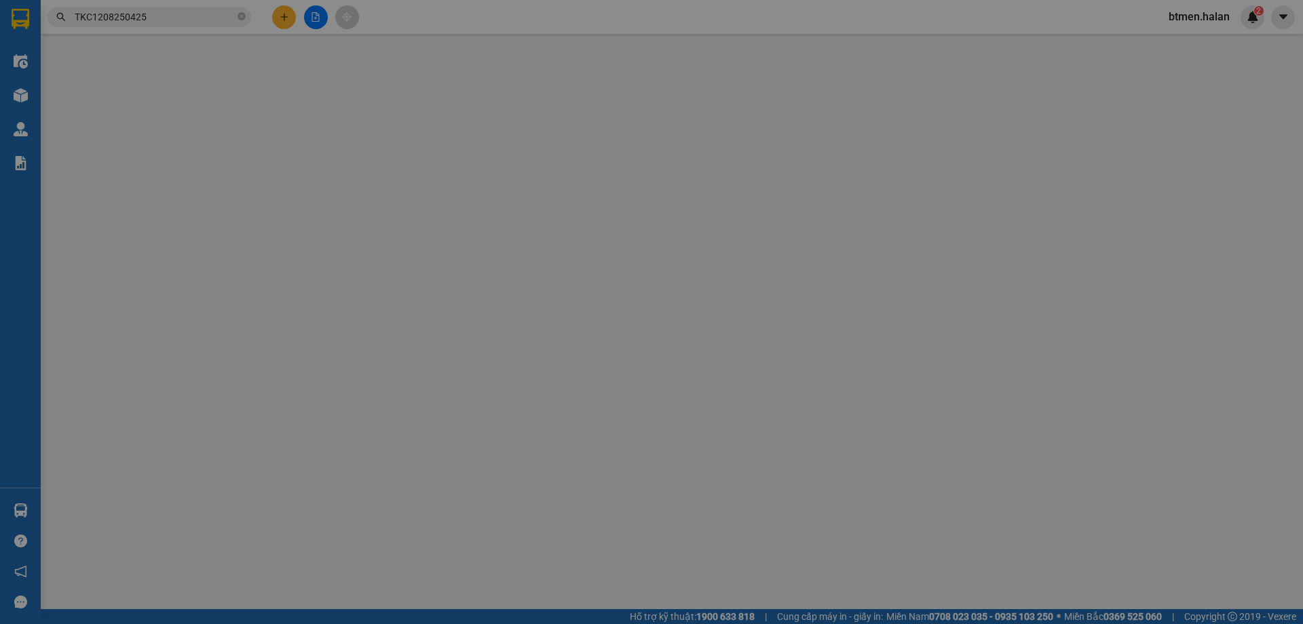
type input "0927576869"
type input "THUẬN"
type input "0973401058"
type input "[PERSON_NAME]"
type input "25.000"
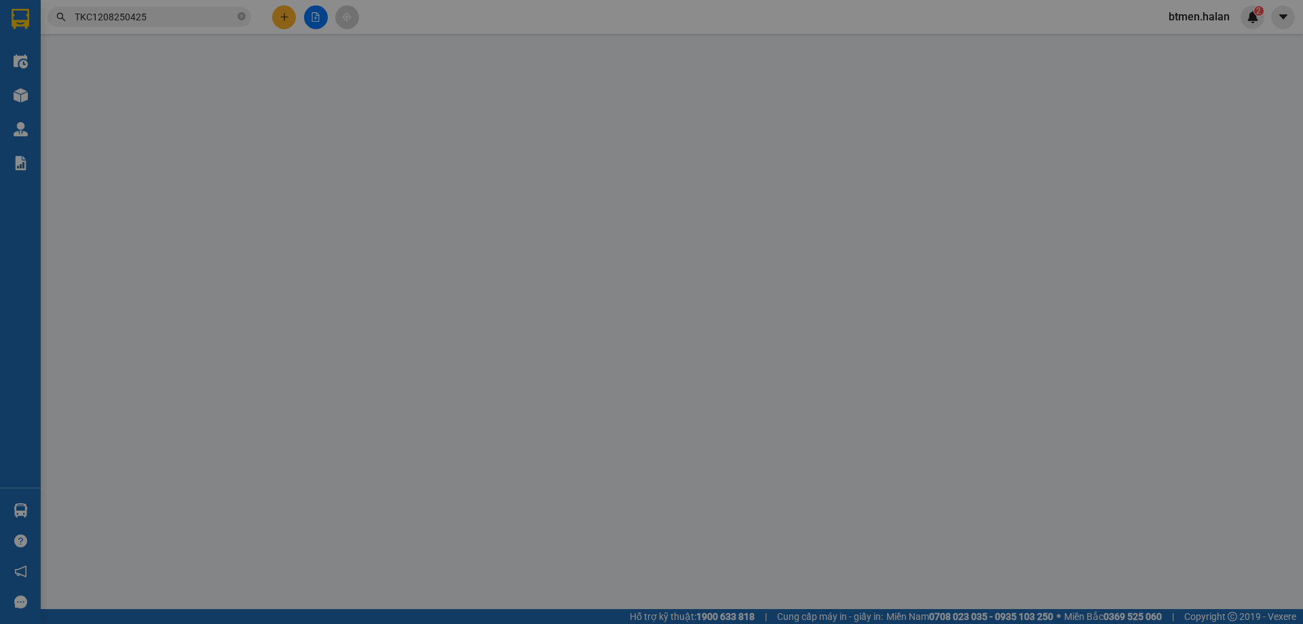
type input "25.000"
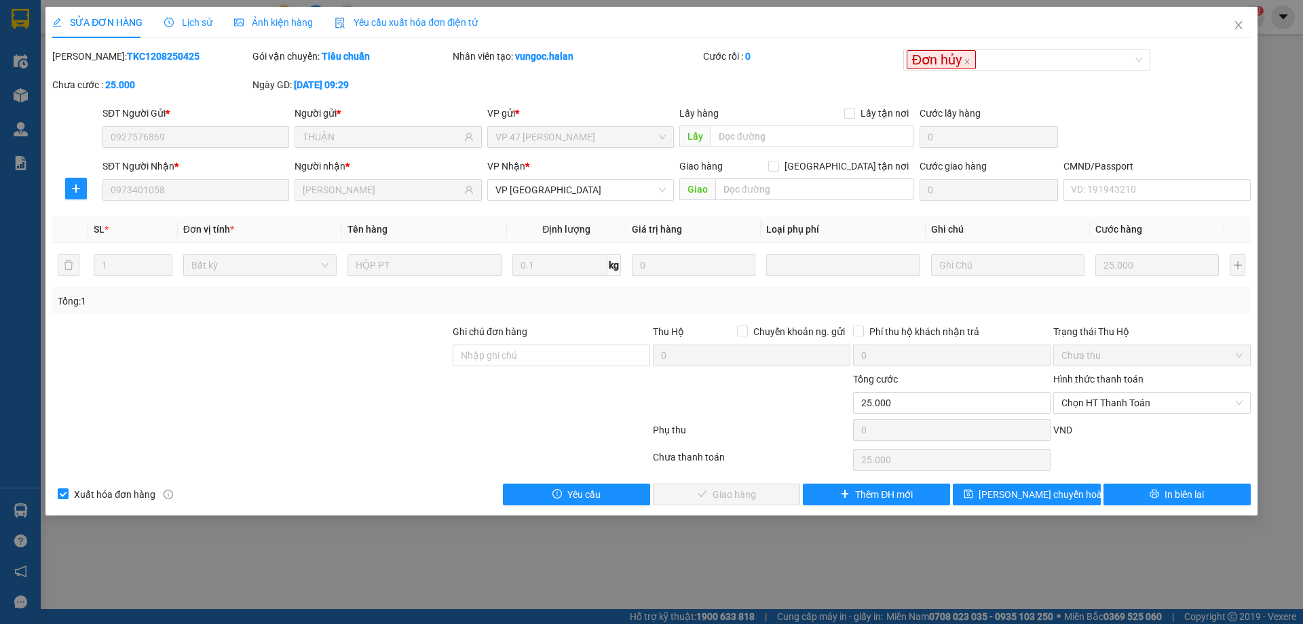
click at [186, 17] on span "Lịch sử" at bounding box center [188, 22] width 48 height 11
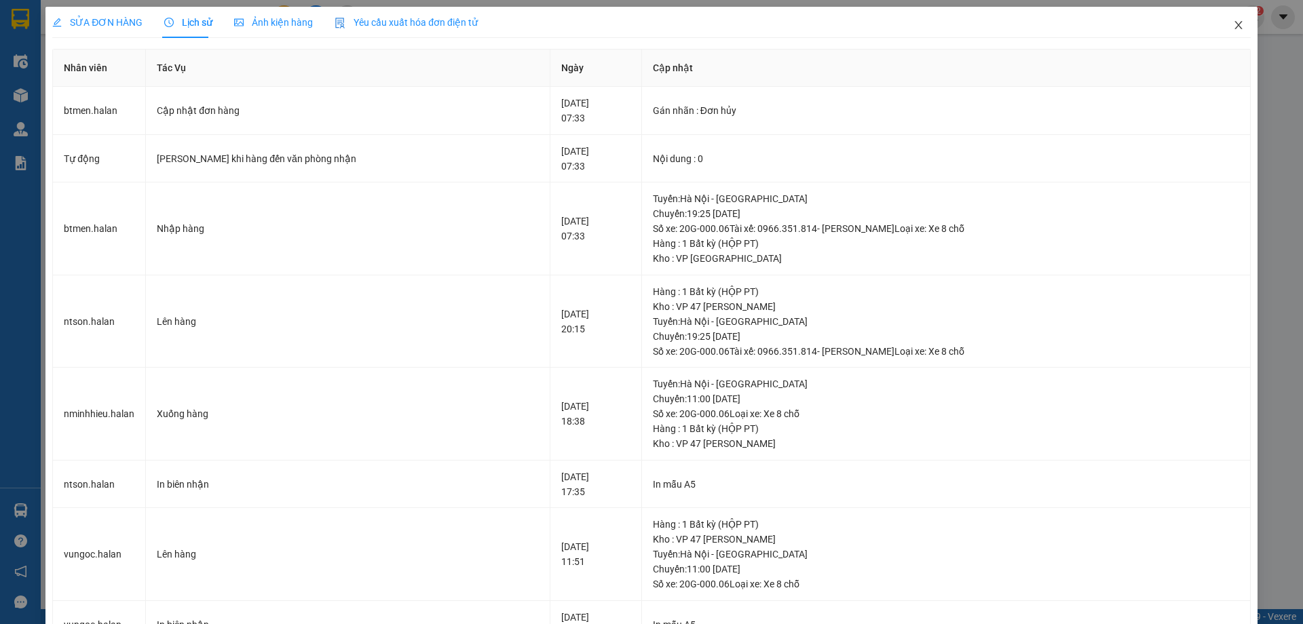
click at [1233, 28] on icon "close" at bounding box center [1238, 25] width 11 height 11
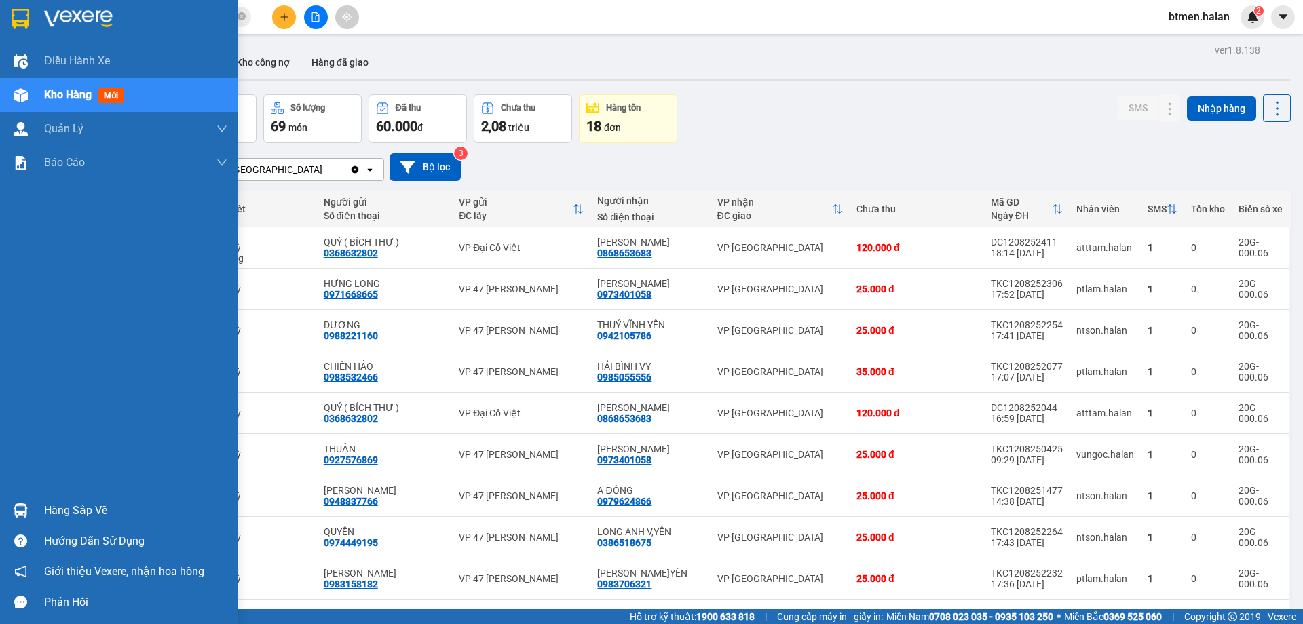
click at [76, 517] on div "Hàng sắp về" at bounding box center [135, 511] width 183 height 20
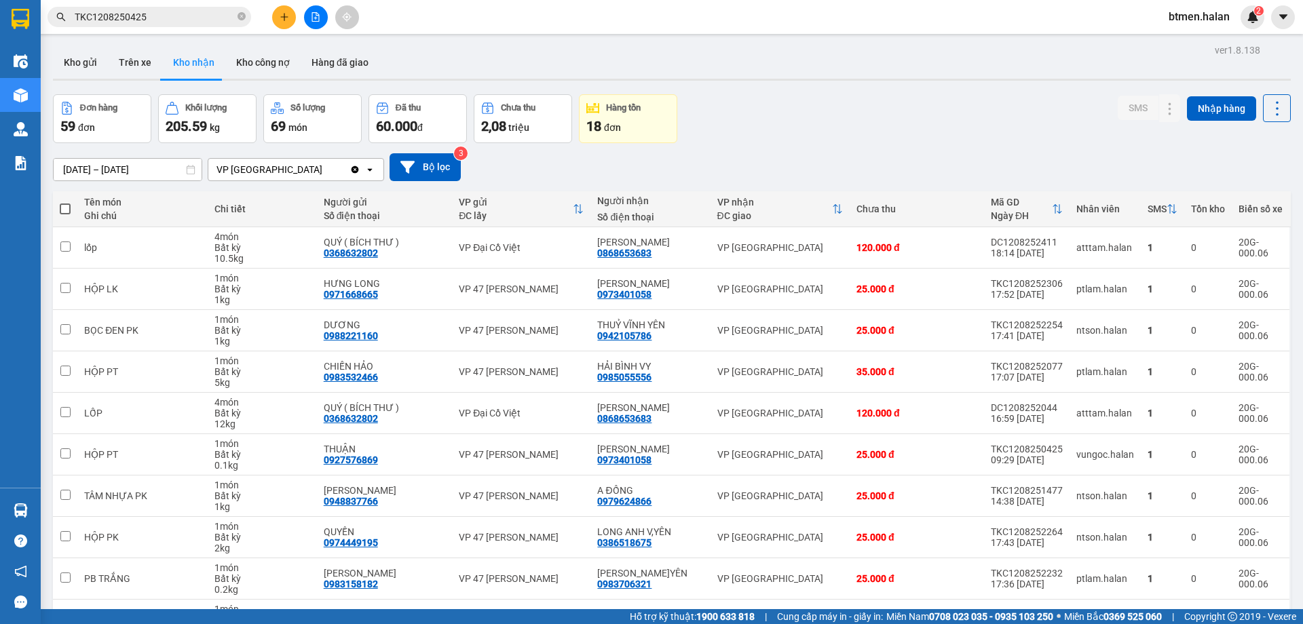
click at [678, 195] on section "Kết quả tìm kiếm ( 1 ) Bộ lọc Mã ĐH Trạng thái Món hàng Thu hộ Tổng cước Chưa c…" at bounding box center [651, 312] width 1303 height 624
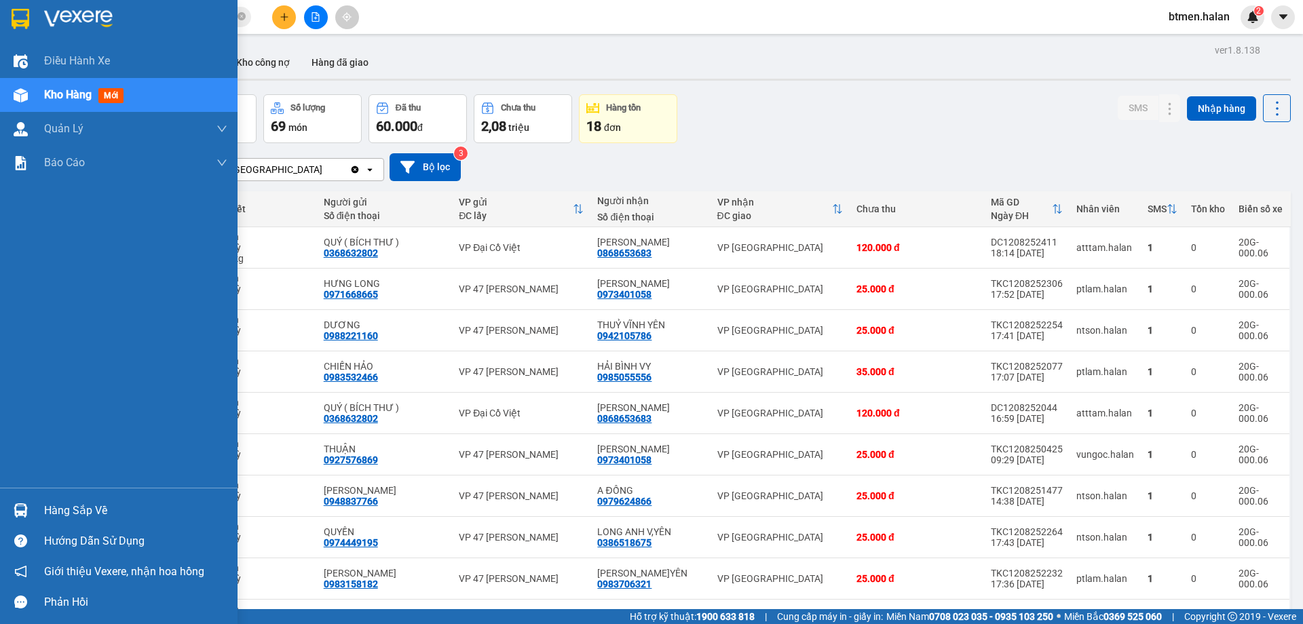
click at [42, 521] on div "Hàng sắp về" at bounding box center [118, 510] width 237 height 31
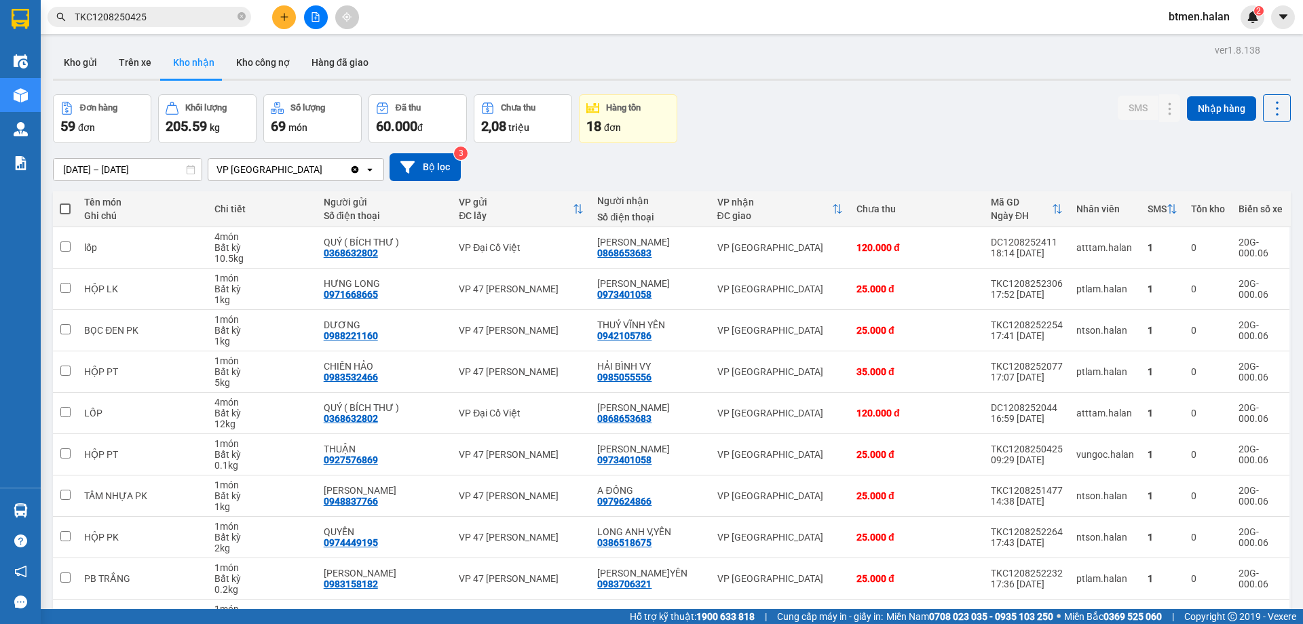
click at [879, 96] on section "Kết quả tìm kiếm ( 1 ) Bộ lọc Mã ĐH Trạng thái Món hàng Thu hộ Tổng cước Chưa c…" at bounding box center [651, 312] width 1303 height 624
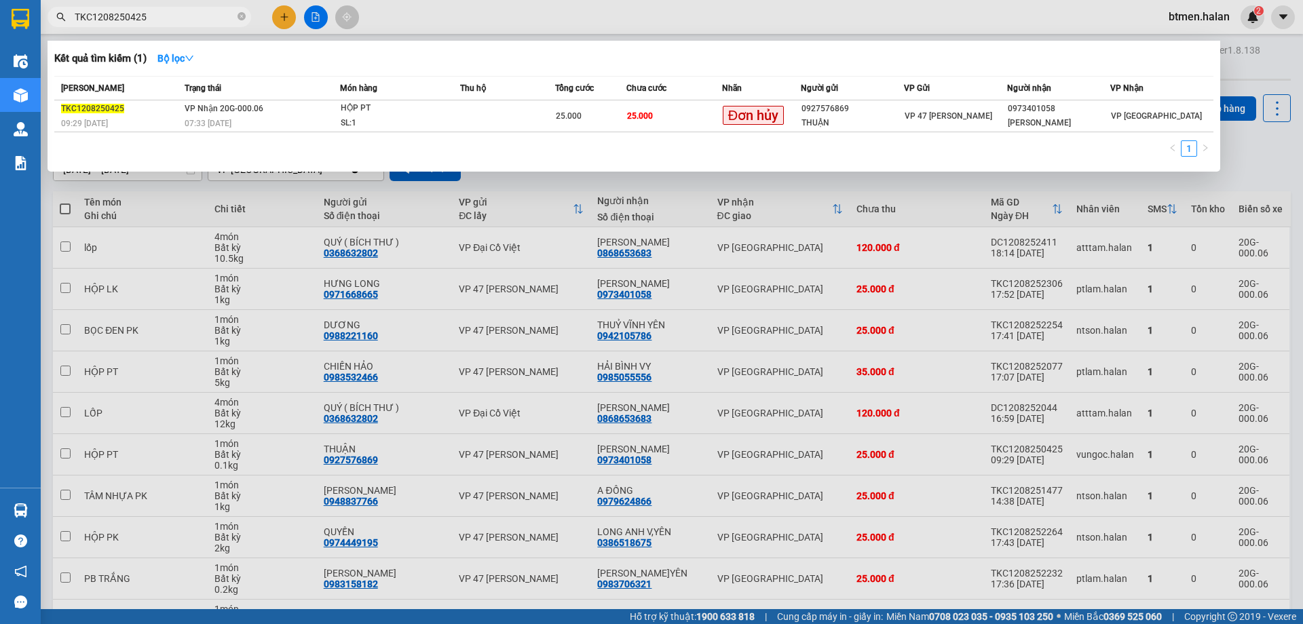
click at [150, 14] on input "TKC1208250425" at bounding box center [155, 16] width 160 height 15
drag, startPoint x: 1174, startPoint y: 130, endPoint x: 1010, endPoint y: 66, distance: 176.1
click at [1010, 66] on div "Kết quả tìm kiếm ( 1 ) Bộ lọc" at bounding box center [633, 58] width 1159 height 22
click at [1254, 168] on div at bounding box center [651, 312] width 1303 height 624
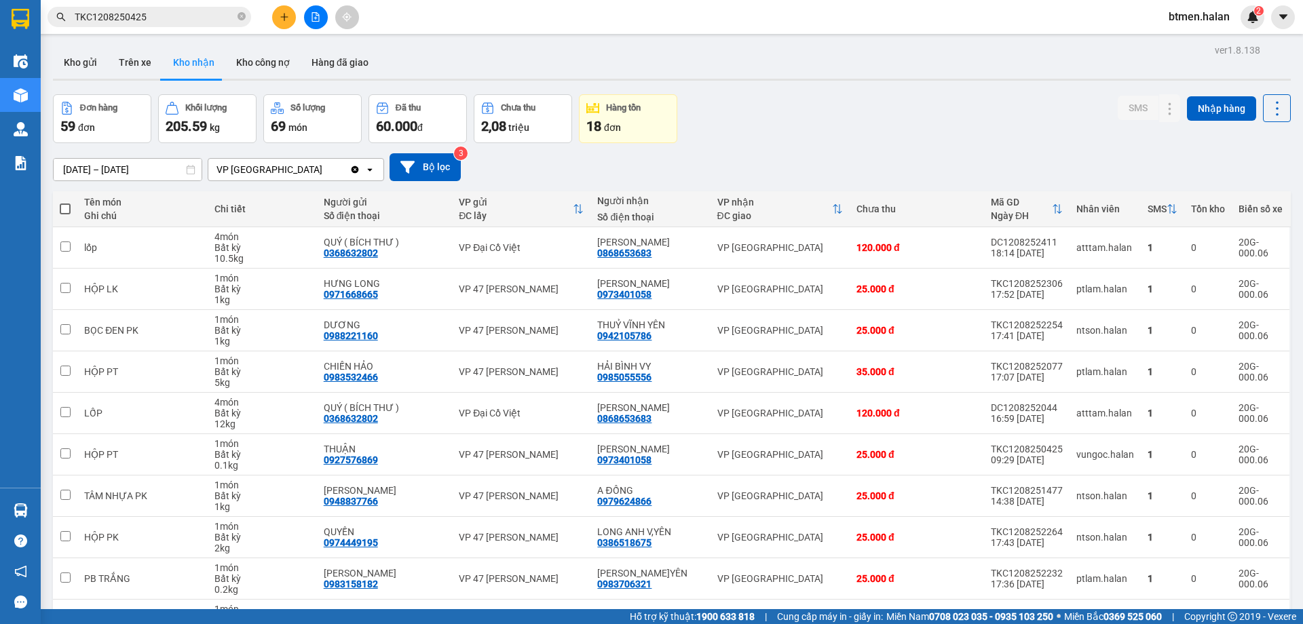
click at [1270, 145] on div "[DATE] – [DATE] Press the down arrow key to interact with the calendar and sele…" at bounding box center [671, 167] width 1237 height 48
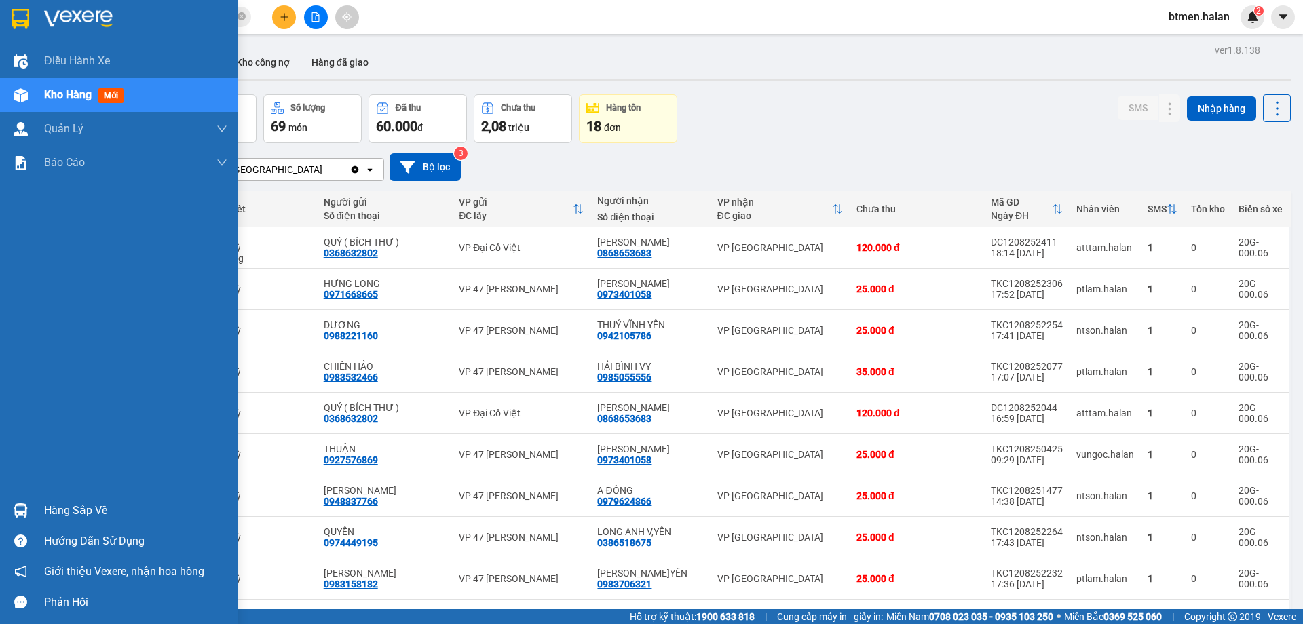
click at [81, 506] on div "Hàng sắp về" at bounding box center [135, 511] width 183 height 20
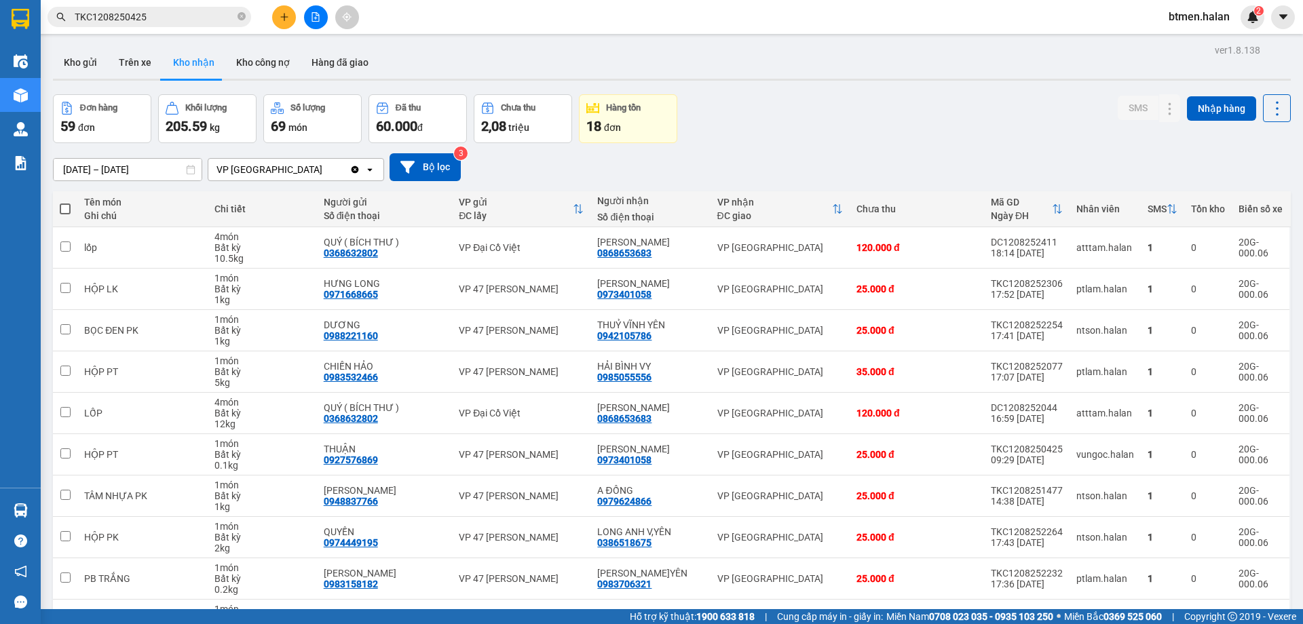
click at [866, 121] on section "Kết quả tìm kiếm ( 1 ) Bộ lọc Mã ĐH Trạng thái Món hàng Thu hộ Tổng cước Chưa c…" at bounding box center [651, 312] width 1303 height 624
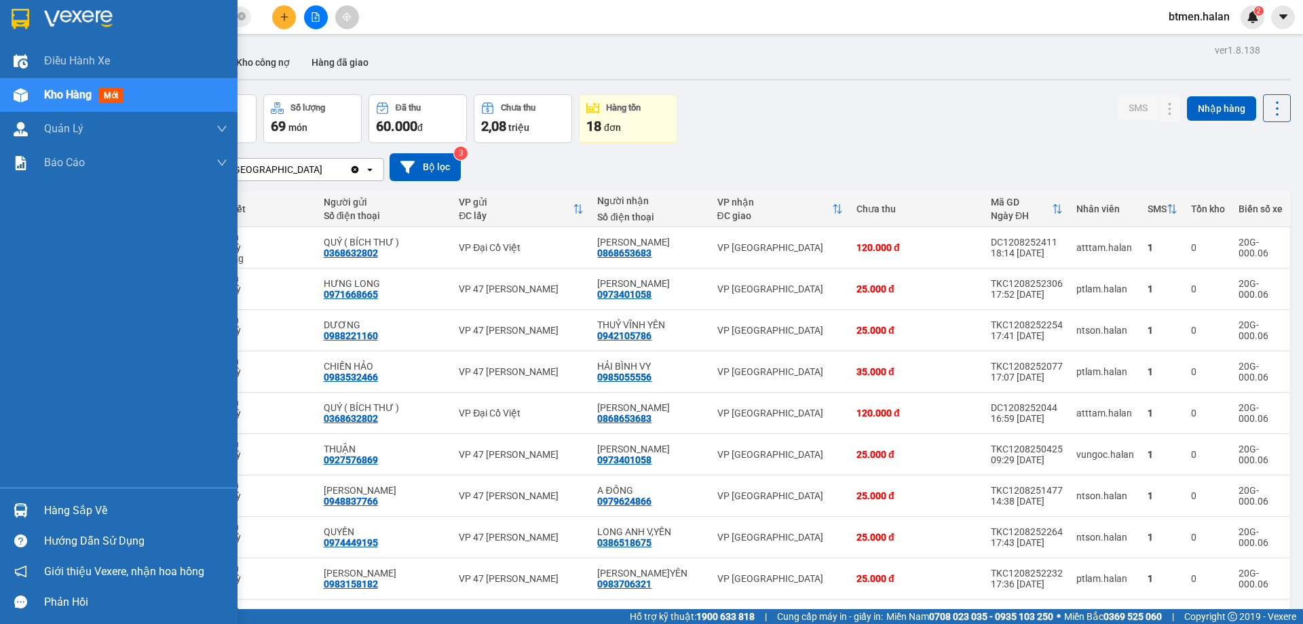
drag, startPoint x: 60, startPoint y: 488, endPoint x: 46, endPoint y: 517, distance: 31.6
click at [56, 498] on div "Hàng sắp về Hướng dẫn sử dụng Giới thiệu Vexere, nhận hoa hồng Phản hồi" at bounding box center [118, 553] width 237 height 130
click at [54, 514] on div "Hàng sắp về" at bounding box center [135, 511] width 183 height 20
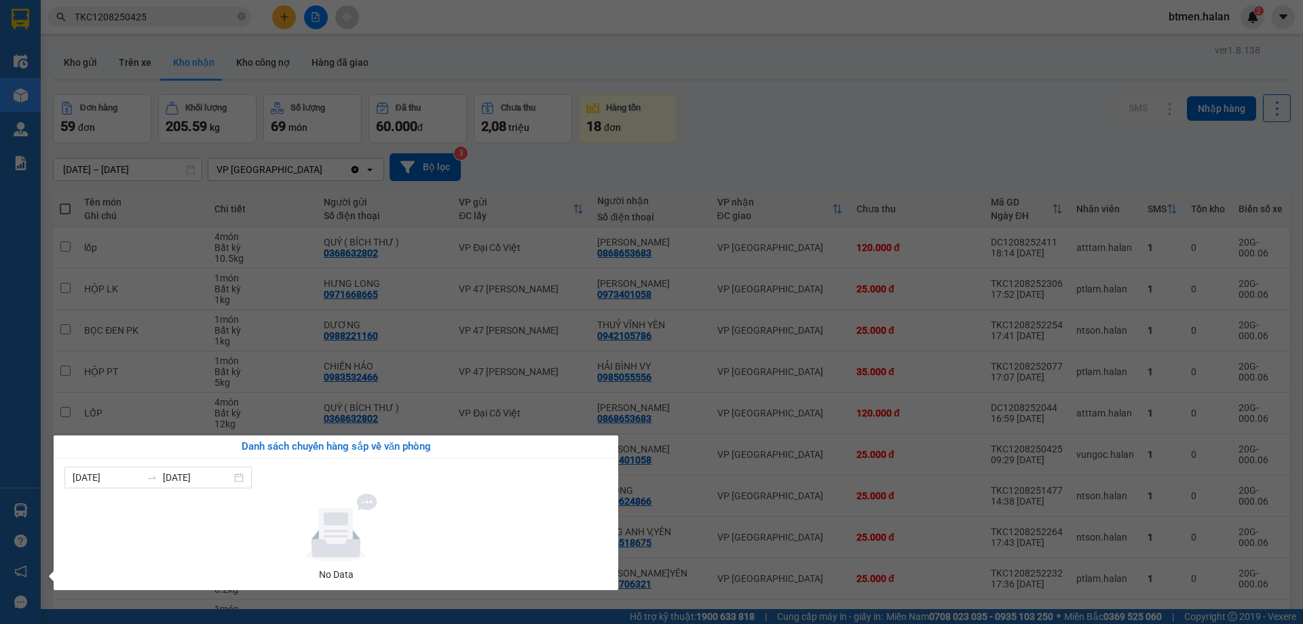
click at [775, 79] on section "Kết quả tìm kiếm ( 1 ) Bộ lọc Mã ĐH Trạng thái Món hàng Thu hộ Tổng cước Chưa c…" at bounding box center [651, 312] width 1303 height 624
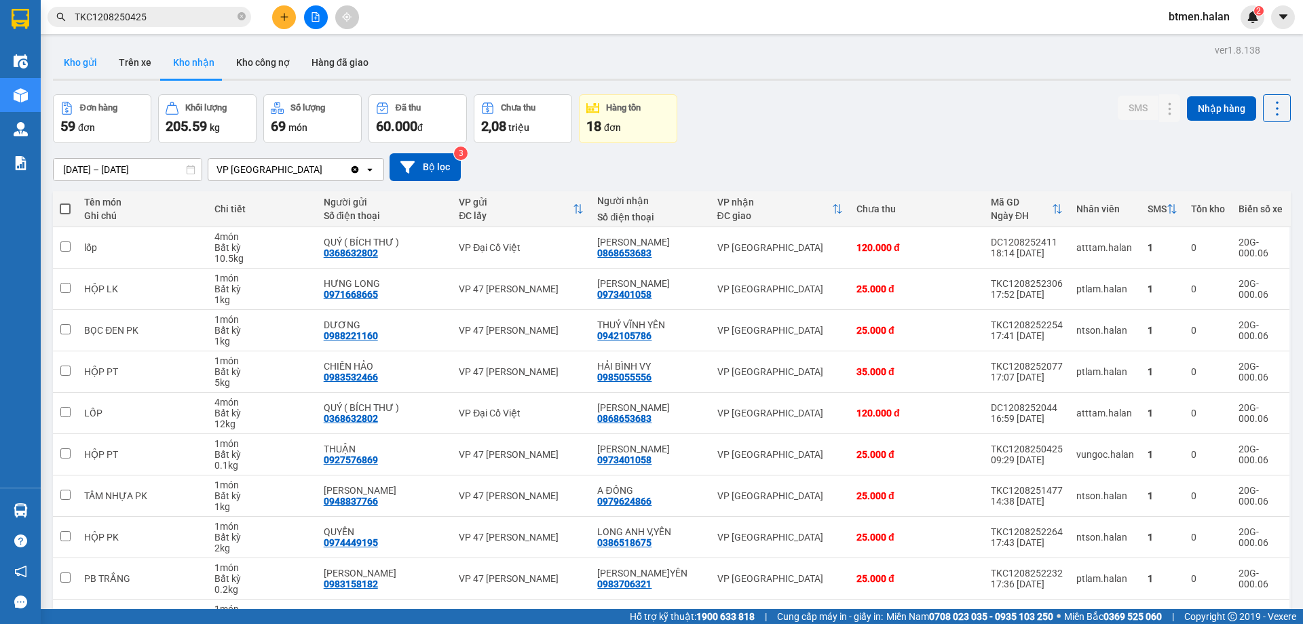
click at [83, 72] on button "Kho gửi" at bounding box center [80, 62] width 55 height 33
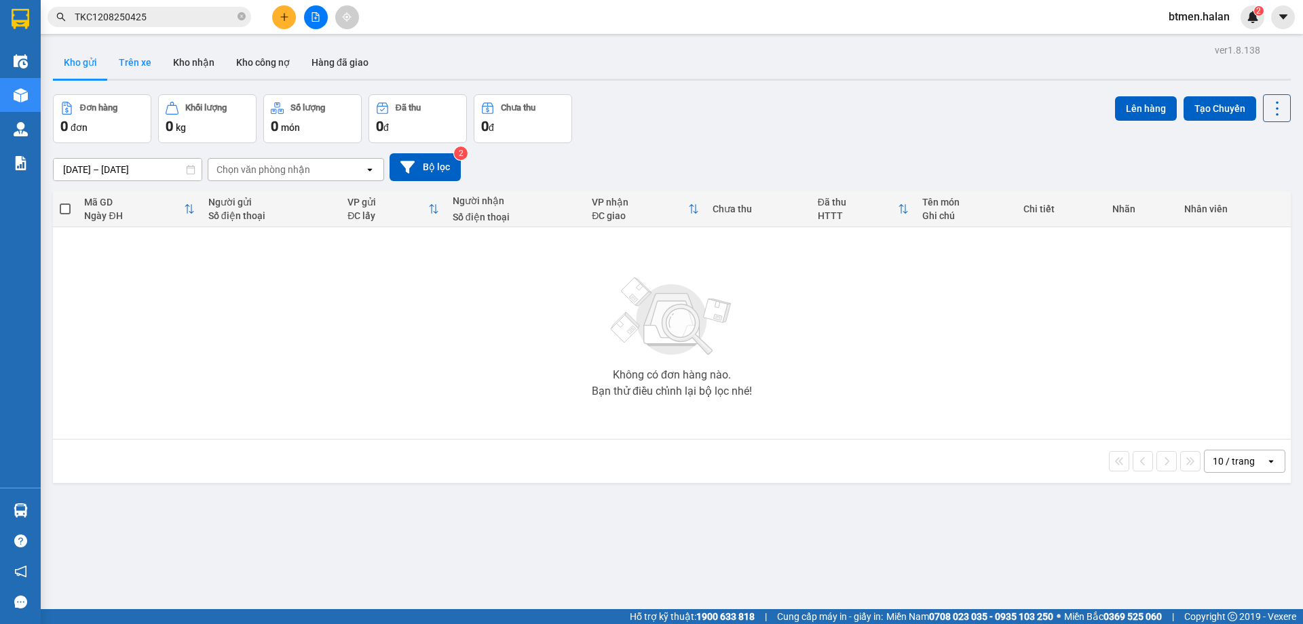
click at [149, 66] on button "Trên xe" at bounding box center [135, 62] width 54 height 33
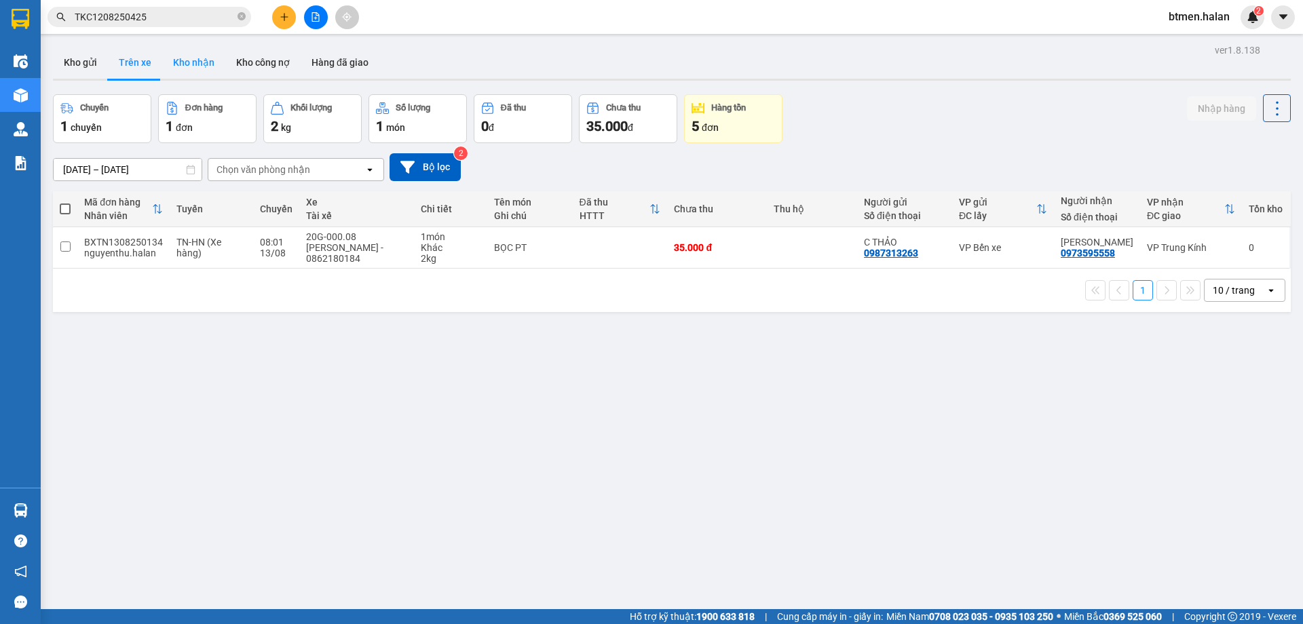
click at [195, 62] on button "Kho nhận" at bounding box center [193, 62] width 63 height 33
type input "[DATE] – [DATE]"
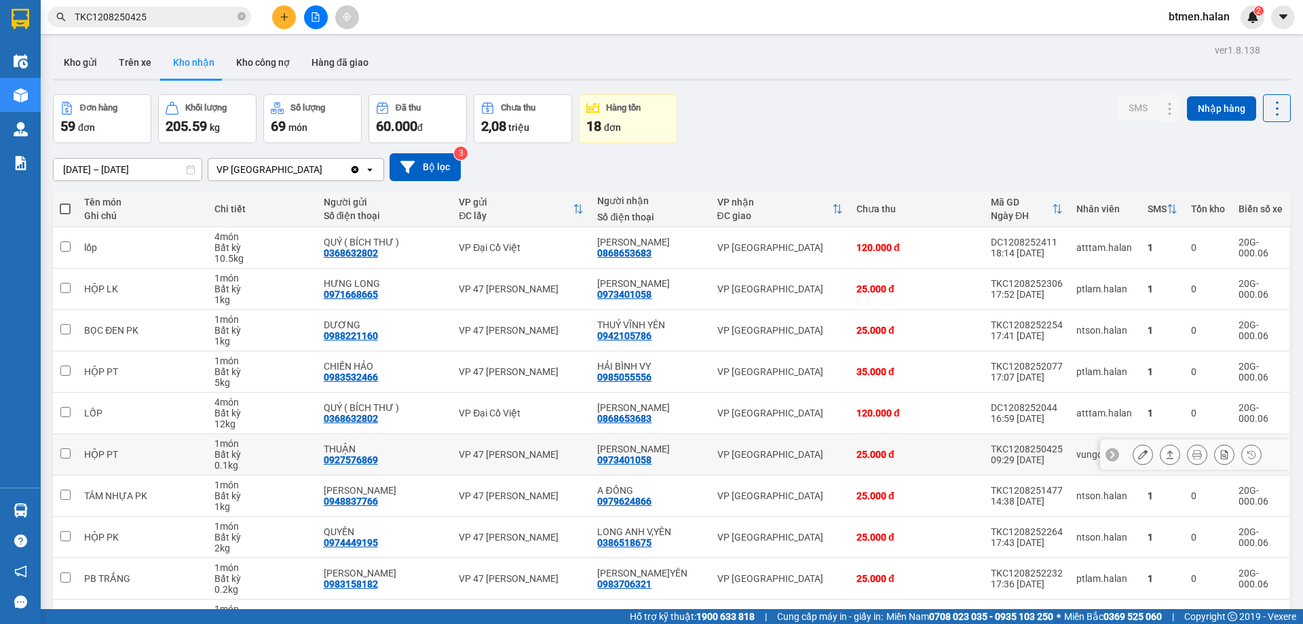
scroll to position [68, 0]
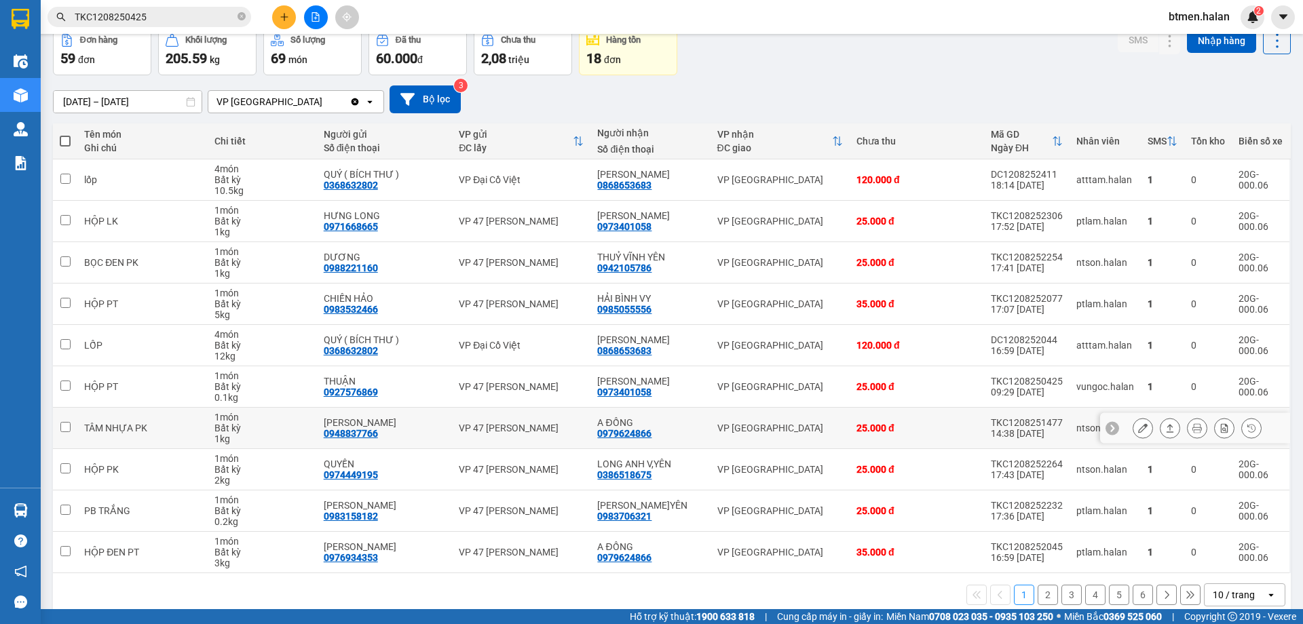
click at [633, 429] on div "0979624866" at bounding box center [624, 433] width 54 height 11
copy div "0979624866"
click at [195, 12] on input "TKC1208250425" at bounding box center [155, 16] width 160 height 15
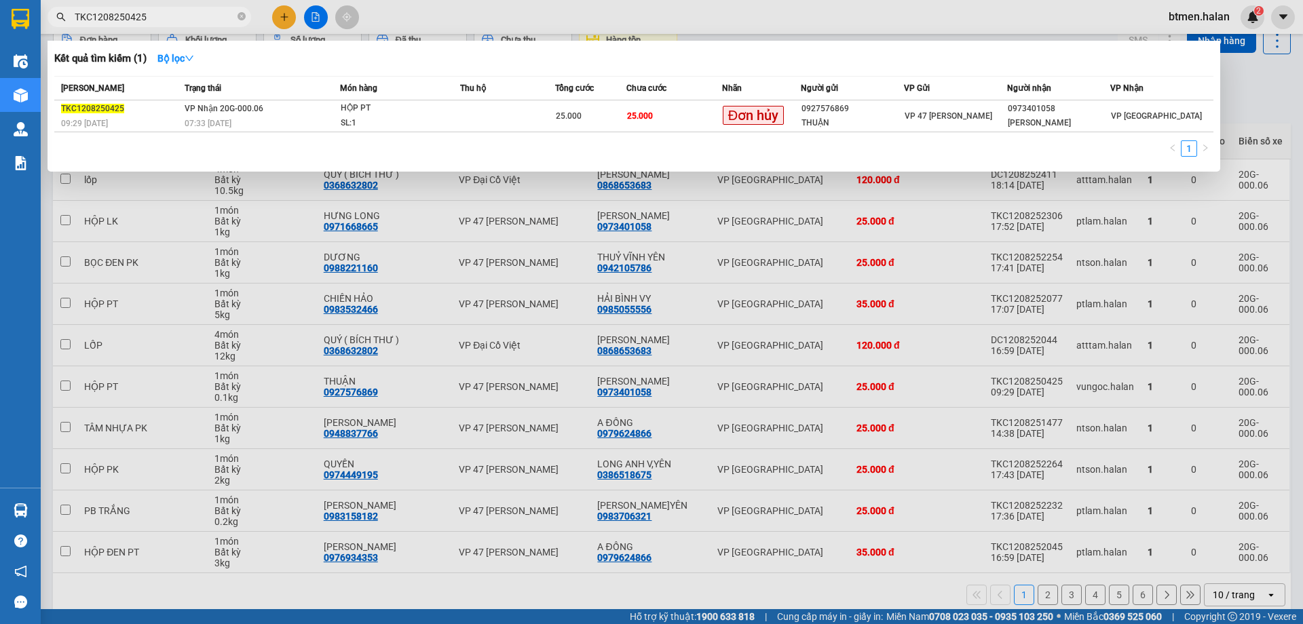
click at [195, 12] on input "TKC1208250425" at bounding box center [155, 16] width 160 height 15
paste input "0979624866"
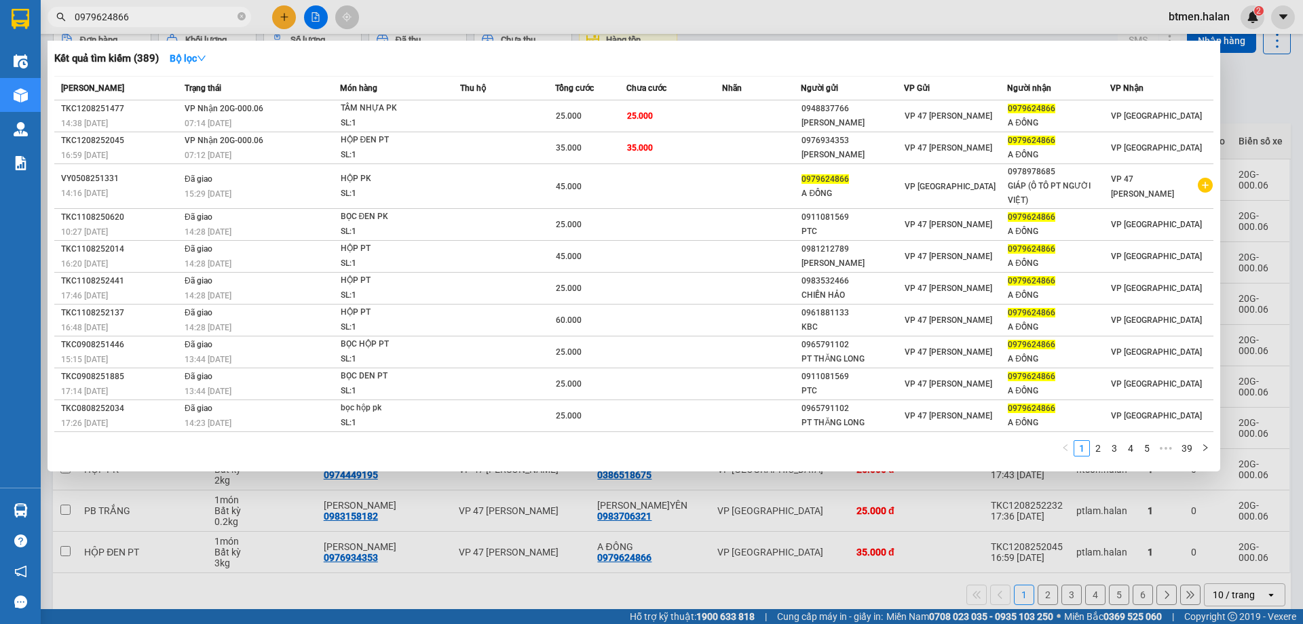
type input "0979624866"
click at [1248, 96] on div at bounding box center [651, 312] width 1303 height 624
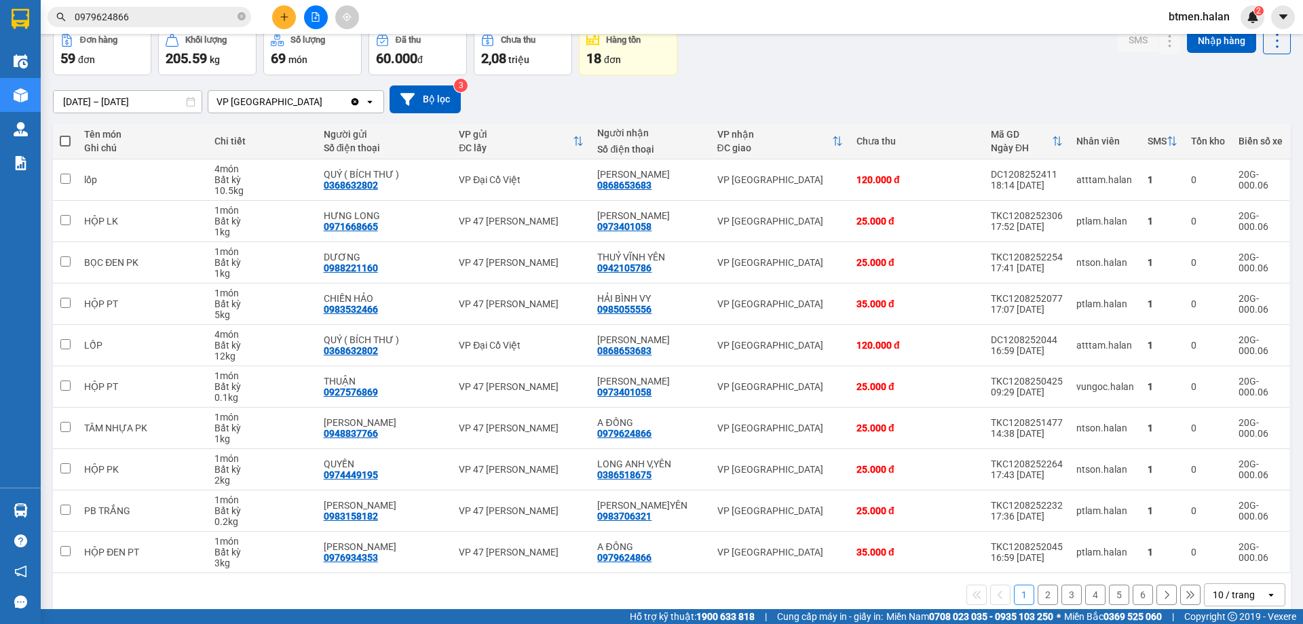
click at [836, 98] on div "[DATE] – [DATE] Press the down arrow key to interact with the calendar and sele…" at bounding box center [671, 99] width 1237 height 28
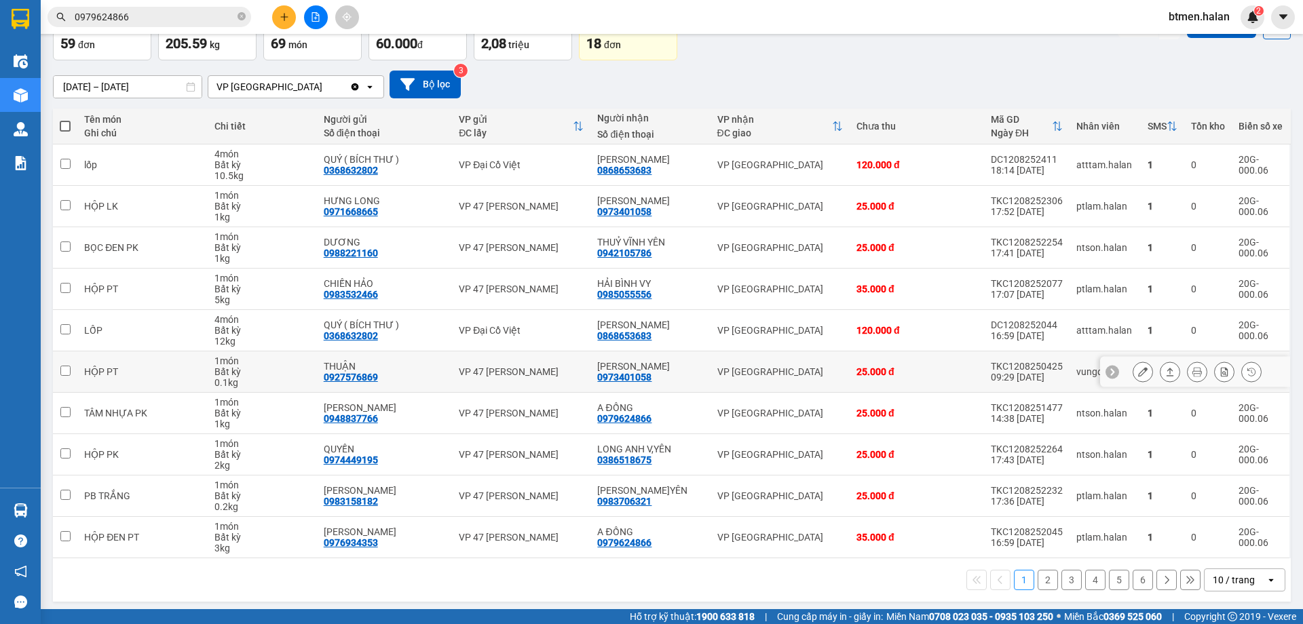
scroll to position [88, 0]
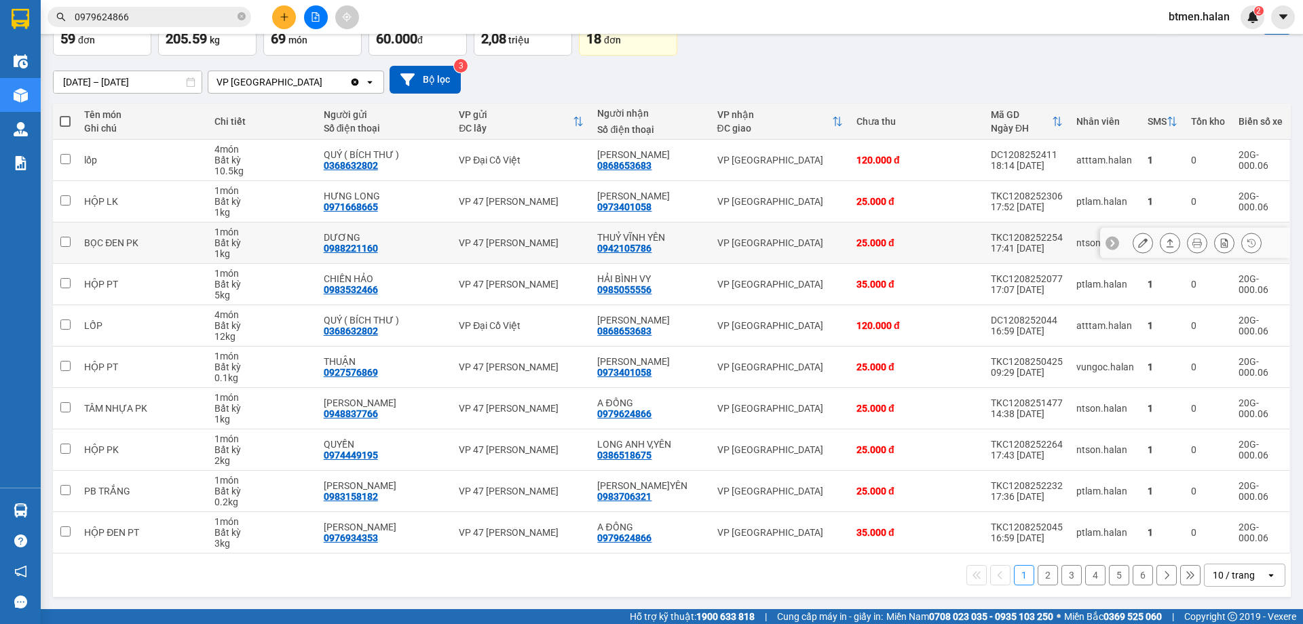
click at [634, 253] on div "0942105786" at bounding box center [624, 248] width 54 height 11
drag, startPoint x: 634, startPoint y: 253, endPoint x: 756, endPoint y: 539, distance: 310.4
click at [756, 539] on td "VP [GEOGRAPHIC_DATA]" at bounding box center [779, 532] width 139 height 41
checkbox input "true"
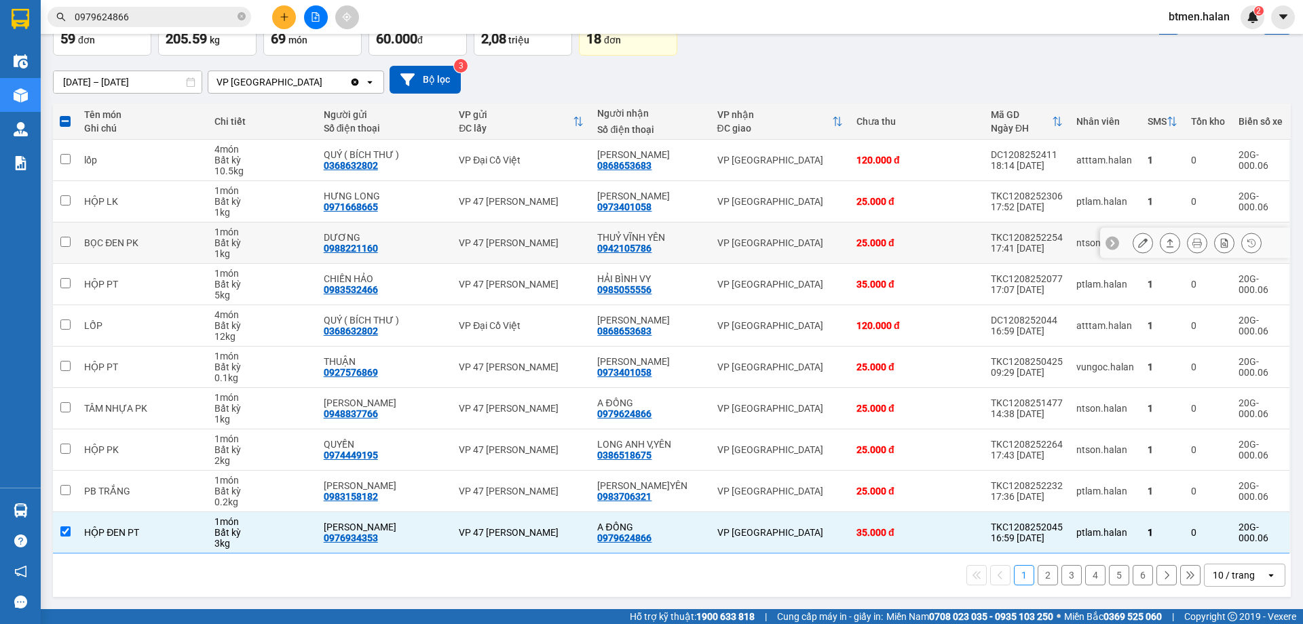
click at [653, 243] on div "THUỶ VĨNH YÊN" at bounding box center [650, 237] width 106 height 11
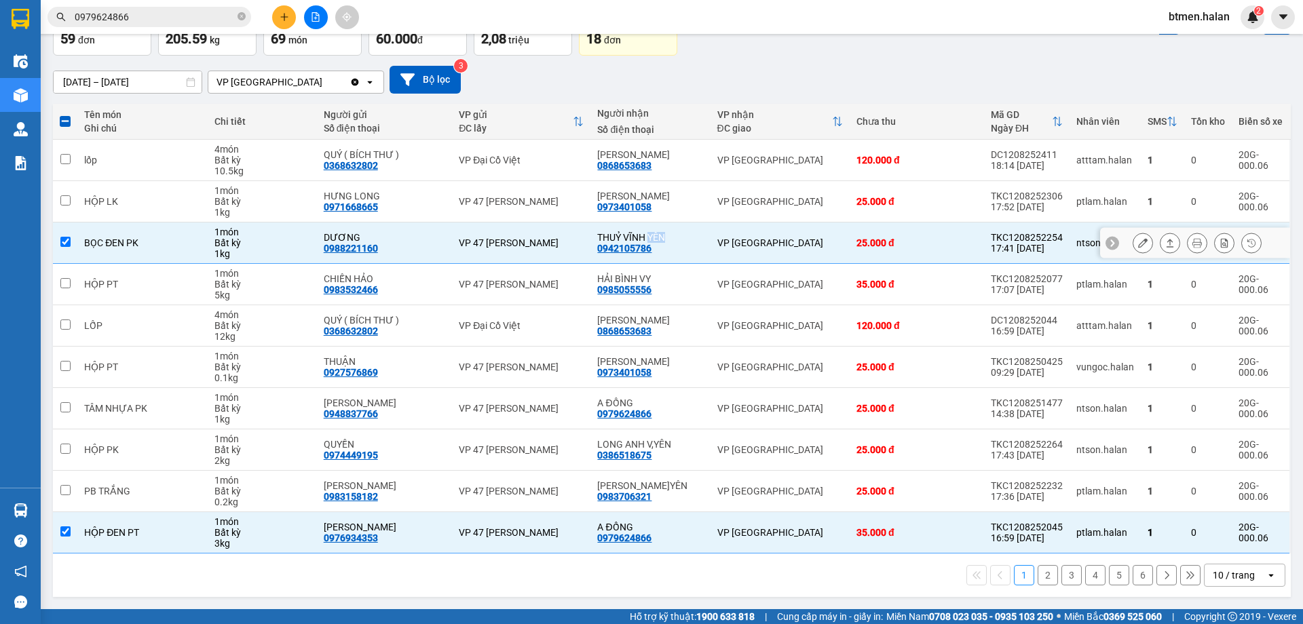
click at [653, 243] on div "THUỶ VĨNH YÊN" at bounding box center [650, 237] width 106 height 11
checkbox input "false"
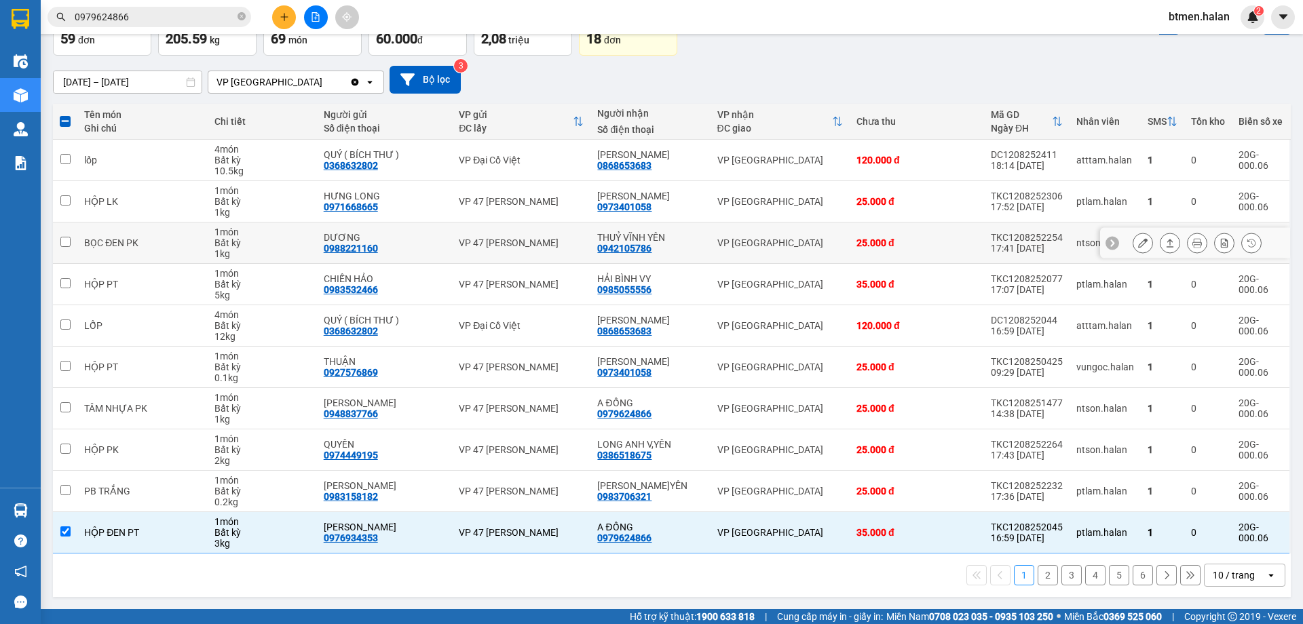
click at [607, 248] on div "0942105786" at bounding box center [624, 248] width 54 height 11
copy div "0942105786"
click at [241, 22] on span at bounding box center [241, 17] width 8 height 13
paste input "0942105786"
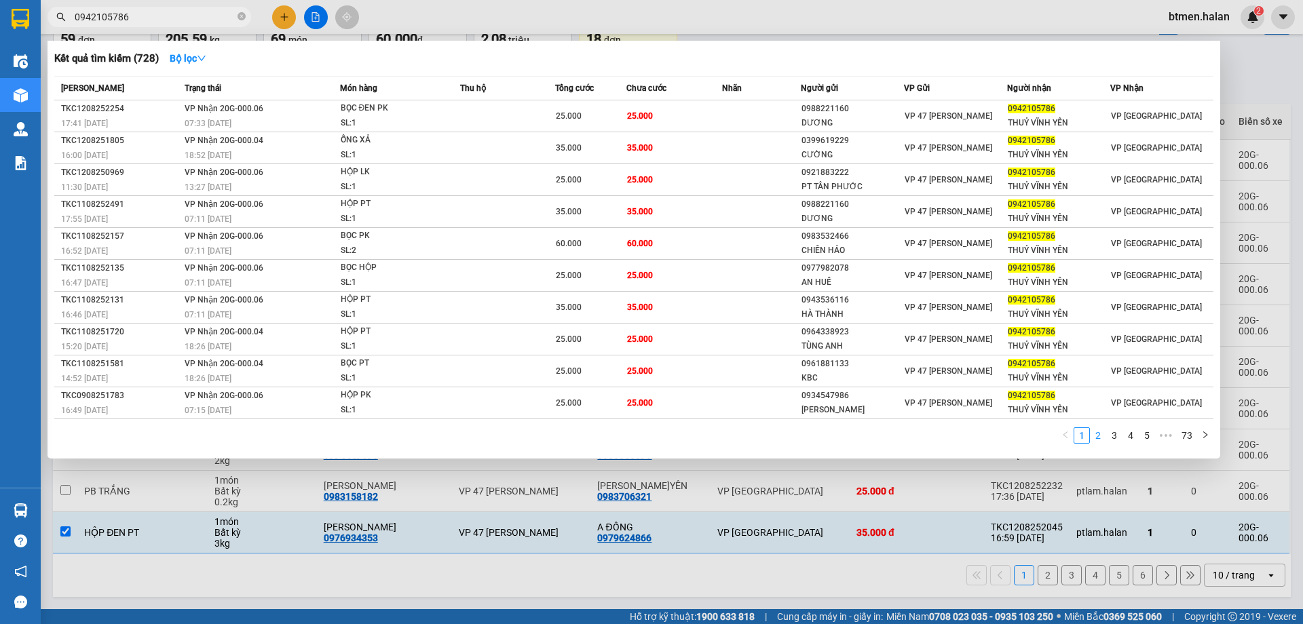
type input "0942105786"
click at [1097, 435] on link "2" at bounding box center [1097, 435] width 15 height 15
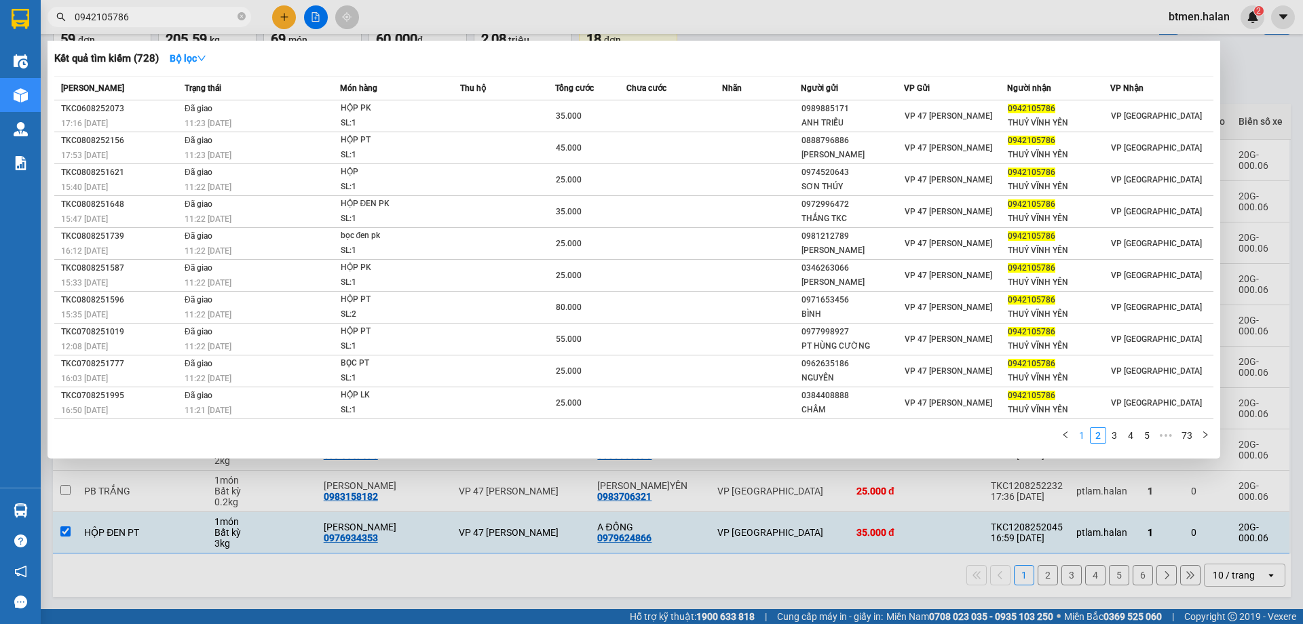
click at [1077, 428] on link "1" at bounding box center [1081, 435] width 15 height 15
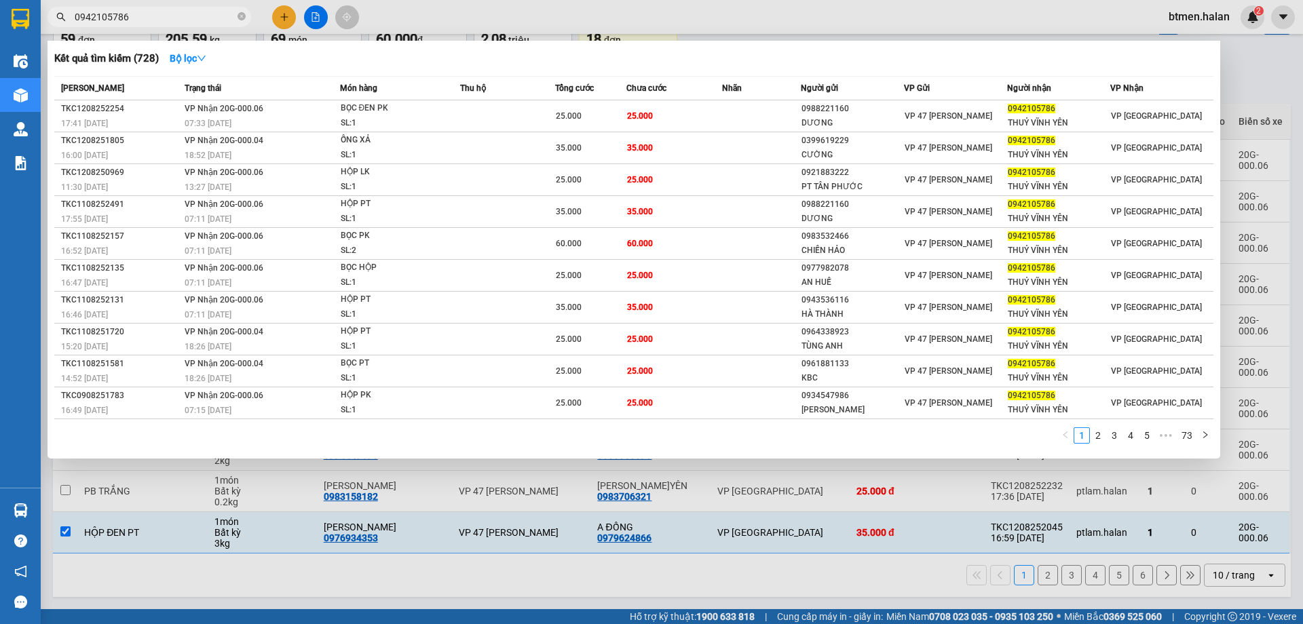
click at [1255, 73] on div at bounding box center [651, 312] width 1303 height 624
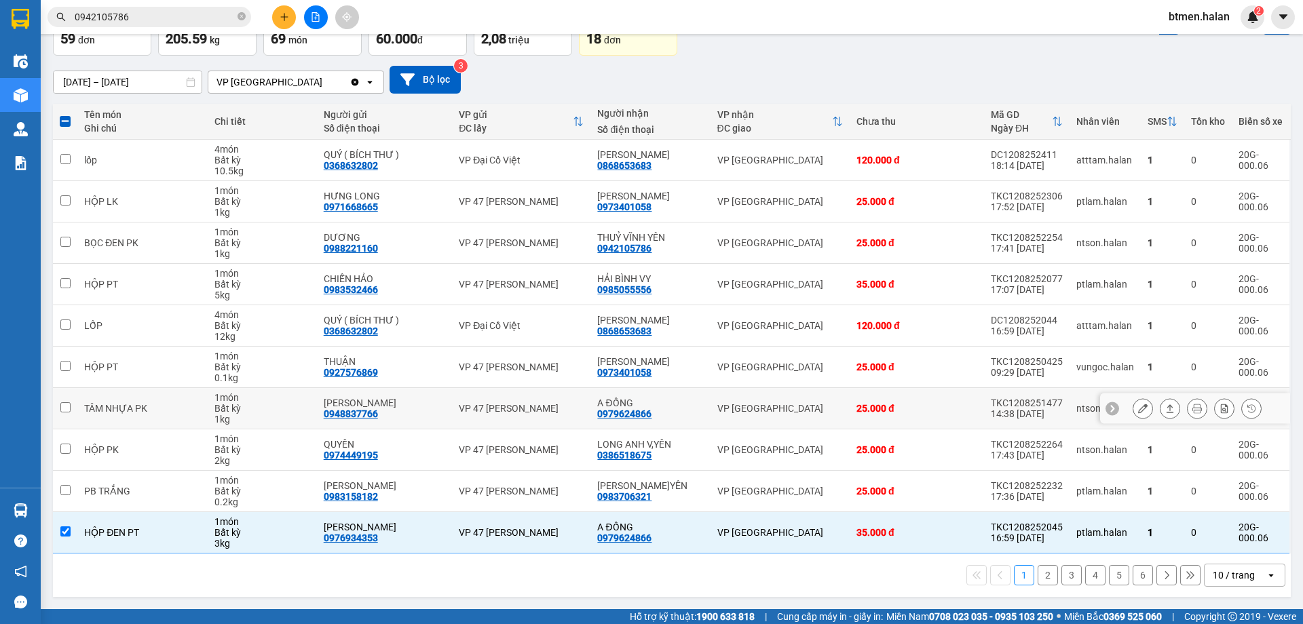
click at [641, 417] on div "0979624866" at bounding box center [624, 413] width 54 height 11
click at [632, 456] on div "0386518675" at bounding box center [624, 455] width 54 height 11
copy div "0386518675"
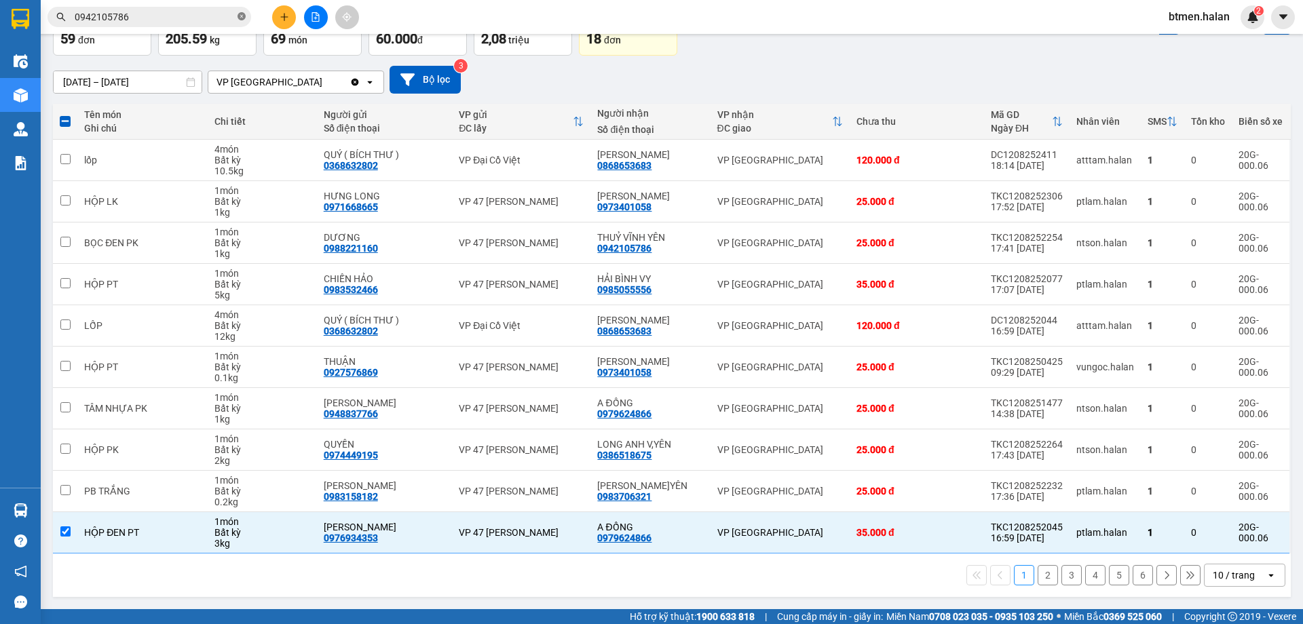
click at [242, 15] on icon "close-circle" at bounding box center [241, 16] width 8 height 8
paste input "0386518675"
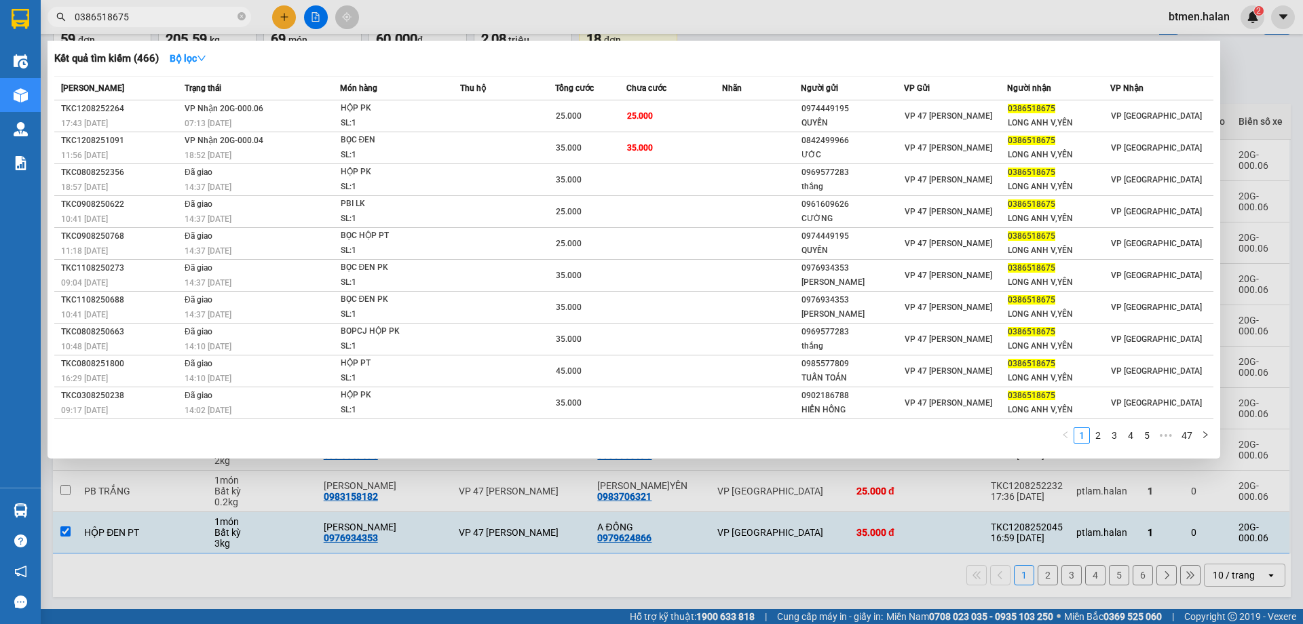
type input "0386518675"
click at [1240, 93] on div at bounding box center [651, 312] width 1303 height 624
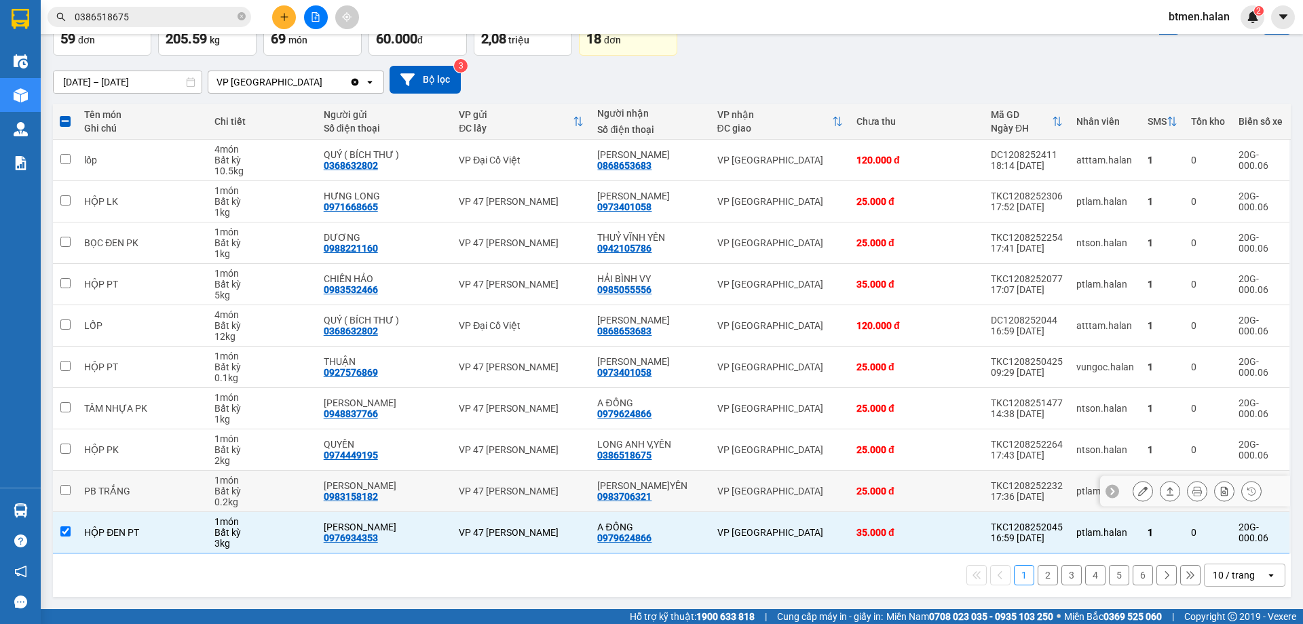
click at [639, 502] on div "0983706321" at bounding box center [624, 496] width 54 height 11
copy div "0983706321"
click at [238, 18] on icon "close-circle" at bounding box center [241, 16] width 8 height 8
paste input "0983706321"
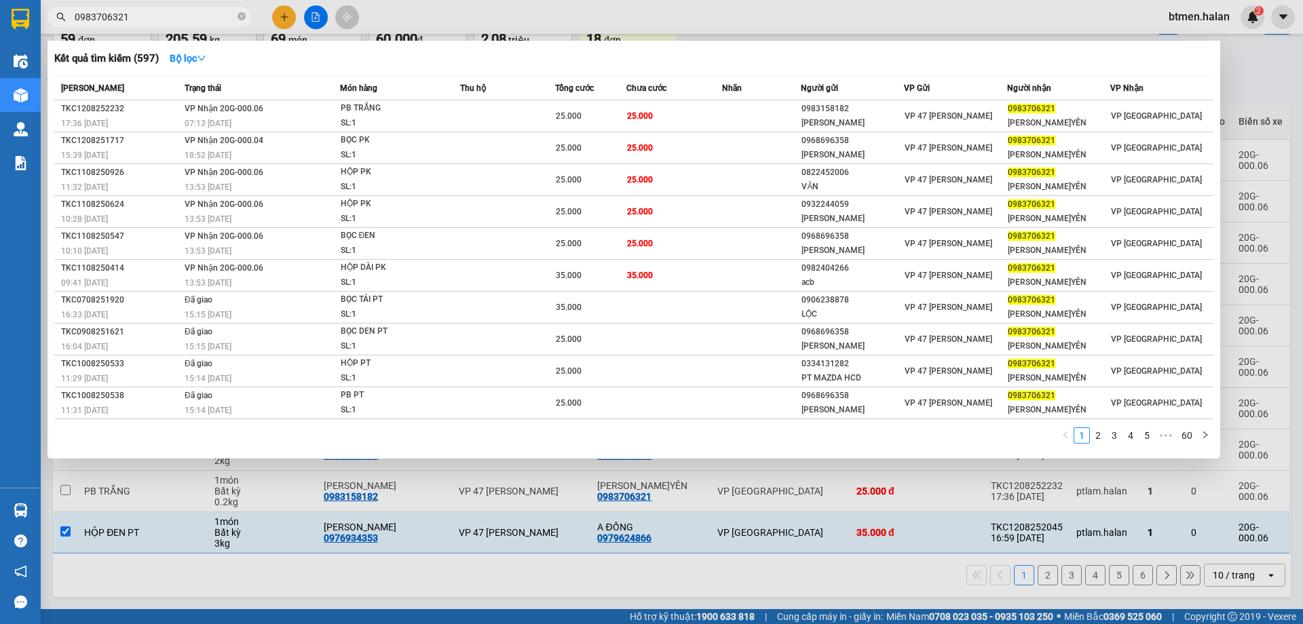
type input "0983706321"
click at [1269, 121] on div at bounding box center [651, 312] width 1303 height 624
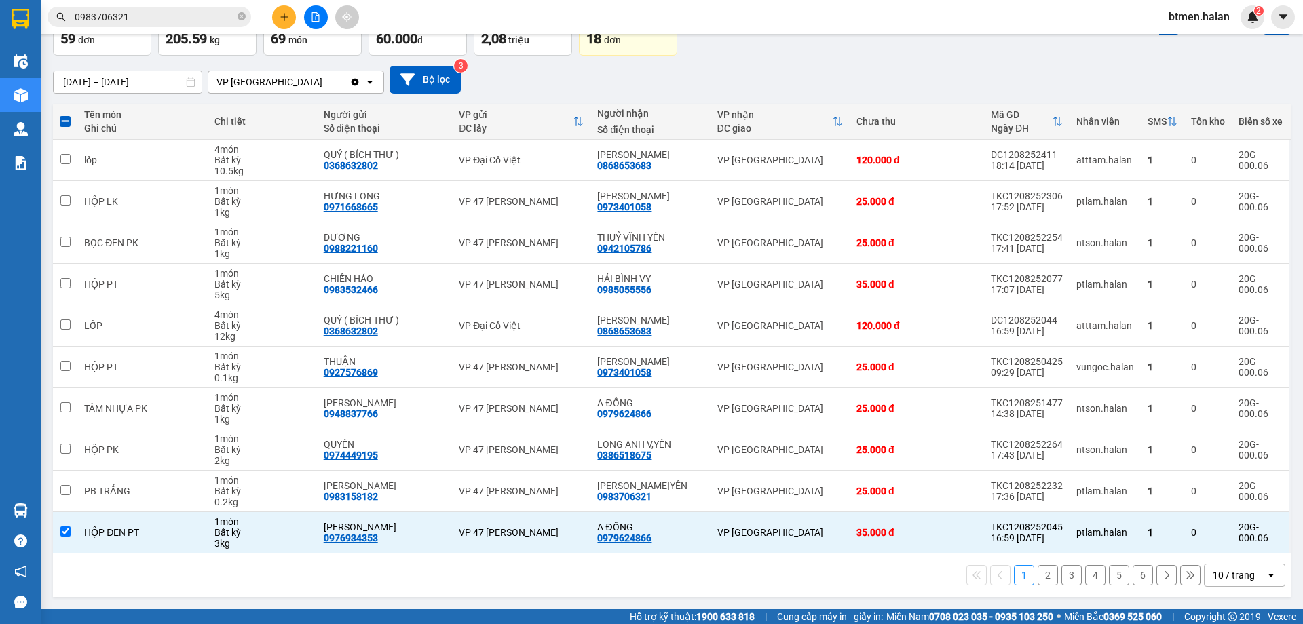
click at [1037, 570] on button "2" at bounding box center [1047, 575] width 20 height 20
checkbox input "false"
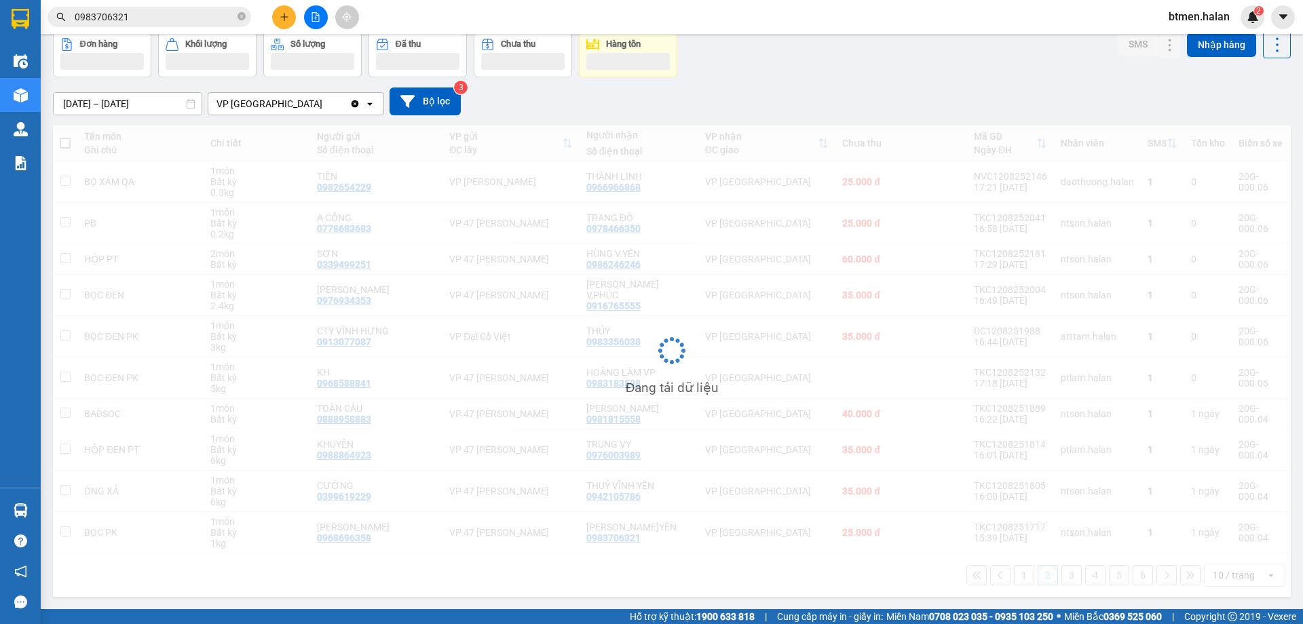
scroll to position [66, 0]
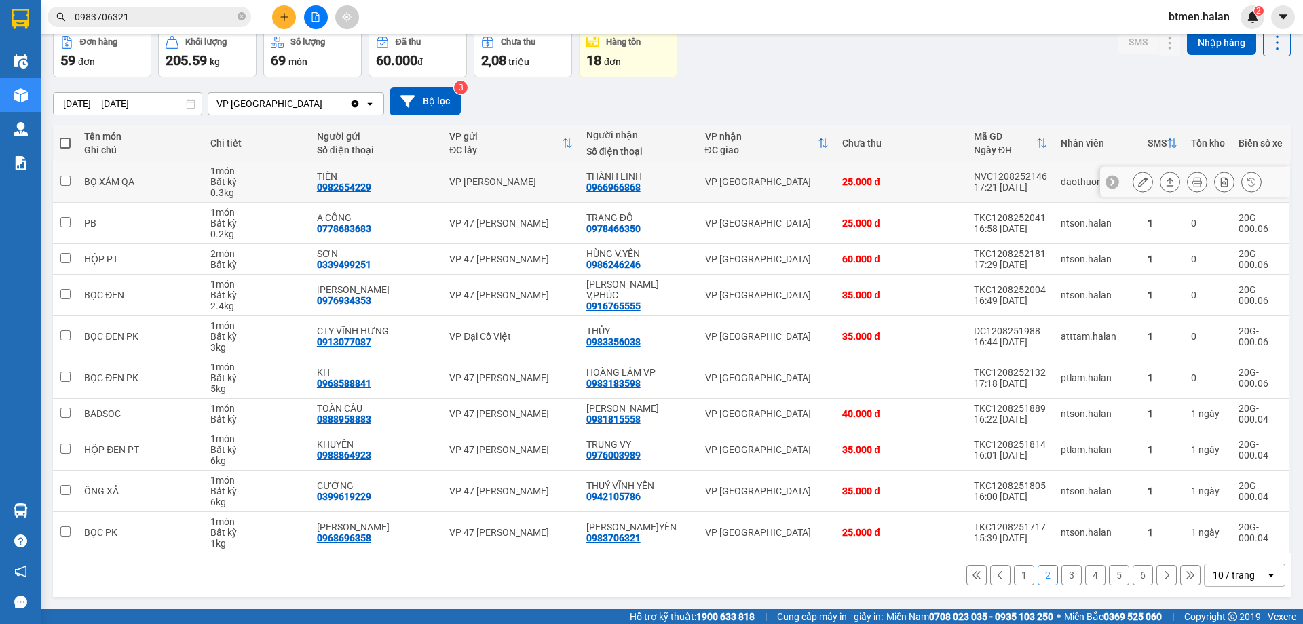
click at [602, 182] on div "0966966868" at bounding box center [613, 187] width 54 height 11
copy div "0966966868"
click at [626, 229] on div "0978466350" at bounding box center [613, 228] width 54 height 11
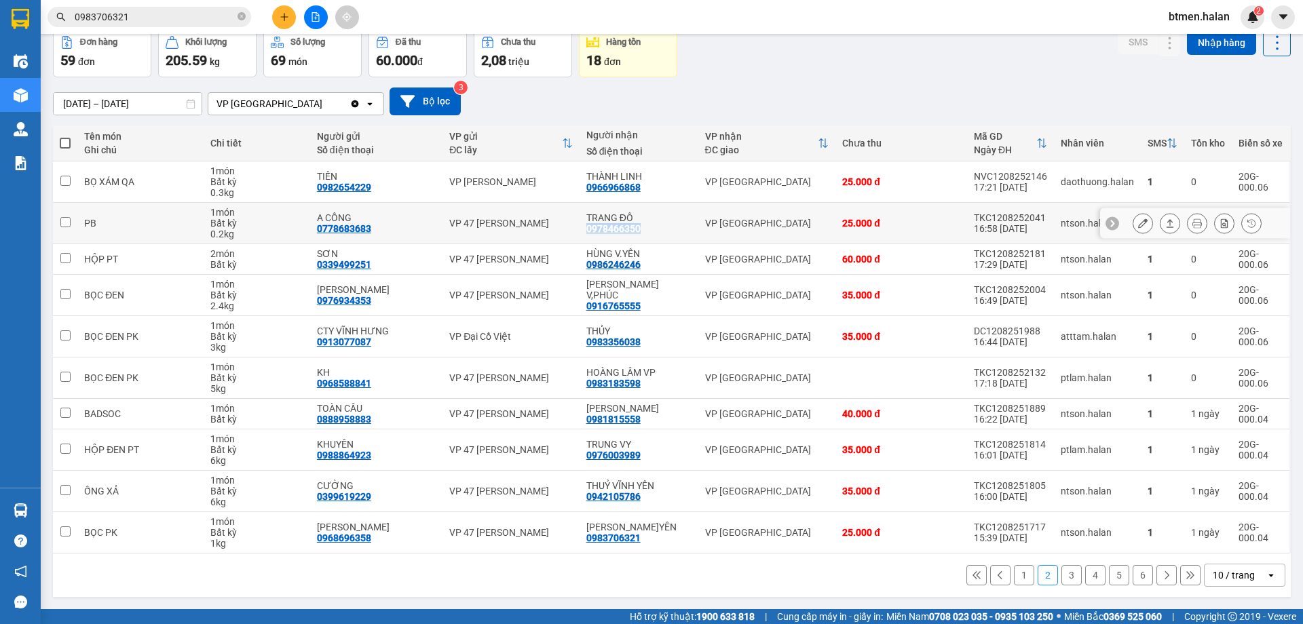
copy div "0978466350"
click at [625, 304] on div "0916765555" at bounding box center [613, 306] width 54 height 11
copy div "0916765555"
click at [205, 22] on input "0983706321" at bounding box center [155, 16] width 160 height 15
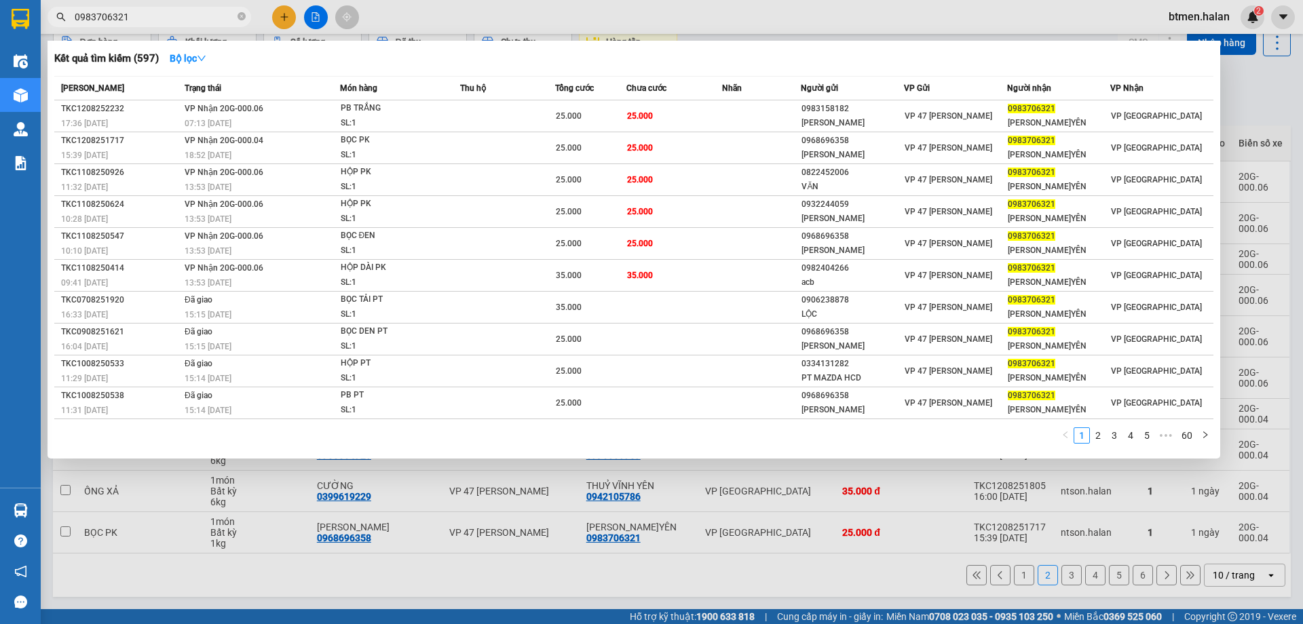
click at [205, 22] on input "0983706321" at bounding box center [155, 16] width 160 height 15
paste input "16765555"
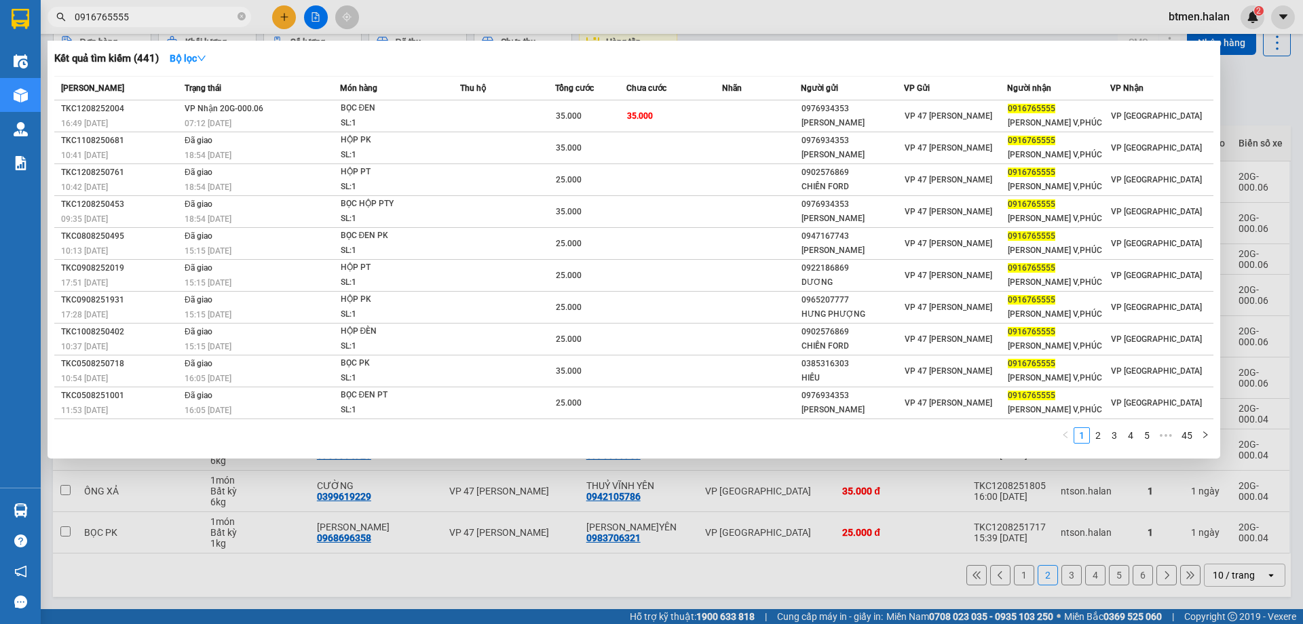
click at [1250, 102] on div at bounding box center [651, 312] width 1303 height 624
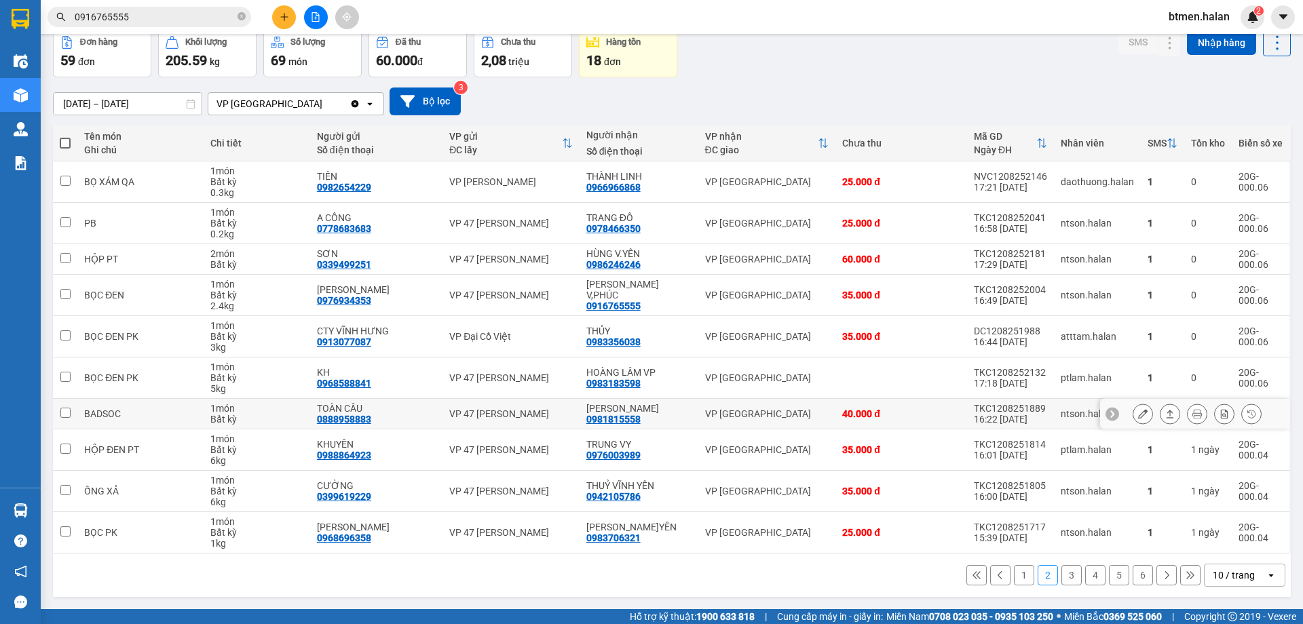
click at [609, 414] on div "0981815558" at bounding box center [613, 419] width 54 height 11
copy div "0981815558"
click at [212, 20] on input "0916765555" at bounding box center [155, 16] width 160 height 15
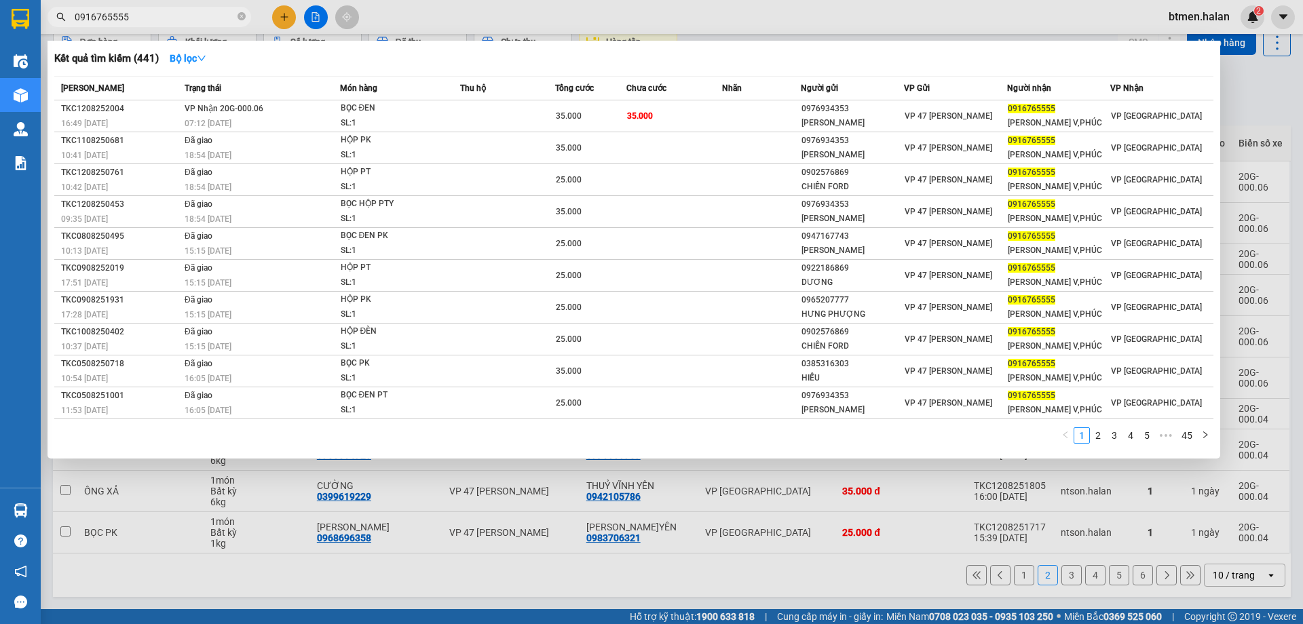
click at [212, 20] on input "0916765555" at bounding box center [155, 16] width 160 height 15
paste input "81815558"
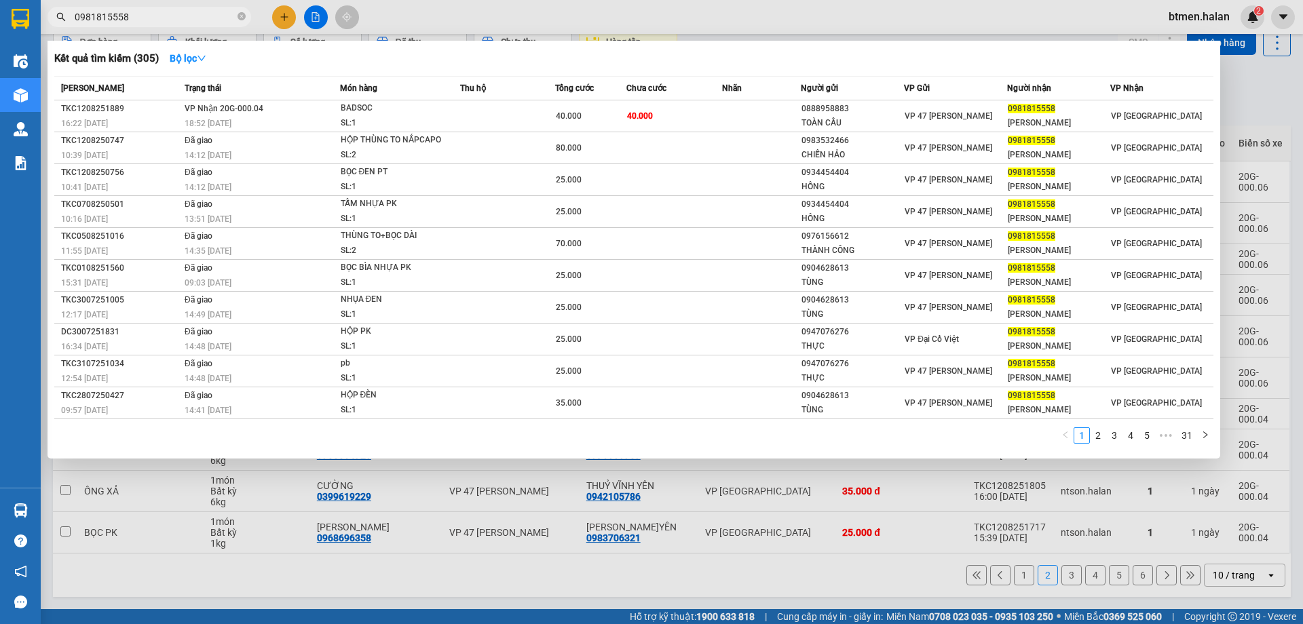
type input "0981815558"
click at [1297, 102] on div at bounding box center [651, 312] width 1303 height 624
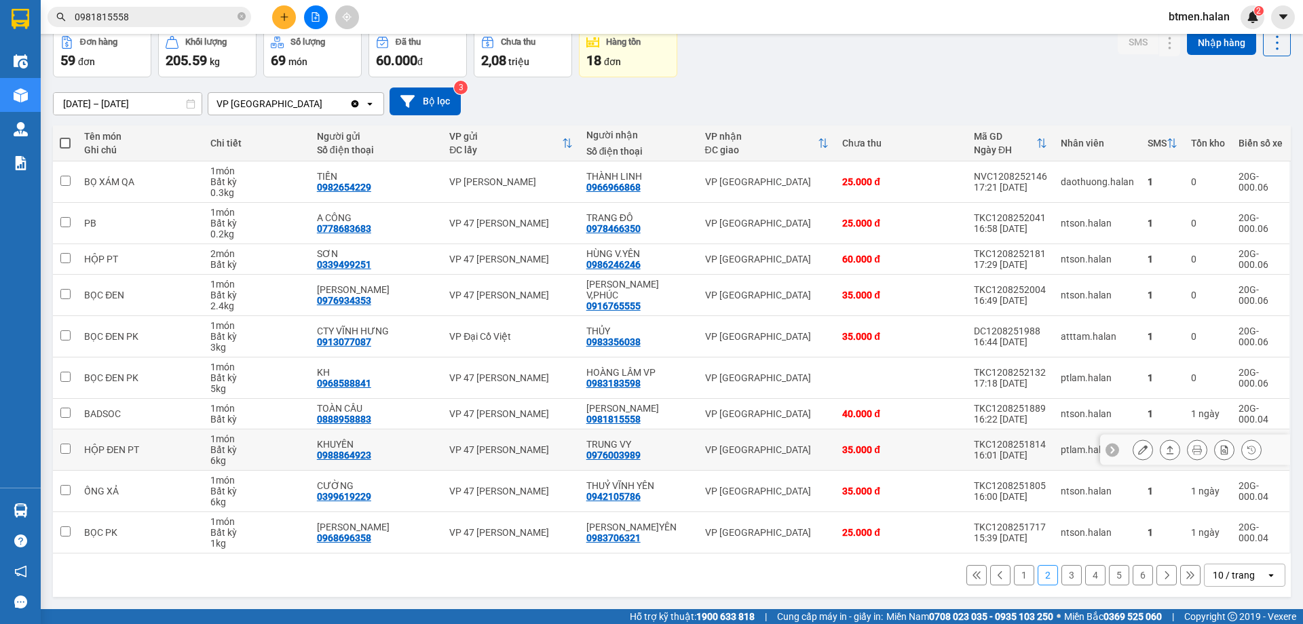
click at [630, 455] on div "0976003989" at bounding box center [613, 455] width 54 height 11
click at [1066, 573] on button "3" at bounding box center [1071, 575] width 20 height 20
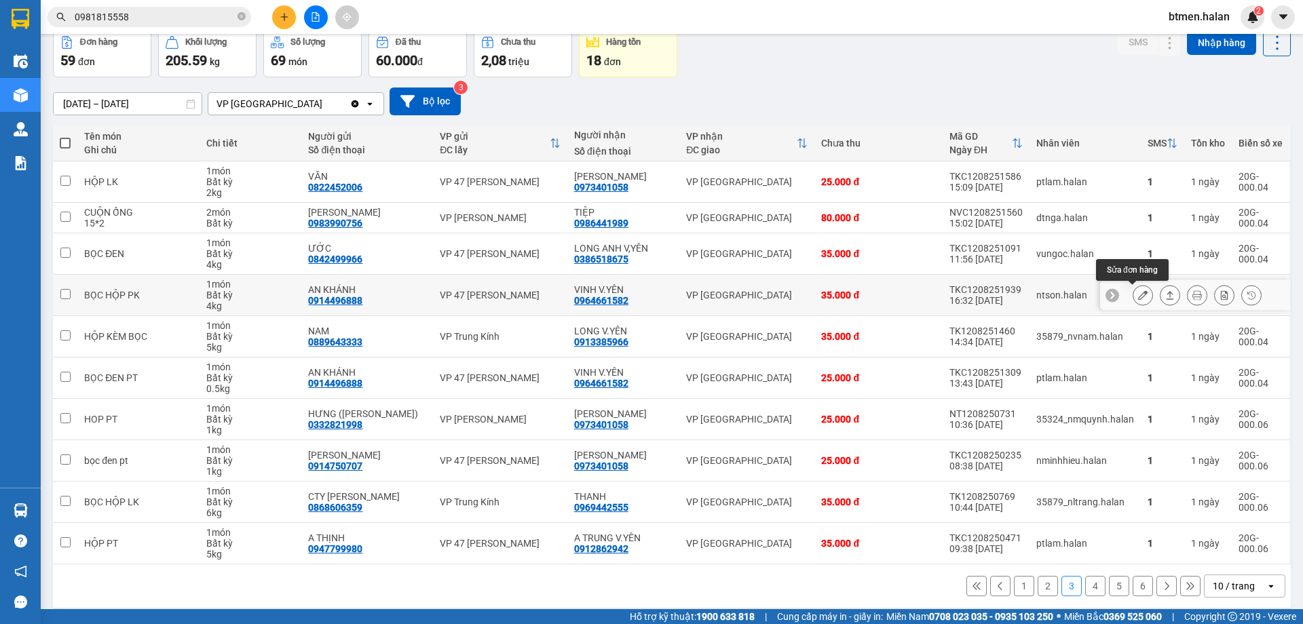
click at [1137, 292] on button at bounding box center [1142, 296] width 19 height 24
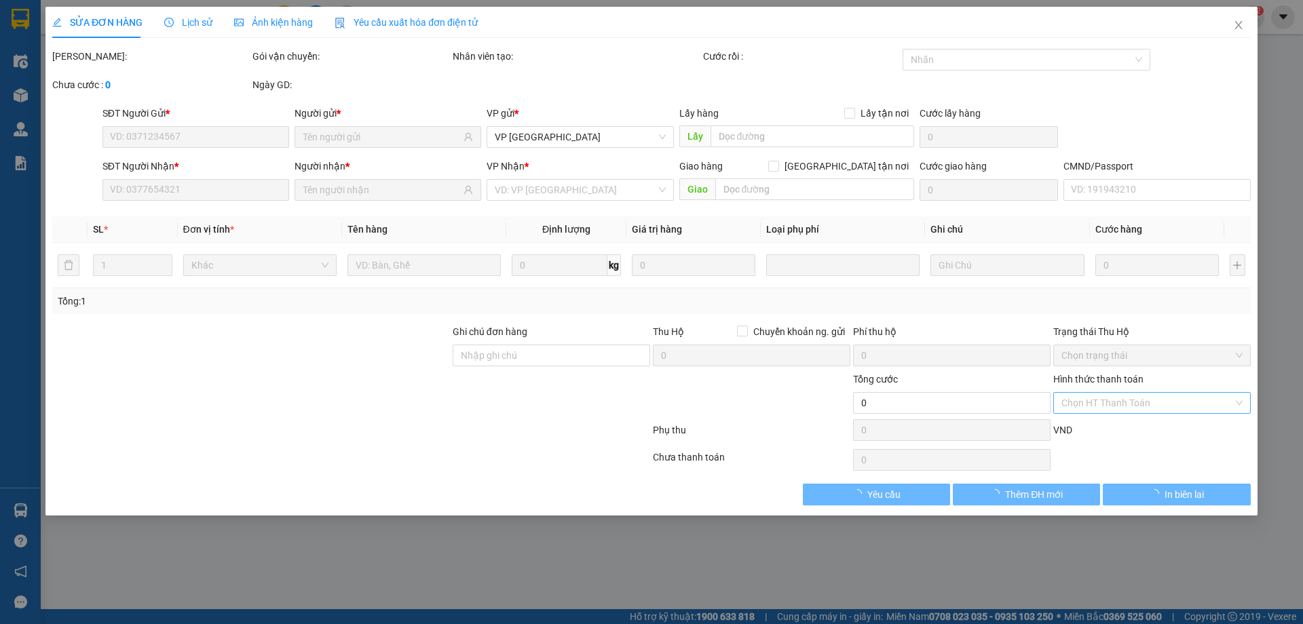
type input "0914496888"
type input "AN KHÁNH"
type input "0964661582"
type input "VINH V.YÊN"
type input "35.000"
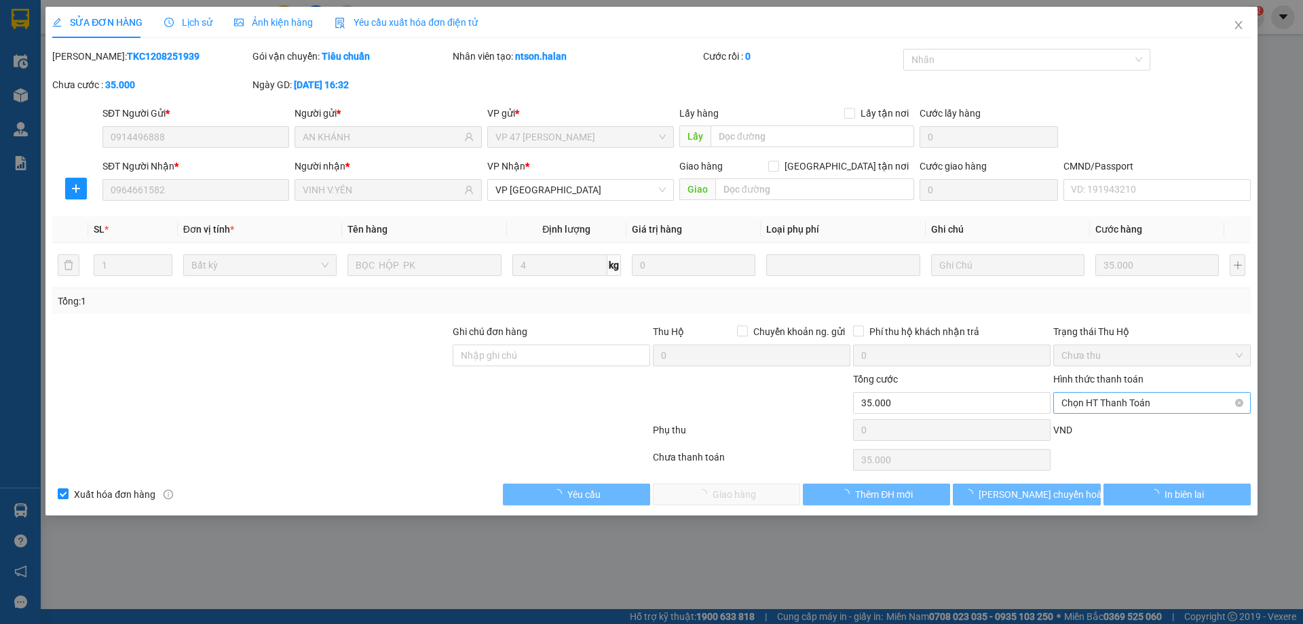
click at [1105, 413] on div "Chọn HT Thanh Toán" at bounding box center [1151, 403] width 197 height 22
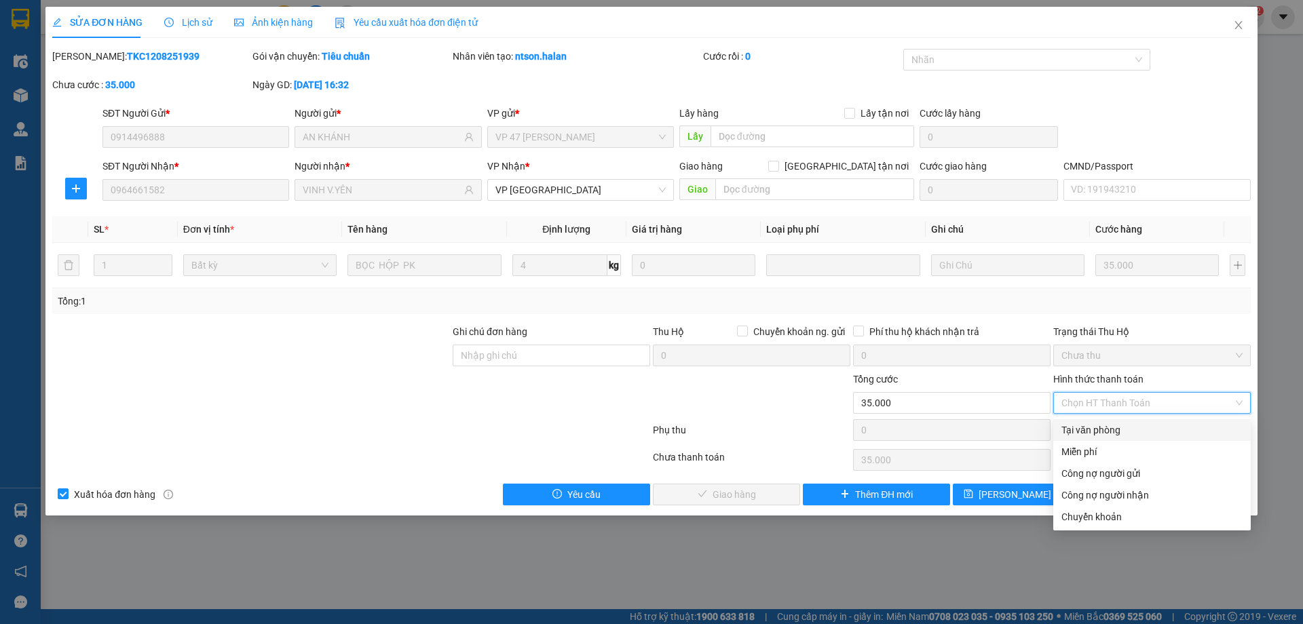
drag, startPoint x: 1097, startPoint y: 430, endPoint x: 991, endPoint y: 453, distance: 108.2
click at [1092, 432] on div "Tại văn phòng" at bounding box center [1151, 430] width 181 height 15
type input "0"
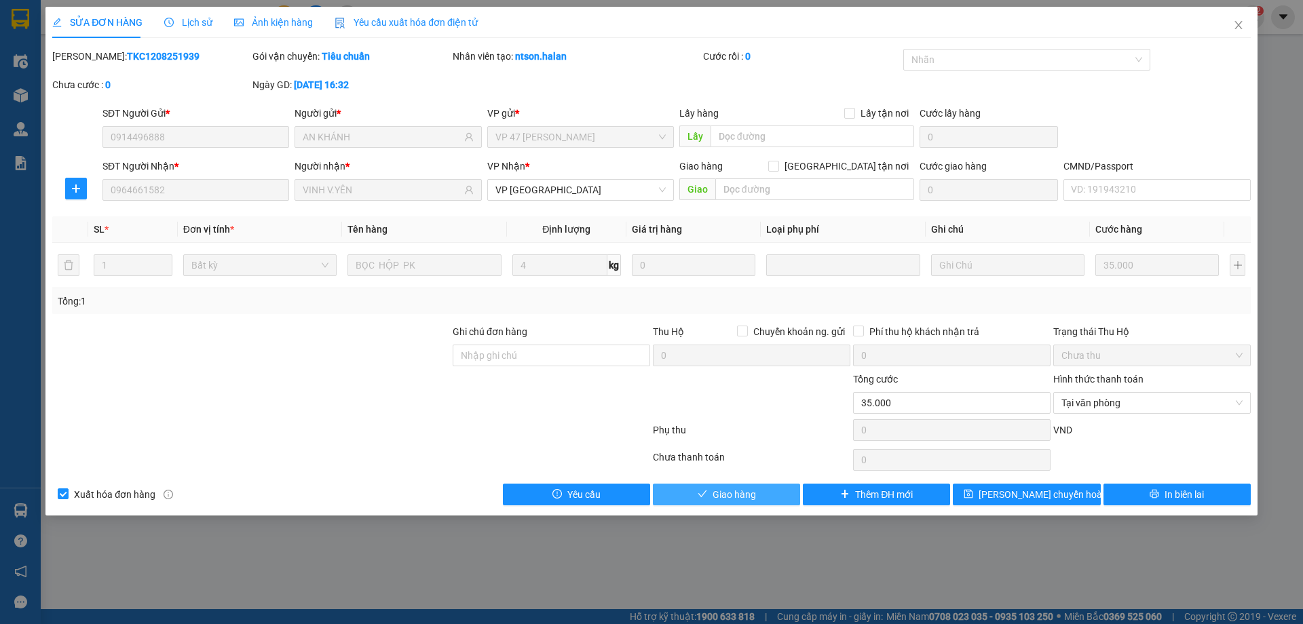
drag, startPoint x: 739, startPoint y: 491, endPoint x: 843, endPoint y: 468, distance: 106.9
click at [738, 491] on span "Giao hàng" at bounding box center [733, 494] width 43 height 15
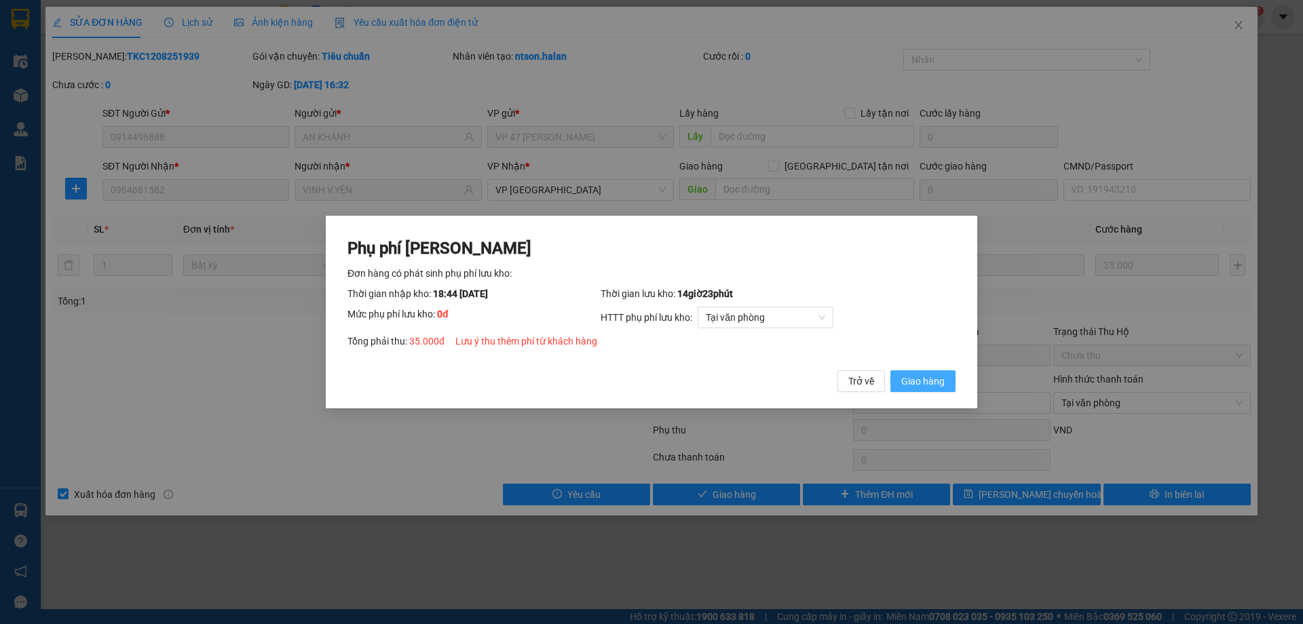
drag, startPoint x: 929, startPoint y: 384, endPoint x: 965, endPoint y: 352, distance: 48.1
click at [929, 383] on span "Giao hàng" at bounding box center [922, 381] width 43 height 15
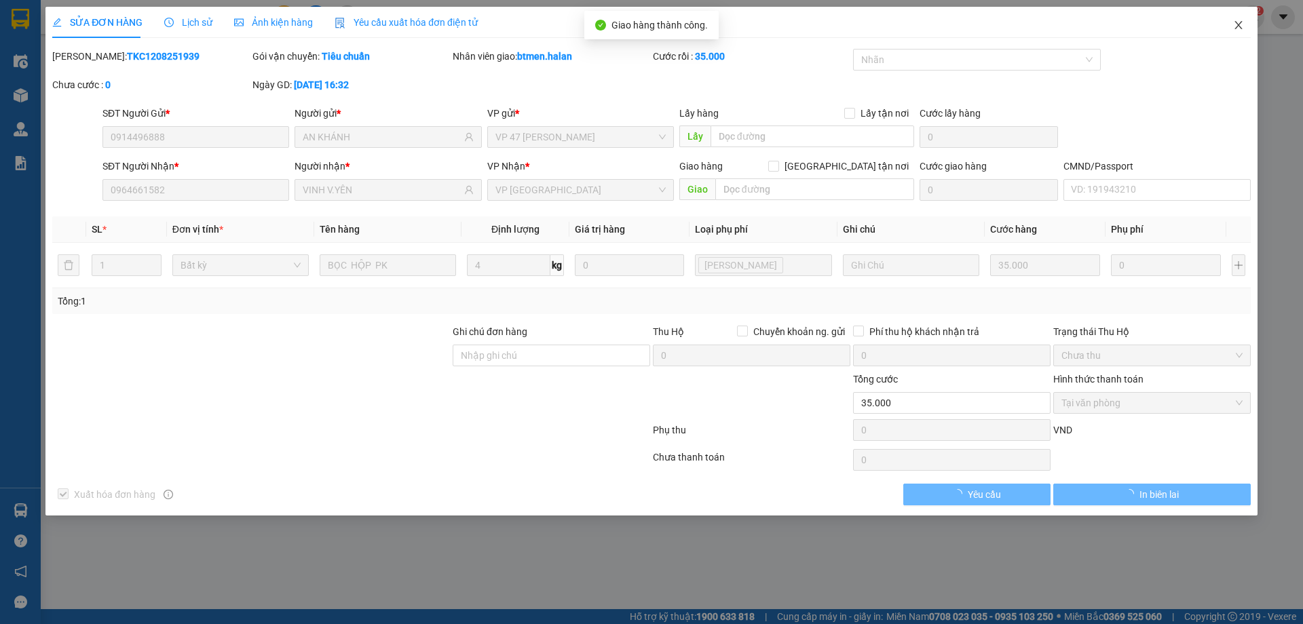
click at [1241, 33] on span "Close" at bounding box center [1238, 26] width 38 height 38
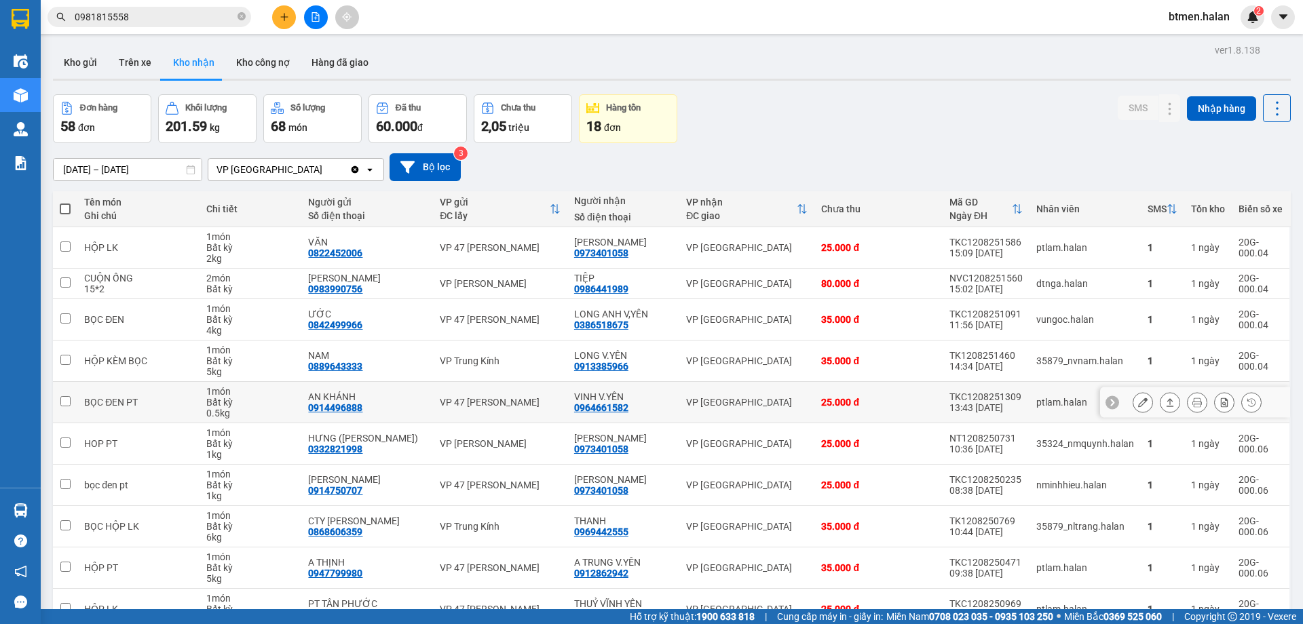
click at [1138, 401] on icon at bounding box center [1142, 402] width 9 height 9
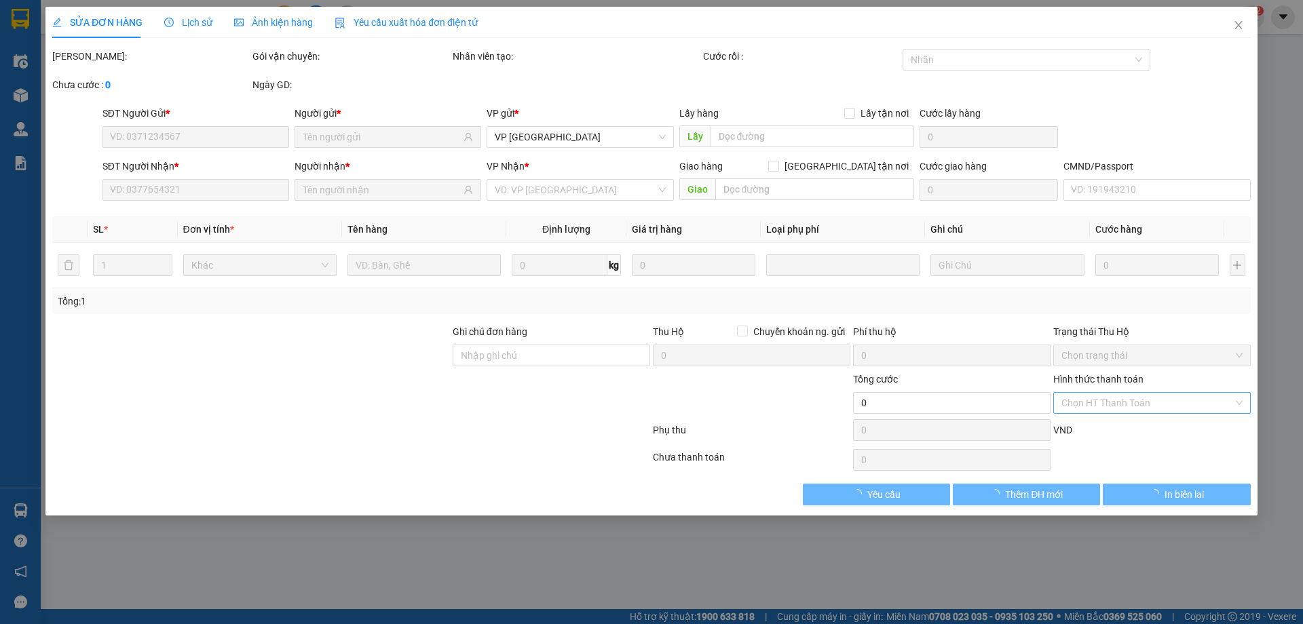
type input "0914496888"
type input "AN KHÁNH"
type input "0964661582"
type input "VINH V.YÊN"
type input "25.000"
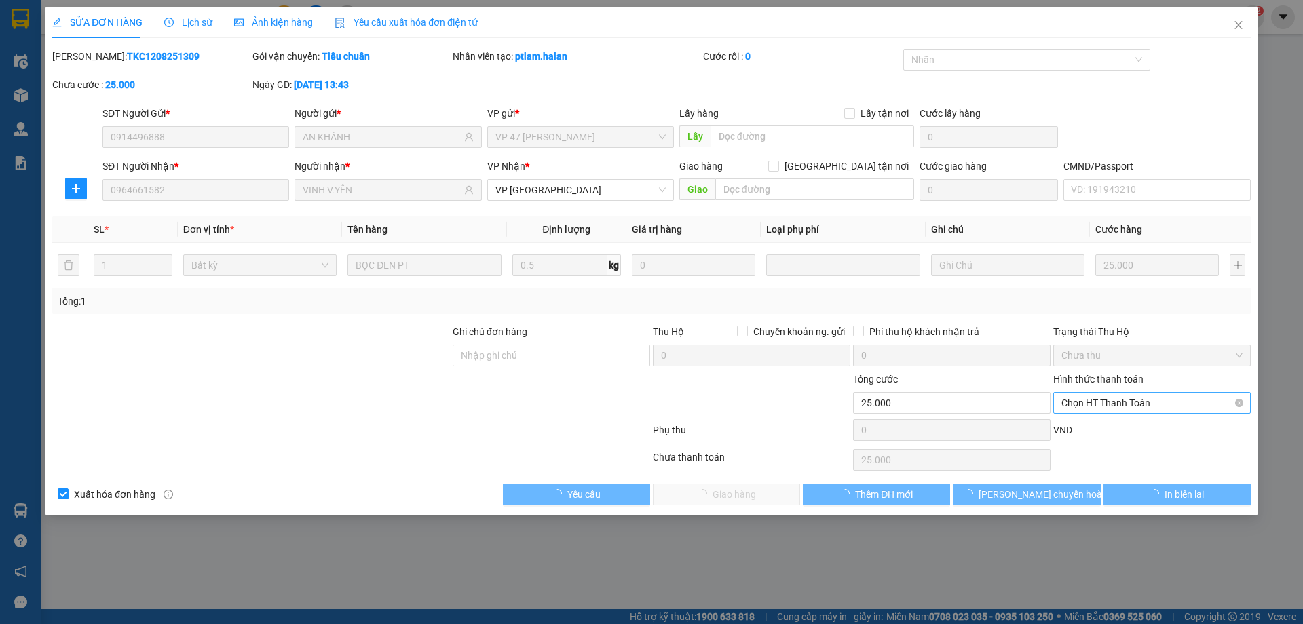
click at [1108, 398] on span "Chọn HT Thanh Toán" at bounding box center [1151, 403] width 181 height 20
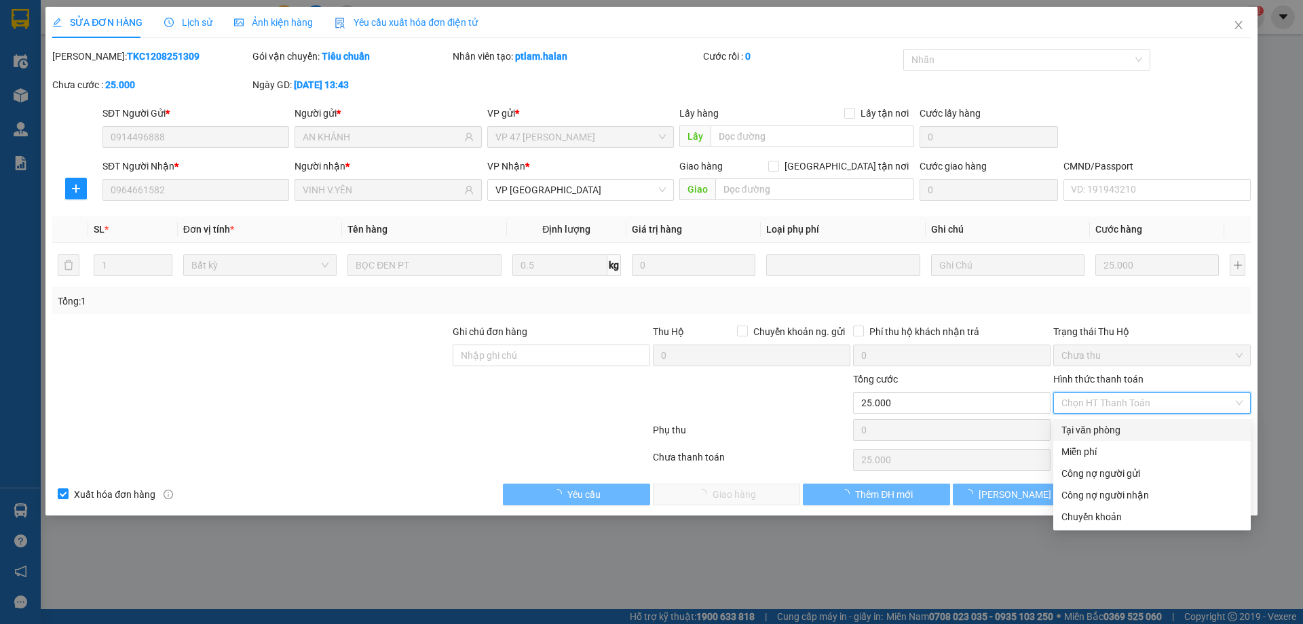
drag, startPoint x: 1101, startPoint y: 431, endPoint x: 1088, endPoint y: 438, distance: 14.6
click at [1101, 431] on div "Tại văn phòng" at bounding box center [1151, 430] width 181 height 15
type input "0"
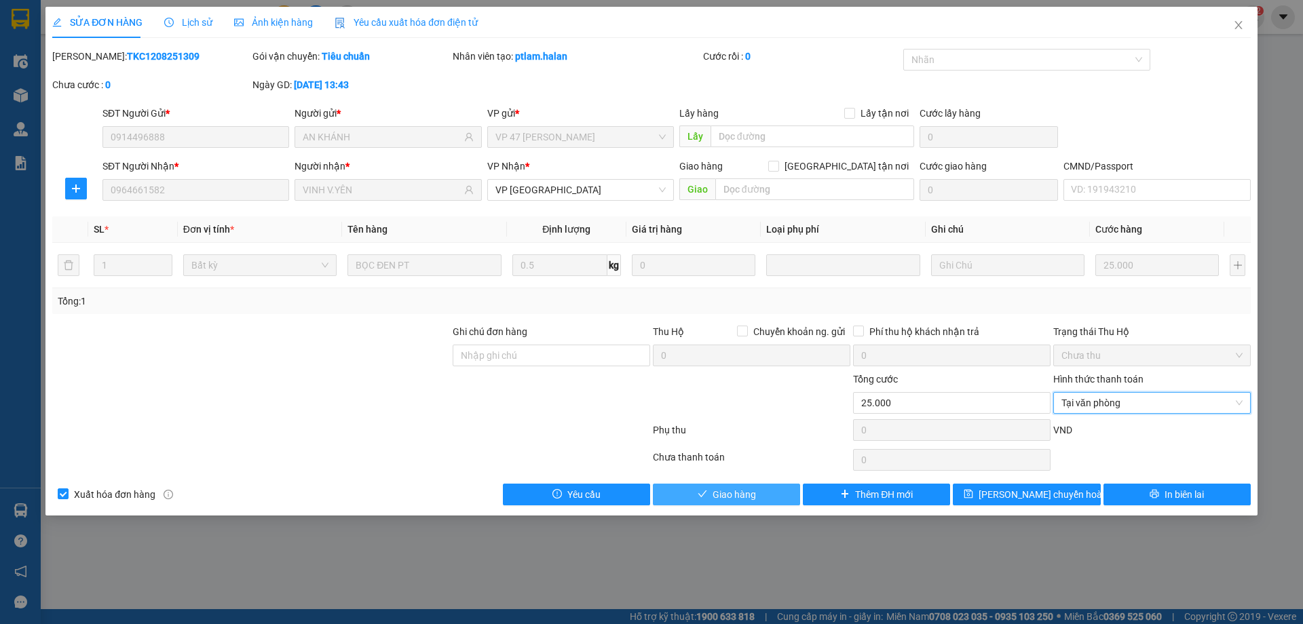
click at [734, 494] on span "Giao hàng" at bounding box center [733, 494] width 43 height 15
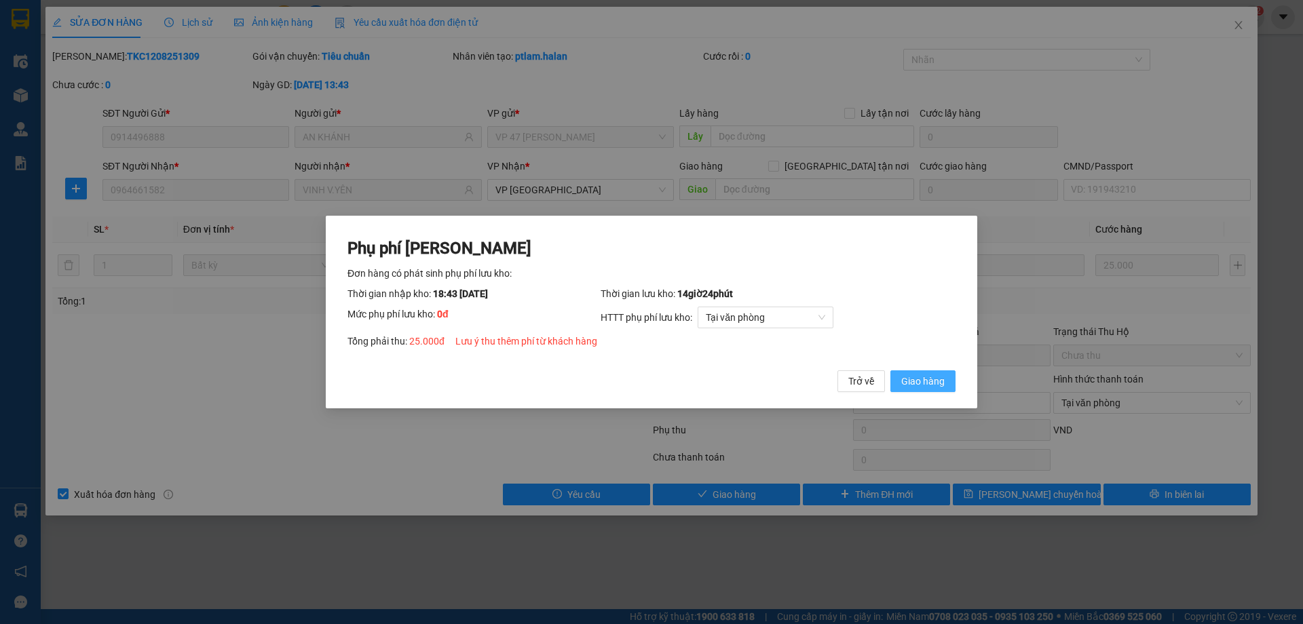
drag, startPoint x: 909, startPoint y: 377, endPoint x: 789, endPoint y: 469, distance: 151.0
click at [909, 379] on span "Giao hàng" at bounding box center [922, 381] width 43 height 15
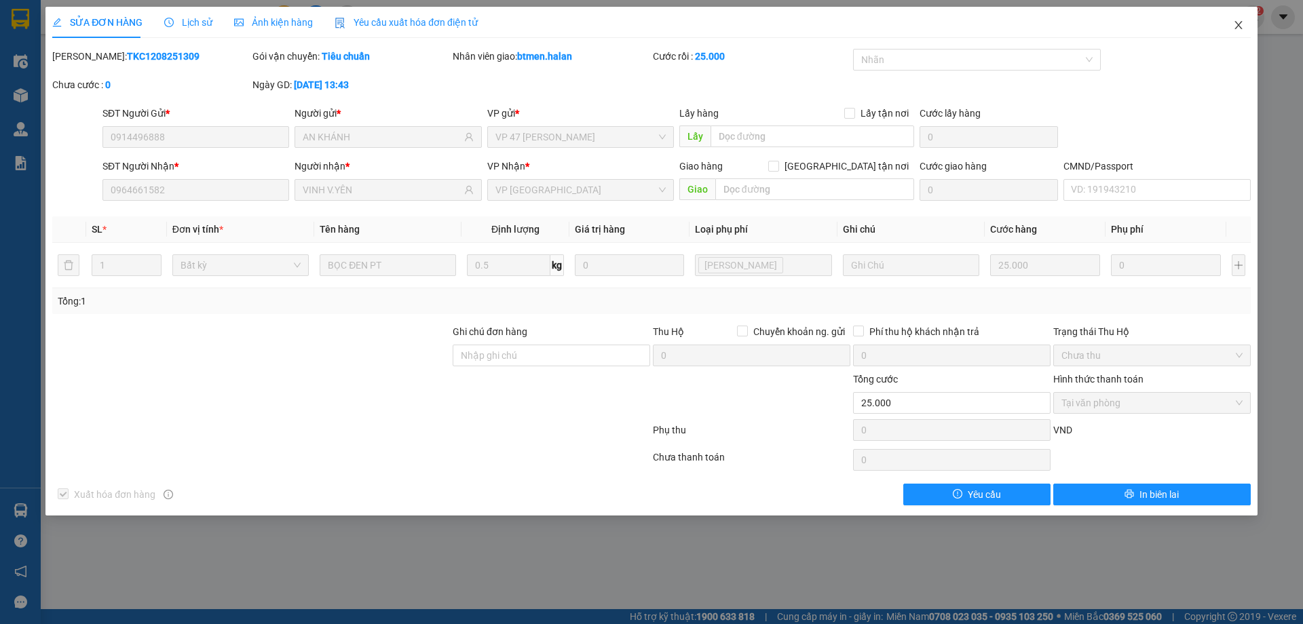
click at [1243, 27] on icon "close" at bounding box center [1238, 25] width 11 height 11
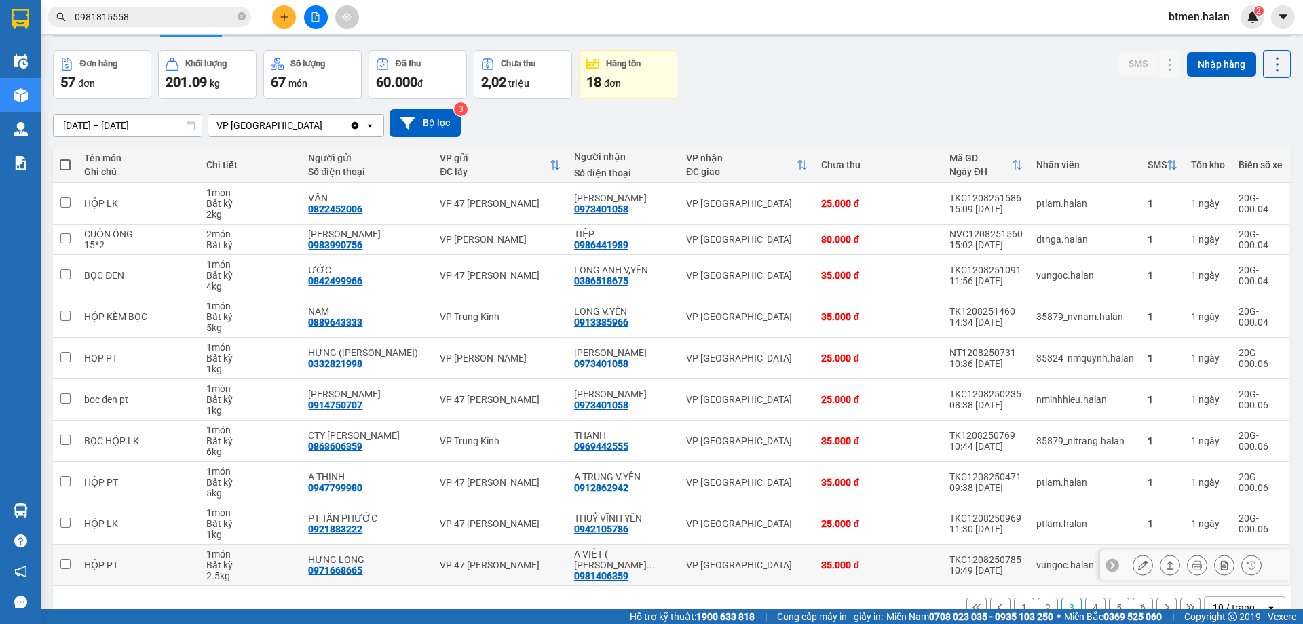
scroll to position [68, 0]
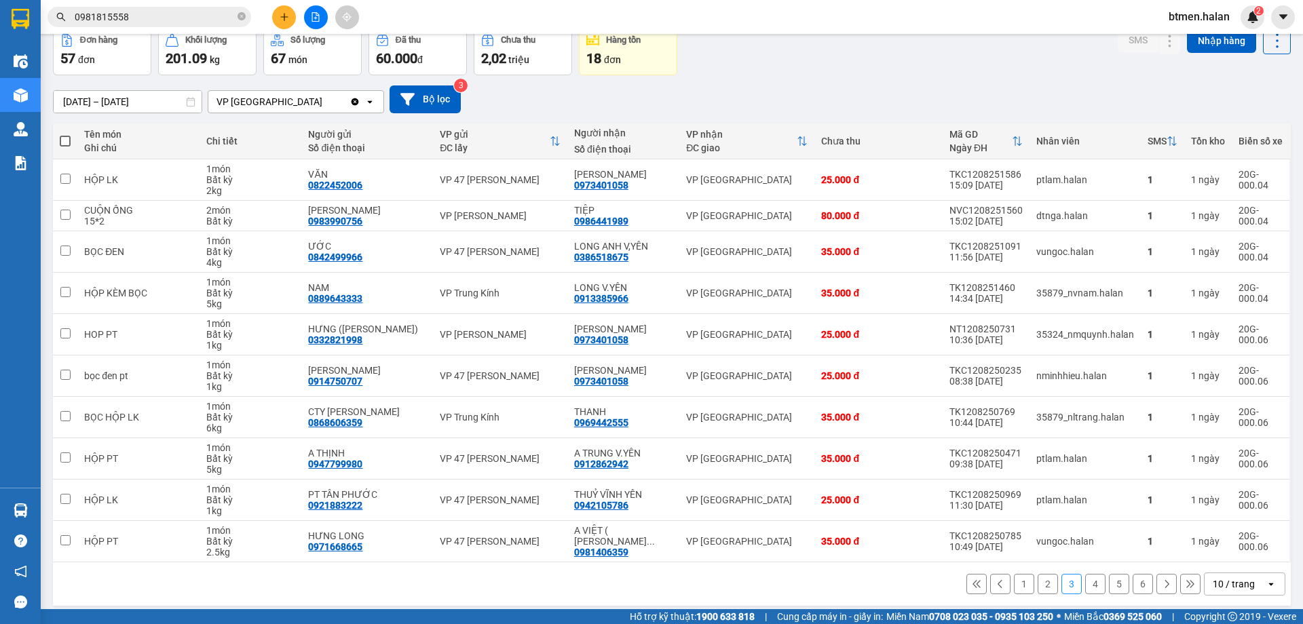
click at [1086, 586] on button "4" at bounding box center [1095, 584] width 20 height 20
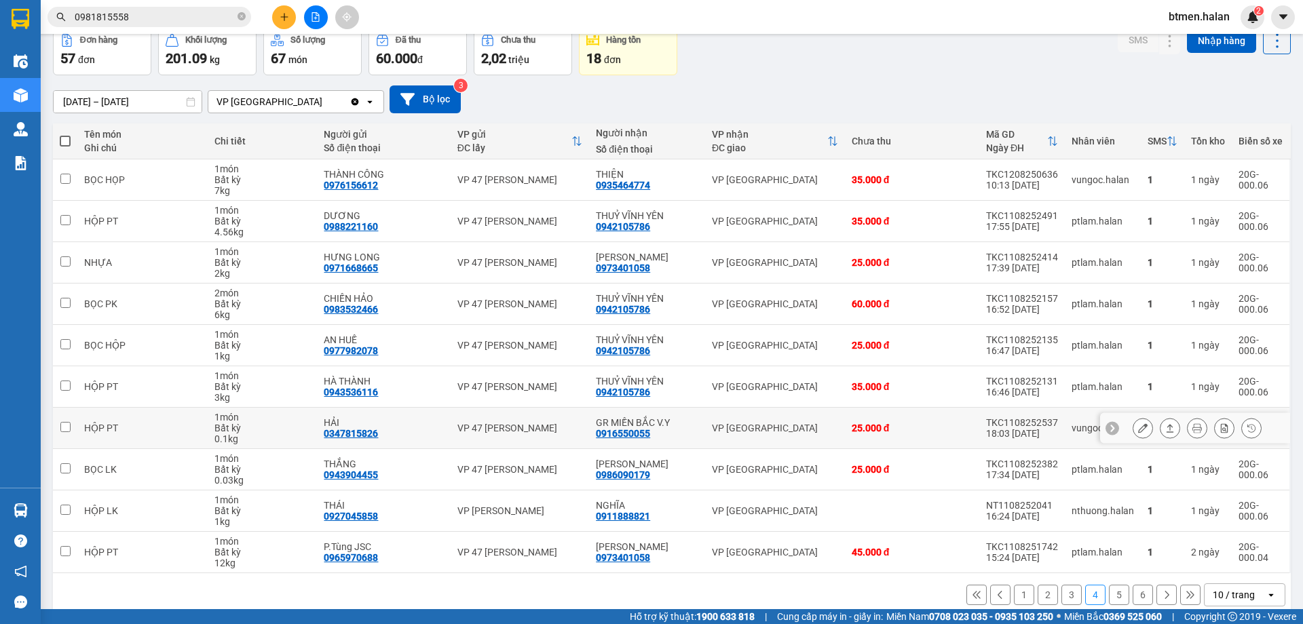
click at [621, 437] on div "0916550055" at bounding box center [623, 433] width 54 height 11
copy div "0916550055"
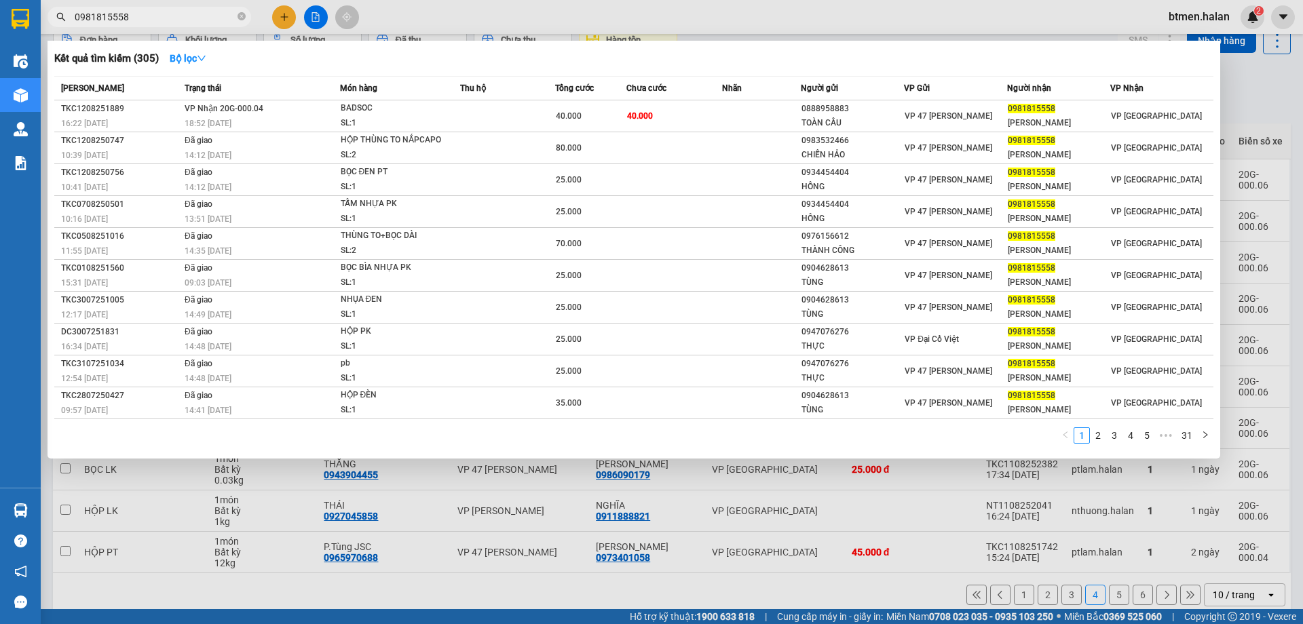
click at [185, 20] on input "0981815558" at bounding box center [155, 16] width 160 height 15
paste input "16550055"
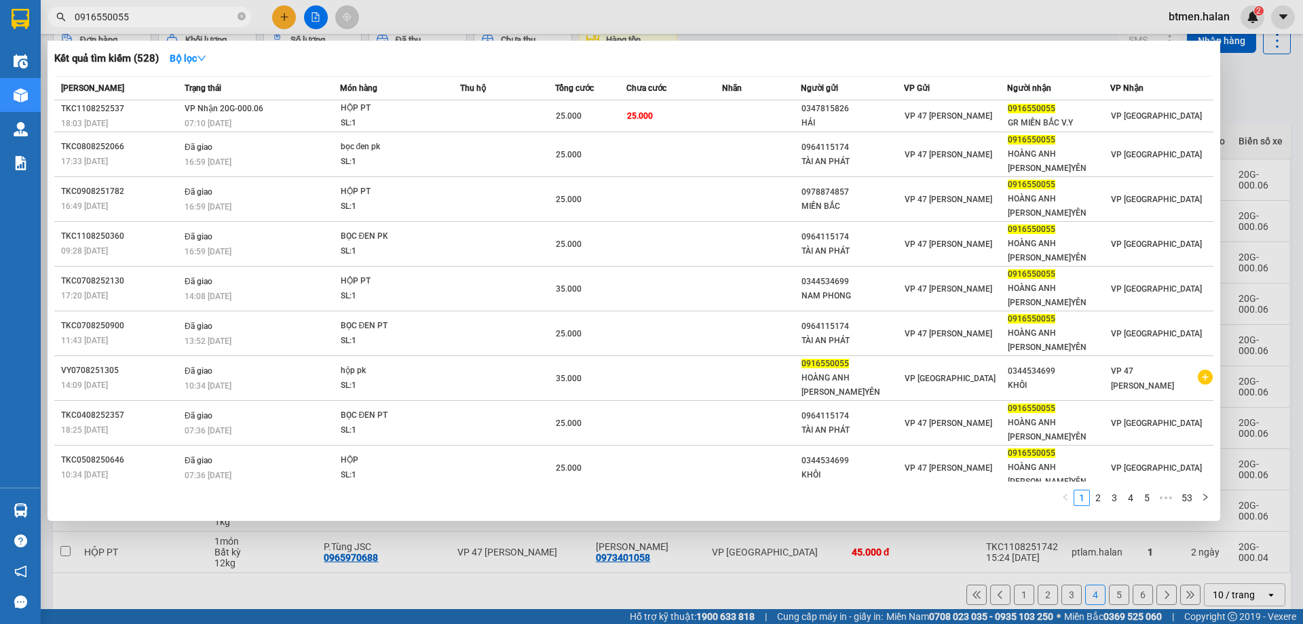
click at [1263, 117] on div at bounding box center [651, 312] width 1303 height 624
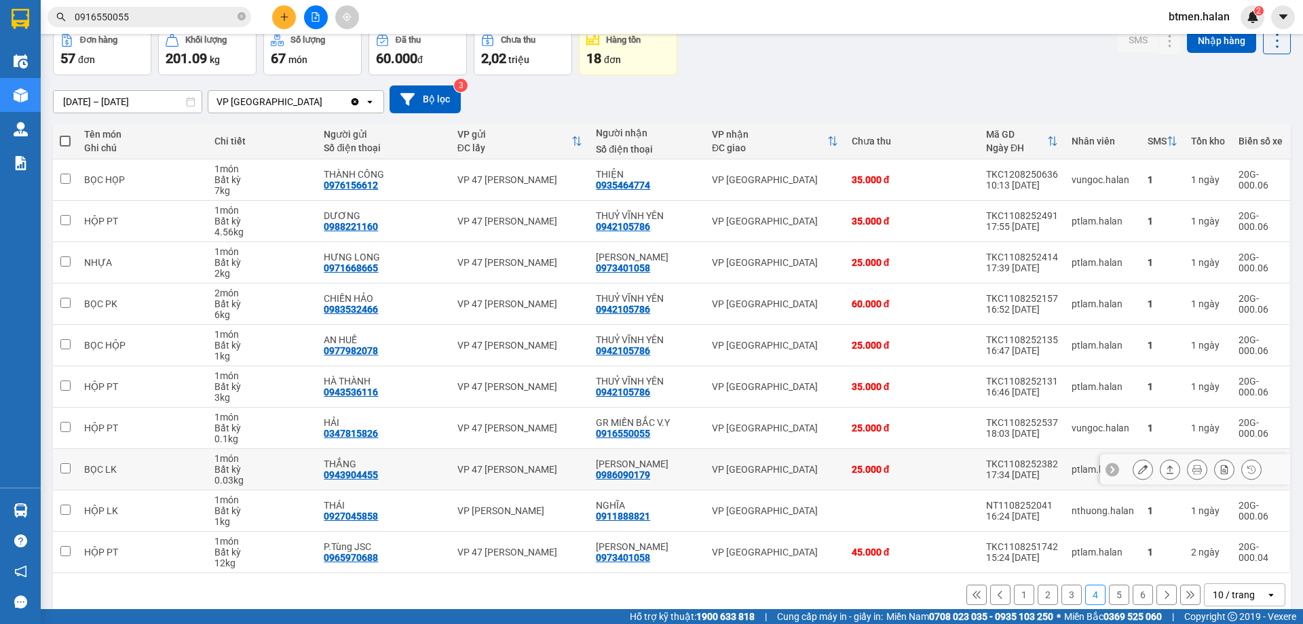
click at [642, 476] on div "0986090179" at bounding box center [623, 474] width 54 height 11
click at [180, 15] on input "0916550055" at bounding box center [155, 16] width 160 height 15
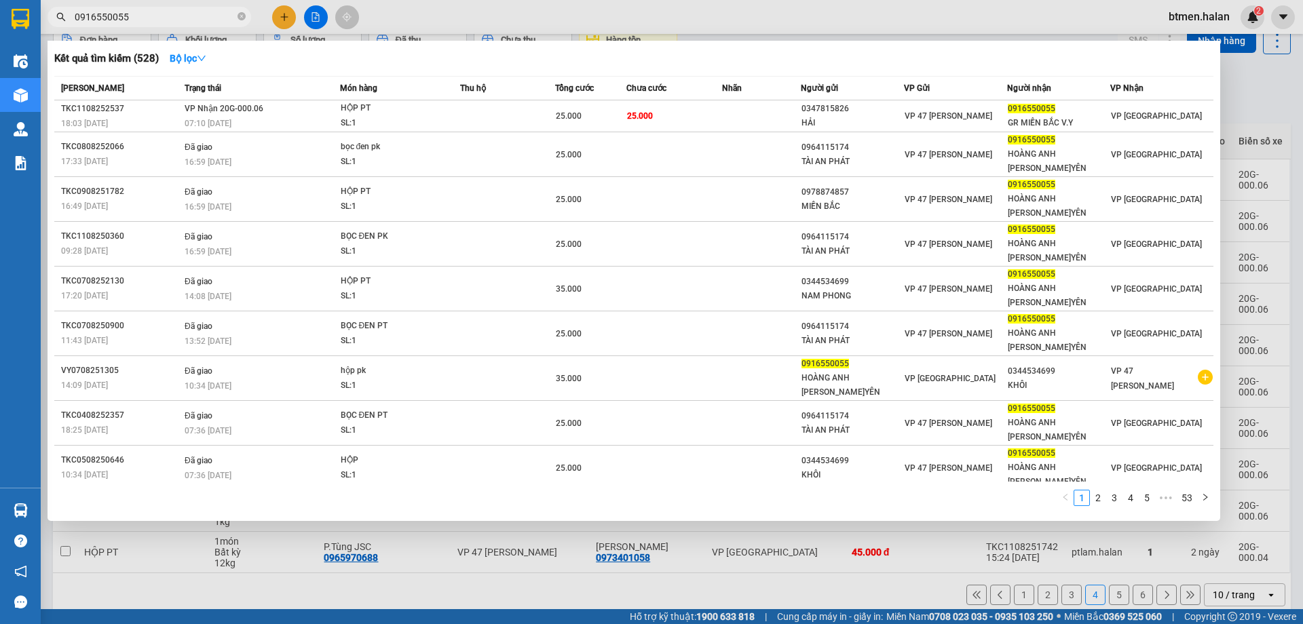
click at [180, 15] on input "0916550055" at bounding box center [155, 16] width 160 height 15
paste input "86090179"
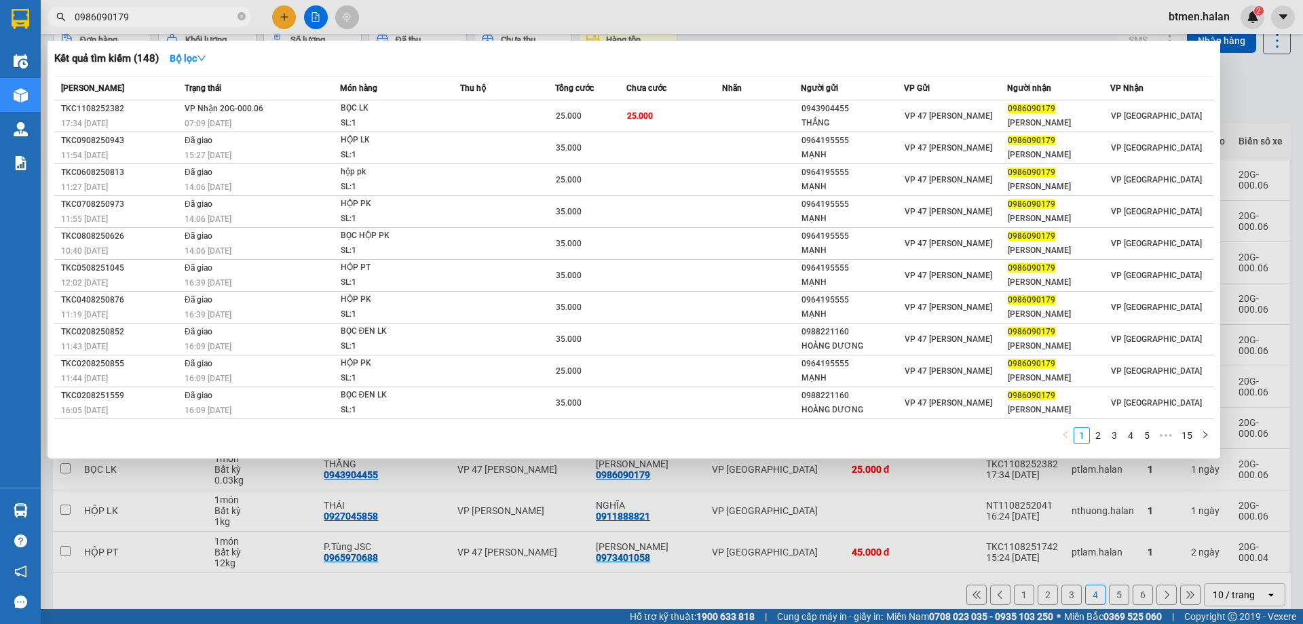
type input "0986090179"
click at [1233, 106] on div at bounding box center [651, 312] width 1303 height 624
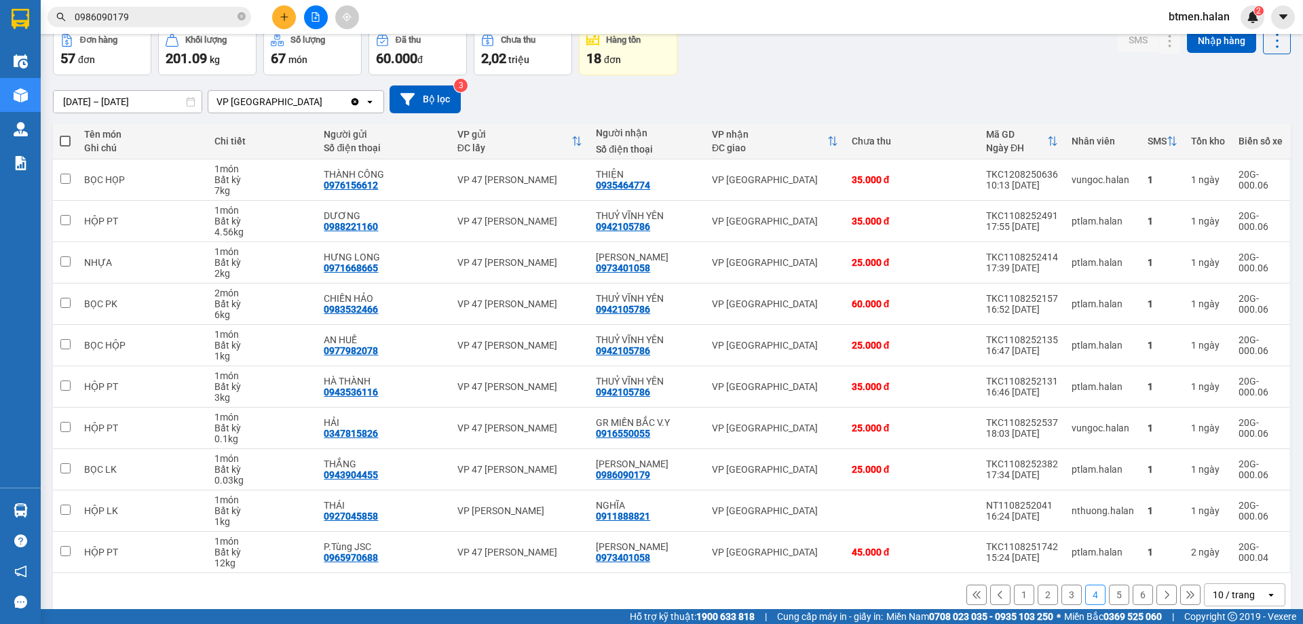
click at [1109, 595] on button "5" at bounding box center [1119, 595] width 20 height 20
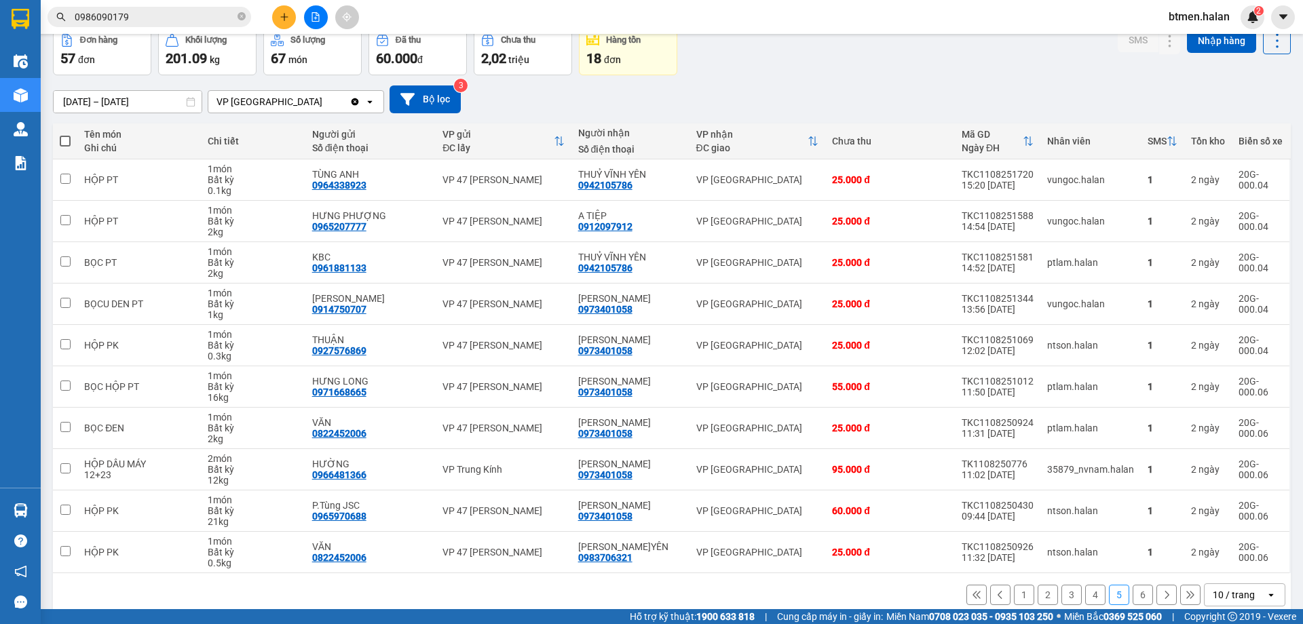
click at [1140, 598] on button "6" at bounding box center [1142, 595] width 20 height 20
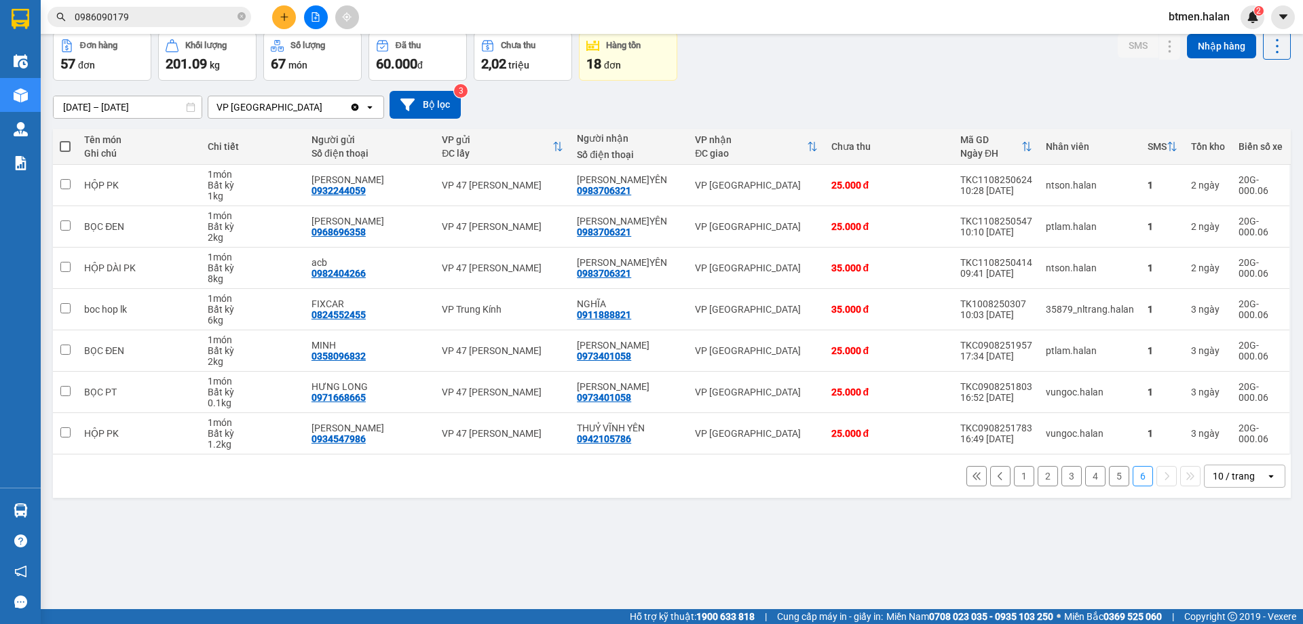
scroll to position [0, 0]
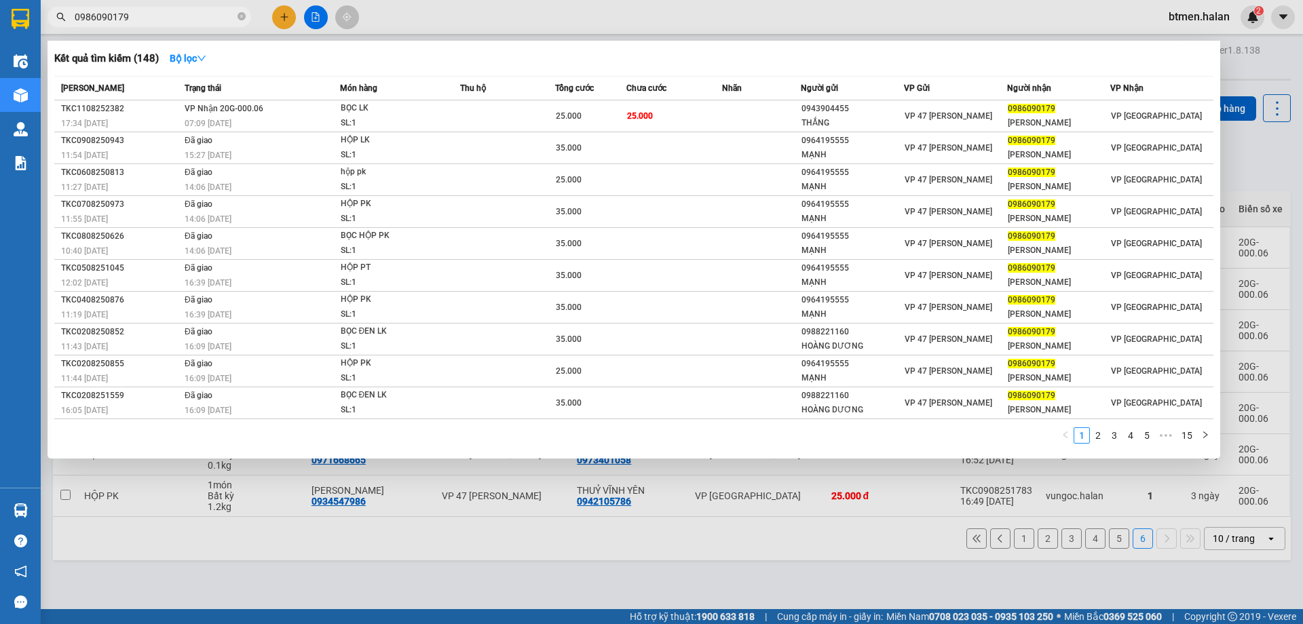
click at [183, 16] on input "0986090179" at bounding box center [155, 16] width 160 height 15
click at [1291, 157] on div at bounding box center [651, 312] width 1303 height 624
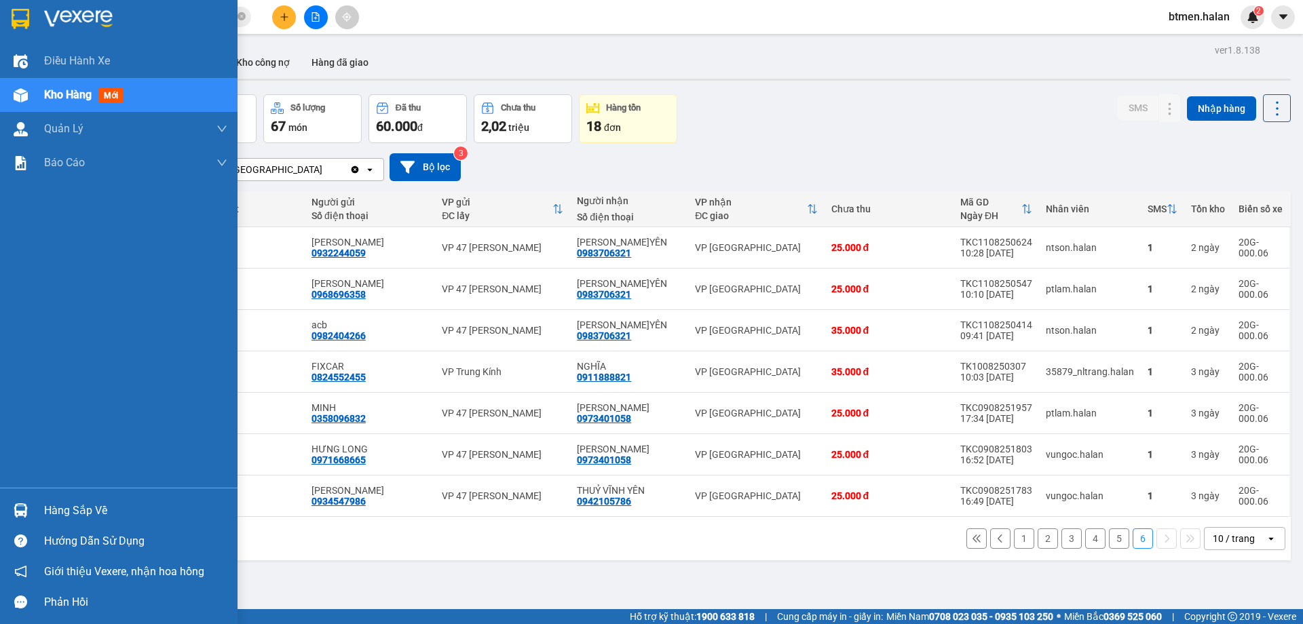
click at [66, 502] on div "Hàng sắp về" at bounding box center [135, 511] width 183 height 20
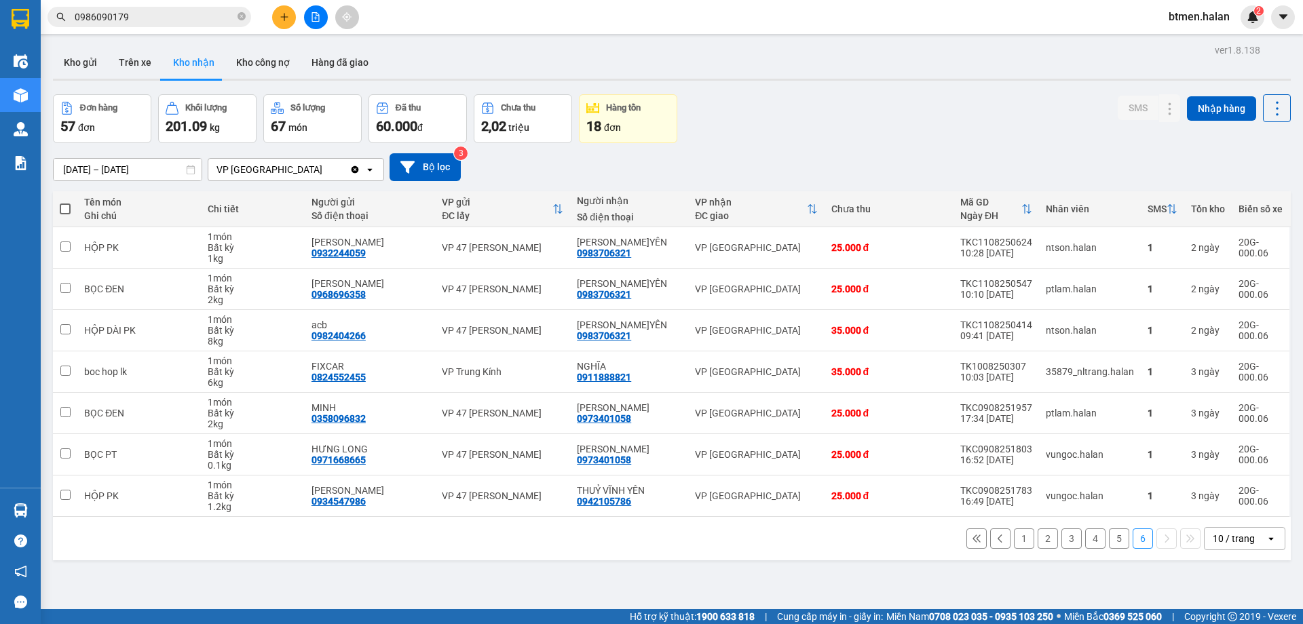
click at [892, 119] on section "Kết quả tìm kiếm ( 148 ) Bộ lọc Mã ĐH Trạng thái Món hàng Thu hộ Tổng cước Chưa…" at bounding box center [651, 312] width 1303 height 624
click at [1109, 541] on button "5" at bounding box center [1119, 539] width 20 height 20
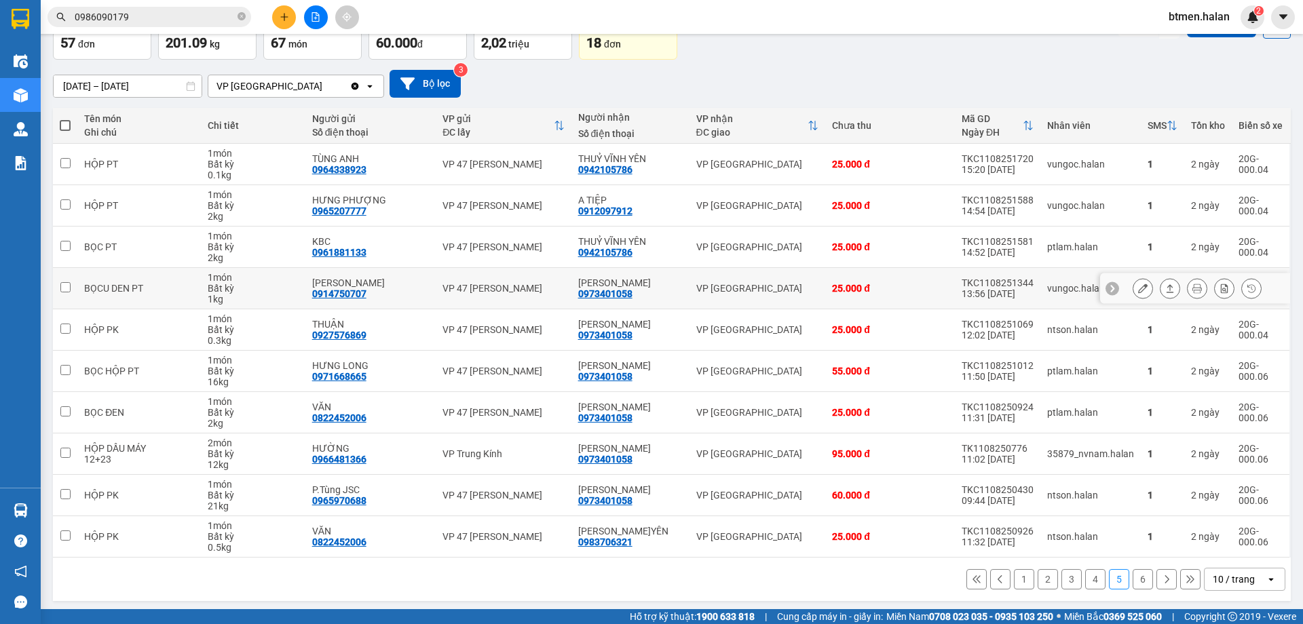
scroll to position [88, 0]
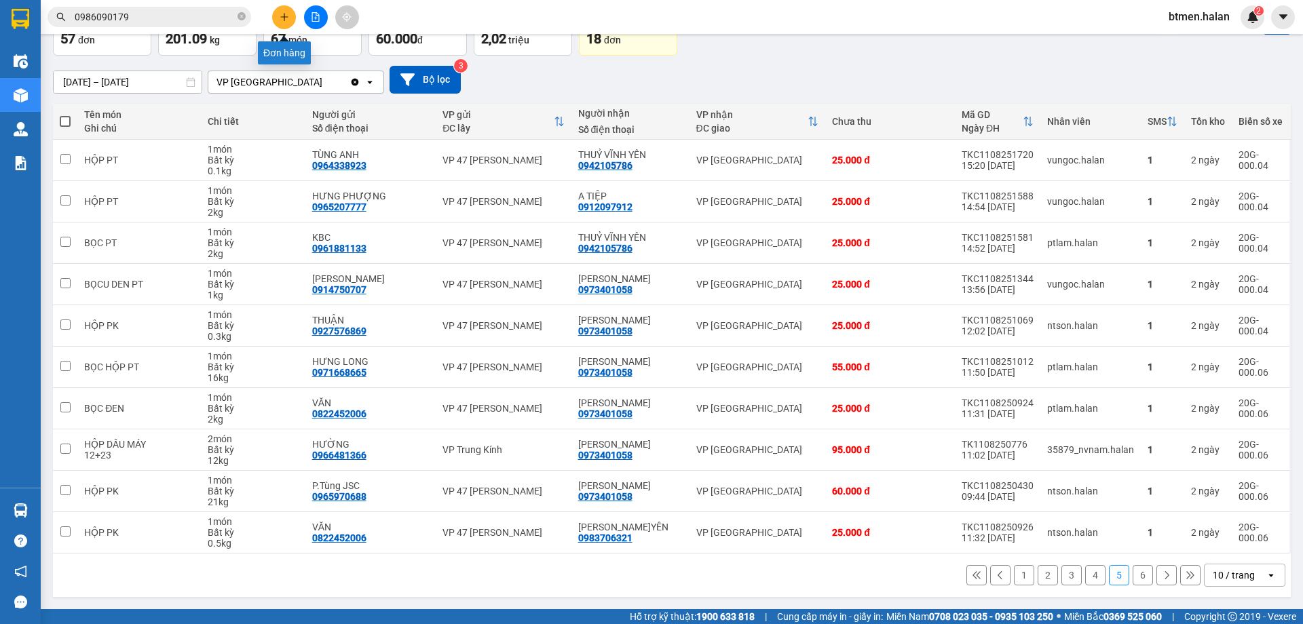
click at [289, 20] on button at bounding box center [284, 17] width 24 height 24
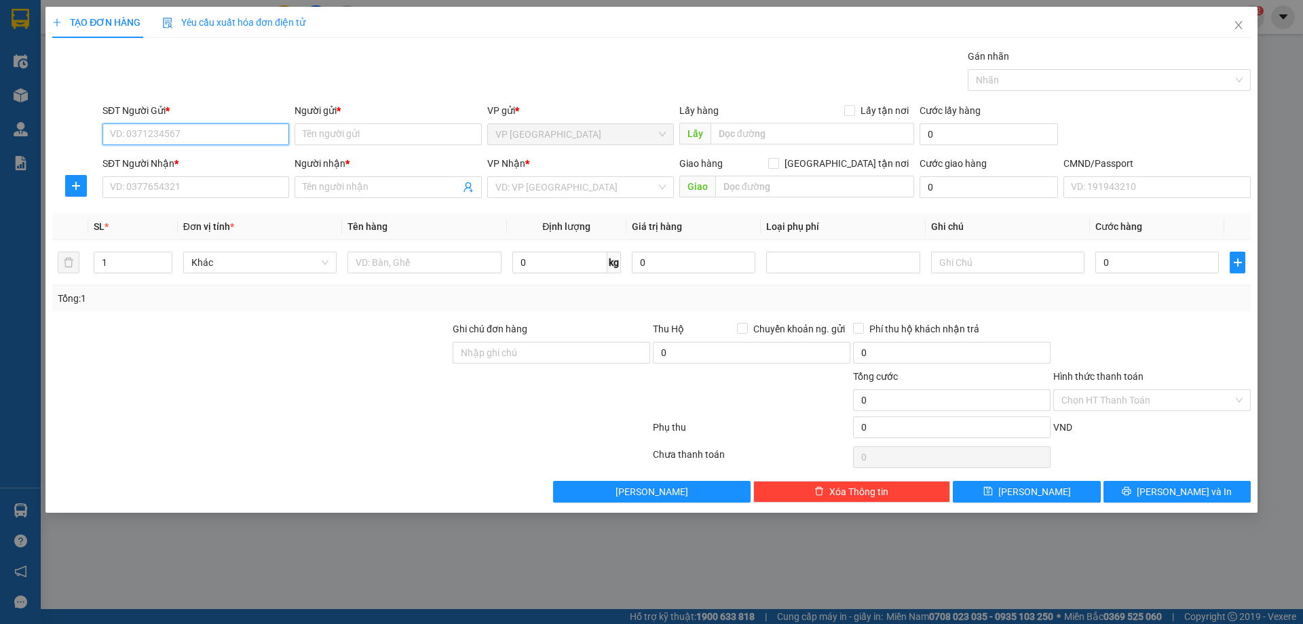
click at [218, 129] on input "SĐT Người Gửi *" at bounding box center [195, 134] width 187 height 22
click at [252, 159] on div "0812614333 - VP [GEOGRAPHIC_DATA]" at bounding box center [196, 161] width 170 height 15
type input "0812614333"
type input "VP [GEOGRAPHIC_DATA]"
type input "0812614333"
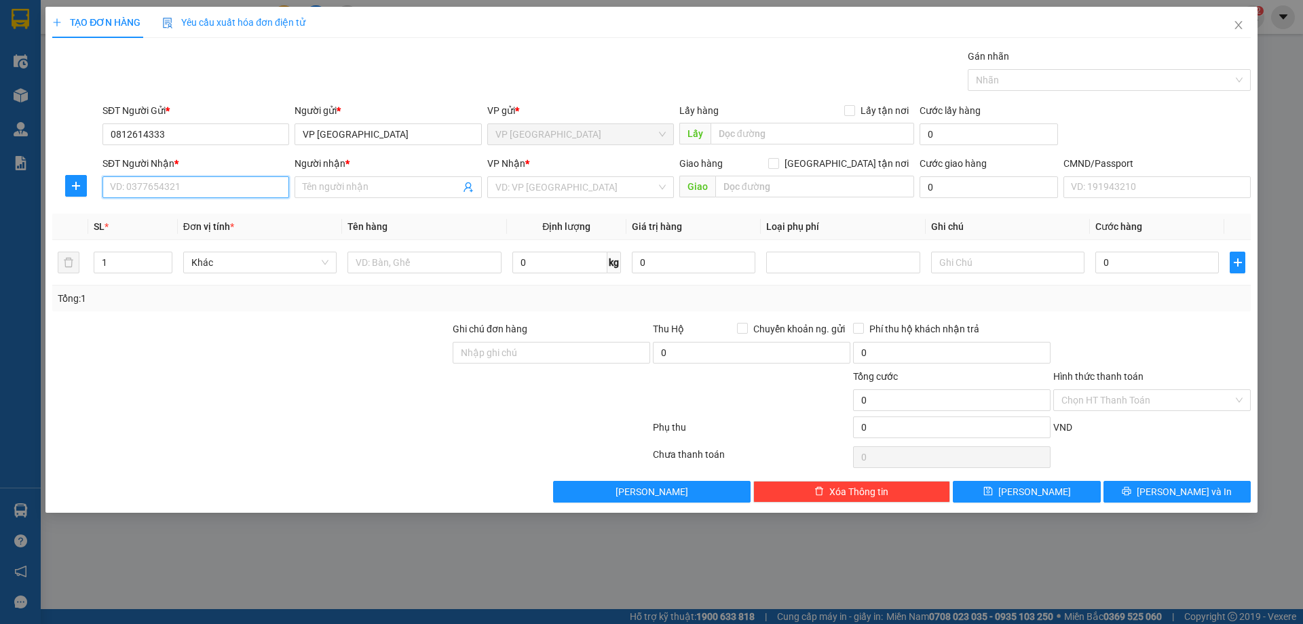
click at [233, 195] on input "SĐT Người Nhận *" at bounding box center [195, 187] width 187 height 22
click at [75, 187] on icon "plus" at bounding box center [76, 185] width 11 height 11
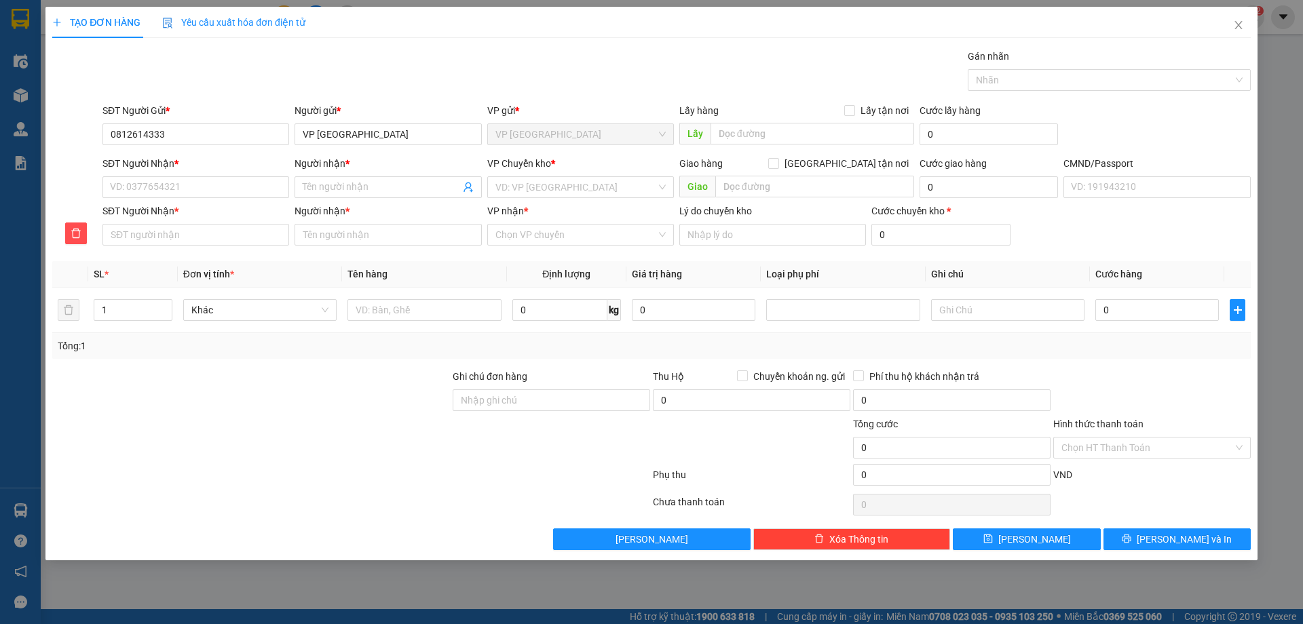
click at [206, 204] on div "SĐT Người Nhận *" at bounding box center [195, 211] width 187 height 15
click at [206, 224] on input "SĐT Người Nhận *" at bounding box center [195, 235] width 187 height 22
click at [226, 179] on input "SĐT Người Nhận *" at bounding box center [195, 187] width 187 height 22
click at [257, 191] on input "SĐT Người Nhận *" at bounding box center [195, 187] width 187 height 22
paste input "0988900284"
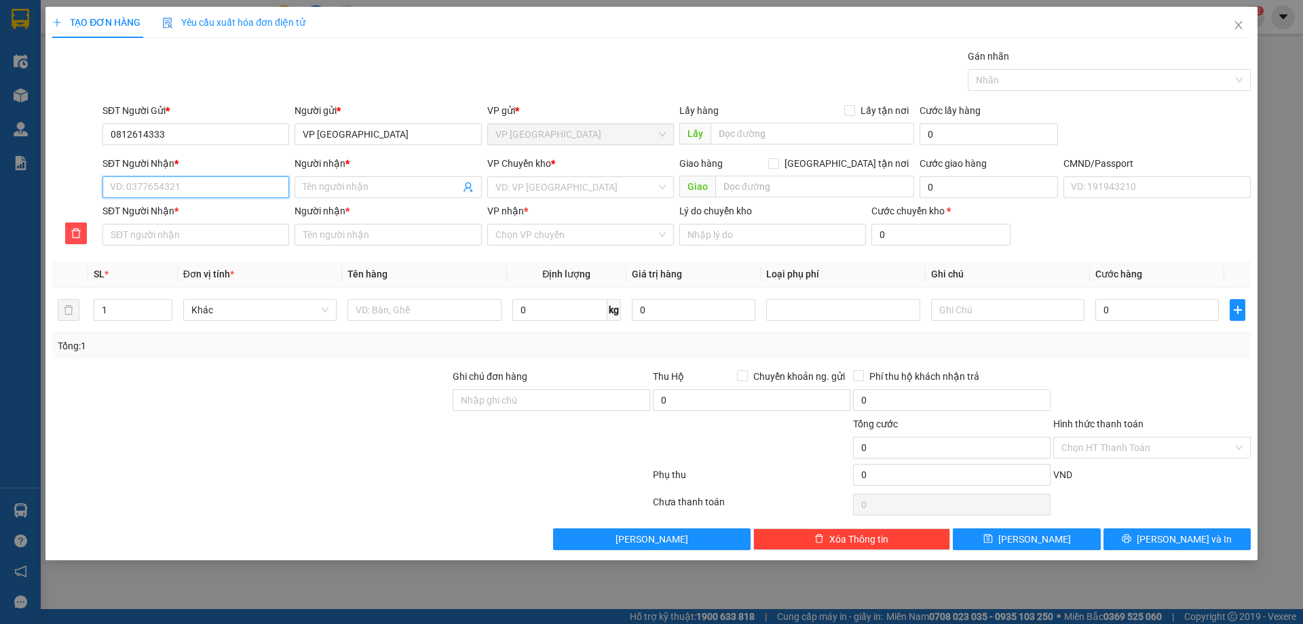
type input "0988900284"
click at [228, 213] on div "0988900284 - NGỌC KT" at bounding box center [196, 214] width 170 height 15
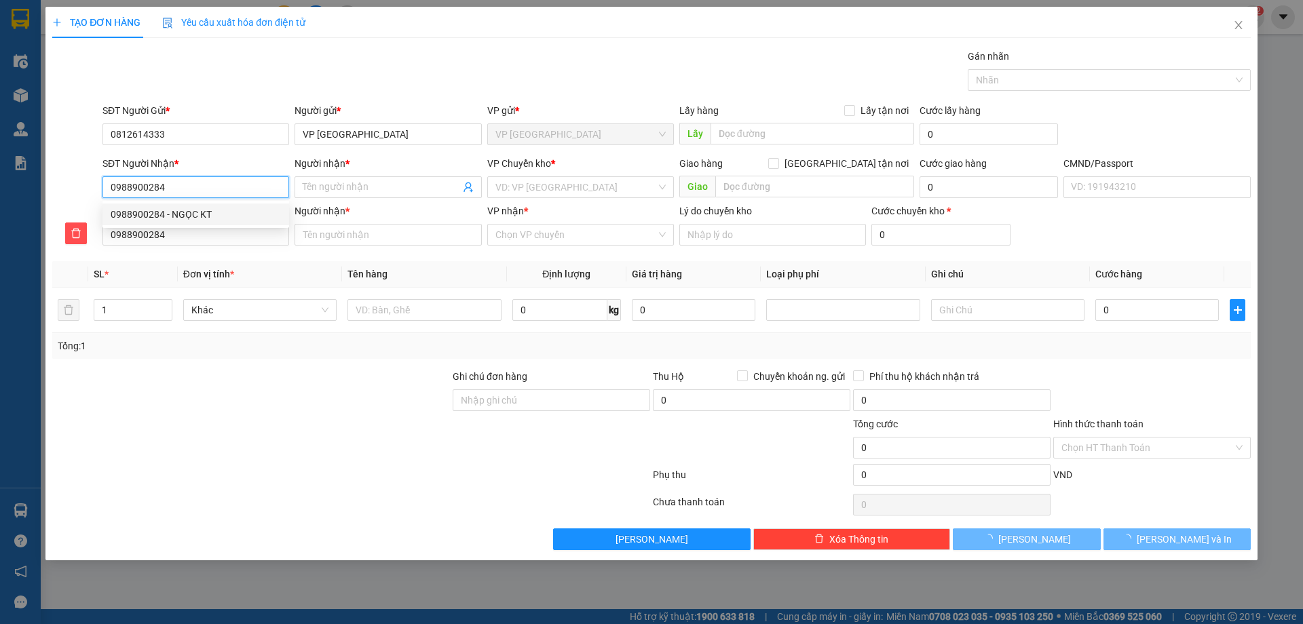
type input "NGỌC KT"
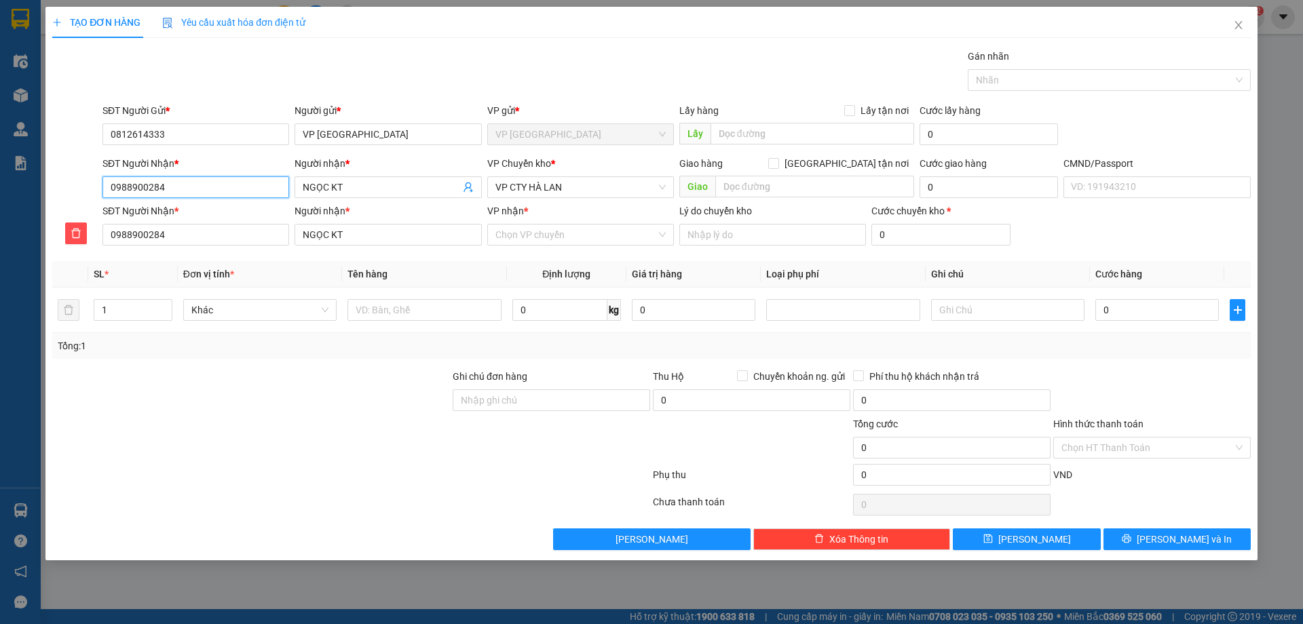
type input "0988900284"
click at [528, 185] on span "VP CTY HÀ LAN" at bounding box center [580, 187] width 170 height 20
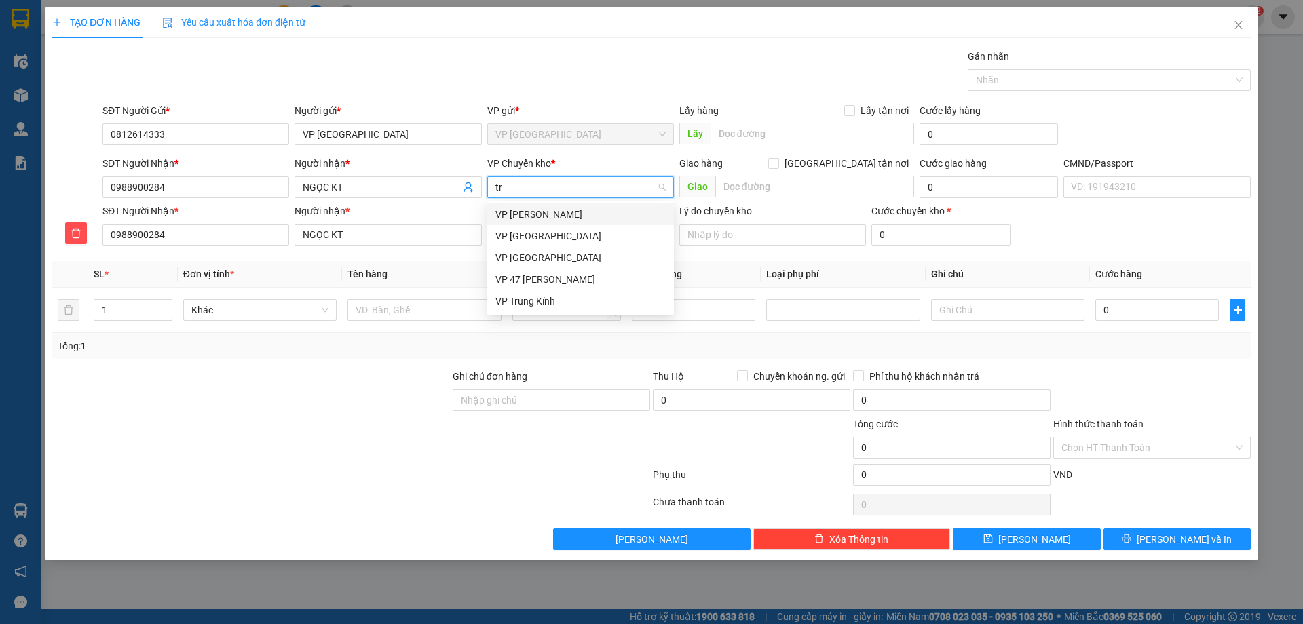
type input "tru"
click at [559, 231] on div "VP Trung Kính" at bounding box center [580, 236] width 170 height 15
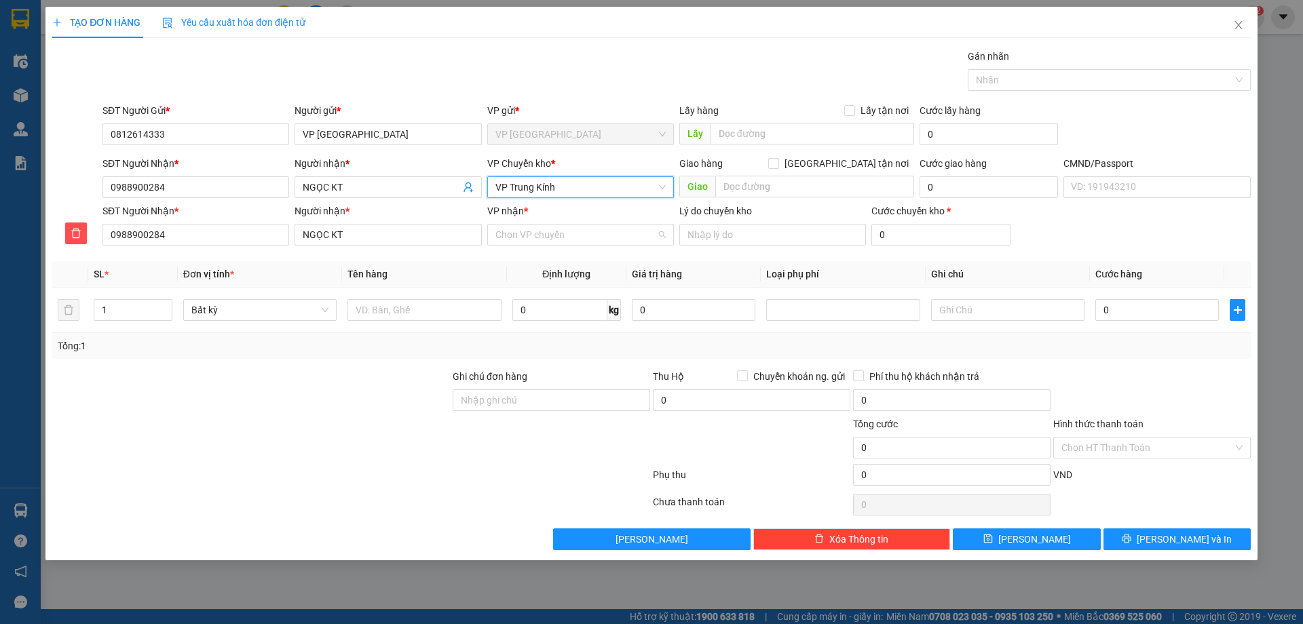
click at [559, 231] on input "VP nhận *" at bounding box center [575, 235] width 161 height 20
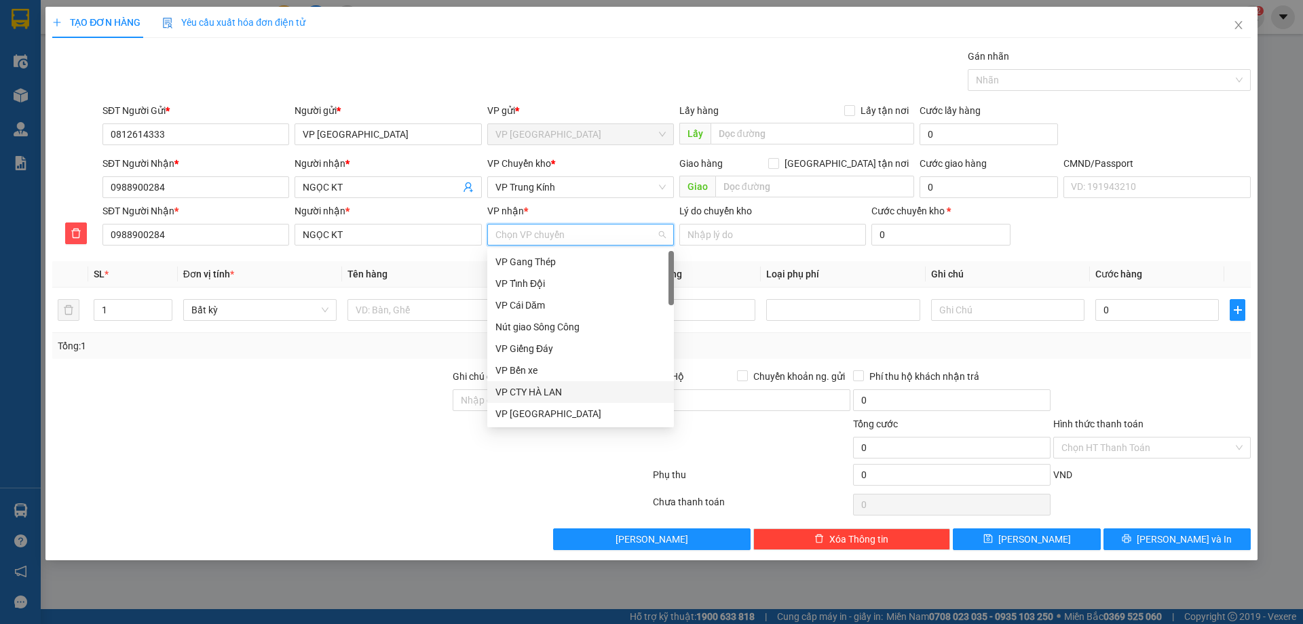
click at [545, 236] on input "VP nhận *" at bounding box center [575, 235] width 161 height 20
click at [531, 387] on div "VP CTY HÀ LAN" at bounding box center [580, 392] width 170 height 15
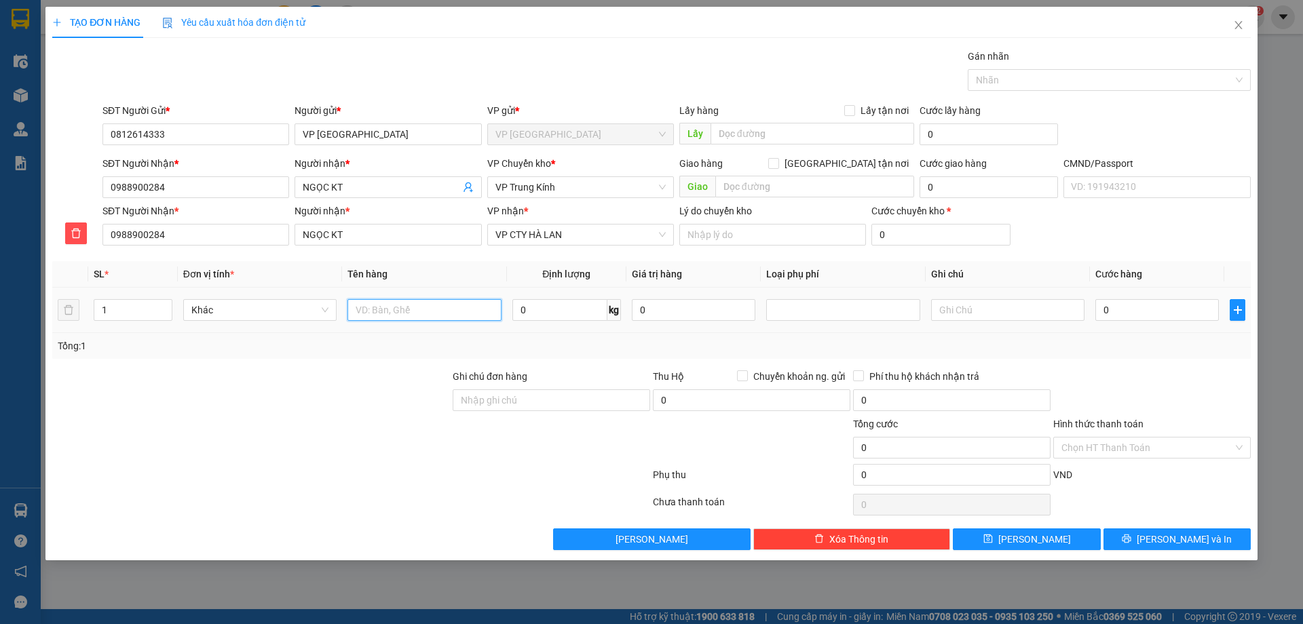
click at [421, 305] on input "text" at bounding box center [423, 310] width 153 height 22
type input "p"
type input "PB BC"
click at [1106, 303] on input "0" at bounding box center [1156, 310] width 123 height 22
click at [1085, 438] on input "Hình thức thanh toán" at bounding box center [1147, 448] width 172 height 20
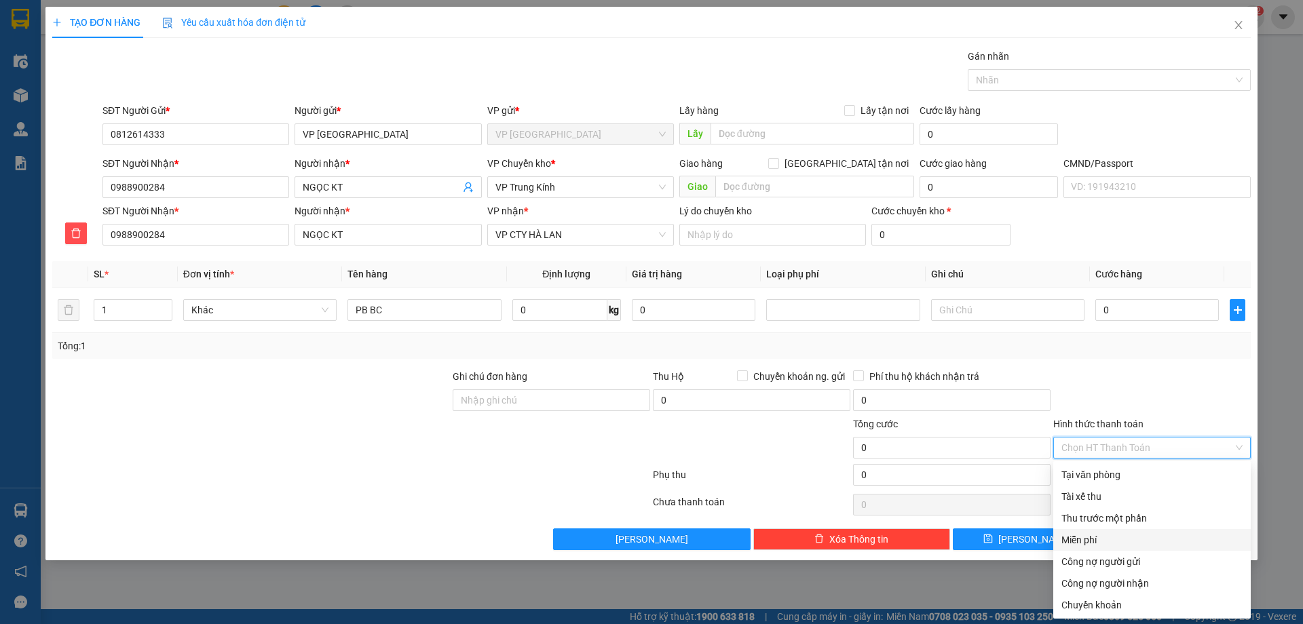
click at [1088, 546] on div "Miễn phí" at bounding box center [1151, 540] width 181 height 15
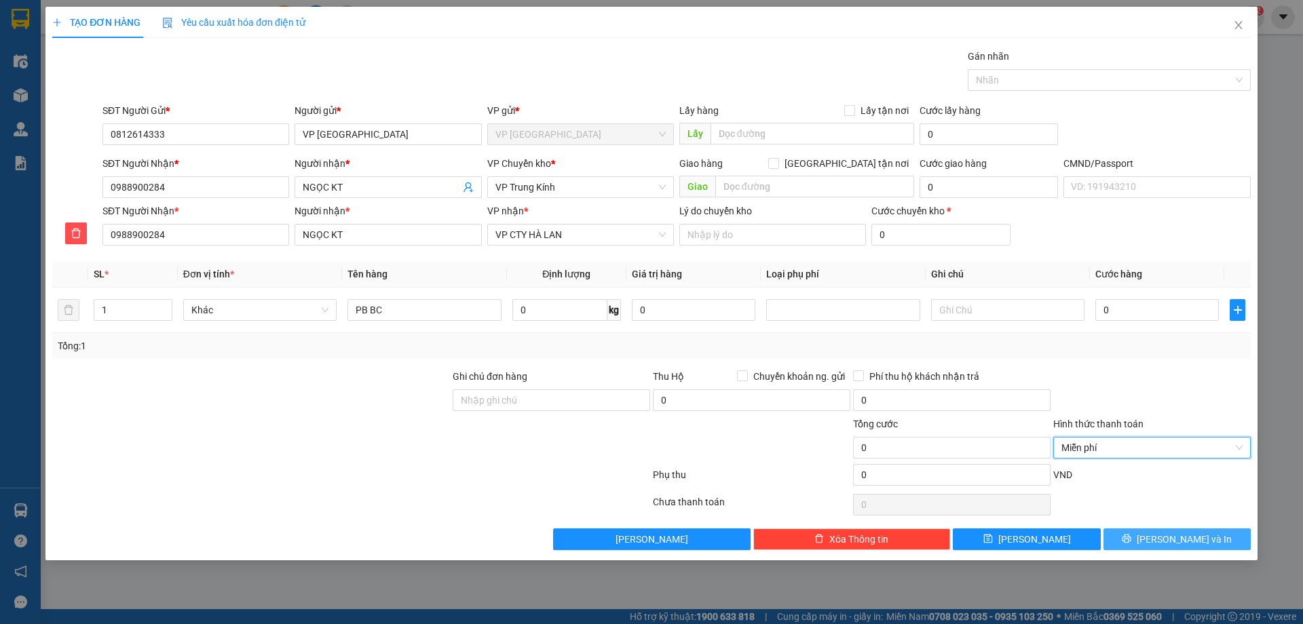
click at [1136, 533] on button "[PERSON_NAME] và In" at bounding box center [1176, 540] width 147 height 22
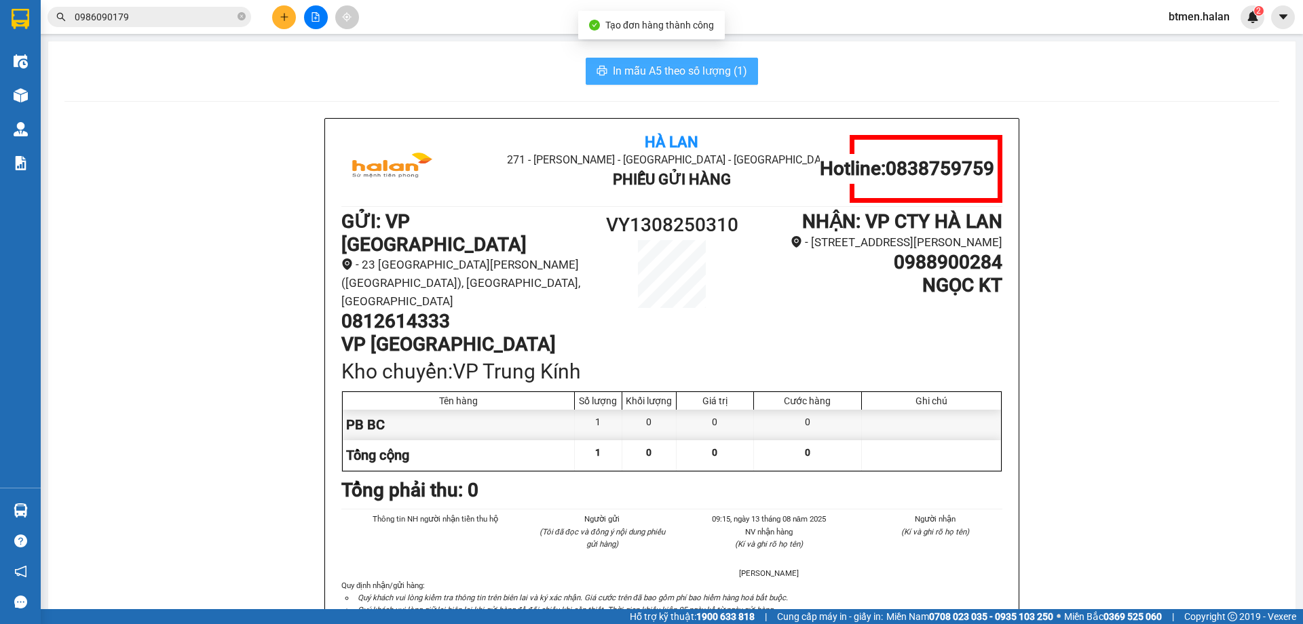
click at [705, 64] on span "In mẫu A5 theo số lượng (1)" at bounding box center [680, 70] width 134 height 17
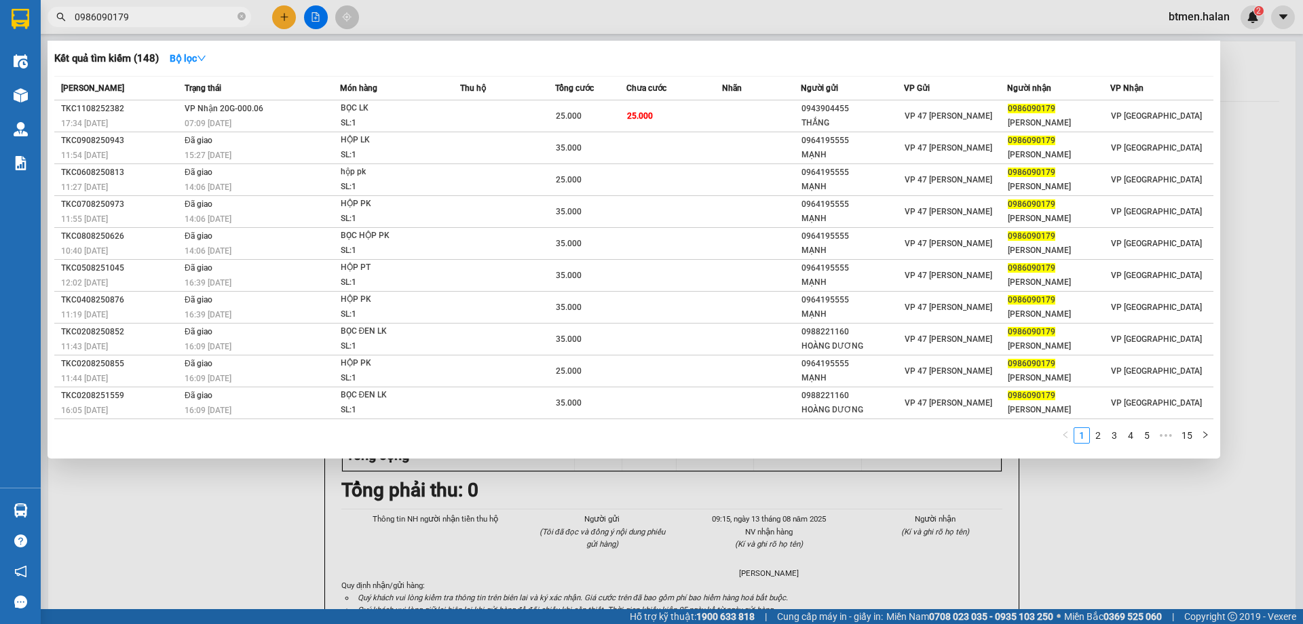
click at [164, 18] on input "0986090179" at bounding box center [155, 16] width 160 height 15
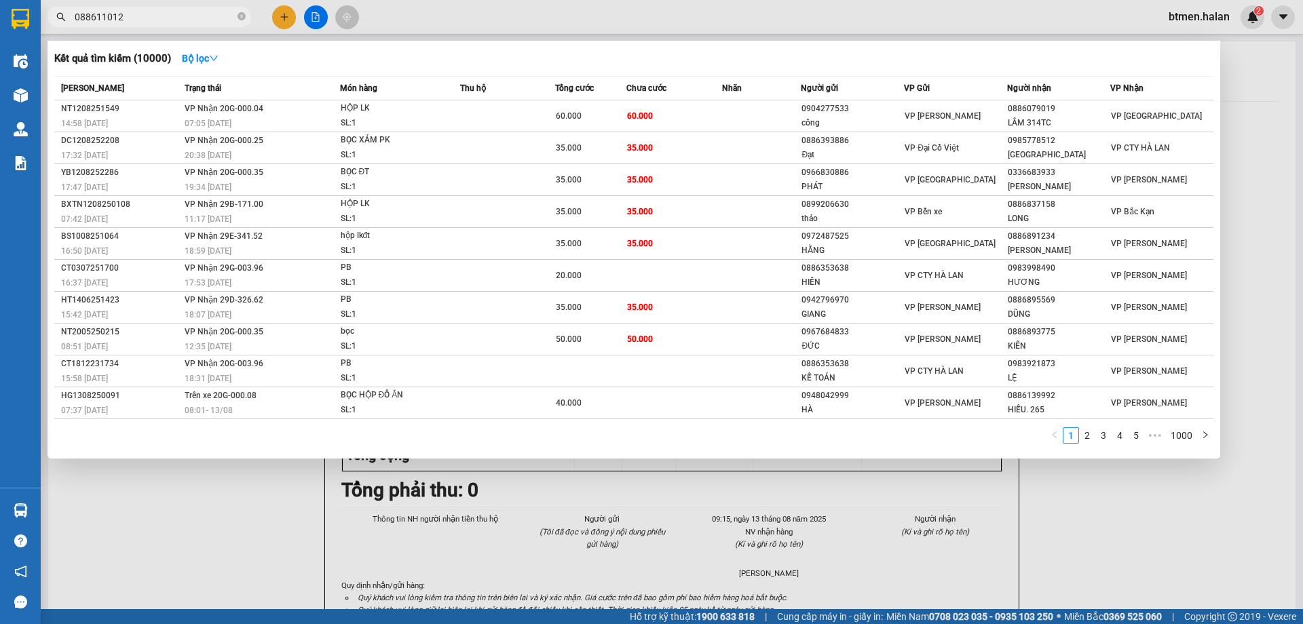
type input "0886110123"
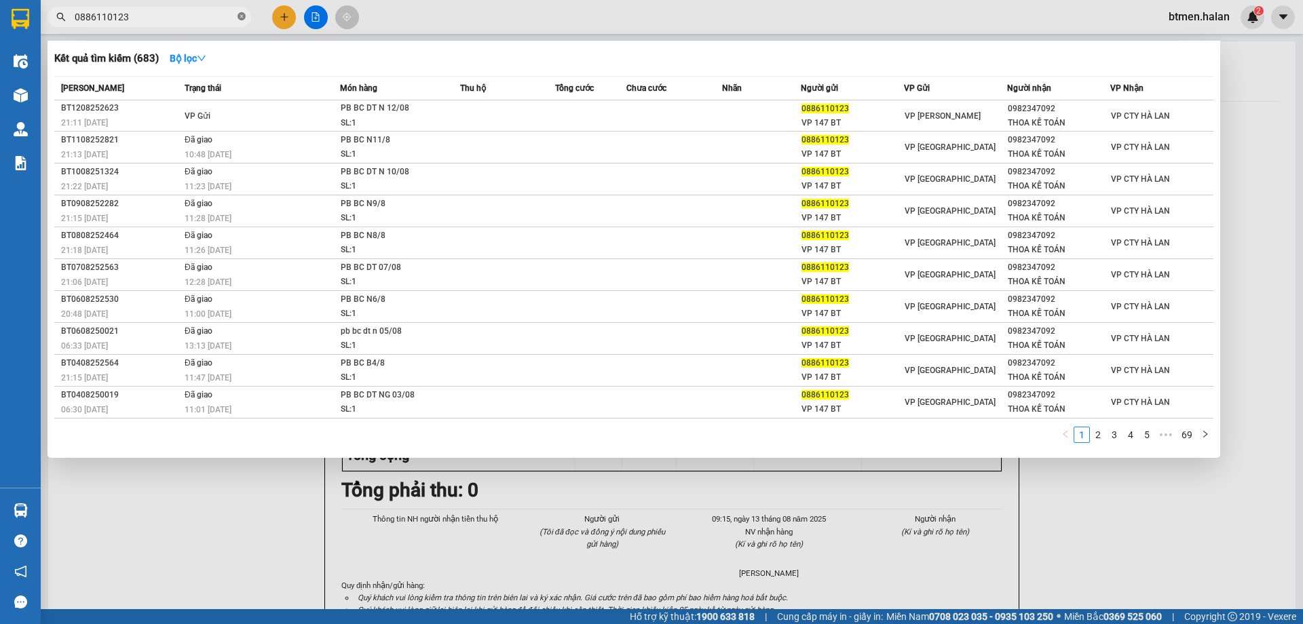
click at [242, 18] on icon "close-circle" at bounding box center [241, 16] width 8 height 8
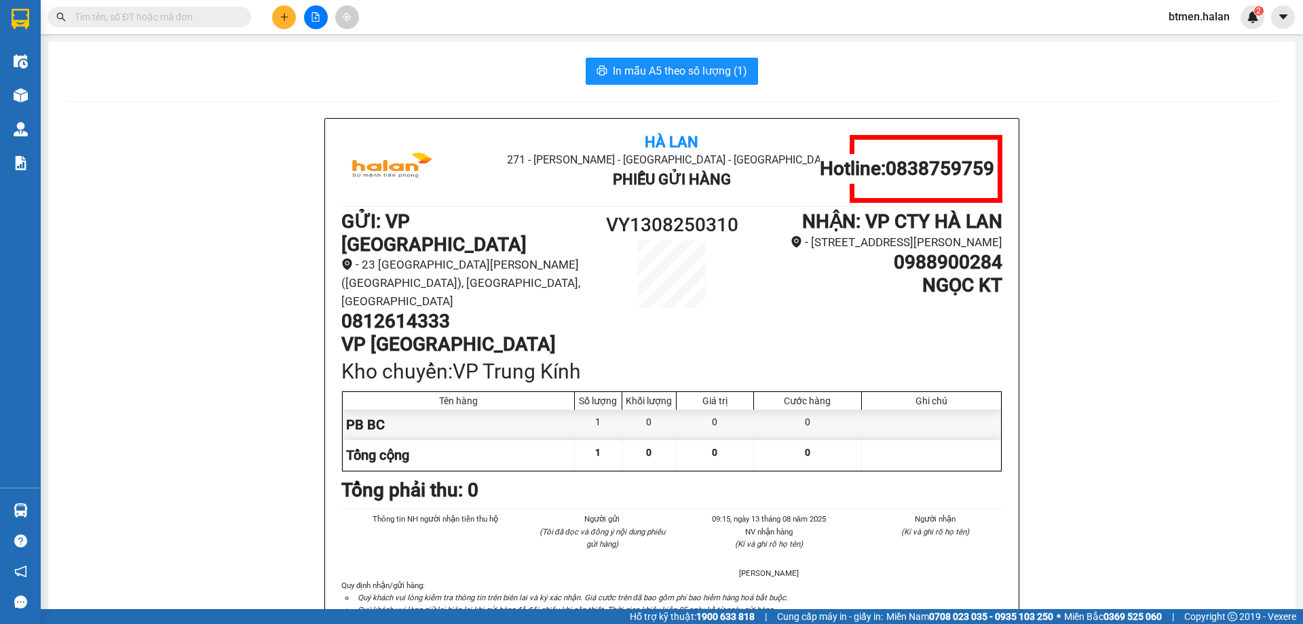
click at [174, 16] on input "text" at bounding box center [155, 16] width 160 height 15
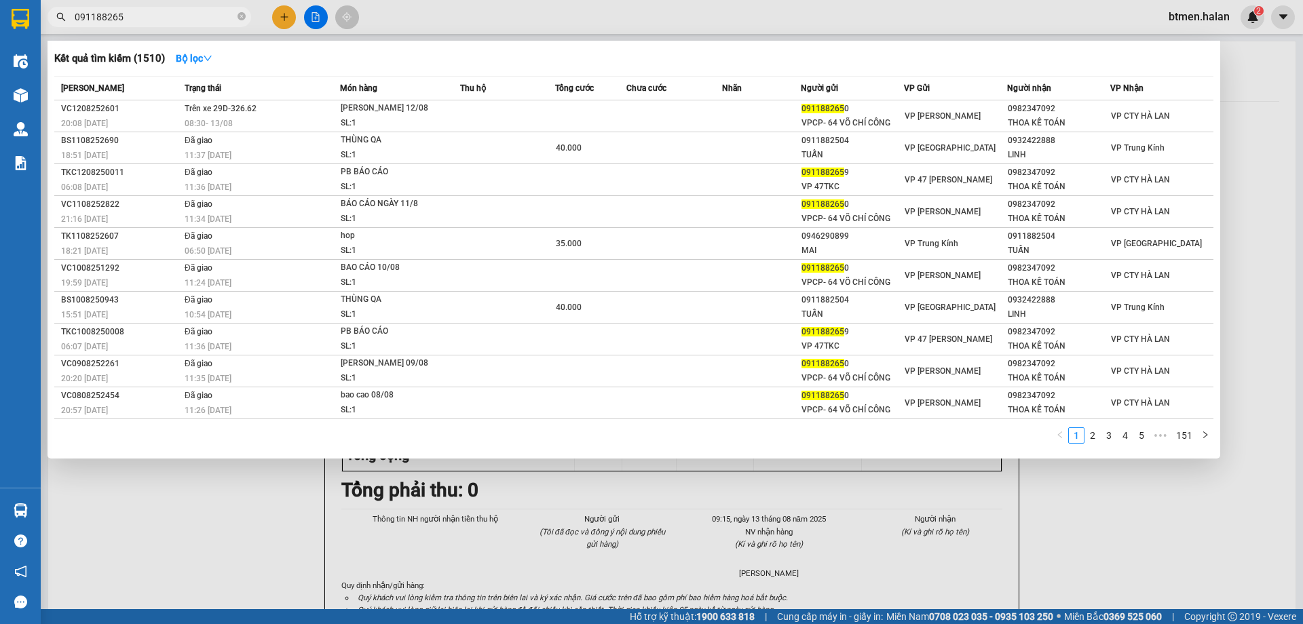
type input "0911882650"
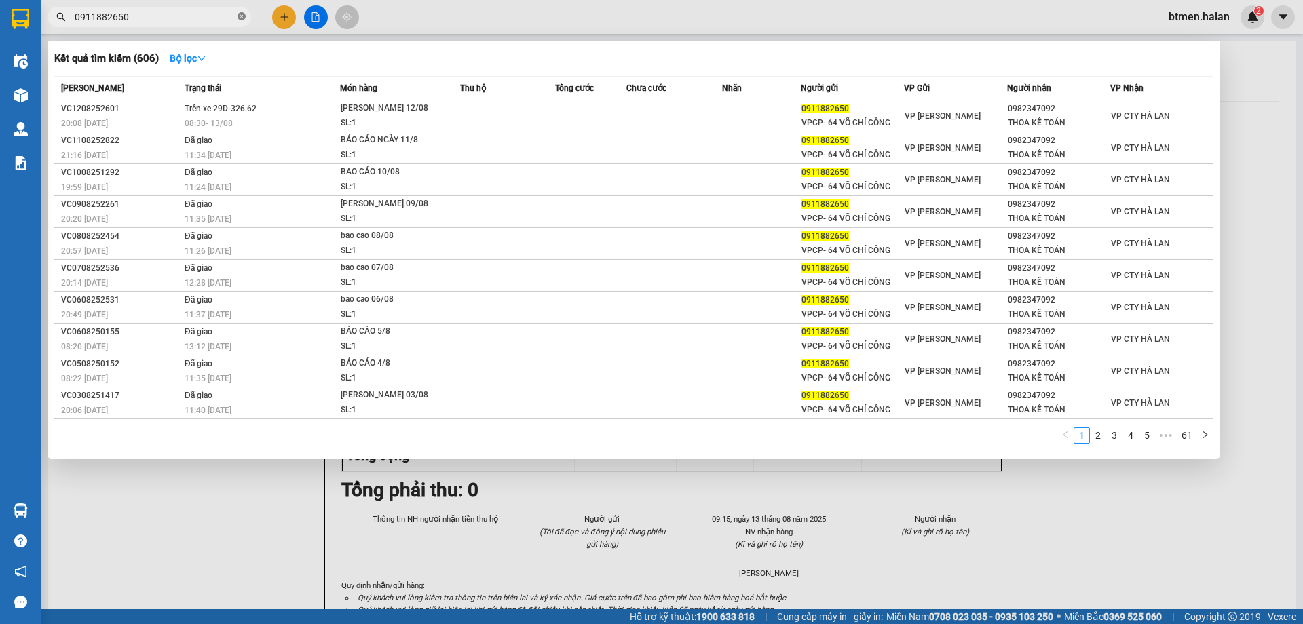
click at [243, 22] on span at bounding box center [241, 17] width 8 height 13
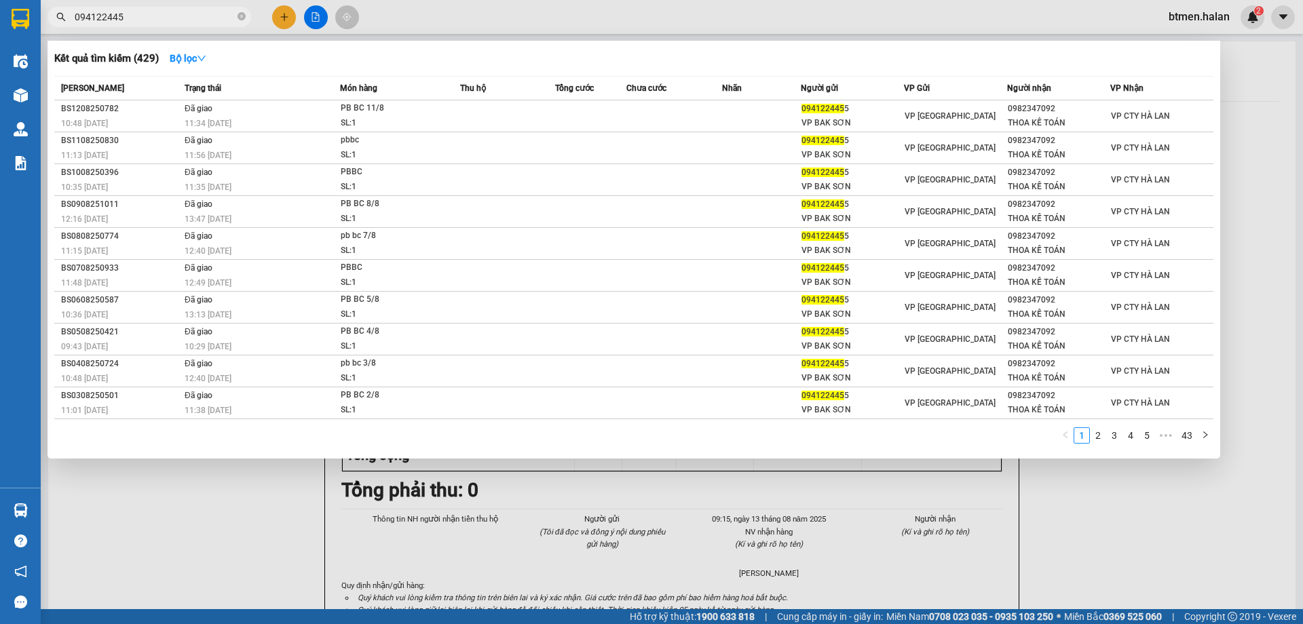
type input "0941224455"
click at [240, 18] on icon "close-circle" at bounding box center [241, 16] width 8 height 8
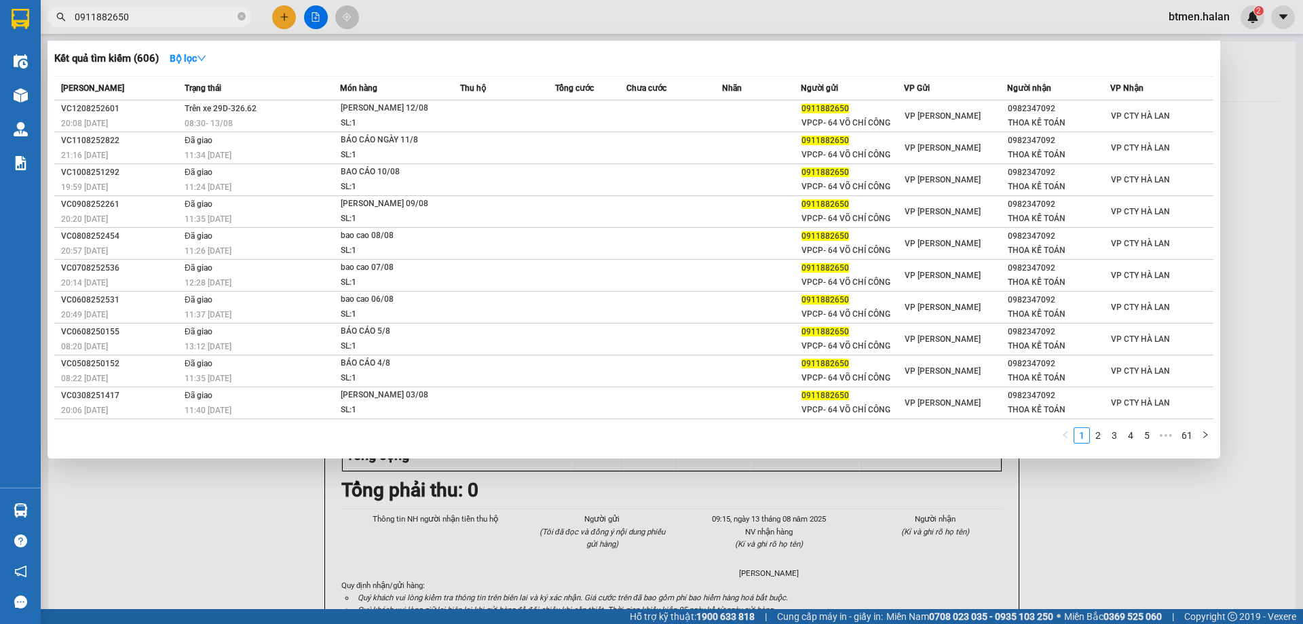
click at [1246, 266] on div at bounding box center [651, 312] width 1303 height 624
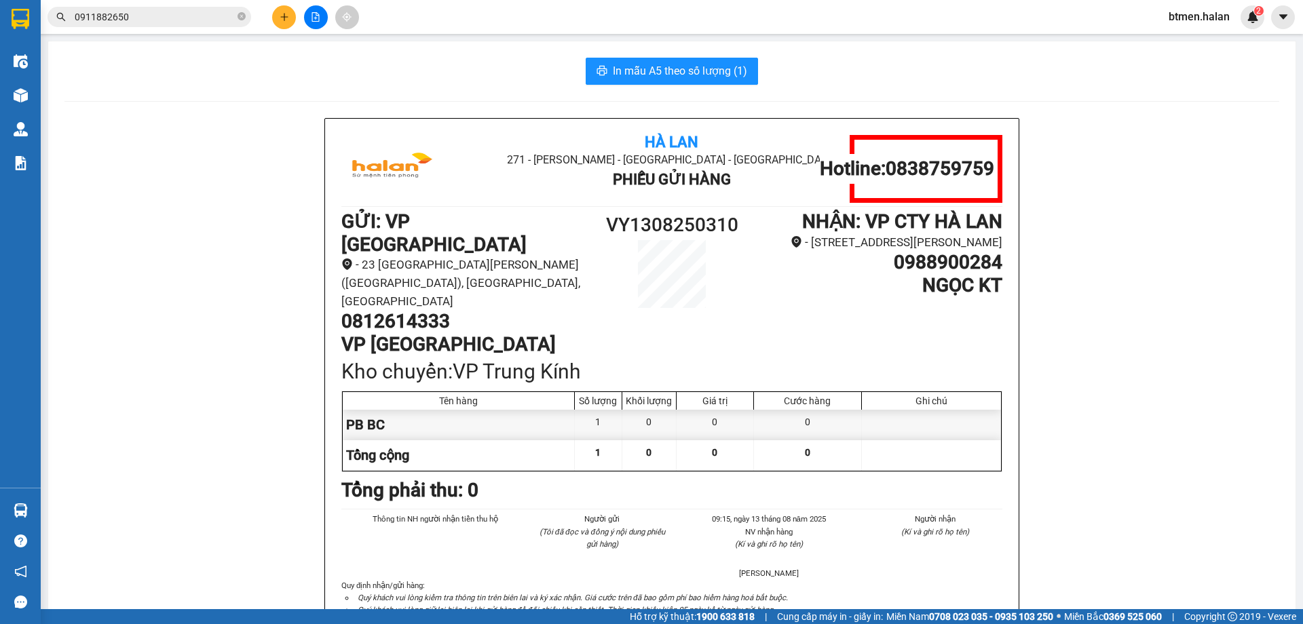
click at [924, 274] on h1 "0988900284" at bounding box center [878, 262] width 248 height 23
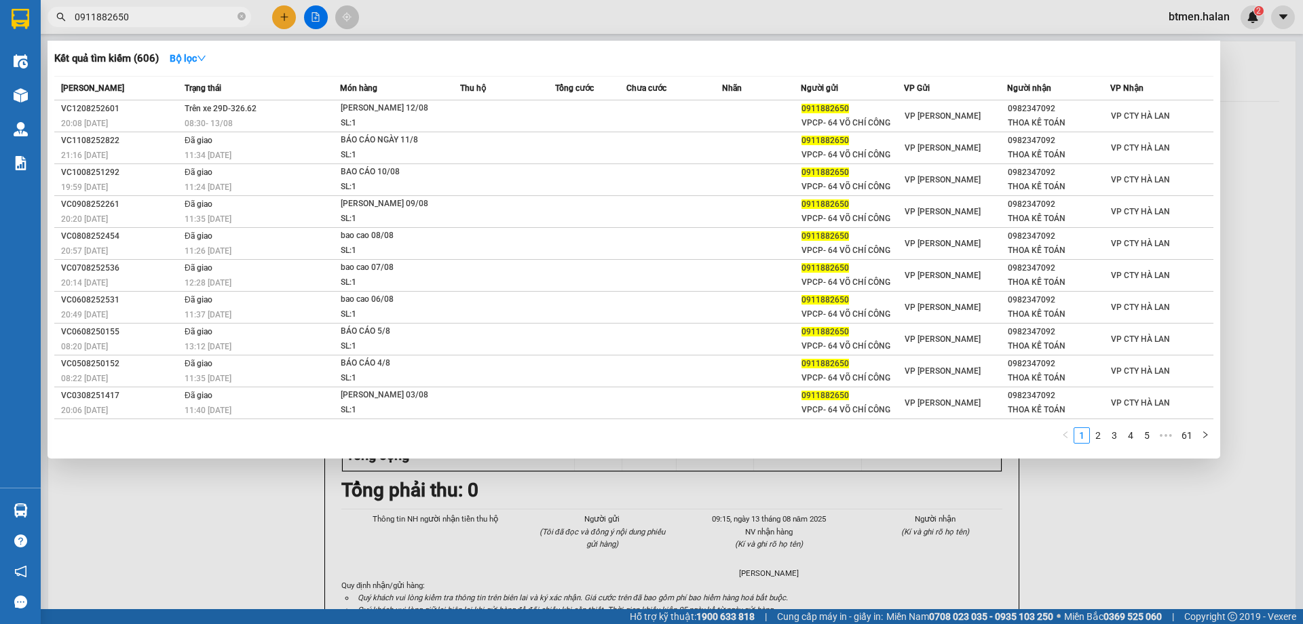
click at [190, 23] on input "0911882650" at bounding box center [155, 16] width 160 height 15
paste input "88900284"
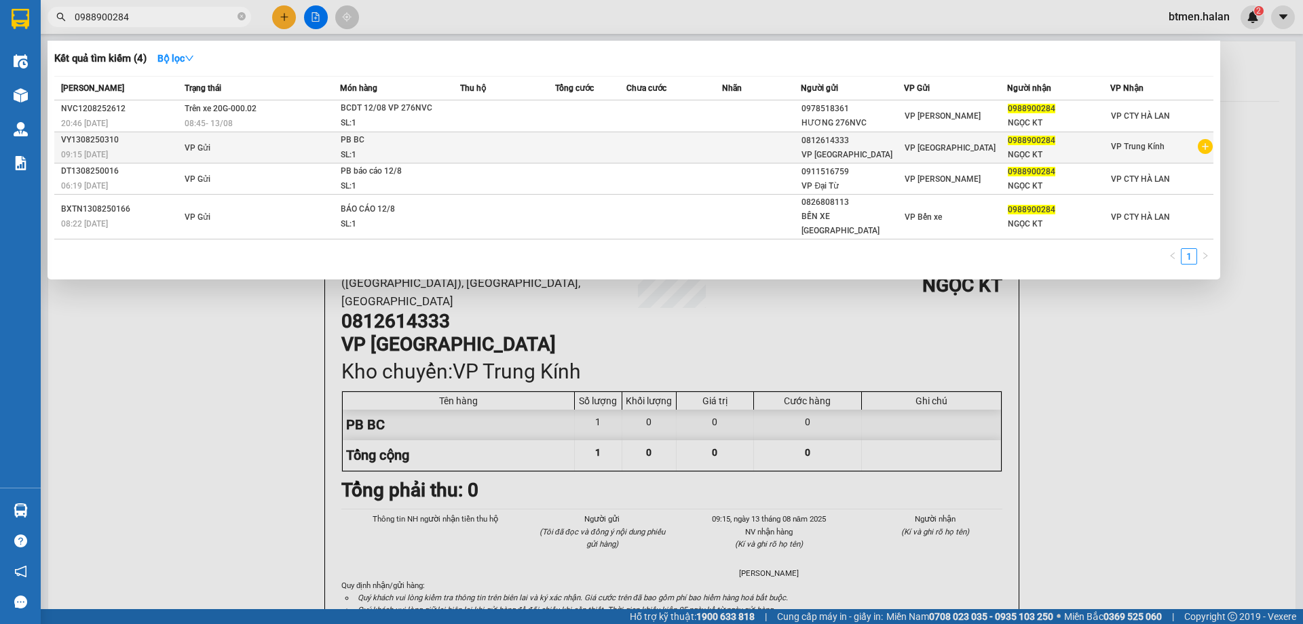
type input "0988900284"
click at [1094, 151] on div "NGỌC KT" at bounding box center [1059, 155] width 102 height 14
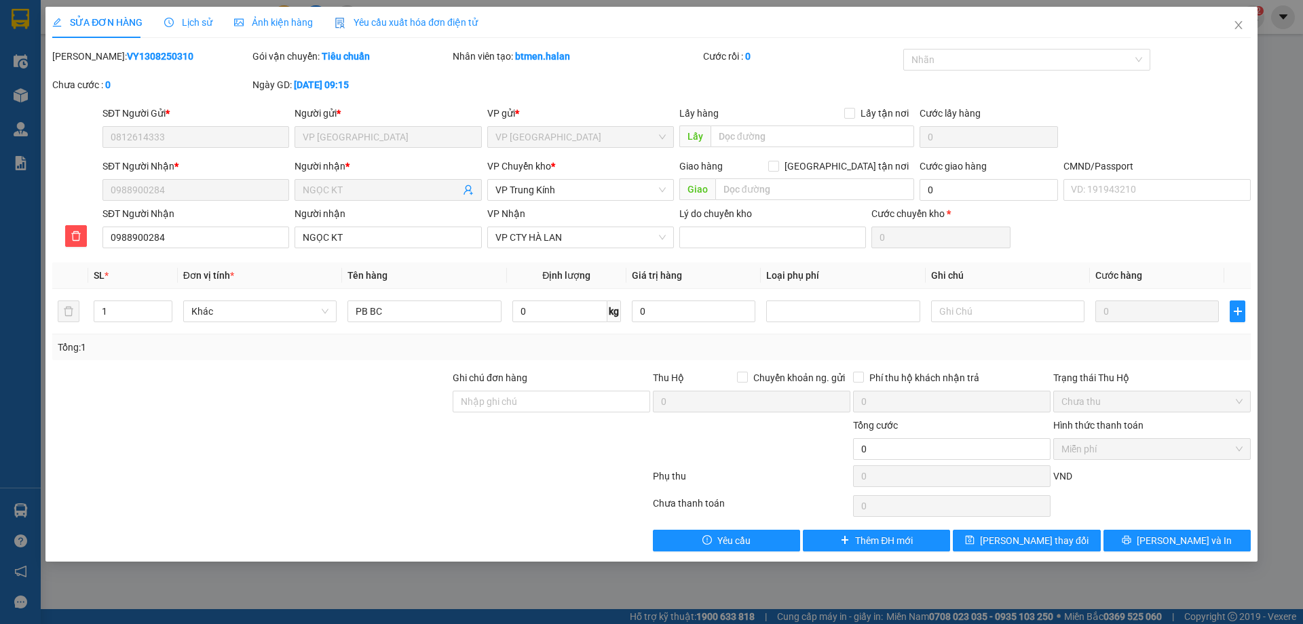
type input "0812614333"
type input "0988900284"
click at [391, 311] on input "PB BC" at bounding box center [423, 312] width 153 height 22
click at [391, 313] on input "PB BC N12/08" at bounding box center [423, 312] width 153 height 22
type input "PB BC N 12/08"
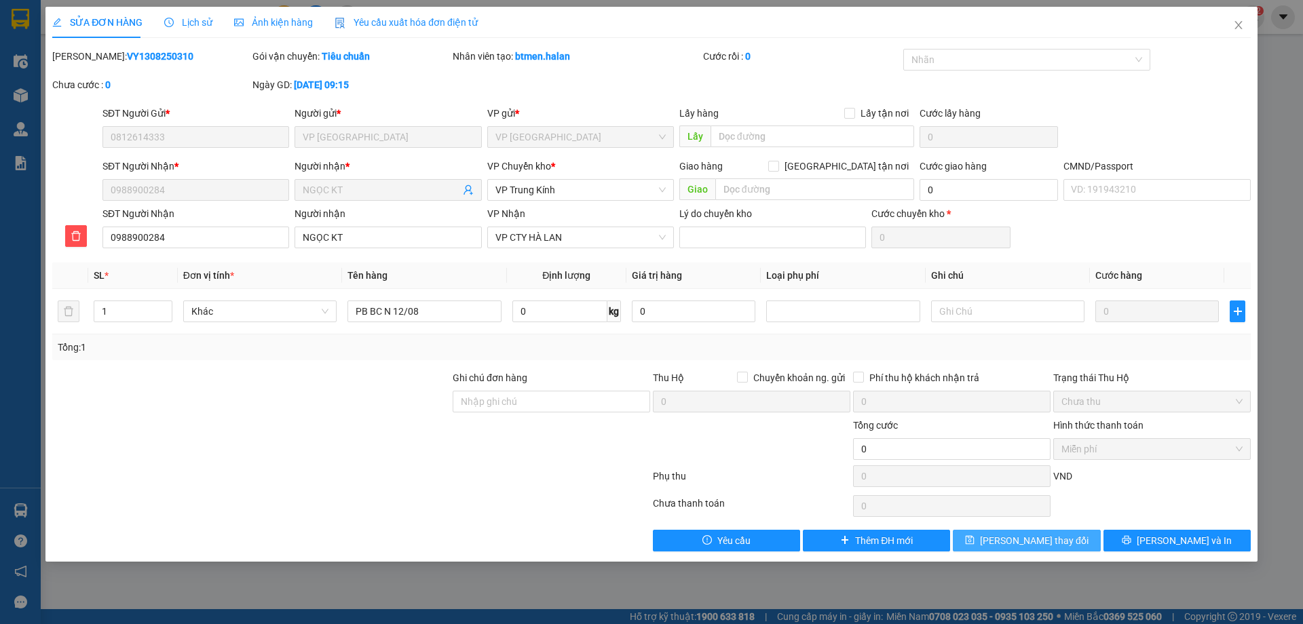
click at [1045, 543] on span "[PERSON_NAME] thay đổi" at bounding box center [1034, 540] width 109 height 15
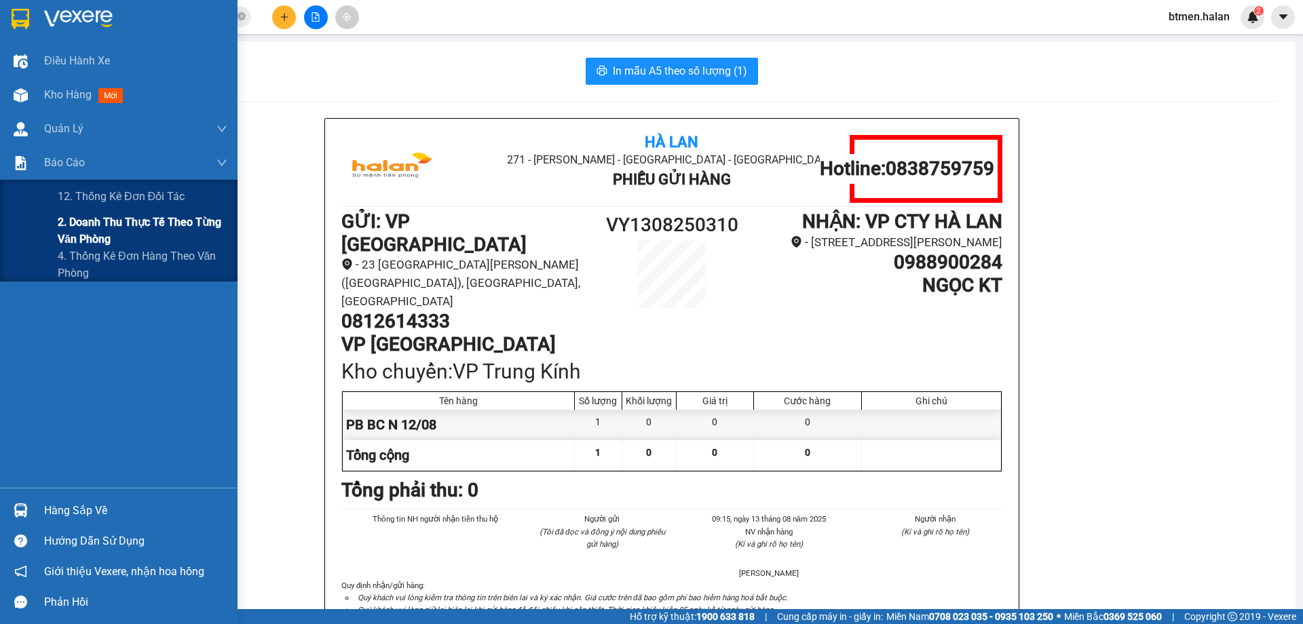
click at [95, 218] on span "2. Doanh thu thực tế theo từng văn phòng" at bounding box center [143, 231] width 170 height 34
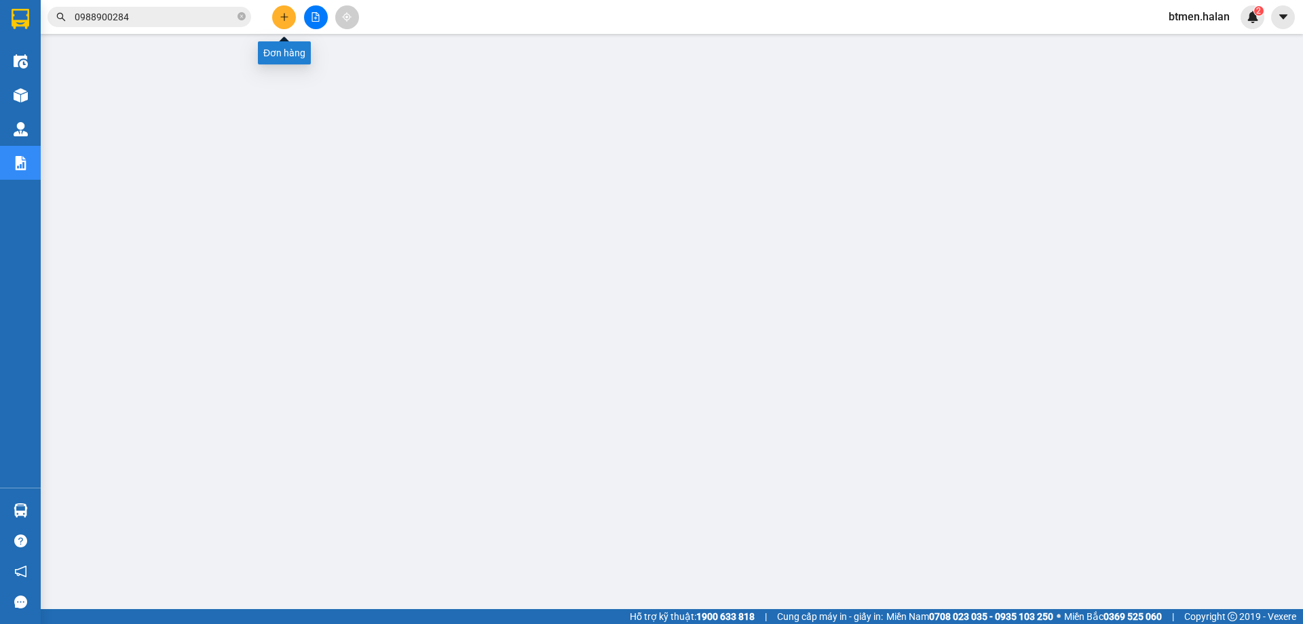
click at [287, 22] on button at bounding box center [284, 17] width 24 height 24
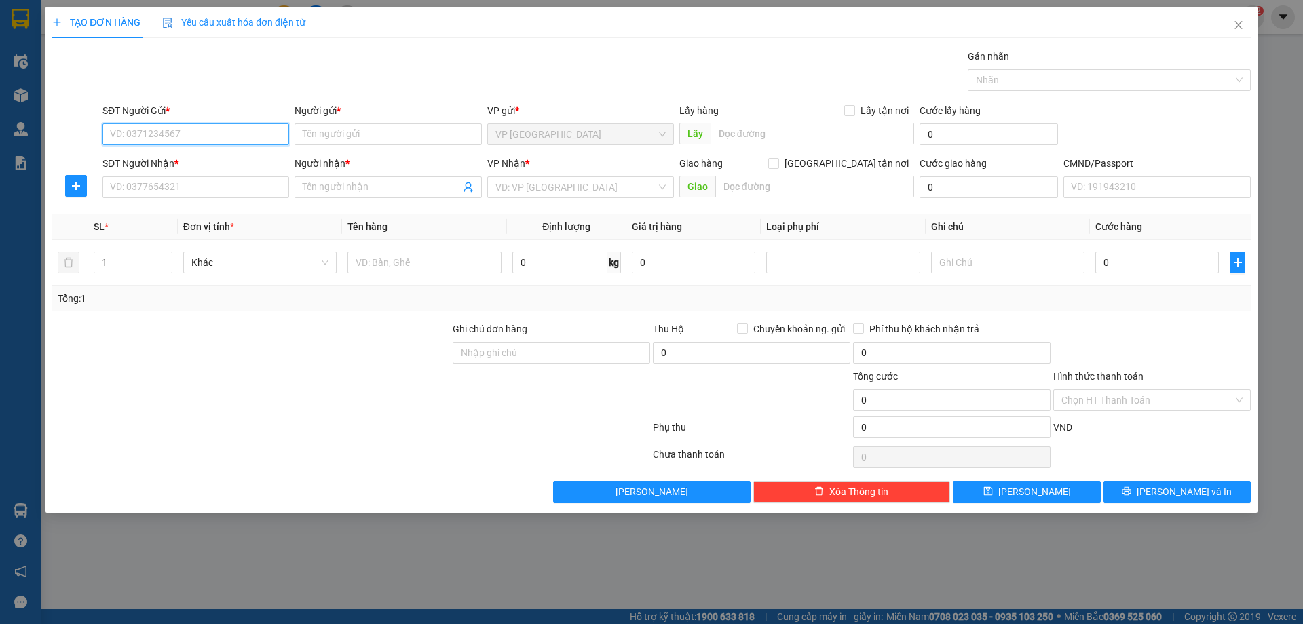
click at [212, 133] on input "SĐT Người Gửi *" at bounding box center [195, 134] width 187 height 22
click at [404, 260] on input "text" at bounding box center [423, 263] width 153 height 22
type input "HỘP"
click at [212, 181] on input "SĐT Người Nhận *" at bounding box center [195, 187] width 187 height 22
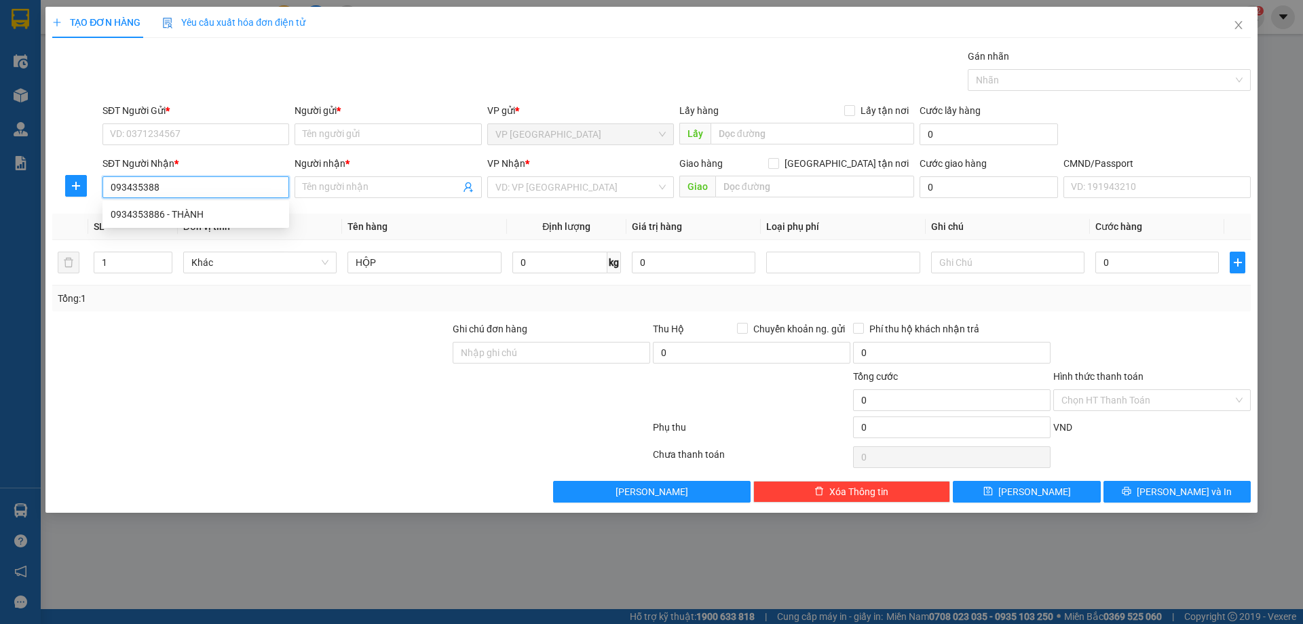
type input "0934353886"
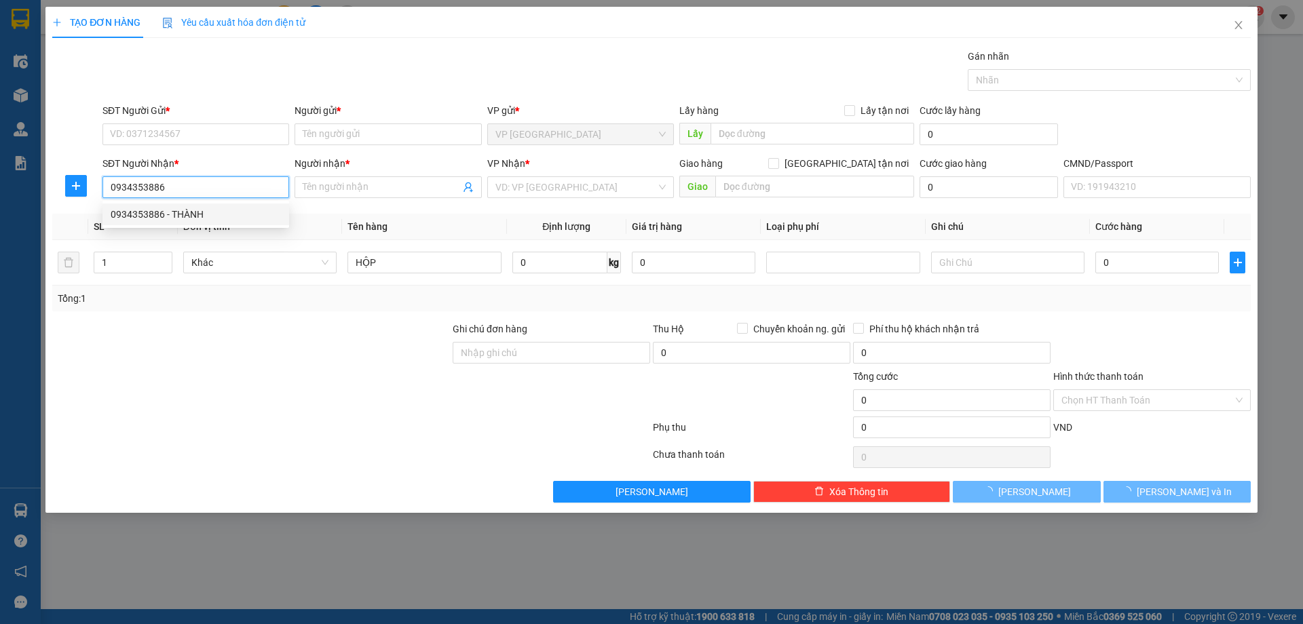
click at [205, 207] on div "0934353886 - THÀNH" at bounding box center [196, 214] width 170 height 15
type input "THÀNH"
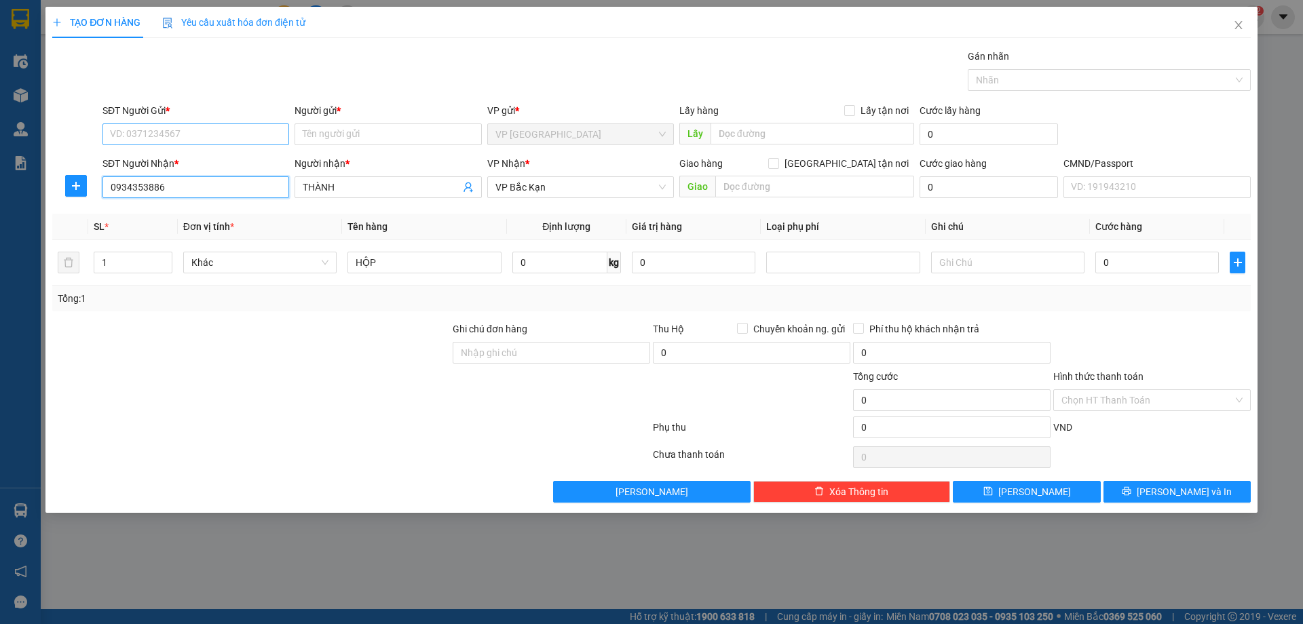
type input "0934353886"
click at [218, 133] on input "SĐT Người Gửi *" at bounding box center [195, 134] width 187 height 22
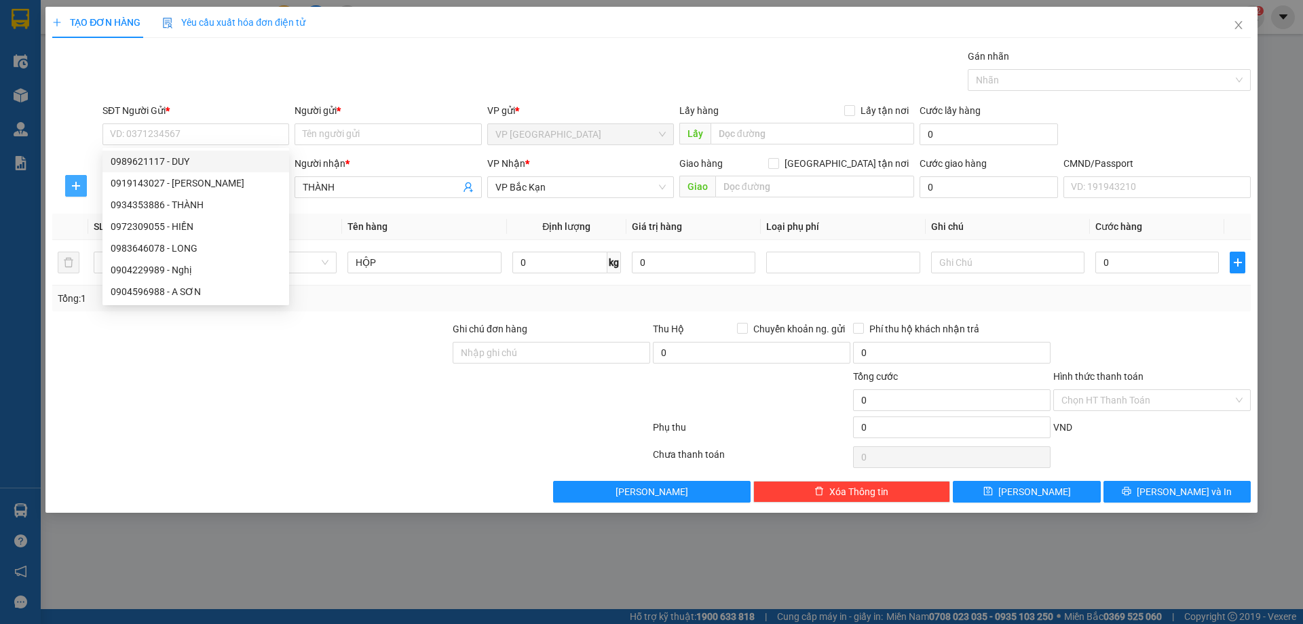
click at [82, 189] on span "plus" at bounding box center [76, 185] width 20 height 11
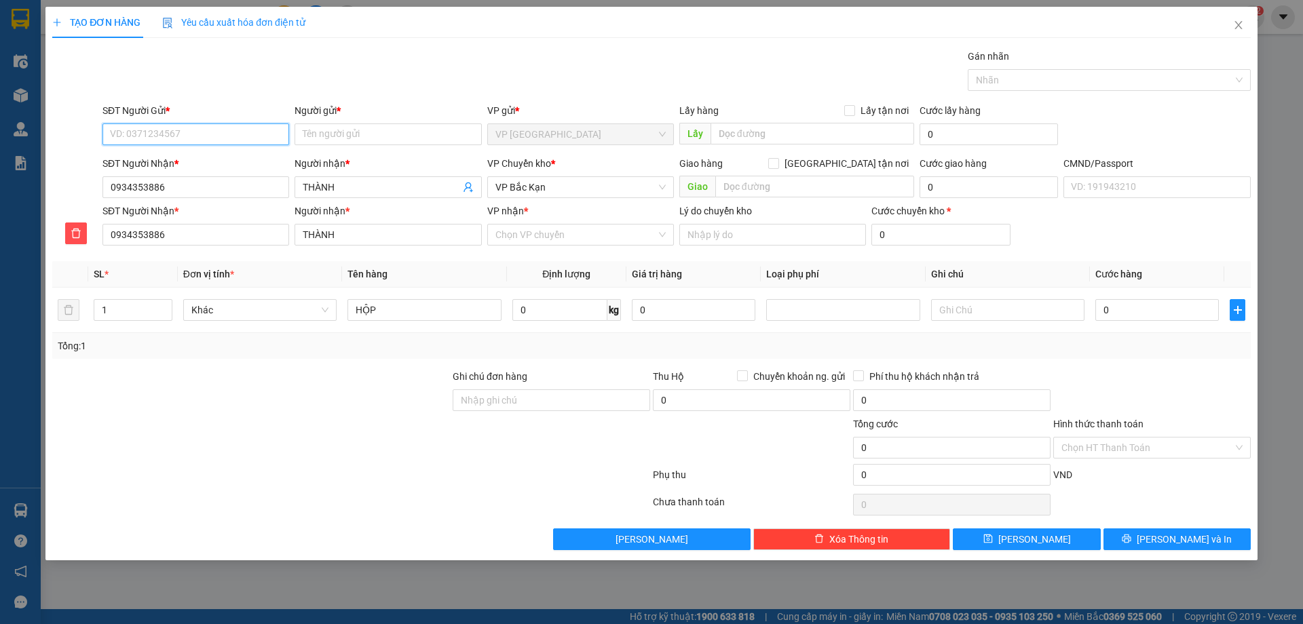
click at [159, 126] on input "SĐT Người Gửi *" at bounding box center [195, 134] width 187 height 22
click at [228, 141] on input "0962192088" at bounding box center [195, 134] width 187 height 22
type input "0962192088"
click at [192, 137] on input "0962192088" at bounding box center [195, 134] width 187 height 22
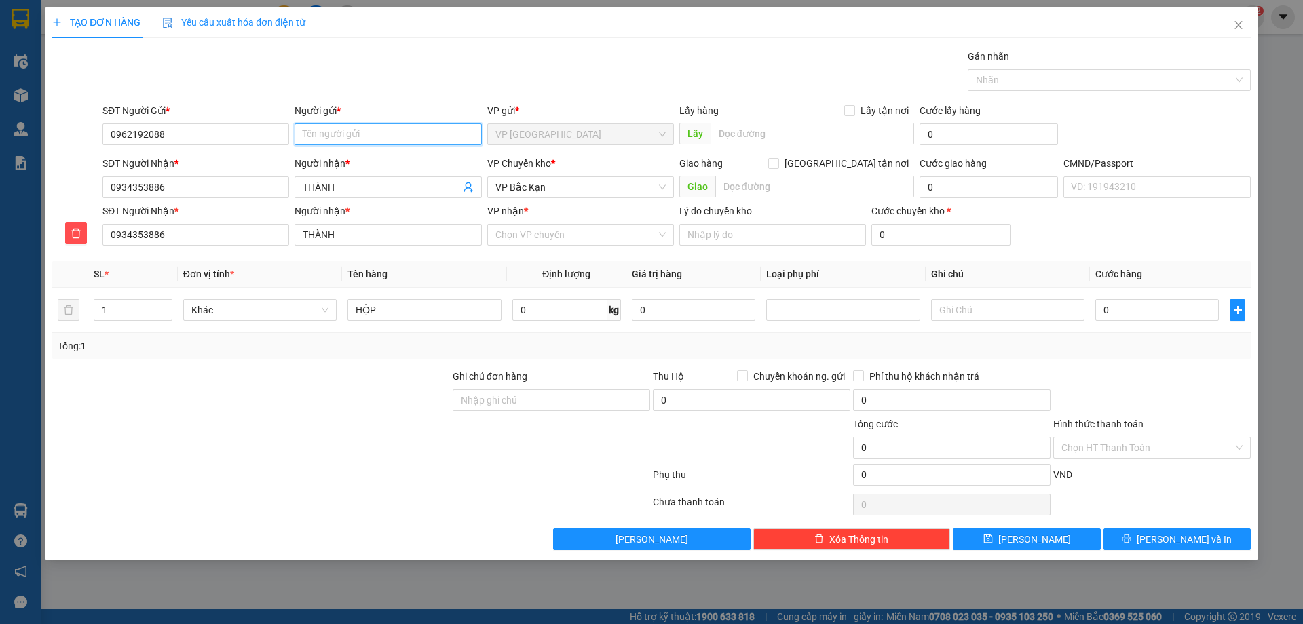
click at [326, 138] on input "Người gửi *" at bounding box center [387, 134] width 187 height 22
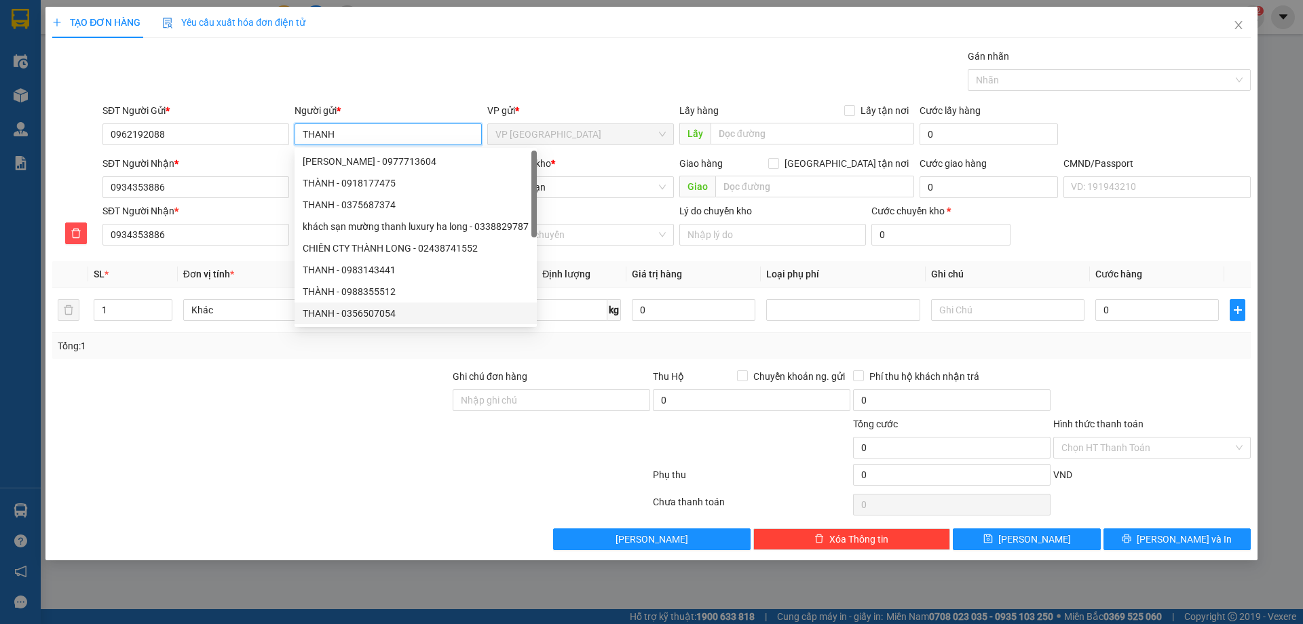
type input "THANH"
click at [258, 415] on div at bounding box center [251, 392] width 400 height 47
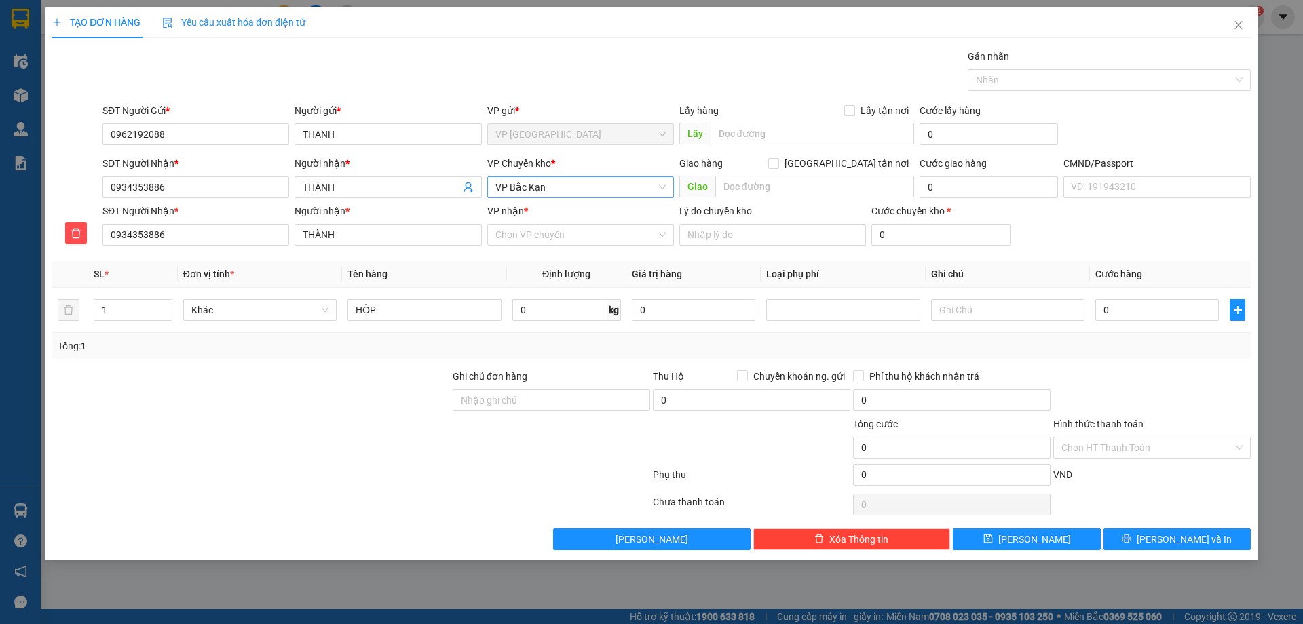
click at [534, 189] on span "VP Bắc Kạn" at bounding box center [580, 187] width 170 height 20
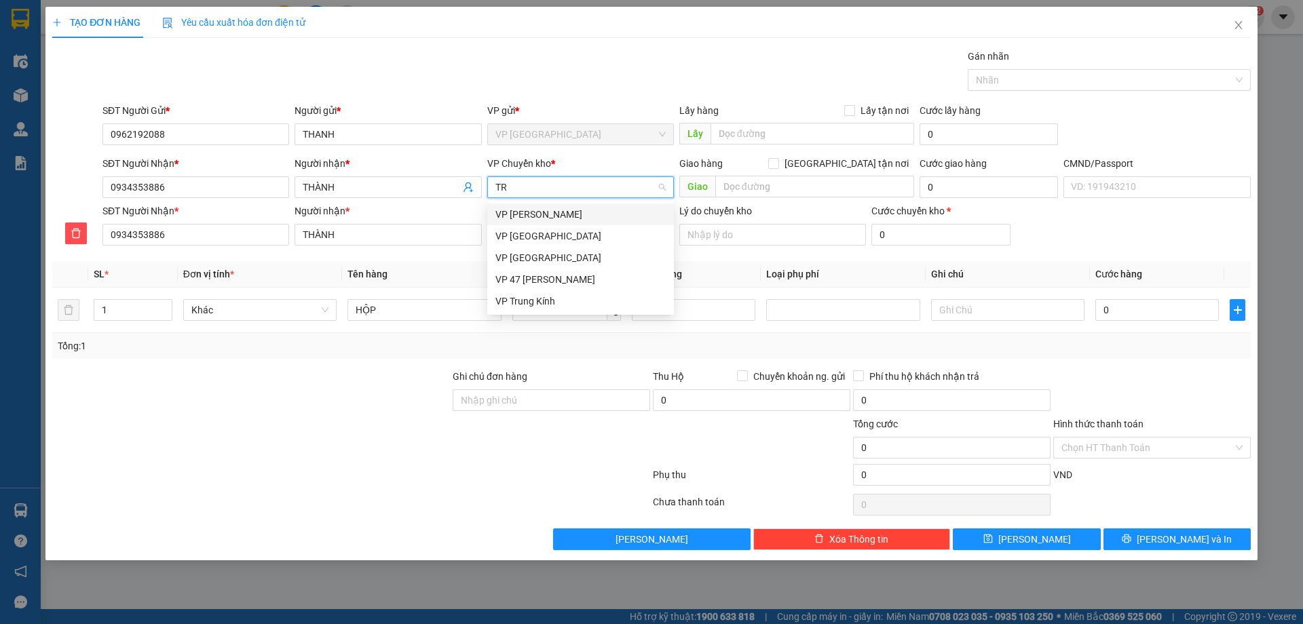
type input "TRU"
drag, startPoint x: 527, startPoint y: 239, endPoint x: 478, endPoint y: 252, distance: 51.2
click at [526, 244] on div "VP Trung Kính" at bounding box center [580, 236] width 187 height 22
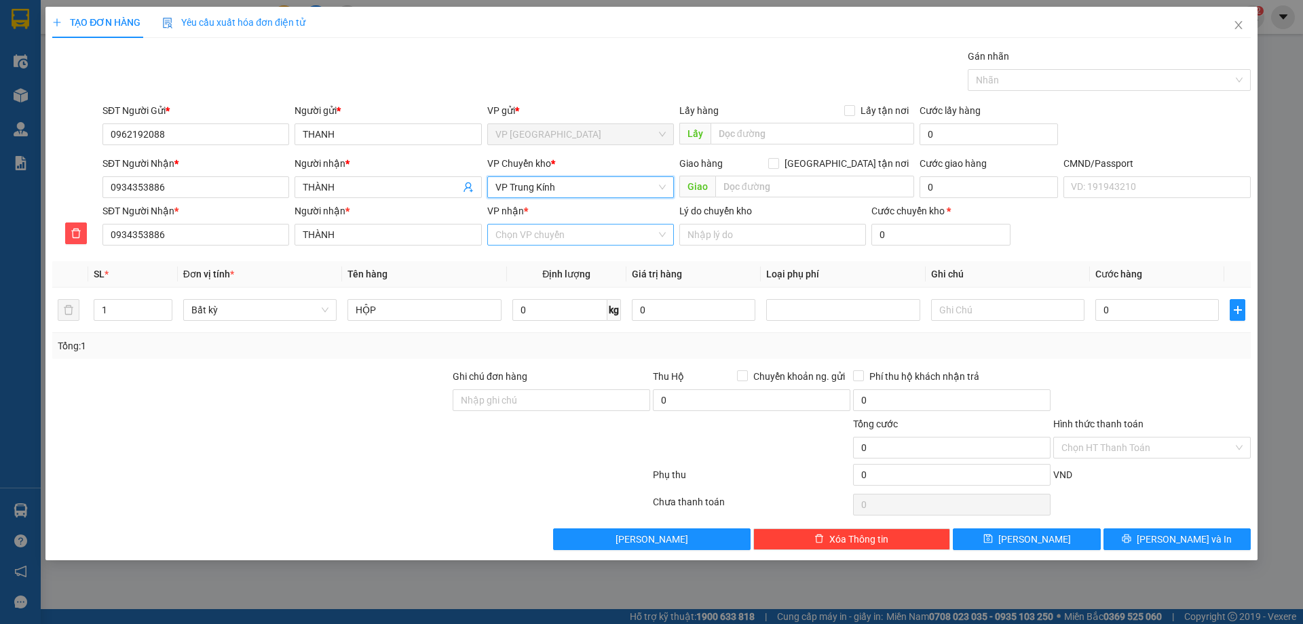
click at [520, 233] on input "VP nhận *" at bounding box center [575, 235] width 161 height 20
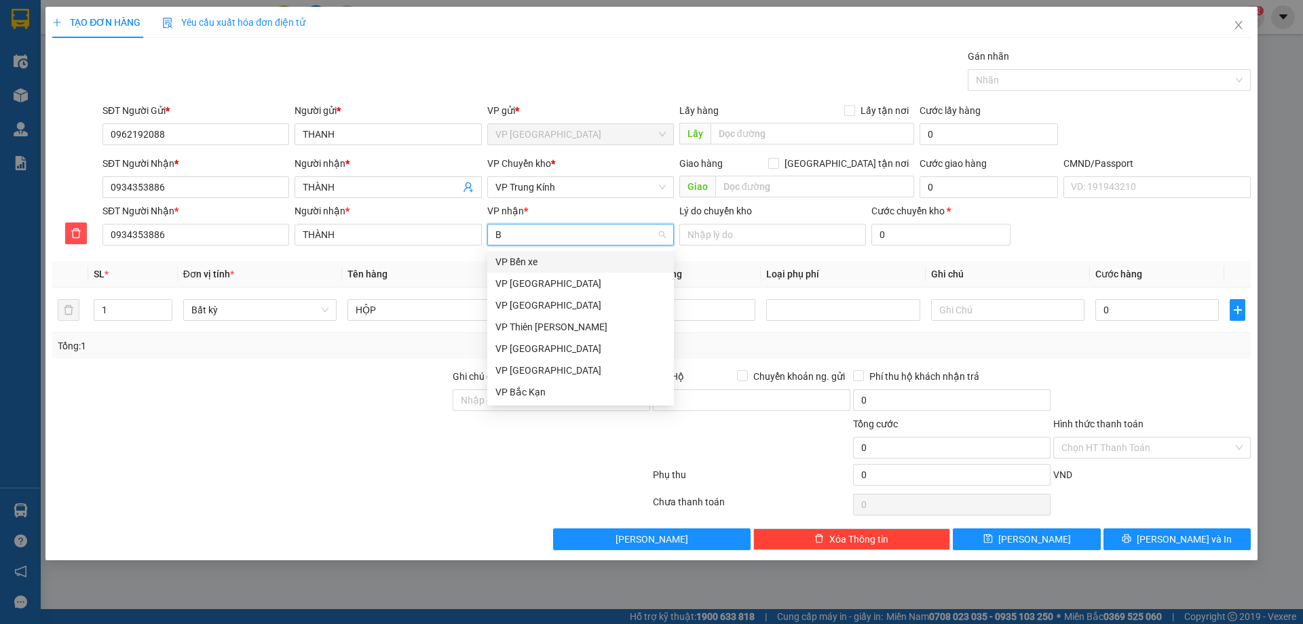
type input "BA"
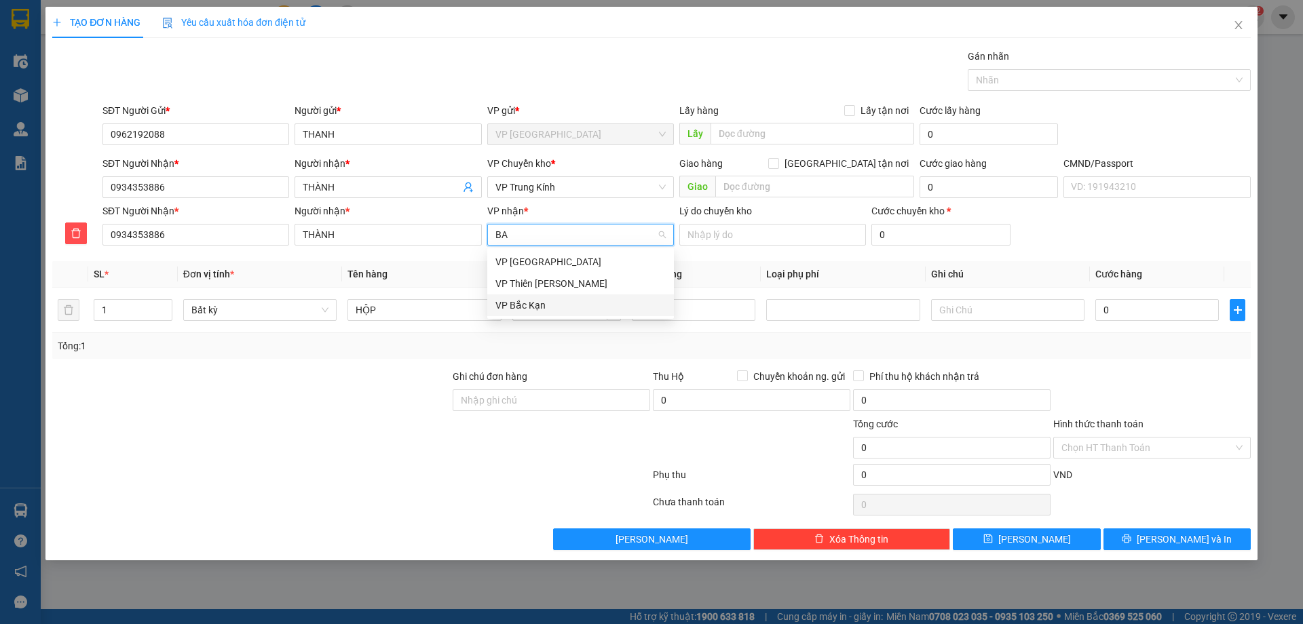
click at [550, 310] on div "VP Bắc Kạn" at bounding box center [580, 305] width 170 height 15
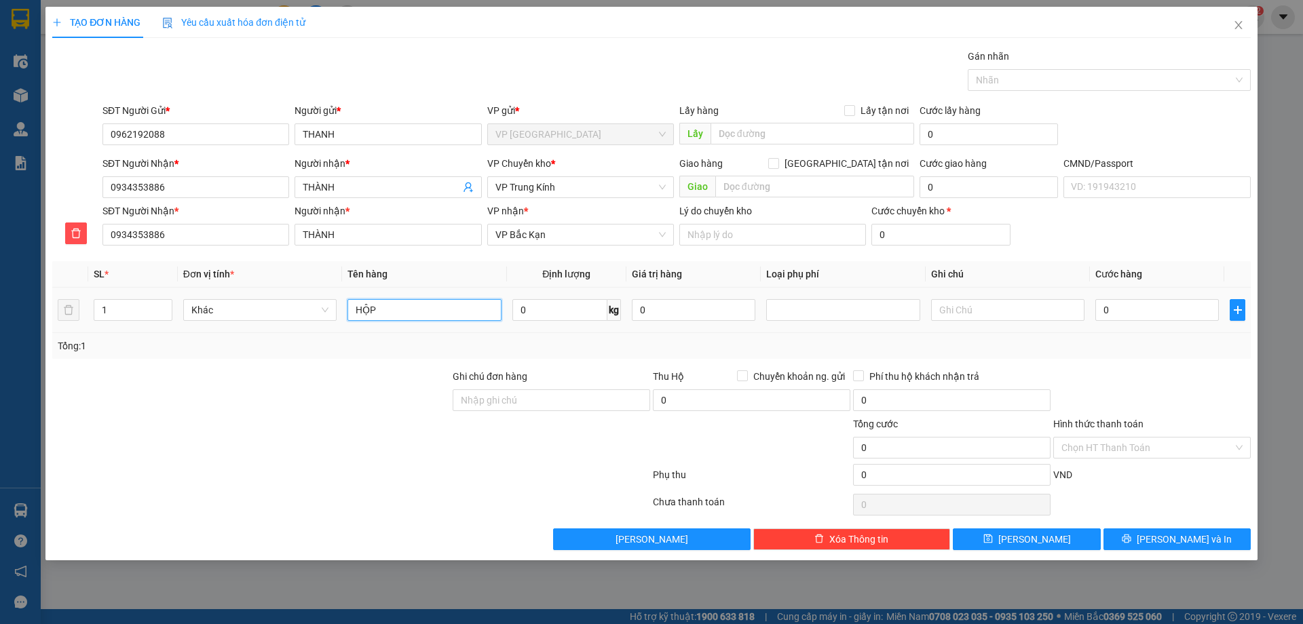
click at [428, 311] on input "HỘP" at bounding box center [423, 310] width 153 height 22
type input "HỘP PK"
click at [549, 309] on input "0" at bounding box center [559, 310] width 95 height 22
type input "13"
click at [1136, 332] on td "0" at bounding box center [1157, 310] width 134 height 45
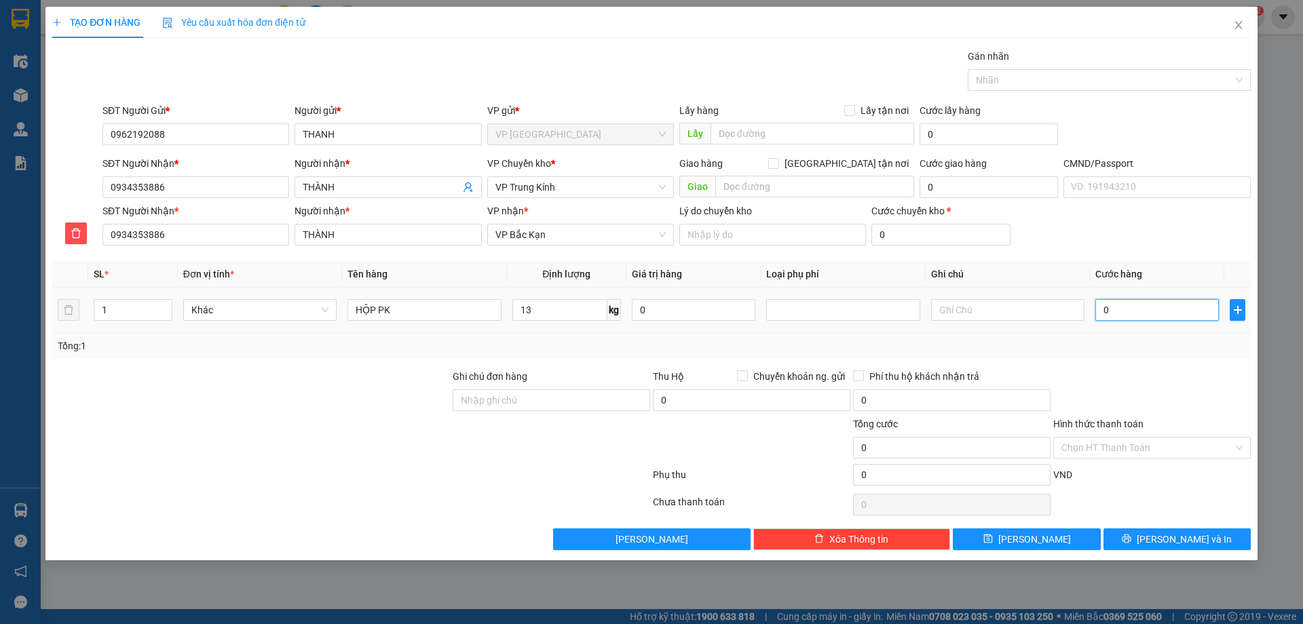
click at [1124, 311] on input "0" at bounding box center [1156, 310] width 123 height 22
type input "6"
type input "65"
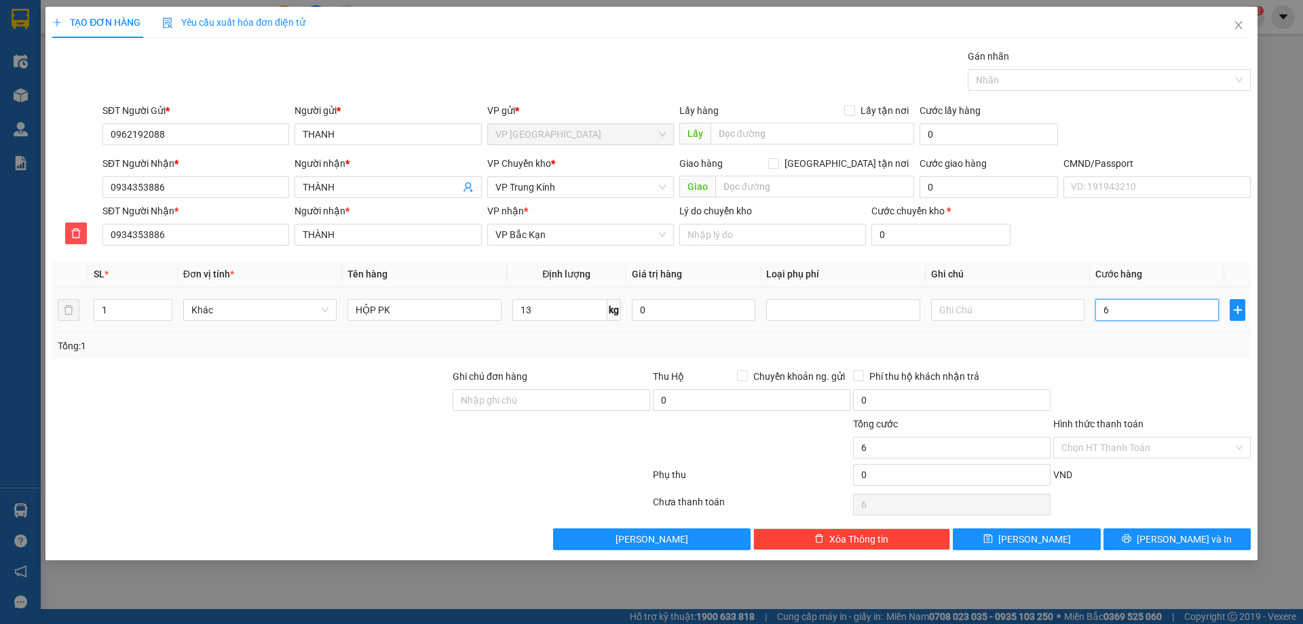
type input "65"
type input "650"
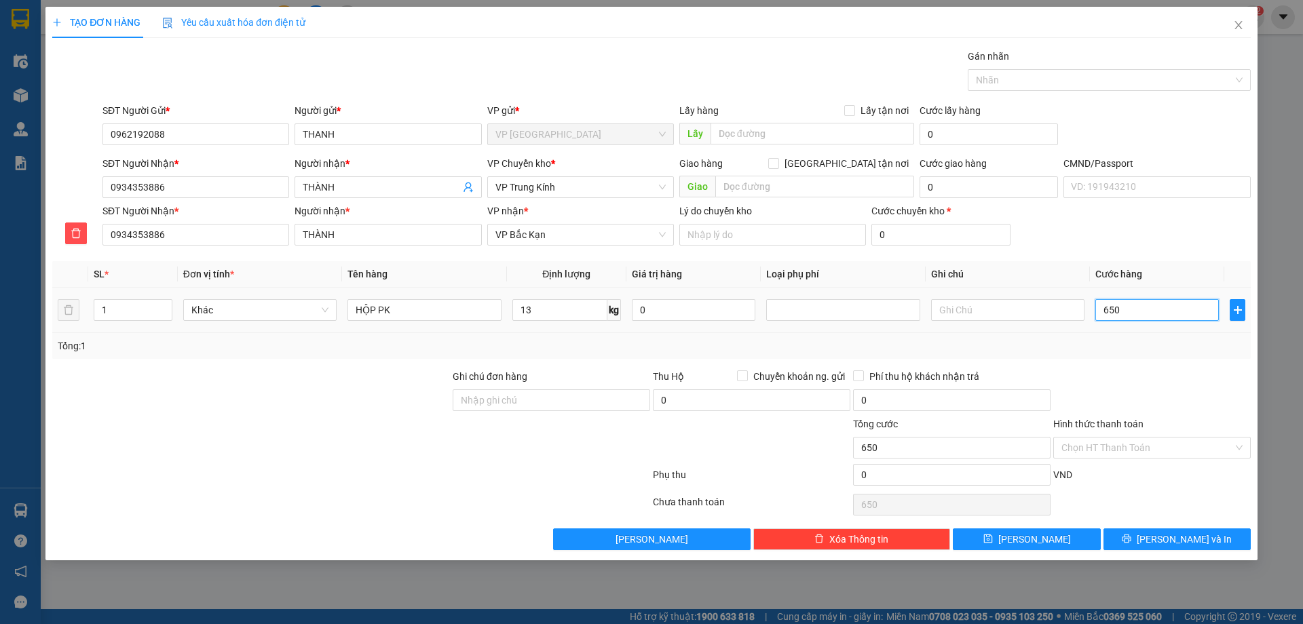
type input "6.500"
type input "65.000"
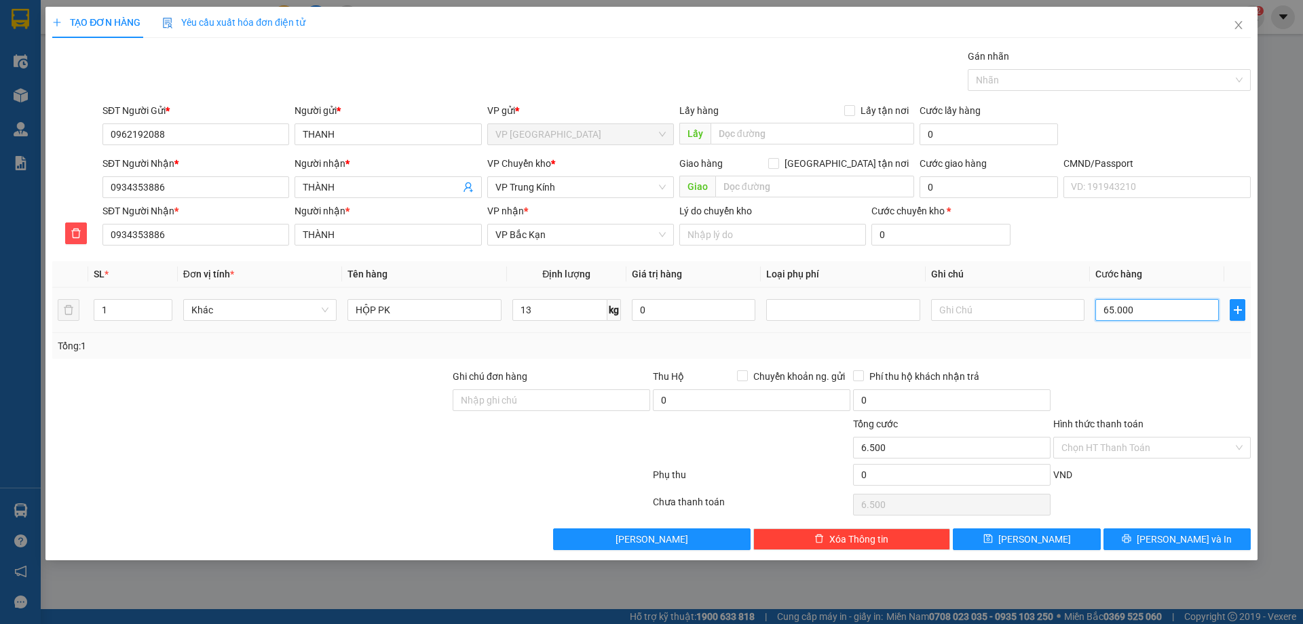
type input "65.000"
type input "650.000"
type input "65.000"
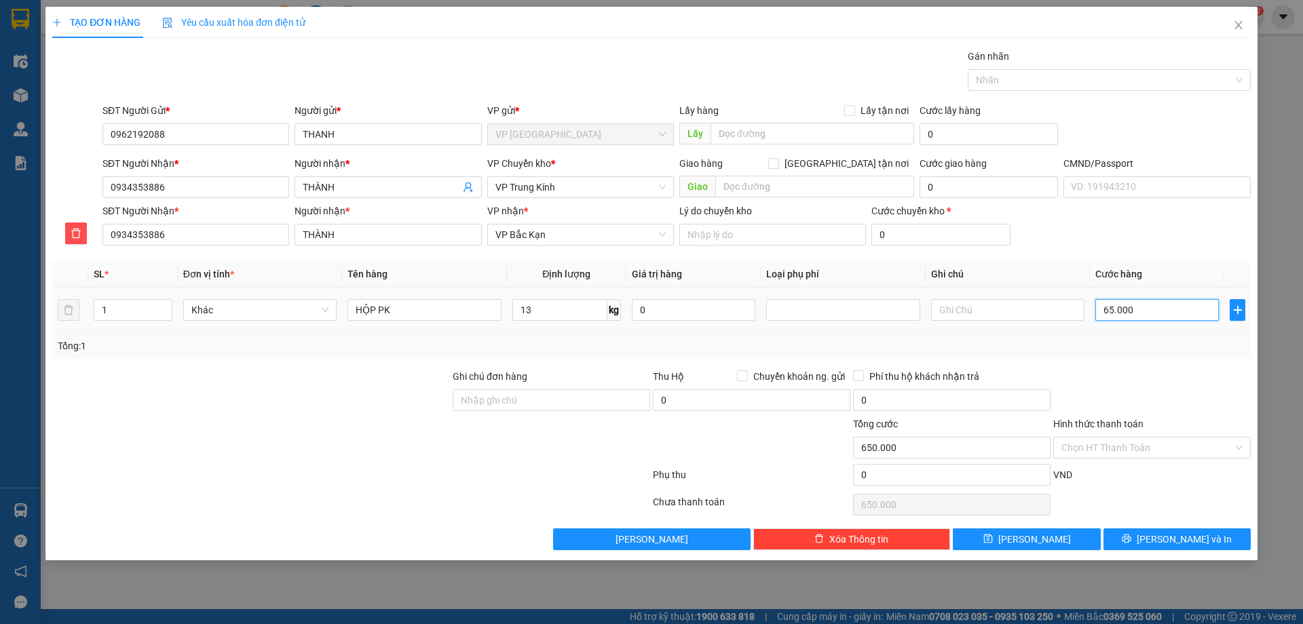
type input "65.000"
click at [1151, 406] on div at bounding box center [1152, 392] width 200 height 47
click at [1188, 535] on span "[PERSON_NAME] và In" at bounding box center [1183, 539] width 95 height 15
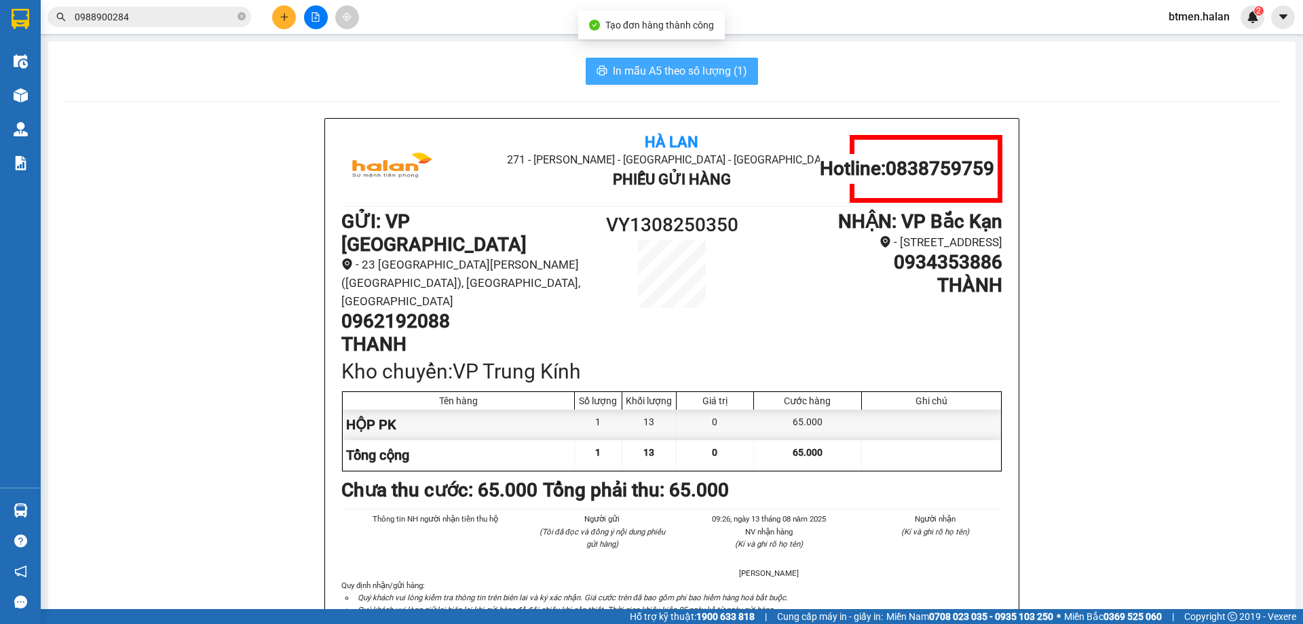
click at [630, 64] on span "In mẫu A5 theo số lượng (1)" at bounding box center [680, 70] width 134 height 17
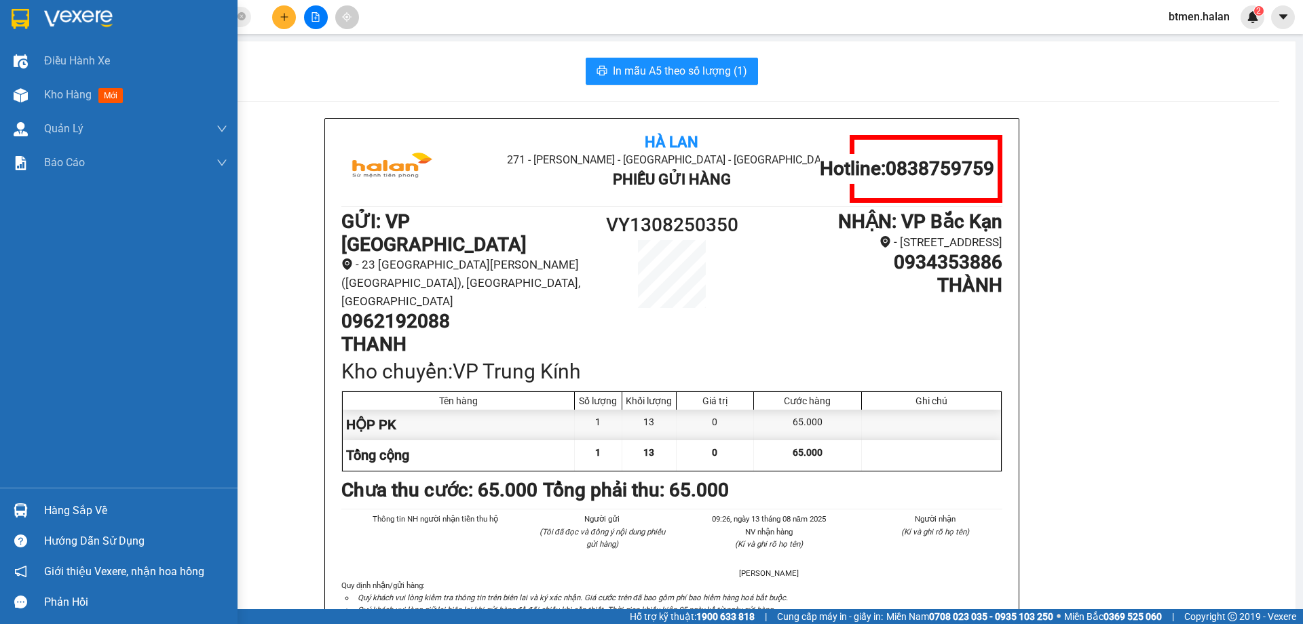
click at [51, 504] on div "Hàng sắp về" at bounding box center [135, 511] width 183 height 20
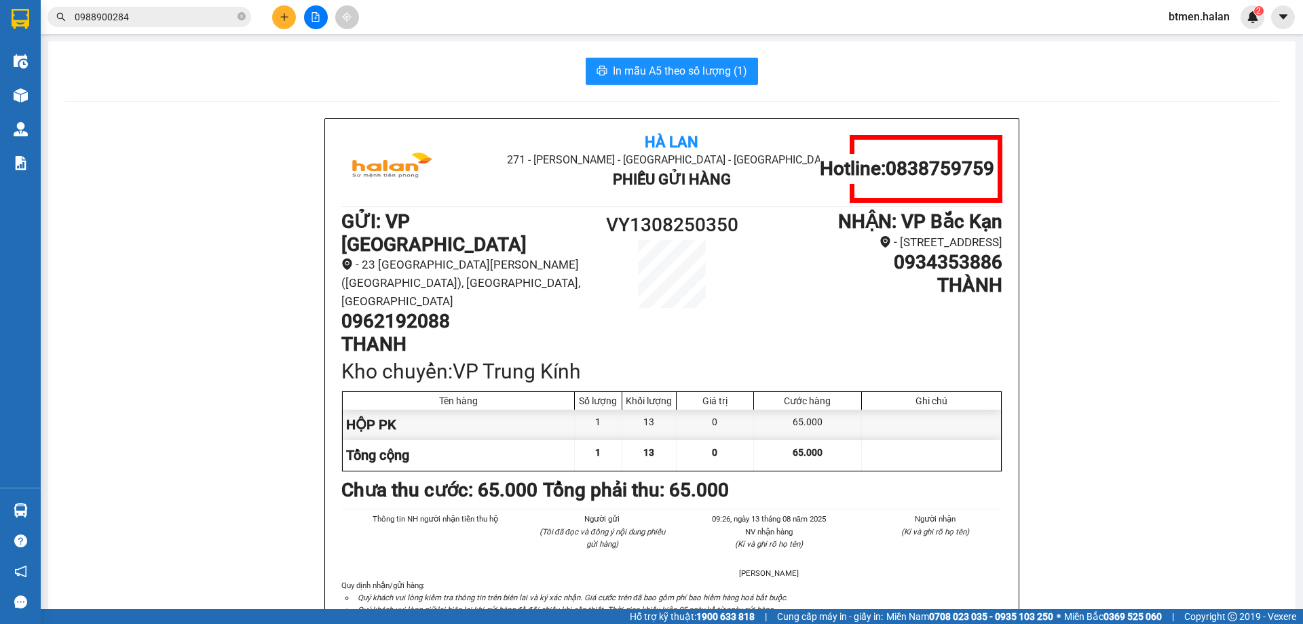
click at [1006, 91] on section "Kết quả tìm kiếm ( 4 ) Bộ lọc Mã ĐH Trạng thái Món hàng Thu hộ Tổng cước Chưa c…" at bounding box center [651, 312] width 1303 height 624
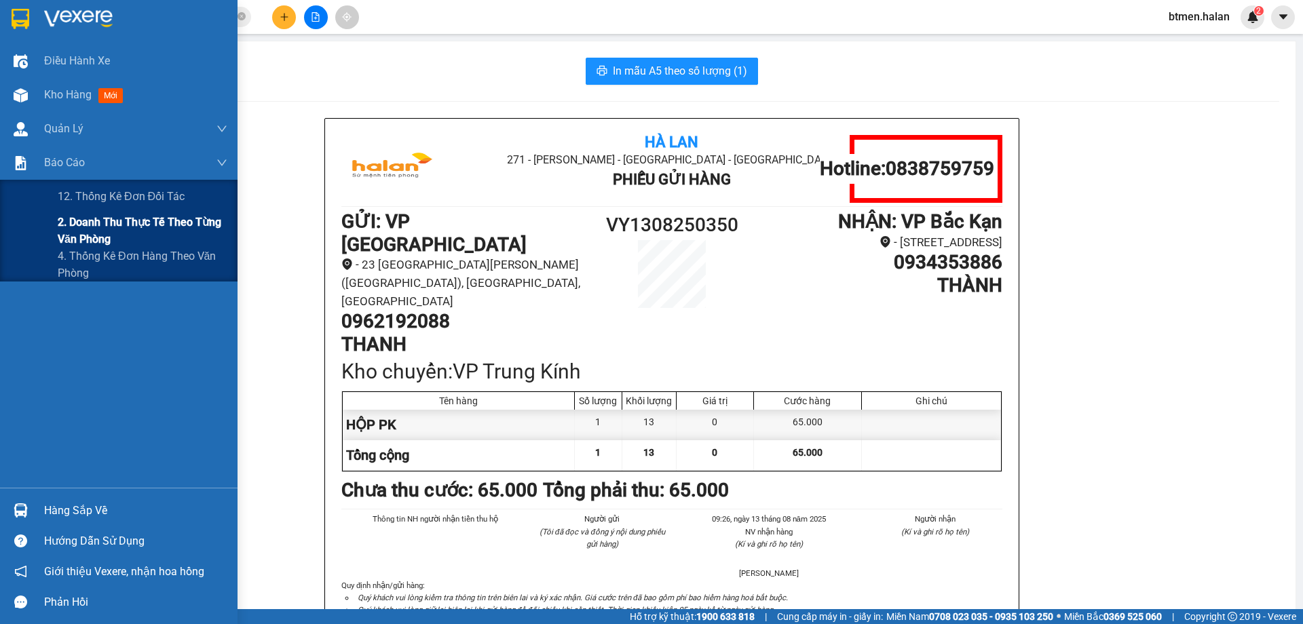
click at [83, 227] on span "2. Doanh thu thực tế theo từng văn phòng" at bounding box center [143, 231] width 170 height 34
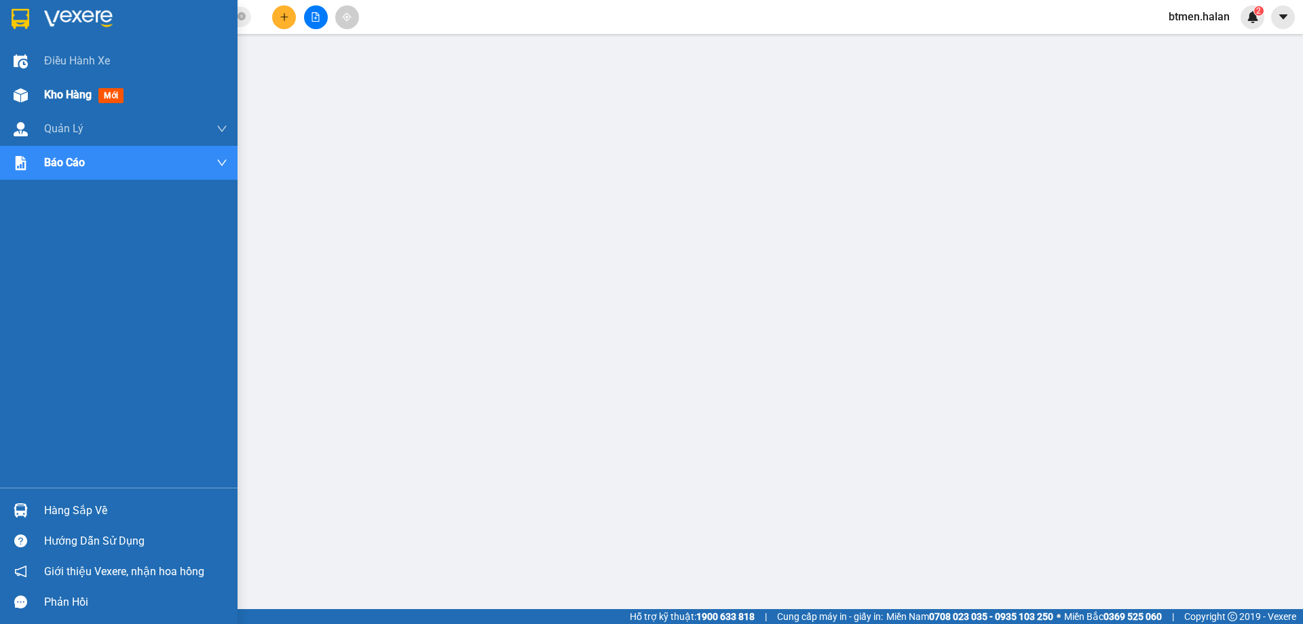
click at [35, 96] on div "Kho hàng mới" at bounding box center [118, 95] width 237 height 34
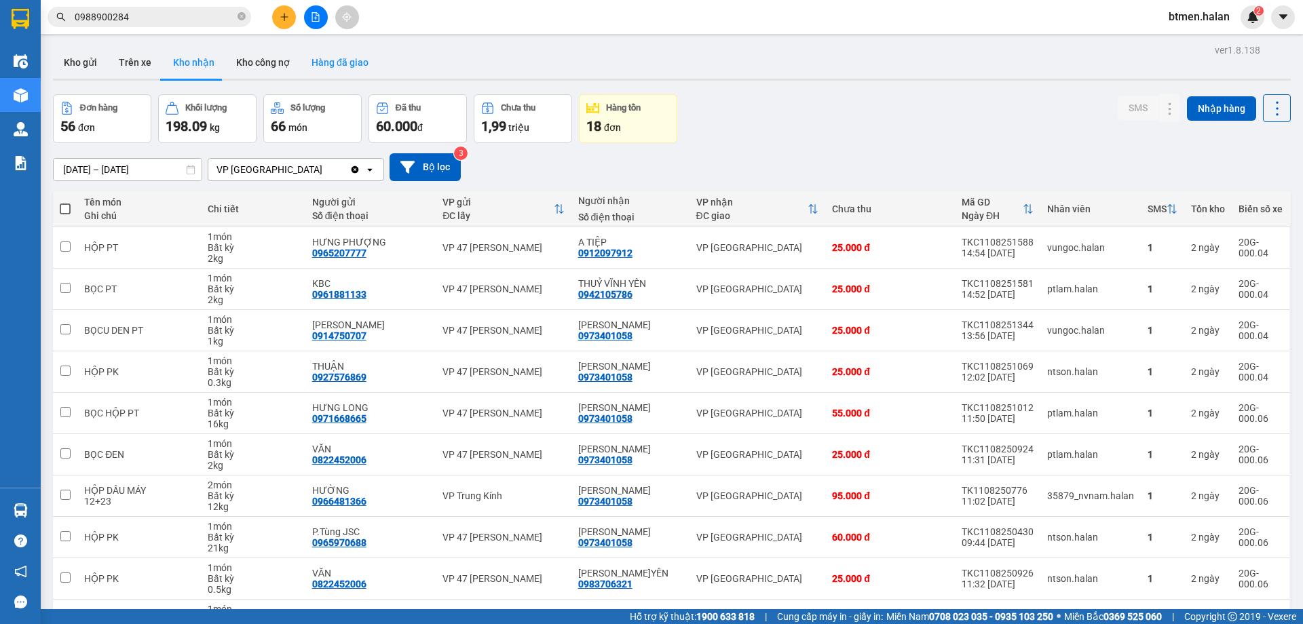
click at [336, 64] on button "Hàng đã giao" at bounding box center [340, 62] width 79 height 33
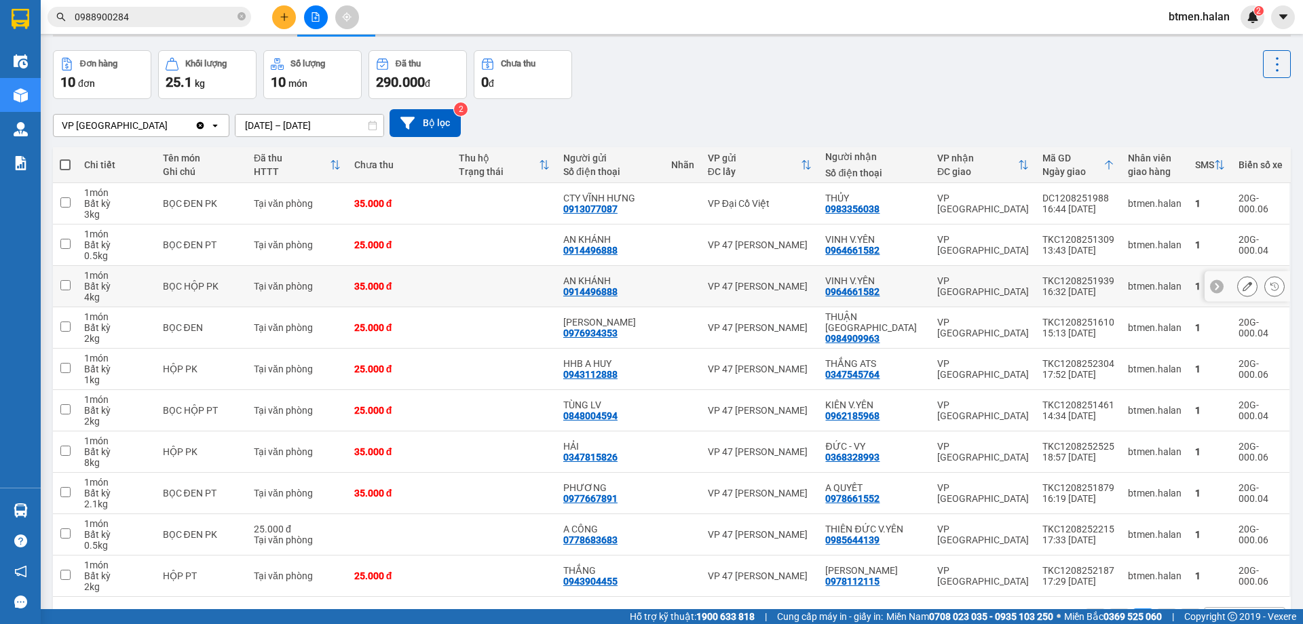
scroll to position [68, 0]
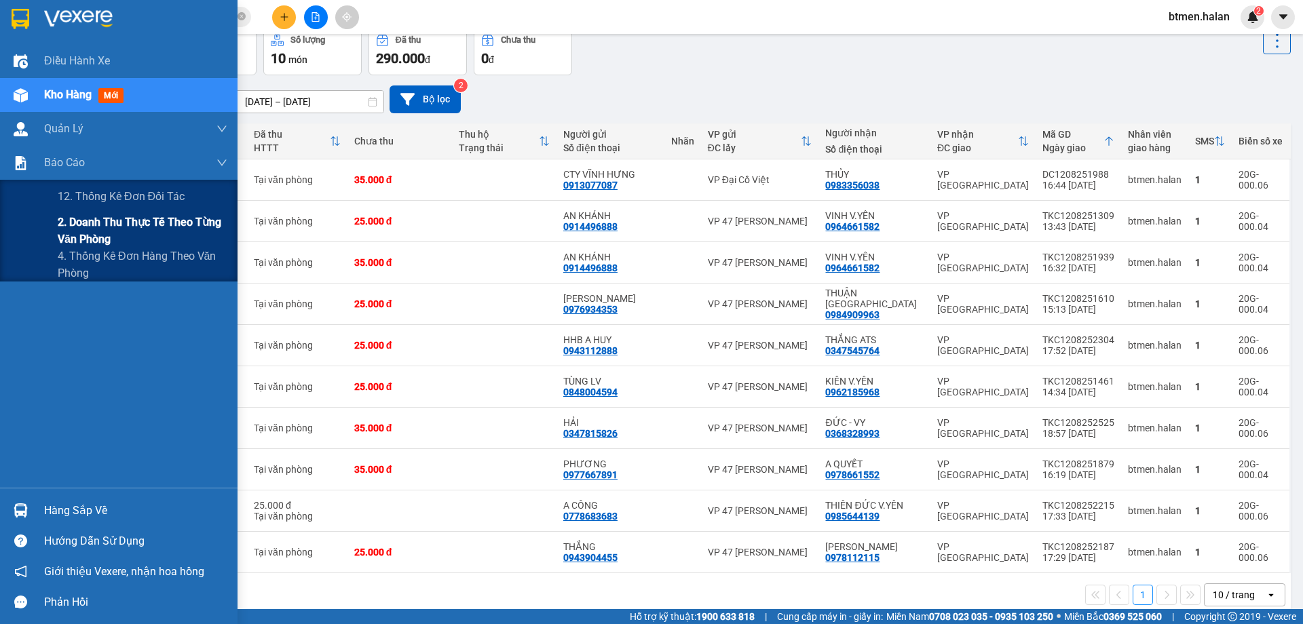
click at [93, 220] on span "2. Doanh thu thực tế theo từng văn phòng" at bounding box center [143, 231] width 170 height 34
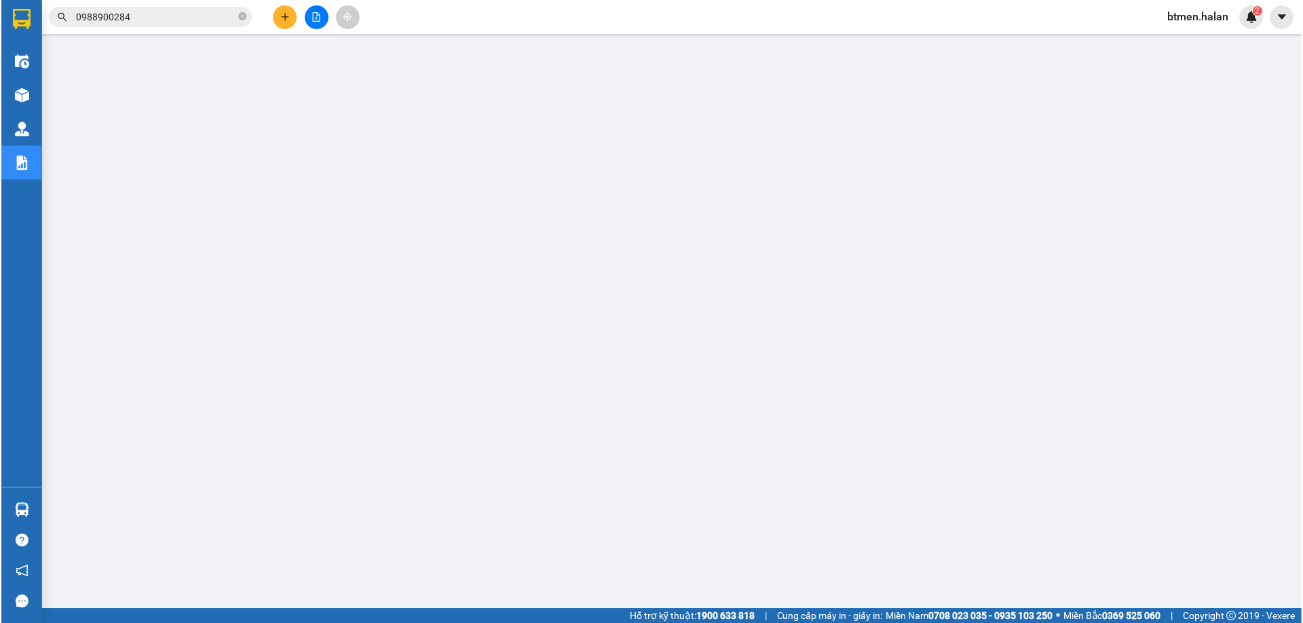
scroll to position [49, 0]
